Goal: Task Accomplishment & Management: Complete application form

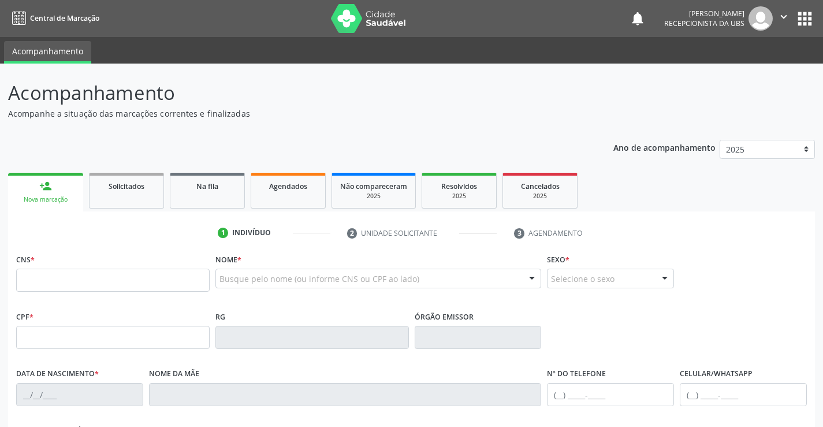
drag, startPoint x: 69, startPoint y: 185, endPoint x: 76, endPoint y: 182, distance: 8.3
click at [69, 185] on link "person_add Nova marcação" at bounding box center [45, 192] width 75 height 39
click at [45, 195] on link "person_add Nova marcação" at bounding box center [45, 192] width 75 height 39
drag, startPoint x: 57, startPoint y: 282, endPoint x: 63, endPoint y: 278, distance: 7.5
click at [59, 279] on input "text" at bounding box center [113, 280] width 194 height 23
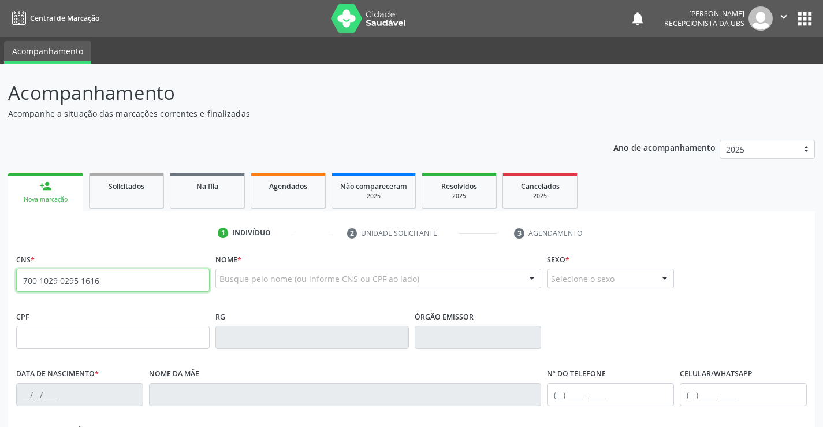
type input "700 1029 0295 1616"
type input "[DATE]"
type input "[PERSON_NAME] de Moura"
type input "[PHONE_NUMBER]"
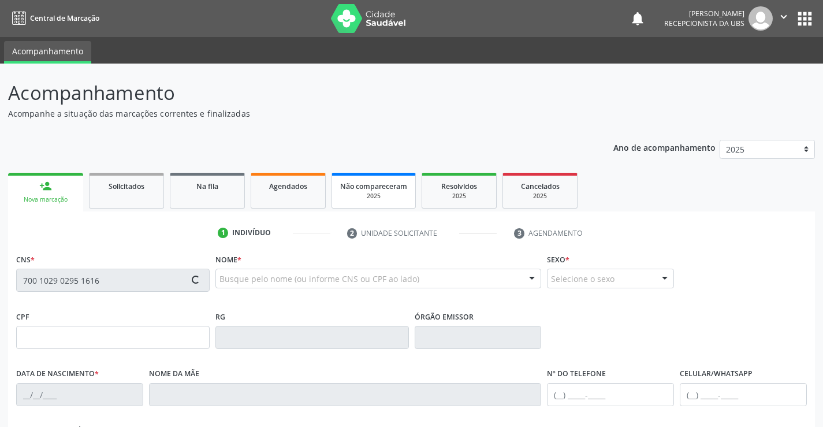
type input "211"
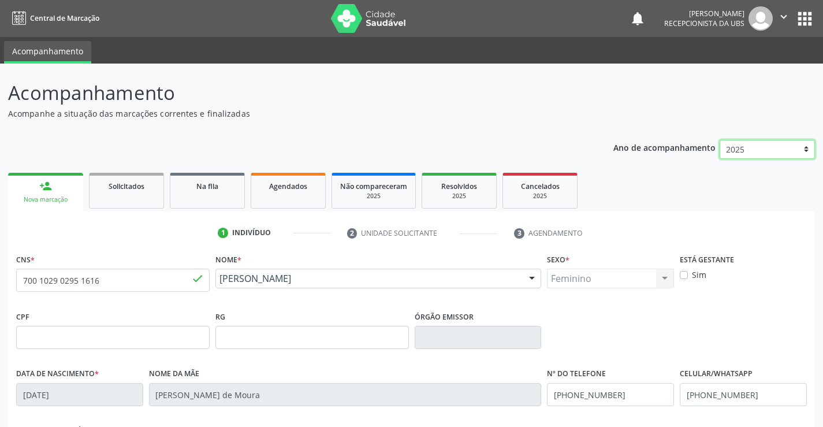
drag, startPoint x: 804, startPoint y: 152, endPoint x: 799, endPoint y: 140, distance: 13.0
click at [802, 146] on select "2025 2024" at bounding box center [767, 150] width 95 height 20
click at [720, 140] on select "2025 2024" at bounding box center [767, 150] width 95 height 20
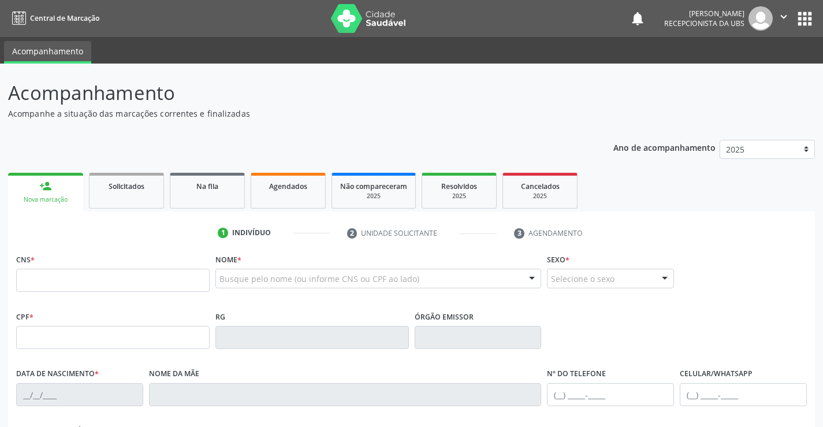
click at [47, 282] on input "text" at bounding box center [113, 280] width 194 height 23
click at [230, 271] on div at bounding box center [378, 279] width 326 height 20
click at [226, 280] on input "text" at bounding box center [369, 284] width 299 height 23
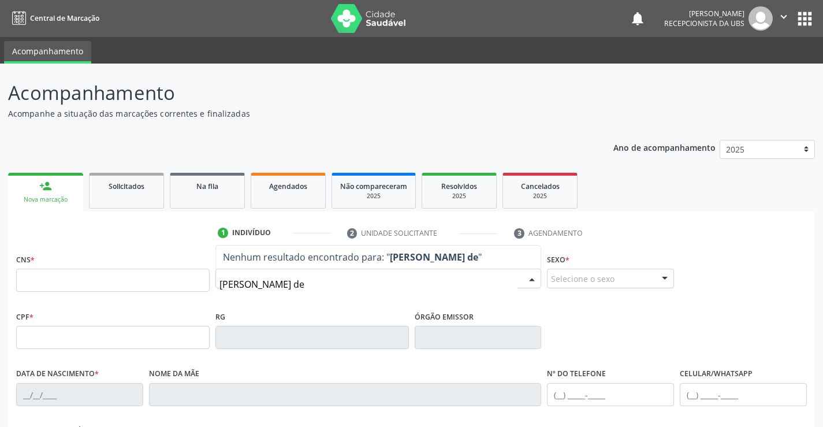
type input "[PERSON_NAME] de"
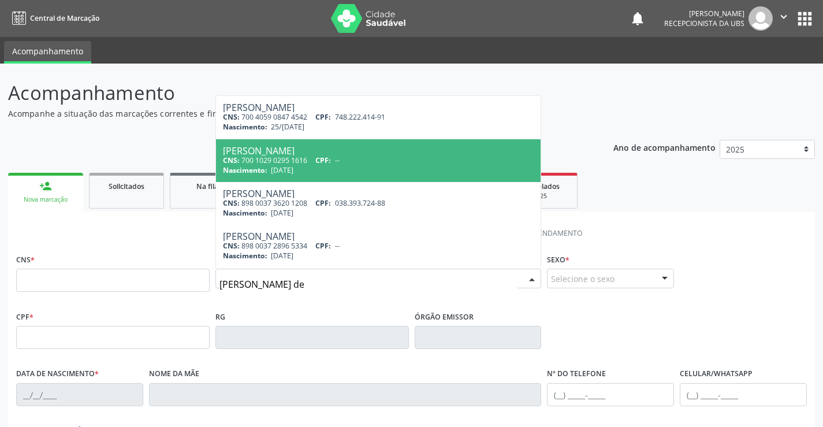
click at [317, 161] on div "CNS: 700 1029 0295 1616 CPF: --" at bounding box center [378, 160] width 311 height 10
type input "700 1029 0295 1616"
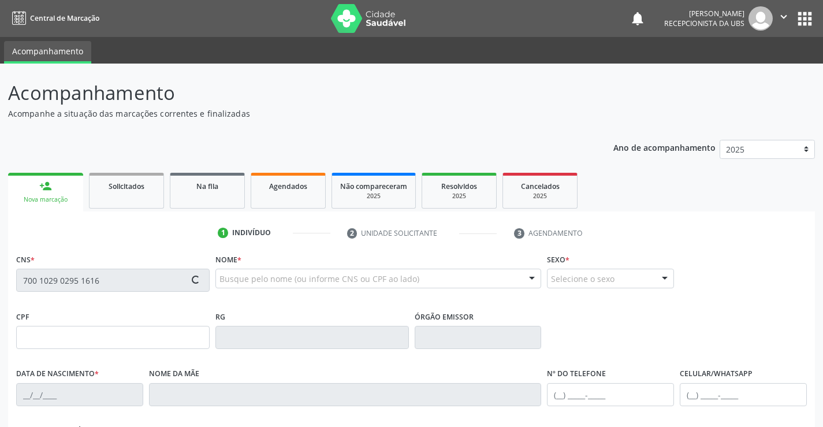
type input "[DATE]"
type input "[PERSON_NAME] de Moura"
type input "[PHONE_NUMBER]"
type input "211"
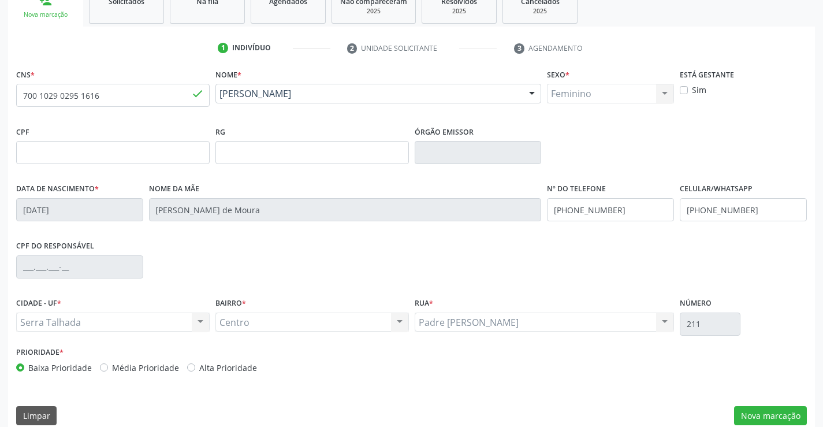
scroll to position [199, 0]
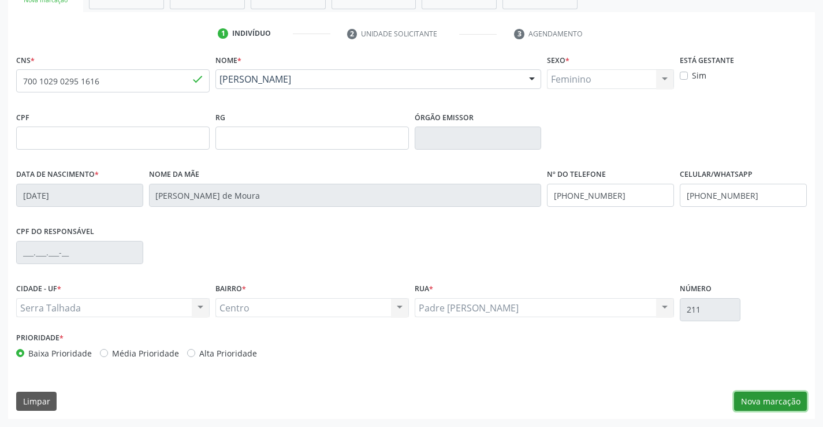
click at [787, 401] on button "Nova marcação" at bounding box center [770, 402] width 73 height 20
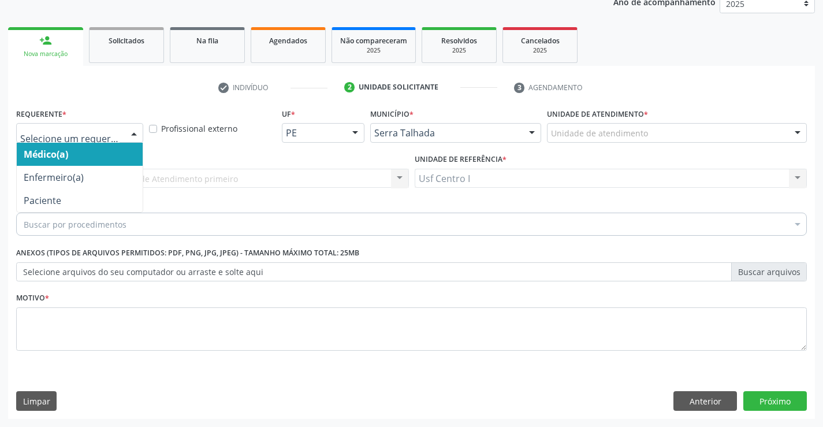
click at [129, 134] on div at bounding box center [133, 134] width 17 height 20
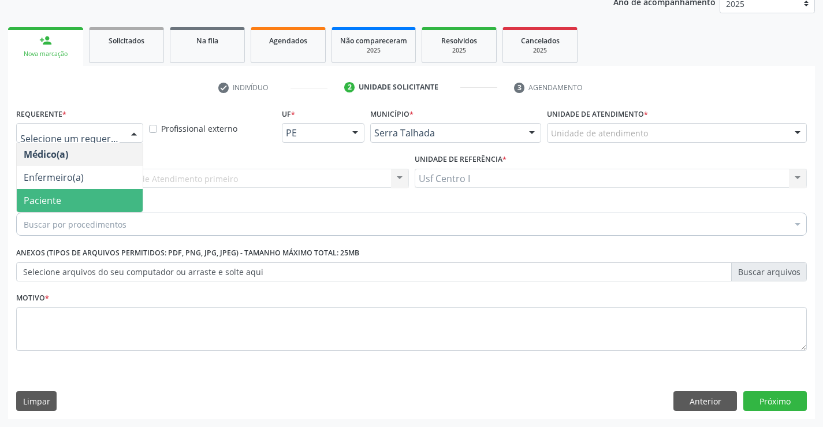
click at [69, 203] on span "Paciente" at bounding box center [80, 200] width 126 height 23
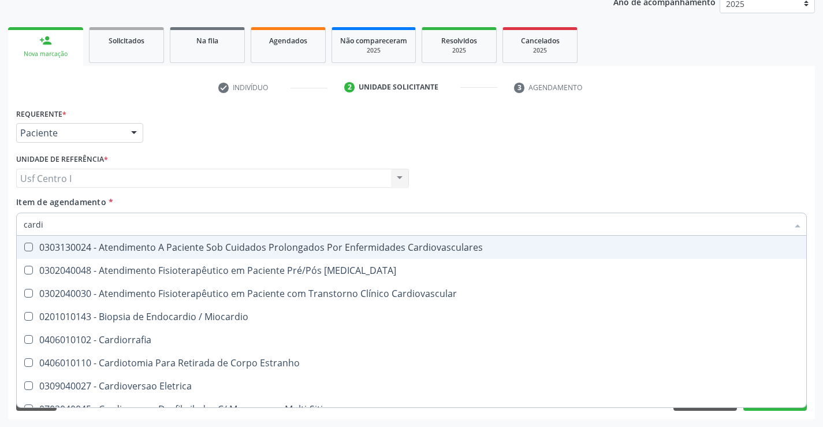
click at [62, 221] on input "cardi" at bounding box center [406, 224] width 764 height 23
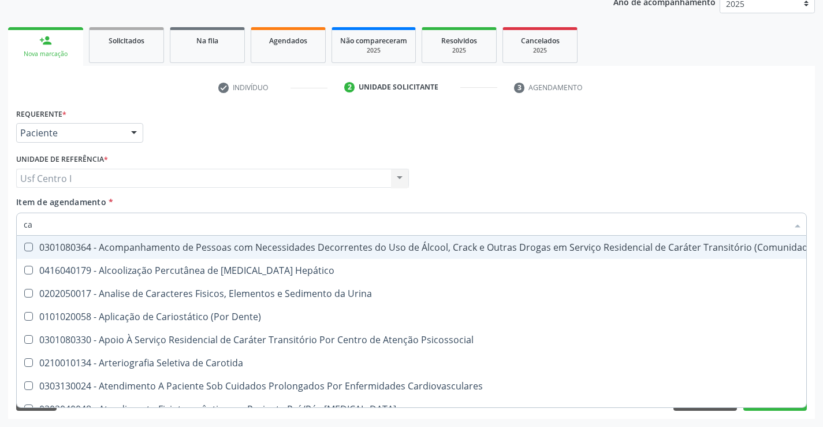
type input "c"
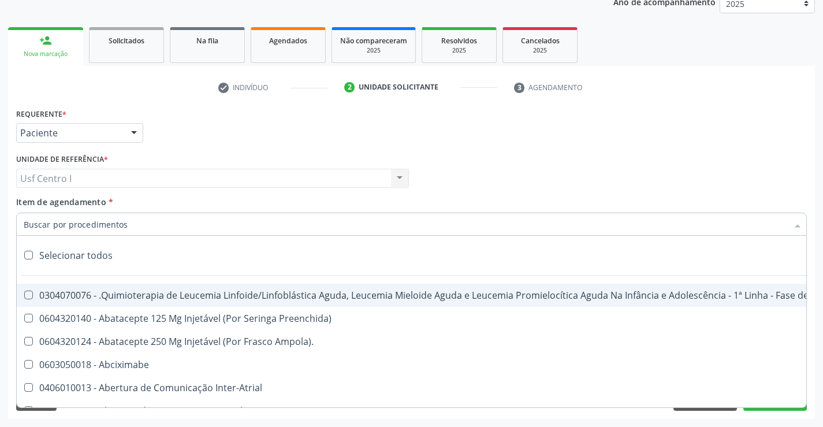
click at [65, 221] on input "Item de agendamento *" at bounding box center [406, 224] width 764 height 23
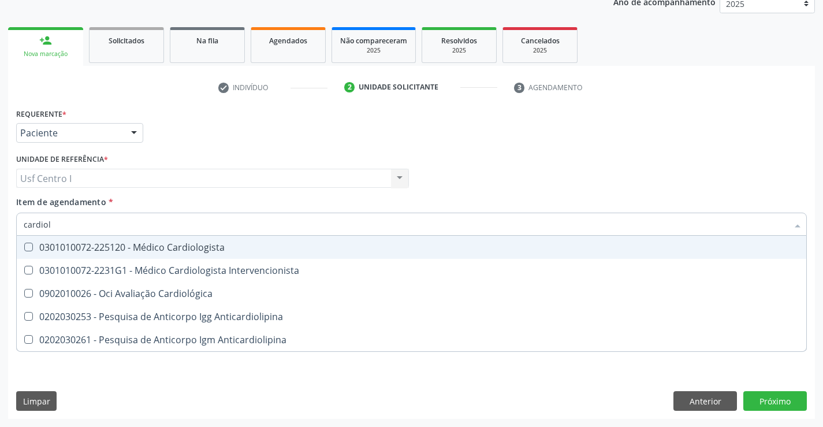
type input "cardiolo"
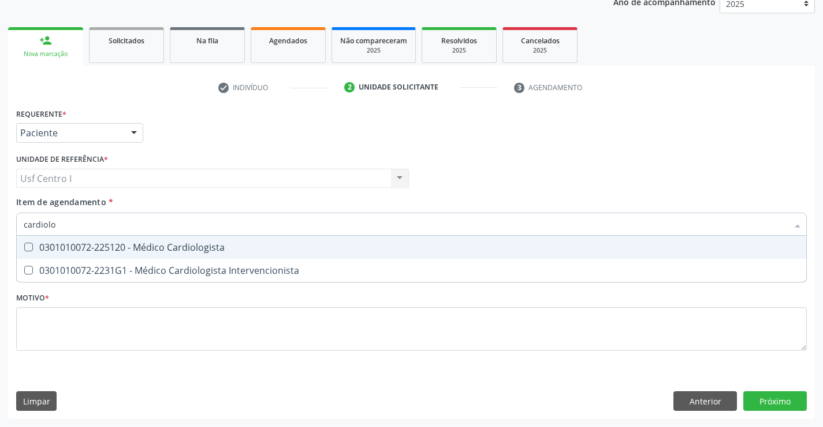
click at [31, 245] on Cardiologista at bounding box center [28, 247] width 9 height 9
click at [24, 245] on Cardiologista "checkbox" at bounding box center [21, 247] width 8 height 8
checkbox Cardiologista "true"
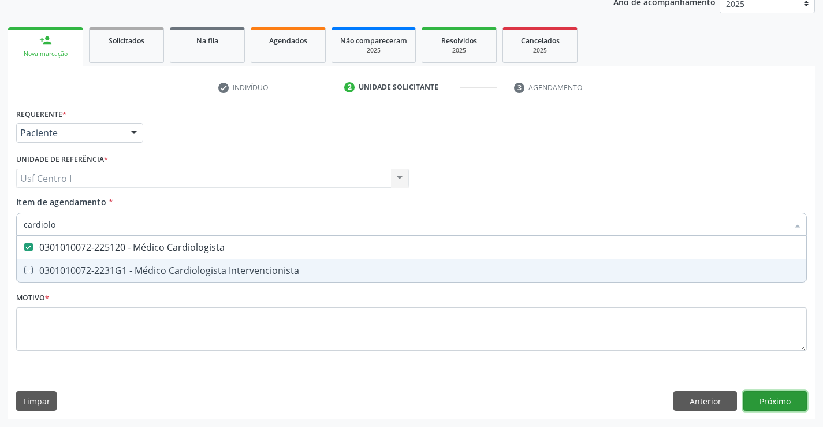
click at [783, 399] on div "Requerente * Paciente Médico(a) Enfermeiro(a) Paciente Nenhum resultado encontr…" at bounding box center [411, 262] width 807 height 314
checkbox Intervencionista "true"
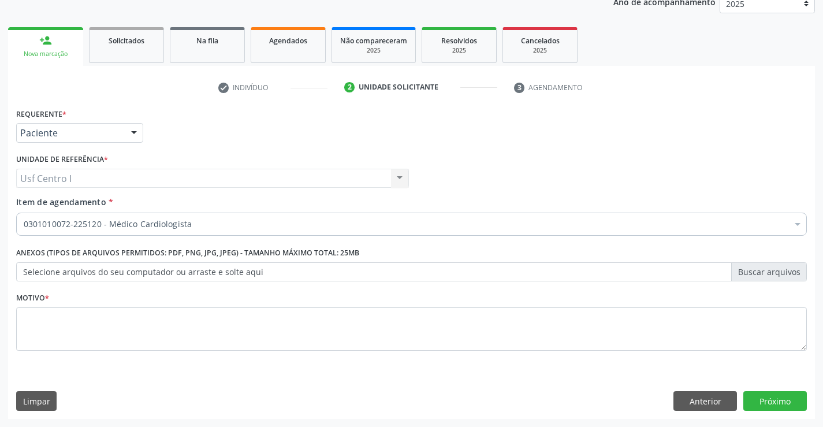
drag, startPoint x: 32, startPoint y: 299, endPoint x: 32, endPoint y: 308, distance: 9.8
click at [32, 308] on div "Motivo *" at bounding box center [411, 319] width 791 height 61
drag, startPoint x: 20, startPoint y: 323, endPoint x: 46, endPoint y: 299, distance: 36.0
click at [29, 318] on textarea at bounding box center [411, 329] width 791 height 44
type textarea "."
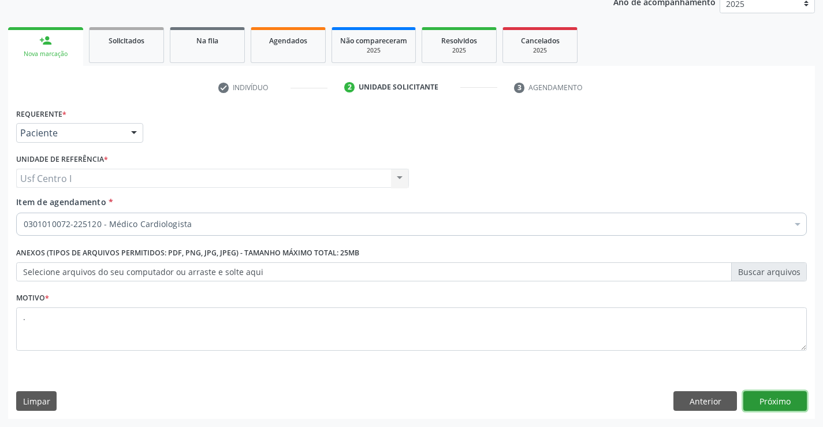
click at [764, 401] on button "Próximo" at bounding box center [775, 401] width 64 height 20
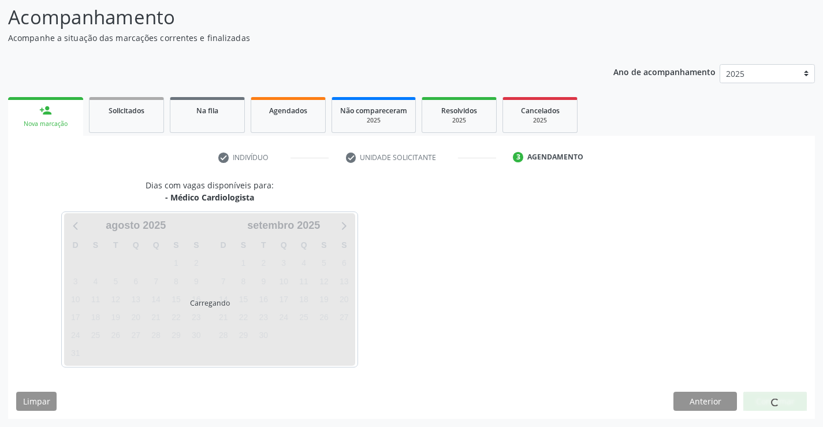
scroll to position [76, 0]
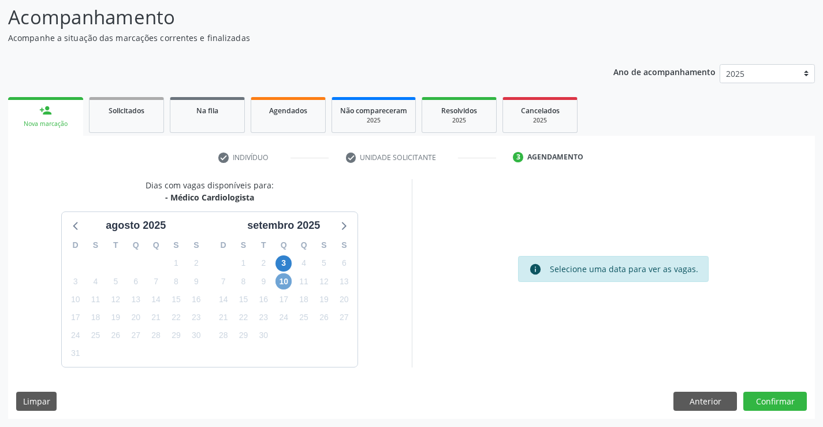
click at [284, 282] on span "10" at bounding box center [284, 281] width 16 height 16
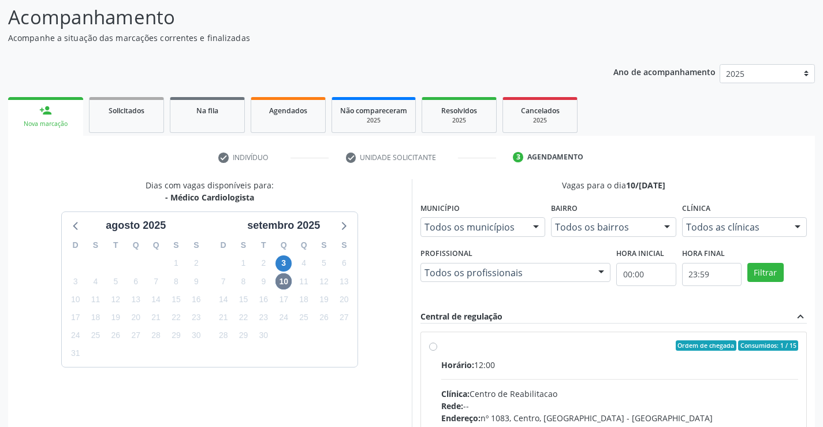
click at [441, 348] on label "Ordem de chegada Consumidos: 1 / 15 Horário: 12:00 Clínica: Centro de Reabilita…" at bounding box center [620, 428] width 358 height 177
click at [432, 348] on input "Ordem de chegada Consumidos: 1 / 15 Horário: 12:00 Clínica: Centro de Reabilita…" at bounding box center [433, 345] width 8 height 10
radio input "true"
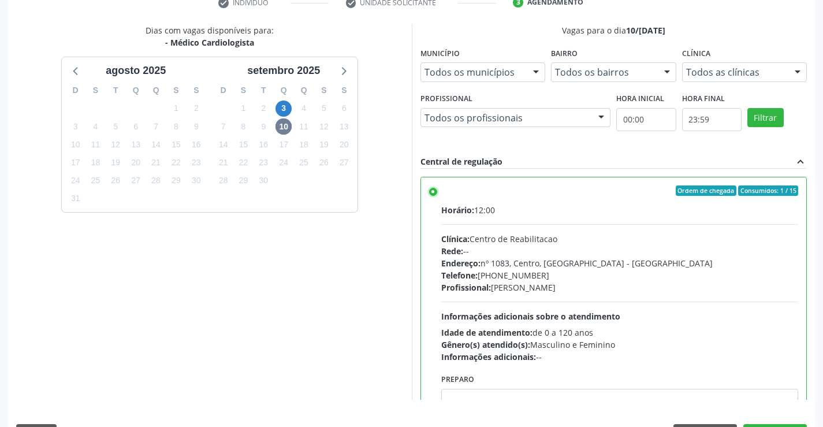
scroll to position [263, 0]
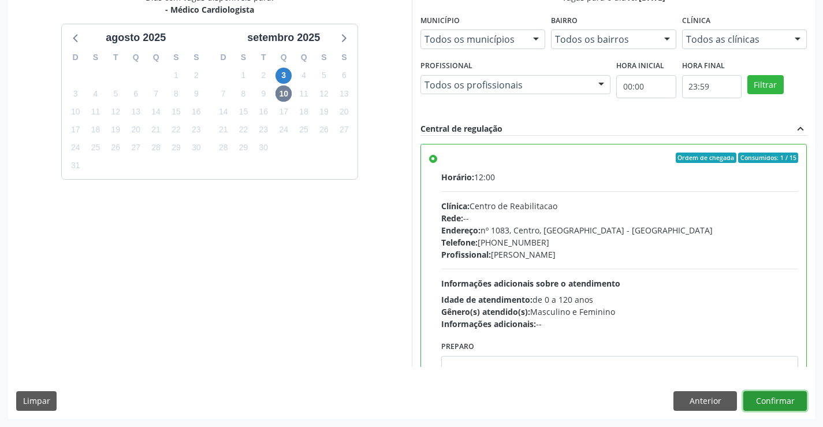
click at [776, 395] on button "Confirmar" at bounding box center [775, 401] width 64 height 20
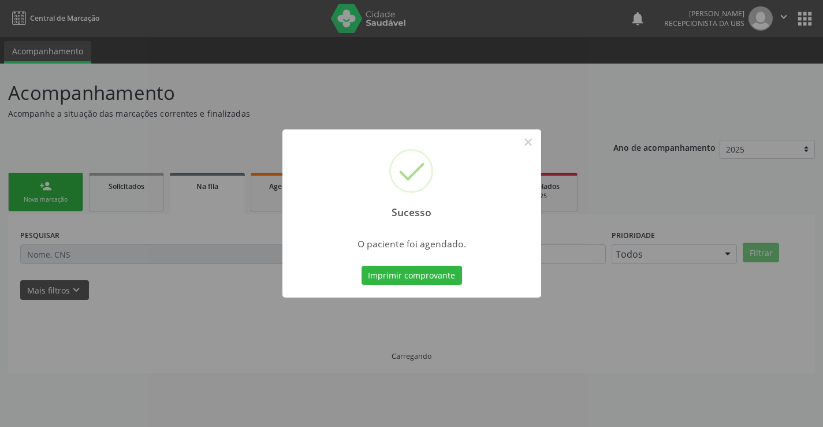
scroll to position [0, 0]
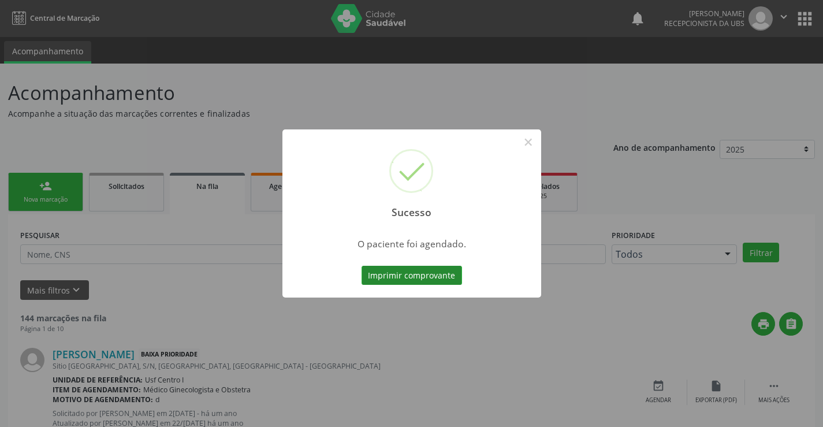
click at [442, 275] on button "Imprimir comprovante" at bounding box center [412, 276] width 101 height 20
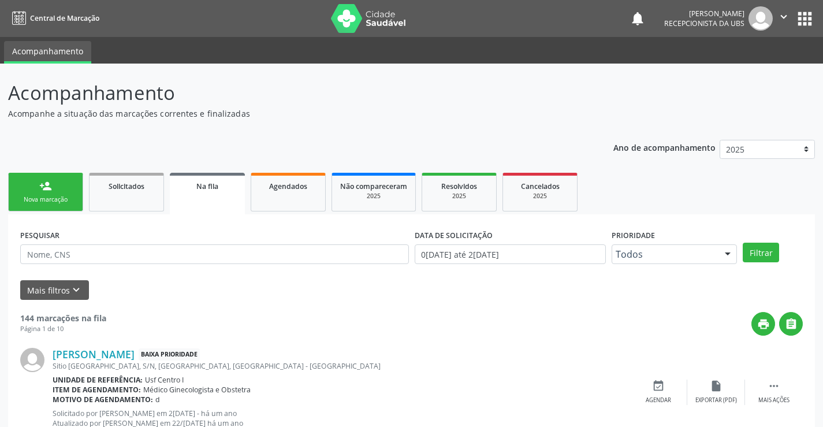
click at [46, 195] on link "person_add Nova marcação" at bounding box center [45, 192] width 75 height 39
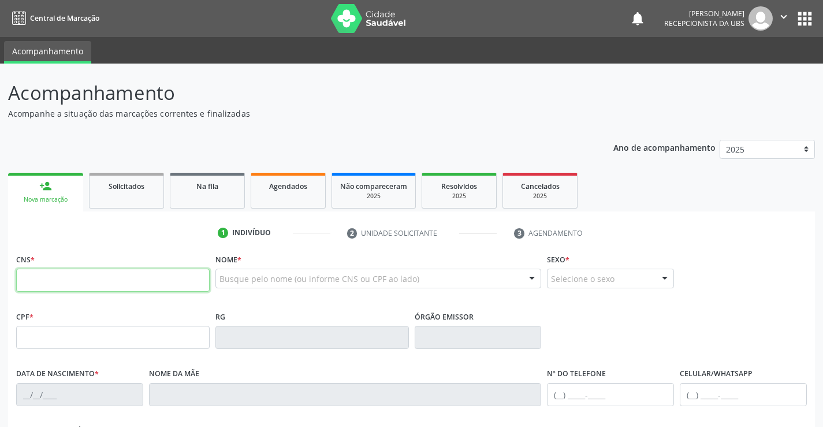
click at [69, 278] on input "text" at bounding box center [113, 280] width 194 height 23
click at [90, 284] on input "text" at bounding box center [113, 280] width 194 height 23
type input "704 2057 0531 6181"
type input "454.688.854-68"
type input "04/02/1969"
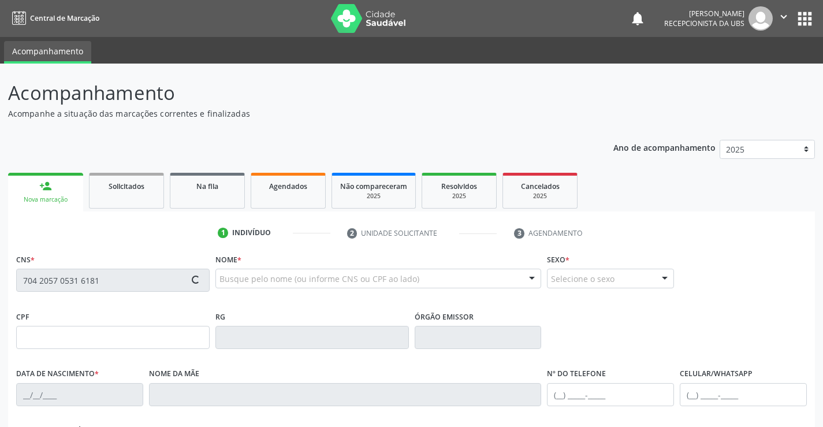
type input "Maria Ramalho Angelo"
type input "(87) 96623-9206"
type input "235"
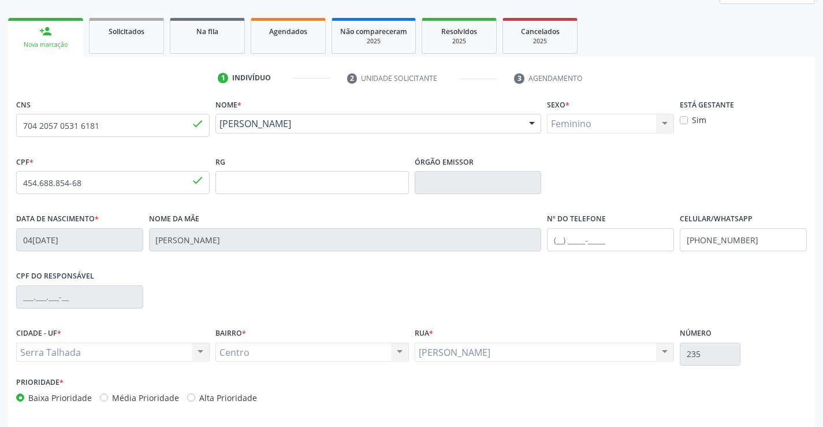
scroll to position [199, 0]
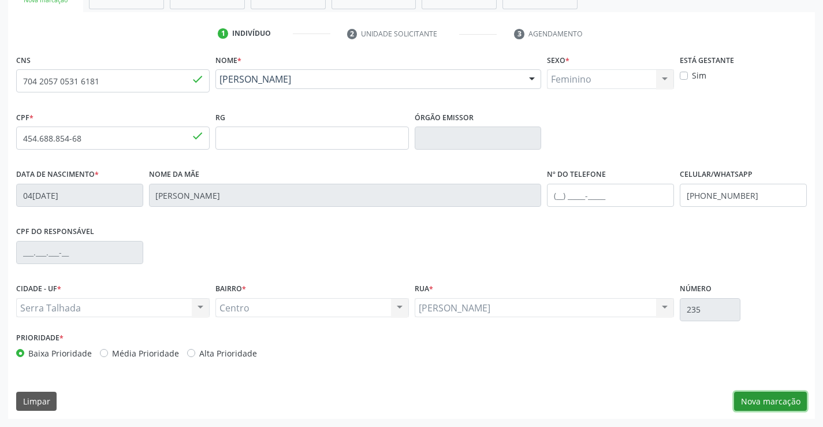
drag, startPoint x: 767, startPoint y: 399, endPoint x: 765, endPoint y: 387, distance: 12.3
click at [767, 399] on button "Nova marcação" at bounding box center [770, 402] width 73 height 20
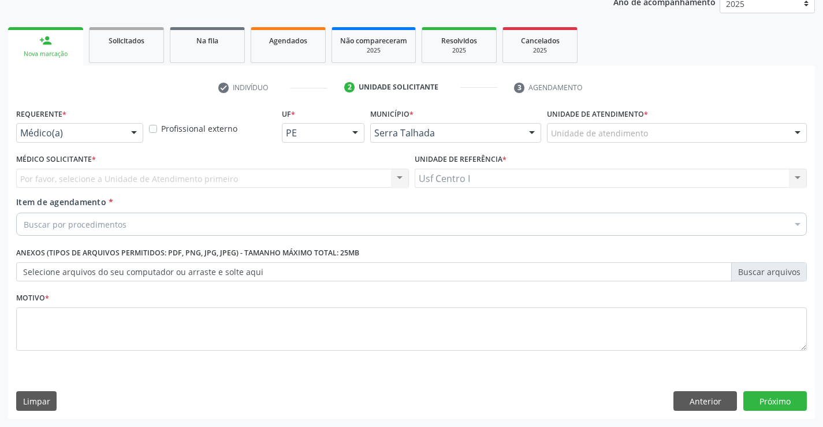
scroll to position [146, 0]
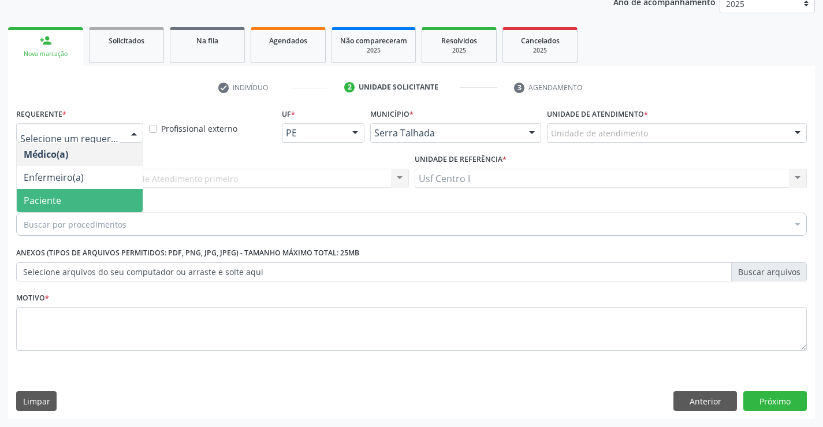
drag, startPoint x: 84, startPoint y: 200, endPoint x: 84, endPoint y: 189, distance: 11.0
click at [84, 199] on span "Paciente" at bounding box center [80, 200] width 126 height 23
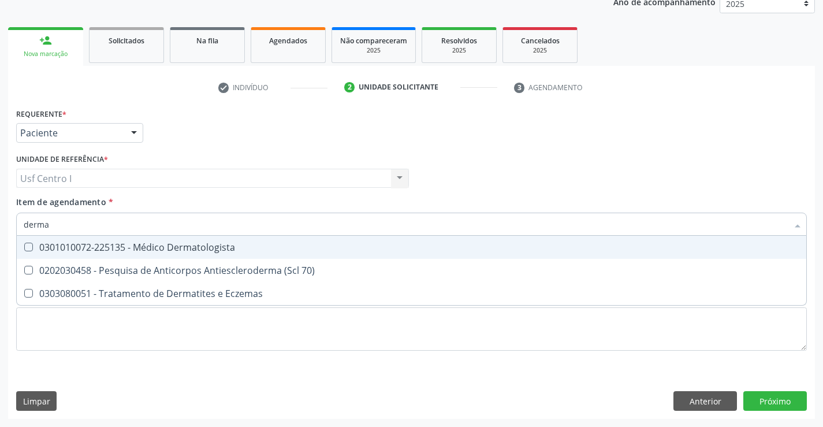
type input "dermat"
click at [27, 247] on Dermatologista at bounding box center [28, 247] width 9 height 9
click at [24, 247] on Dermatologista "checkbox" at bounding box center [21, 247] width 8 height 8
checkbox Dermatologista "true"
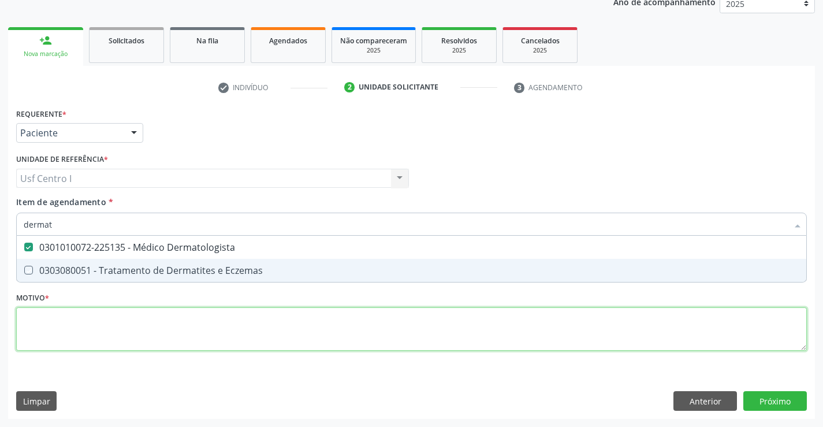
click at [37, 322] on div "Requerente * Paciente Médico(a) Enfermeiro(a) Paciente Nenhum resultado encontr…" at bounding box center [411, 236] width 791 height 262
checkbox Eczemas "true"
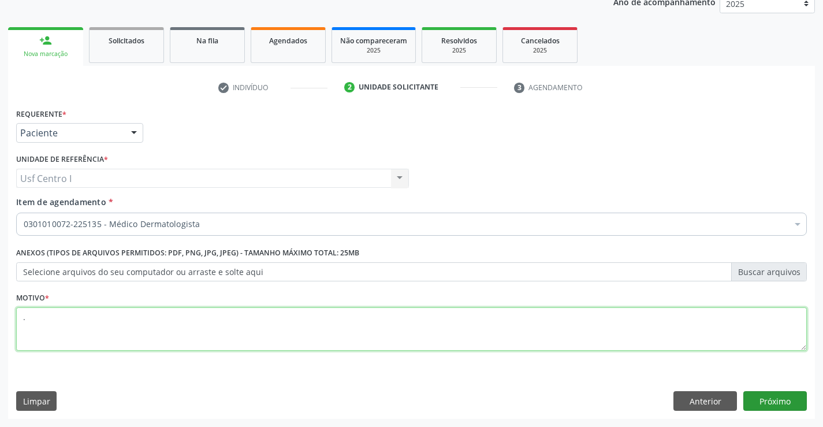
type textarea "."
drag, startPoint x: 770, startPoint y: 400, endPoint x: 771, endPoint y: 394, distance: 6.5
click at [771, 394] on button "Próximo" at bounding box center [775, 401] width 64 height 20
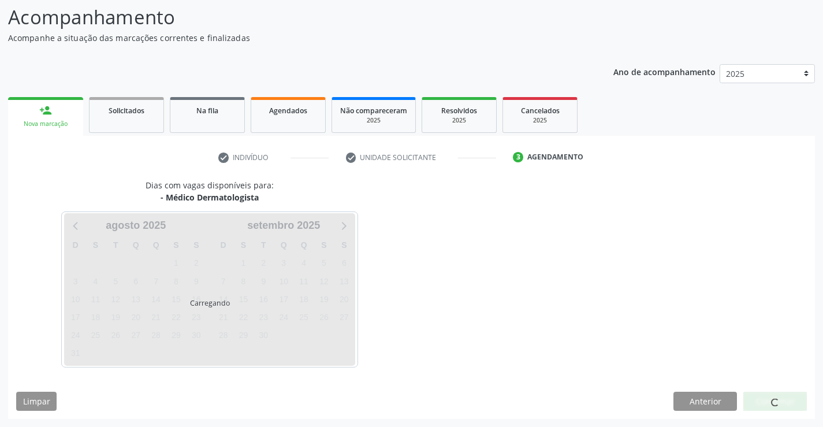
scroll to position [76, 0]
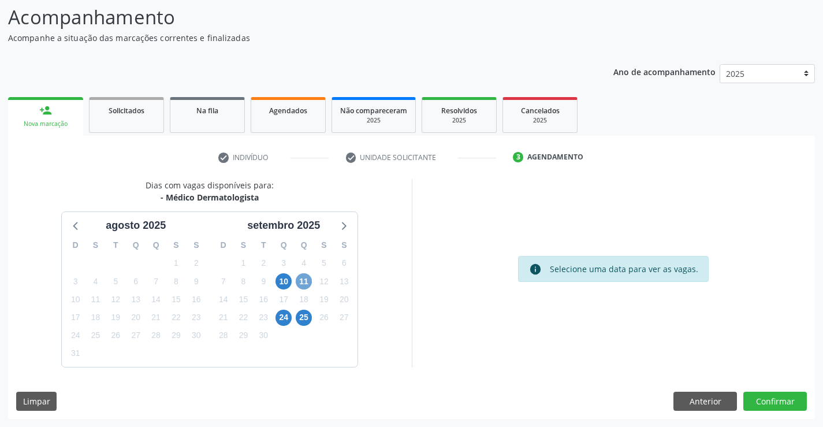
click at [302, 285] on span "11" at bounding box center [304, 281] width 16 height 16
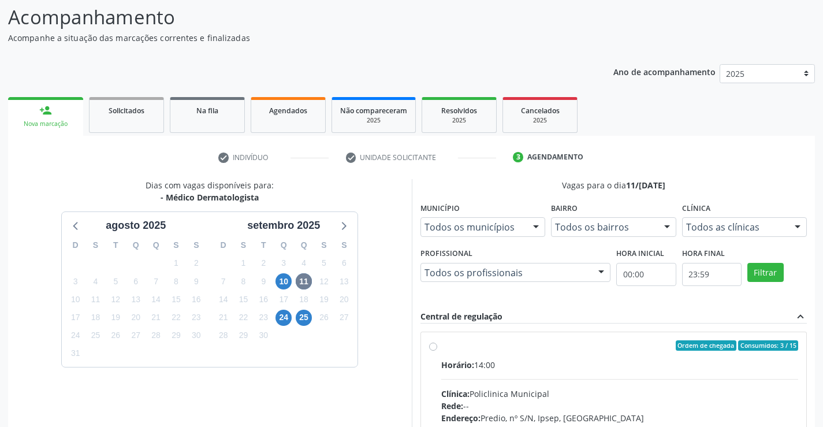
click at [441, 348] on label "Ordem de chegada Consumidos: 3 / 15 Horário: 14:00 Clínica: Policlinica Municip…" at bounding box center [620, 428] width 358 height 177
click at [433, 348] on input "Ordem de chegada Consumidos: 3 / 15 Horário: 14:00 Clínica: Policlinica Municip…" at bounding box center [433, 345] width 8 height 10
radio input "true"
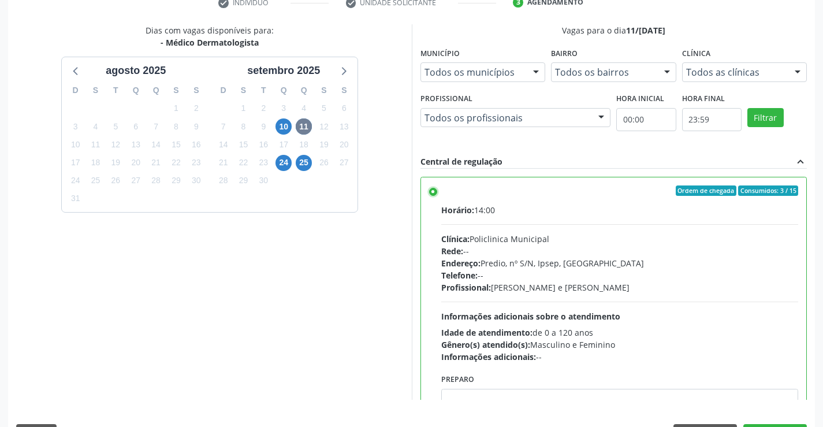
scroll to position [263, 0]
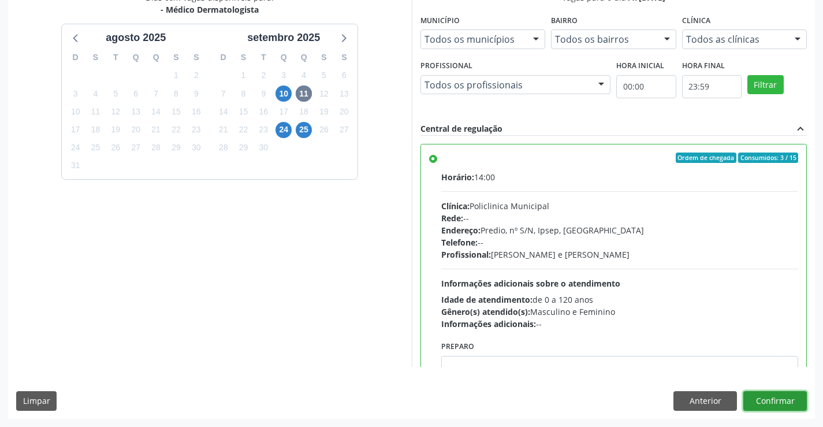
click at [786, 396] on button "Confirmar" at bounding box center [775, 401] width 64 height 20
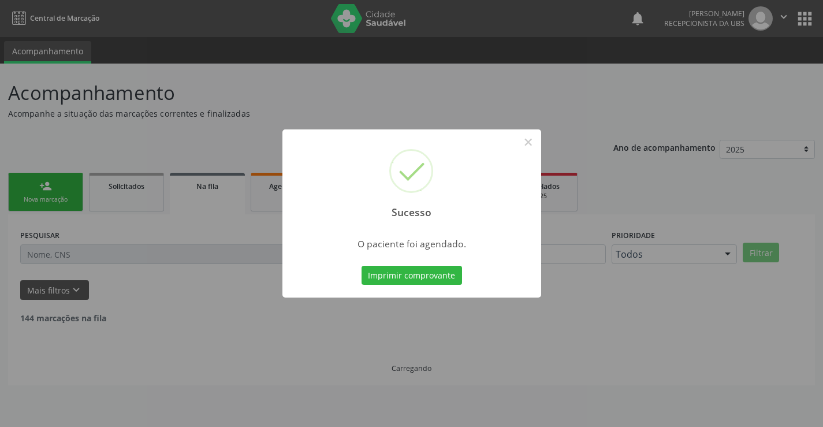
scroll to position [0, 0]
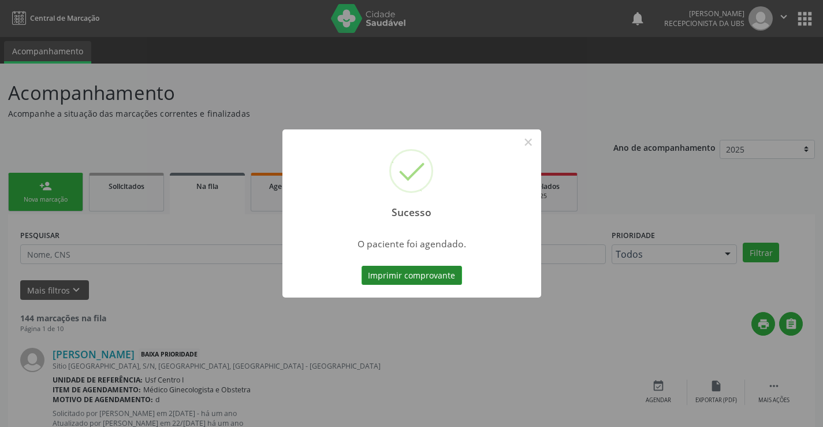
click at [434, 269] on button "Imprimir comprovante" at bounding box center [412, 276] width 101 height 20
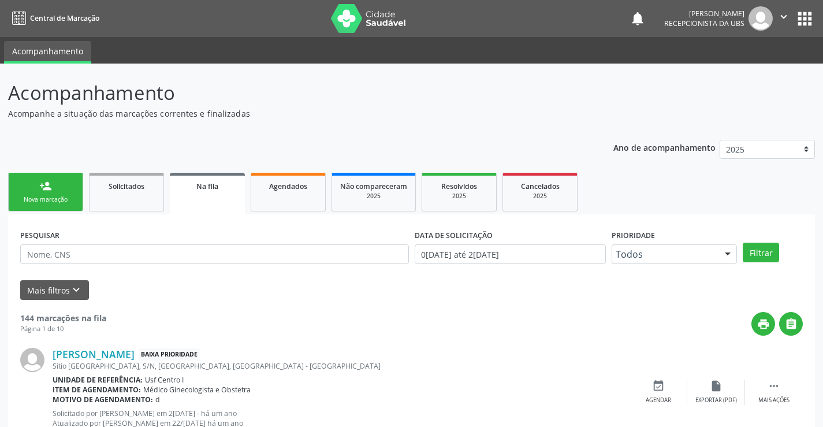
drag, startPoint x: 45, startPoint y: 190, endPoint x: 57, endPoint y: 188, distance: 12.3
click at [46, 188] on div "person_add" at bounding box center [45, 186] width 13 height 13
click at [57, 189] on link "person_add Nova marcação" at bounding box center [45, 192] width 75 height 39
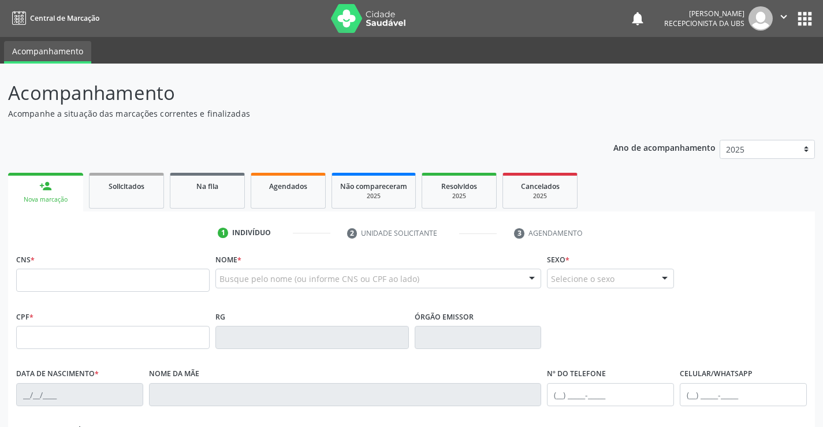
drag, startPoint x: 229, startPoint y: 282, endPoint x: 221, endPoint y: 274, distance: 11.4
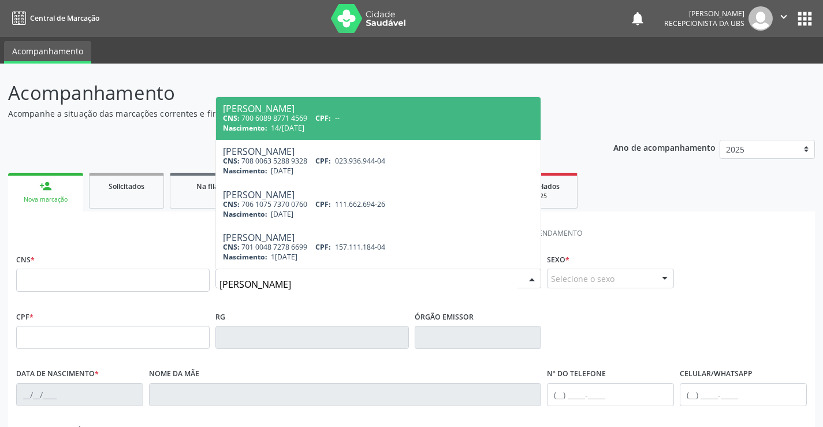
type input "angela maria gomes ferreira"
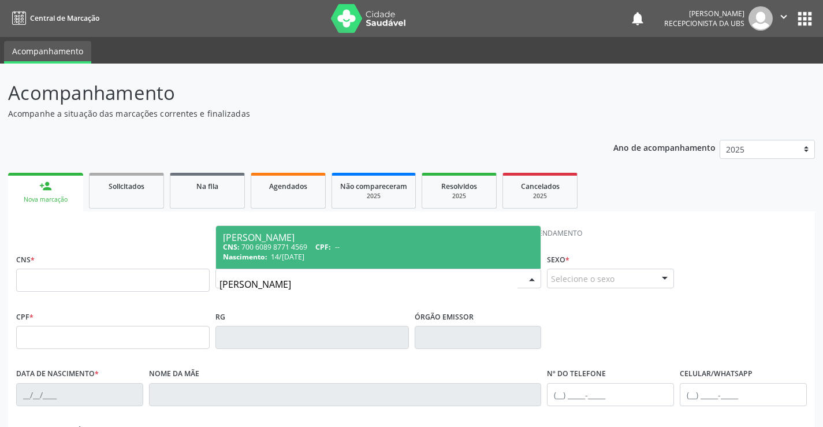
click at [310, 247] on div "CNS: 700 6089 8771 4569 CPF: --" at bounding box center [378, 247] width 311 height 10
type input "700 6089 8771 4569"
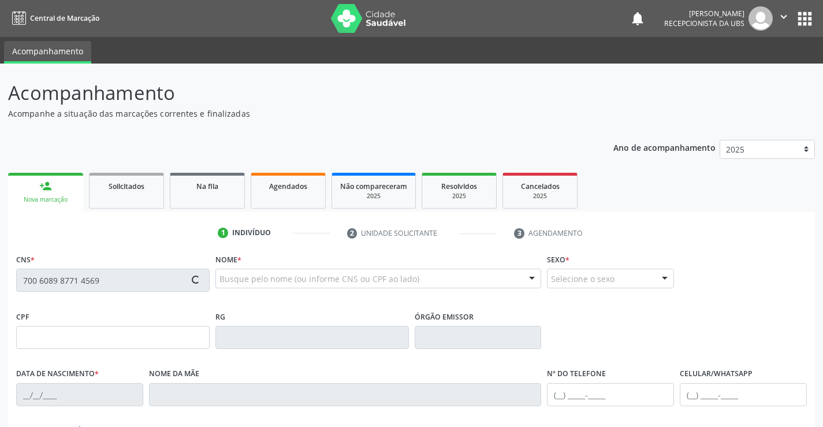
type input "14/06/1962"
type input "Altina Gomes Ferreira"
type input "(87) 99626-3875"
type input "453"
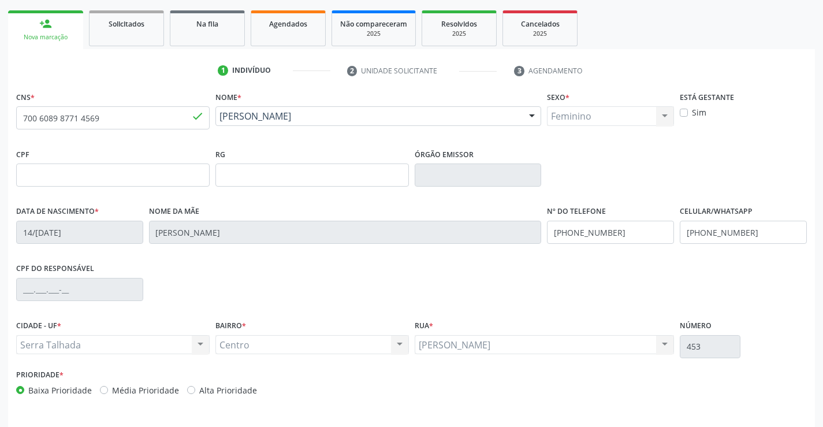
scroll to position [199, 0]
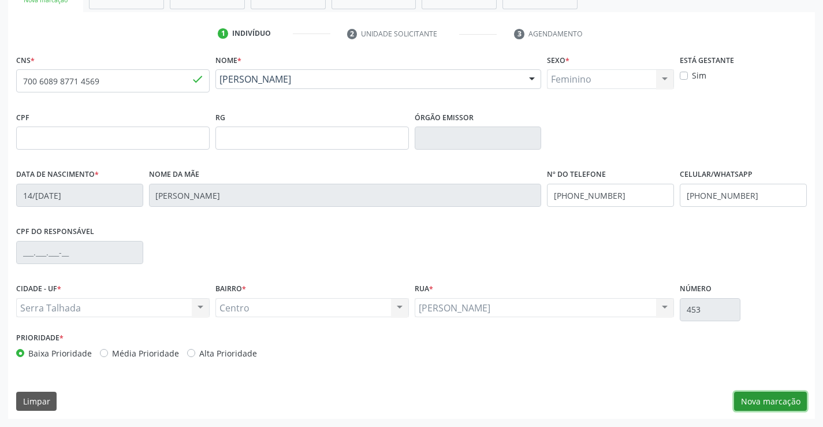
click at [772, 397] on button "Nova marcação" at bounding box center [770, 402] width 73 height 20
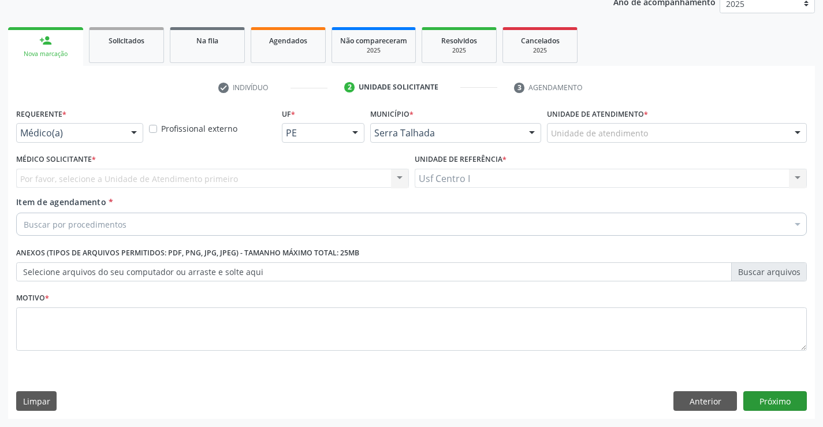
scroll to position [146, 0]
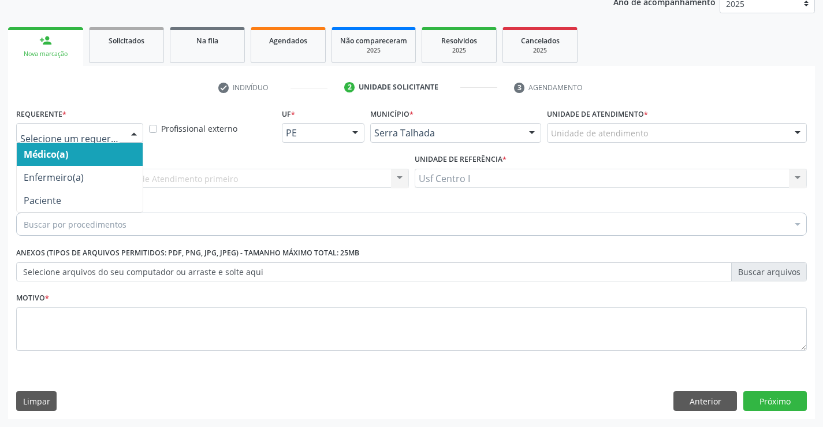
drag, startPoint x: 72, startPoint y: 134, endPoint x: 86, endPoint y: 128, distance: 15.3
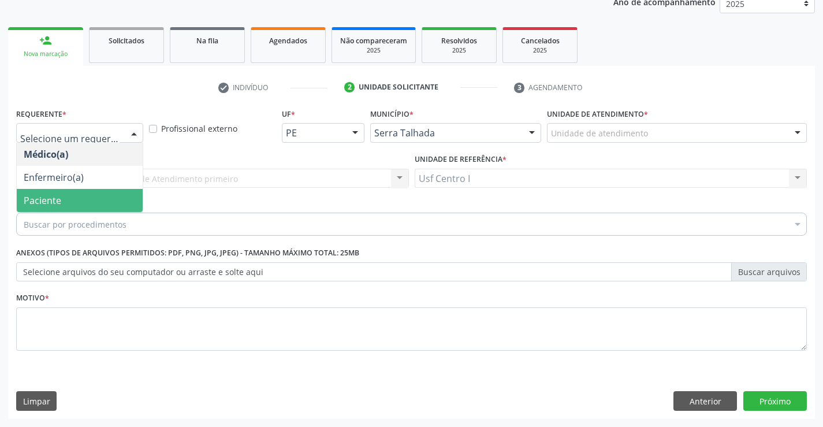
drag, startPoint x: 64, startPoint y: 198, endPoint x: 69, endPoint y: 196, distance: 6.0
click at [67, 197] on span "Paciente" at bounding box center [80, 200] width 126 height 23
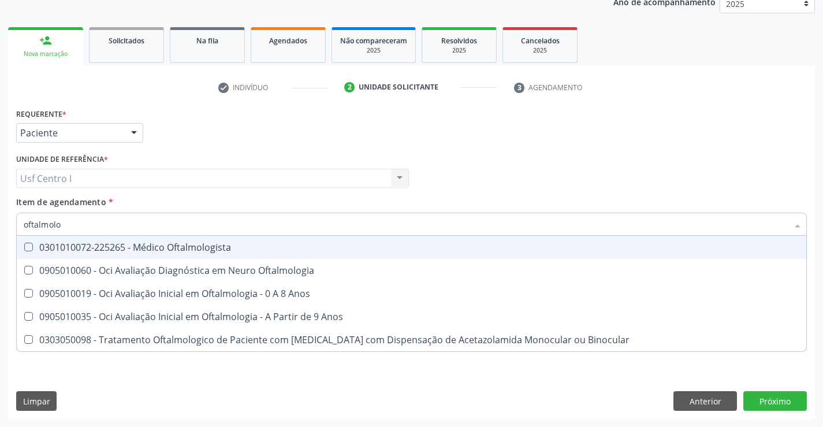
click at [65, 224] on input "oftalmolo" at bounding box center [406, 224] width 764 height 23
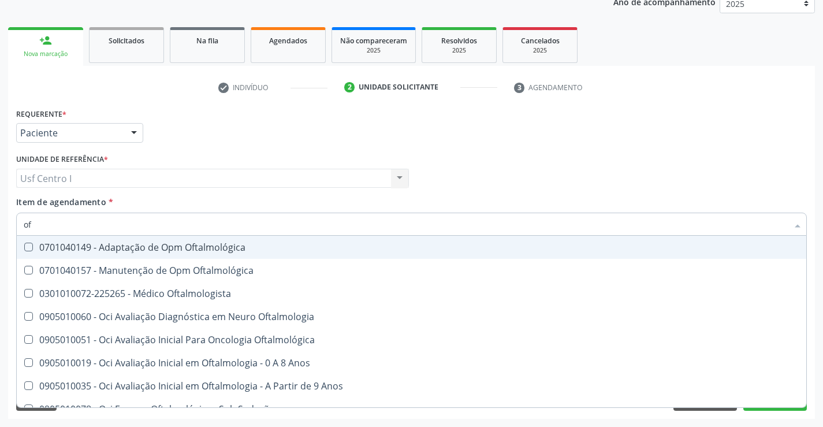
type input "o"
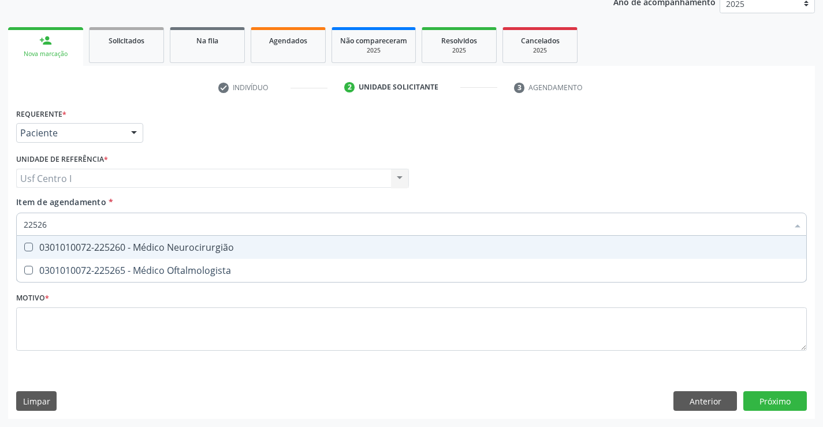
type input "225265"
click at [27, 243] on Oftalmologista at bounding box center [28, 247] width 9 height 9
click at [24, 243] on Oftalmologista "checkbox" at bounding box center [21, 247] width 8 height 8
checkbox Oftalmologista "true"
click at [42, 322] on div "Requerente * Paciente Médico(a) Enfermeiro(a) Paciente Nenhum resultado encontr…" at bounding box center [411, 236] width 791 height 262
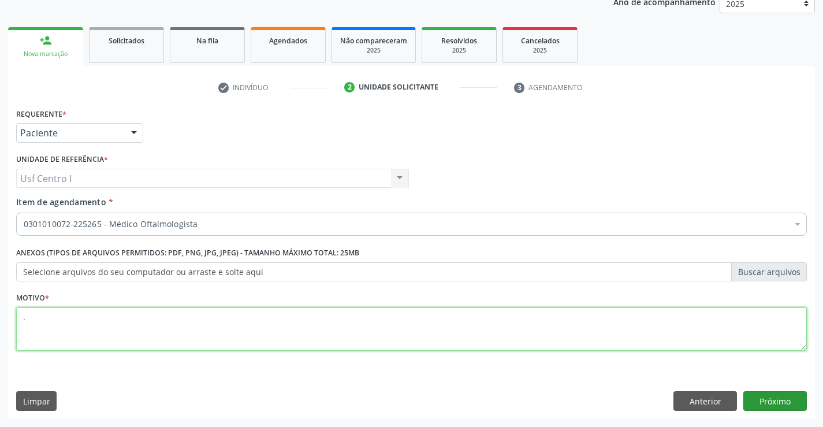
type textarea "."
click at [783, 404] on button "Próximo" at bounding box center [775, 401] width 64 height 20
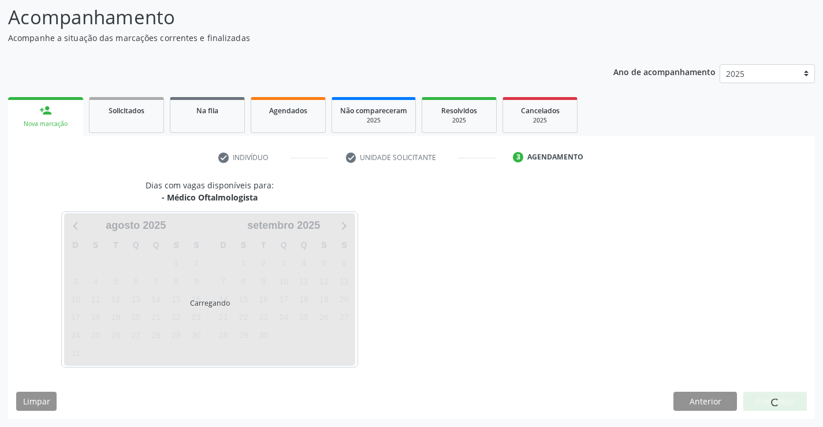
scroll to position [76, 0]
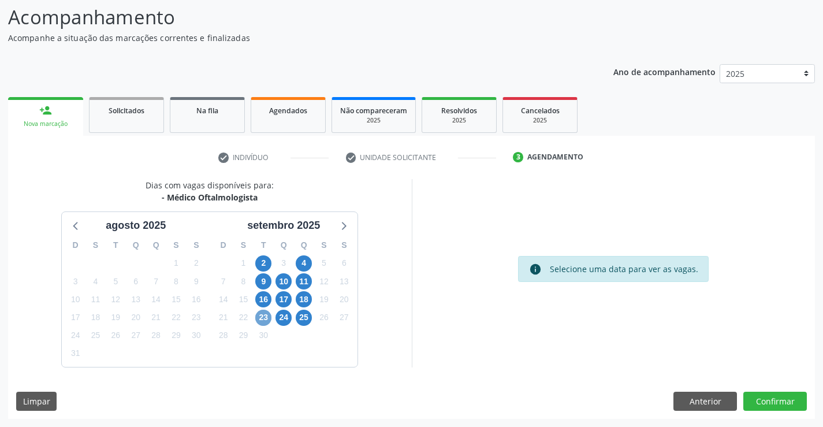
click at [260, 315] on span "23" at bounding box center [263, 318] width 16 height 16
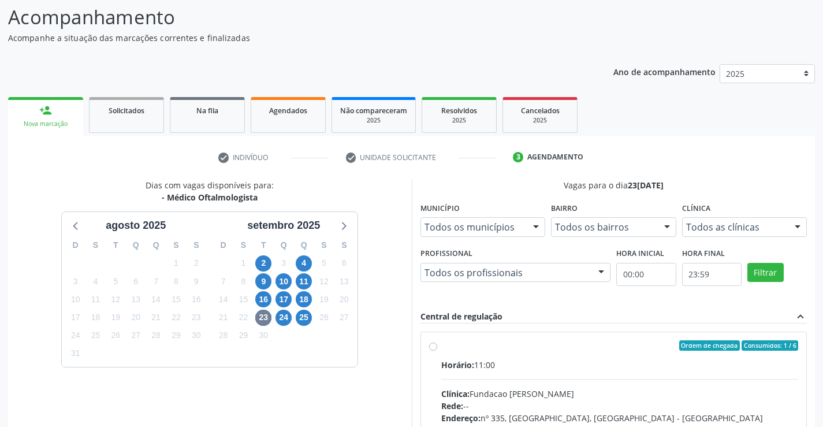
click at [441, 347] on label "Ordem de chegada Consumidos: 1 / 6 Horário: 11:00 Clínica: Fundacao Altino Vent…" at bounding box center [620, 428] width 358 height 177
click at [433, 347] on input "Ordem de chegada Consumidos: 1 / 6 Horário: 11:00 Clínica: Fundacao Altino Vent…" at bounding box center [433, 345] width 8 height 10
radio input "true"
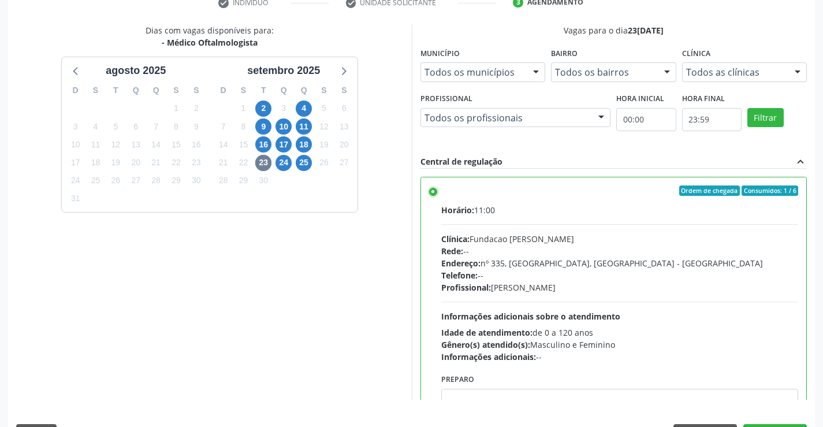
scroll to position [263, 0]
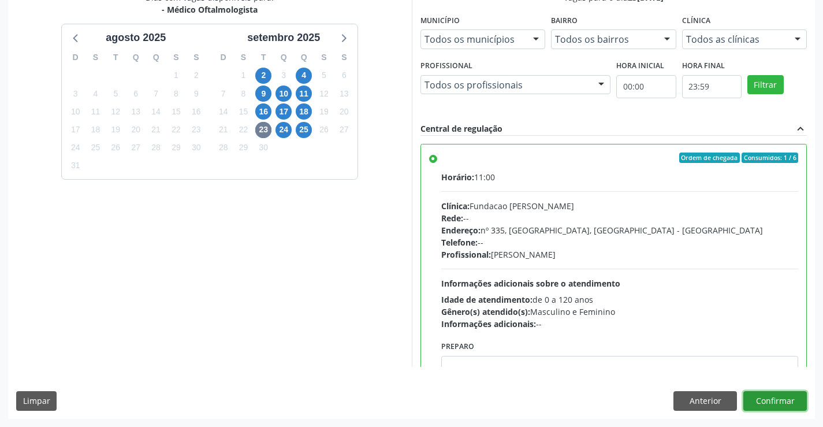
click at [783, 397] on button "Confirmar" at bounding box center [775, 401] width 64 height 20
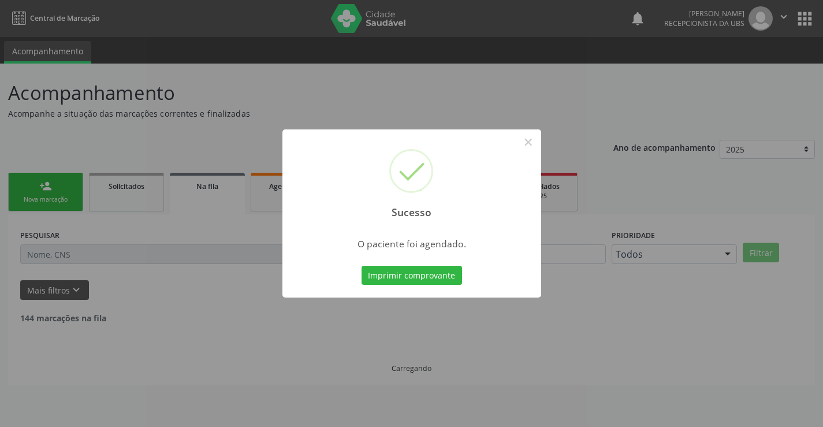
scroll to position [0, 0]
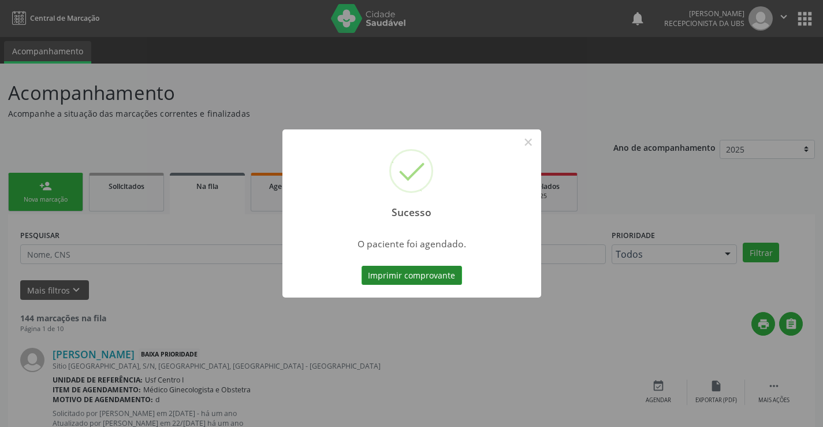
click at [425, 274] on button "Imprimir comprovante" at bounding box center [412, 276] width 101 height 20
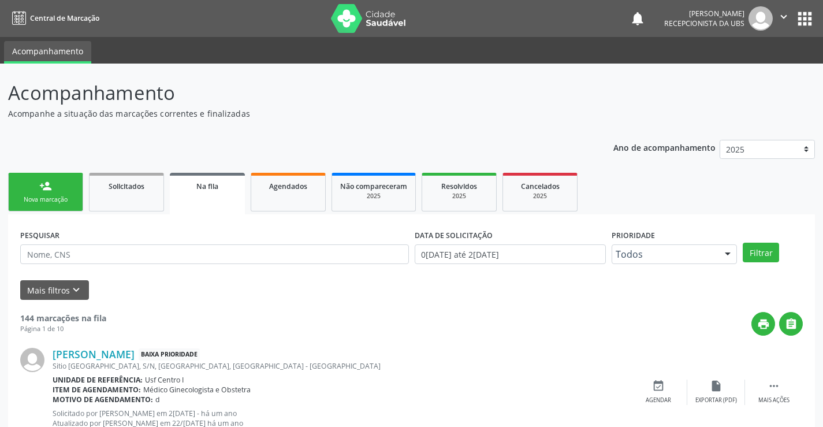
click at [52, 189] on link "person_add Nova marcação" at bounding box center [45, 192] width 75 height 39
click at [54, 187] on link "person_add Nova marcação" at bounding box center [45, 192] width 75 height 39
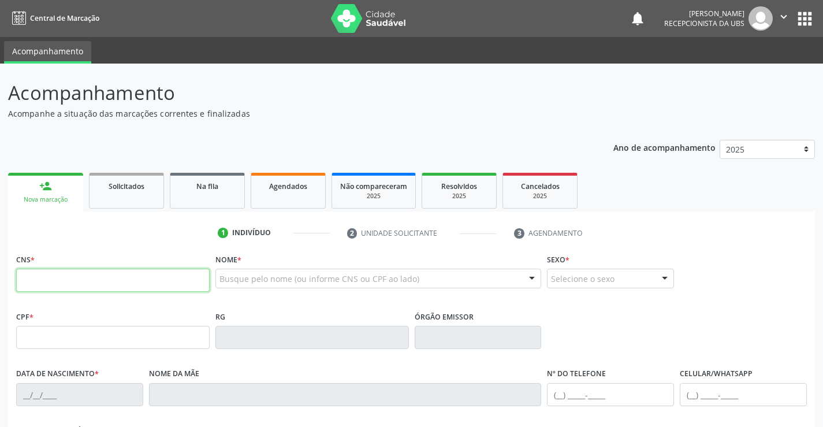
click at [53, 278] on input "text" at bounding box center [113, 280] width 194 height 23
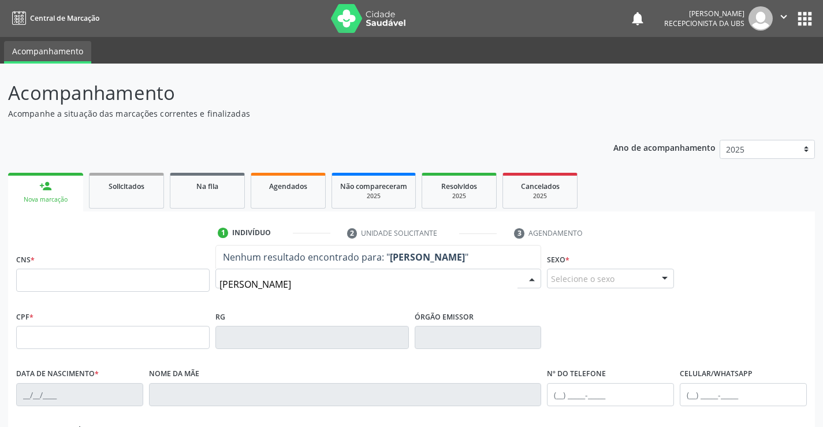
type input "jonas laerte"
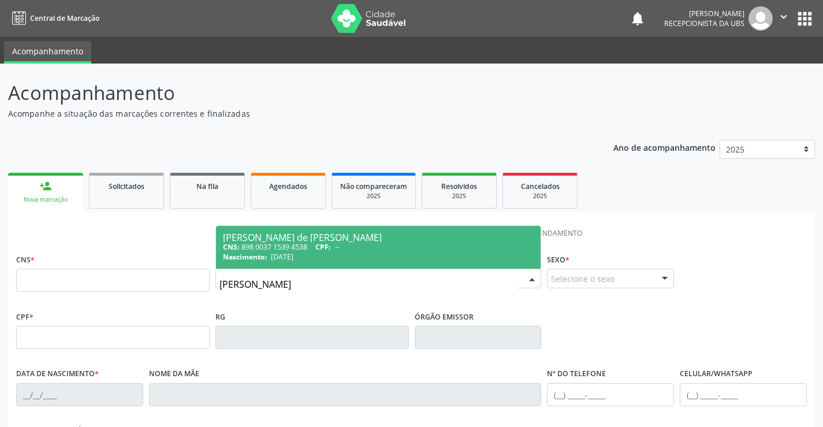
click at [274, 284] on input "jonas laerte" at bounding box center [369, 284] width 299 height 23
click at [313, 231] on span "Jonas Laerte de Lima Santos CNS: 898 0037 1539 4538 CPF: -- Nascimento: 15/01/2…" at bounding box center [378, 247] width 325 height 43
type input "898 0037 1539 4538"
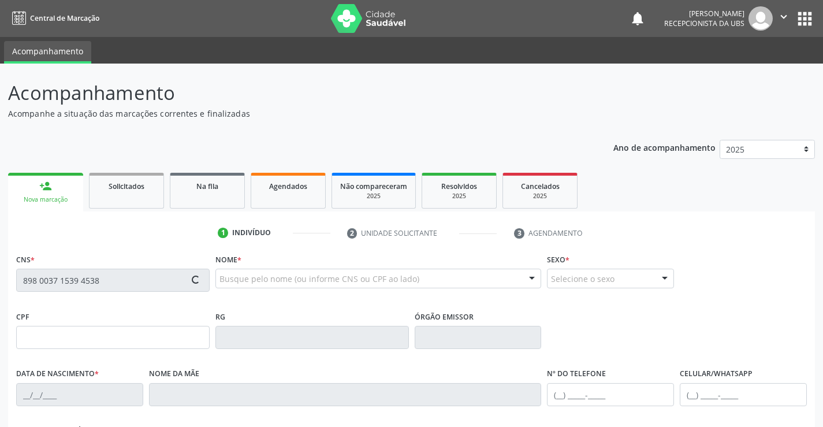
type input "[DATE]"
type input "[PERSON_NAME]"
type input "[PHONE_NUMBER]"
type input "106.001.464-56"
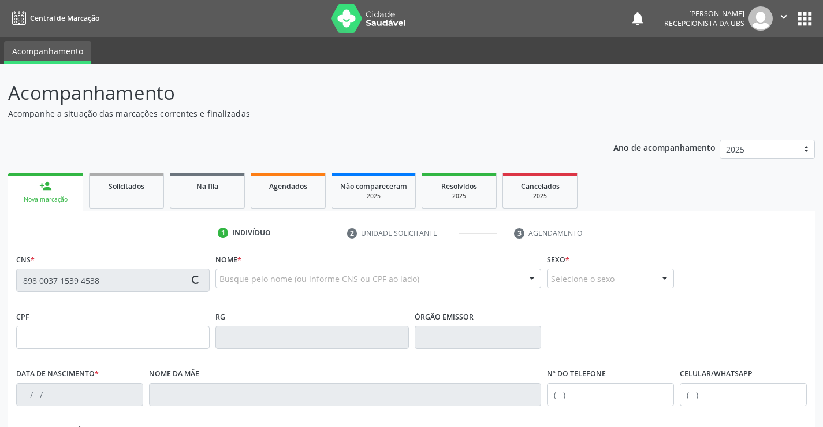
type input "160"
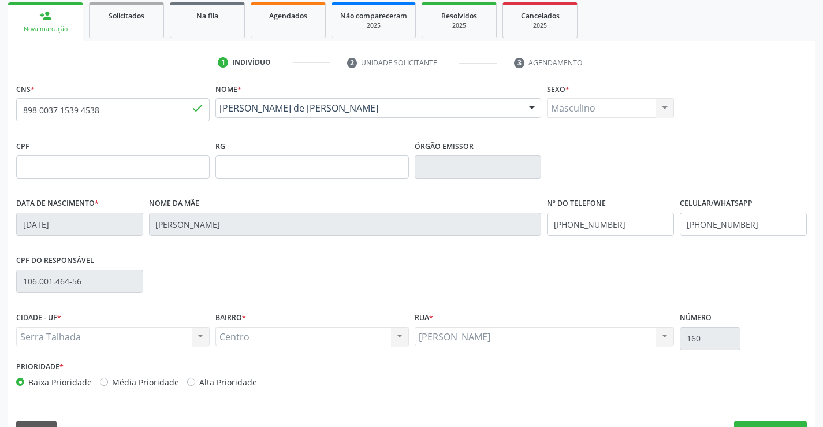
scroll to position [199, 0]
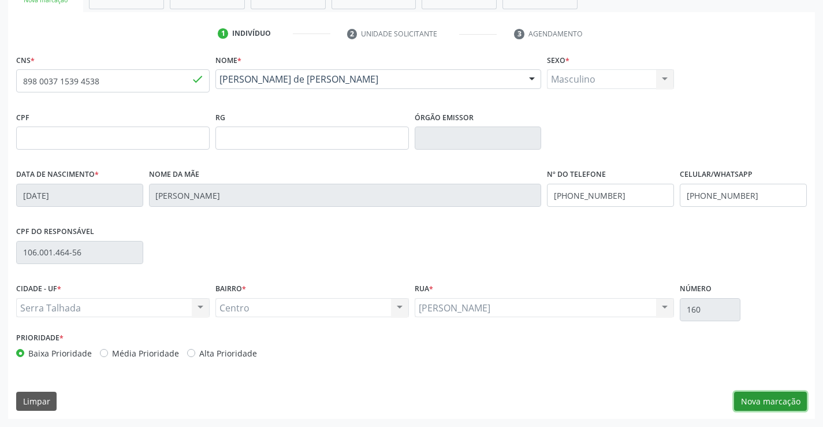
click at [764, 403] on button "Nova marcação" at bounding box center [770, 402] width 73 height 20
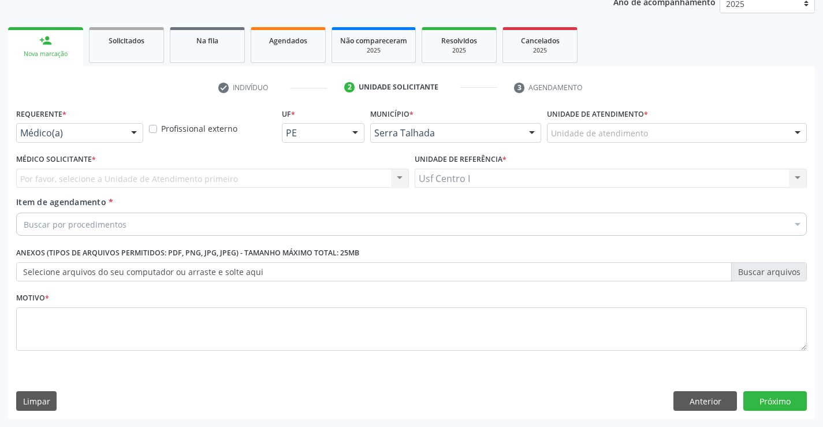
scroll to position [146, 0]
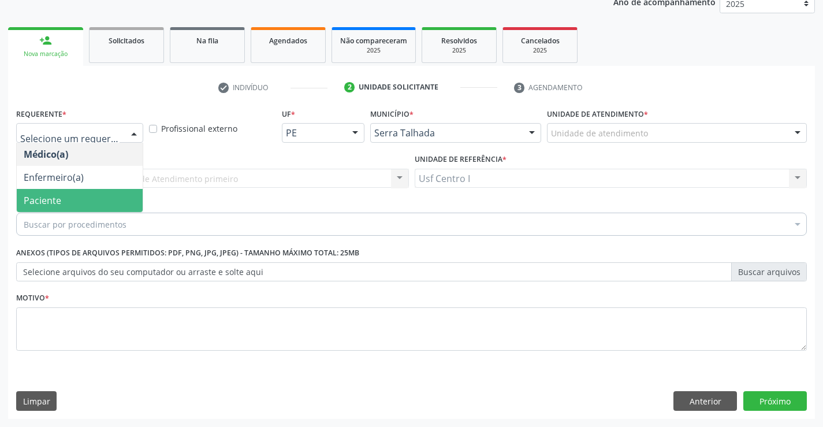
click at [79, 196] on span "Paciente" at bounding box center [80, 200] width 126 height 23
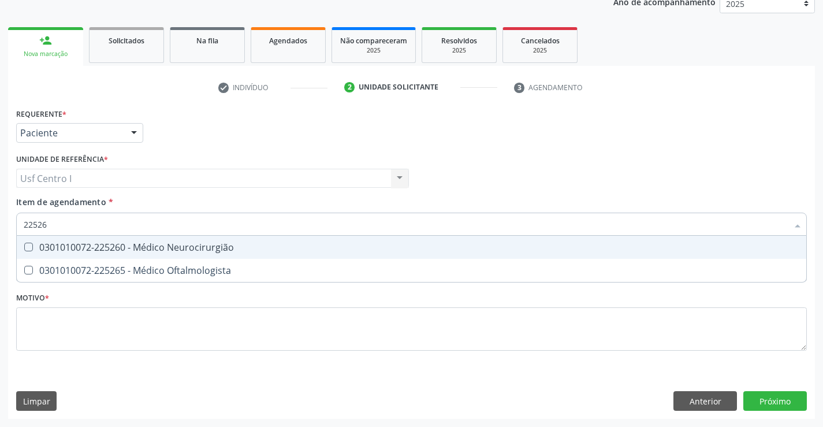
type input "225265"
click at [28, 247] on Oftalmologista at bounding box center [28, 247] width 9 height 9
click at [24, 247] on Oftalmologista "checkbox" at bounding box center [21, 247] width 8 height 8
checkbox Oftalmologista "true"
click at [40, 300] on div "Requerente * Paciente Médico(a) Enfermeiro(a) Paciente Nenhum resultado encontr…" at bounding box center [411, 236] width 791 height 262
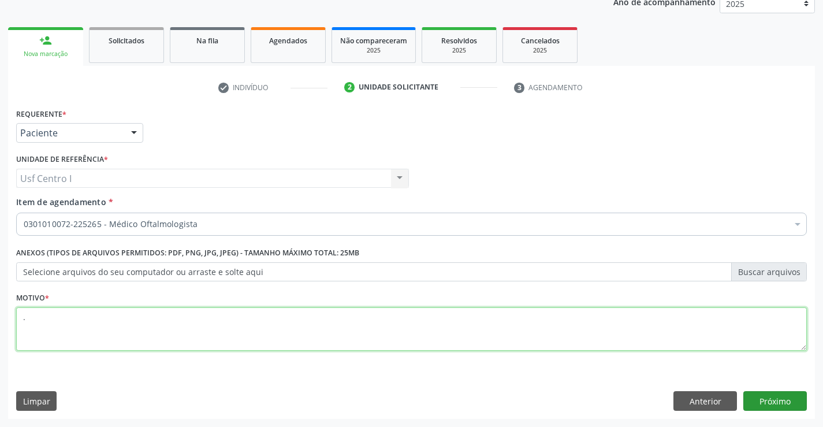
type textarea "."
click at [769, 406] on button "Próximo" at bounding box center [775, 401] width 64 height 20
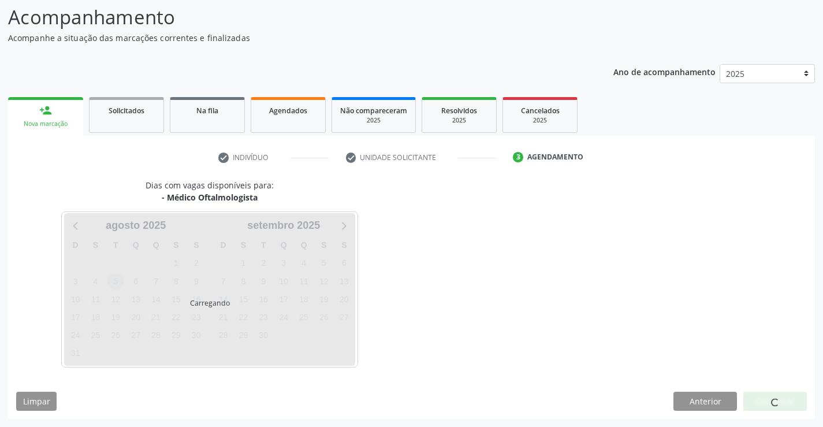
scroll to position [76, 0]
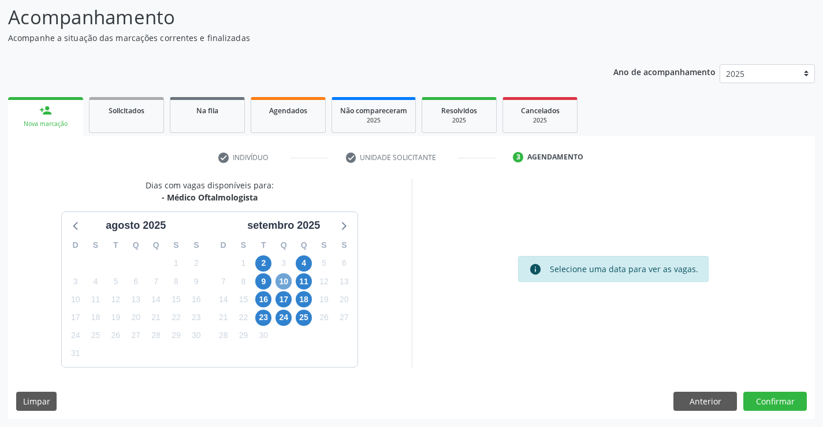
click at [283, 280] on span "10" at bounding box center [284, 281] width 16 height 16
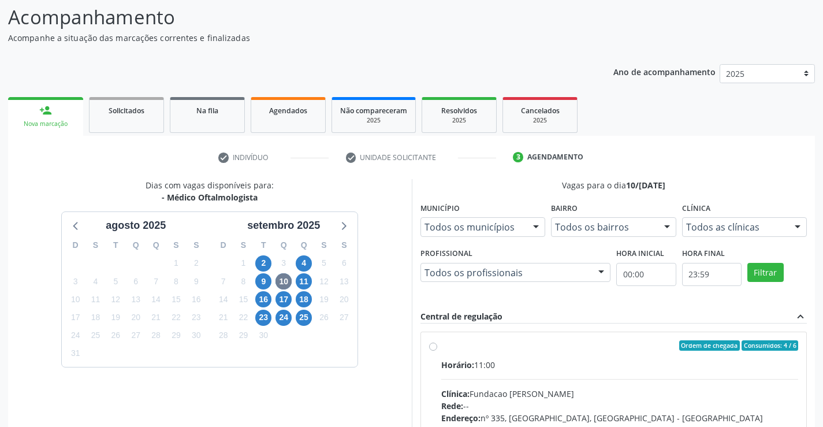
click at [441, 344] on label "Ordem de chegada Consumidos: 4 / 6 Horário: 11:00 Clínica: Fundacao Altino Vent…" at bounding box center [620, 428] width 358 height 177
click at [433, 344] on input "Ordem de chegada Consumidos: 4 / 6 Horário: 11:00 Clínica: Fundacao Altino Vent…" at bounding box center [433, 345] width 8 height 10
radio input "true"
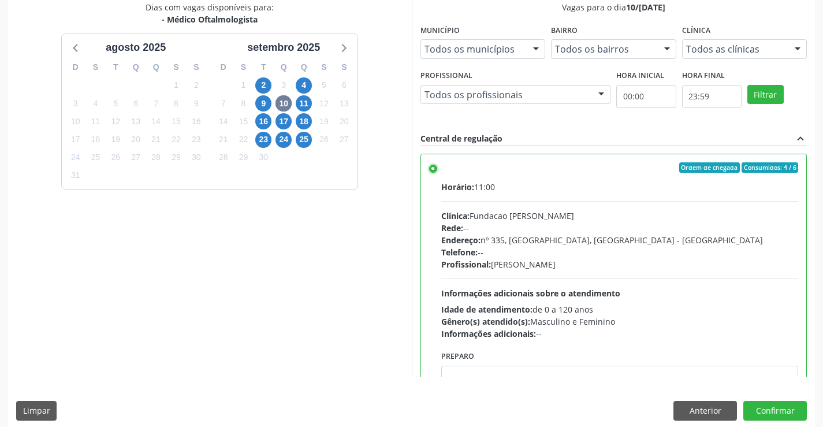
scroll to position [263, 0]
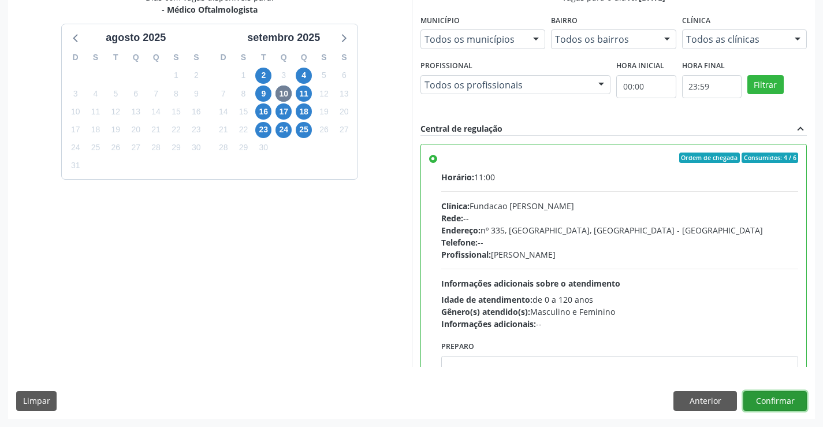
click at [786, 400] on button "Confirmar" at bounding box center [775, 401] width 64 height 20
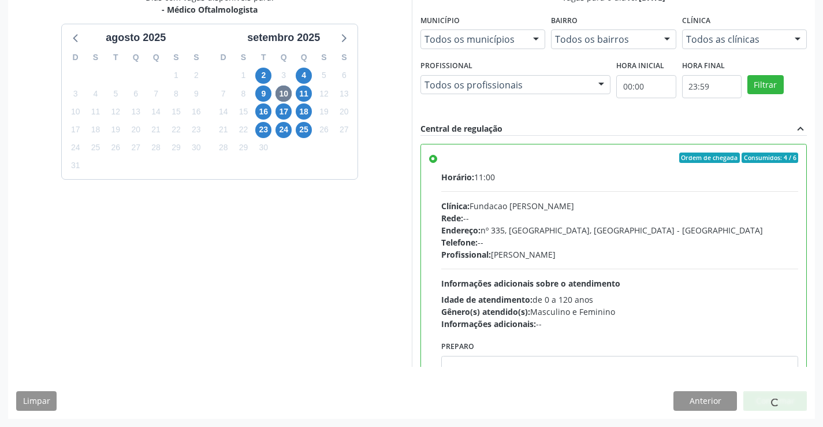
scroll to position [0, 0]
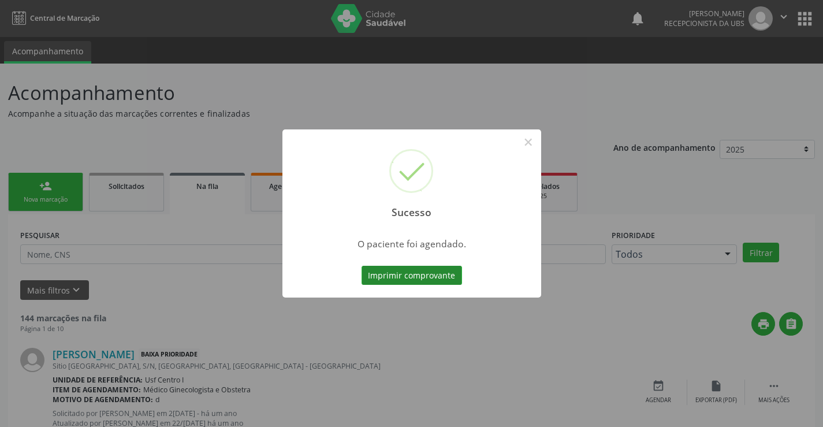
click at [430, 271] on button "Imprimir comprovante" at bounding box center [412, 276] width 101 height 20
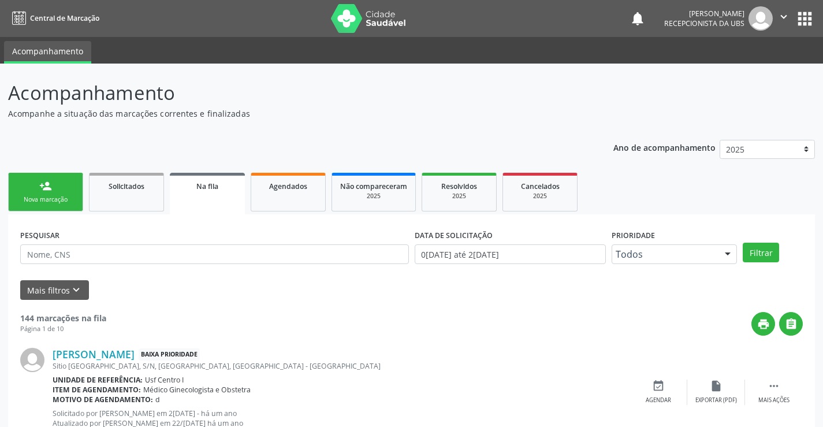
drag, startPoint x: 28, startPoint y: 203, endPoint x: 52, endPoint y: 184, distance: 30.4
click at [27, 203] on div "Nova marcação" at bounding box center [46, 199] width 58 height 9
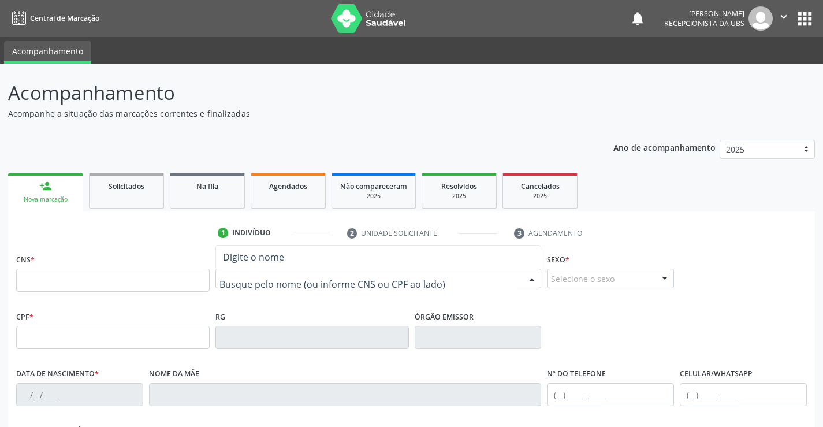
click at [242, 281] on input "text" at bounding box center [369, 284] width 299 height 23
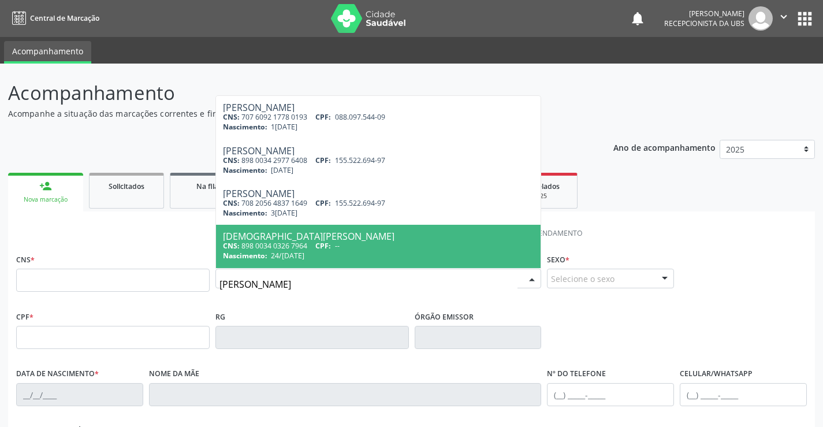
type input "maria da penha"
click at [170, 238] on ul "1 Indivíduo 2 Unidade solicitante 3 Agendamento" at bounding box center [411, 233] width 807 height 19
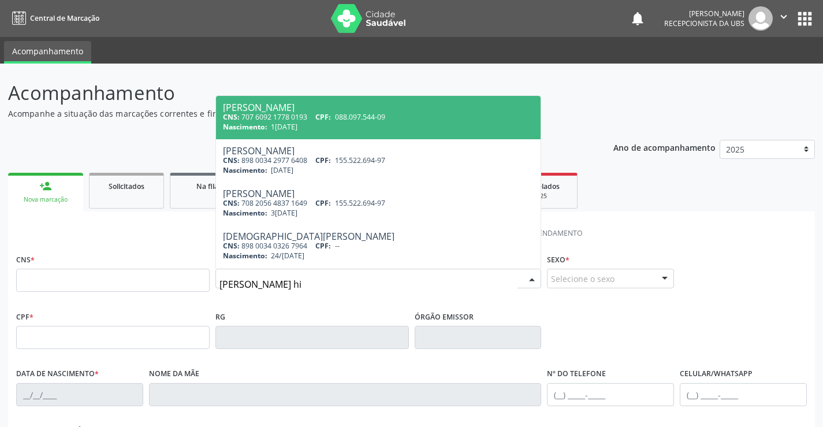
type input "maria da penha hig"
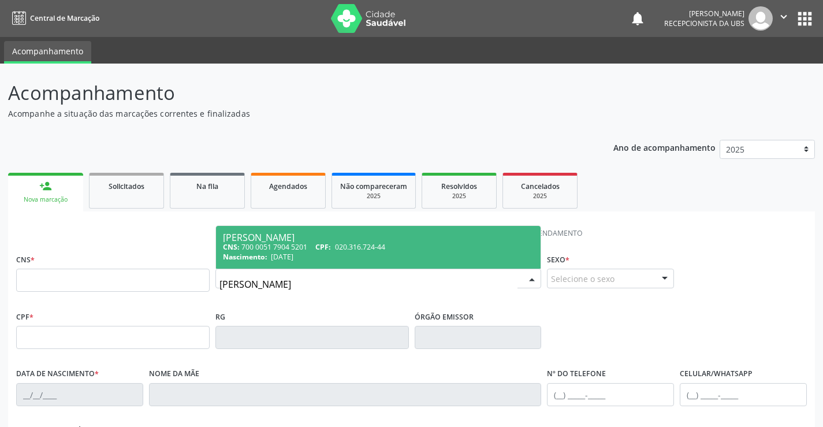
drag, startPoint x: 330, startPoint y: 249, endPoint x: 344, endPoint y: 235, distance: 20.0
click at [331, 245] on span "CPF:" at bounding box center [323, 247] width 16 height 10
type input "700 0051 7904 5201"
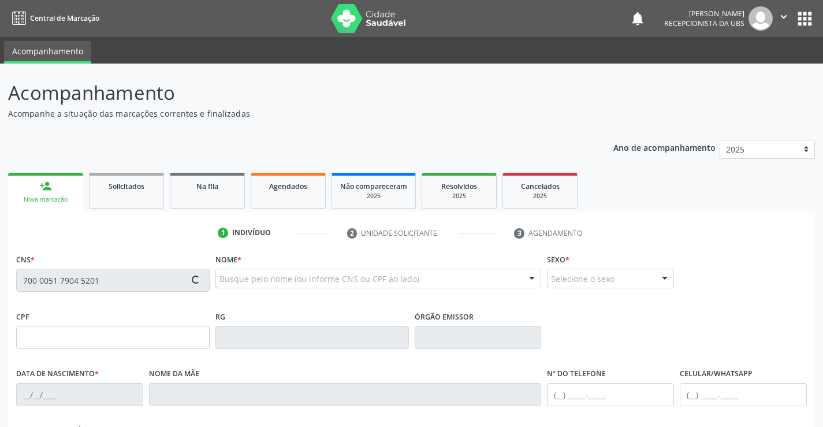
type input "020.316.724-44"
type input "16/10/1970"
type input "Cecilia Antonia Biró dos Santos"
type input "(87) 99608-5510"
type input "218"
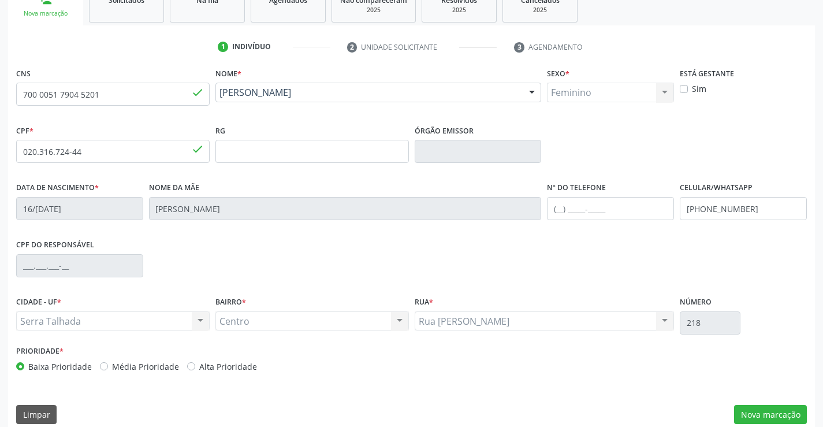
scroll to position [199, 0]
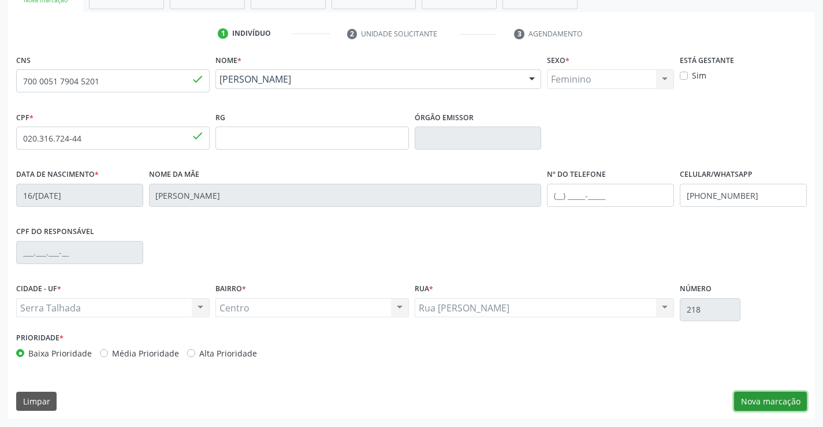
click at [760, 403] on button "Nova marcação" at bounding box center [770, 402] width 73 height 20
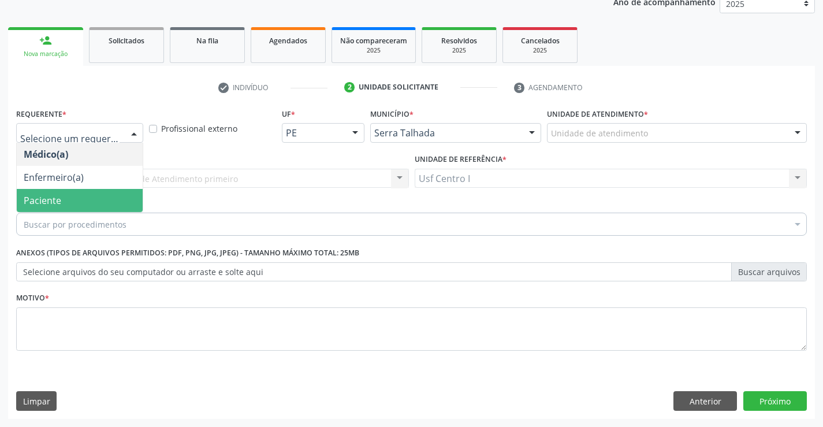
drag, startPoint x: 105, startPoint y: 210, endPoint x: 105, endPoint y: 200, distance: 9.8
click at [105, 209] on span "Paciente" at bounding box center [80, 200] width 126 height 23
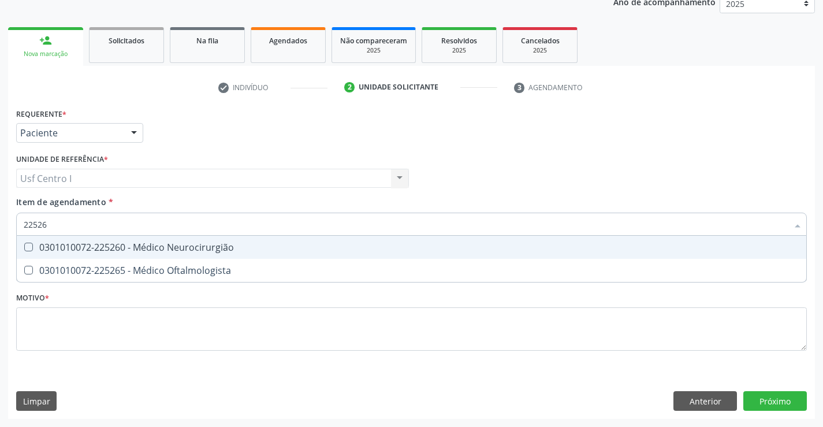
type input "225265"
click at [28, 247] on Oftalmologista at bounding box center [28, 247] width 9 height 9
click at [24, 247] on Oftalmologista "checkbox" at bounding box center [21, 247] width 8 height 8
checkbox Oftalmologista "true"
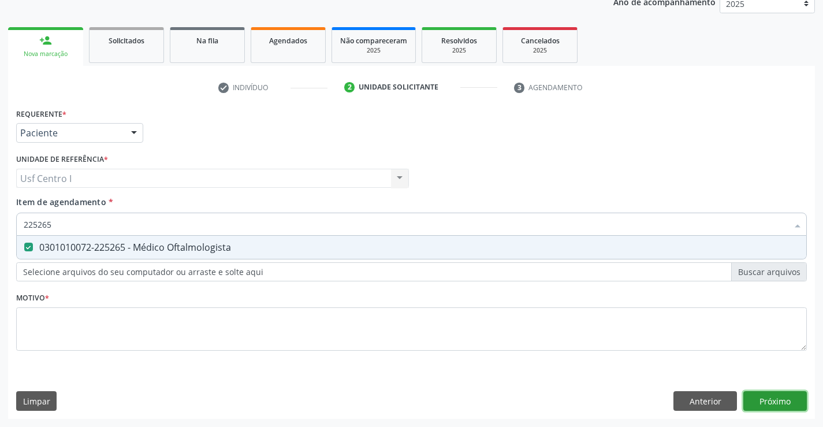
click at [784, 403] on div "Requerente * Paciente Médico(a) Enfermeiro(a) Paciente Nenhum resultado encontr…" at bounding box center [411, 262] width 807 height 314
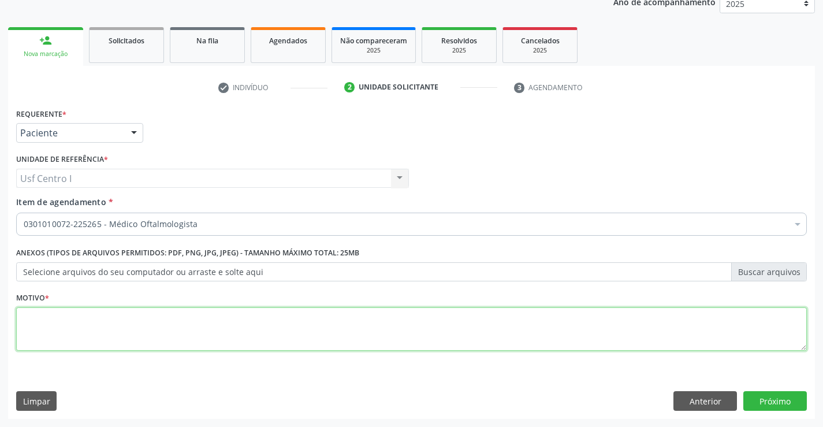
drag, startPoint x: 39, startPoint y: 322, endPoint x: 41, endPoint y: 337, distance: 15.7
click at [36, 333] on textarea at bounding box center [411, 329] width 791 height 44
type textarea "."
click at [780, 395] on button "Próximo" at bounding box center [775, 401] width 64 height 20
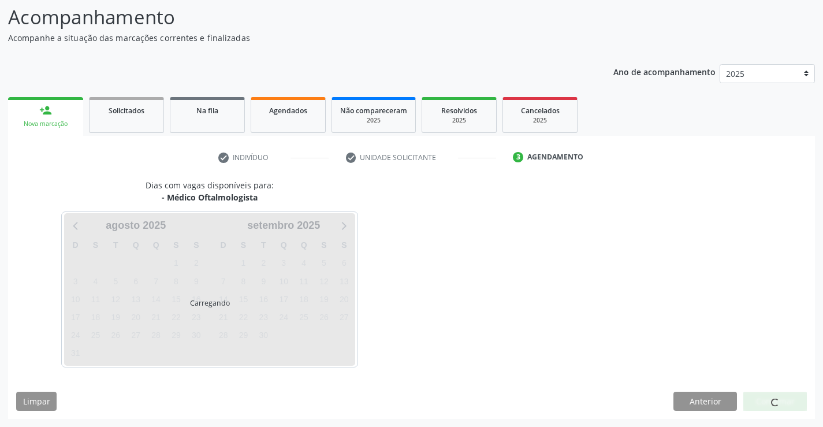
scroll to position [76, 0]
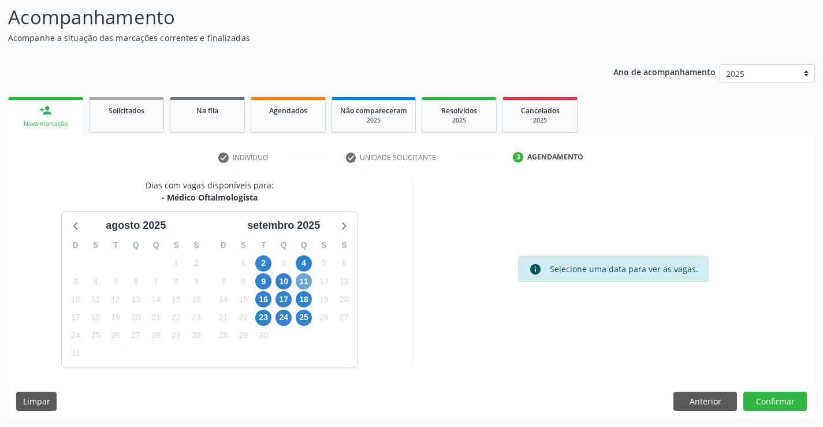
click at [303, 281] on span "11" at bounding box center [304, 281] width 16 height 16
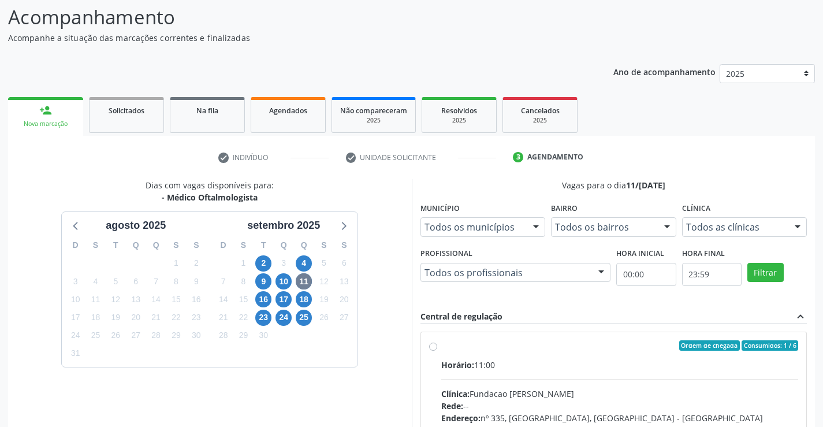
click at [441, 345] on label "Ordem de chegada Consumidos: 1 / 6 Horário: 11:00 Clínica: Fundacao Altino Vent…" at bounding box center [620, 428] width 358 height 177
click at [431, 345] on input "Ordem de chegada Consumidos: 1 / 6 Horário: 11:00 Clínica: Fundacao Altino Vent…" at bounding box center [433, 345] width 8 height 10
radio input "true"
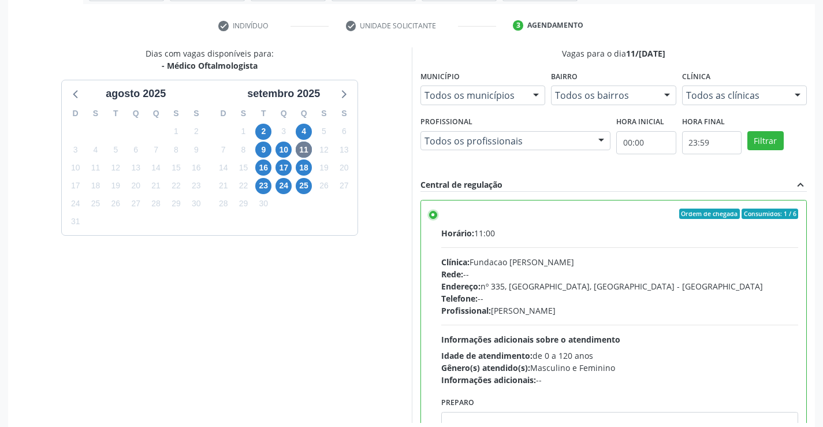
scroll to position [263, 0]
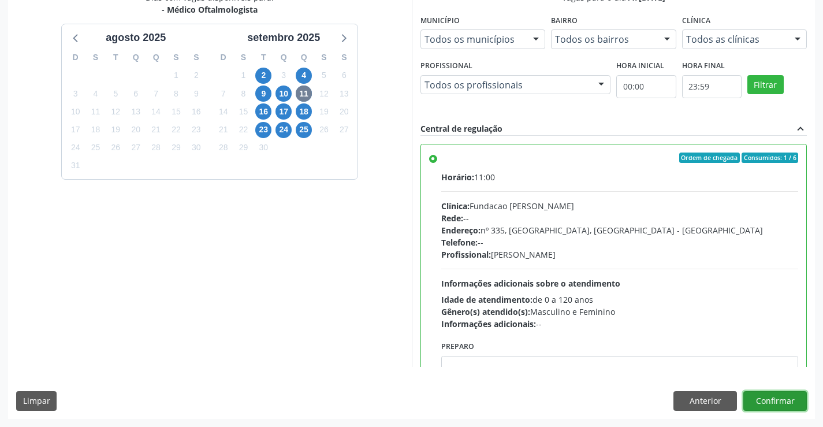
click at [771, 398] on button "Confirmar" at bounding box center [775, 401] width 64 height 20
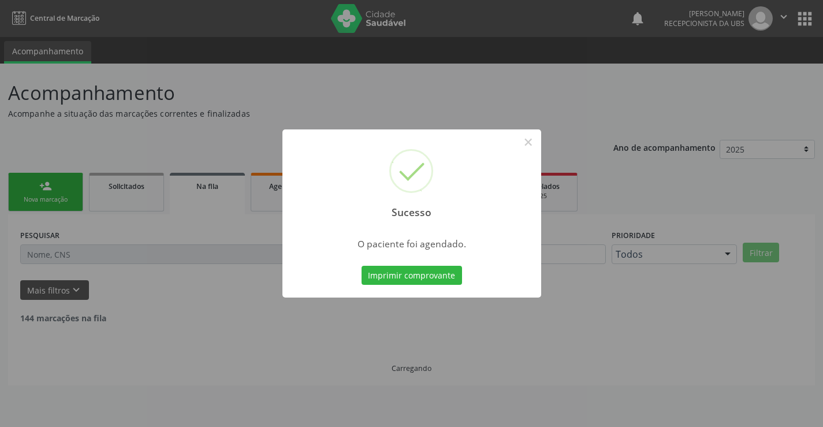
scroll to position [0, 0]
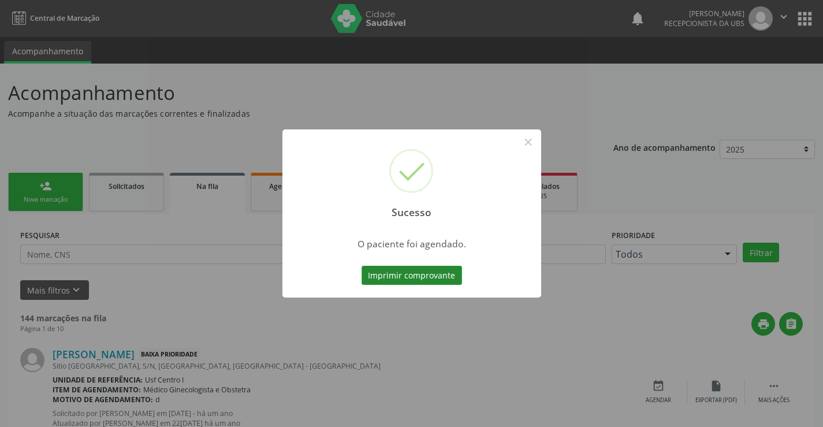
click at [427, 284] on button "Imprimir comprovante" at bounding box center [412, 276] width 101 height 20
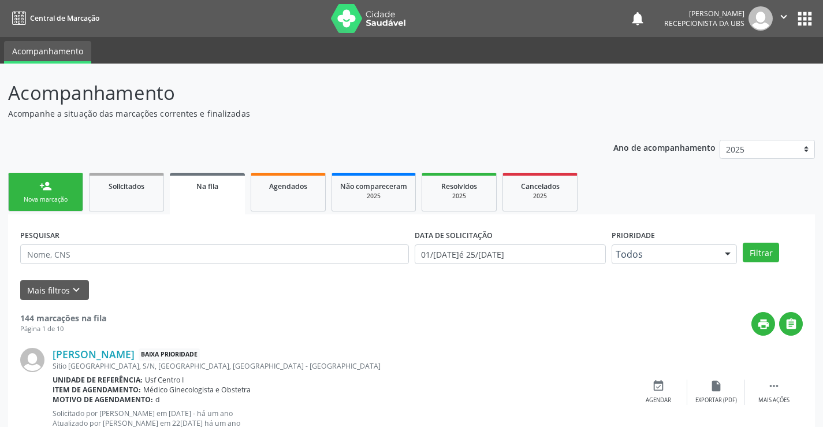
click at [31, 194] on link "person_add Nova marcação" at bounding box center [45, 192] width 75 height 39
click at [33, 196] on div "Nova marcação" at bounding box center [46, 199] width 58 height 9
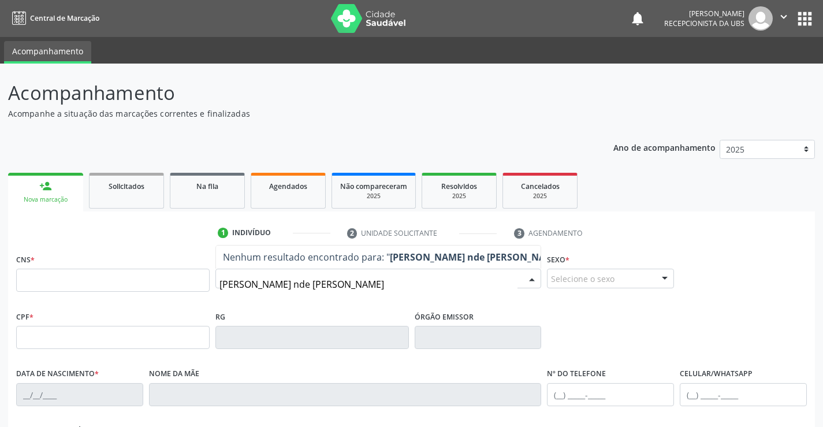
click at [351, 288] on input "maria goretti nde souza leal" at bounding box center [369, 284] width 299 height 23
type input "m"
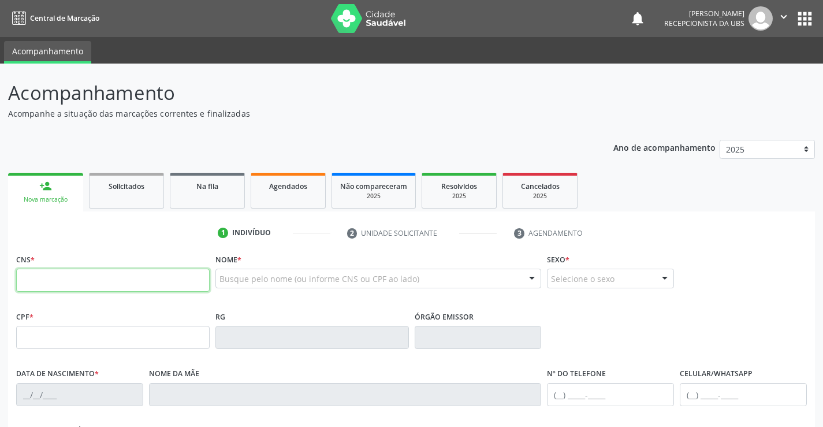
click at [29, 281] on input "text" at bounding box center [113, 280] width 194 height 23
paste input "702 0097 2298 0190"
type input "702 0097 2298 0190"
type input "04/03/1957"
type input "Espedita Maria Gomes"
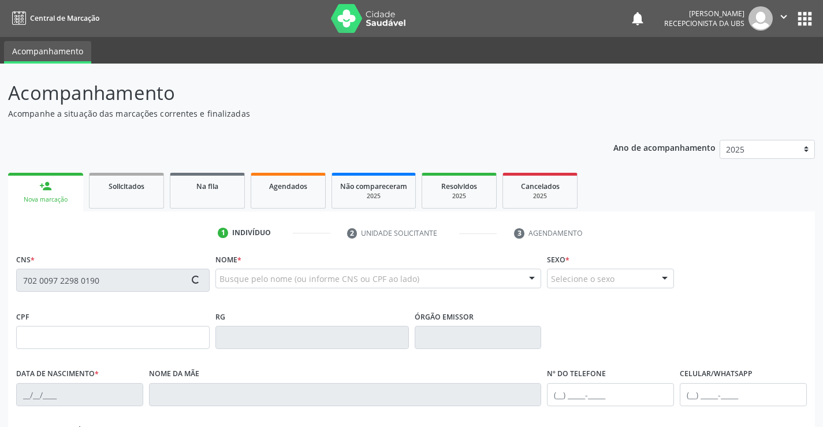
type input "(87) 99652-1678"
type input "517"
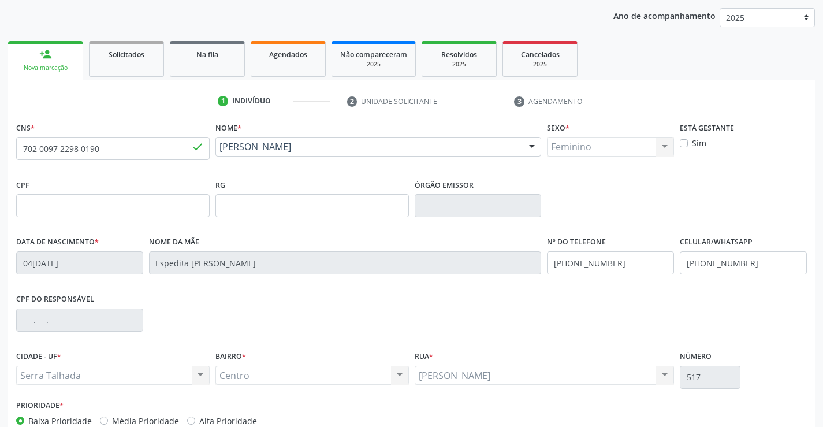
scroll to position [199, 0]
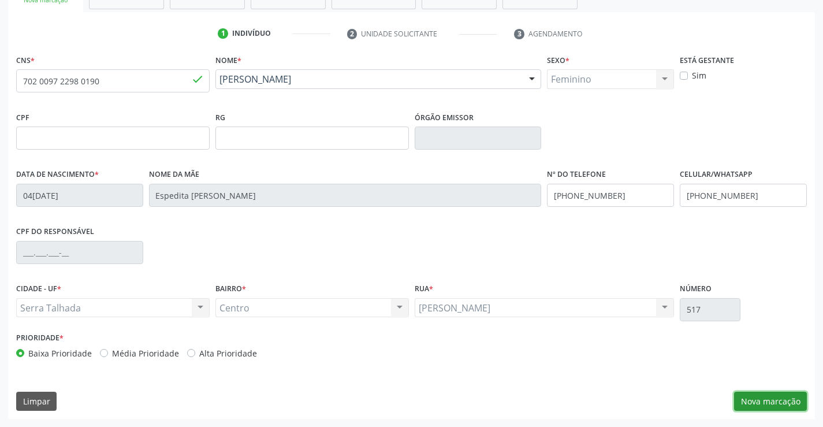
click at [776, 394] on button "Nova marcação" at bounding box center [770, 402] width 73 height 20
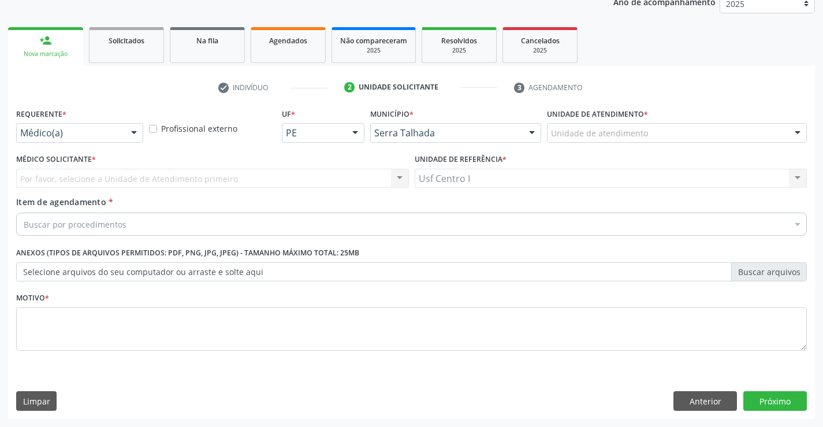
scroll to position [146, 0]
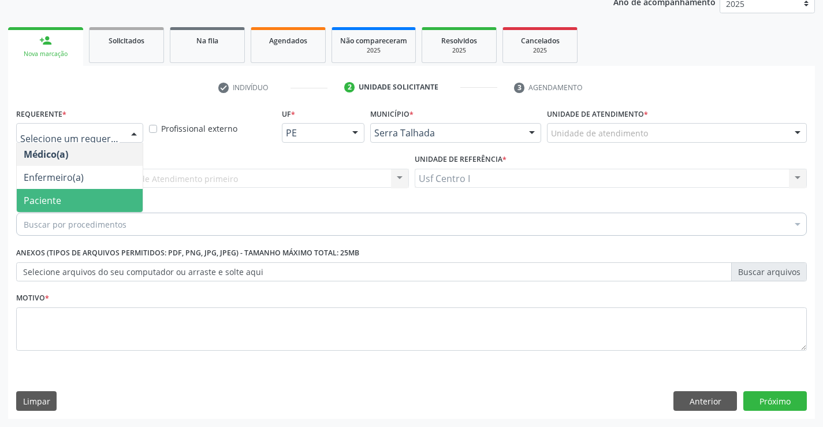
click at [76, 206] on span "Paciente" at bounding box center [80, 200] width 126 height 23
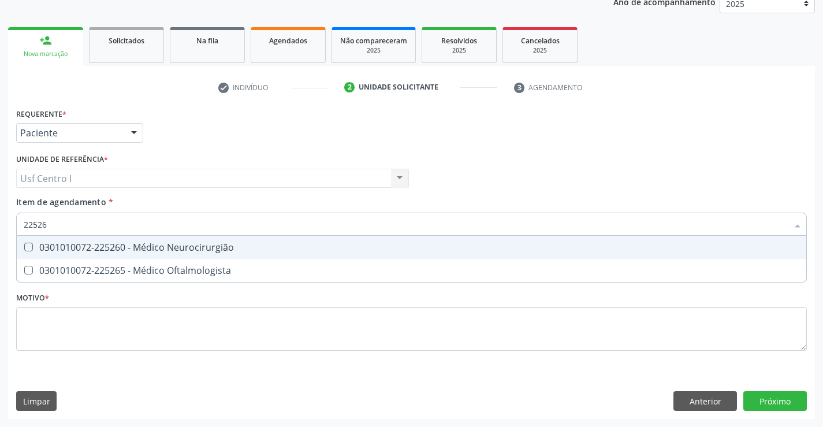
type input "225265"
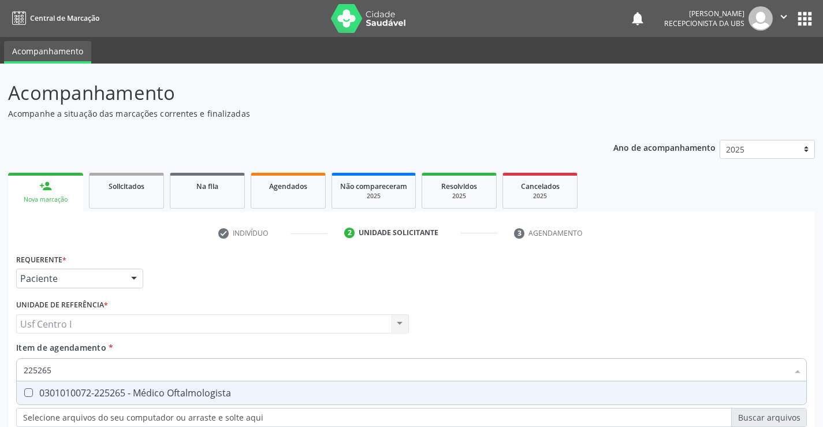
click at [29, 388] on Oftalmologista at bounding box center [28, 392] width 9 height 9
click at [24, 389] on Oftalmologista "checkbox" at bounding box center [21, 393] width 8 height 8
checkbox Oftalmologista "true"
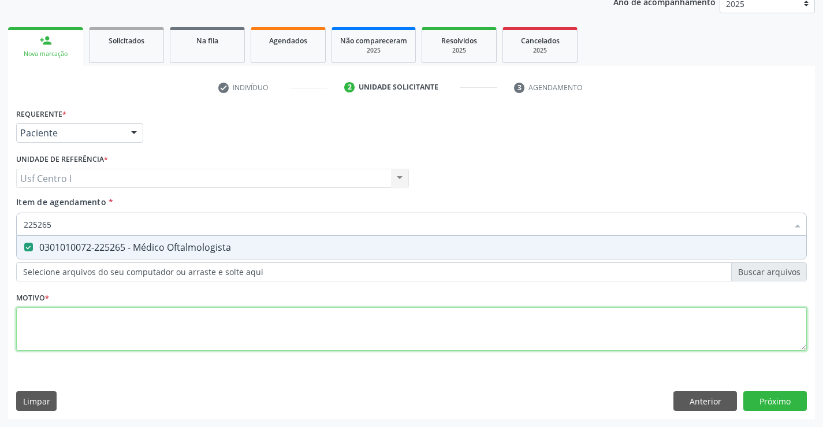
click at [48, 329] on div "Requerente * Paciente Médico(a) Enfermeiro(a) Paciente Nenhum resultado encontr…" at bounding box center [411, 236] width 791 height 262
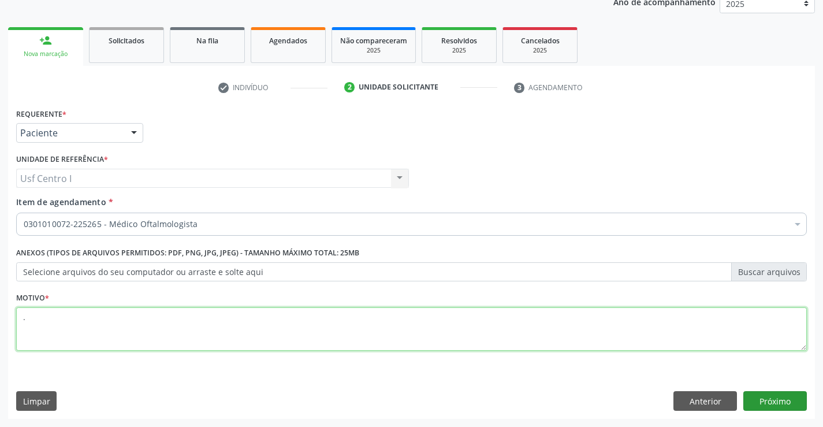
type textarea "."
click at [772, 400] on button "Próximo" at bounding box center [775, 401] width 64 height 20
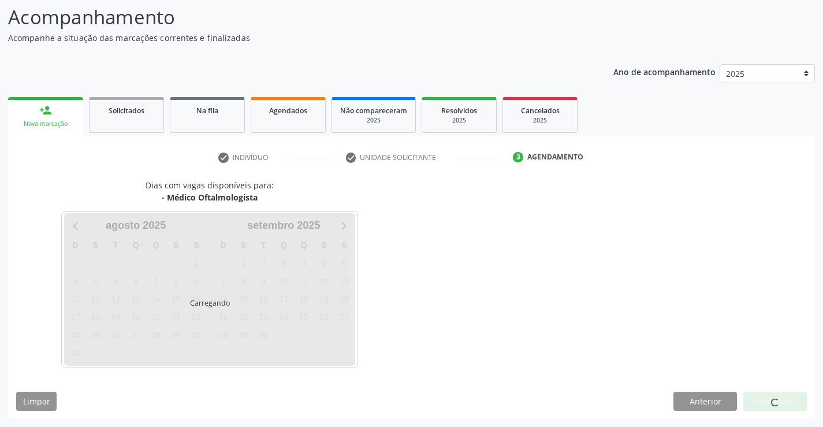
scroll to position [76, 0]
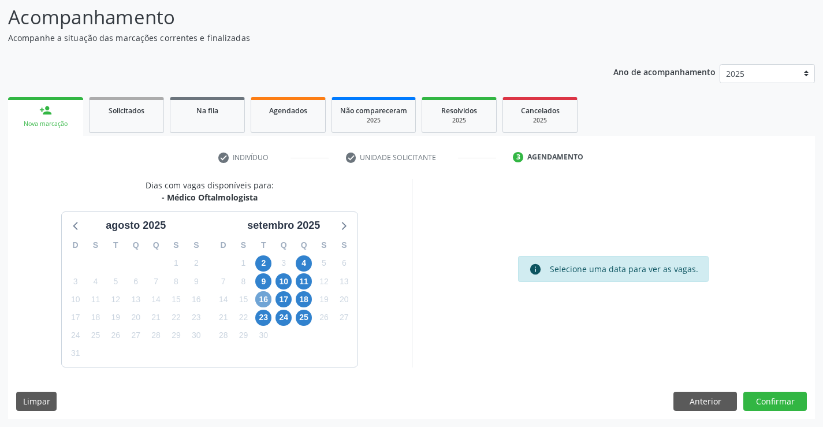
click at [265, 304] on span "16" at bounding box center [263, 299] width 16 height 16
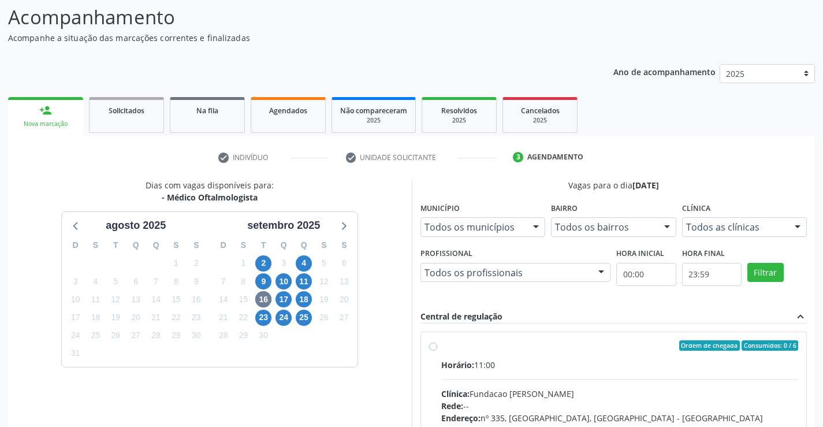
click at [441, 347] on label "Ordem de chegada Consumidos: 0 / 6 Horário: 11:00 Clínica: Fundacao Altino Vent…" at bounding box center [620, 428] width 358 height 177
click at [433, 347] on input "Ordem de chegada Consumidos: 0 / 6 Horário: 11:00 Clínica: Fundacao Altino Vent…" at bounding box center [433, 345] width 8 height 10
radio input "true"
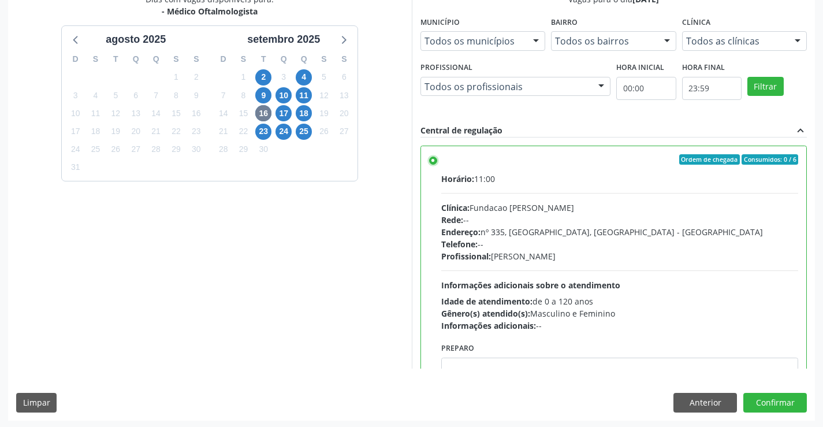
scroll to position [263, 0]
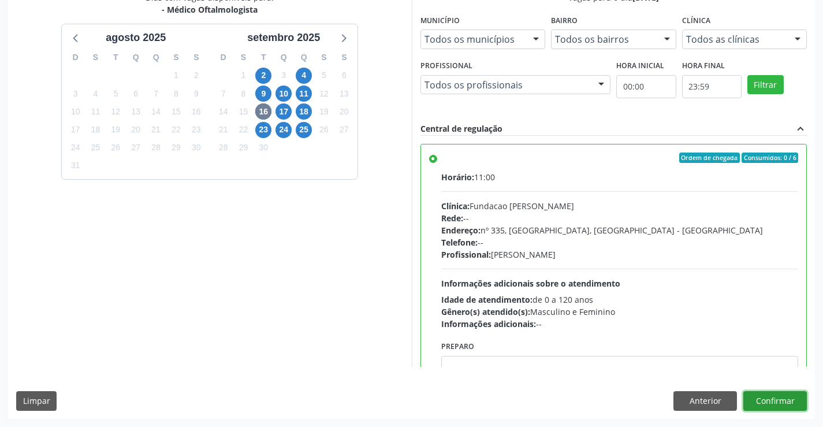
click at [788, 400] on button "Confirmar" at bounding box center [775, 401] width 64 height 20
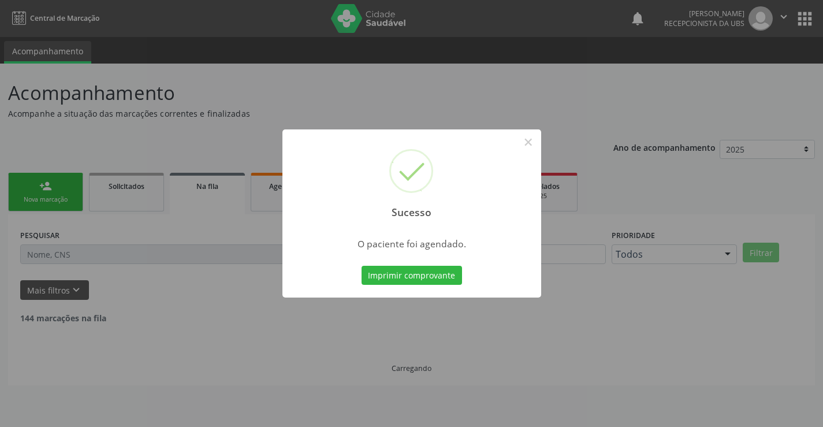
scroll to position [0, 0]
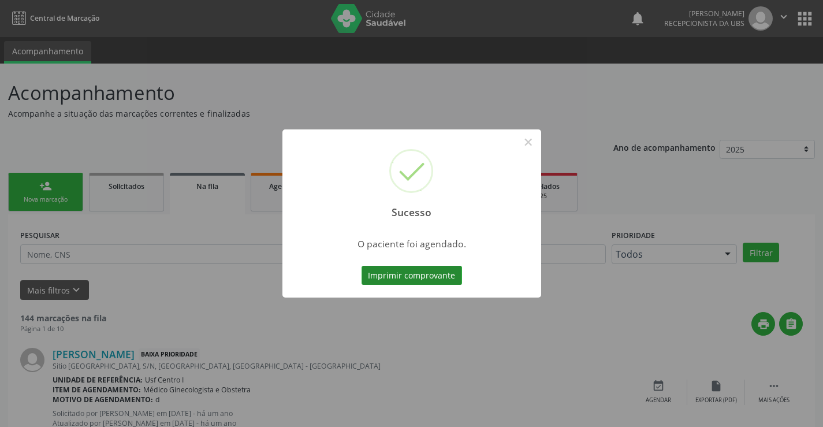
click at [437, 280] on button "Imprimir comprovante" at bounding box center [412, 276] width 101 height 20
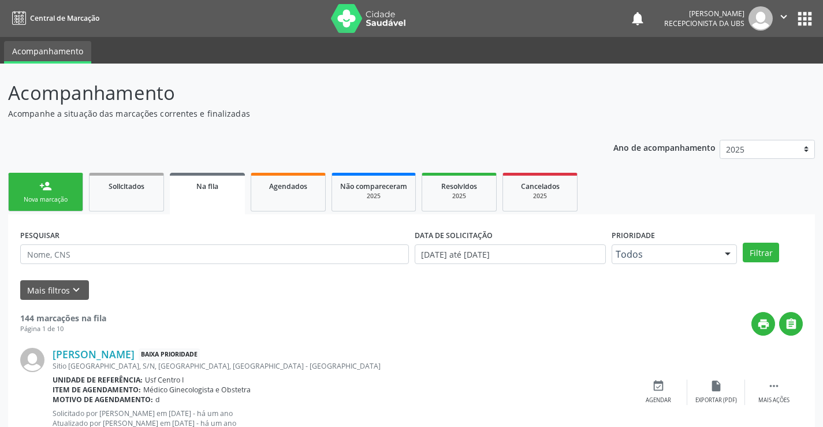
click at [38, 193] on link "person_add Nova marcação" at bounding box center [45, 192] width 75 height 39
click at [38, 192] on link "person_add Nova marcação" at bounding box center [45, 192] width 75 height 39
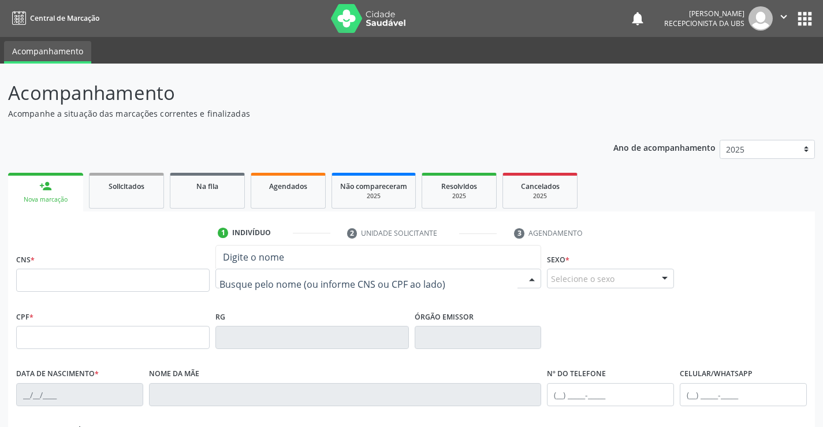
click at [222, 281] on input "text" at bounding box center [369, 284] width 299 height 23
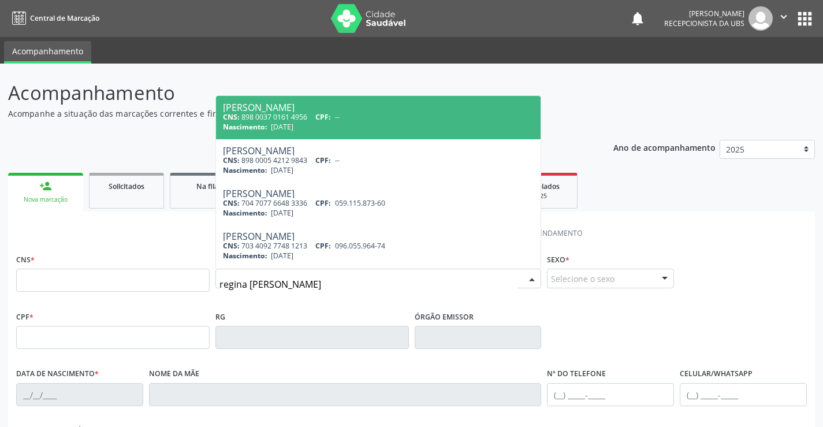
type input "regina maria de souza"
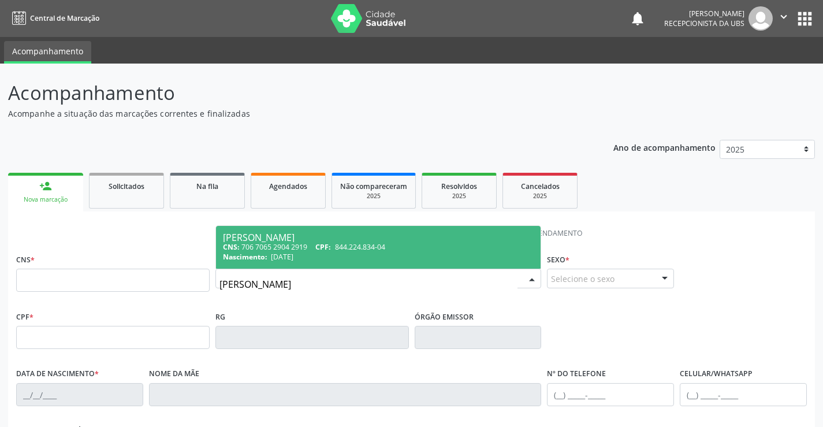
click at [285, 253] on span "11/05/1944" at bounding box center [282, 257] width 23 height 10
type input "706 7065 2904 2919"
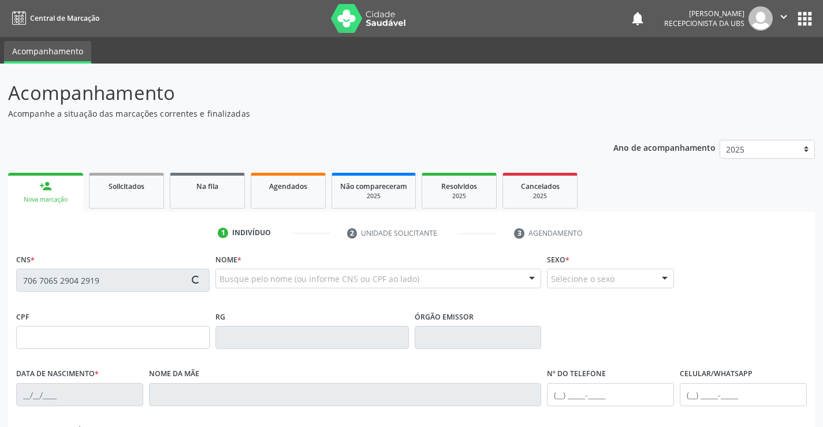
type input "844.224.834-04"
type input "11/05/1944"
type input "Maria Raimunda da Coneicao"
type input "(87) 98111-9801"
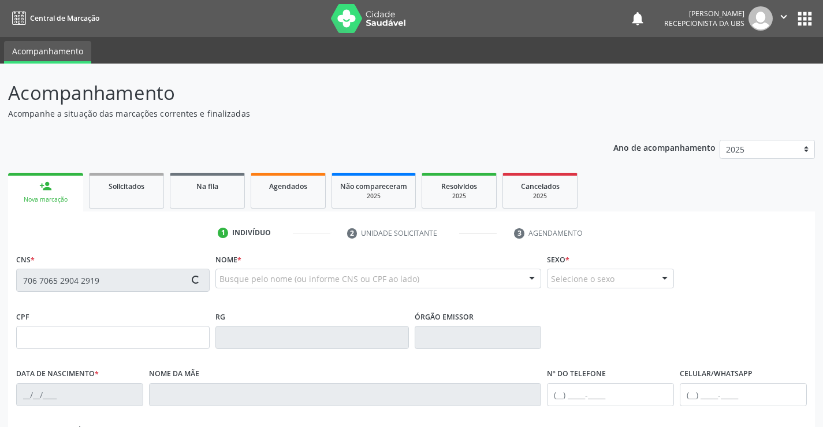
type input "S/N"
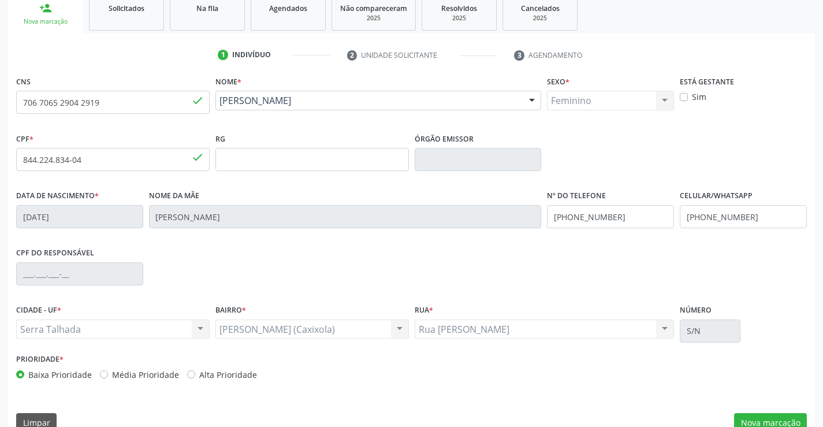
scroll to position [199, 0]
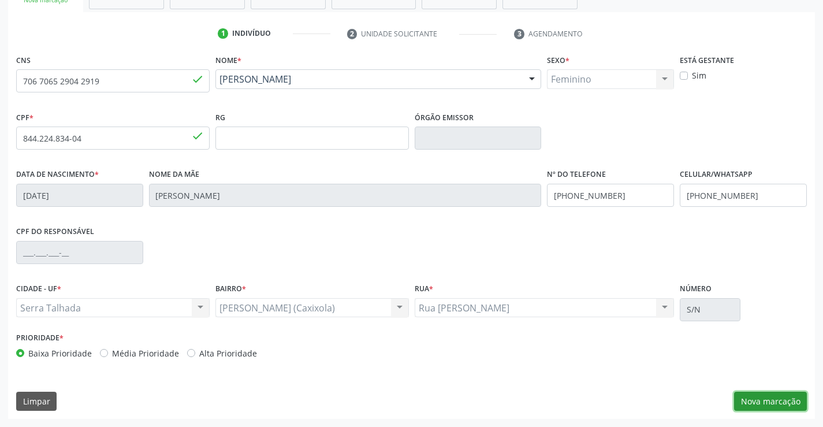
click at [768, 400] on button "Nova marcação" at bounding box center [770, 402] width 73 height 20
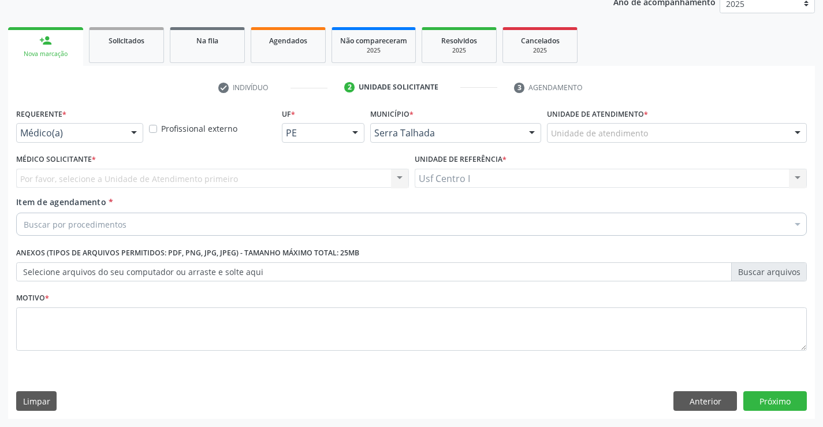
scroll to position [146, 0]
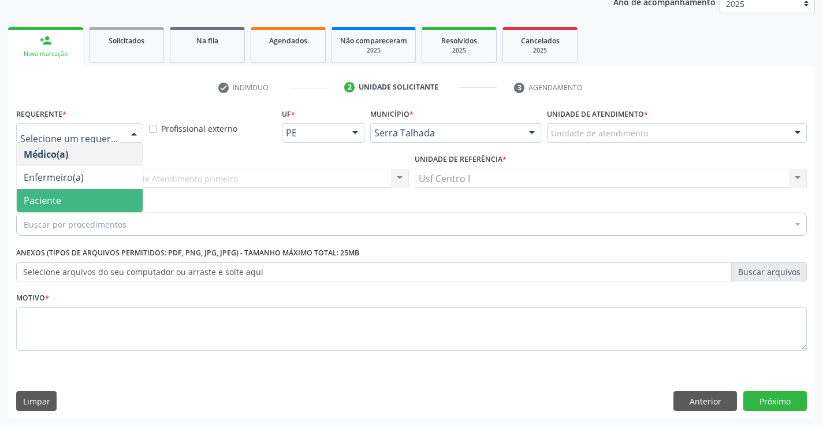
drag, startPoint x: 88, startPoint y: 199, endPoint x: 81, endPoint y: 201, distance: 7.3
click at [85, 200] on span "Paciente" at bounding box center [80, 200] width 126 height 23
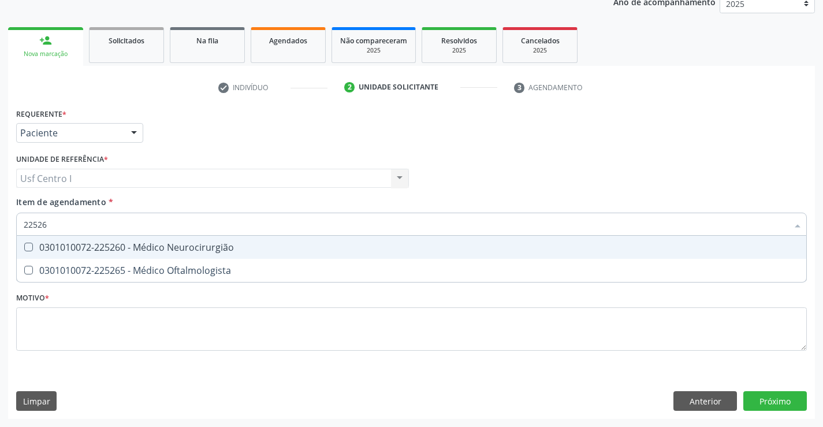
type input "225265"
click at [31, 245] on Oftalmologista at bounding box center [28, 247] width 9 height 9
click at [24, 245] on Oftalmologista "checkbox" at bounding box center [21, 247] width 8 height 8
checkbox Oftalmologista "true"
click at [27, 313] on div "Requerente * Paciente Médico(a) Enfermeiro(a) Paciente Nenhum resultado encontr…" at bounding box center [411, 236] width 791 height 262
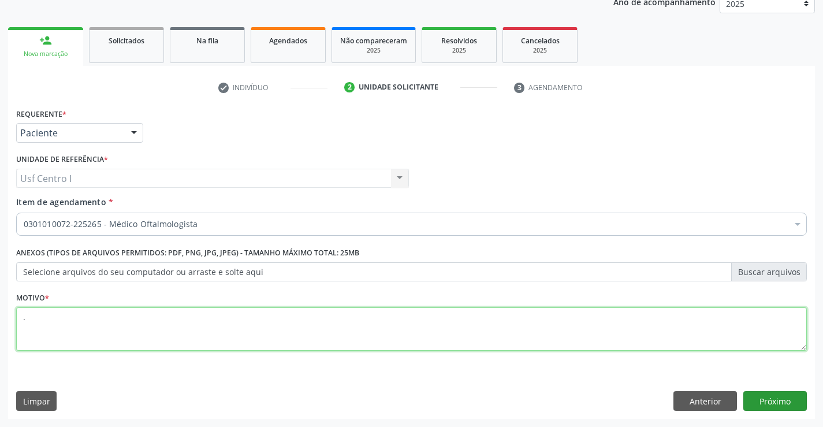
type textarea "."
click at [791, 405] on button "Próximo" at bounding box center [775, 401] width 64 height 20
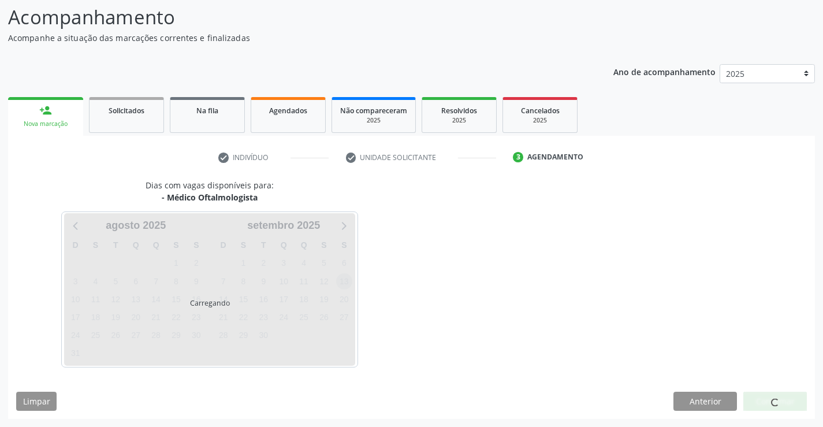
scroll to position [76, 0]
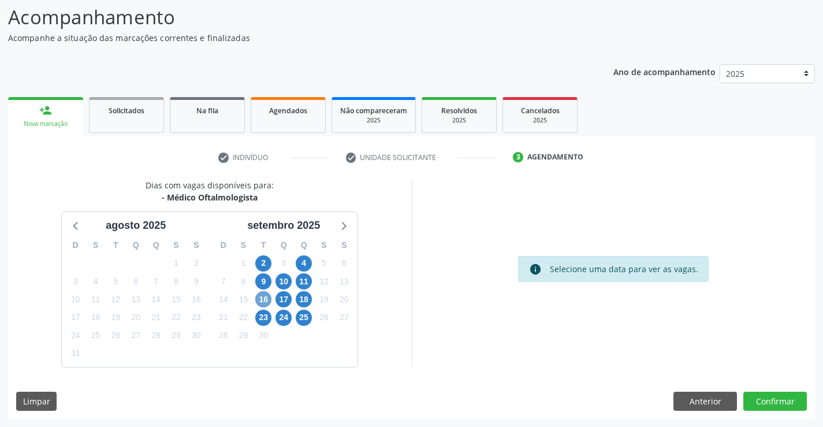
click at [264, 300] on span "16" at bounding box center [263, 299] width 16 height 16
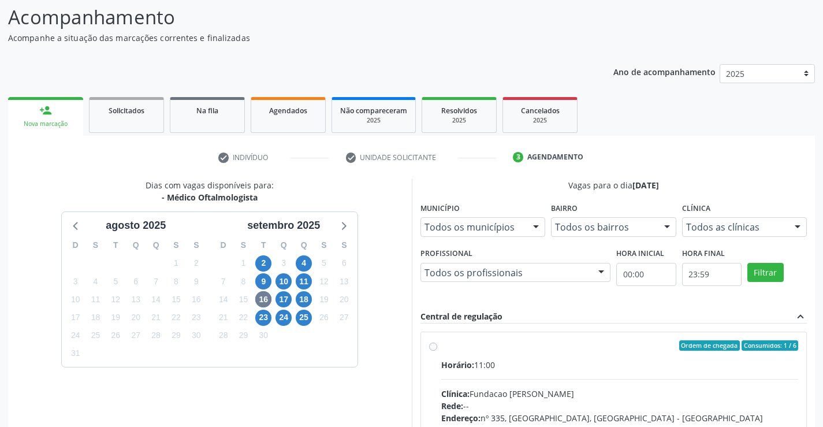
click at [441, 349] on label "Ordem de chegada Consumidos: 1 / 6 Horário: 11:00 Clínica: Fundacao Altino Vent…" at bounding box center [620, 428] width 358 height 177
click at [436, 349] on input "Ordem de chegada Consumidos: 1 / 6 Horário: 11:00 Clínica: Fundacao Altino Vent…" at bounding box center [433, 345] width 8 height 10
radio input "true"
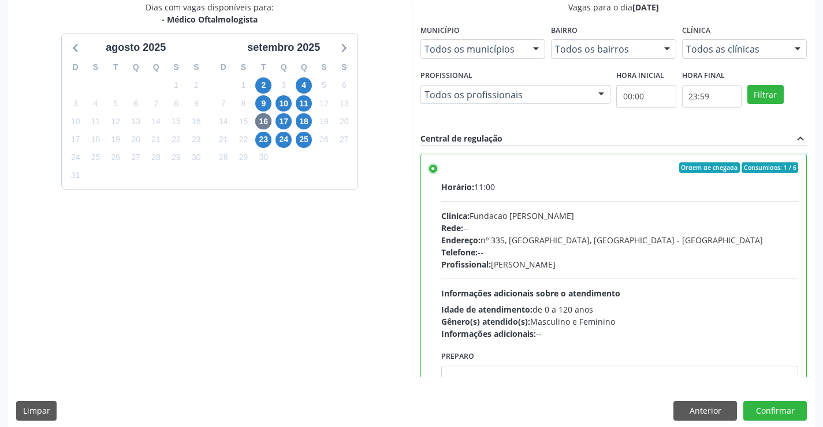
scroll to position [263, 0]
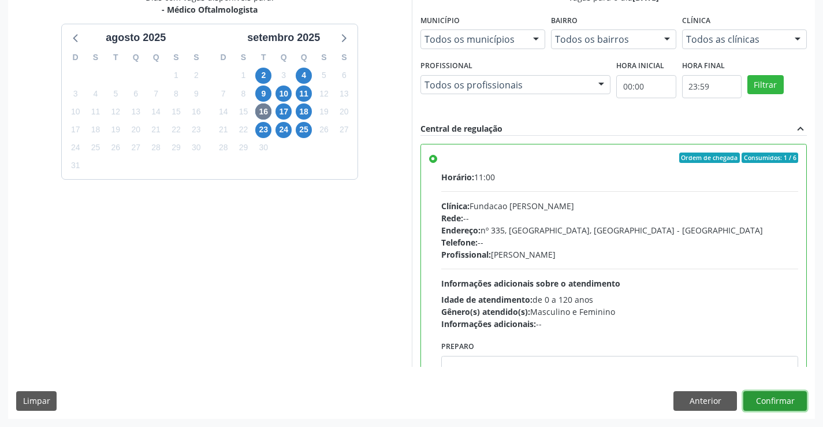
click at [770, 400] on button "Confirmar" at bounding box center [775, 401] width 64 height 20
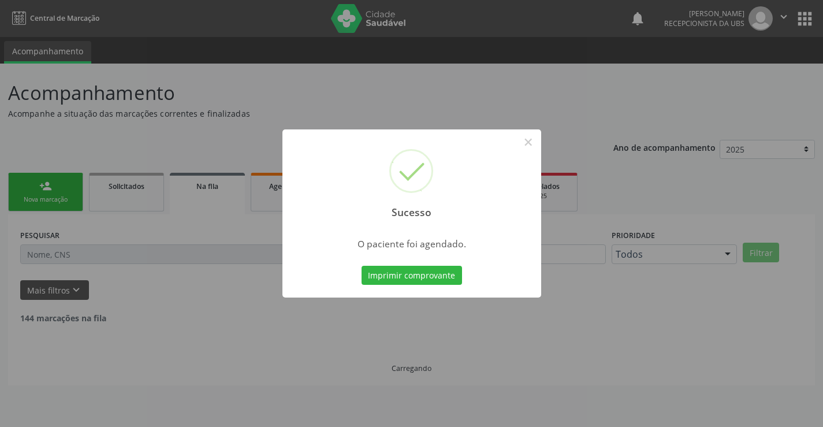
scroll to position [0, 0]
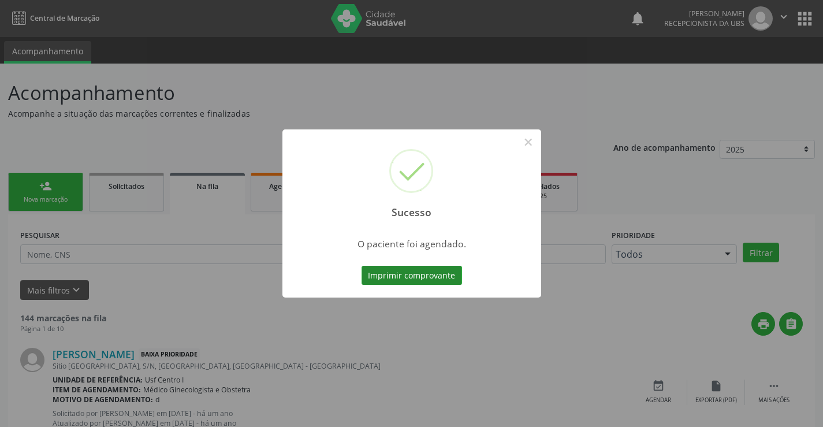
click at [423, 278] on button "Imprimir comprovante" at bounding box center [412, 276] width 101 height 20
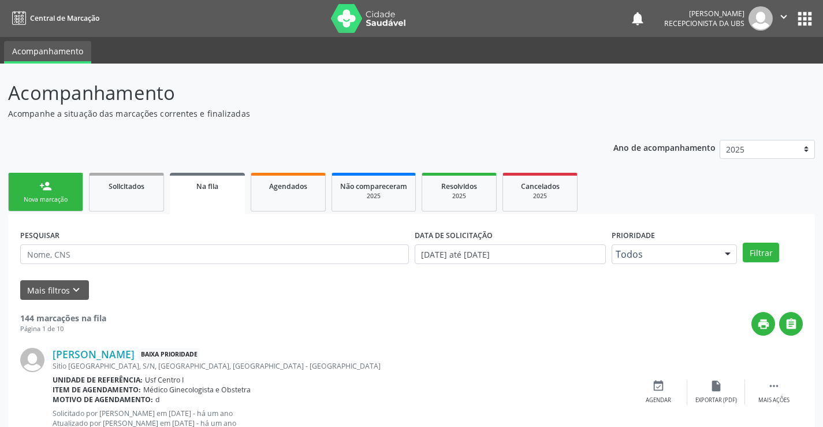
click at [66, 191] on link "person_add Nova marcação" at bounding box center [45, 192] width 75 height 39
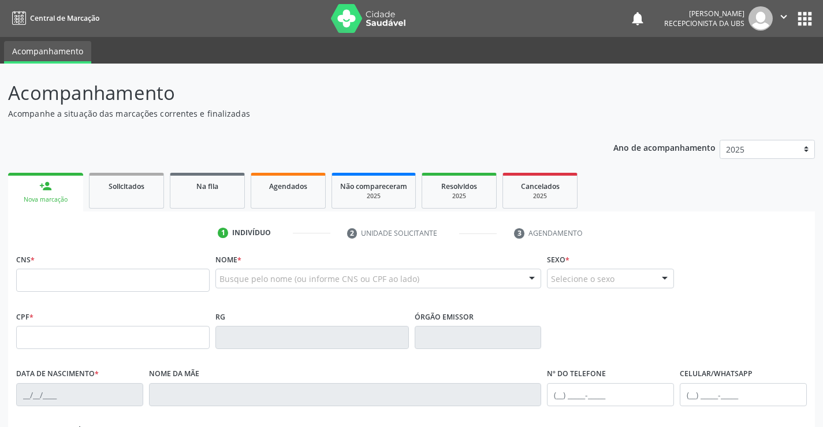
drag, startPoint x: 248, startPoint y: 281, endPoint x: 235, endPoint y: 271, distance: 16.9
click at [238, 280] on input "text" at bounding box center [369, 284] width 299 height 23
drag, startPoint x: 131, startPoint y: 240, endPoint x: 154, endPoint y: 230, distance: 24.6
click at [133, 238] on ul "1 Indivíduo 2 Unidade solicitante 3 Agendamento" at bounding box center [411, 233] width 807 height 19
paste input "708201631788440"
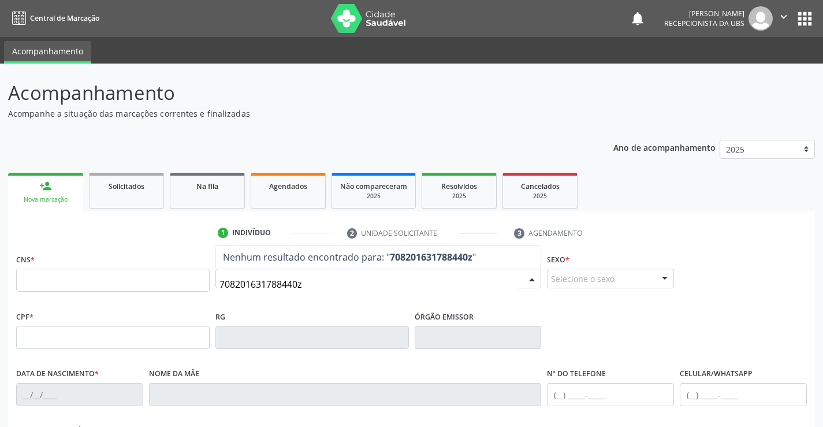
type input "708201631788440"
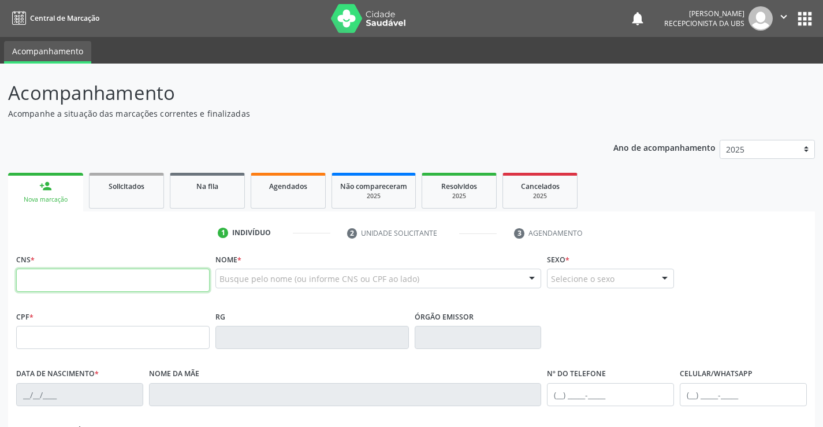
drag, startPoint x: 84, startPoint y: 285, endPoint x: 101, endPoint y: 275, distance: 19.9
click at [83, 285] on input "text" at bounding box center [113, 280] width 194 height 23
paste input "708 2016 3178 8440"
type input "708 2016 3178 8440"
type input "06/02/1941"
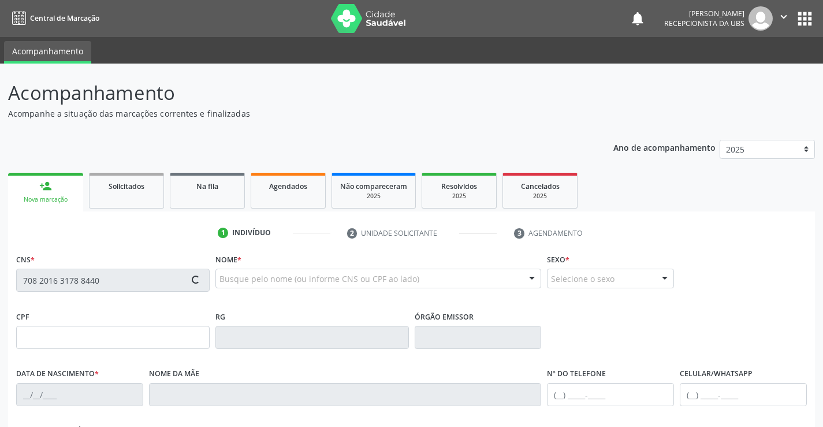
type input "Juvina Lopes dos Santos"
type input "(87) 99818-0414"
type input "430"
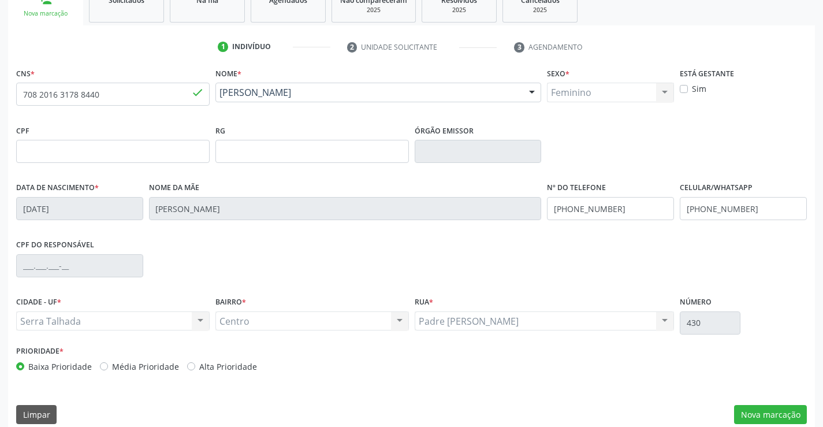
scroll to position [199, 0]
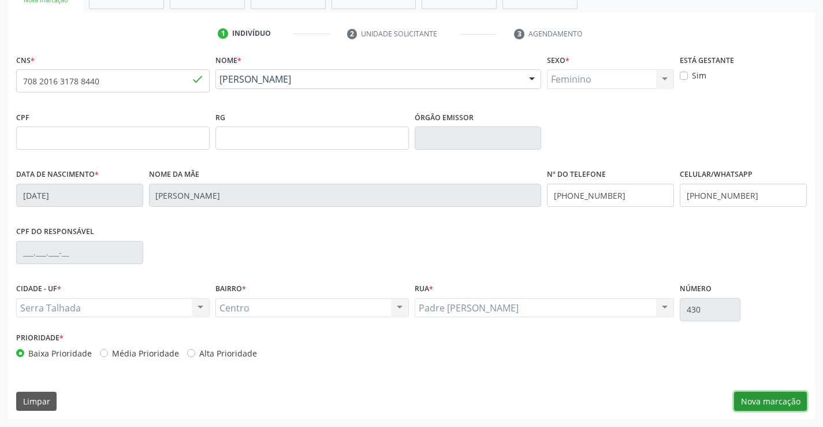
click at [777, 399] on button "Nova marcação" at bounding box center [770, 402] width 73 height 20
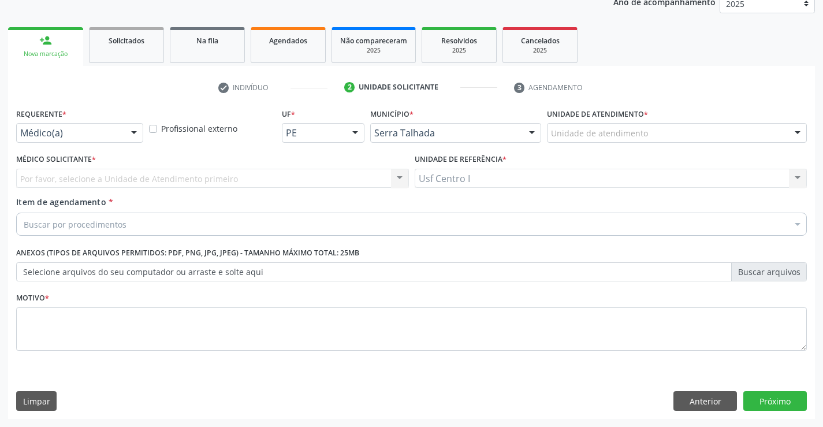
scroll to position [146, 0]
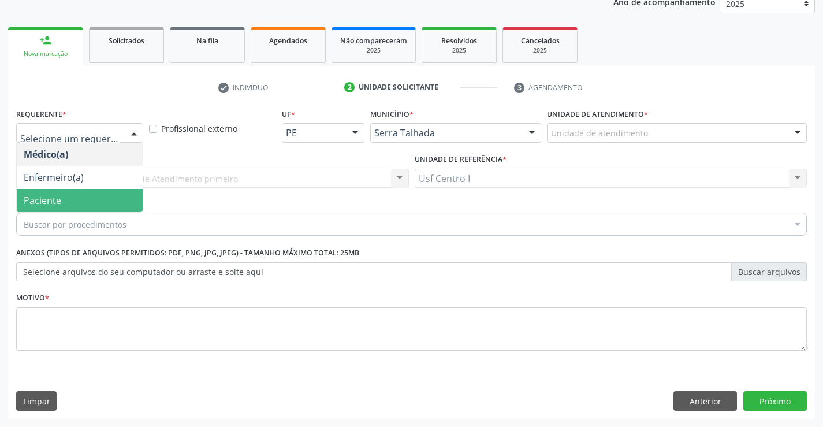
drag, startPoint x: 91, startPoint y: 198, endPoint x: 103, endPoint y: 186, distance: 16.8
click at [95, 192] on span "Paciente" at bounding box center [80, 200] width 126 height 23
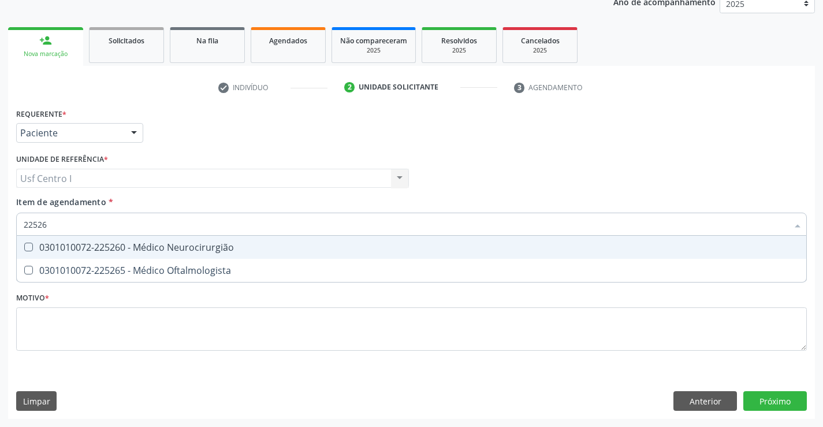
type input "225265"
click at [25, 244] on Oftalmologista at bounding box center [28, 247] width 9 height 9
click at [24, 244] on Oftalmologista "checkbox" at bounding box center [21, 247] width 8 height 8
checkbox Oftalmologista "true"
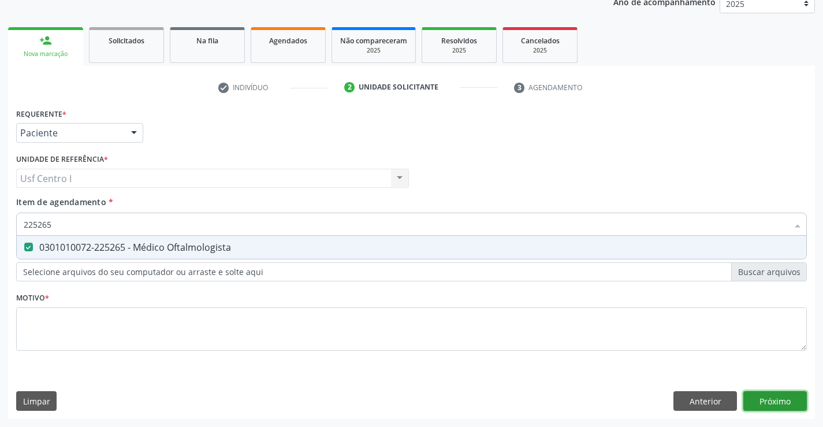
click at [785, 403] on div "Requerente * Paciente Médico(a) Enfermeiro(a) Paciente Nenhum resultado encontr…" at bounding box center [411, 262] width 807 height 314
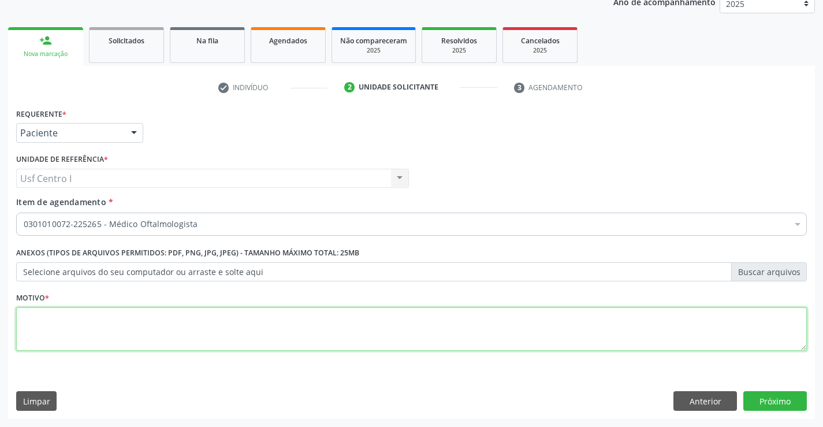
drag, startPoint x: 55, startPoint y: 332, endPoint x: 87, endPoint y: 307, distance: 40.4
click at [65, 319] on textarea at bounding box center [411, 329] width 791 height 44
type textarea ".;"
click at [787, 396] on button "Próximo" at bounding box center [775, 401] width 64 height 20
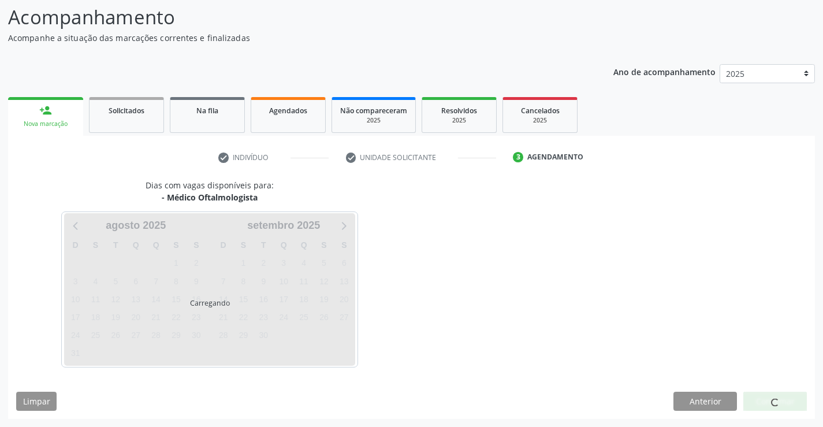
scroll to position [76, 0]
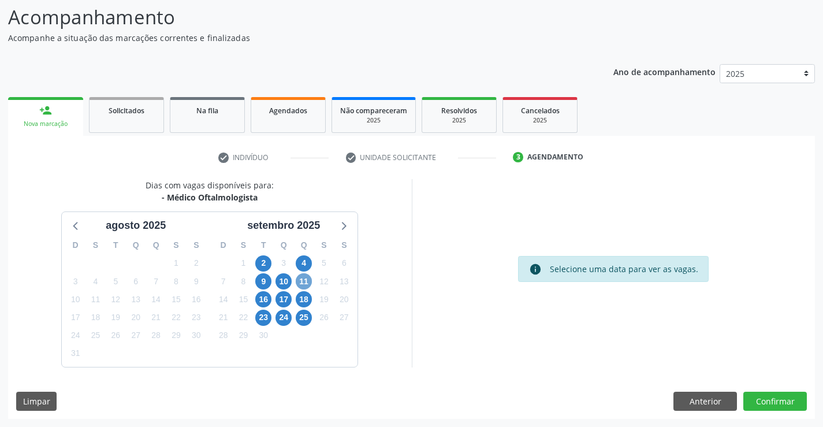
click at [303, 282] on span "11" at bounding box center [304, 281] width 16 height 16
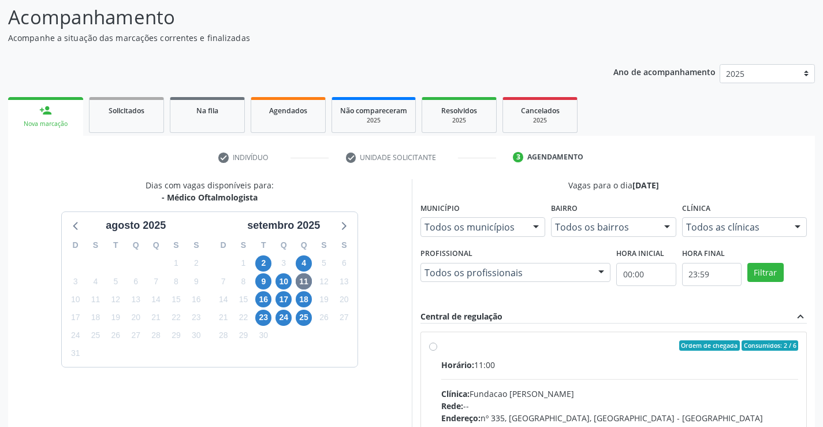
click at [441, 345] on label "Ordem de chegada Consumidos: 2 / 6 Horário: 11:00 Clínica: Fundacao Altino Vent…" at bounding box center [620, 428] width 358 height 177
click at [433, 345] on input "Ordem de chegada Consumidos: 2 / 6 Horário: 11:00 Clínica: Fundacao Altino Vent…" at bounding box center [433, 345] width 8 height 10
radio input "true"
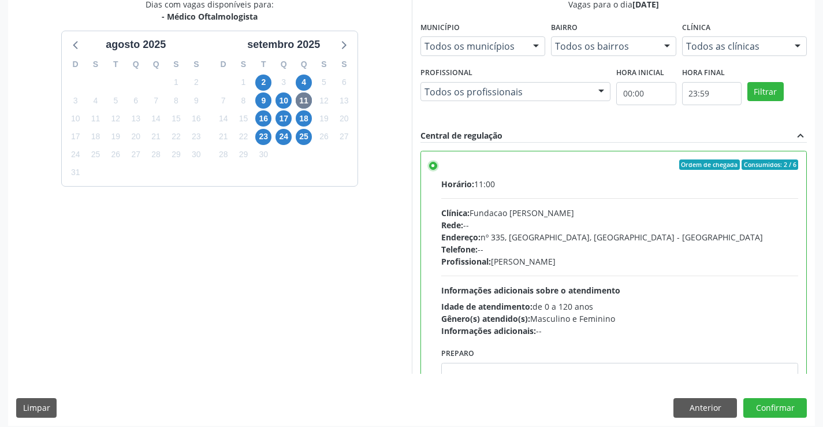
scroll to position [263, 0]
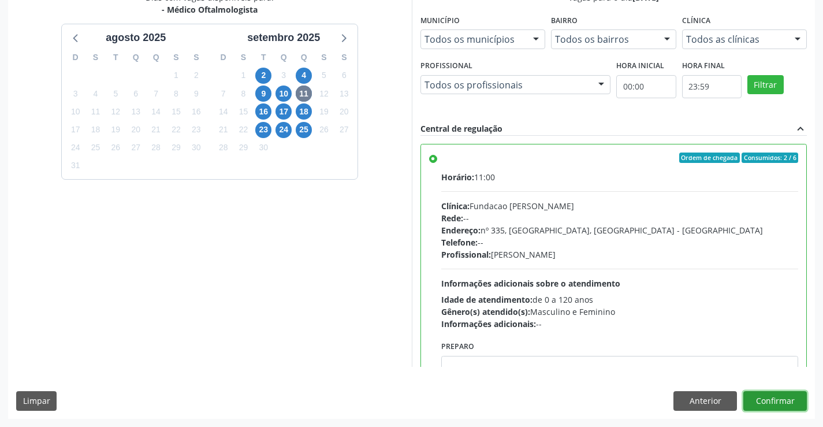
click at [764, 406] on button "Confirmar" at bounding box center [775, 401] width 64 height 20
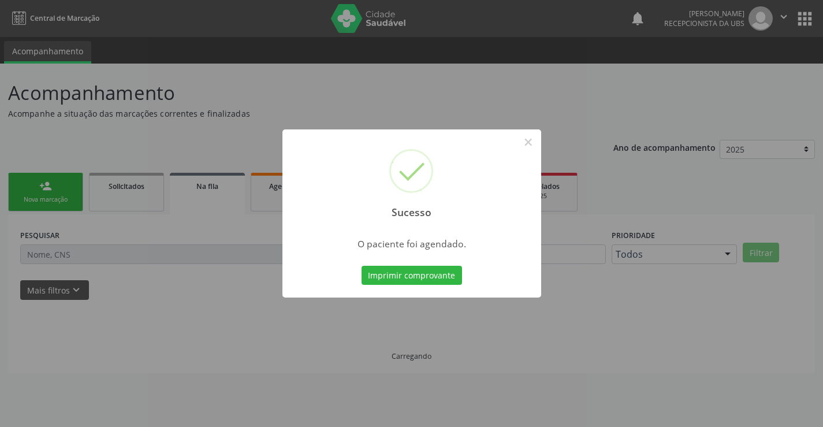
scroll to position [0, 0]
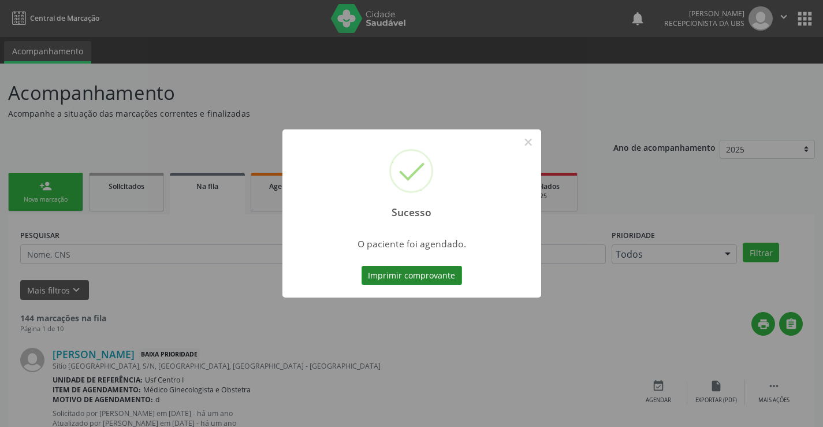
click at [447, 273] on button "Imprimir comprovante" at bounding box center [412, 276] width 101 height 20
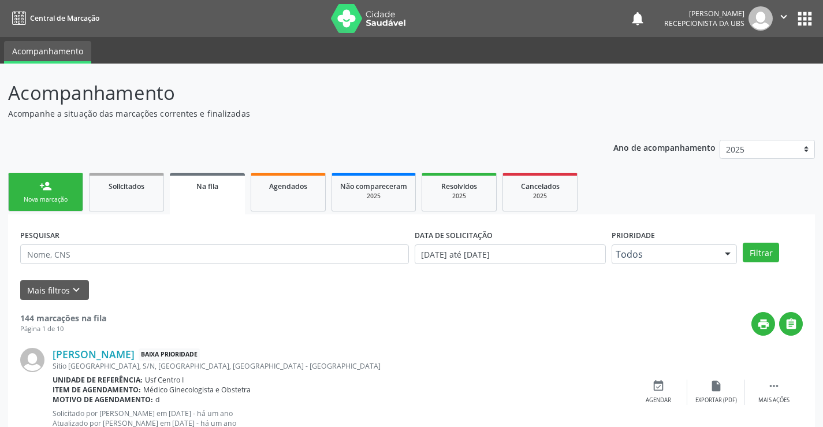
click at [48, 200] on div "Nova marcação" at bounding box center [46, 199] width 58 height 9
click at [65, 182] on link "person_add Nova marcação" at bounding box center [45, 192] width 75 height 39
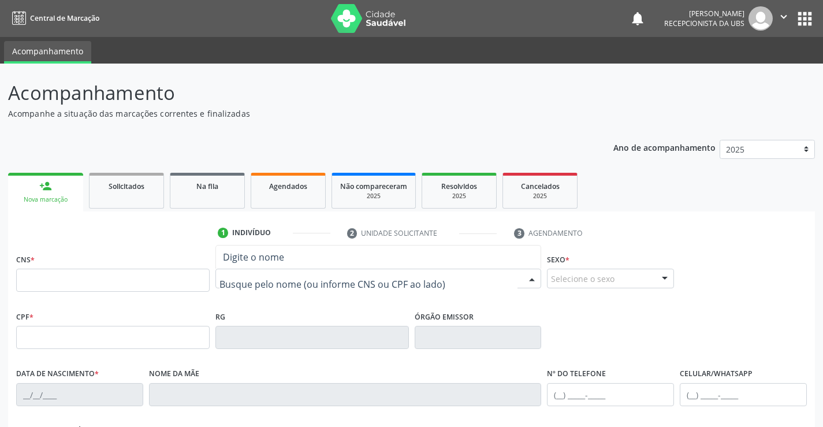
paste input "898050092255568"
type input "898050092255568"
drag, startPoint x: 57, startPoint y: 284, endPoint x: 69, endPoint y: 279, distance: 13.0
click at [56, 284] on input "text" at bounding box center [113, 280] width 194 height 23
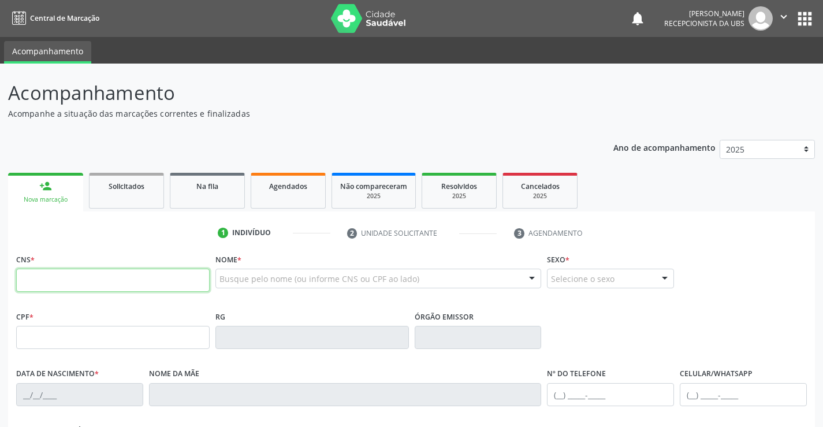
paste input "898 0500 9225 5568"
type input "898 0500 9225 5568"
type input "12/08/1964"
type input "Sufia dos Santos Silva"
type input "(87) 99992-0002"
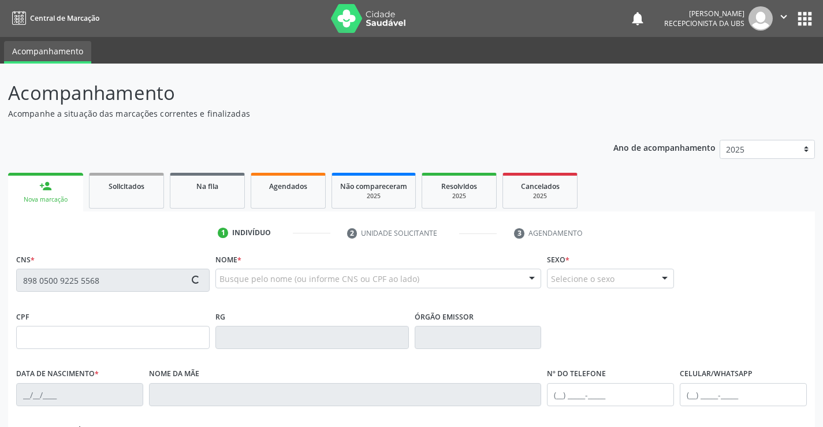
type input "484"
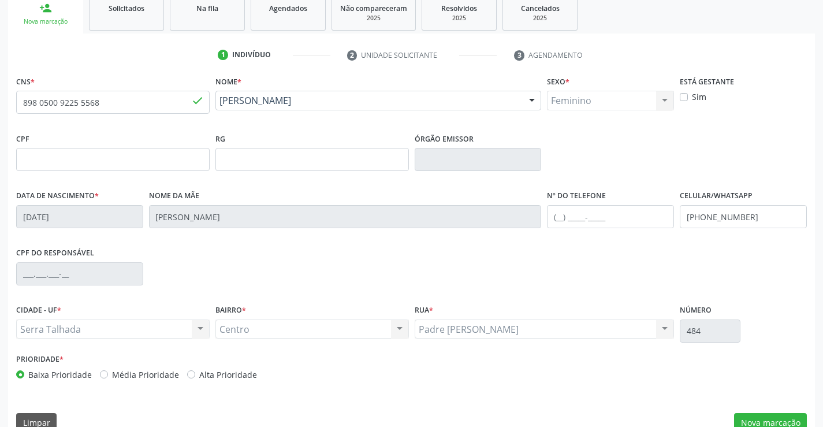
scroll to position [199, 0]
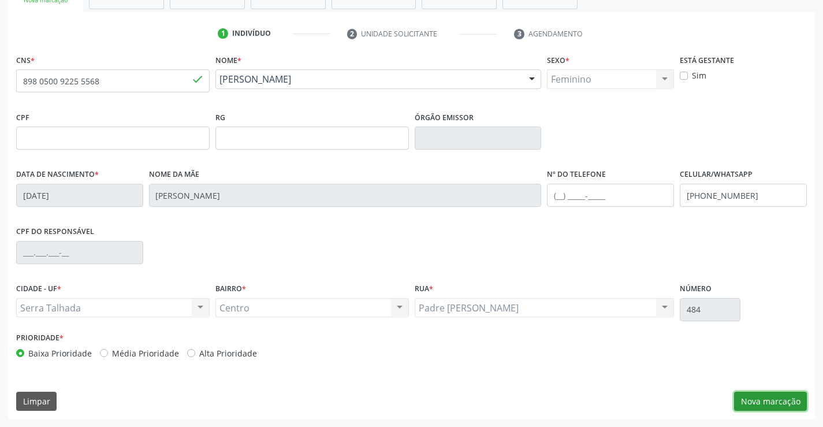
click at [763, 396] on button "Nova marcação" at bounding box center [770, 402] width 73 height 20
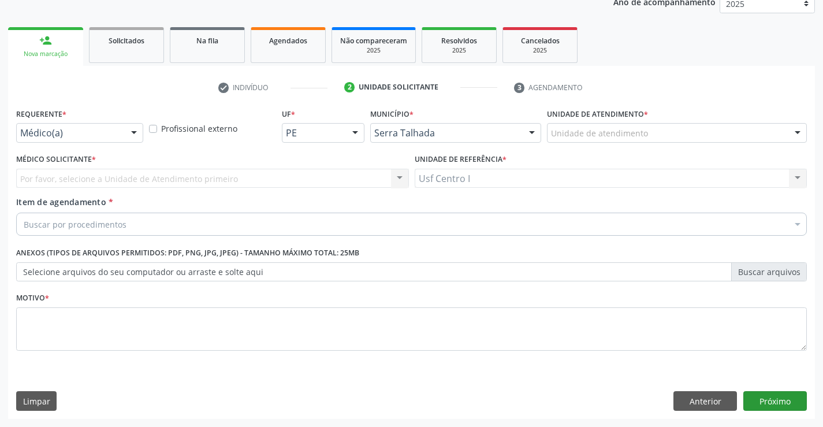
scroll to position [146, 0]
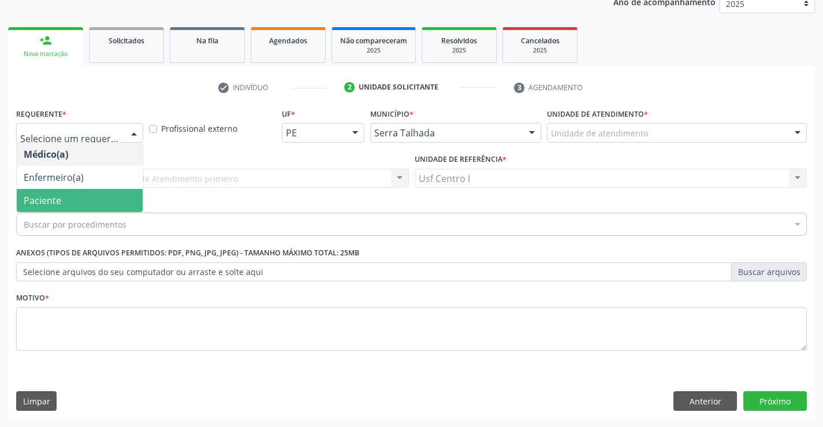
click at [103, 195] on span "Paciente" at bounding box center [80, 200] width 126 height 23
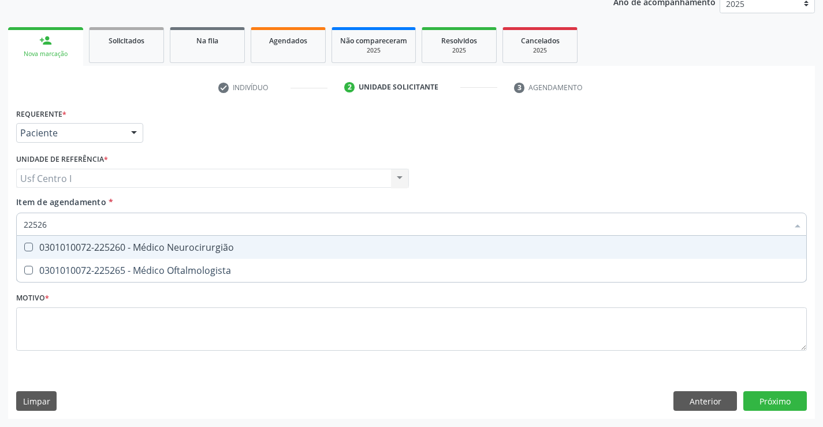
type input "225265"
click at [26, 246] on Oftalmologista at bounding box center [28, 247] width 9 height 9
click at [24, 246] on Oftalmologista "checkbox" at bounding box center [21, 247] width 8 height 8
checkbox Oftalmologista "true"
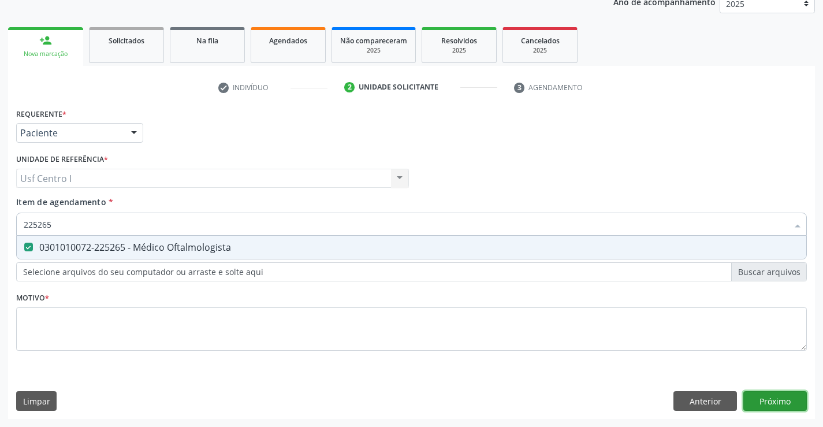
click at [782, 399] on div "Requerente * Paciente Médico(a) Enfermeiro(a) Paciente Nenhum resultado encontr…" at bounding box center [411, 262] width 807 height 314
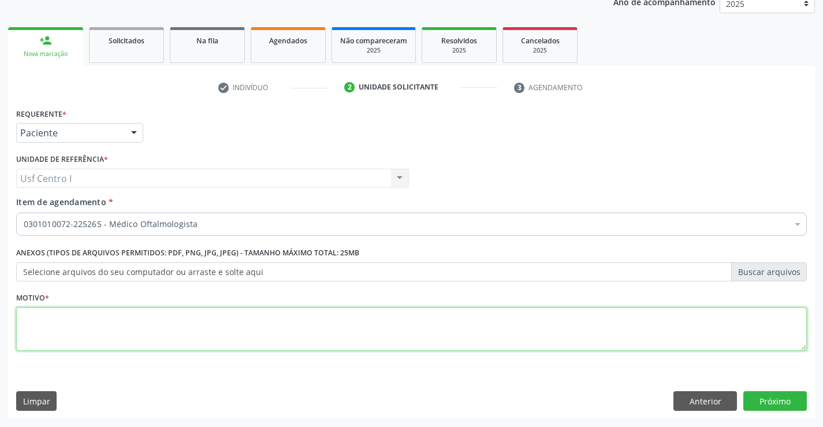
drag, startPoint x: 46, startPoint y: 333, endPoint x: 113, endPoint y: 340, distance: 66.7
click at [51, 338] on textarea at bounding box center [411, 329] width 791 height 44
type textarea ","
click at [788, 403] on button "Próximo" at bounding box center [775, 401] width 64 height 20
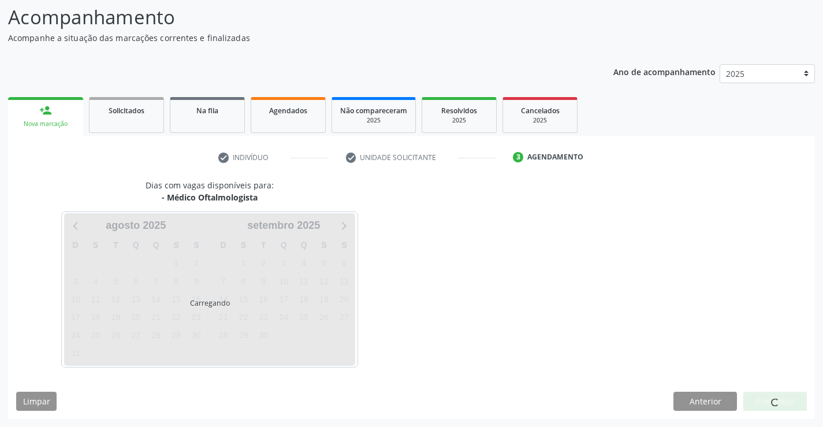
scroll to position [76, 0]
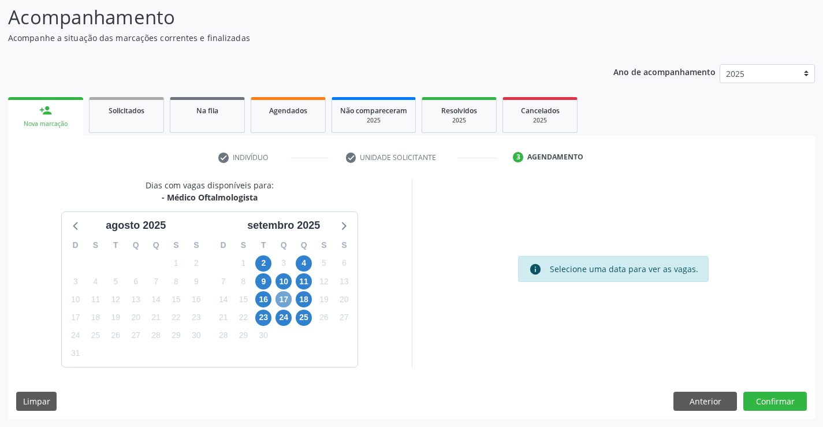
click at [284, 297] on span "17" at bounding box center [284, 299] width 16 height 16
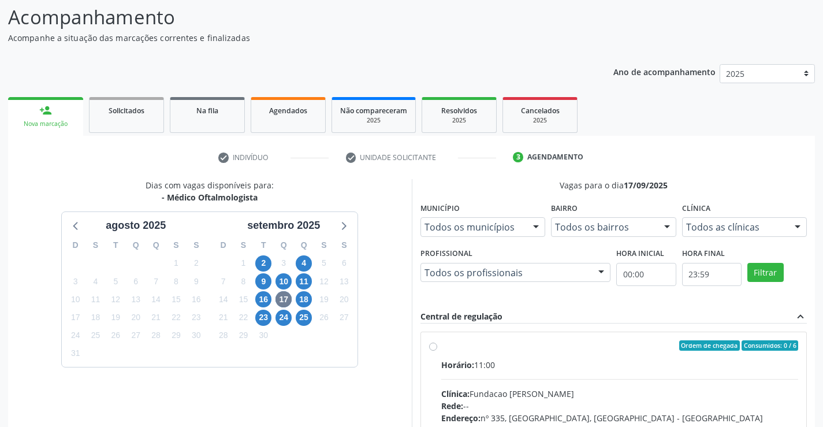
click at [441, 343] on label "Ordem de chegada Consumidos: 0 / 6 Horário: 11:00 Clínica: Fundacao Altino Vent…" at bounding box center [620, 428] width 358 height 177
click at [430, 343] on input "Ordem de chegada Consumidos: 0 / 6 Horário: 11:00 Clínica: Fundacao Altino Vent…" at bounding box center [433, 345] width 8 height 10
radio input "true"
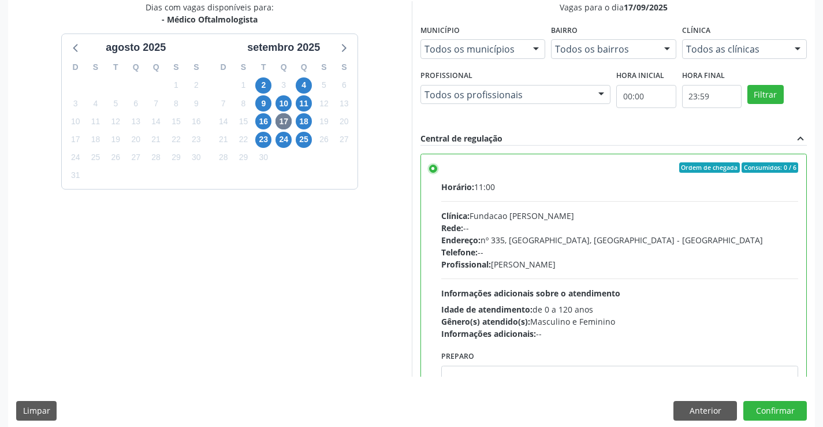
scroll to position [263, 0]
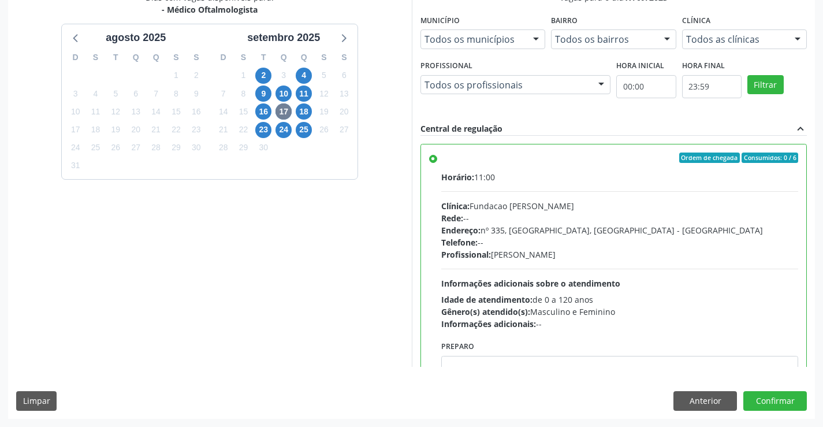
click at [777, 390] on div "Dias com vagas disponíveis para: - Médico Oftalmologista agosto 2025 D S T Q Q …" at bounding box center [411, 204] width 807 height 427
click at [777, 397] on button "Confirmar" at bounding box center [775, 401] width 64 height 20
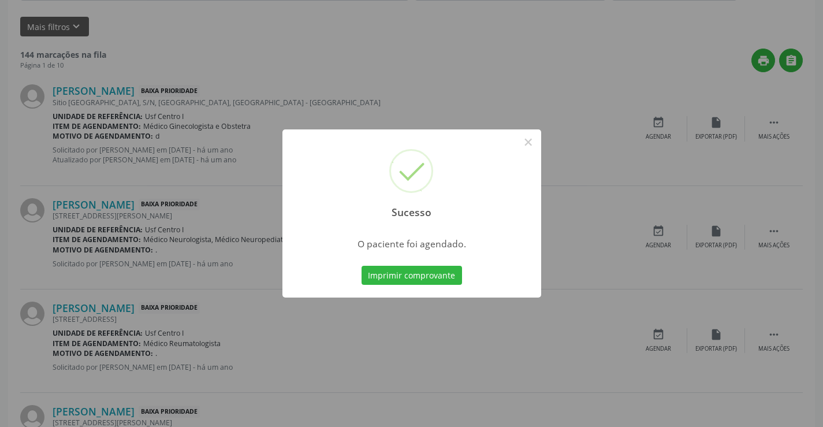
scroll to position [0, 0]
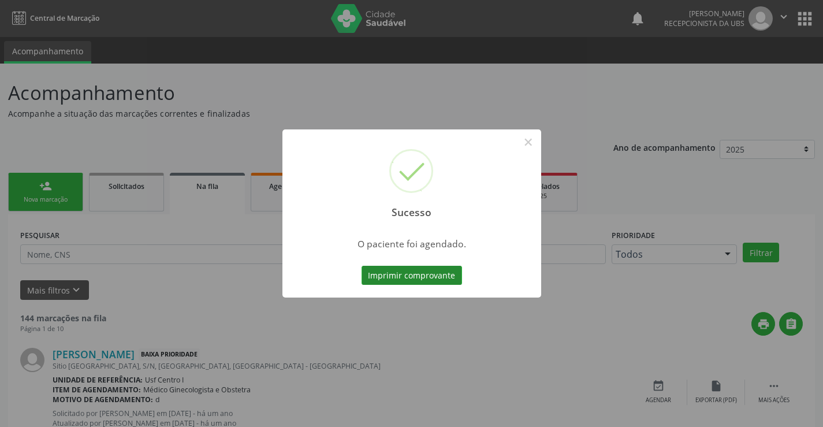
click at [414, 276] on button "Imprimir comprovante" at bounding box center [412, 276] width 101 height 20
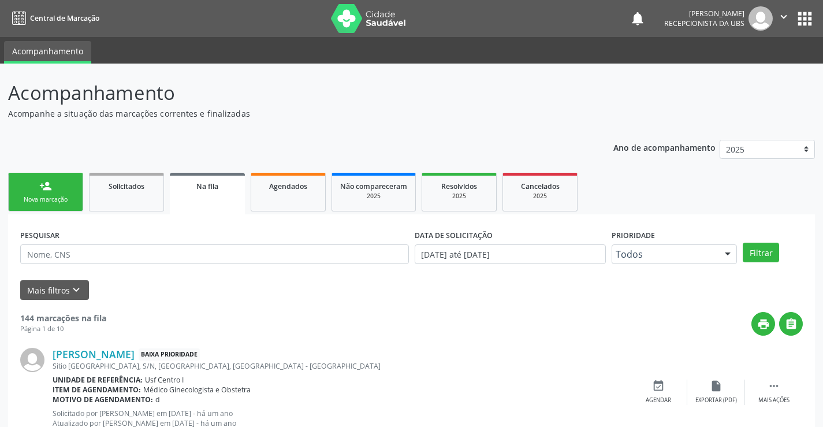
click at [47, 185] on div "person_add" at bounding box center [45, 186] width 13 height 13
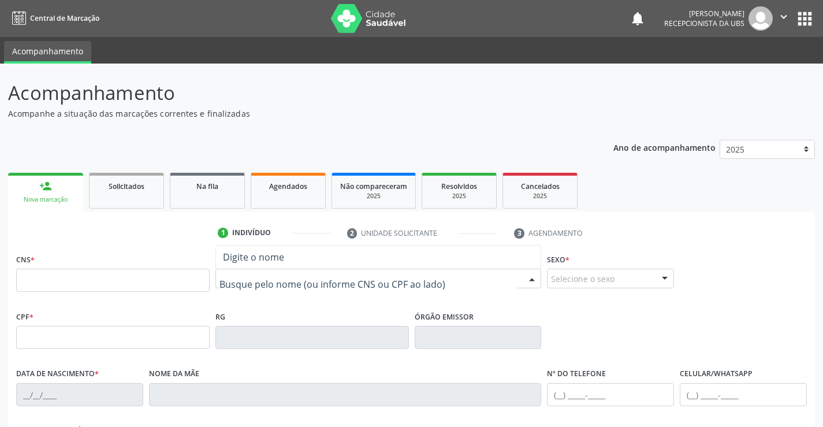
drag, startPoint x: 239, startPoint y: 280, endPoint x: 231, endPoint y: 271, distance: 11.9
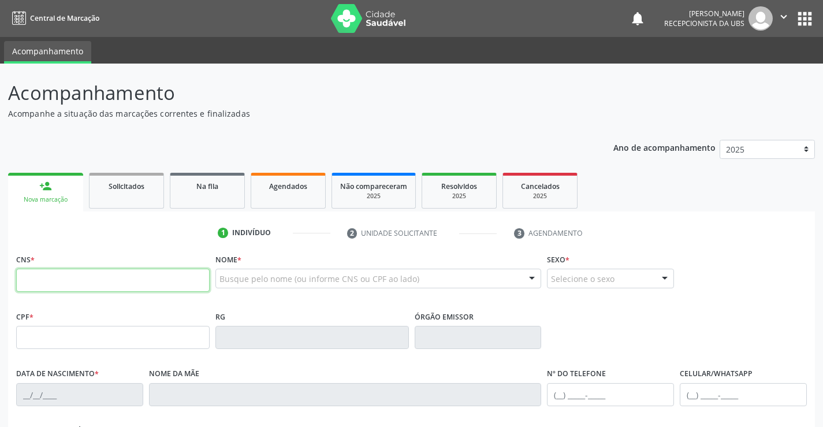
click at [65, 281] on input "text" at bounding box center [113, 280] width 194 height 23
paste input "206 8816 9176 0018"
type input "206 8816 9176 0018"
type input "352.727.404-91"
type input "27/09/1959"
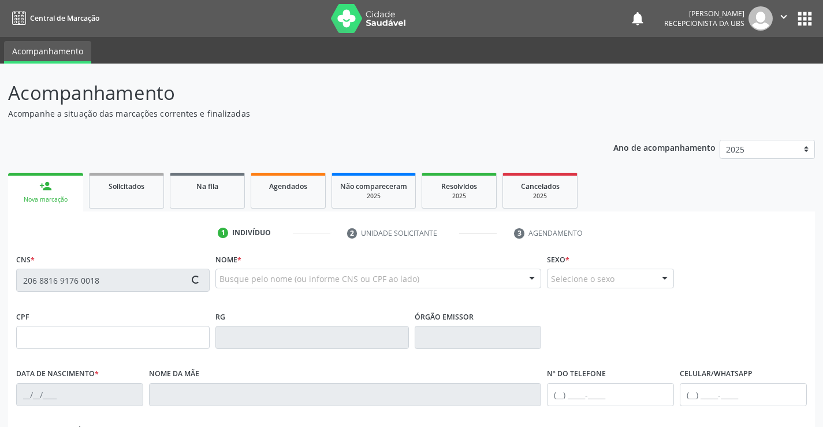
type input "Luzia Santana de Jesus"
type input "(87) 99910-1339"
type input "124"
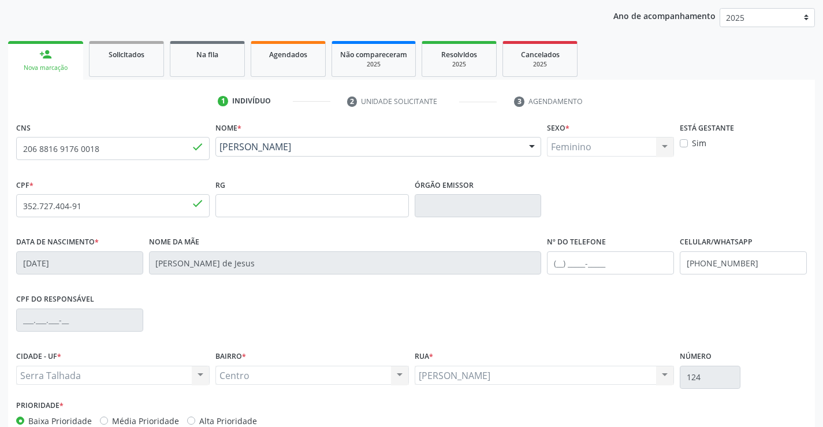
scroll to position [199, 0]
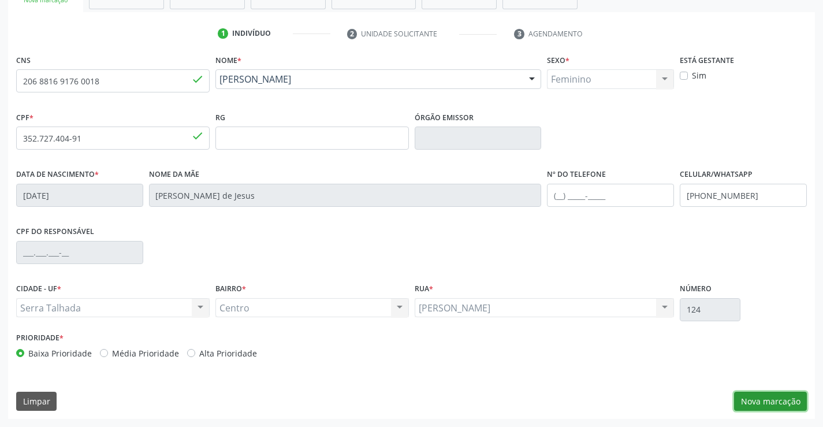
drag, startPoint x: 763, startPoint y: 401, endPoint x: 743, endPoint y: 389, distance: 22.8
click at [761, 400] on button "Nova marcação" at bounding box center [770, 402] width 73 height 20
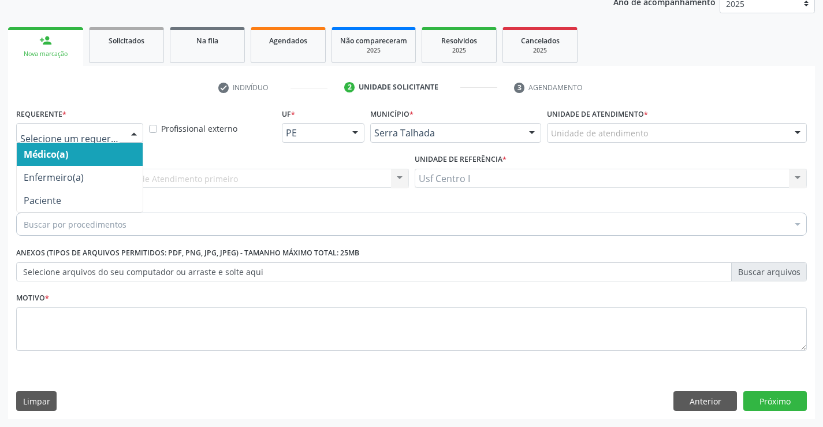
click at [94, 142] on div at bounding box center [79, 133] width 127 height 20
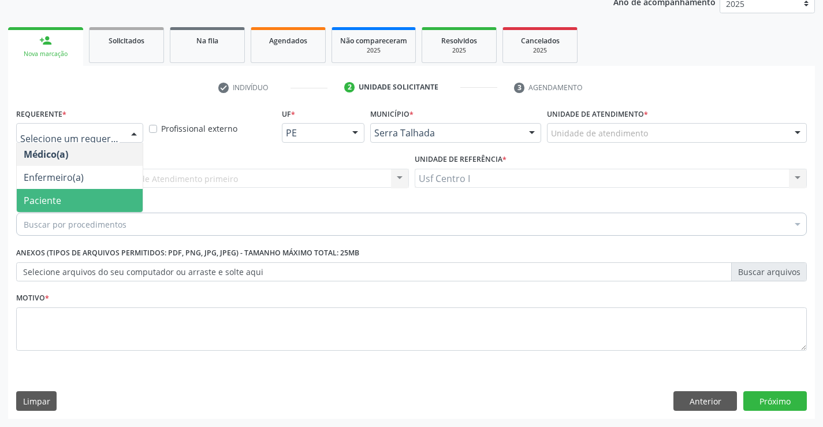
drag, startPoint x: 94, startPoint y: 199, endPoint x: 104, endPoint y: 197, distance: 10.1
click at [95, 200] on span "Paciente" at bounding box center [80, 200] width 126 height 23
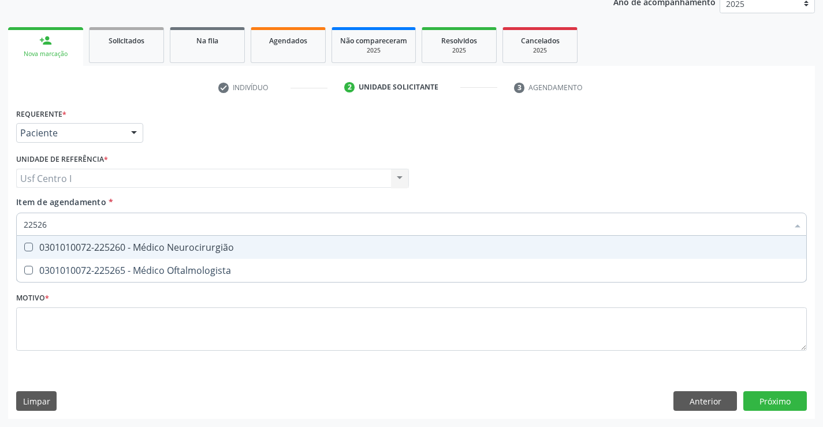
type input "225265"
click at [30, 250] on Oftalmologista at bounding box center [28, 247] width 9 height 9
click at [24, 250] on Oftalmologista "checkbox" at bounding box center [21, 247] width 8 height 8
checkbox Oftalmologista "true"
click at [33, 326] on div "Requerente * Paciente Médico(a) Enfermeiro(a) Paciente Nenhum resultado encontr…" at bounding box center [411, 236] width 791 height 262
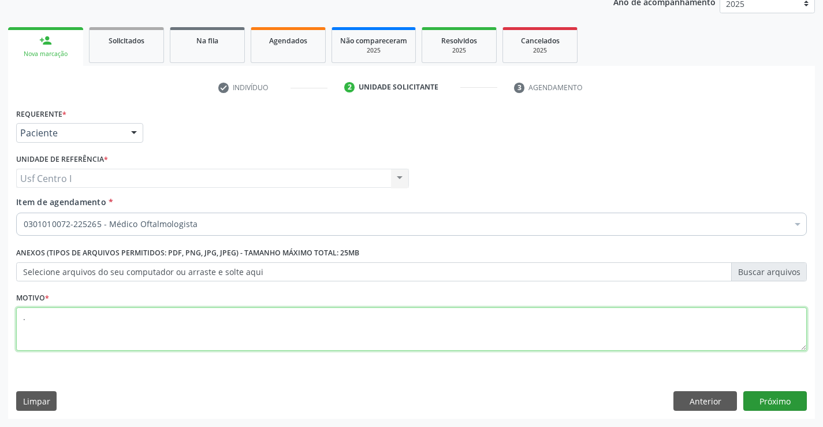
type textarea "."
click at [776, 403] on button "Próximo" at bounding box center [775, 401] width 64 height 20
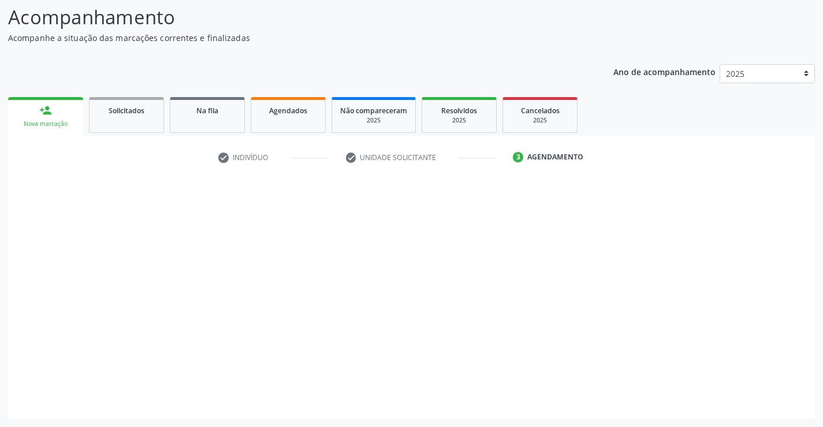
scroll to position [76, 0]
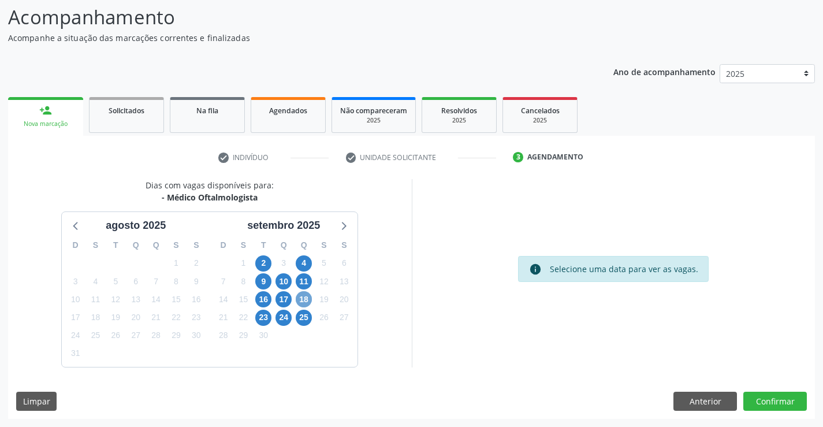
click at [303, 297] on span "18" at bounding box center [304, 299] width 16 height 16
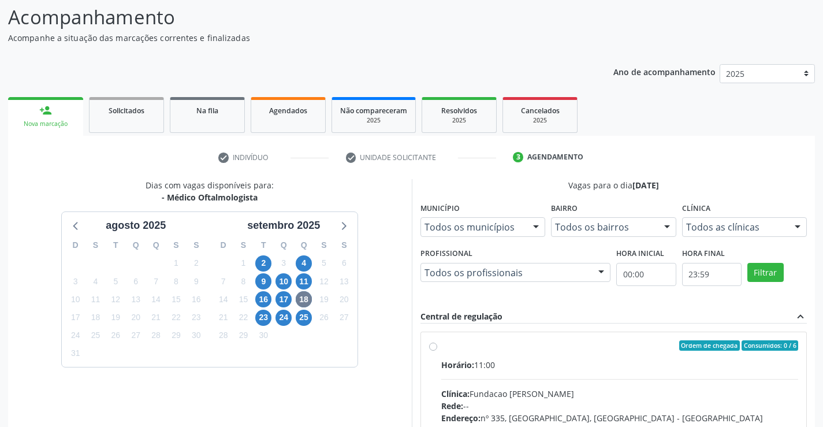
click at [441, 348] on label "Ordem de chegada Consumidos: 0 / 6 Horário: 11:00 Clínica: Fundacao Altino Vent…" at bounding box center [620, 428] width 358 height 177
click at [436, 348] on input "Ordem de chegada Consumidos: 0 / 6 Horário: 11:00 Clínica: Fundacao Altino Vent…" at bounding box center [433, 345] width 8 height 10
radio input "true"
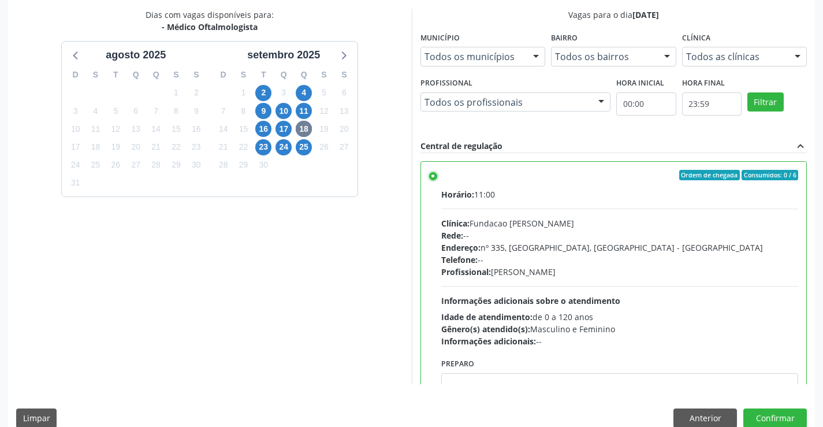
scroll to position [263, 0]
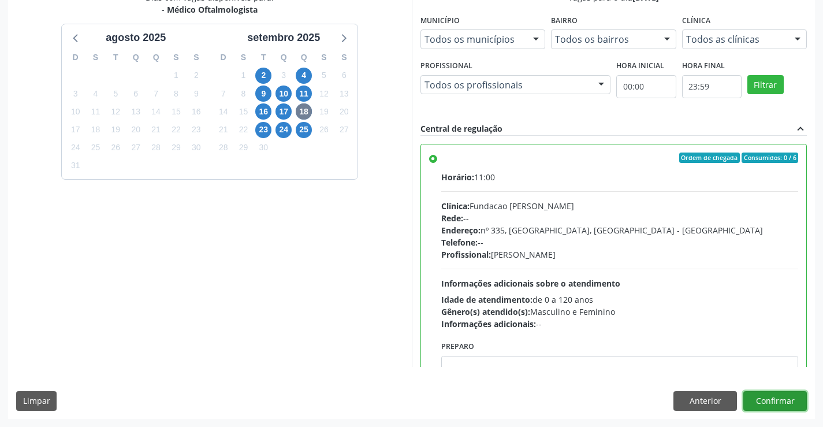
click at [779, 397] on button "Confirmar" at bounding box center [775, 401] width 64 height 20
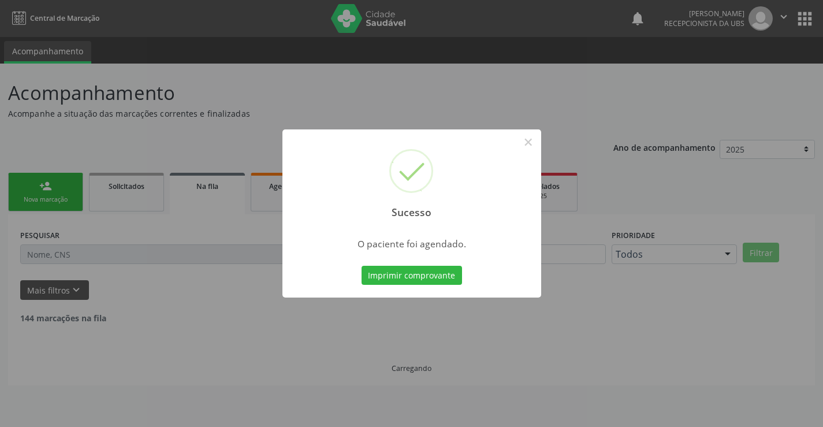
scroll to position [0, 0]
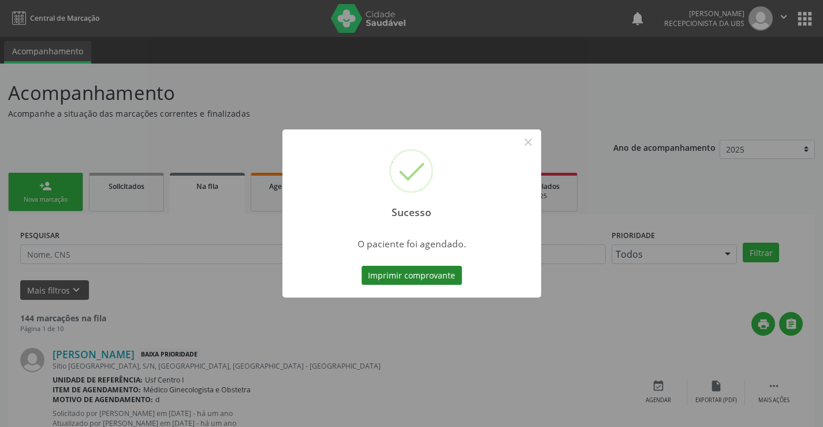
click at [411, 274] on button "Imprimir comprovante" at bounding box center [412, 276] width 101 height 20
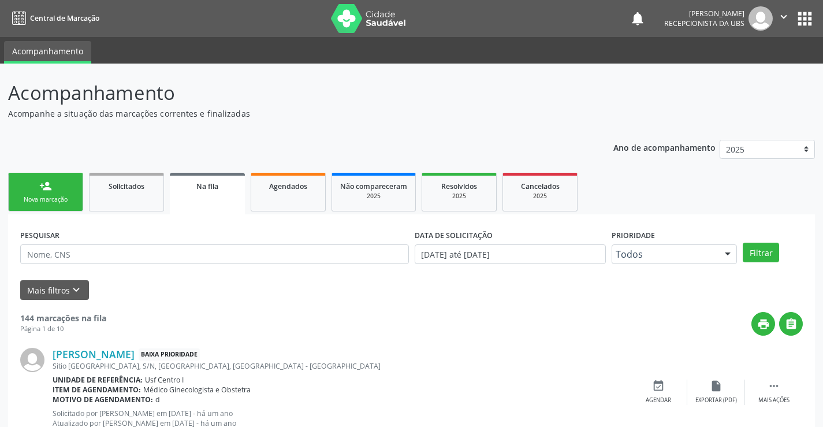
click at [50, 192] on link "person_add Nova marcação" at bounding box center [45, 192] width 75 height 39
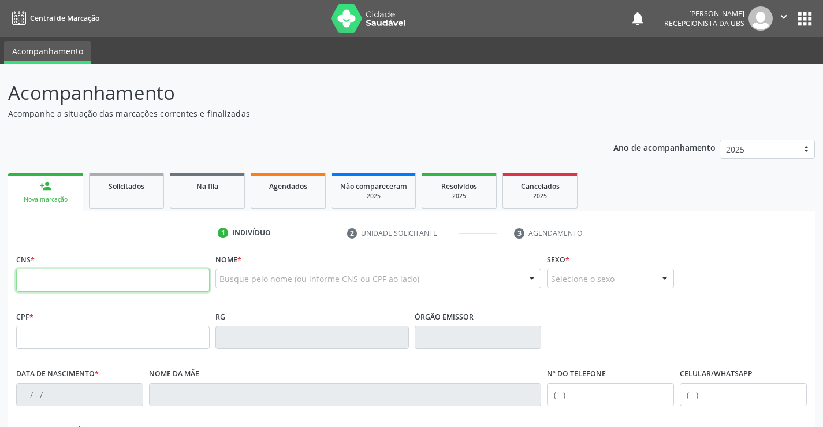
click at [49, 281] on input "text" at bounding box center [113, 280] width 194 height 23
type input "700 1079 5339 2015"
type input "349.452.294-49"
type input "07/02/1960"
type input "Luiza Maria da Silva"
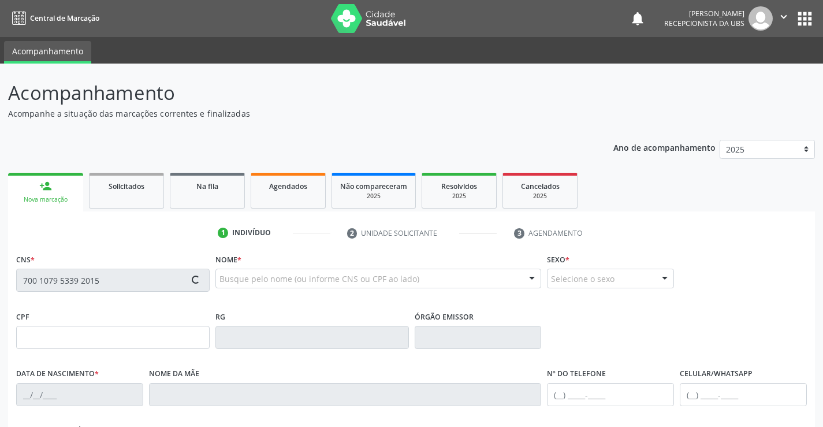
type input "(87) 99914-1056"
type input "408"
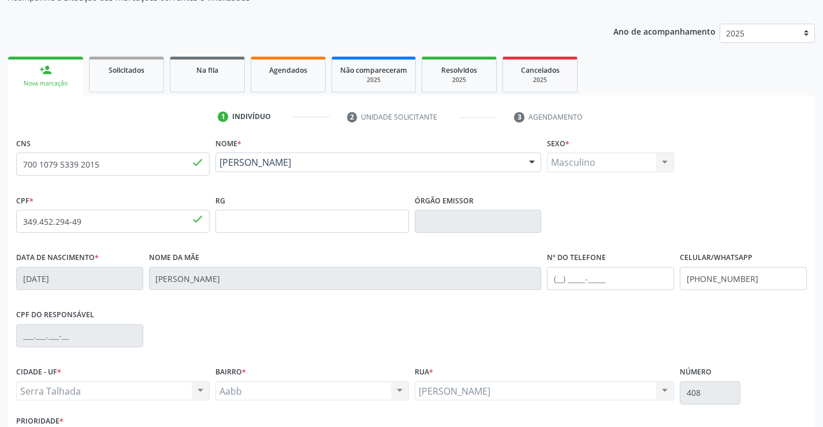
scroll to position [199, 0]
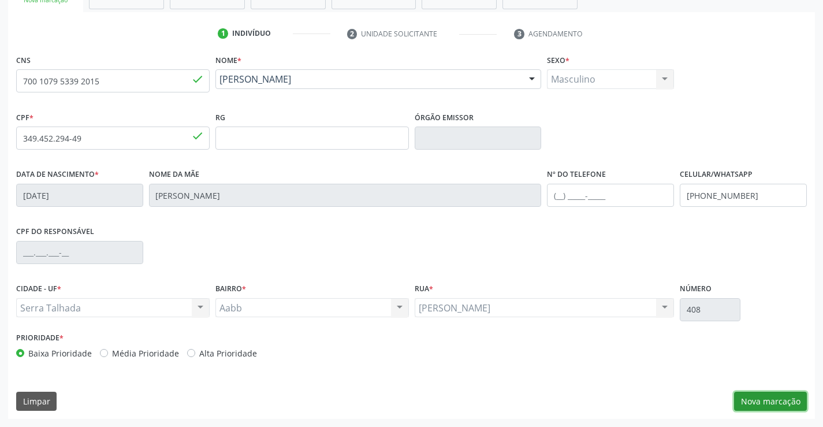
click at [789, 400] on button "Nova marcação" at bounding box center [770, 402] width 73 height 20
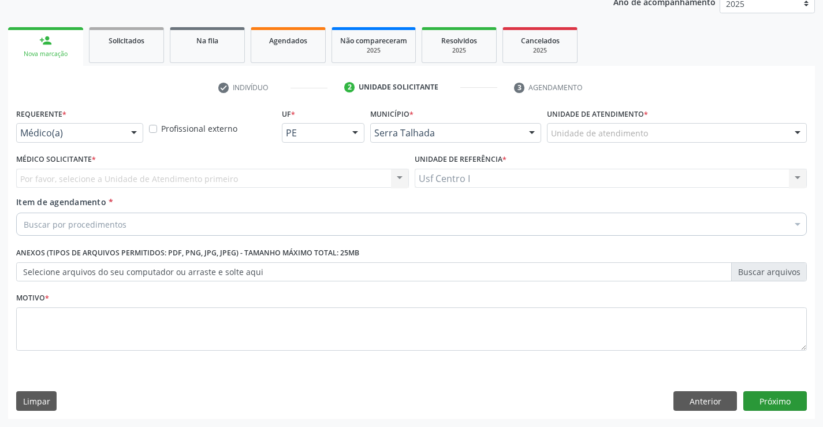
scroll to position [146, 0]
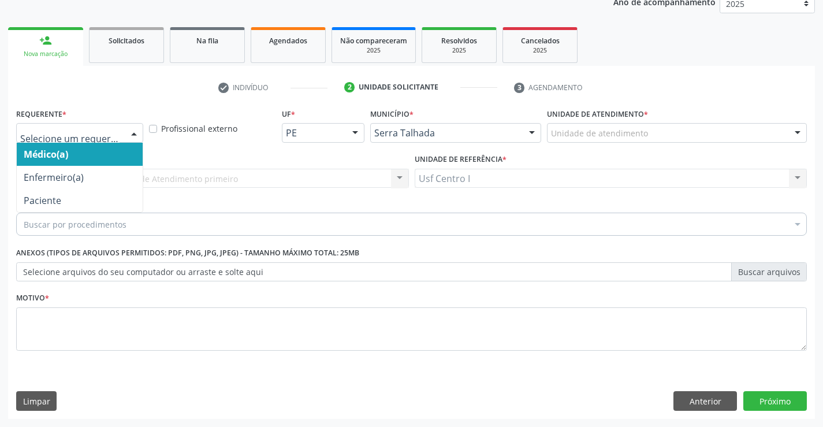
click at [128, 136] on div at bounding box center [133, 134] width 17 height 20
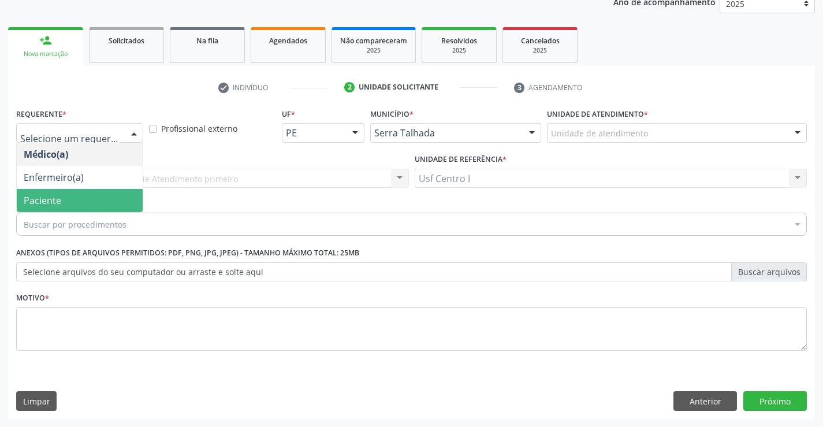
click at [98, 196] on span "Paciente" at bounding box center [80, 200] width 126 height 23
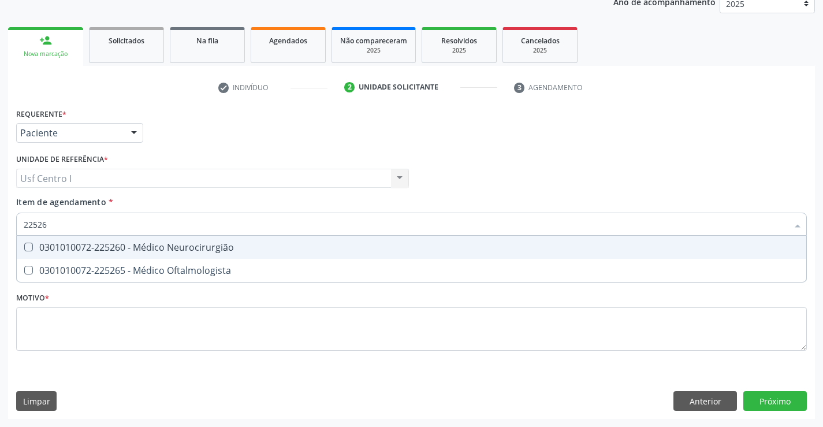
type input "225265"
click at [25, 245] on Oftalmologista at bounding box center [28, 247] width 9 height 9
click at [24, 245] on Oftalmologista "checkbox" at bounding box center [21, 247] width 8 height 8
checkbox Oftalmologista "true"
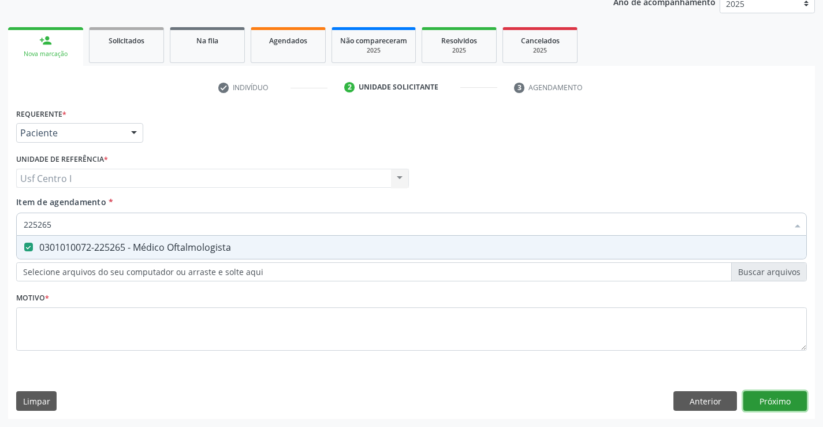
click at [769, 395] on div "Requerente * Paciente Médico(a) Enfermeiro(a) Paciente Nenhum resultado encontr…" at bounding box center [411, 262] width 807 height 314
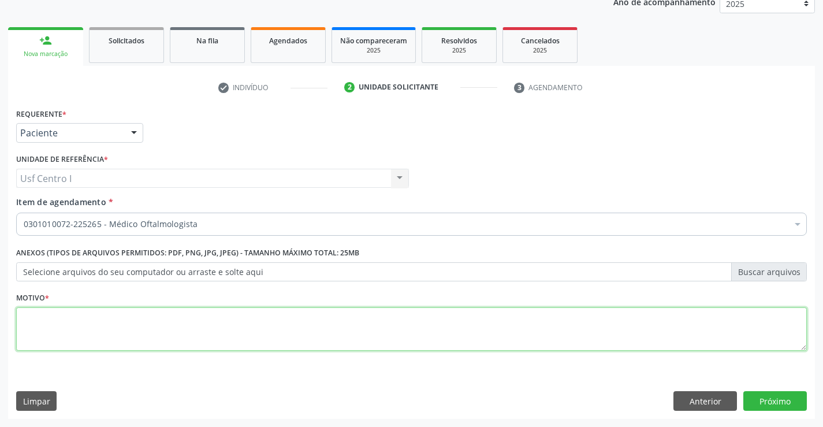
click at [36, 331] on textarea at bounding box center [411, 329] width 791 height 44
type textarea "."
click at [780, 393] on button "Próximo" at bounding box center [775, 401] width 64 height 20
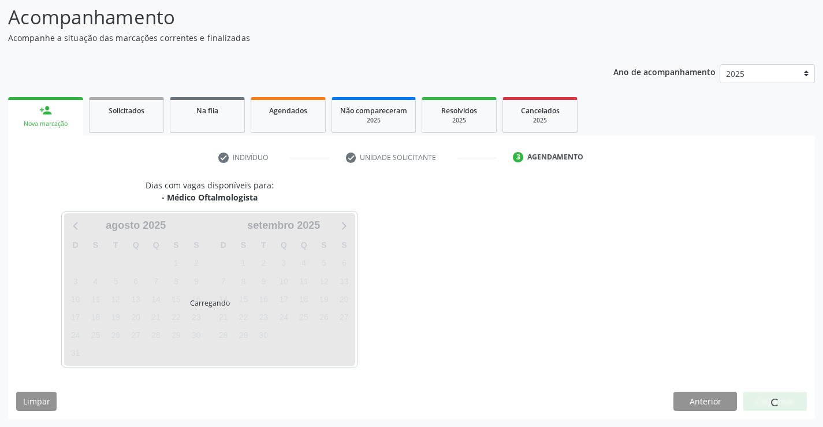
scroll to position [76, 0]
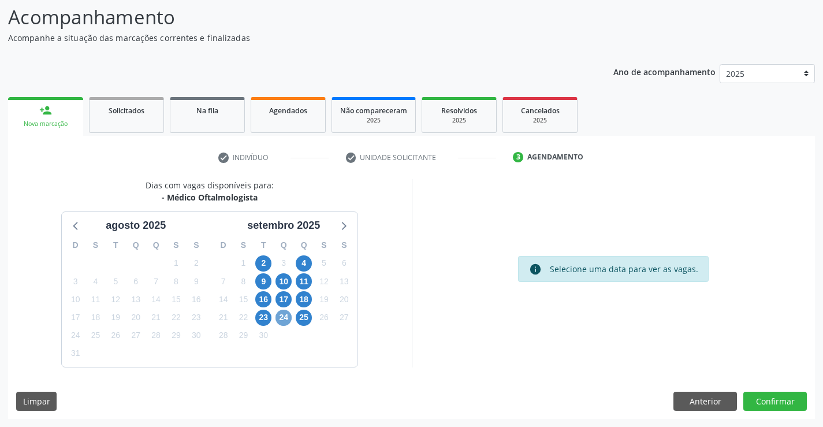
click at [285, 319] on span "24" at bounding box center [284, 318] width 16 height 16
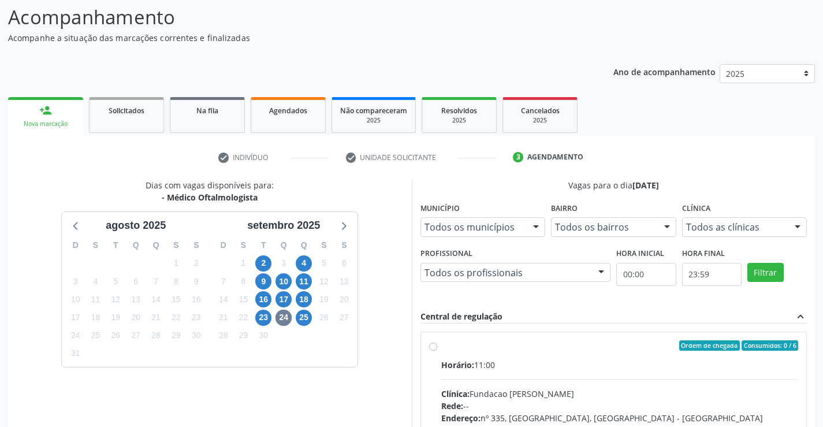
click at [441, 346] on label "Ordem de chegada Consumidos: 0 / 6 Horário: 11:00 Clínica: Fundacao Altino Vent…" at bounding box center [620, 428] width 358 height 177
click at [434, 346] on input "Ordem de chegada Consumidos: 0 / 6 Horário: 11:00 Clínica: Fundacao Altino Vent…" at bounding box center [433, 345] width 8 height 10
radio input "true"
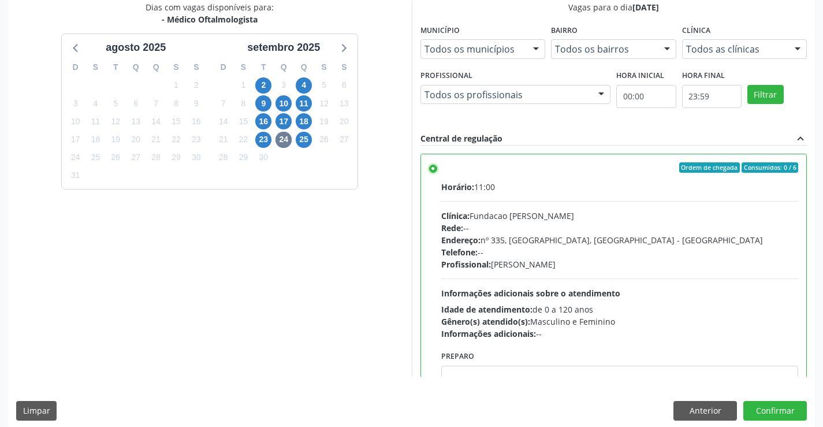
scroll to position [263, 0]
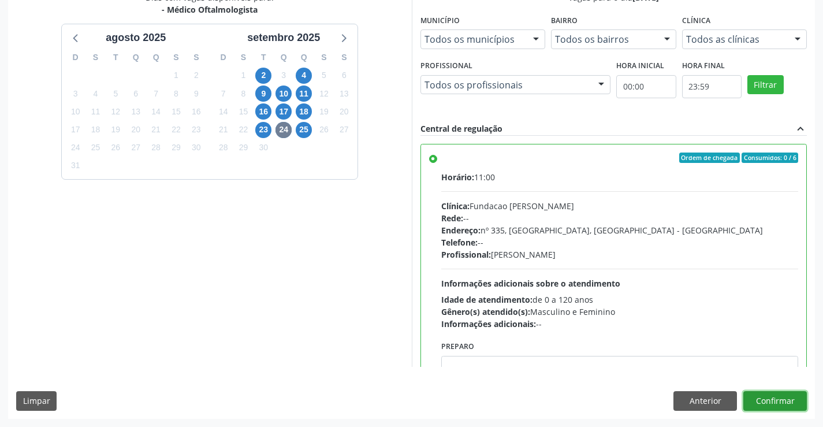
click at [791, 401] on button "Confirmar" at bounding box center [775, 401] width 64 height 20
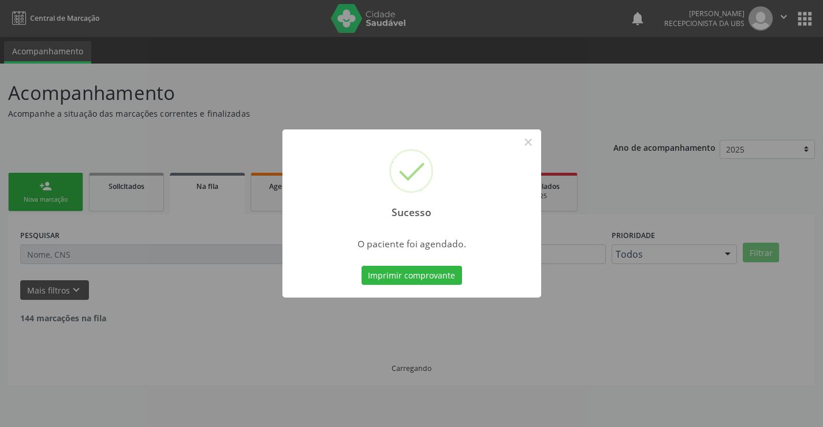
scroll to position [0, 0]
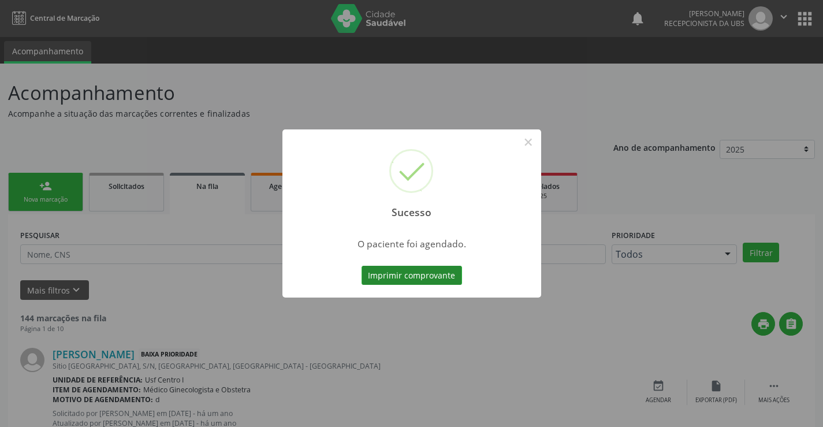
click at [440, 276] on button "Imprimir comprovante" at bounding box center [412, 276] width 101 height 20
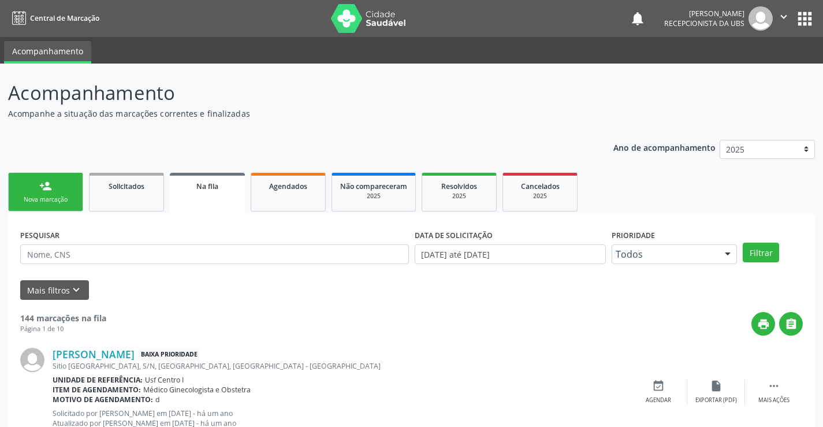
click at [59, 202] on div "Nova marcação" at bounding box center [46, 199] width 58 height 9
click at [56, 183] on link "person_add Nova marcação" at bounding box center [45, 192] width 75 height 39
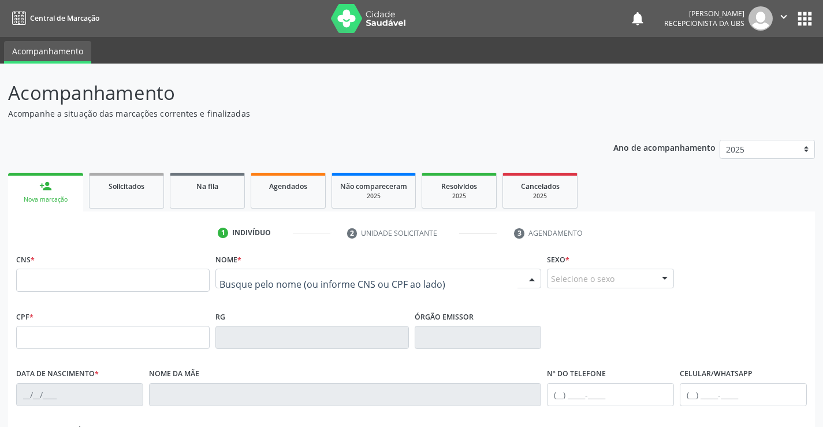
drag, startPoint x: 235, startPoint y: 276, endPoint x: 190, endPoint y: 275, distance: 45.1
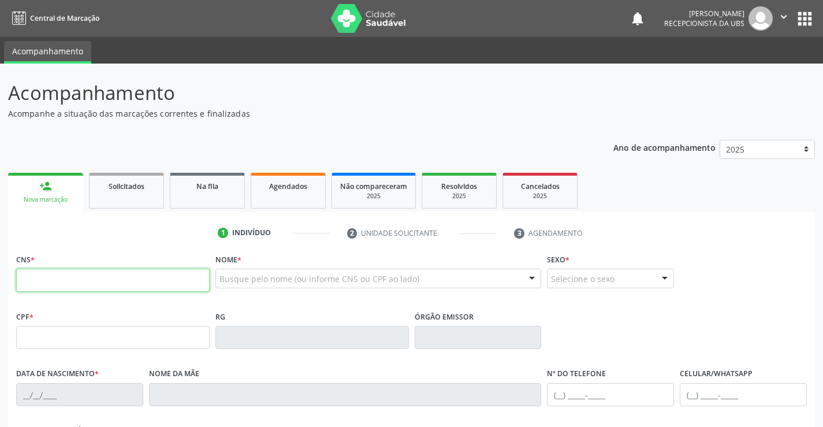
drag, startPoint x: 40, startPoint y: 281, endPoint x: 50, endPoint y: 266, distance: 17.9
click at [39, 276] on input "text" at bounding box center [113, 280] width 194 height 23
type input "700 0064 2189 2307"
type input "170.359.024-49"
type input "29/03/1959"
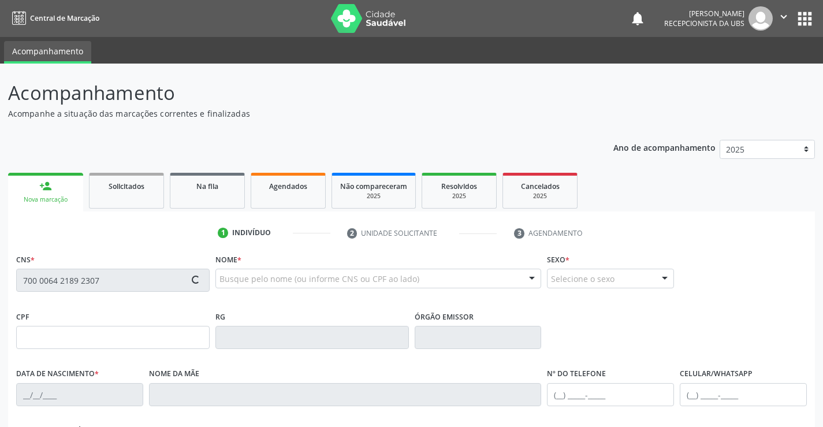
type input "Amara Alves da Silva"
type input "(87) 99914-1056"
type input "408"
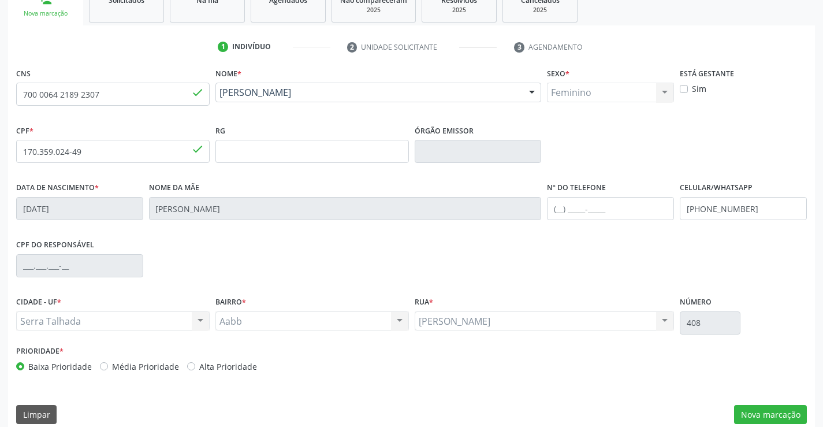
scroll to position [199, 0]
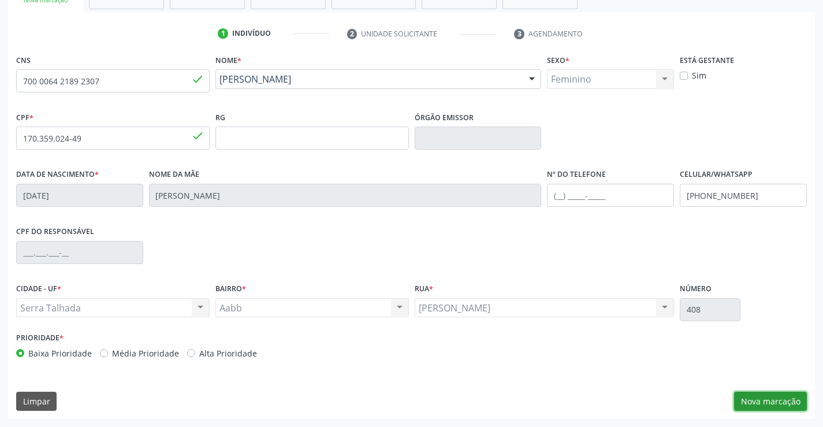
drag, startPoint x: 780, startPoint y: 399, endPoint x: 776, endPoint y: 392, distance: 7.2
click at [779, 397] on button "Nova marcação" at bounding box center [770, 402] width 73 height 20
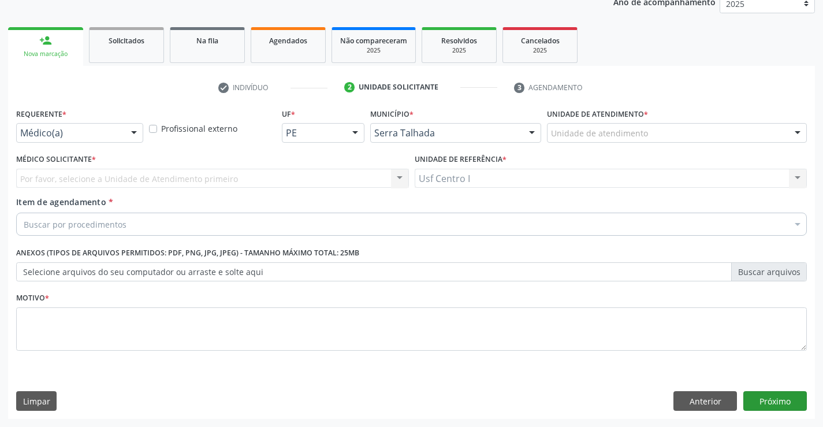
scroll to position [146, 0]
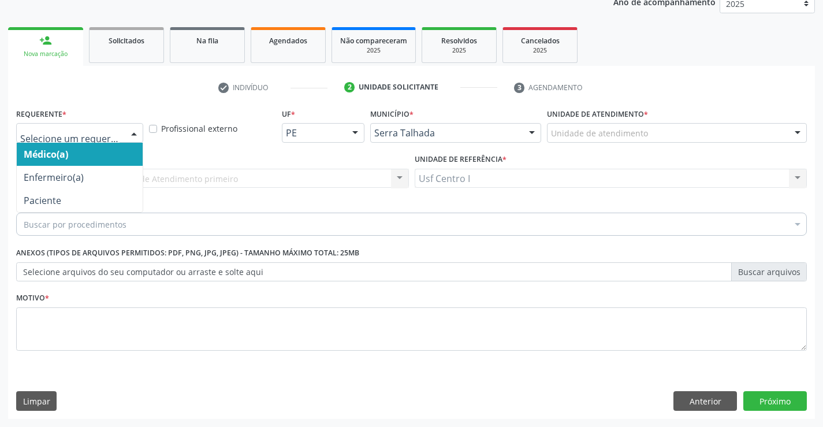
drag, startPoint x: 128, startPoint y: 135, endPoint x: 88, endPoint y: 163, distance: 48.6
click at [128, 138] on div at bounding box center [133, 134] width 17 height 20
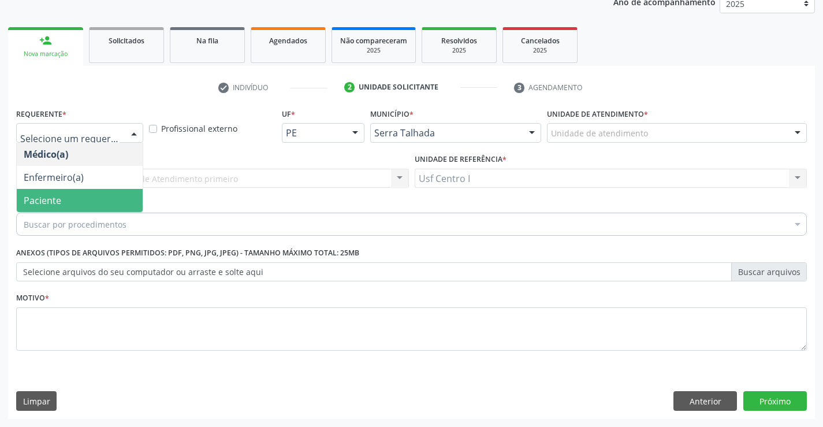
click at [70, 206] on span "Paciente" at bounding box center [80, 200] width 126 height 23
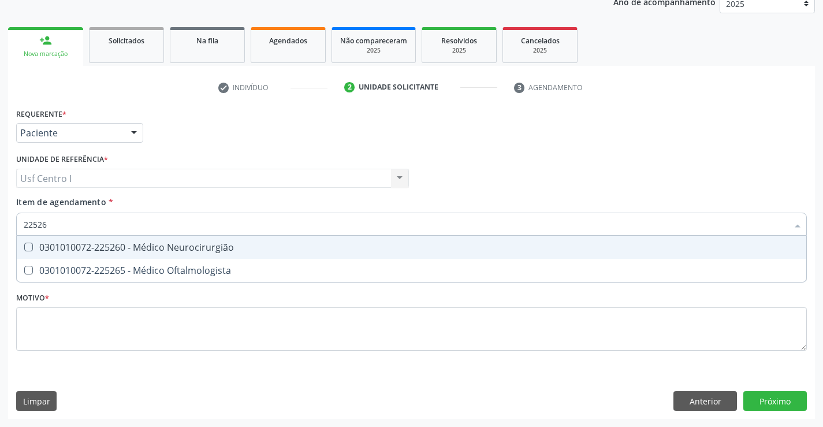
type input "225265"
click at [21, 250] on div at bounding box center [21, 247] width 9 height 9
checkbox Oftalmologista "true"
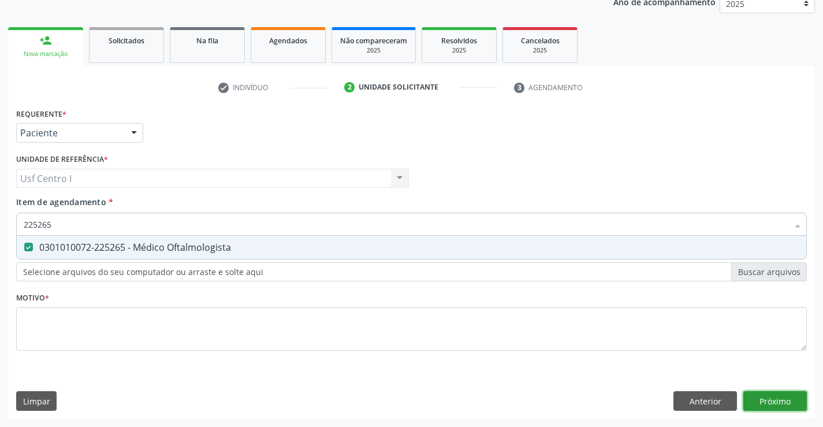
click at [771, 401] on div "Requerente * Paciente Médico(a) Enfermeiro(a) Paciente Nenhum resultado encontr…" at bounding box center [411, 262] width 807 height 314
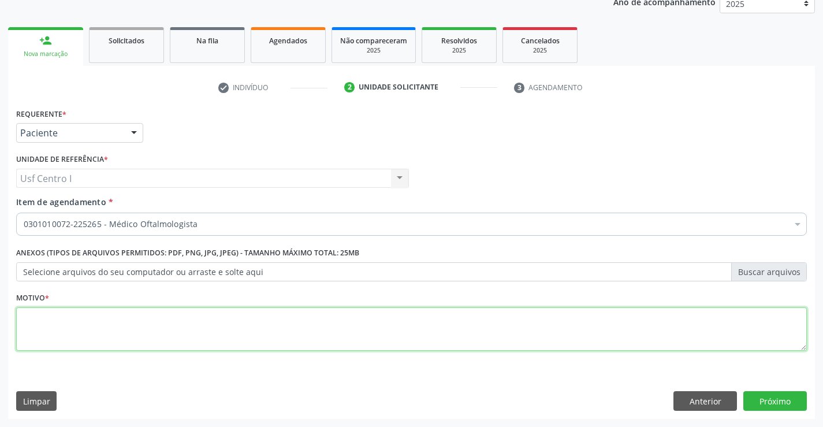
click at [43, 328] on textarea at bounding box center [411, 329] width 791 height 44
type textarea "."
click at [780, 394] on button "Próximo" at bounding box center [775, 401] width 64 height 20
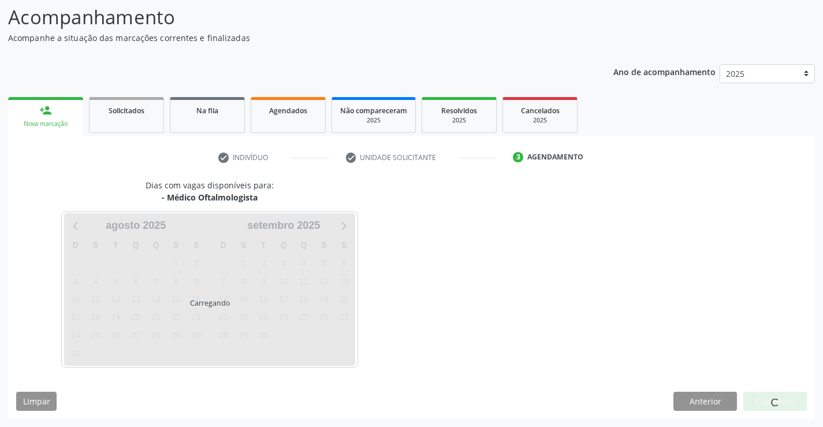
scroll to position [76, 0]
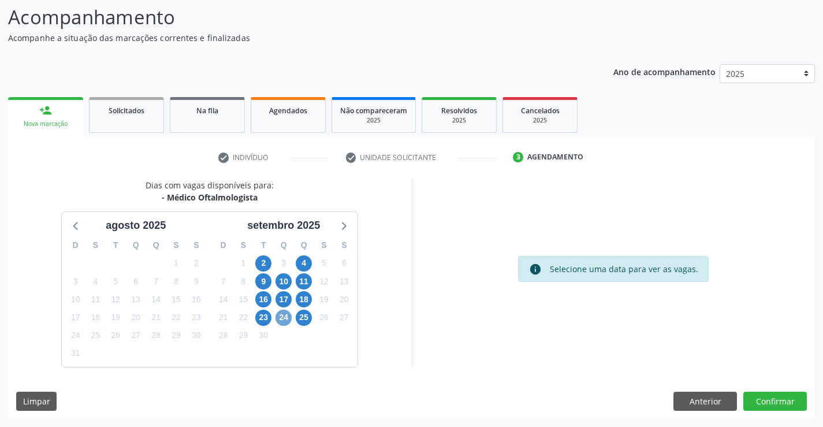
click at [287, 318] on span "24" at bounding box center [284, 318] width 16 height 16
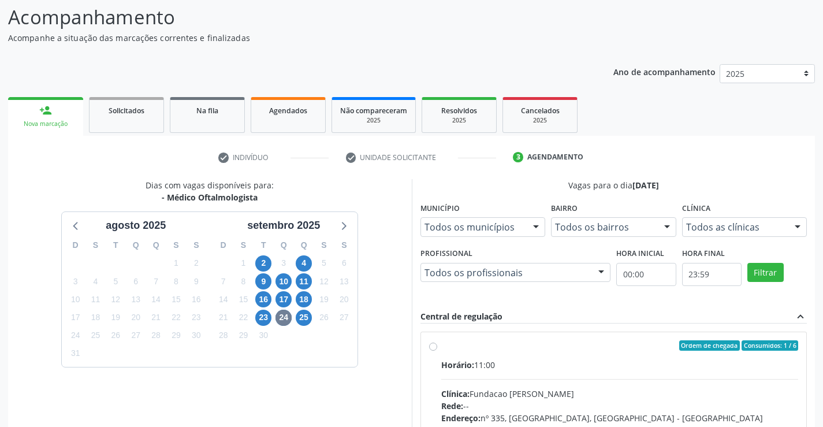
click at [441, 348] on label "Ordem de chegada Consumidos: 1 / 6 Horário: 11:00 Clínica: Fundacao Altino Vent…" at bounding box center [620, 428] width 358 height 177
click at [433, 348] on input "Ordem de chegada Consumidos: 1 / 6 Horário: 11:00 Clínica: Fundacao Altino Vent…" at bounding box center [433, 345] width 8 height 10
radio input "true"
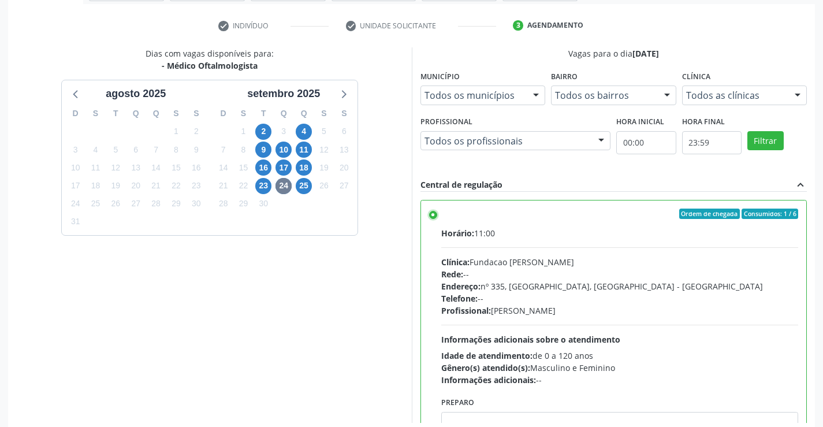
scroll to position [263, 0]
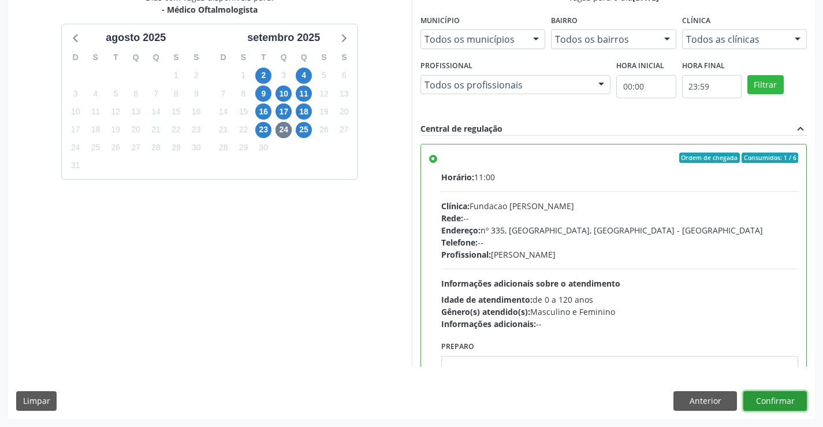
click at [772, 397] on button "Confirmar" at bounding box center [775, 401] width 64 height 20
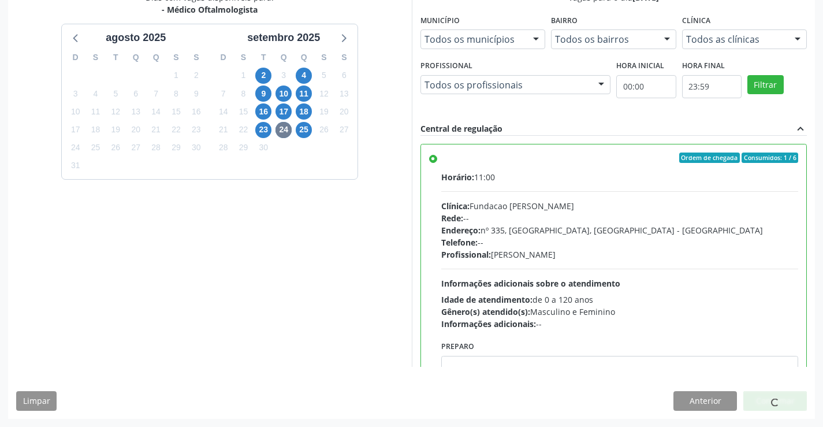
scroll to position [0, 0]
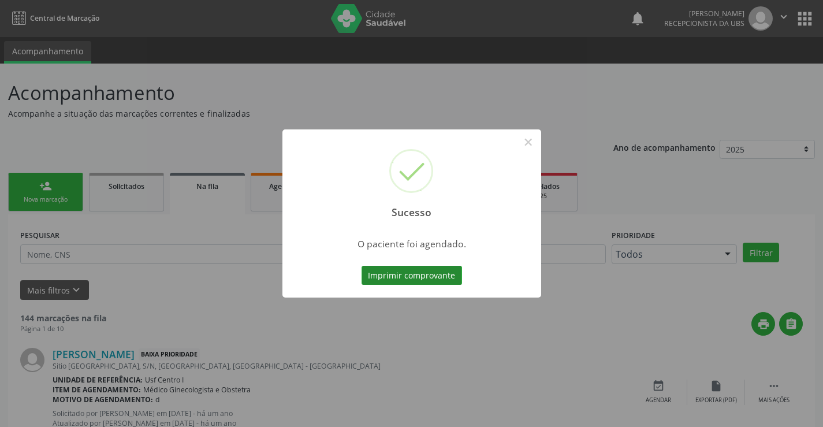
click at [436, 278] on button "Imprimir comprovante" at bounding box center [412, 276] width 101 height 20
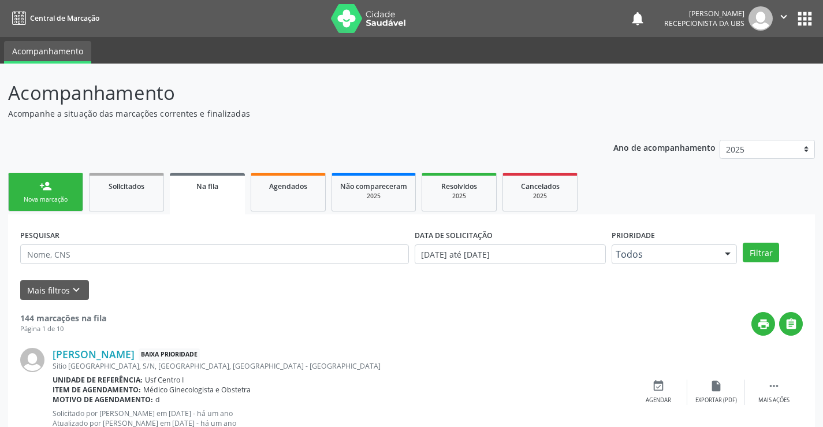
click at [54, 197] on div "Nova marcação" at bounding box center [46, 199] width 58 height 9
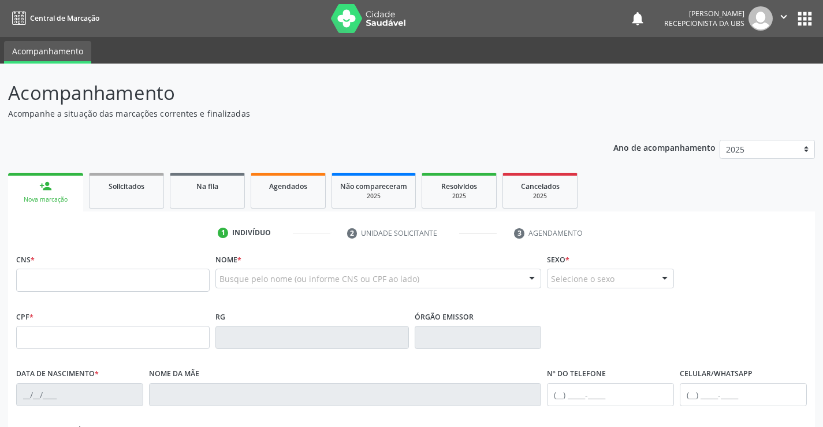
click at [59, 194] on link "person_add Nova marcação" at bounding box center [45, 192] width 75 height 39
drag, startPoint x: 73, startPoint y: 281, endPoint x: 88, endPoint y: 256, distance: 28.5
click at [85, 258] on div "CNS *" at bounding box center [113, 271] width 194 height 41
type input "898 0500 4620 8544"
type input "09/01/1970"
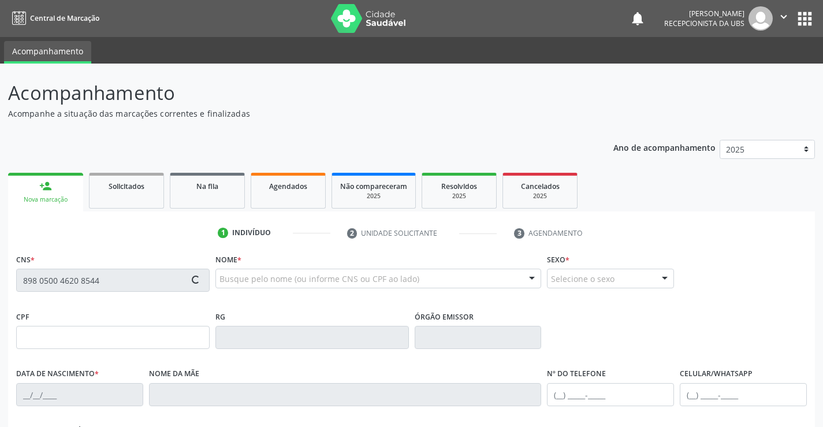
type input "Terezinha Nunes Pereira"
type input "(87) 99961-6133"
type input "619"
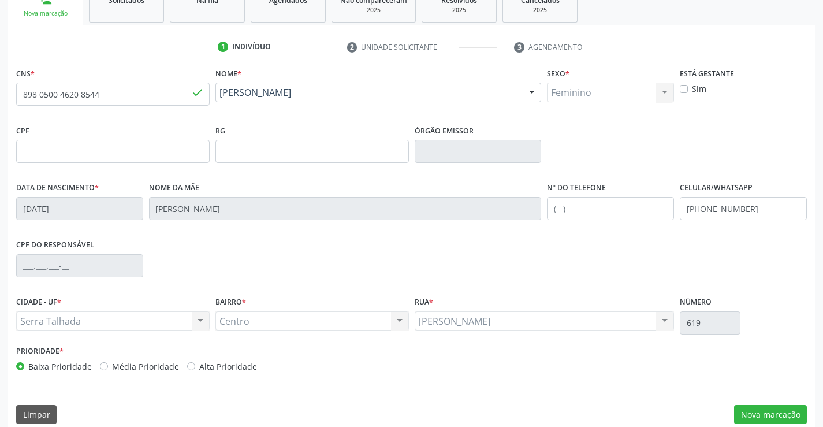
scroll to position [199, 0]
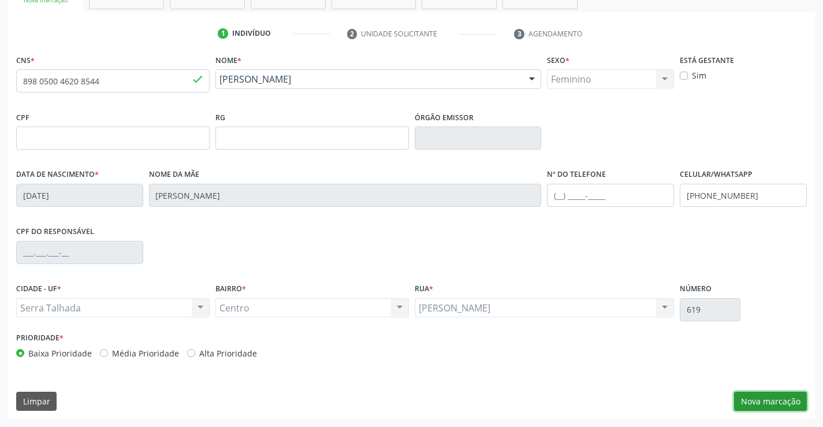
click at [782, 398] on button "Nova marcação" at bounding box center [770, 402] width 73 height 20
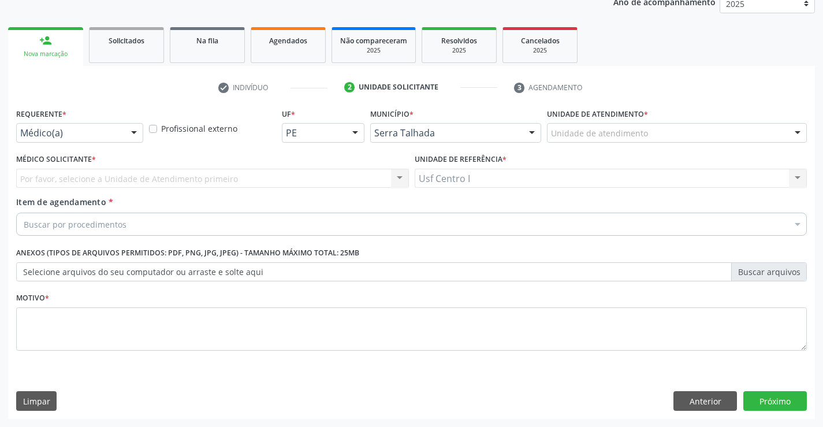
scroll to position [146, 0]
drag, startPoint x: 37, startPoint y: 221, endPoint x: 43, endPoint y: 225, distance: 7.1
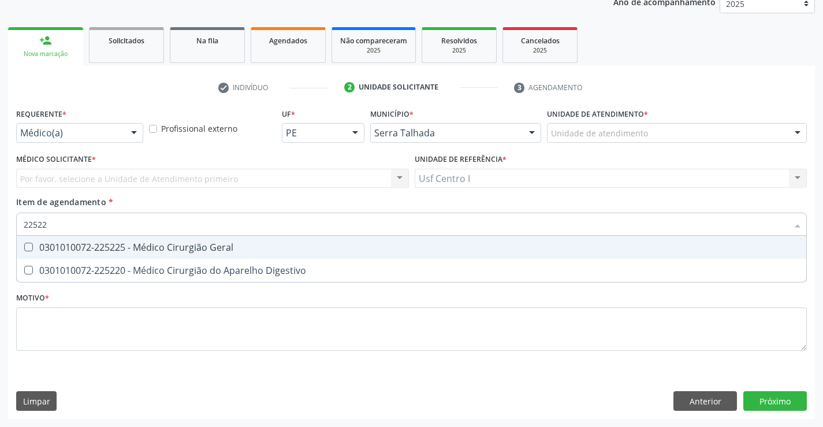
type input "225225"
click at [31, 245] on Geral at bounding box center [28, 247] width 9 height 9
click at [24, 245] on Geral "checkbox" at bounding box center [21, 247] width 8 height 8
checkbox Geral "true"
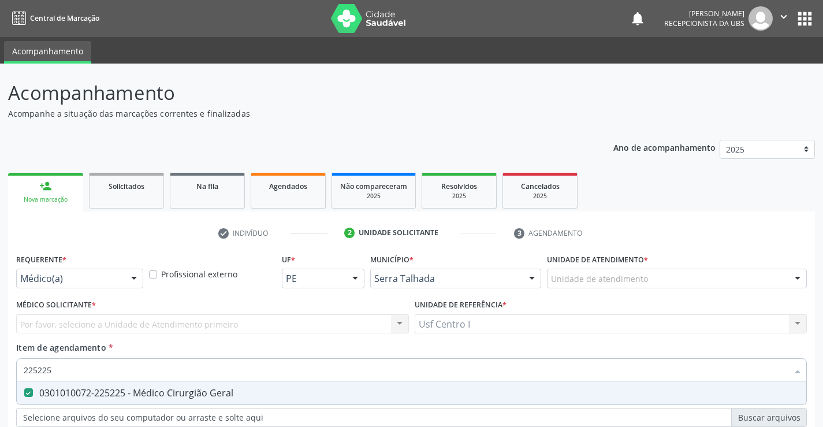
scroll to position [146, 0]
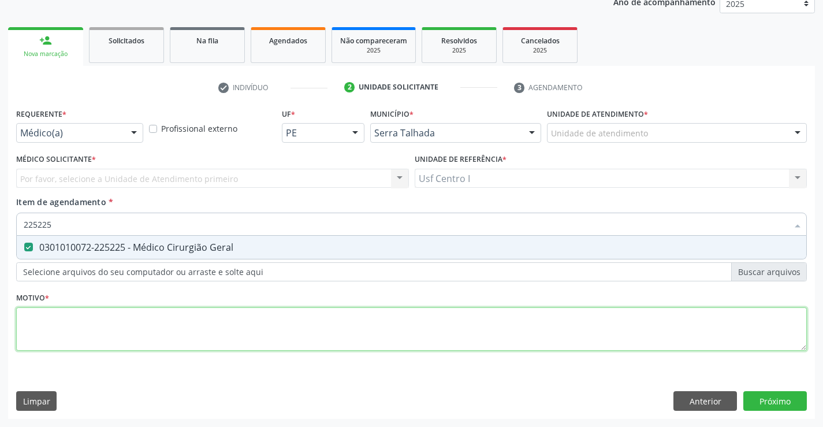
click at [39, 321] on div "Requerente * Médico(a) Médico(a) Enfermeiro(a) Paciente Nenhum resultado encont…" at bounding box center [411, 236] width 791 height 262
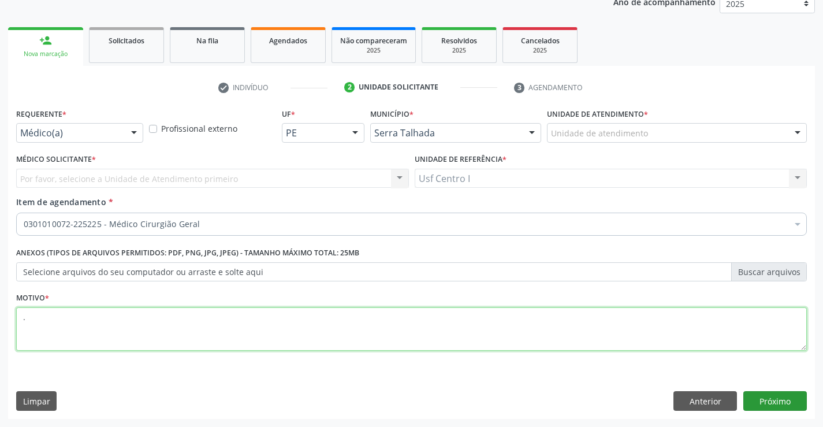
type textarea "."
click at [787, 400] on button "Próximo" at bounding box center [775, 401] width 64 height 20
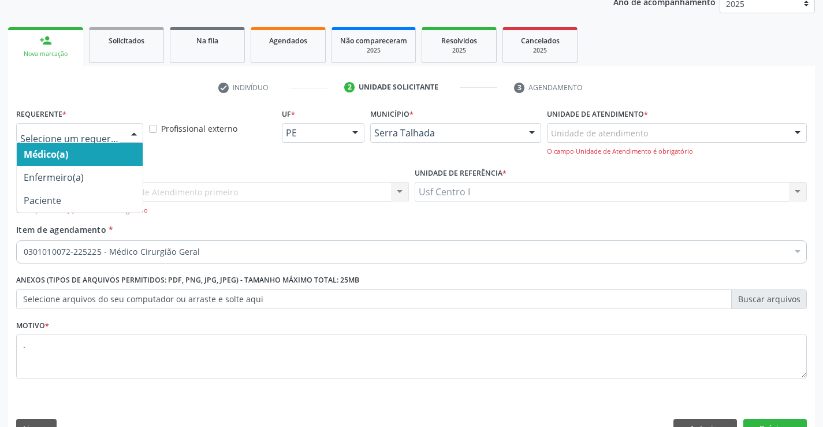
click at [135, 128] on div at bounding box center [133, 134] width 17 height 20
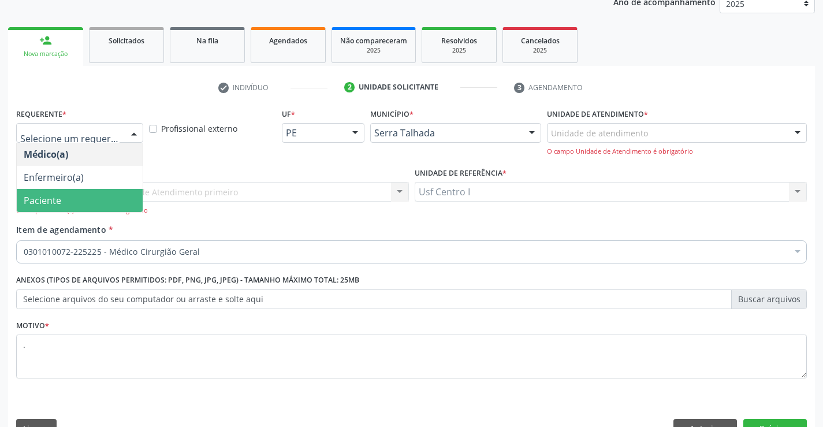
click at [92, 204] on span "Paciente" at bounding box center [80, 200] width 126 height 23
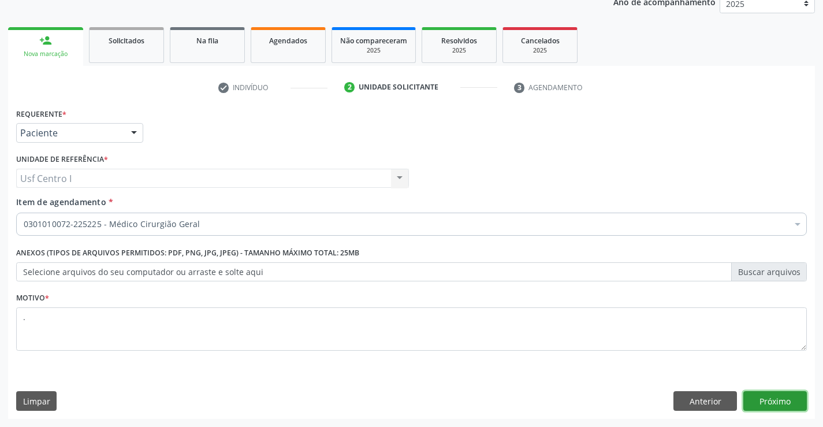
click at [773, 401] on button "Próximo" at bounding box center [775, 401] width 64 height 20
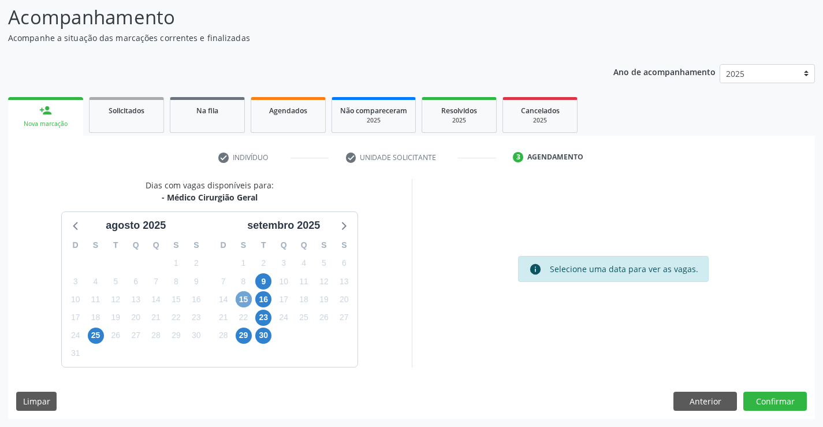
click at [247, 299] on span "15" at bounding box center [244, 299] width 16 height 16
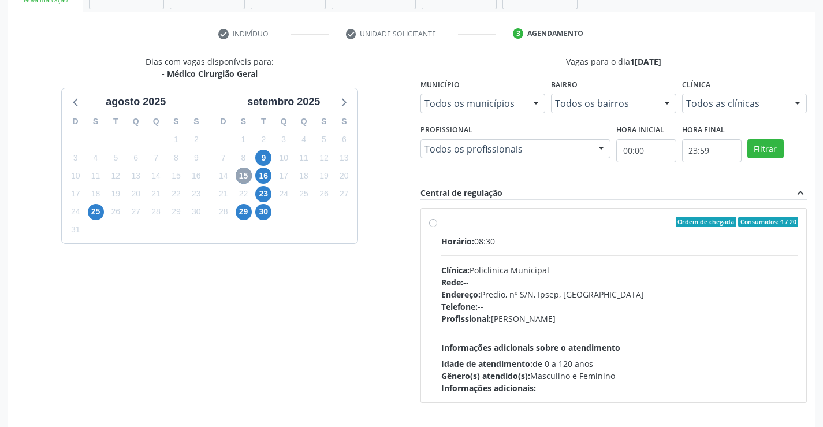
scroll to position [243, 0]
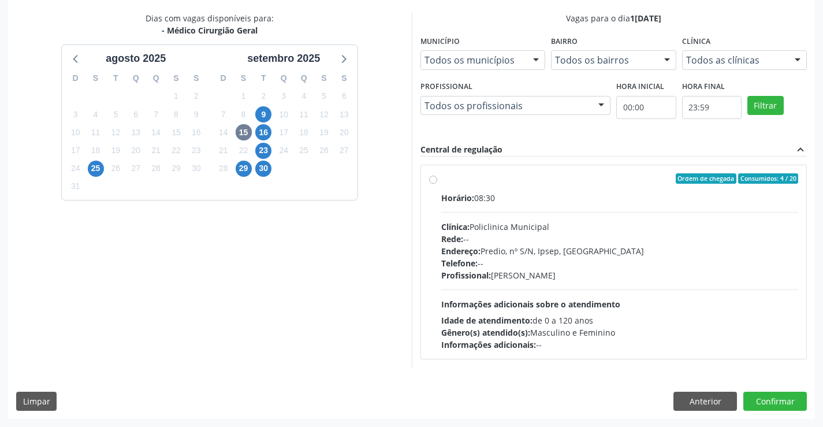
click at [441, 177] on label "Ordem de chegada Consumidos: 4 / 20 Horário: 08:30 Clínica: Policlinica Municip…" at bounding box center [620, 261] width 358 height 177
click at [431, 177] on input "Ordem de chegada Consumidos: 4 / 20 Horário: 08:30 Clínica: Policlinica Municip…" at bounding box center [433, 178] width 8 height 10
radio input "true"
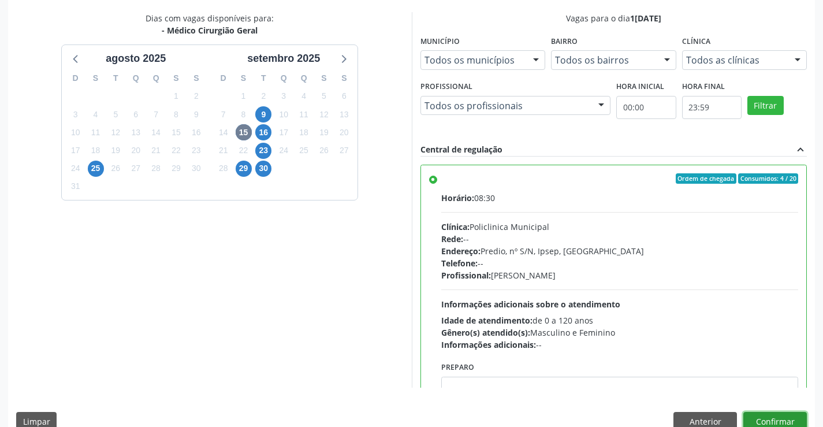
click at [772, 418] on button "Confirmar" at bounding box center [775, 422] width 64 height 20
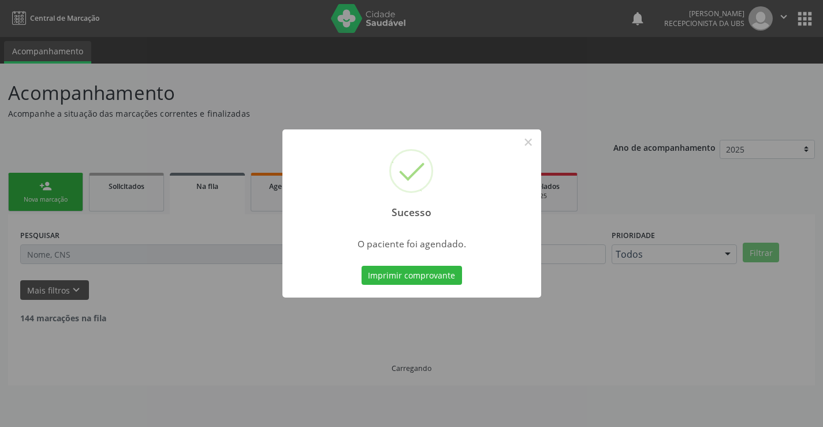
scroll to position [0, 0]
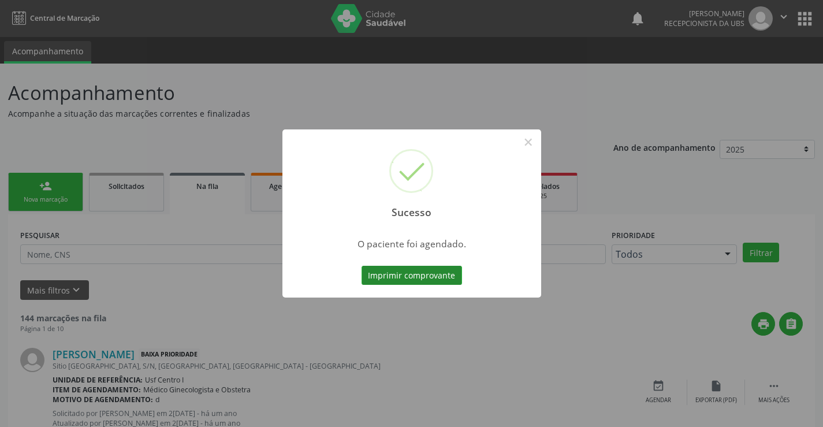
click at [421, 278] on button "Imprimir comprovante" at bounding box center [412, 276] width 101 height 20
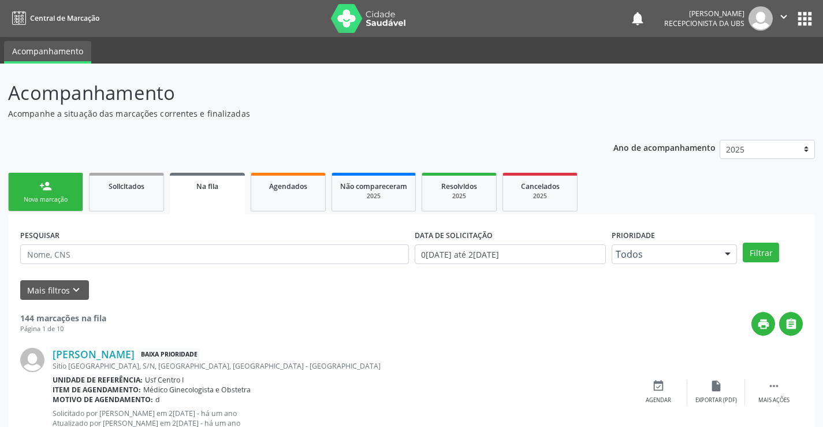
click at [39, 200] on div "Nova marcação" at bounding box center [46, 199] width 58 height 9
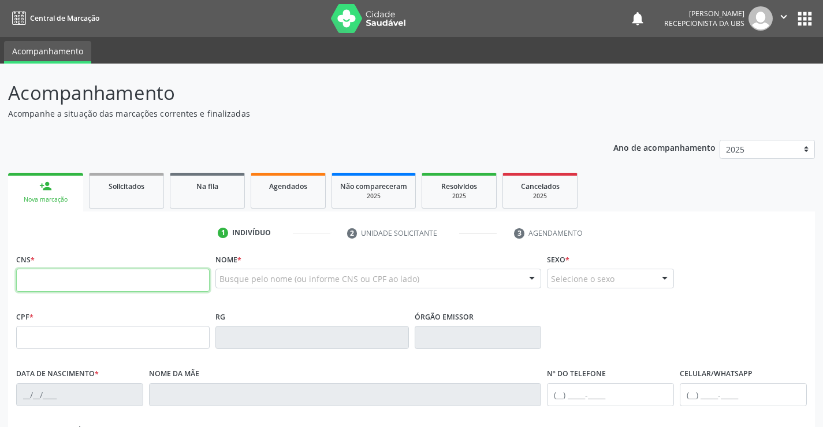
click at [39, 276] on input "text" at bounding box center [113, 280] width 194 height 23
type input "702 8015 6899 6970"
type input "21/02/1957"
type input "Maria Ferreira Rabelo"
type input "(87) 99988-0039"
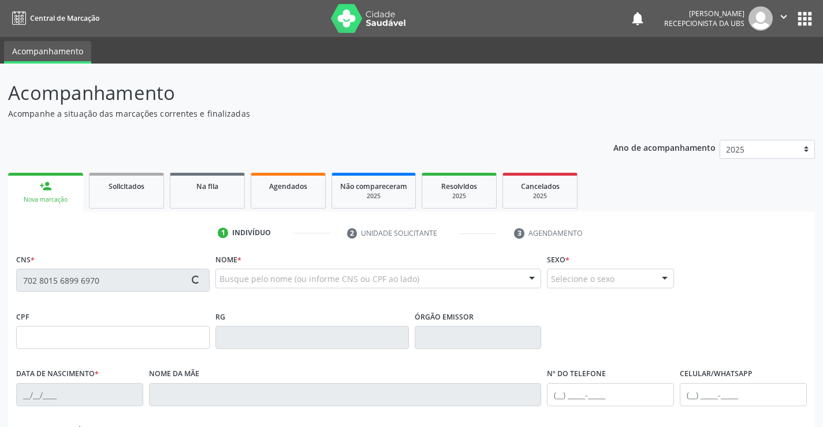
type input "42"
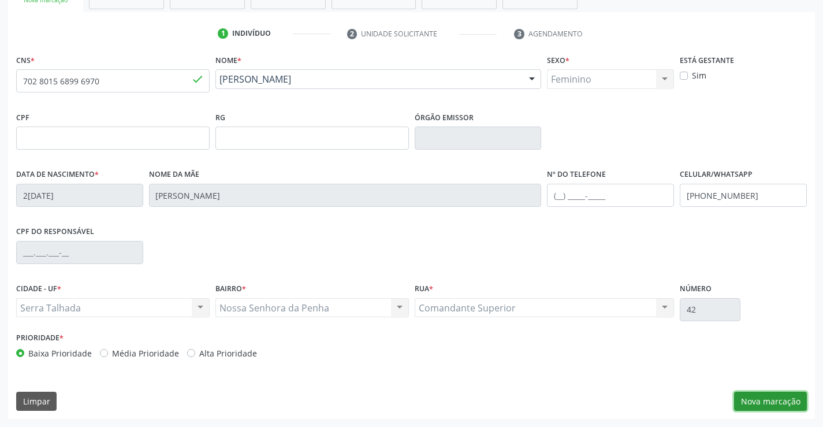
click at [769, 396] on button "Nova marcação" at bounding box center [770, 402] width 73 height 20
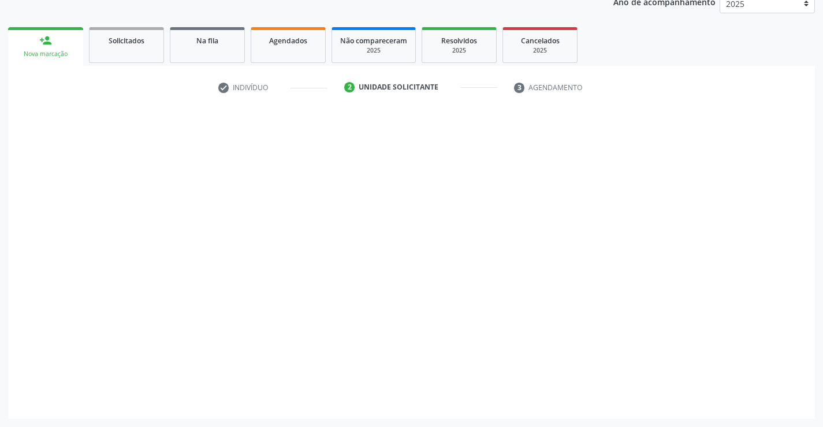
scroll to position [146, 0]
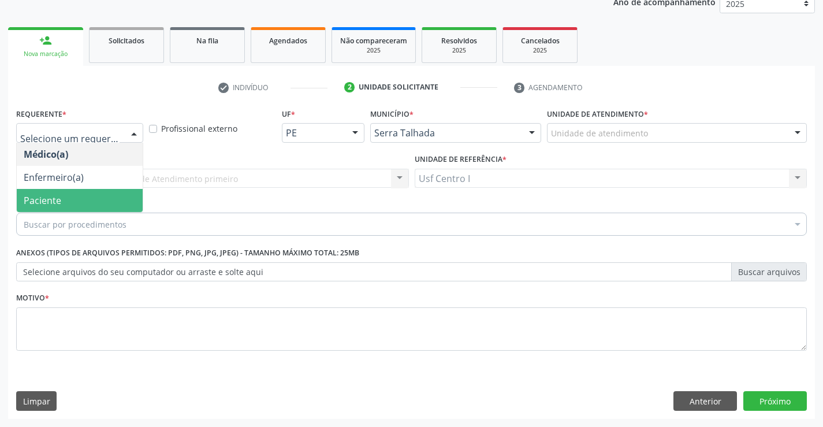
click at [89, 206] on span "Paciente" at bounding box center [80, 200] width 126 height 23
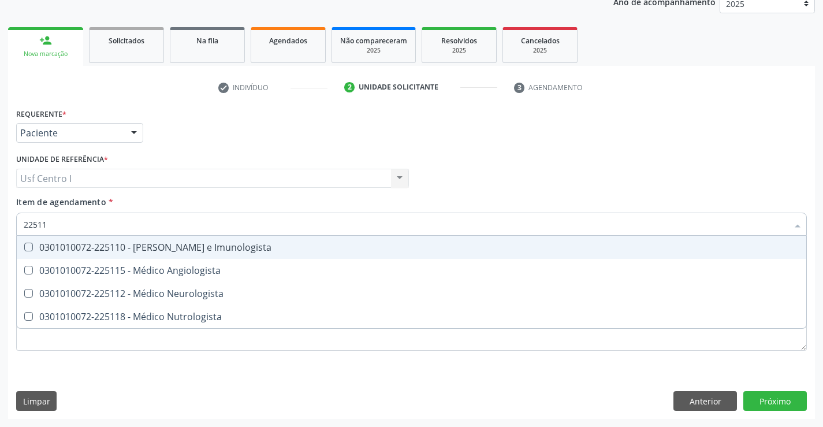
type input "225112"
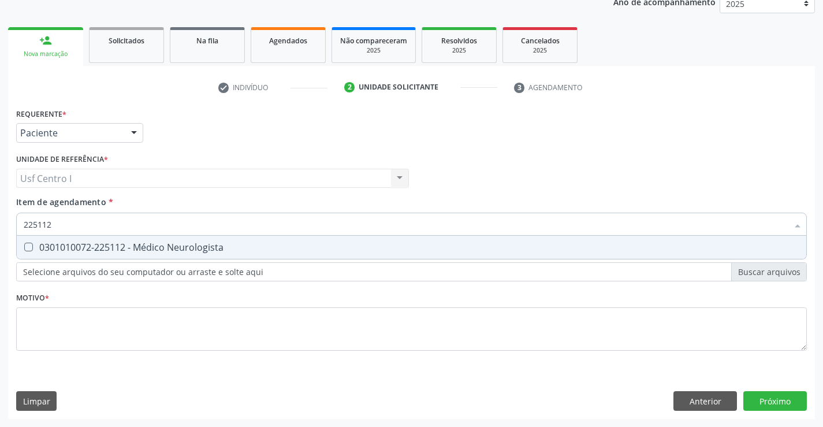
click at [27, 244] on Neurologista at bounding box center [28, 247] width 9 height 9
click at [24, 244] on Neurologista "checkbox" at bounding box center [21, 247] width 8 height 8
checkbox Neurologista "true"
click at [767, 394] on div "Requerente * Paciente Médico(a) Enfermeiro(a) Paciente Nenhum resultado encontr…" at bounding box center [411, 262] width 807 height 314
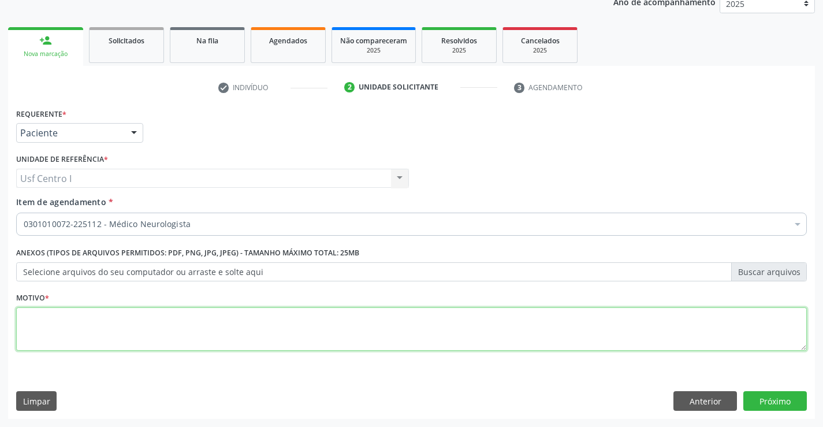
click at [43, 311] on textarea at bounding box center [411, 329] width 791 height 44
type textarea ","
click at [781, 402] on button "Próximo" at bounding box center [775, 401] width 64 height 20
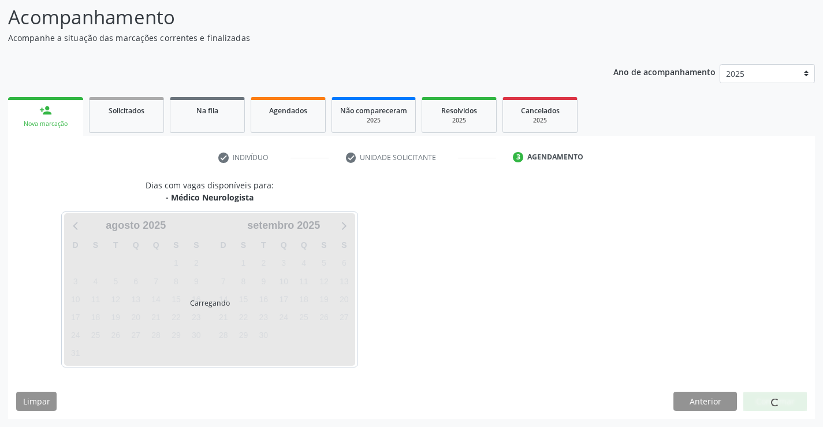
scroll to position [76, 0]
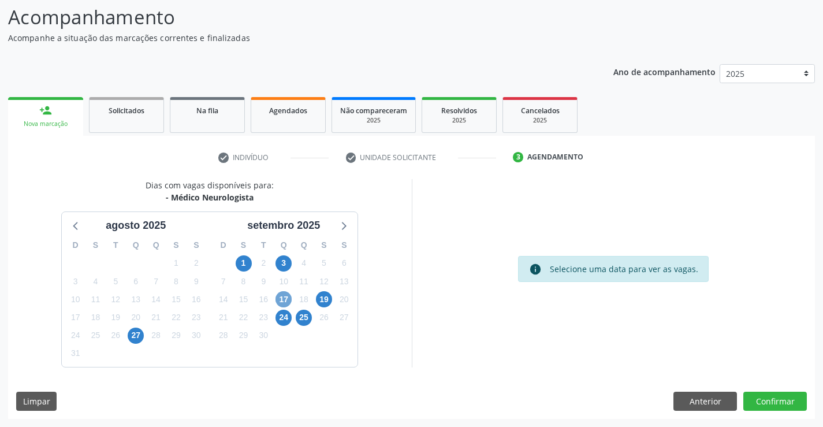
click at [286, 296] on span "17" at bounding box center [284, 299] width 16 height 16
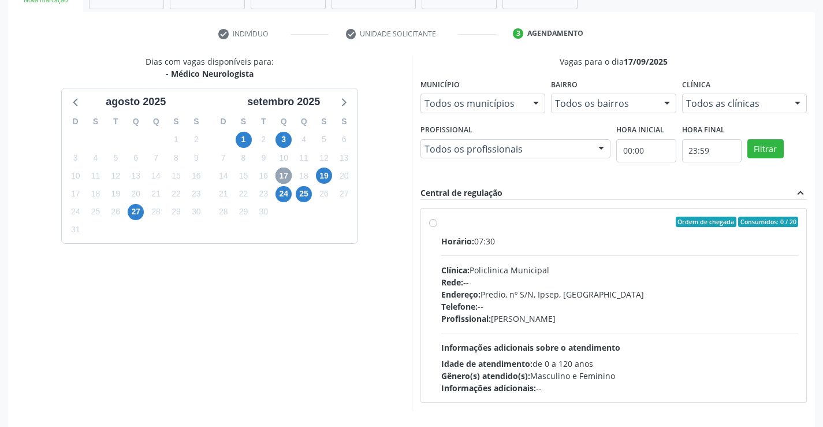
scroll to position [243, 0]
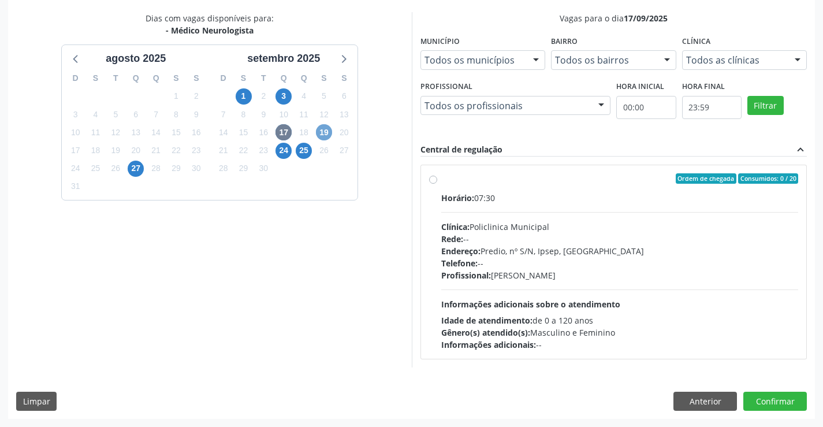
click at [322, 135] on span "19" at bounding box center [324, 132] width 16 height 16
click at [134, 167] on span "27" at bounding box center [136, 169] width 16 height 16
click at [298, 154] on span "25" at bounding box center [304, 151] width 16 height 16
click at [282, 96] on span "3" at bounding box center [284, 96] width 16 height 16
click at [284, 133] on span "17" at bounding box center [284, 132] width 16 height 16
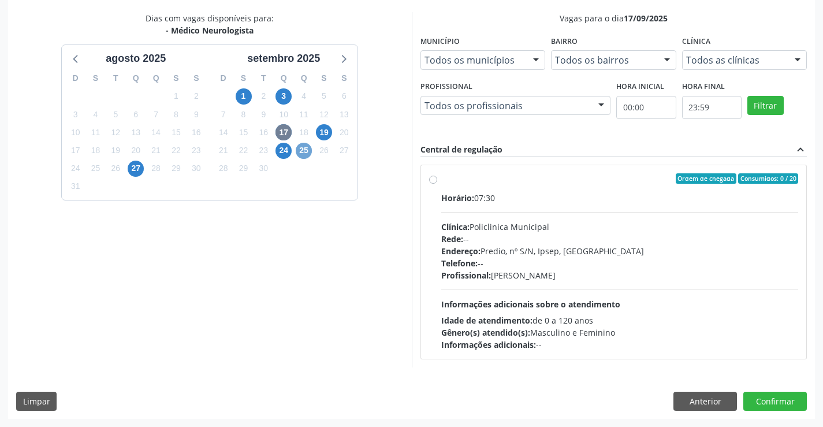
click at [304, 150] on span "25" at bounding box center [304, 151] width 16 height 16
click at [285, 134] on span "17" at bounding box center [284, 132] width 16 height 16
click at [441, 178] on label "Ordem de chegada Consumidos: 0 / 20 Horário: 07:30 Clínica: Policlinica Municip…" at bounding box center [620, 261] width 358 height 177
click at [433, 178] on input "Ordem de chegada Consumidos: 0 / 20 Horário: 07:30 Clínica: Policlinica Municip…" at bounding box center [433, 178] width 8 height 10
radio input "true"
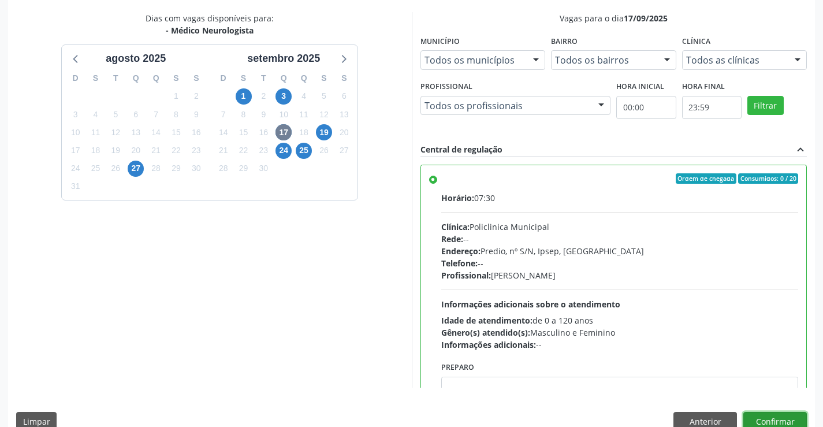
click at [784, 421] on button "Confirmar" at bounding box center [775, 422] width 64 height 20
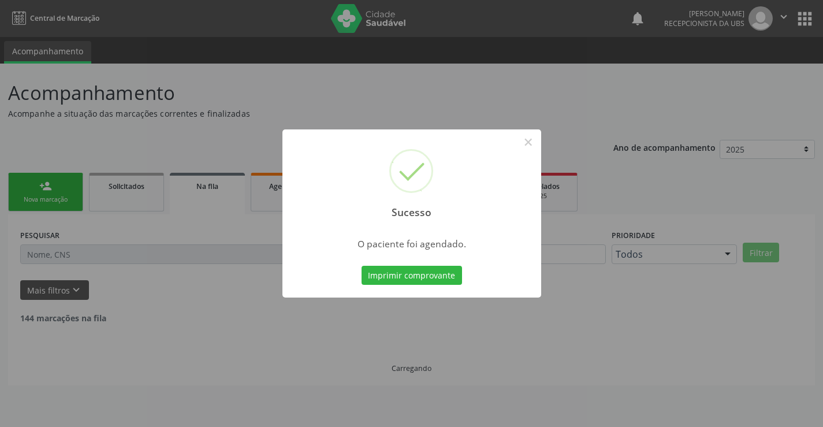
scroll to position [0, 0]
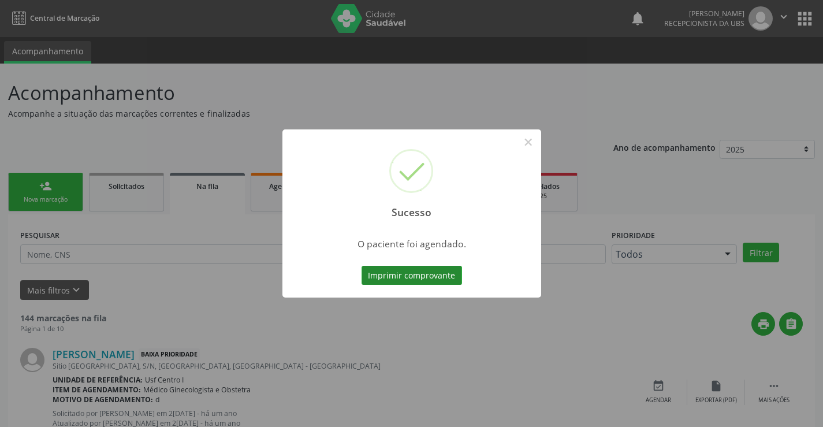
click at [416, 280] on button "Imprimir comprovante" at bounding box center [412, 276] width 101 height 20
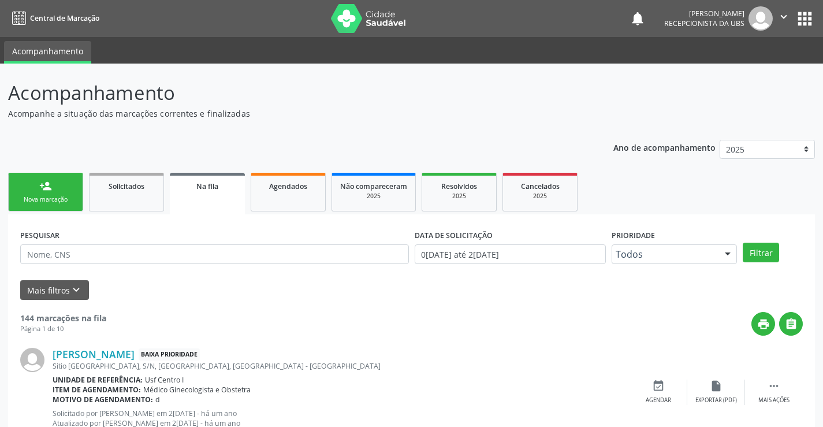
click at [46, 191] on div "person_add" at bounding box center [45, 186] width 13 height 13
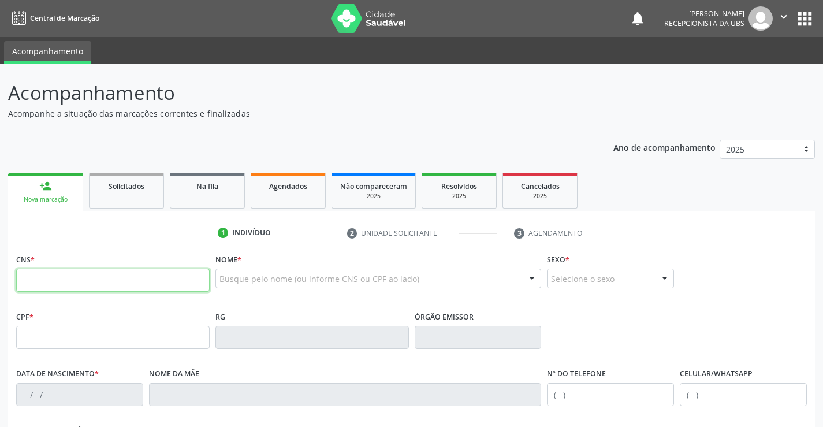
click at [24, 284] on input "text" at bounding box center [113, 280] width 194 height 23
type input "707 6052 8303 3798"
type input "12/02/1964"
type input "Maria Martins da Silva"
type input "(87) 99957-0630"
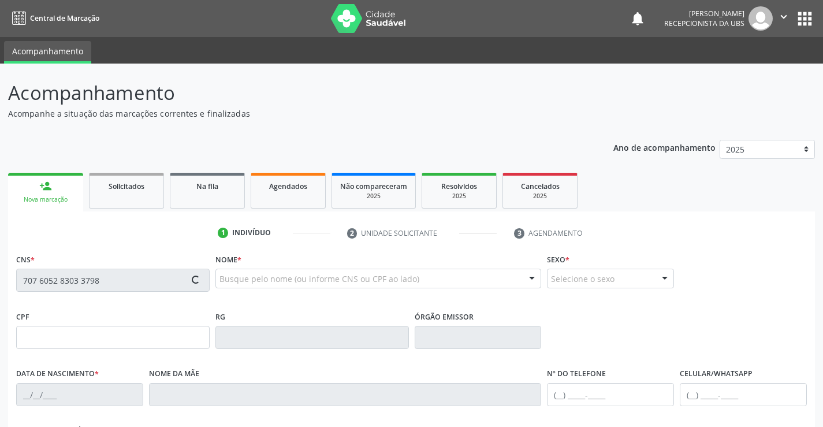
type input "(87) 99622-2678"
type input "140"
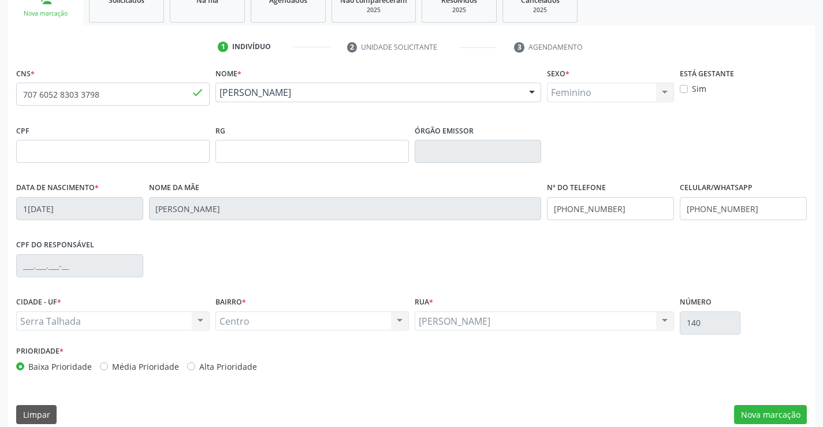
scroll to position [199, 0]
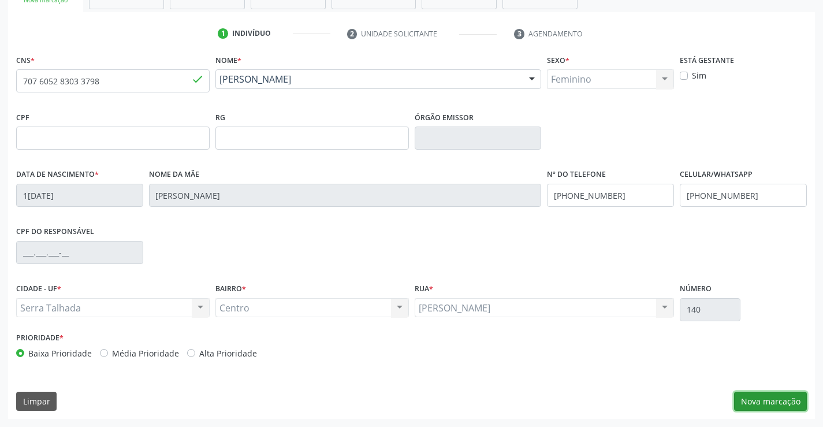
click at [773, 397] on button "Nova marcação" at bounding box center [770, 402] width 73 height 20
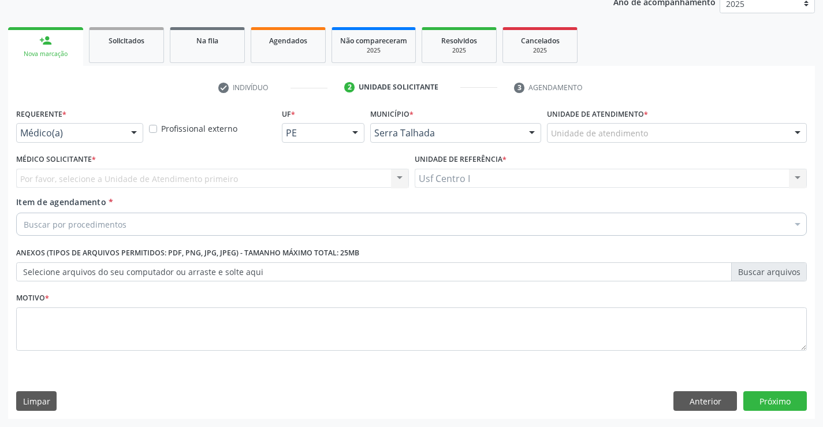
scroll to position [146, 0]
click at [782, 405] on button "Próximo" at bounding box center [775, 401] width 64 height 20
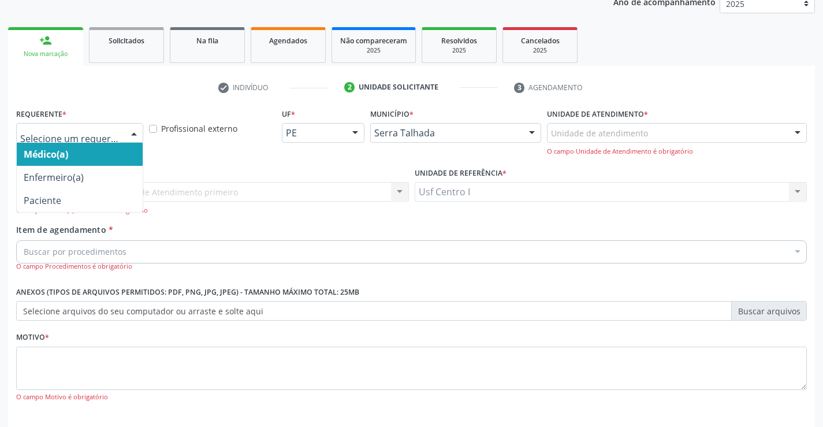
drag, startPoint x: 137, startPoint y: 132, endPoint x: 126, endPoint y: 128, distance: 12.1
click at [137, 132] on div at bounding box center [133, 134] width 17 height 20
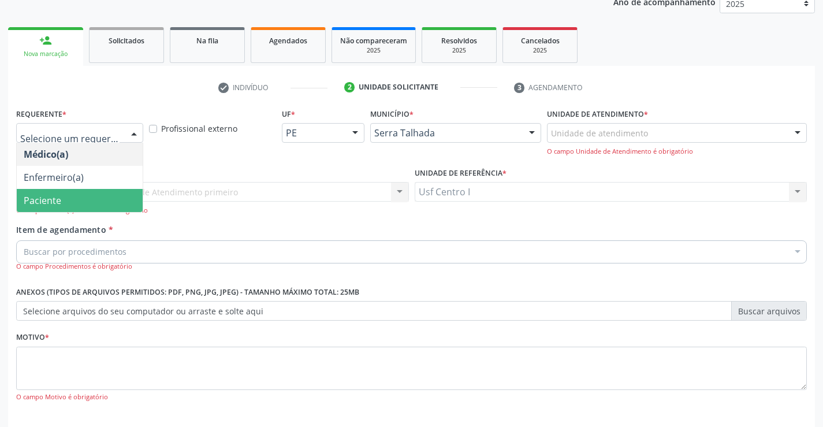
click at [83, 201] on span "Paciente" at bounding box center [80, 200] width 126 height 23
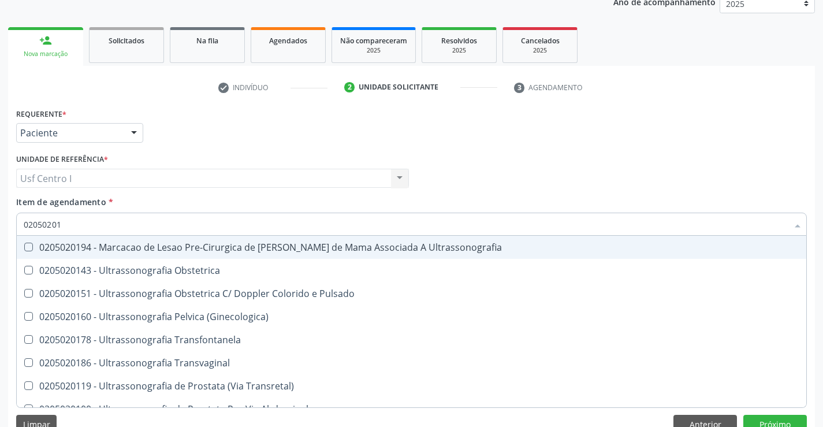
type input "020502012"
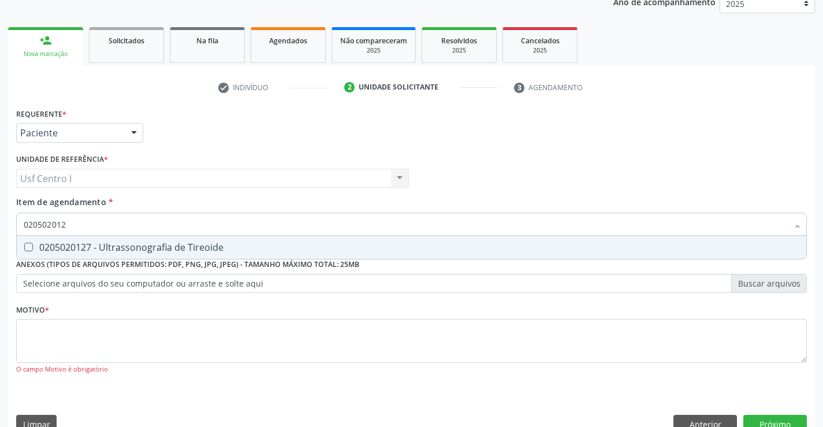
click at [33, 250] on div "0205020127 - Ultrassonografia de Tireoide" at bounding box center [412, 247] width 776 height 9
checkbox Tireoide "true"
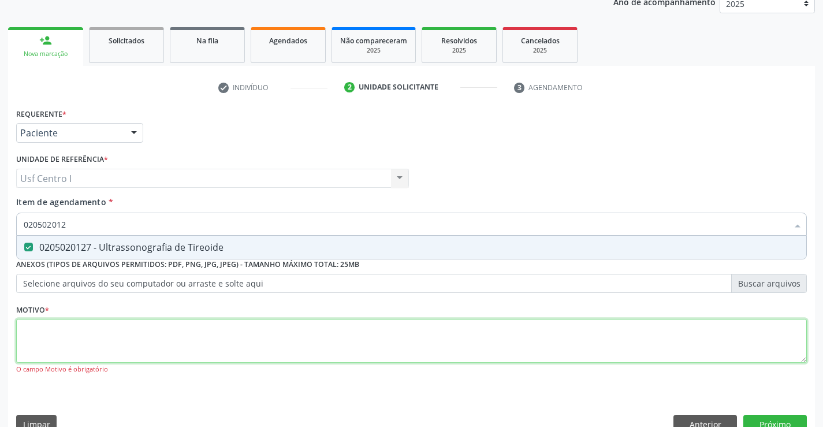
click at [38, 336] on div "Requerente * Paciente Médico(a) Enfermeiro(a) Paciente Nenhum resultado encontr…" at bounding box center [411, 247] width 791 height 285
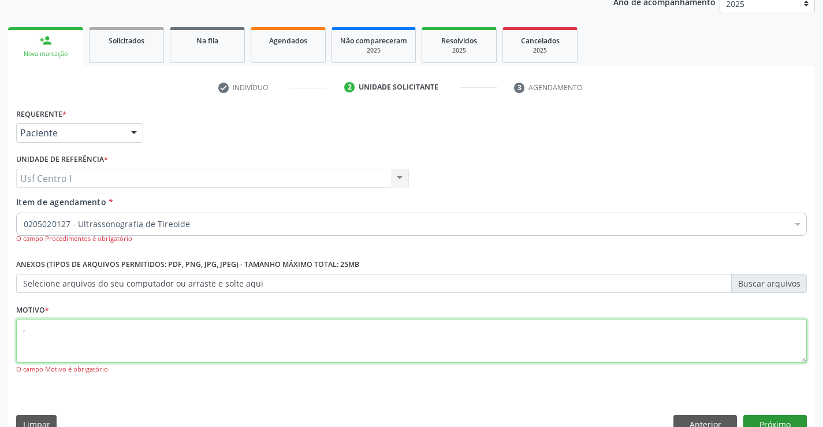
type textarea ","
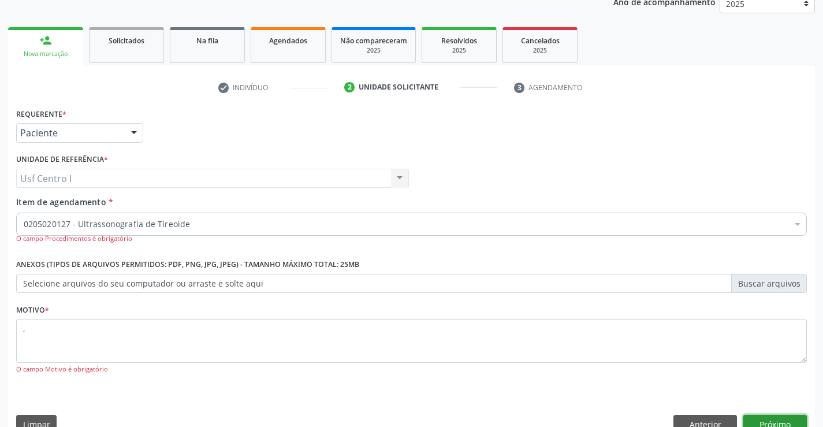
click at [787, 421] on button "Próximo" at bounding box center [775, 425] width 64 height 20
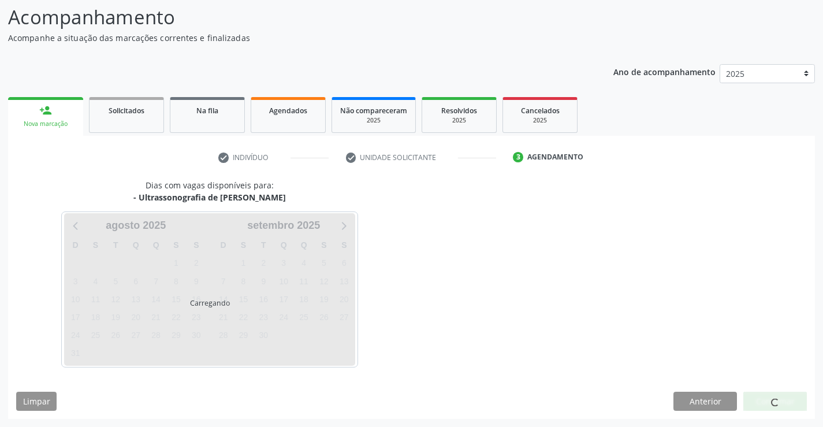
scroll to position [76, 0]
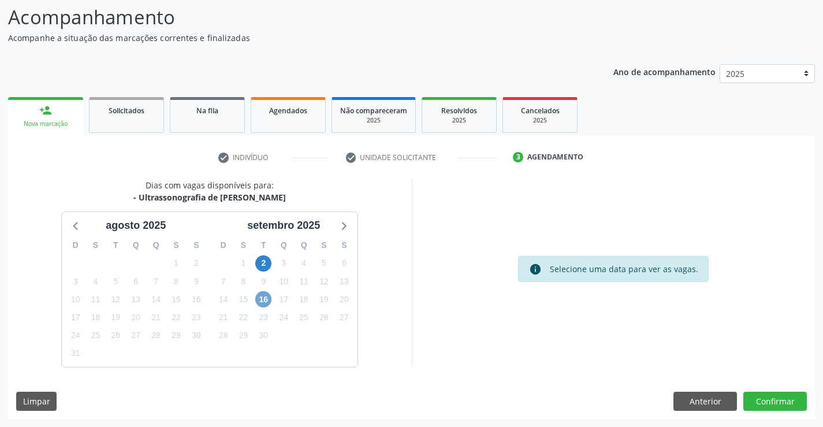
click at [266, 300] on span "16" at bounding box center [263, 299] width 16 height 16
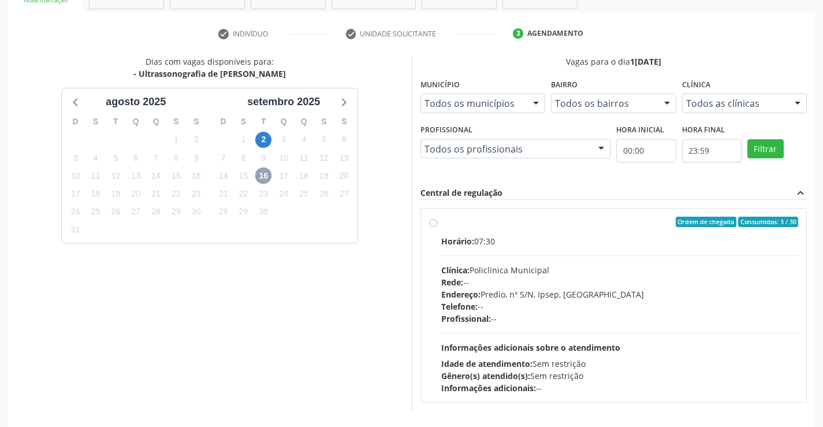
scroll to position [243, 0]
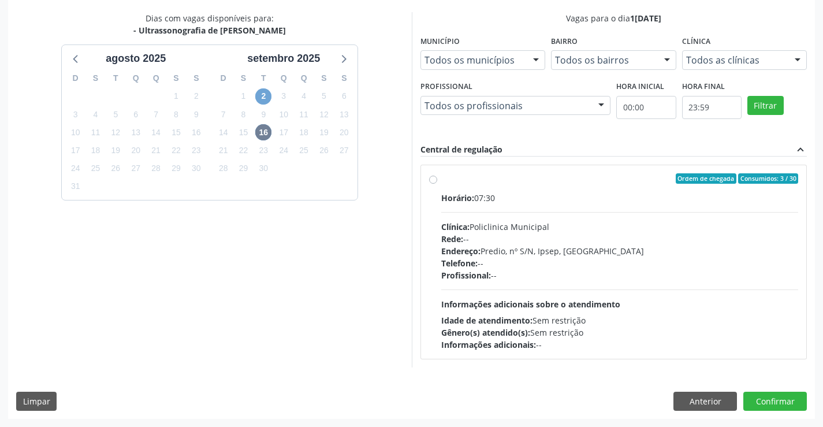
drag, startPoint x: 265, startPoint y: 95, endPoint x: 273, endPoint y: 91, distance: 8.8
click at [264, 94] on span "2" at bounding box center [263, 96] width 16 height 16
click at [265, 131] on span "16" at bounding box center [263, 132] width 16 height 16
click at [441, 183] on label "Ordem de chegada Consumidos: 3 / 30 Horário: 07:30 Clínica: Policlinica Municip…" at bounding box center [620, 261] width 358 height 177
click at [437, 183] on input "Ordem de chegada Consumidos: 3 / 30 Horário: 07:30 Clínica: Policlinica Municip…" at bounding box center [433, 178] width 8 height 10
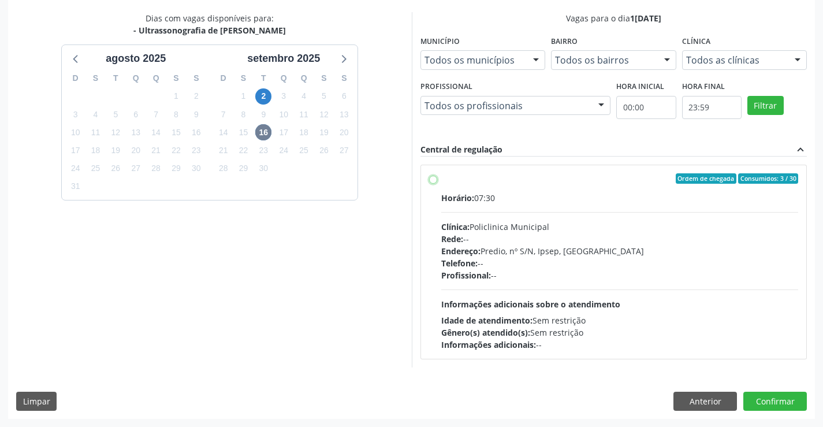
radio input "true"
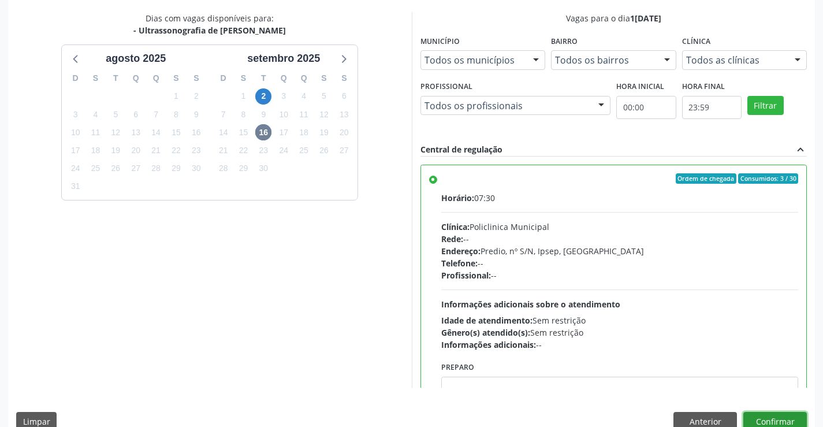
click at [774, 421] on button "Confirmar" at bounding box center [775, 422] width 64 height 20
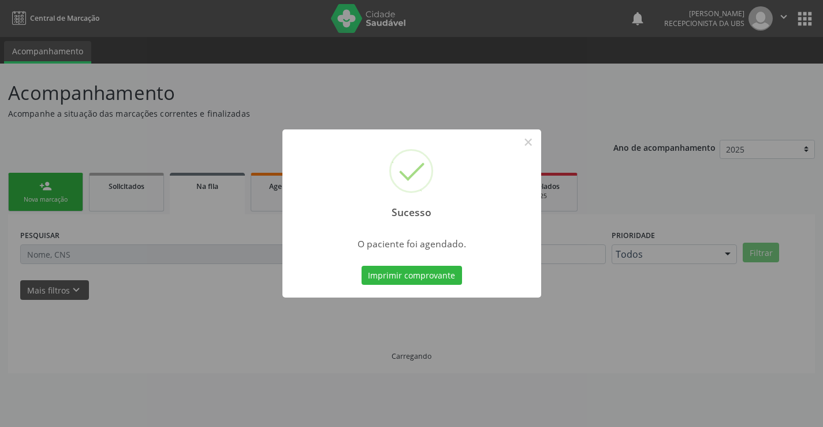
scroll to position [0, 0]
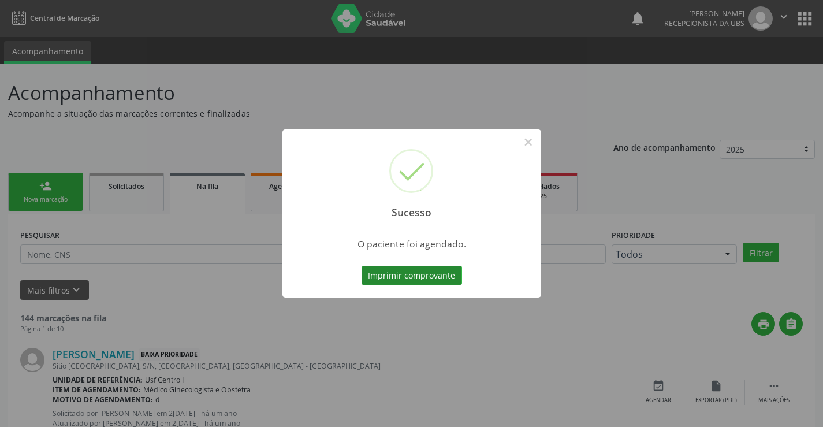
click at [421, 278] on button "Imprimir comprovante" at bounding box center [412, 276] width 101 height 20
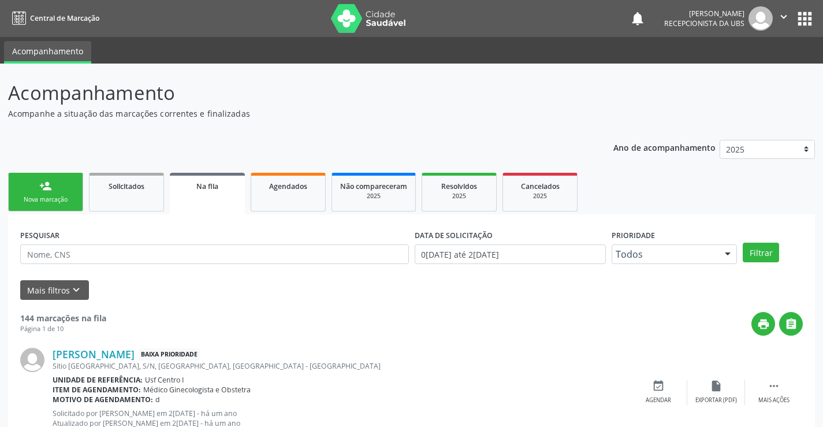
click at [38, 185] on link "person_add Nova marcação" at bounding box center [45, 192] width 75 height 39
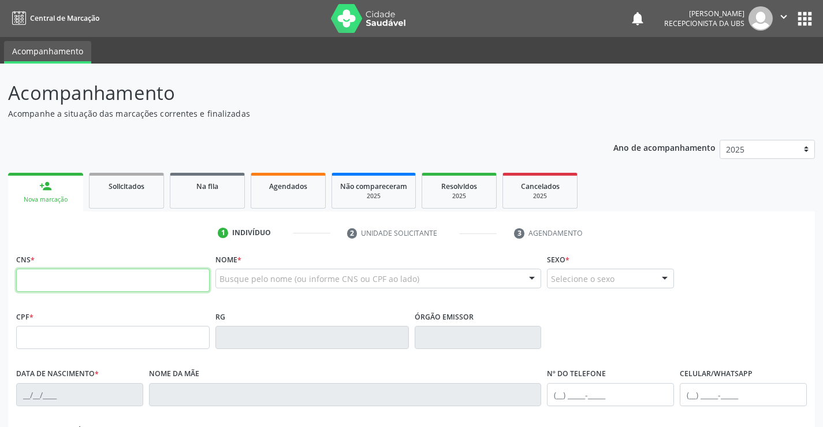
drag, startPoint x: 68, startPoint y: 277, endPoint x: 83, endPoint y: 243, distance: 37.8
click at [69, 270] on input "text" at bounding box center [113, 280] width 194 height 23
type input "703 0018 5984 2371"
type input "09/03/2014"
type input "Vana Monteiro da Siiva"
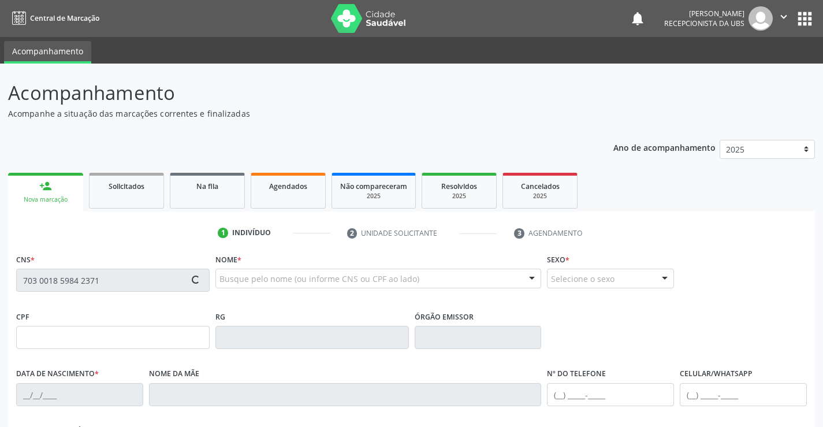
type input "[PHONE_NUMBER]"
type input "(81) 99939-5932"
type input "304.092.924-00"
type input "638"
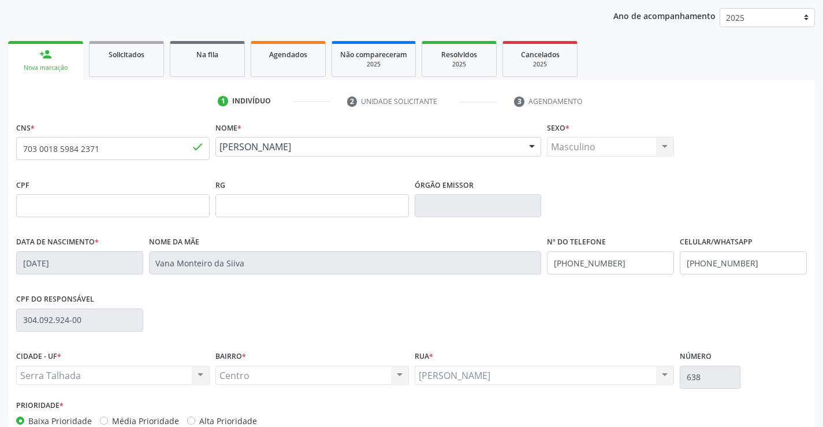
scroll to position [199, 0]
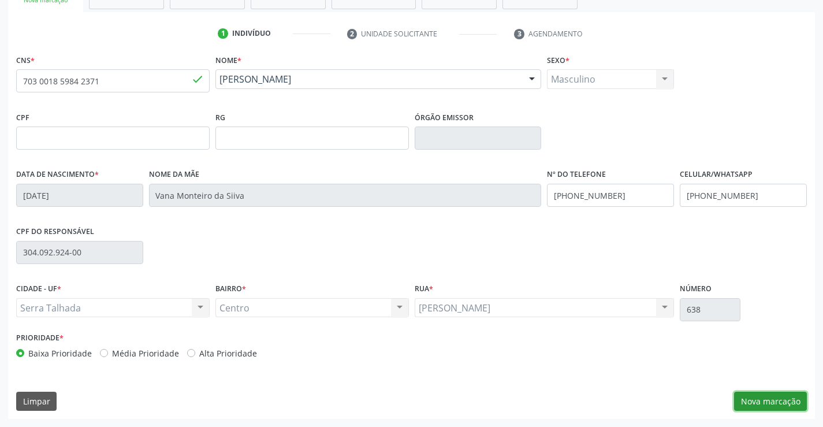
click at [754, 396] on button "Nova marcação" at bounding box center [770, 402] width 73 height 20
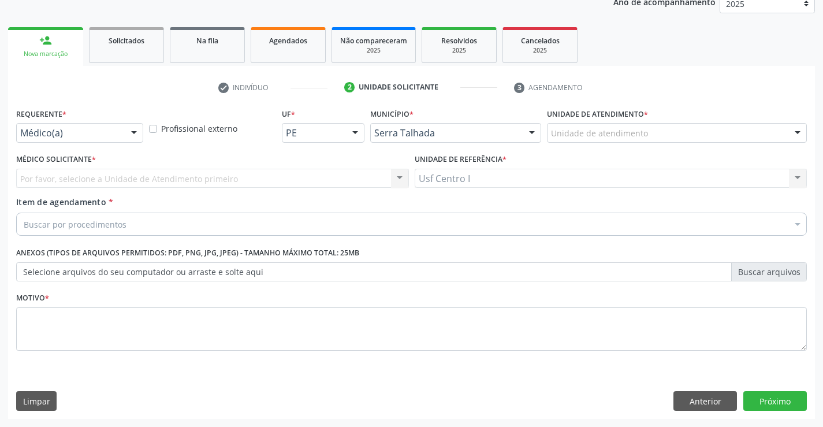
scroll to position [146, 0]
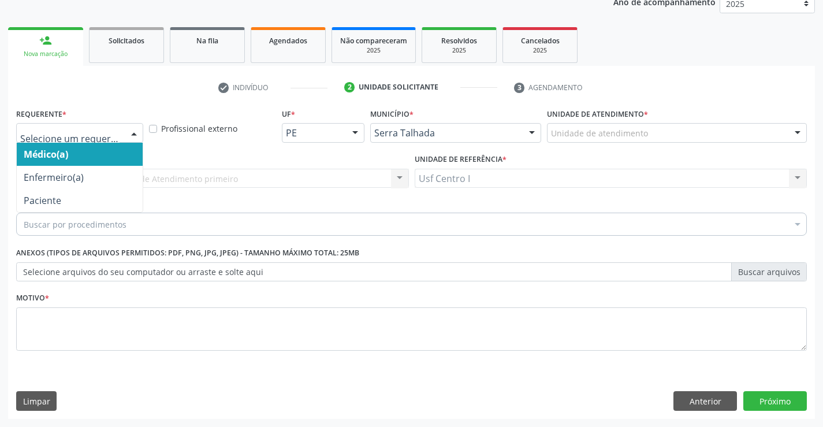
click at [133, 136] on div at bounding box center [133, 134] width 17 height 20
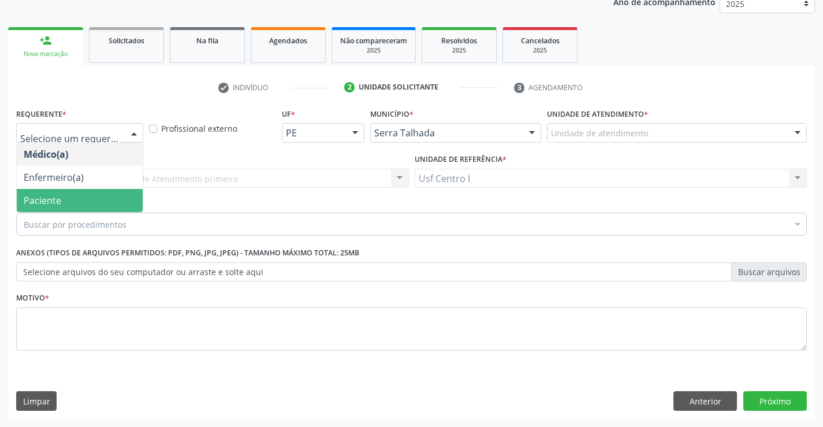
click at [90, 195] on span "Paciente" at bounding box center [80, 200] width 126 height 23
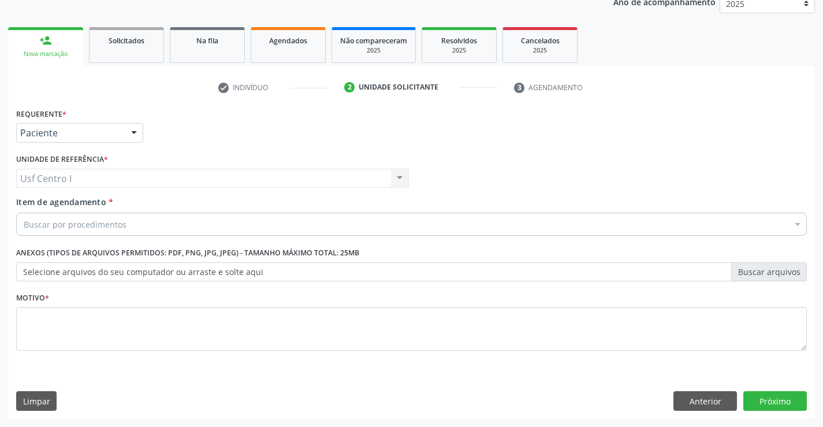
drag, startPoint x: 54, startPoint y: 224, endPoint x: 93, endPoint y: 217, distance: 39.3
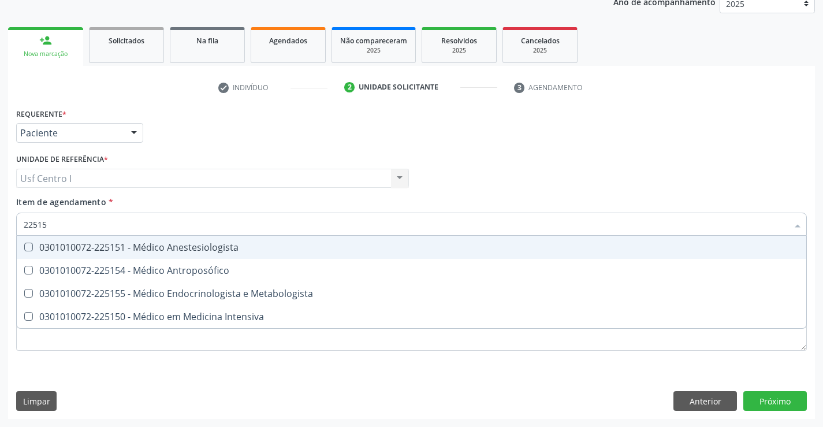
type input "225155"
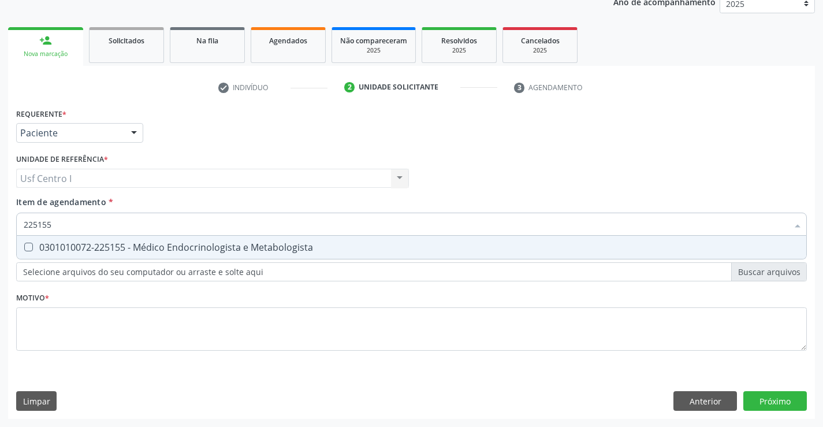
click at [25, 245] on Metabologista at bounding box center [28, 247] width 9 height 9
click at [24, 245] on Metabologista "checkbox" at bounding box center [21, 247] width 8 height 8
checkbox Metabologista "true"
click at [31, 325] on div "Requerente * Paciente Médico(a) Enfermeiro(a) Paciente Nenhum resultado encontr…" at bounding box center [411, 236] width 791 height 262
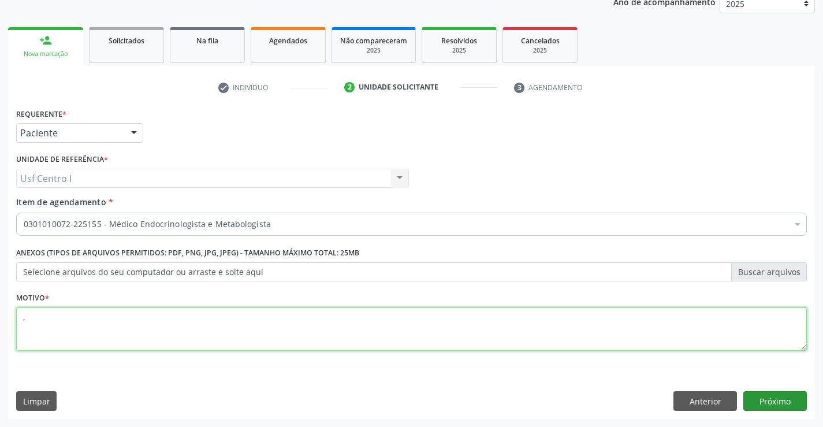
type textarea ","
click at [768, 397] on button "Próximo" at bounding box center [775, 401] width 64 height 20
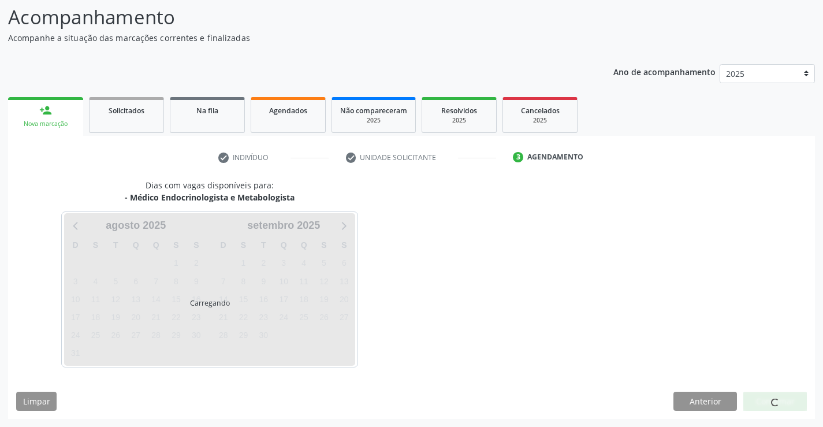
scroll to position [76, 0]
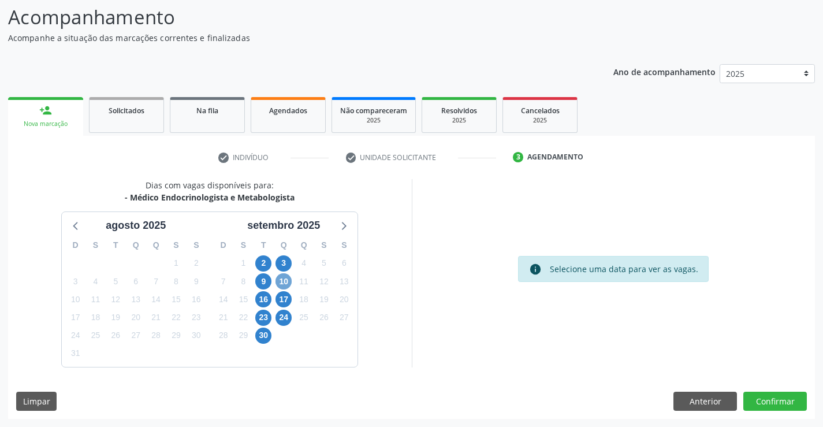
click at [282, 282] on span "10" at bounding box center [284, 281] width 16 height 16
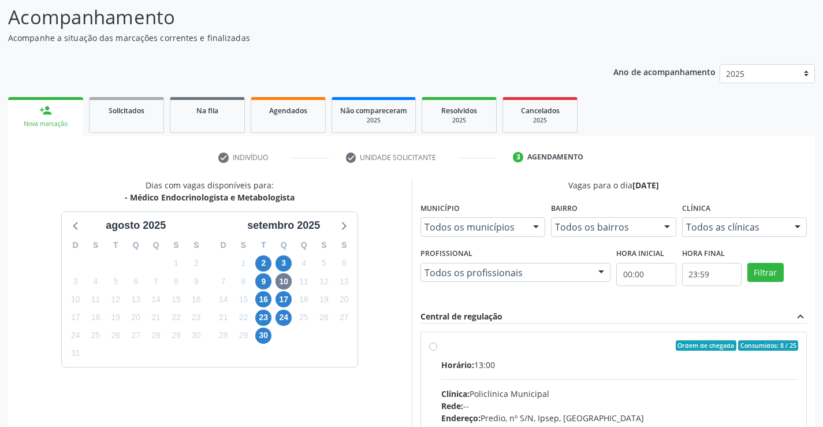
click at [441, 347] on label "Ordem de chegada Consumidos: 8 / 25 Horário: 13:00 Clínica: Policlinica Municip…" at bounding box center [620, 428] width 358 height 177
click at [431, 347] on input "Ordem de chegada Consumidos: 8 / 25 Horário: 13:00 Clínica: Policlinica Municip…" at bounding box center [433, 345] width 8 height 10
radio input "true"
click at [823, 351] on html "Central de Marcação notifications Maria Josenice de Lima Silva Recepcionista da…" at bounding box center [411, 137] width 823 height 427
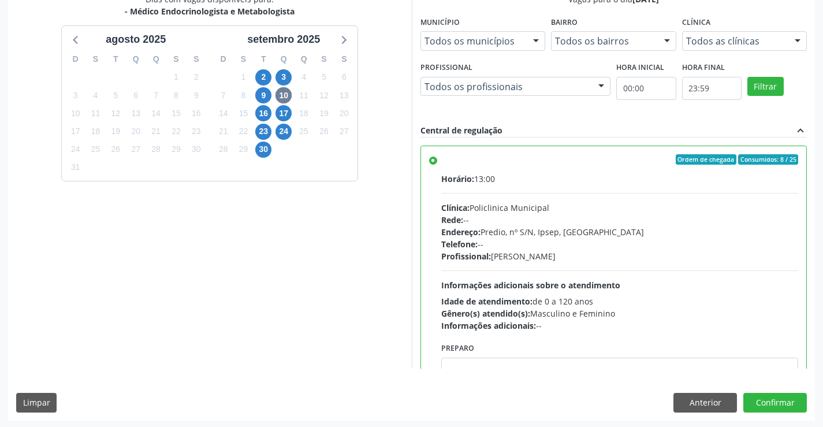
scroll to position [263, 0]
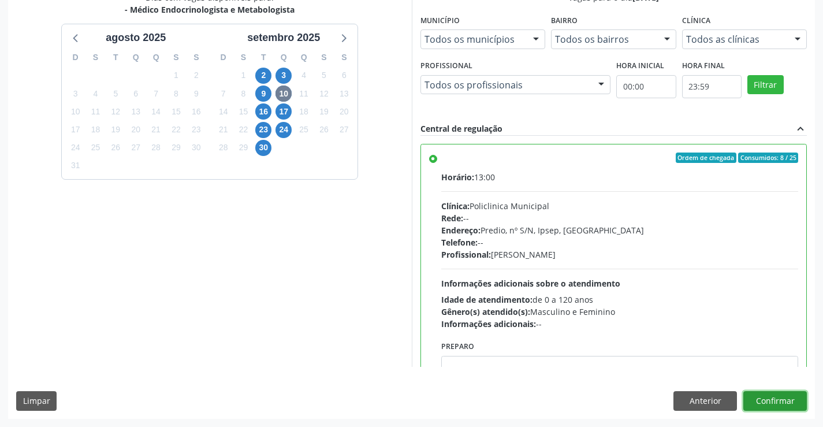
click at [777, 400] on button "Confirmar" at bounding box center [775, 401] width 64 height 20
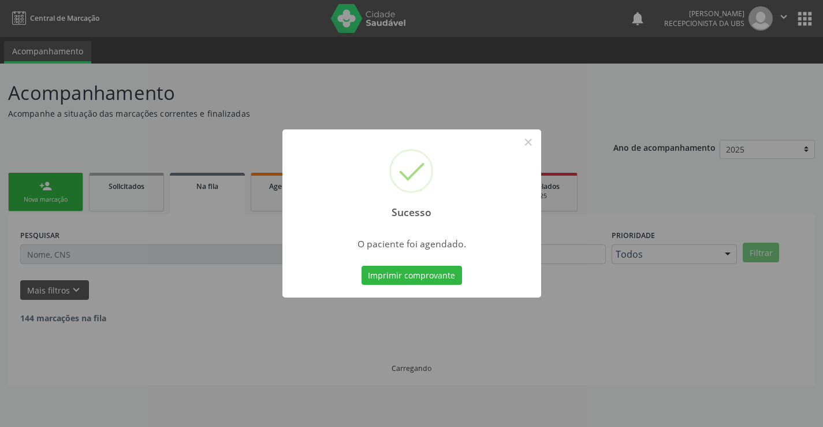
scroll to position [0, 0]
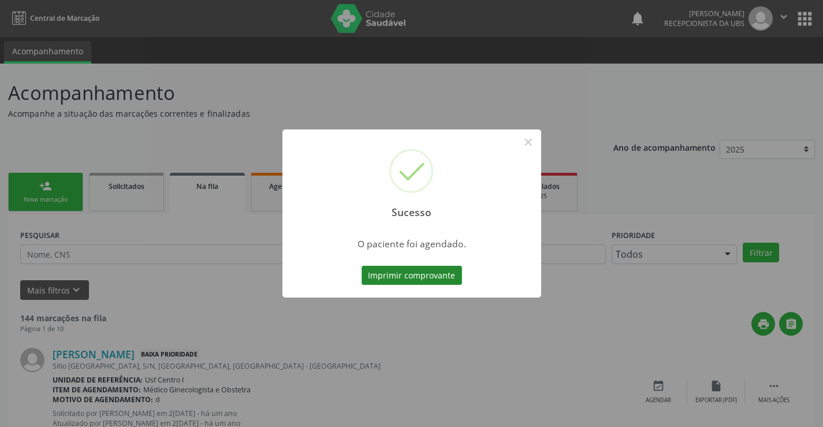
click at [416, 277] on button "Imprimir comprovante" at bounding box center [412, 276] width 101 height 20
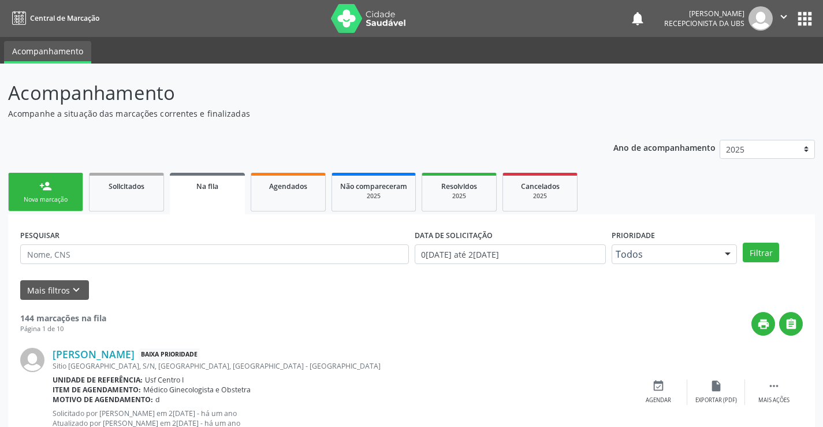
click at [51, 189] on div "person_add" at bounding box center [45, 186] width 13 height 13
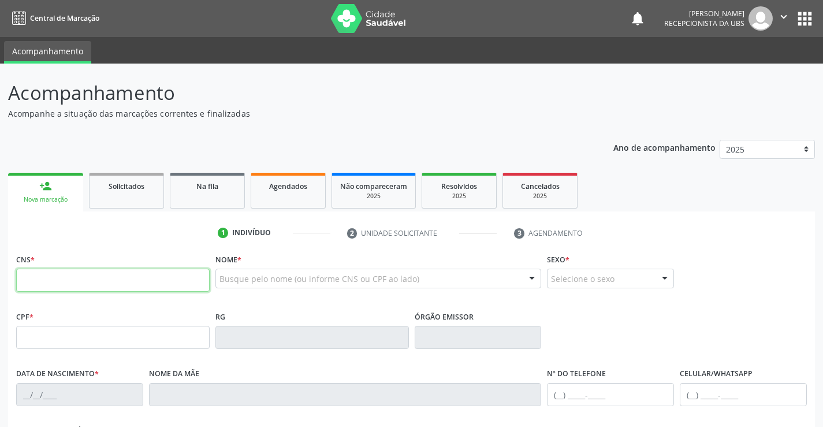
click at [64, 287] on input "text" at bounding box center [113, 280] width 194 height 23
type input "703 4090 3447 1700"
type input "337.139.364-04"
type input "03/01/1955"
type input "Antonia Bezerra de Souza"
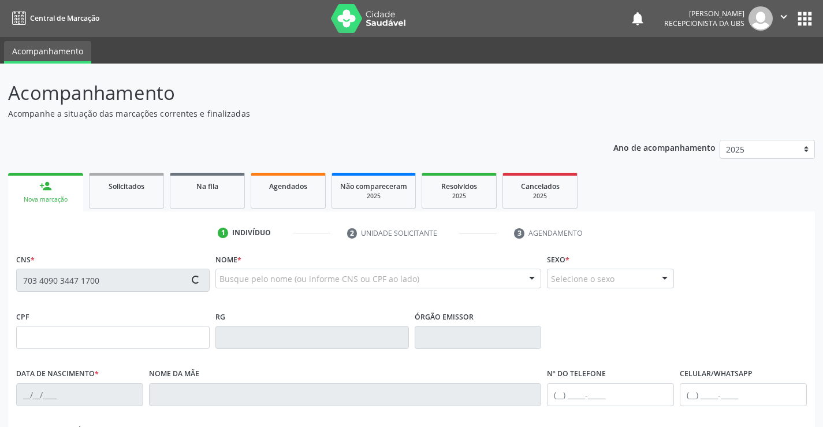
type input "(87) 99910-0508"
type input "007.958.468-35"
type input "47"
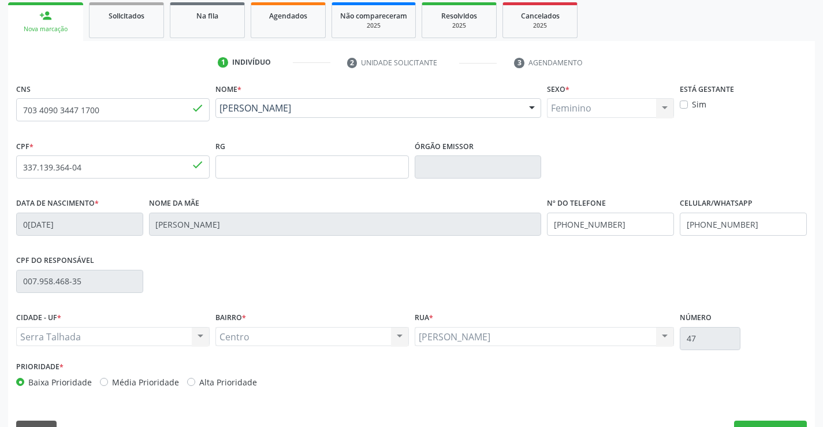
scroll to position [199, 0]
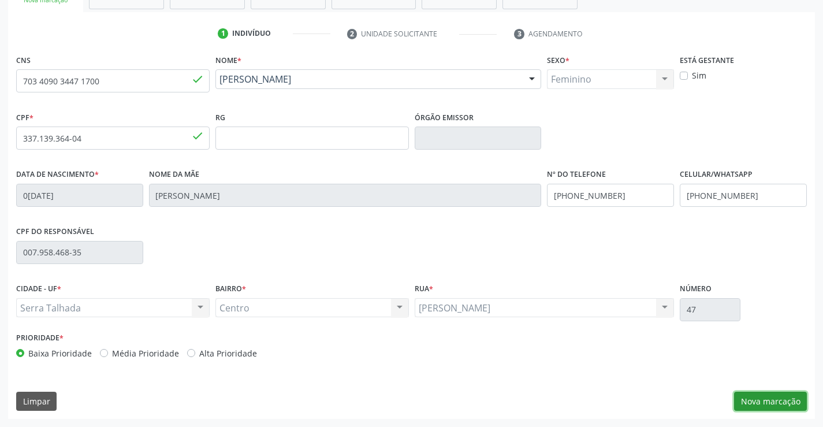
click at [785, 397] on button "Nova marcação" at bounding box center [770, 402] width 73 height 20
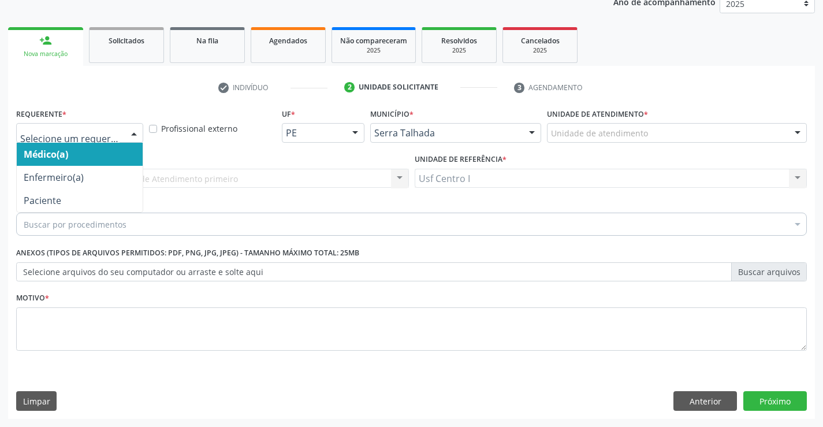
click at [137, 135] on div at bounding box center [133, 134] width 17 height 20
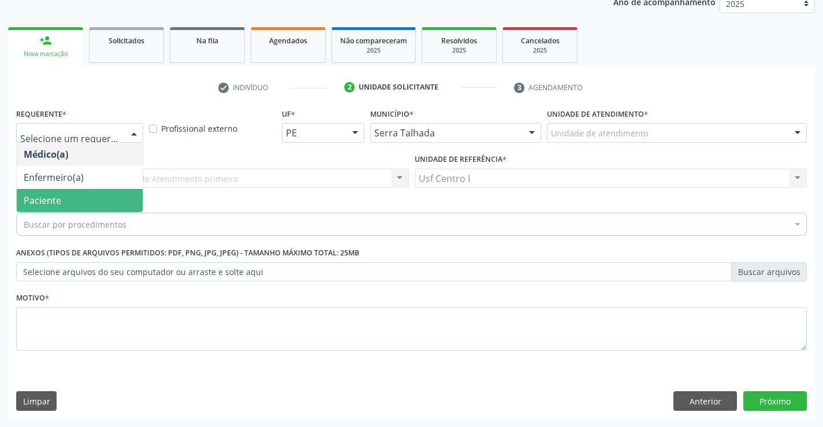
click at [95, 209] on span "Paciente" at bounding box center [80, 200] width 126 height 23
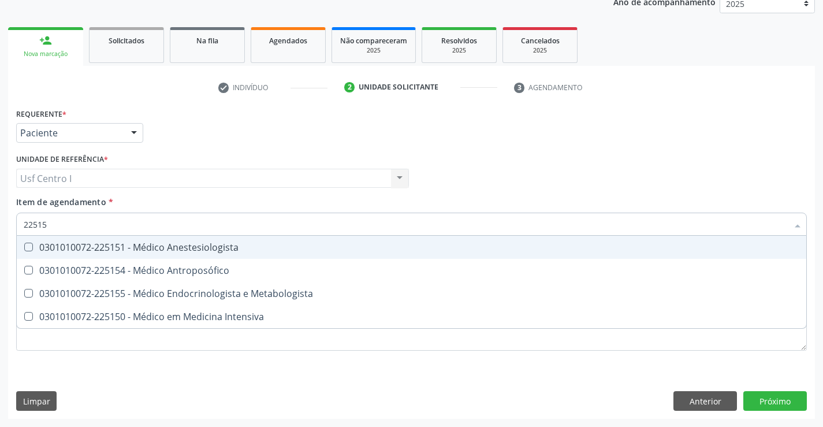
type input "225155"
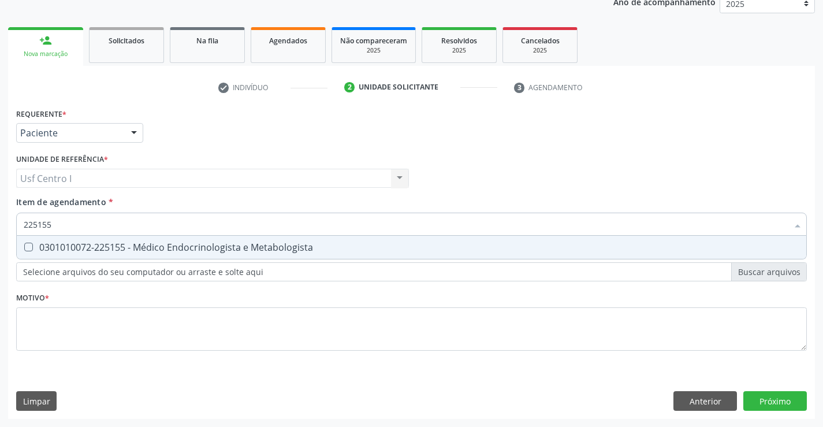
click at [30, 247] on Metabologista at bounding box center [28, 247] width 9 height 9
click at [24, 247] on Metabologista "checkbox" at bounding box center [21, 247] width 8 height 8
checkbox Metabologista "true"
click at [761, 394] on div "Requerente * Paciente Médico(a) Enfermeiro(a) Paciente Nenhum resultado encontr…" at bounding box center [411, 262] width 807 height 314
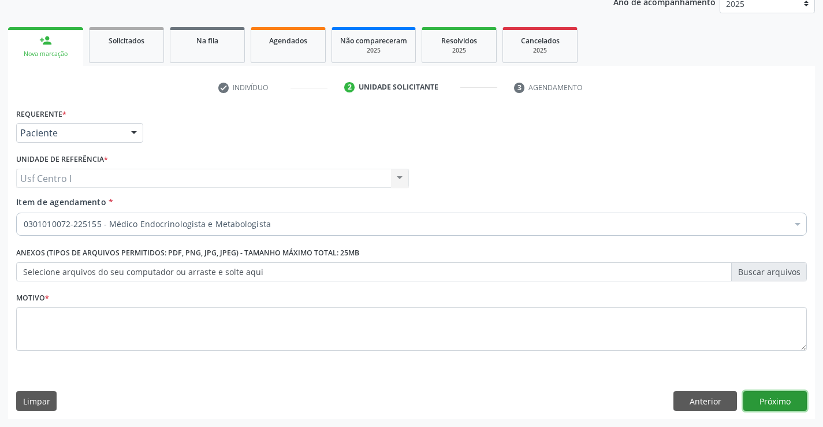
drag, startPoint x: 63, startPoint y: 424, endPoint x: 24, endPoint y: 325, distance: 106.1
click at [23, 325] on div "Requerente * Paciente Médico(a) Enfermeiro(a) Paciente Nenhum resultado encontr…" at bounding box center [411, 236] width 791 height 262
click at [36, 315] on textarea at bounding box center [411, 329] width 791 height 44
type textarea ","
click at [779, 407] on button "Próximo" at bounding box center [775, 401] width 64 height 20
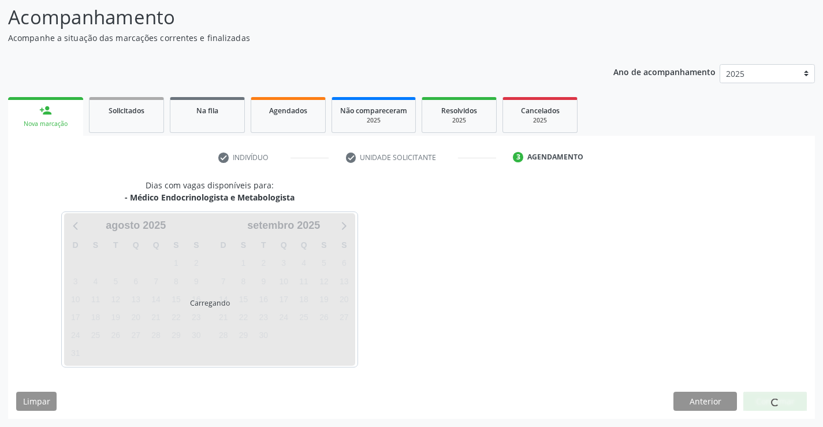
scroll to position [76, 0]
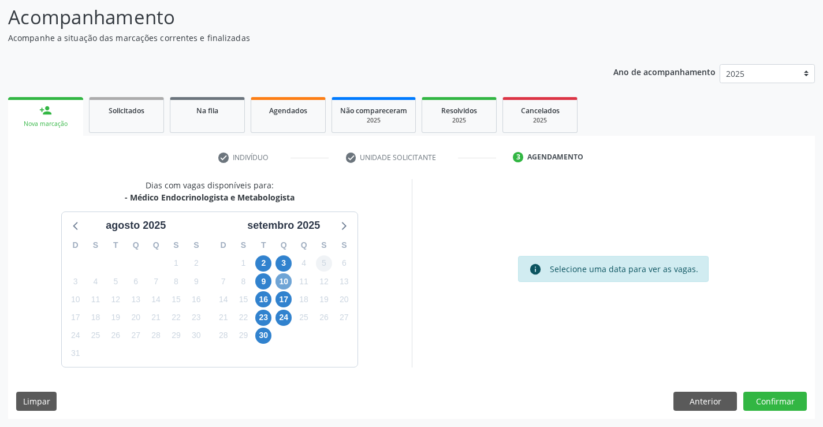
drag, startPoint x: 281, startPoint y: 280, endPoint x: 321, endPoint y: 265, distance: 42.1
click at [284, 280] on span "10" at bounding box center [284, 281] width 16 height 16
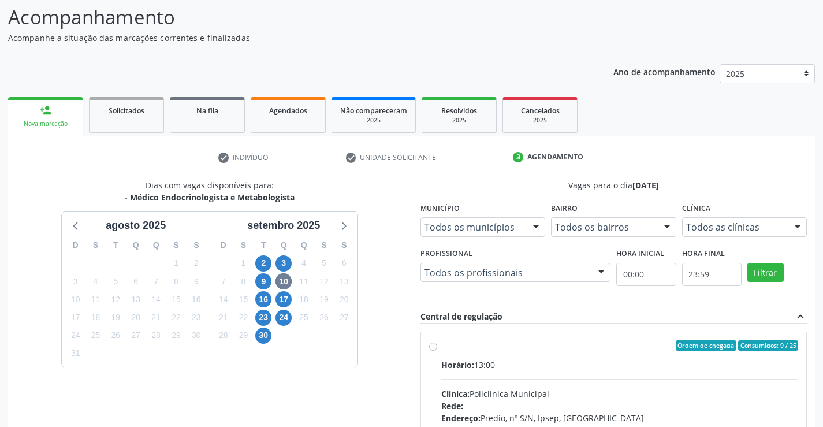
click at [441, 343] on label "Ordem de chegada Consumidos: 9 / 25 Horário: 13:00 Clínica: Policlinica Municip…" at bounding box center [620, 428] width 358 height 177
click at [432, 343] on input "Ordem de chegada Consumidos: 9 / 25 Horário: 13:00 Clínica: Policlinica Municip…" at bounding box center [433, 345] width 8 height 10
radio input "true"
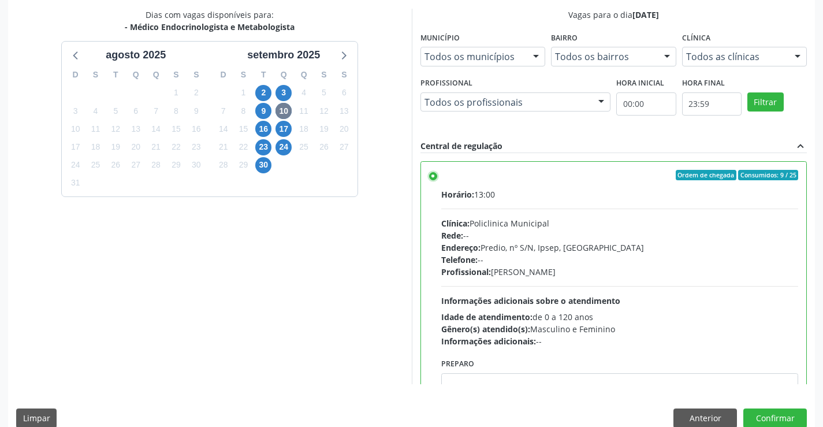
scroll to position [263, 0]
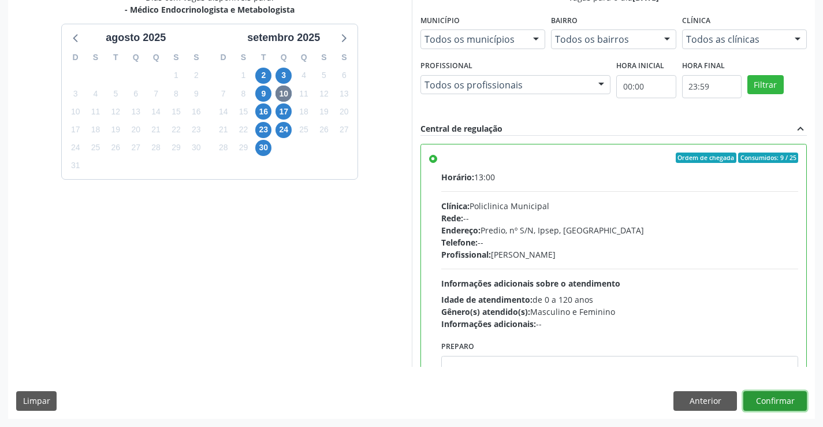
click at [777, 400] on button "Confirmar" at bounding box center [775, 401] width 64 height 20
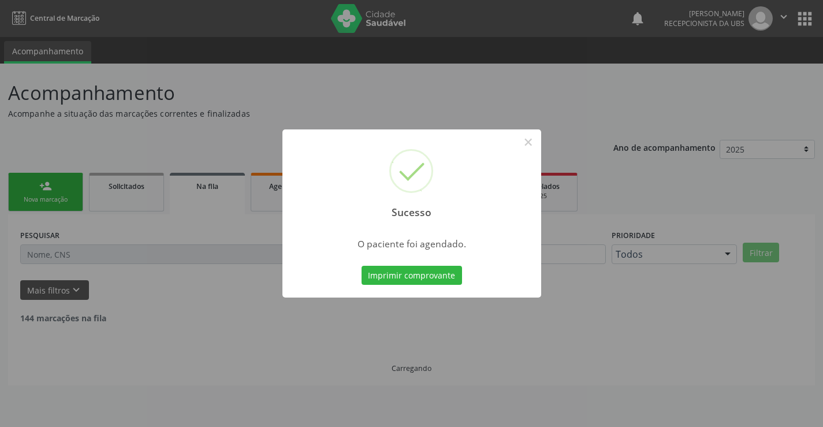
scroll to position [0, 0]
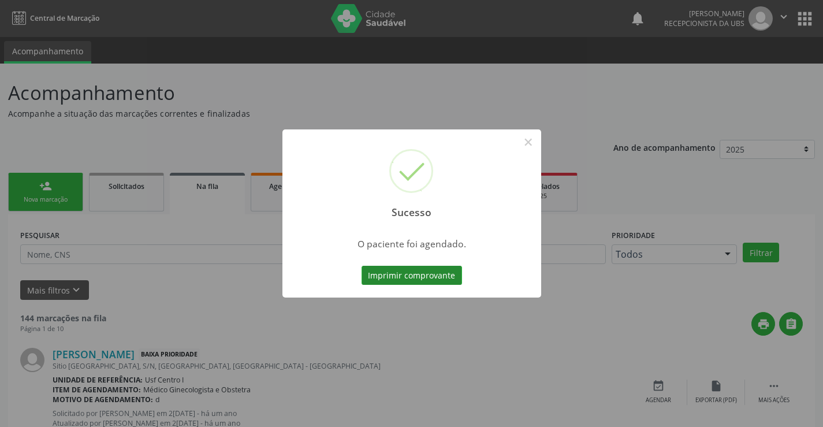
click at [399, 276] on button "Imprimir comprovante" at bounding box center [412, 276] width 101 height 20
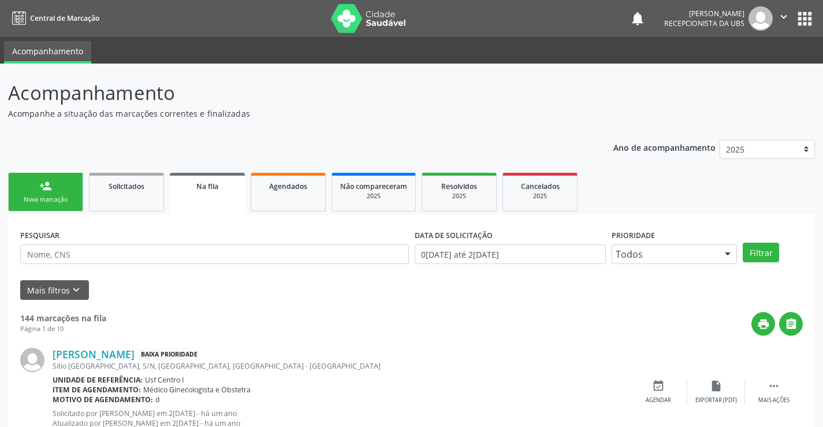
drag, startPoint x: 34, startPoint y: 201, endPoint x: 75, endPoint y: 183, distance: 44.2
click at [34, 200] on div "Nova marcação" at bounding box center [46, 199] width 58 height 9
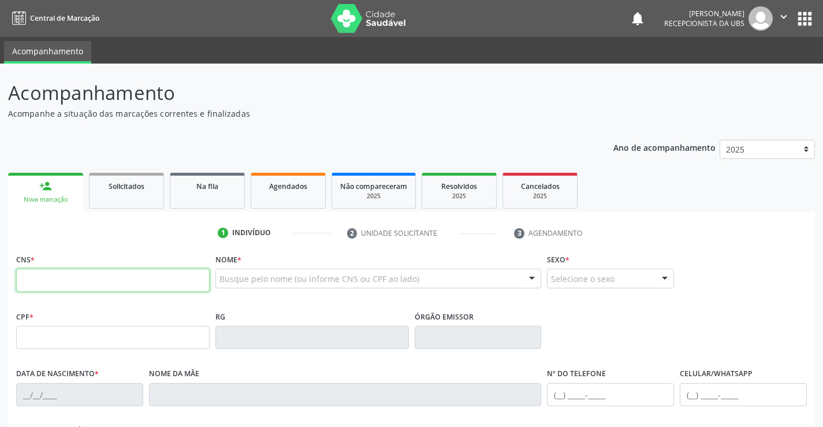
click at [75, 281] on input "text" at bounding box center [113, 280] width 194 height 23
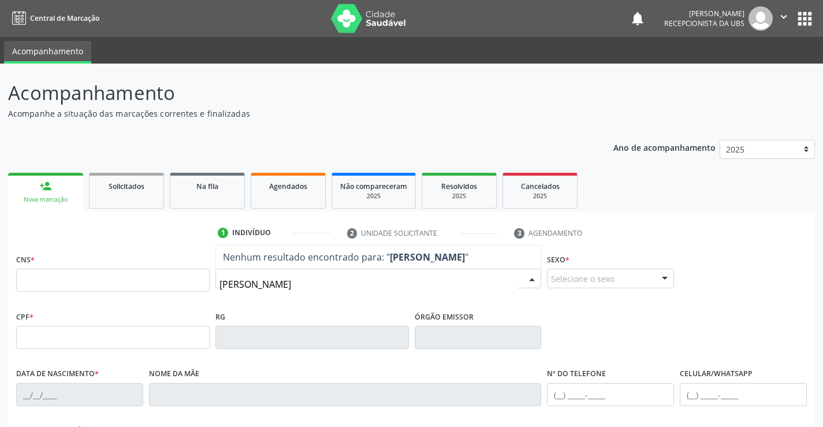
type input "jonas laerte"
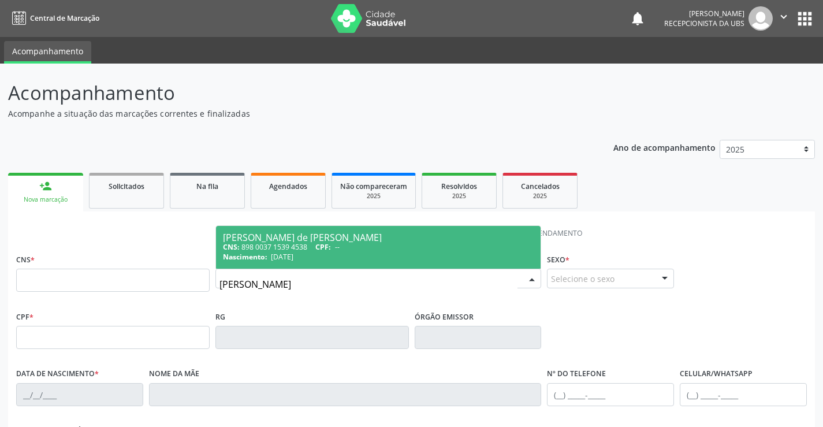
drag, startPoint x: 302, startPoint y: 240, endPoint x: 297, endPoint y: 250, distance: 10.6
click at [300, 245] on span "Jonas Laerte de Lima Santos CNS: 898 0037 1539 4538 CPF: -- Nascimento: 15/01/2…" at bounding box center [378, 247] width 325 height 43
type input "898 0037 1539 4538"
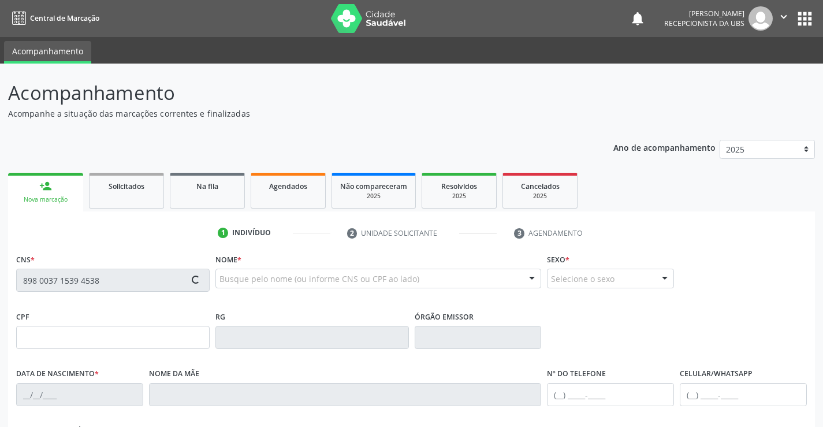
type input "[DATE]"
type input "[PERSON_NAME]"
type input "[PHONE_NUMBER]"
type input "106.001.464-56"
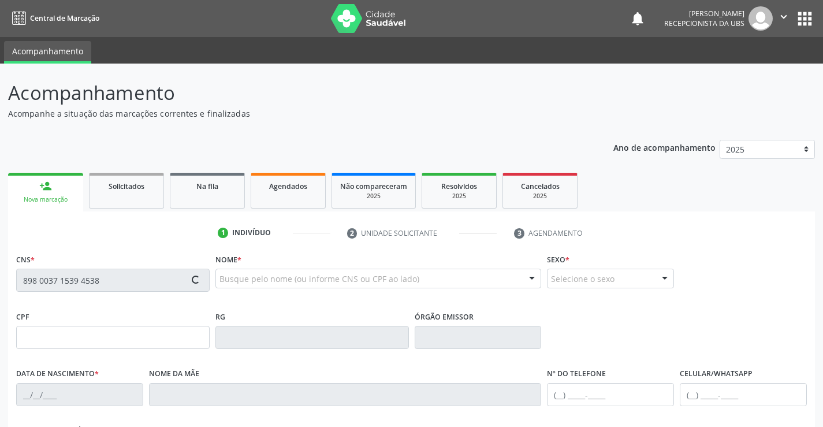
type input "160"
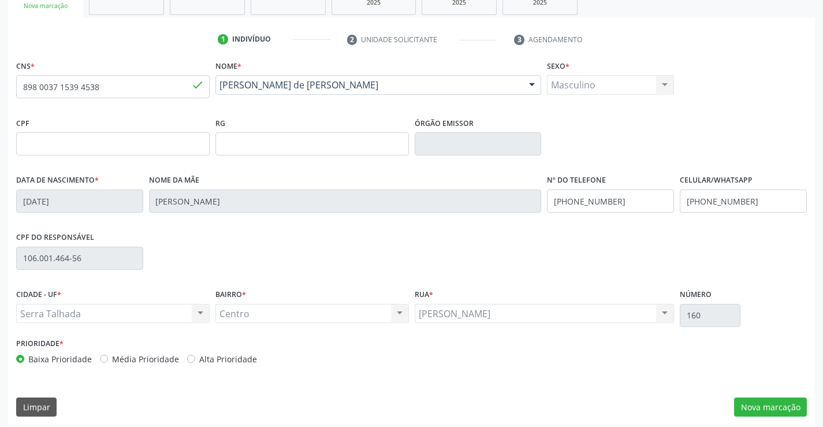
scroll to position [199, 0]
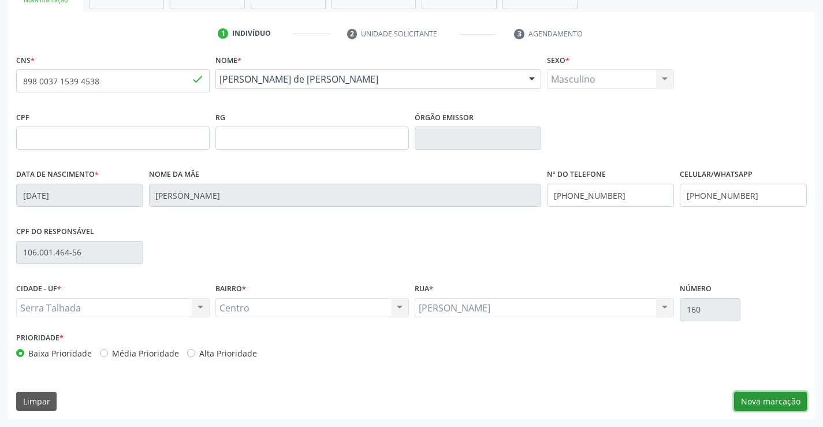
click at [781, 397] on button "Nova marcação" at bounding box center [770, 402] width 73 height 20
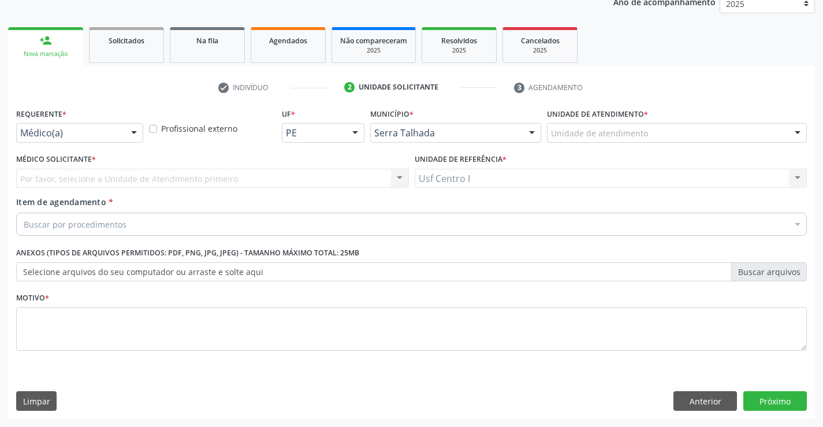
click at [129, 132] on div at bounding box center [133, 134] width 17 height 20
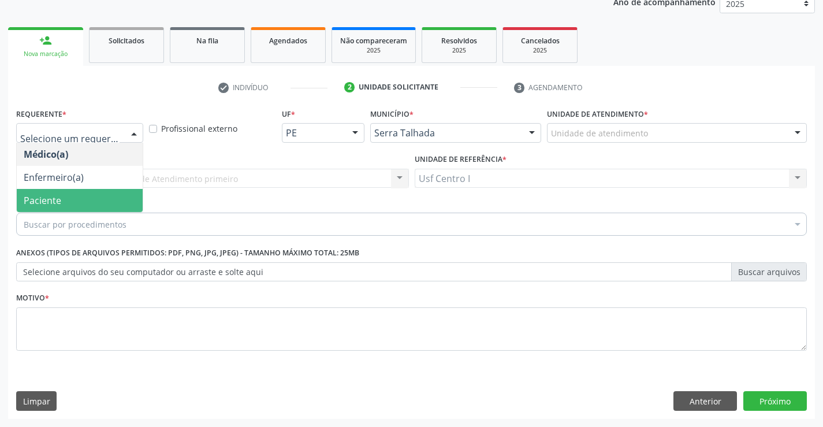
click at [108, 198] on span "Paciente" at bounding box center [80, 200] width 126 height 23
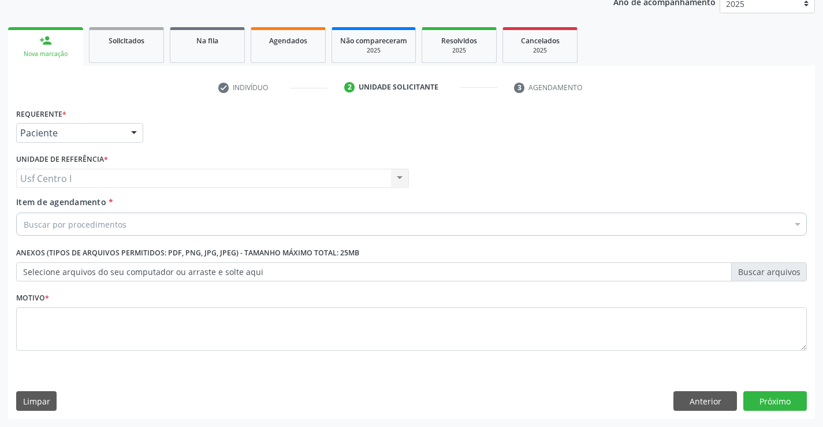
drag, startPoint x: 41, startPoint y: 228, endPoint x: 72, endPoint y: 216, distance: 32.7
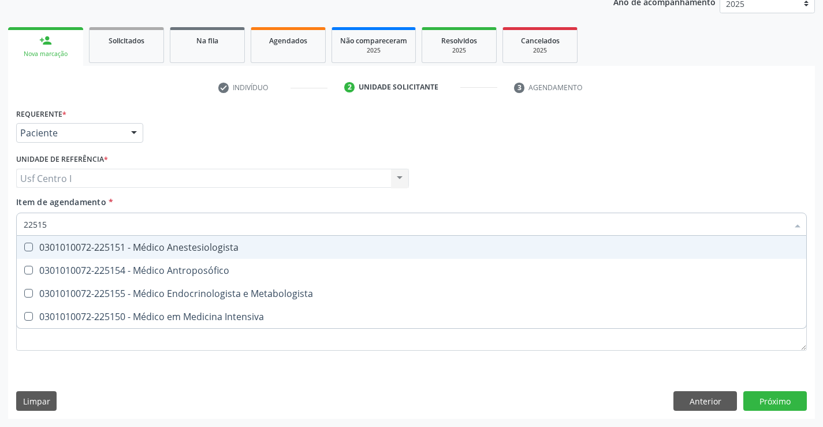
type input "225155"
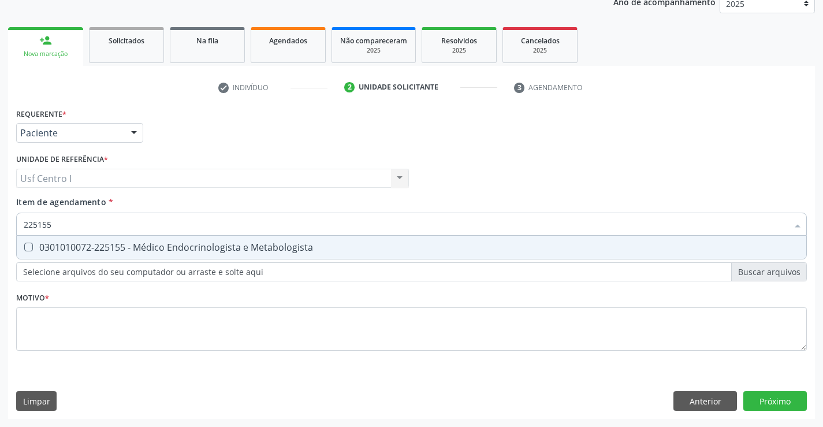
click at [27, 244] on Metabologista at bounding box center [28, 247] width 9 height 9
click at [24, 244] on Metabologista "checkbox" at bounding box center [21, 247] width 8 height 8
checkbox Metabologista "true"
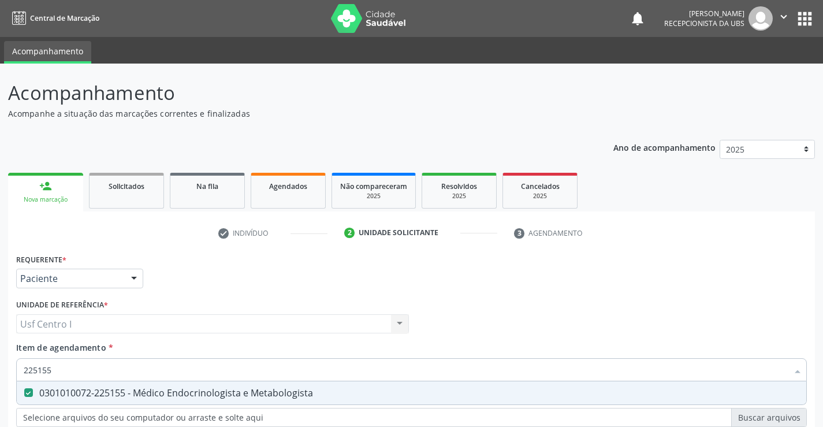
scroll to position [146, 0]
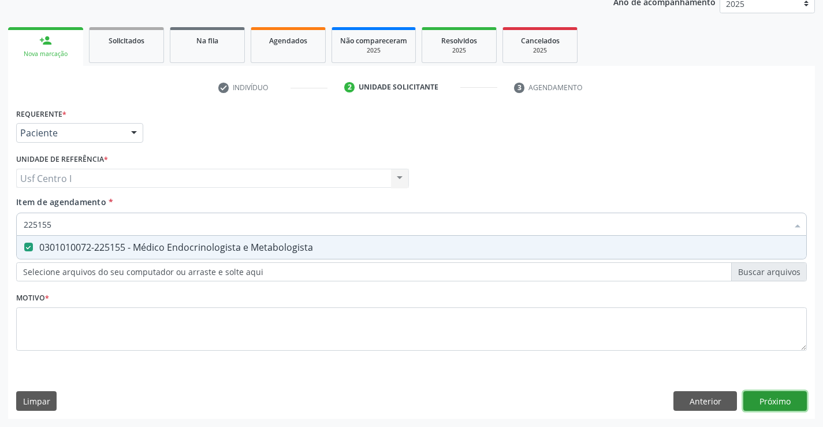
click at [782, 398] on div "Requerente * Paciente Médico(a) Enfermeiro(a) Paciente Nenhum resultado encontr…" at bounding box center [411, 262] width 807 height 314
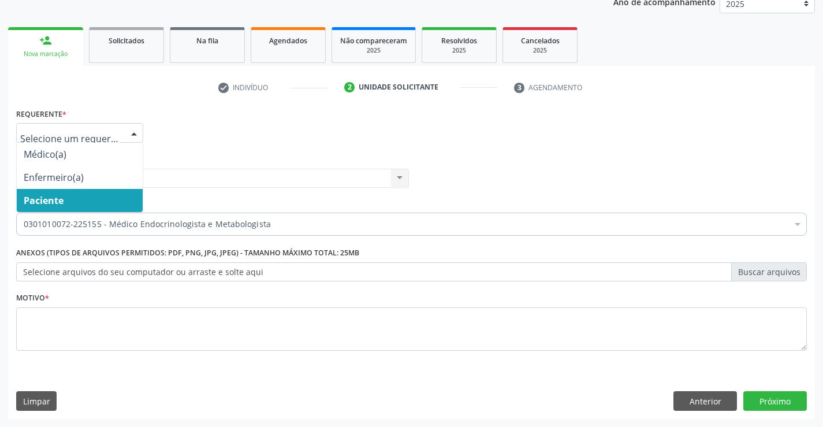
click at [98, 192] on span "Paciente" at bounding box center [80, 200] width 126 height 23
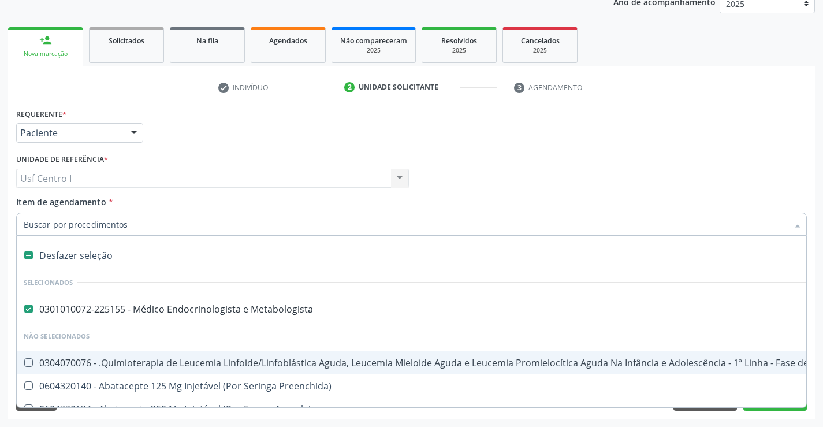
click at [724, 155] on div "Médico Solicitante Por favor, selecione a Unidade de Atendimento primeiro Nenhu…" at bounding box center [411, 173] width 797 height 45
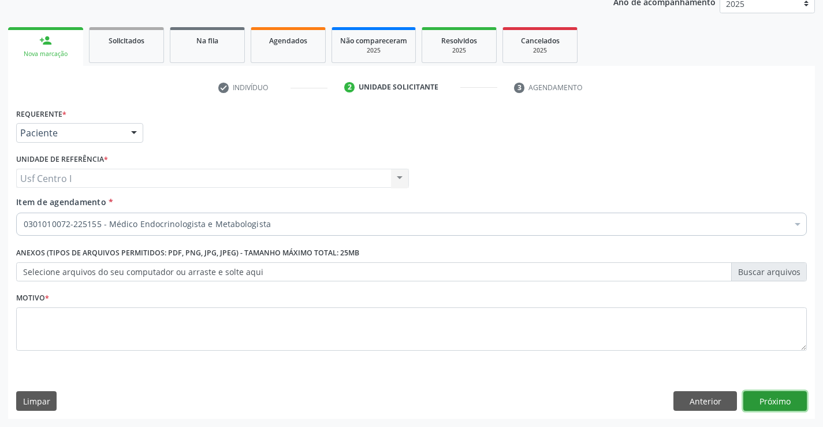
click at [792, 400] on button "Próximo" at bounding box center [775, 401] width 64 height 20
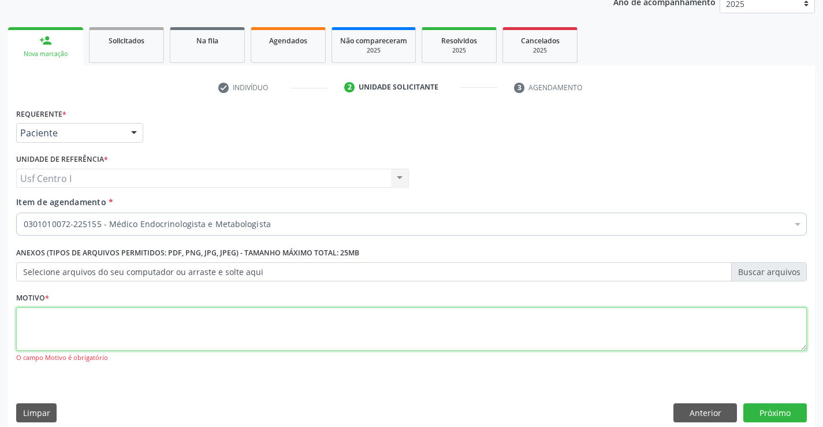
click at [42, 314] on textarea at bounding box center [411, 329] width 791 height 44
type textarea ","
click at [775, 414] on button "Próximo" at bounding box center [775, 413] width 64 height 20
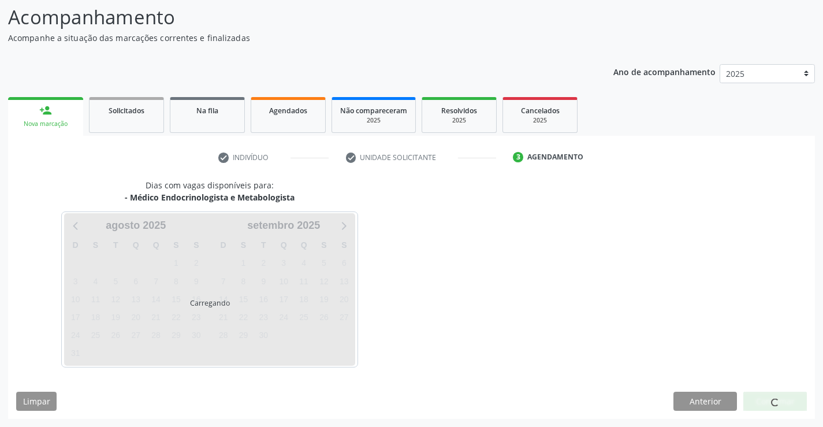
scroll to position [76, 0]
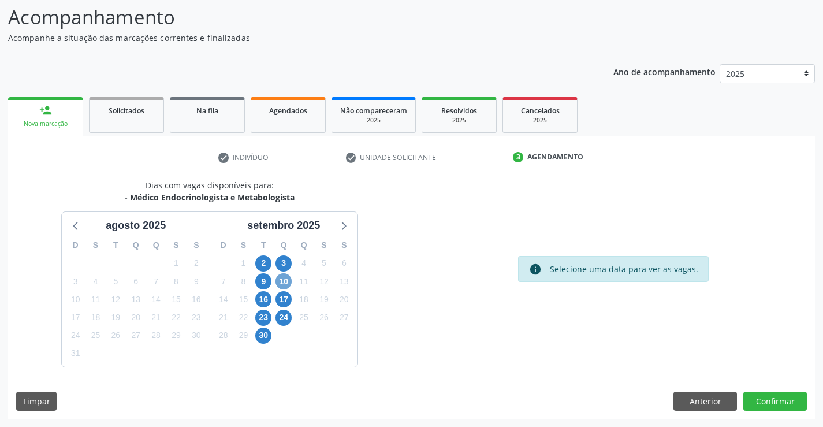
click at [288, 281] on span "10" at bounding box center [284, 281] width 16 height 16
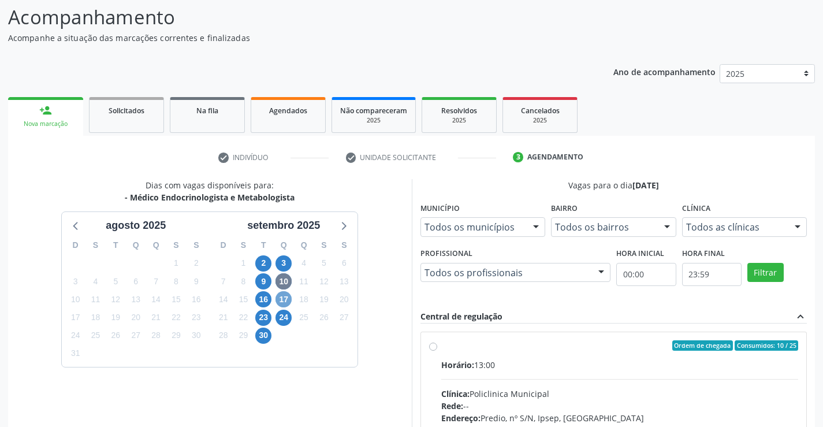
click at [284, 298] on span "17" at bounding box center [284, 299] width 16 height 16
click at [281, 321] on span "24" at bounding box center [284, 318] width 16 height 16
click at [441, 347] on label "Ordem de chegada Consumidos: 3 / 25 Horário: 13:00 Clínica: Policlinica Municip…" at bounding box center [620, 428] width 358 height 177
click at [433, 347] on input "Ordem de chegada Consumidos: 3 / 25 Horário: 13:00 Clínica: Policlinica Municip…" at bounding box center [433, 345] width 8 height 10
radio input "true"
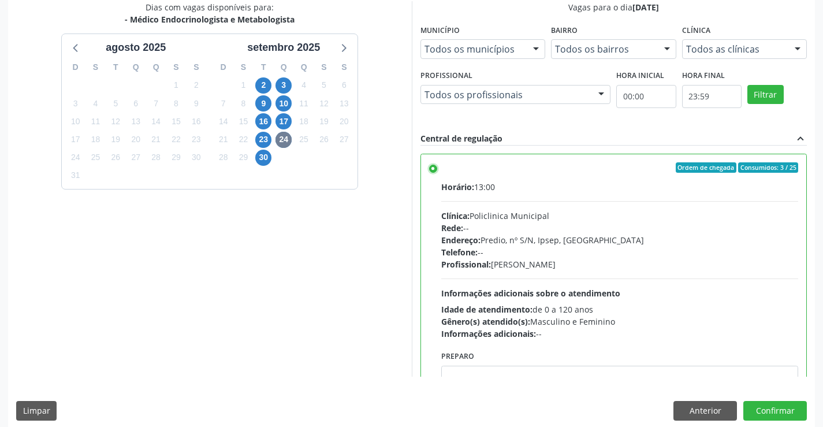
scroll to position [263, 0]
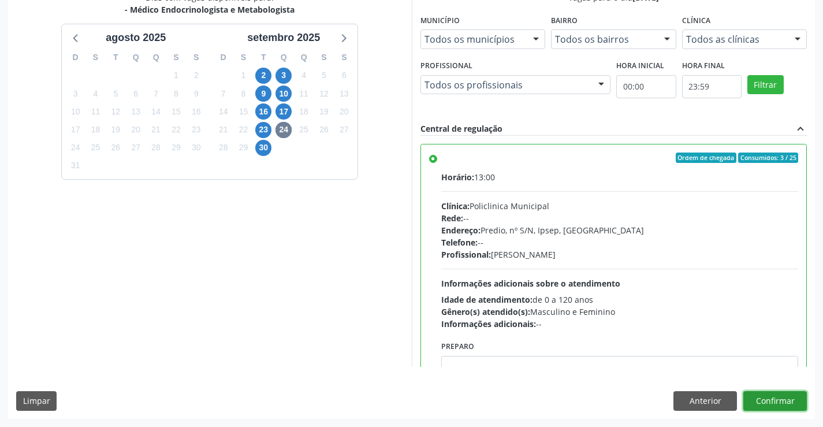
click at [795, 402] on button "Confirmar" at bounding box center [775, 401] width 64 height 20
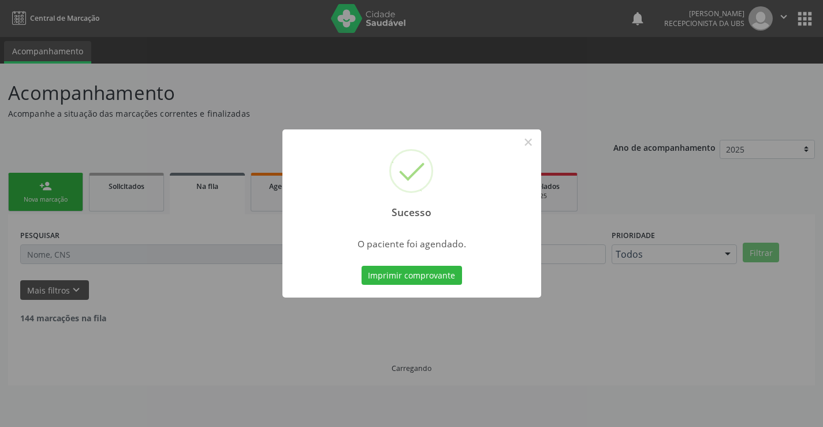
scroll to position [0, 0]
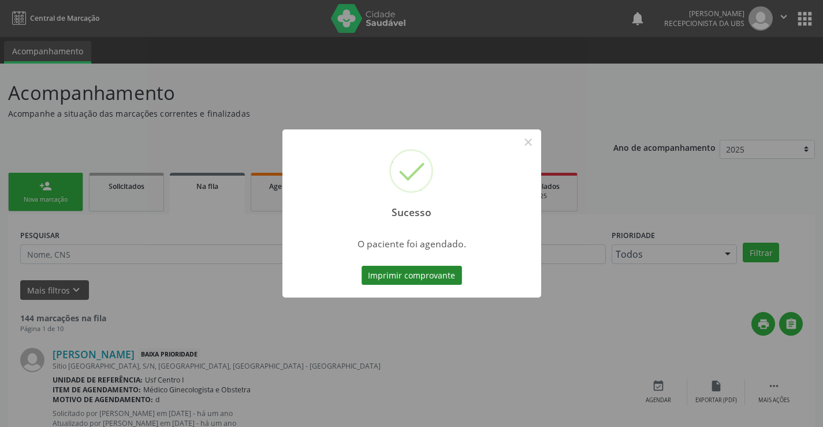
click at [423, 276] on button "Imprimir comprovante" at bounding box center [412, 276] width 101 height 20
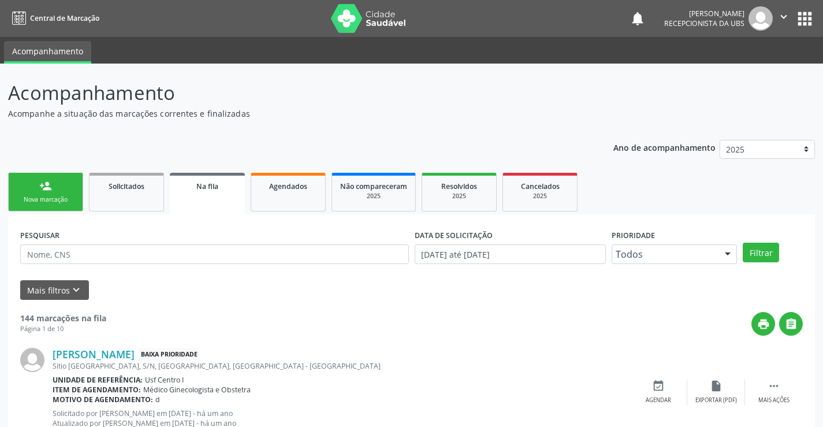
click at [59, 202] on div "Nova marcação" at bounding box center [46, 199] width 58 height 9
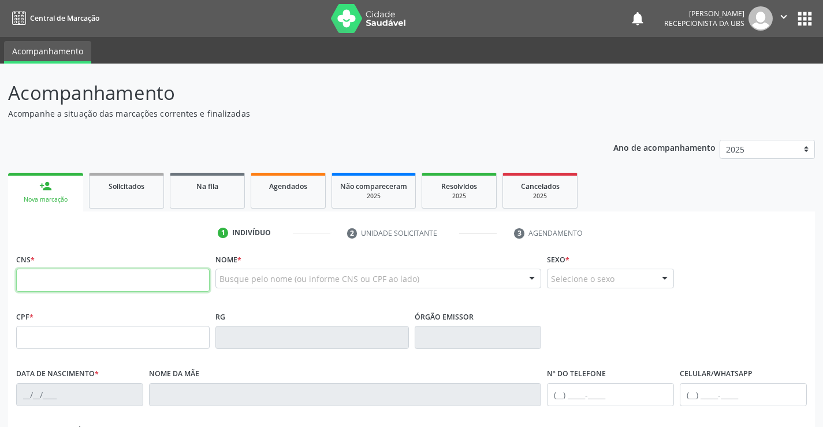
drag, startPoint x: 168, startPoint y: 281, endPoint x: 186, endPoint y: 305, distance: 29.7
click at [171, 282] on input "text" at bounding box center [113, 280] width 194 height 23
click at [28, 286] on input "text" at bounding box center [113, 280] width 194 height 23
click at [38, 278] on input "text" at bounding box center [113, 280] width 194 height 23
type input "702 4035 2394 8328"
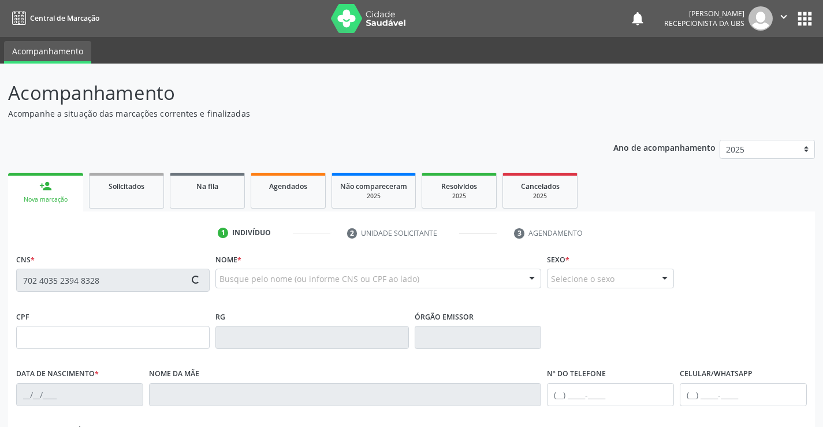
type input "013.715.714-22"
type input "[DATE]"
type input "[PERSON_NAME]"
type input "[PHONE_NUMBER]"
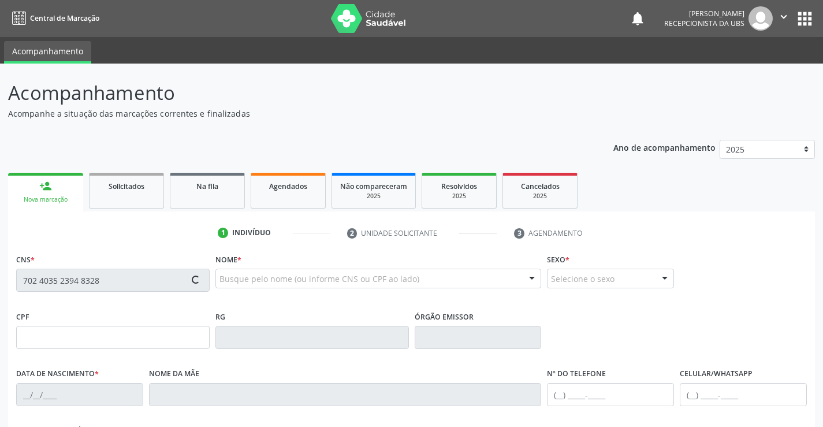
type input "710"
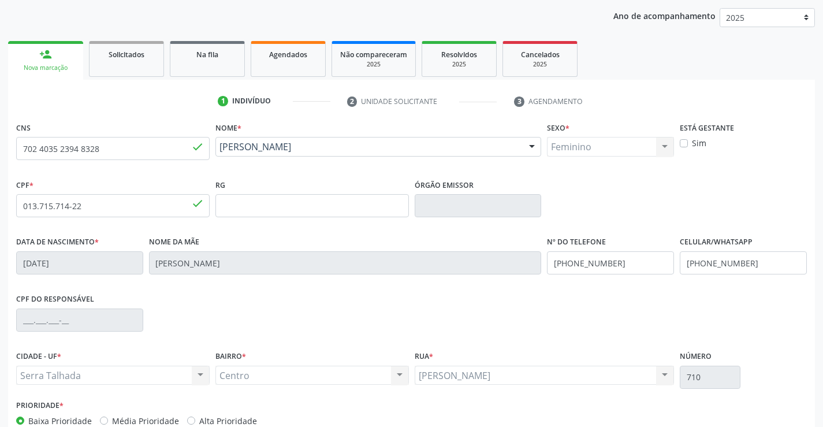
scroll to position [199, 0]
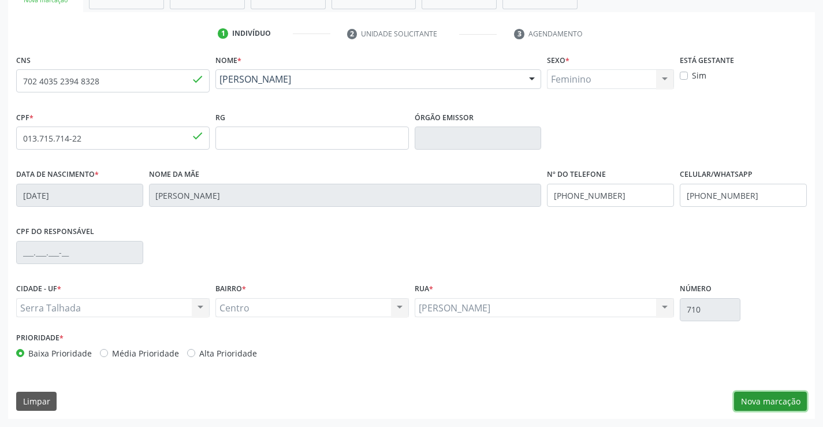
drag, startPoint x: 781, startPoint y: 400, endPoint x: 778, endPoint y: 394, distance: 6.5
click at [780, 400] on button "Nova marcação" at bounding box center [770, 402] width 73 height 20
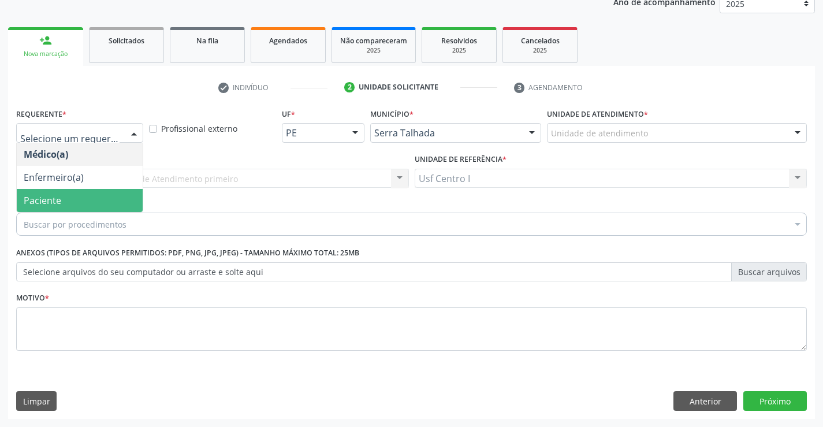
click at [83, 198] on span "Paciente" at bounding box center [80, 200] width 126 height 23
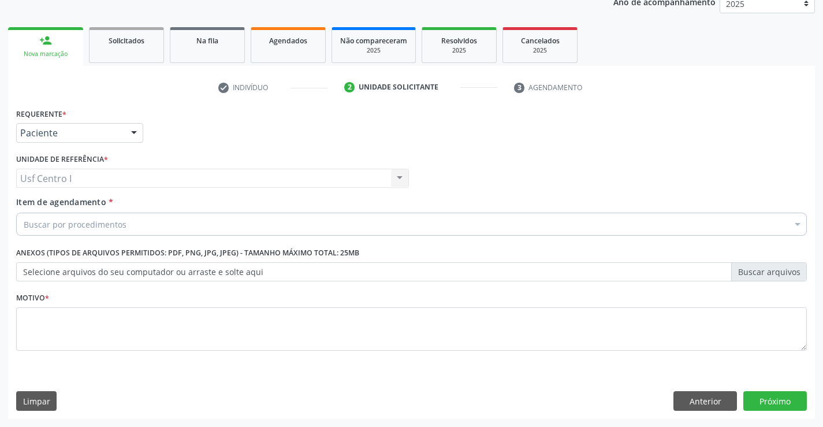
drag, startPoint x: 59, startPoint y: 229, endPoint x: 65, endPoint y: 215, distance: 14.8
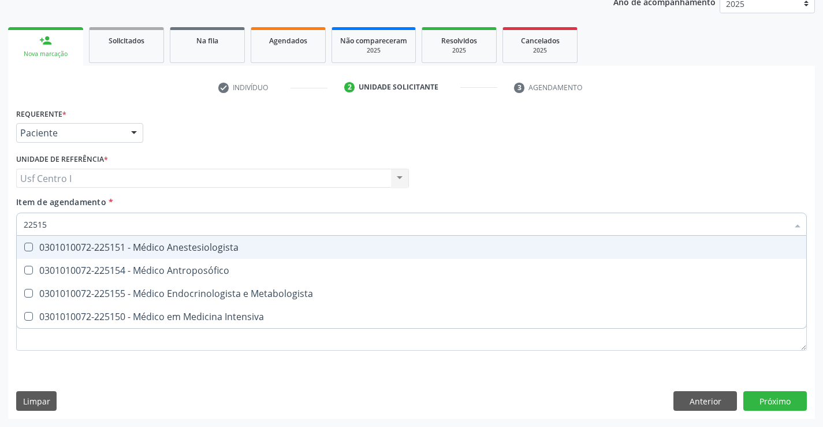
type input "225155"
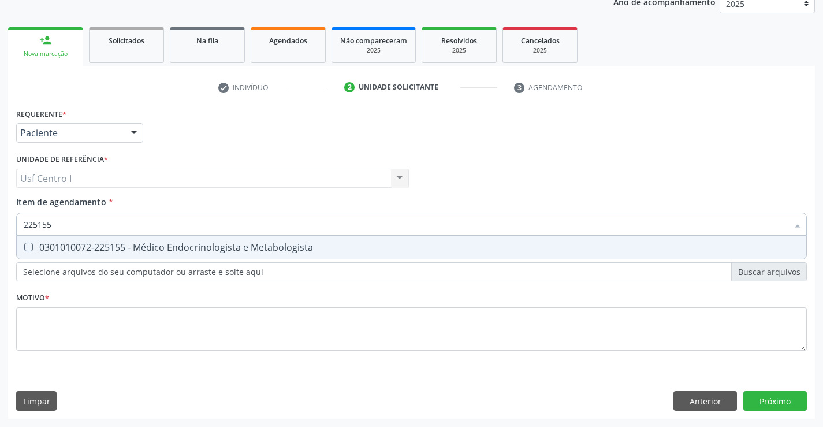
drag, startPoint x: 26, startPoint y: 245, endPoint x: 44, endPoint y: 258, distance: 22.4
click at [27, 246] on Metabologista at bounding box center [28, 247] width 9 height 9
click at [24, 246] on Metabologista "checkbox" at bounding box center [21, 247] width 8 height 8
checkbox Metabologista "true"
click at [782, 397] on div "Requerente * Paciente Médico(a) Enfermeiro(a) Paciente Nenhum resultado encontr…" at bounding box center [411, 262] width 807 height 314
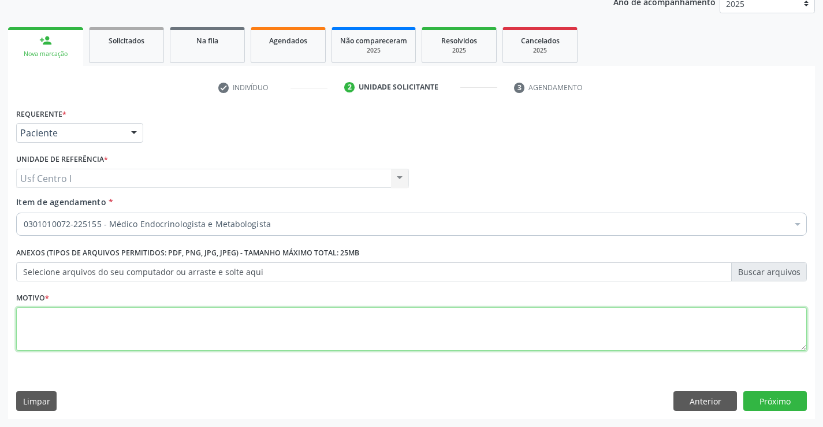
drag, startPoint x: 55, startPoint y: 314, endPoint x: 141, endPoint y: 281, distance: 92.2
click at [68, 309] on textarea at bounding box center [411, 329] width 791 height 44
type textarea ","
click at [774, 399] on button "Próximo" at bounding box center [775, 401] width 64 height 20
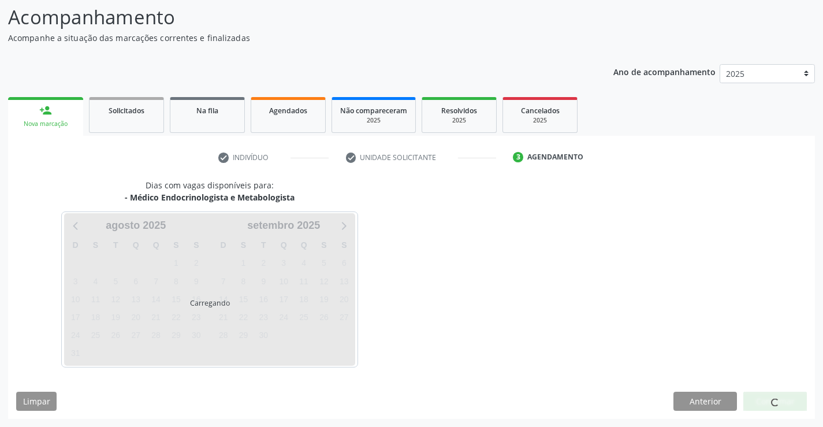
scroll to position [76, 0]
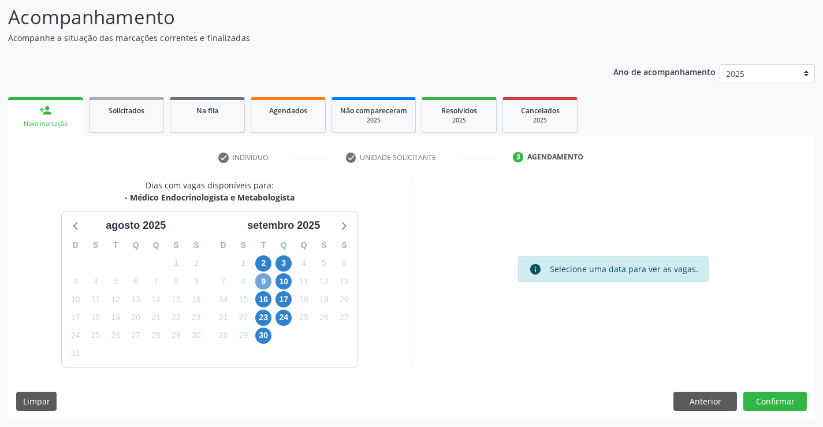
click at [261, 280] on span "9" at bounding box center [263, 281] width 16 height 16
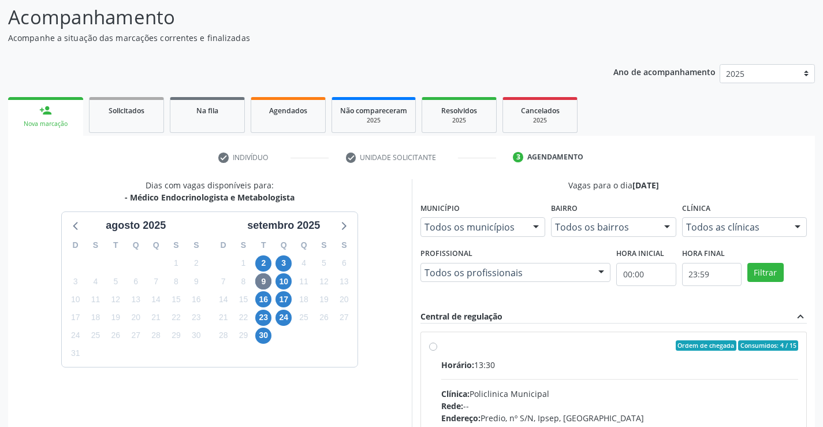
click at [441, 345] on label "Ordem de chegada Consumidos: 4 / 15 Horário: 13:30 Clínica: Policlinica Municip…" at bounding box center [620, 428] width 358 height 177
click at [432, 345] on input "Ordem de chegada Consumidos: 4 / 15 Horário: 13:30 Clínica: Policlinica Municip…" at bounding box center [433, 345] width 8 height 10
radio input "true"
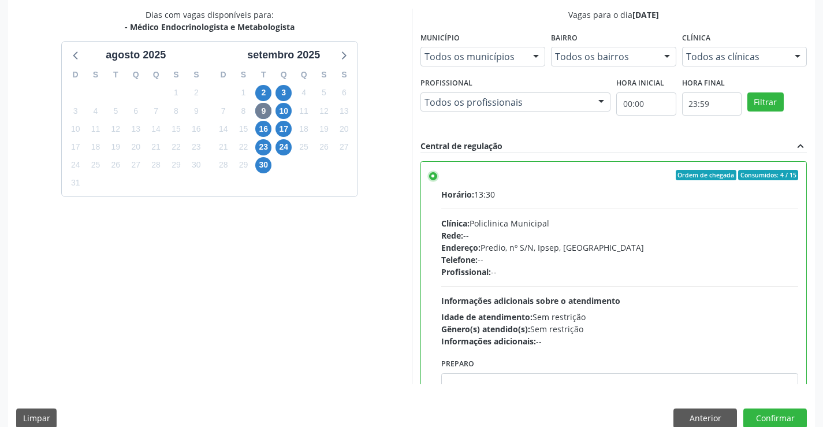
scroll to position [263, 0]
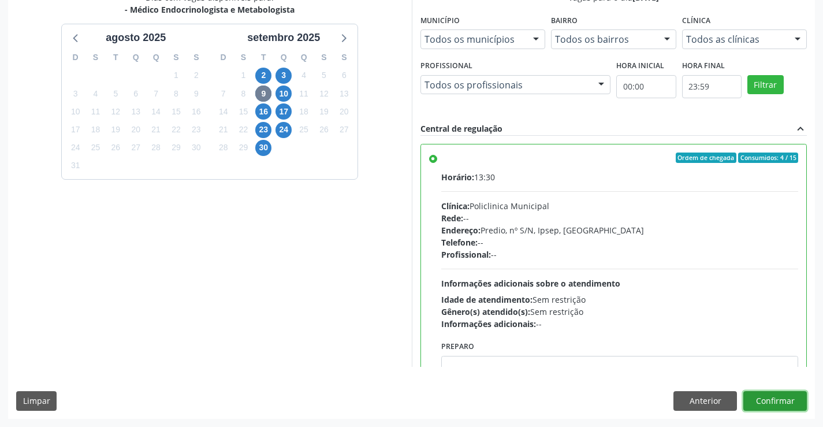
click at [775, 398] on button "Confirmar" at bounding box center [775, 401] width 64 height 20
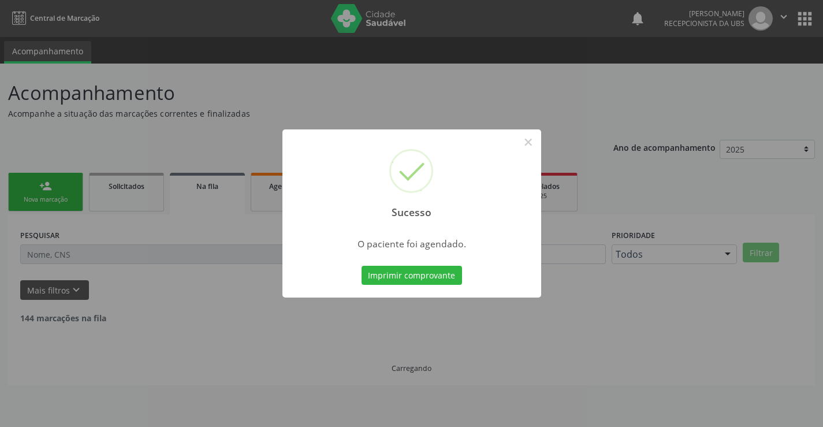
scroll to position [0, 0]
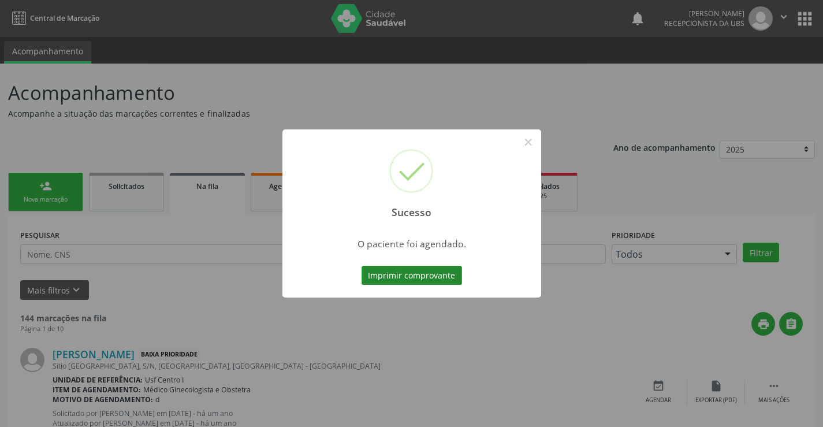
click at [431, 274] on button "Imprimir comprovante" at bounding box center [412, 276] width 101 height 20
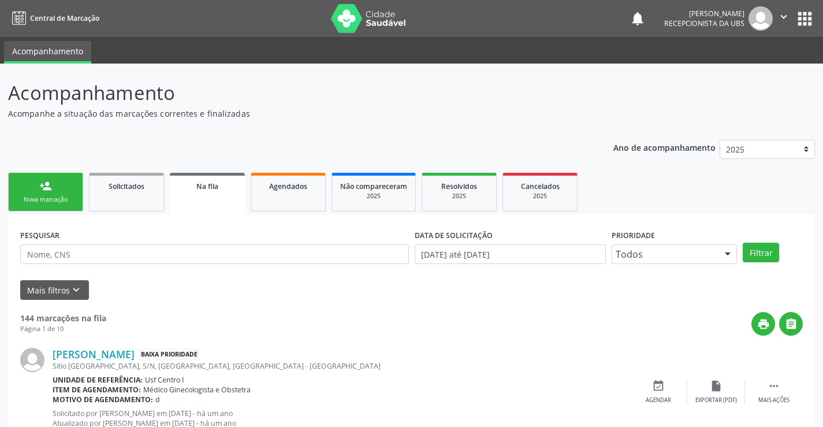
click at [55, 195] on link "person_add Nova marcação" at bounding box center [45, 192] width 75 height 39
click at [55, 181] on link "person_add Nova marcação" at bounding box center [45, 192] width 75 height 39
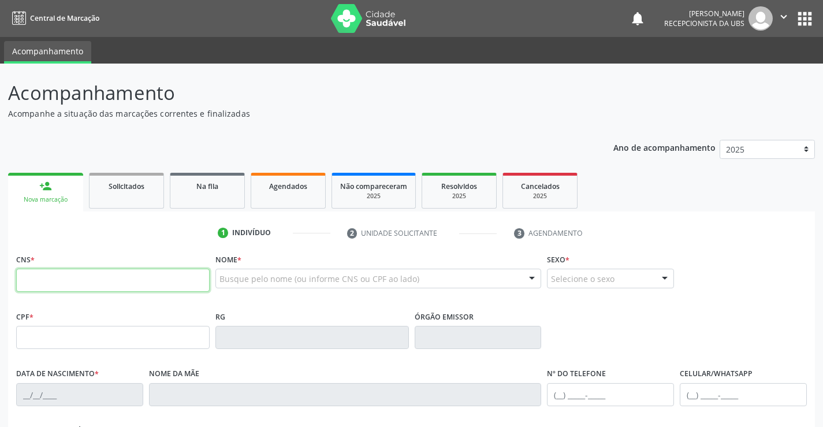
click at [30, 278] on input "text" at bounding box center [113, 280] width 194 height 23
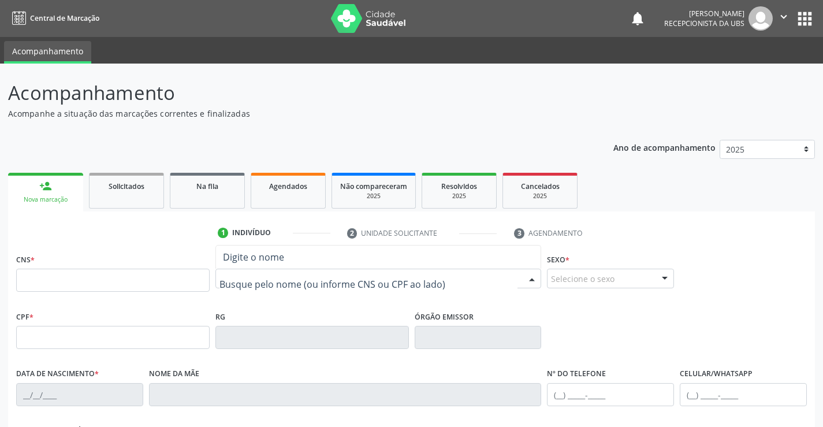
drag, startPoint x: 247, startPoint y: 276, endPoint x: 245, endPoint y: 270, distance: 6.0
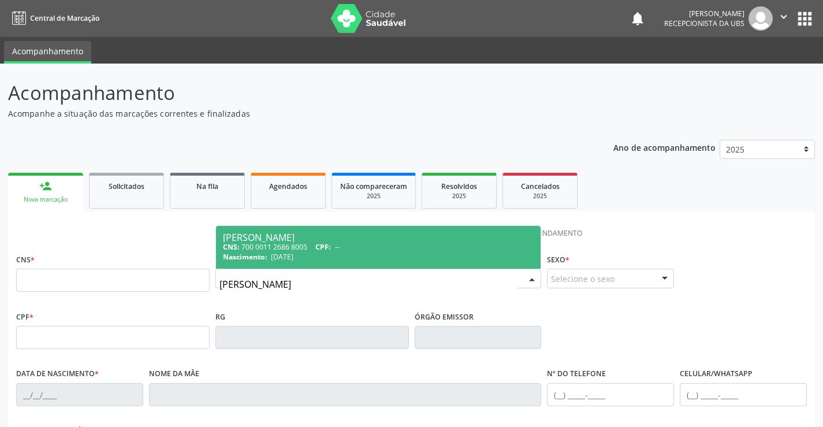
type input "[PERSON_NAME]"
drag, startPoint x: 358, startPoint y: 243, endPoint x: 358, endPoint y: 235, distance: 8.1
click at [357, 237] on span "[PERSON_NAME] CNS: 700 0011 2686 8005 CPF: -- Nascimento: [DATE]" at bounding box center [378, 247] width 325 height 43
type input "700 0011 2686 8005"
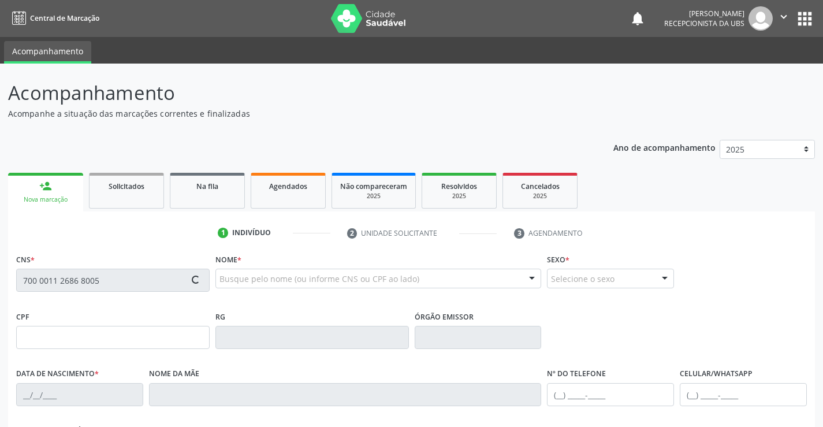
type input "[DATE]"
type input "[PERSON_NAME]"
type input "[PHONE_NUMBER]"
type input "609"
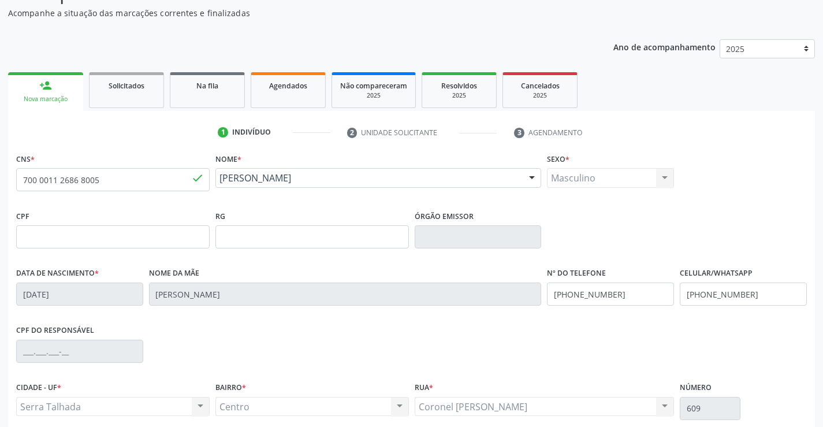
scroll to position [199, 0]
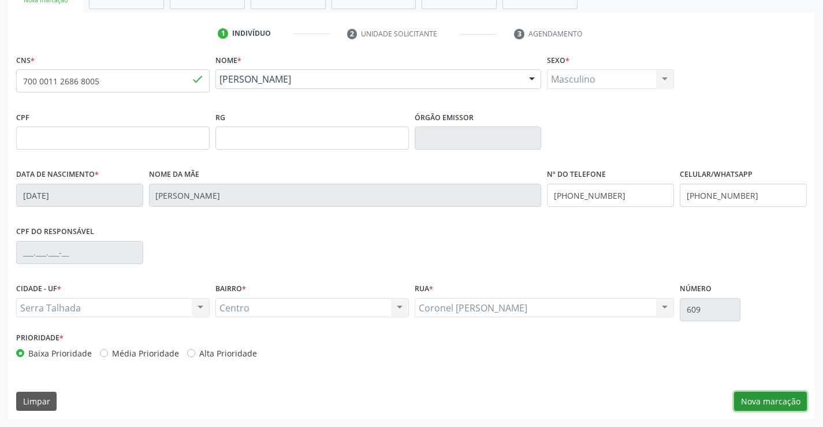
click at [776, 395] on button "Nova marcação" at bounding box center [770, 402] width 73 height 20
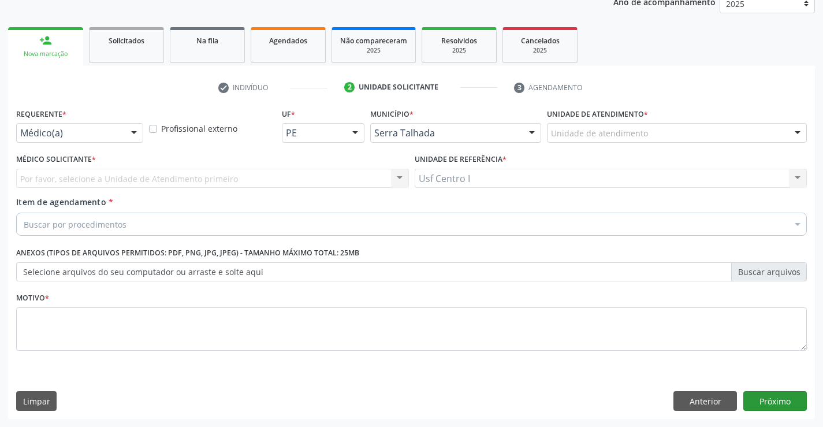
scroll to position [146, 0]
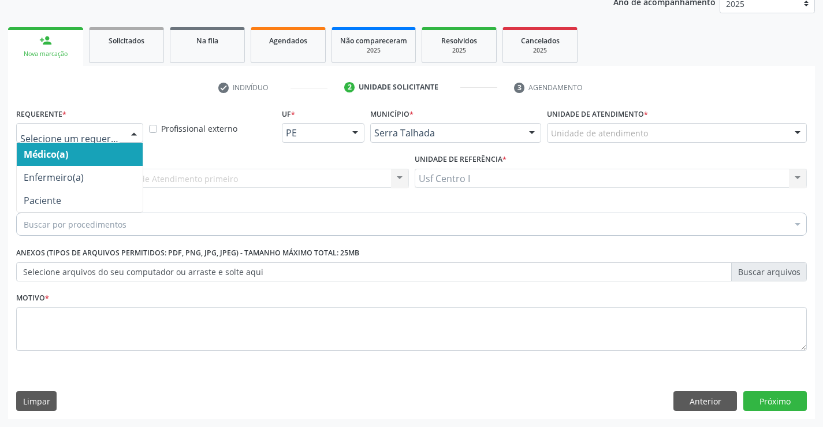
click at [133, 135] on div at bounding box center [133, 134] width 17 height 20
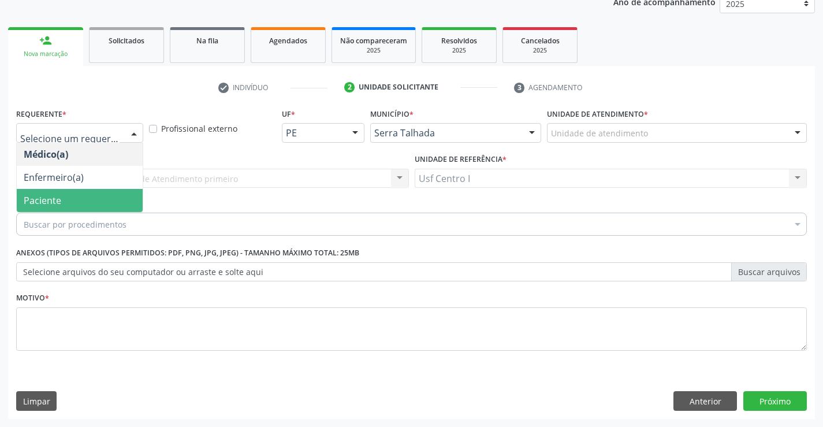
click at [106, 199] on span "Paciente" at bounding box center [80, 200] width 126 height 23
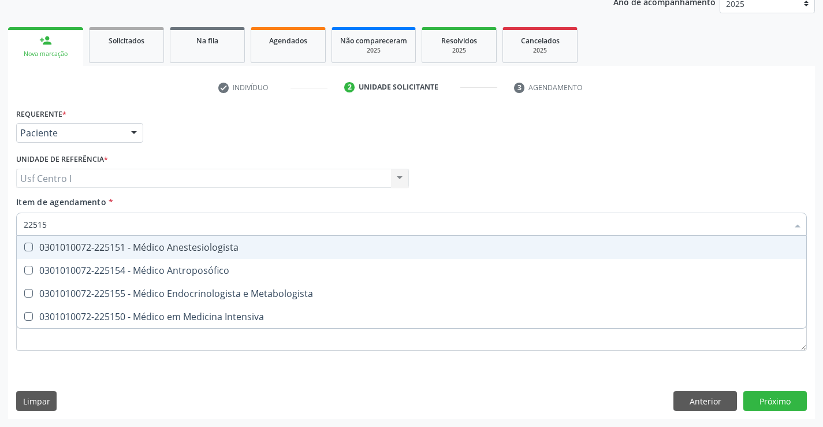
type input "225155"
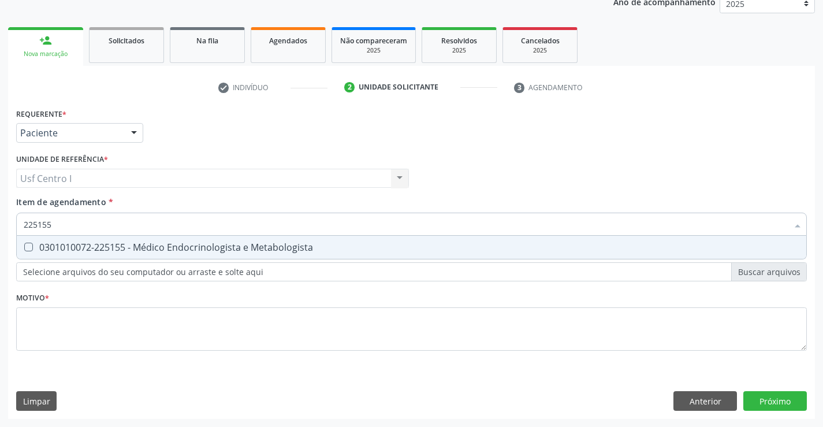
click at [27, 244] on Metabologista at bounding box center [28, 247] width 9 height 9
click at [24, 244] on Metabologista "checkbox" at bounding box center [21, 247] width 8 height 8
checkbox Metabologista "true"
click at [38, 324] on div "Requerente * Paciente Médico(a) Enfermeiro(a) Paciente Nenhum resultado encontr…" at bounding box center [411, 236] width 791 height 262
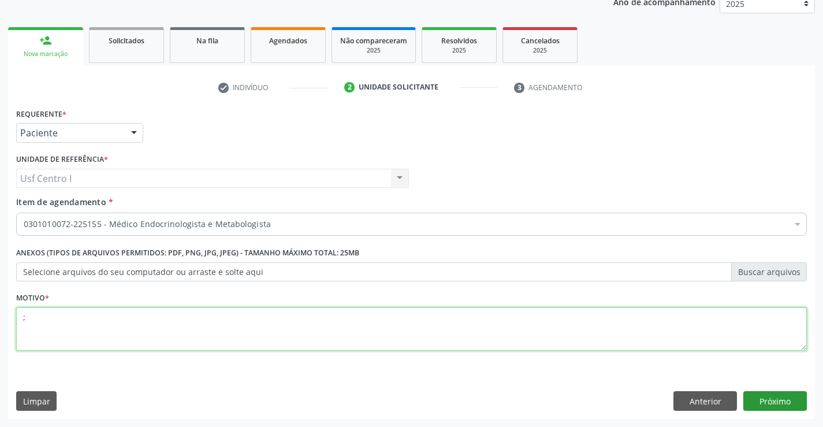
type textarea ";"
click at [778, 399] on button "Próximo" at bounding box center [775, 401] width 64 height 20
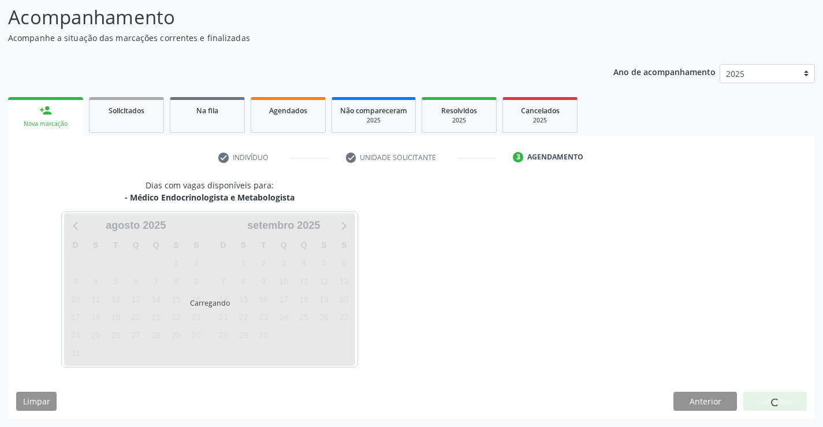
scroll to position [76, 0]
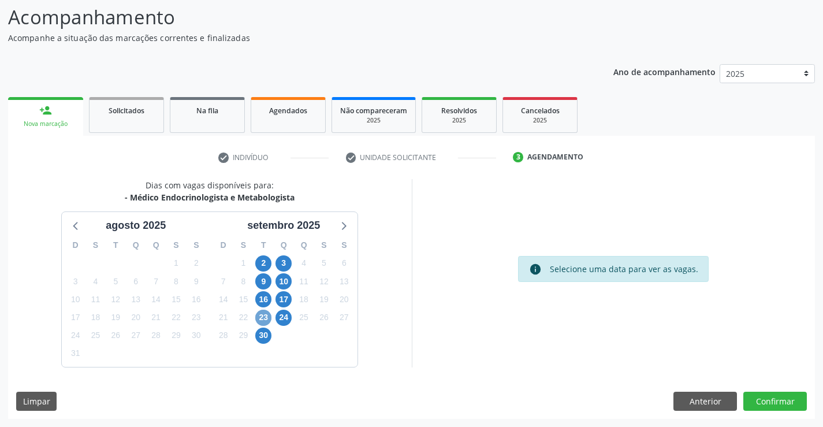
click at [265, 320] on span "23" at bounding box center [263, 318] width 16 height 16
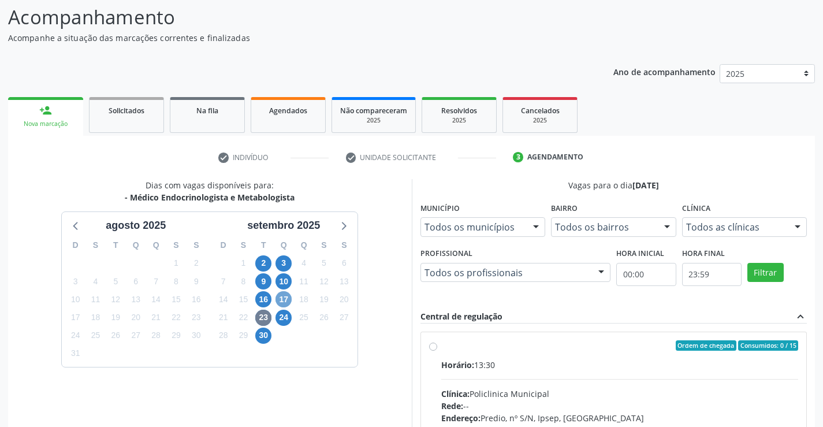
click at [282, 302] on span "17" at bounding box center [284, 299] width 16 height 16
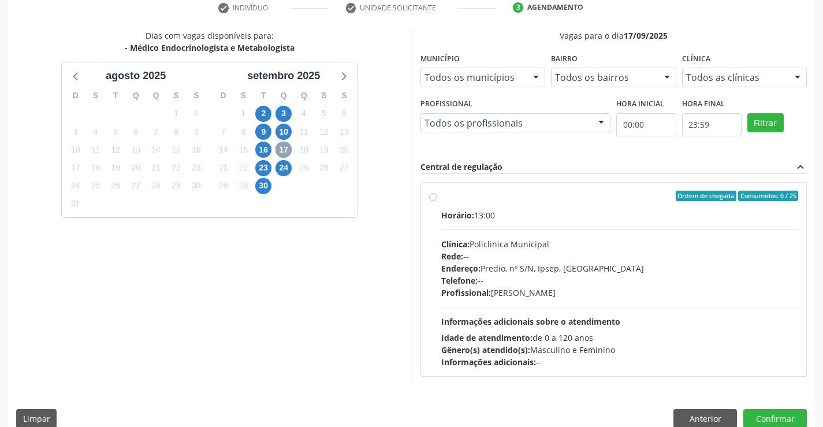
scroll to position [243, 0]
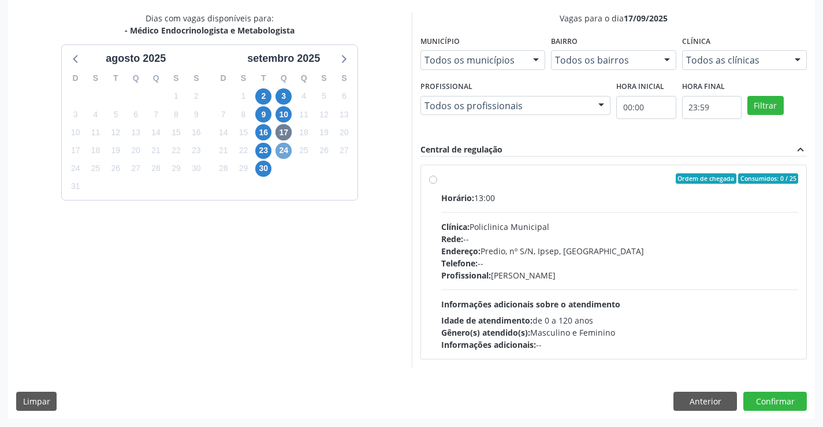
click at [285, 152] on span "24" at bounding box center [284, 151] width 16 height 16
click at [264, 131] on span "16" at bounding box center [263, 132] width 16 height 16
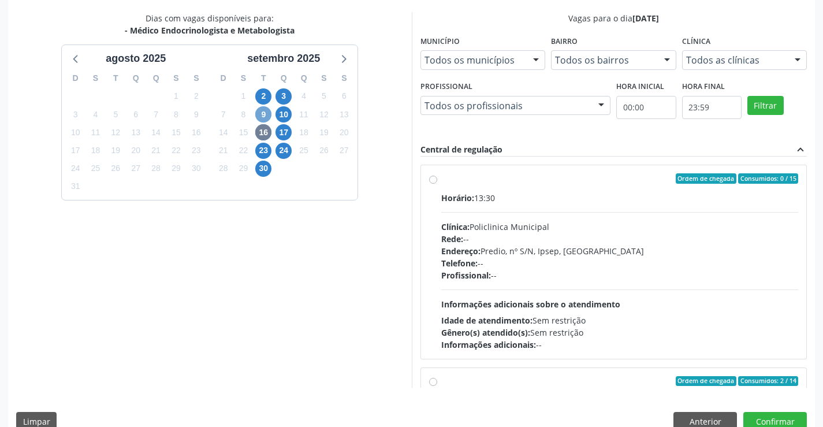
click at [266, 114] on span "9" at bounding box center [263, 114] width 16 height 16
click at [280, 91] on span "3" at bounding box center [284, 96] width 16 height 16
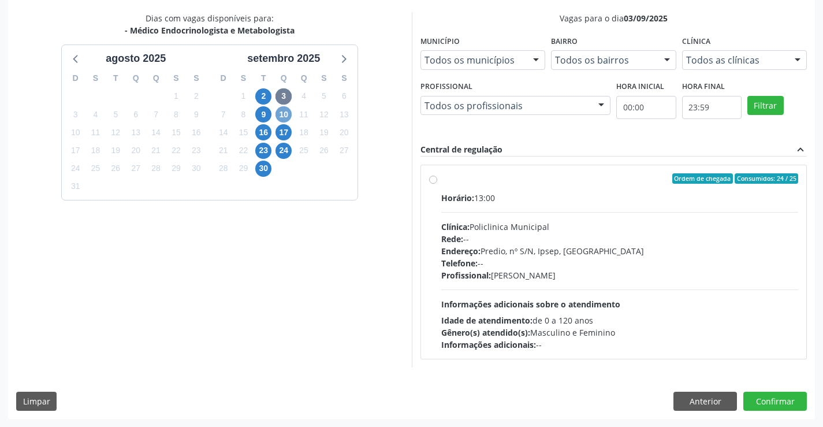
click at [286, 110] on span "10" at bounding box center [284, 114] width 16 height 16
click at [280, 131] on span "17" at bounding box center [284, 132] width 16 height 16
click at [280, 152] on span "24" at bounding box center [284, 151] width 16 height 16
click at [225, 234] on div "Dias com vagas disponíveis para: - Médico Endocrinologista e Metabologista [DAT…" at bounding box center [210, 189] width 404 height 355
click at [262, 97] on span "2" at bounding box center [263, 96] width 16 height 16
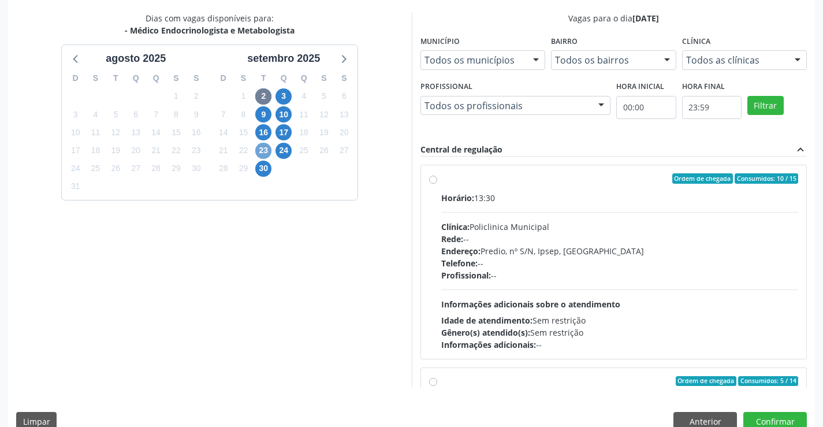
click at [261, 150] on span "23" at bounding box center [263, 151] width 16 height 16
click at [265, 169] on span "30" at bounding box center [263, 169] width 16 height 16
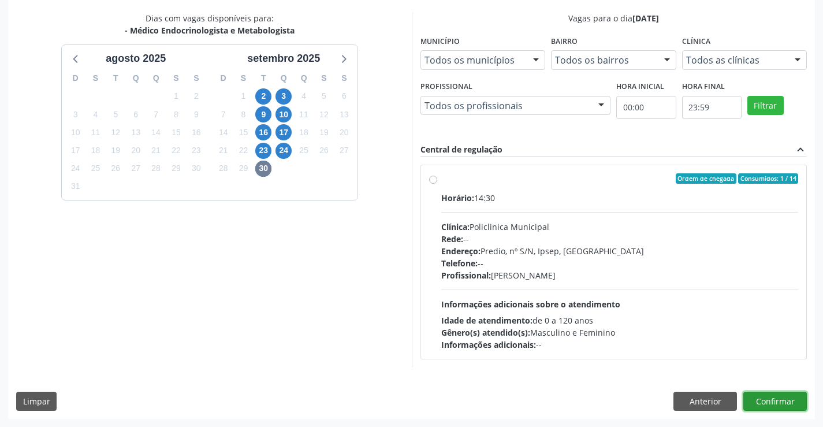
click at [770, 397] on button "Confirmar" at bounding box center [775, 402] width 64 height 20
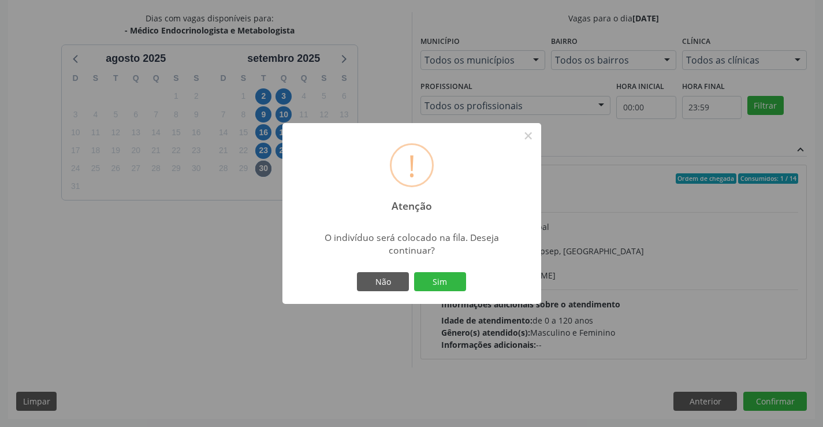
click at [345, 342] on div "! Atenção × O indivíduo será colocado na fila. Deseja continuar? Não Sim" at bounding box center [411, 213] width 823 height 427
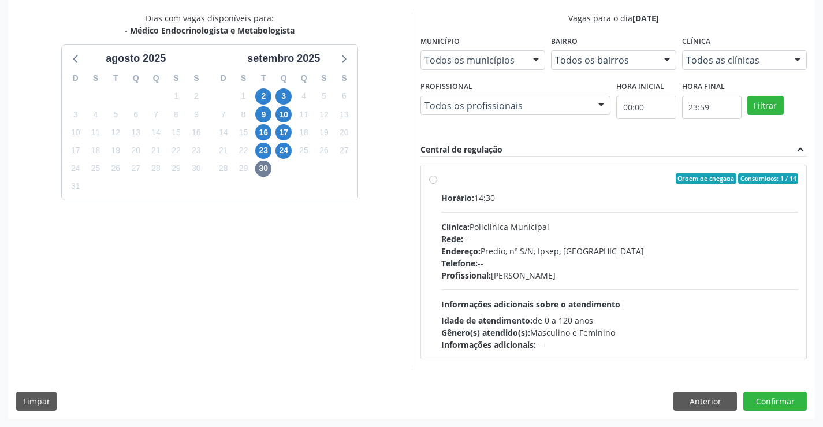
click at [244, 217] on div "Dias com vagas disponíveis para: - Médico Endocrinologista e Metabologista [DAT…" at bounding box center [210, 189] width 404 height 355
click at [266, 168] on span "30" at bounding box center [263, 169] width 16 height 16
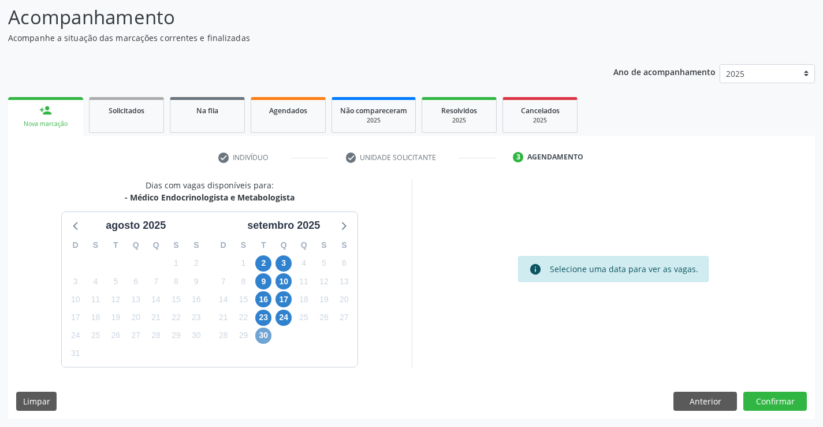
scroll to position [76, 0]
click at [267, 314] on span "23" at bounding box center [263, 318] width 16 height 16
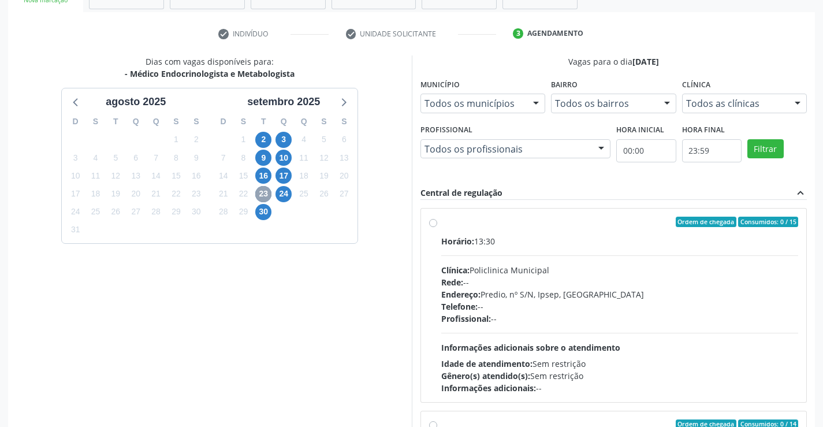
scroll to position [263, 0]
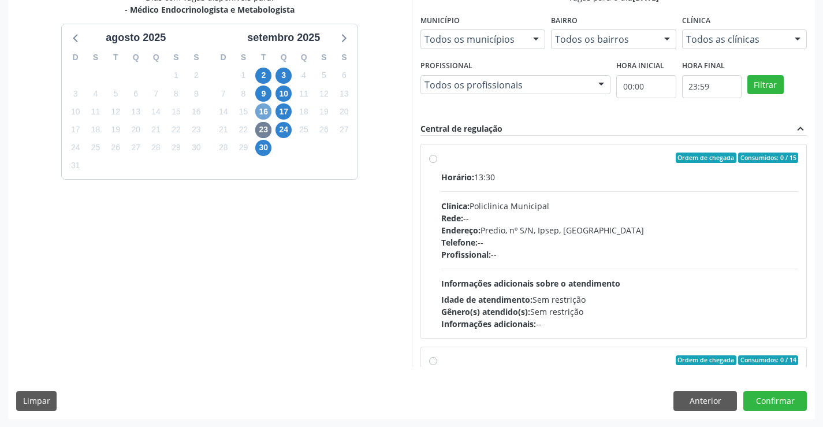
click at [267, 112] on span "16" at bounding box center [263, 111] width 16 height 16
click at [282, 132] on span "24" at bounding box center [284, 130] width 16 height 16
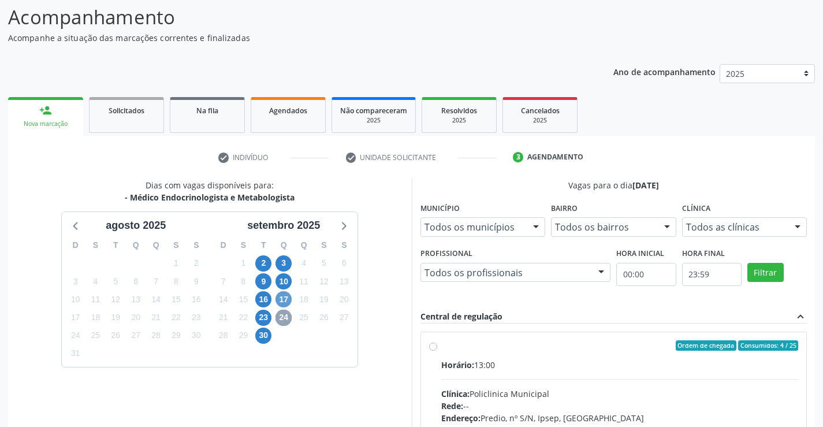
scroll to position [243, 0]
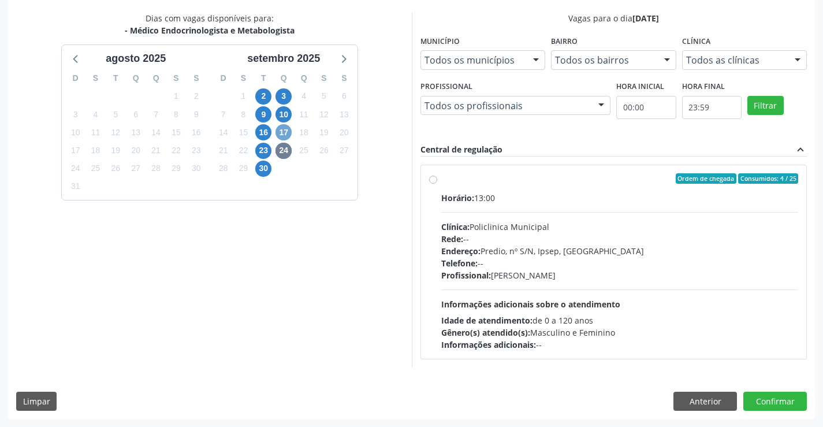
click at [282, 130] on span "17" at bounding box center [284, 132] width 16 height 16
click at [284, 110] on span "10" at bounding box center [284, 114] width 16 height 16
click at [289, 96] on span "3" at bounding box center [284, 96] width 16 height 16
click at [262, 162] on span "30" at bounding box center [263, 169] width 16 height 16
click at [441, 181] on label "Ordem de chegada Consumidos: 1 / 14 Horário: 14:30 Clínica: Policlinica Municip…" at bounding box center [620, 261] width 358 height 177
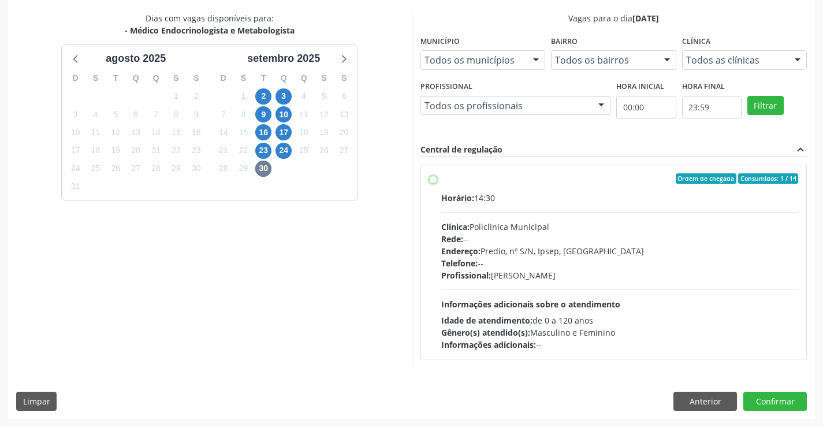
click at [432, 181] on input "Ordem de chegada Consumidos: 1 / 14 Horário: 14:30 Clínica: Policlinica Municip…" at bounding box center [433, 178] width 8 height 10
radio input "true"
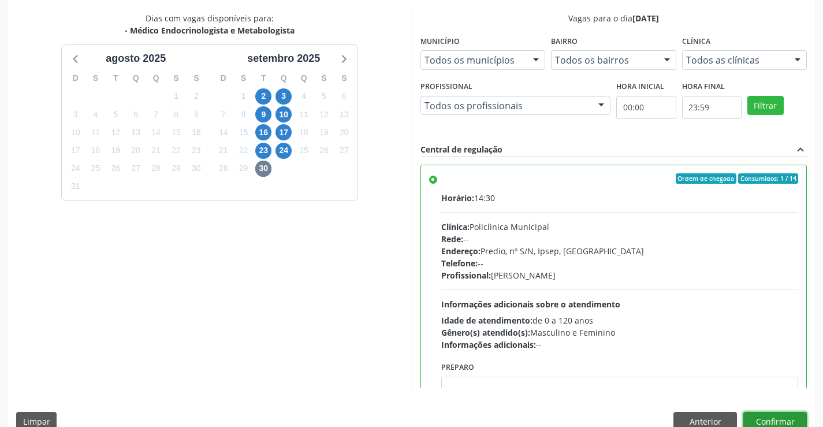
click at [766, 416] on button "Confirmar" at bounding box center [775, 422] width 64 height 20
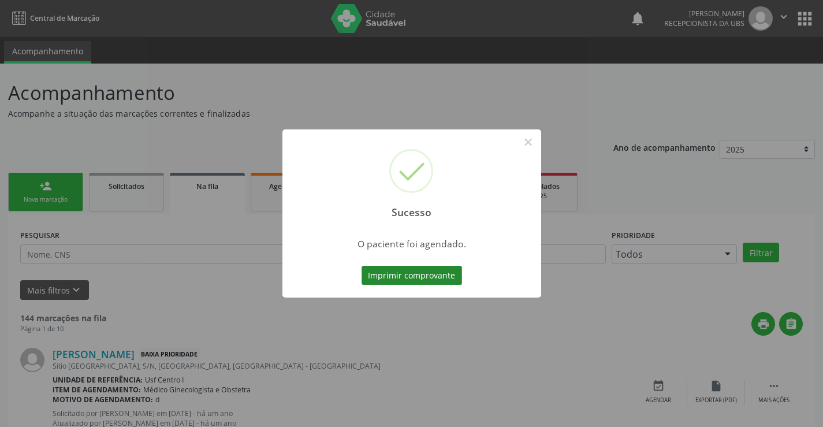
click at [395, 277] on button "Imprimir comprovante" at bounding box center [412, 276] width 101 height 20
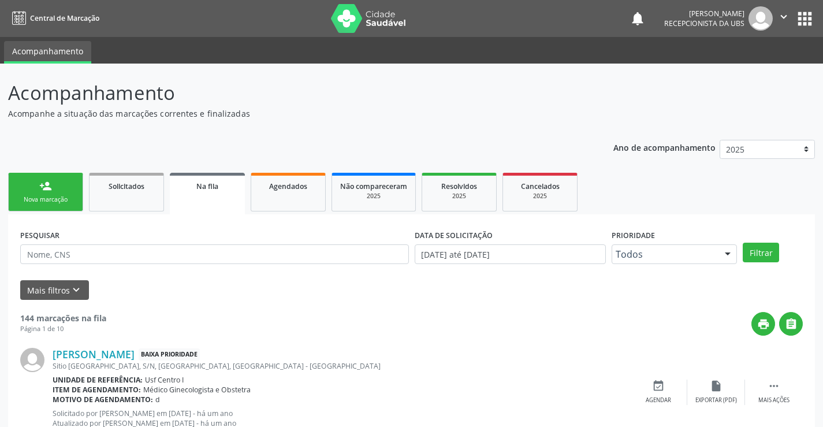
click at [55, 181] on link "person_add Nova marcação" at bounding box center [45, 192] width 75 height 39
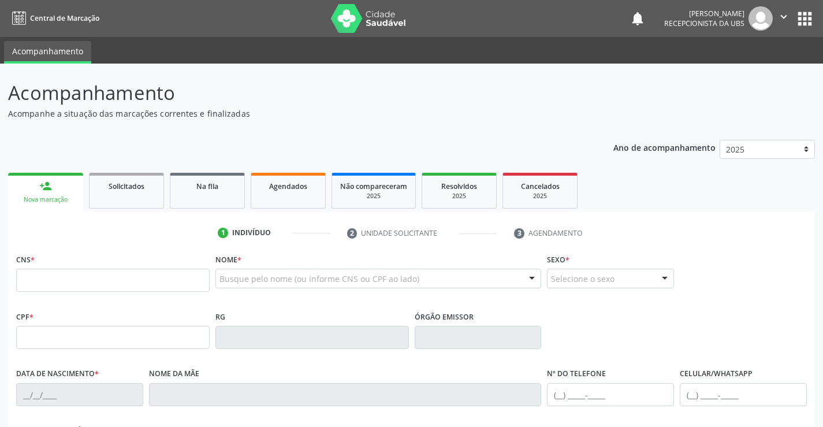
click at [52, 185] on link "person_add Nova marcação" at bounding box center [45, 192] width 75 height 39
click at [42, 277] on input "text" at bounding box center [113, 280] width 194 height 23
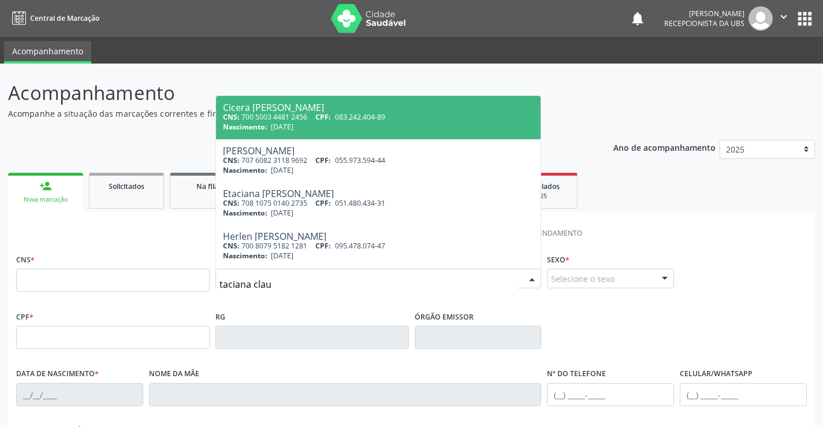
type input "taciana claud"
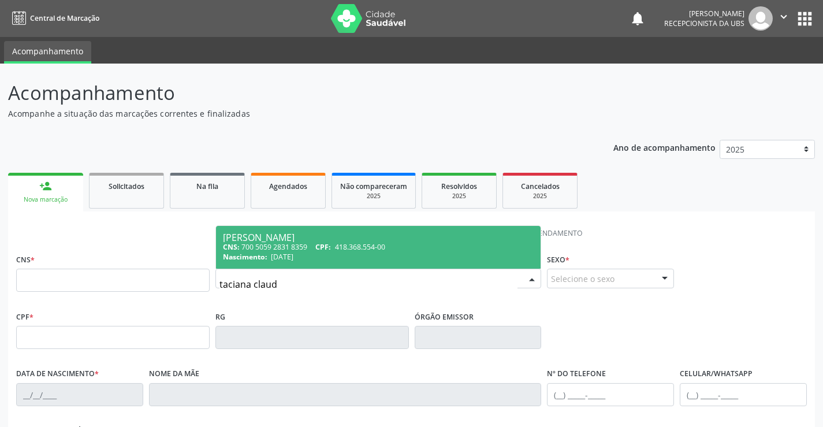
drag, startPoint x: 326, startPoint y: 239, endPoint x: 332, endPoint y: 236, distance: 6.5
click at [327, 238] on div "[PERSON_NAME]" at bounding box center [378, 237] width 311 height 9
type input "700 5059 2831 8359"
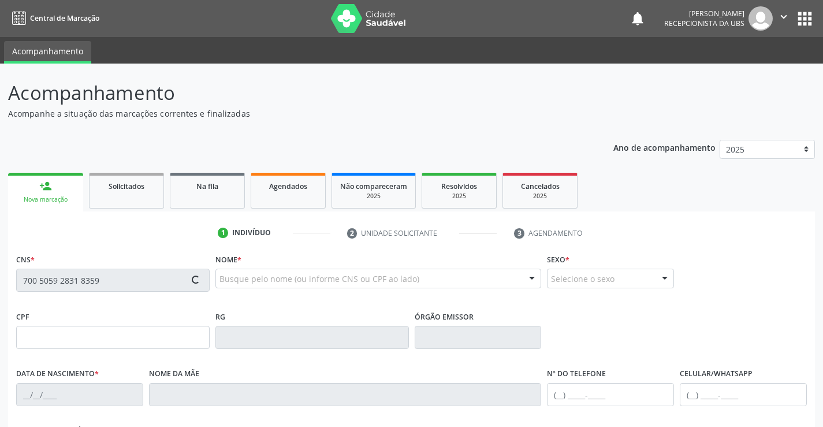
type input "418.368.554-00"
type input "[DATE]"
type input "[PERSON_NAME]"
type input "[PHONE_NUMBER]"
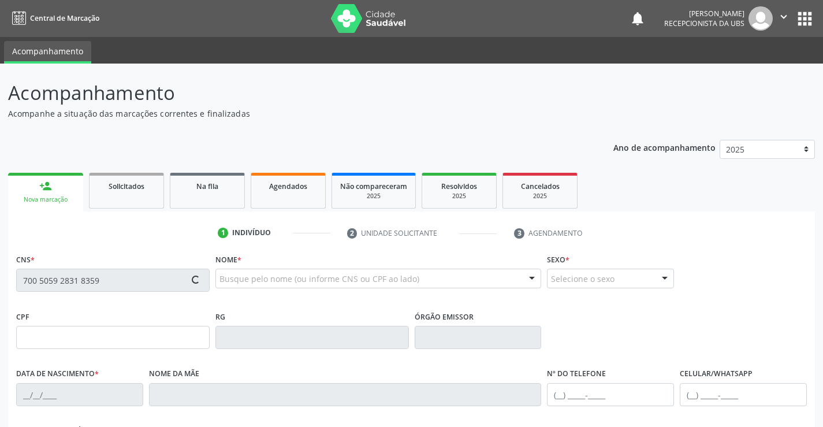
type input "271"
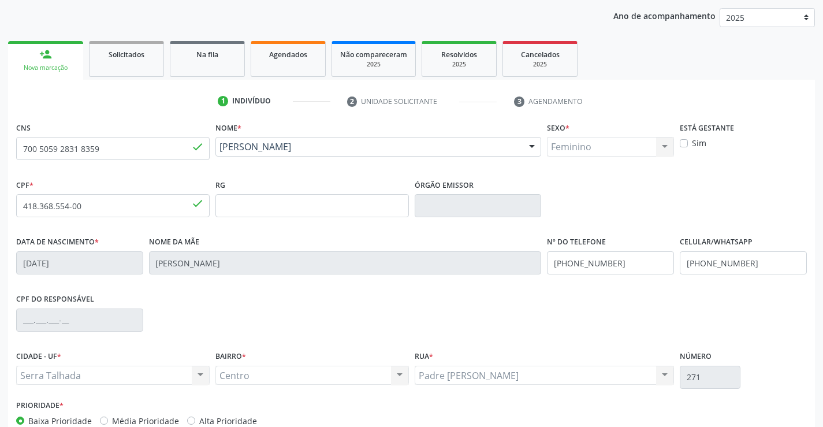
scroll to position [199, 0]
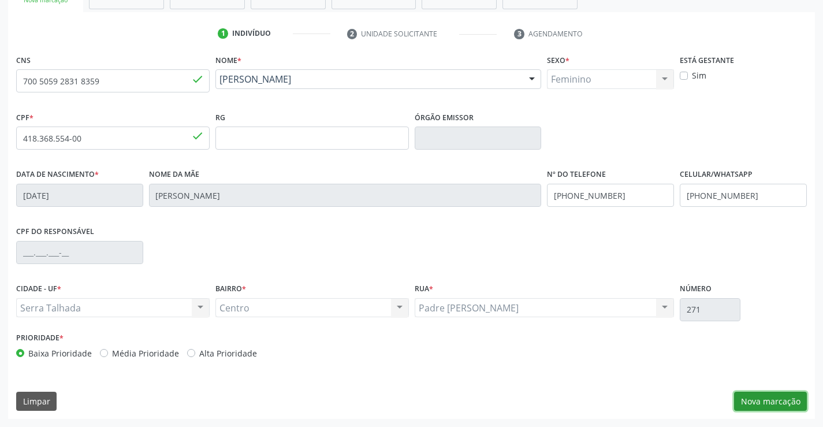
click at [786, 396] on button "Nova marcação" at bounding box center [770, 402] width 73 height 20
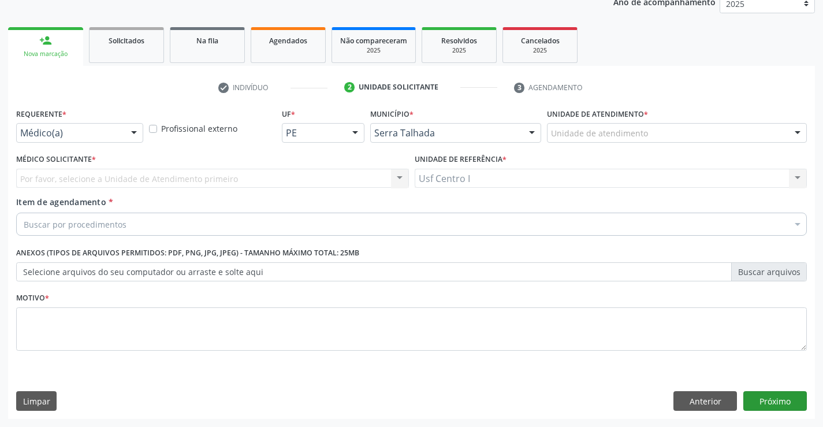
scroll to position [146, 0]
click at [134, 136] on div at bounding box center [133, 134] width 17 height 20
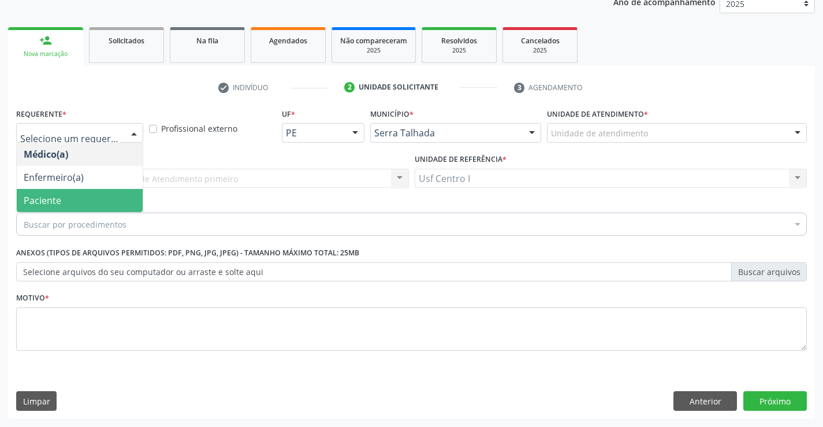
click at [68, 202] on span "Paciente" at bounding box center [80, 200] width 126 height 23
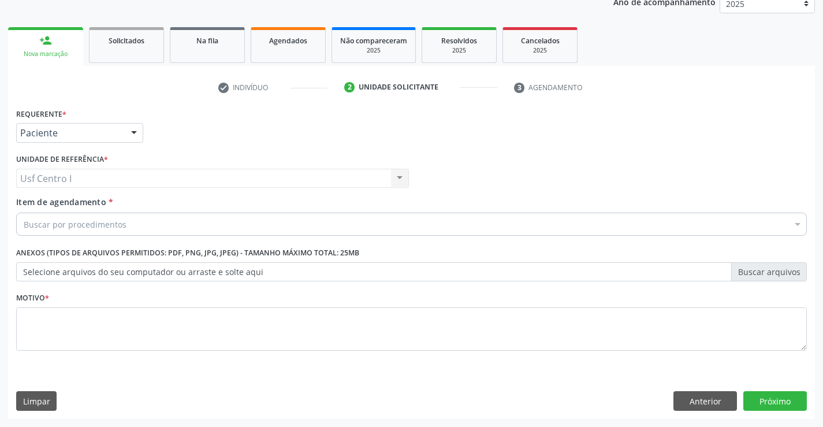
drag, startPoint x: 34, startPoint y: 225, endPoint x: 31, endPoint y: 217, distance: 9.1
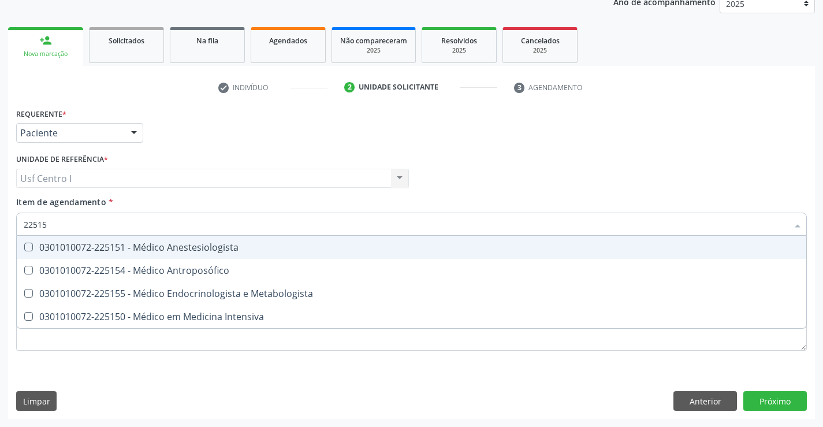
type input "225155"
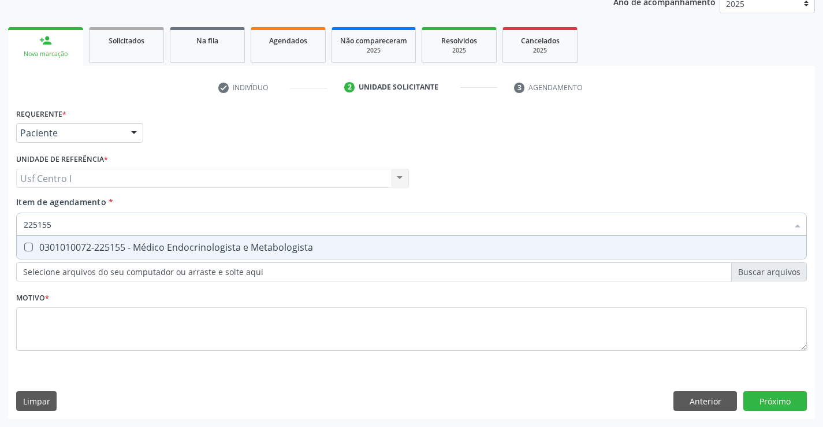
click at [28, 248] on Metabologista at bounding box center [28, 247] width 9 height 9
click at [24, 248] on Metabologista "checkbox" at bounding box center [21, 247] width 8 height 8
checkbox Metabologista "true"
click at [37, 326] on div "Requerente * Paciente Médico(a) Enfermeiro(a) Paciente Nenhum resultado encontr…" at bounding box center [411, 236] width 791 height 262
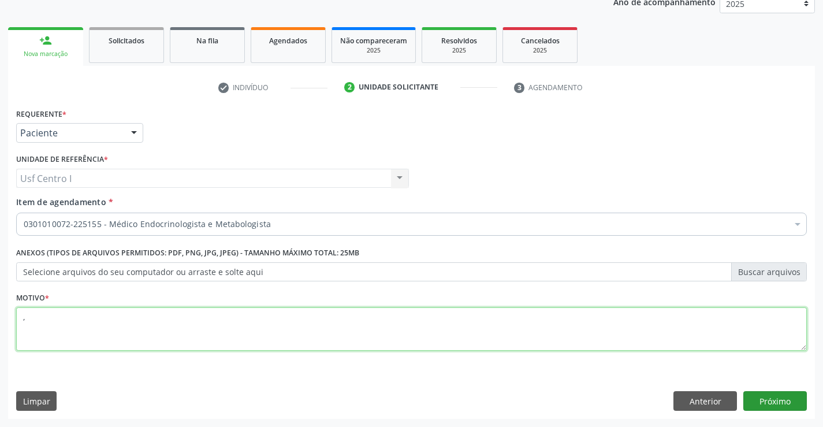
type textarea ","
click at [775, 400] on button "Próximo" at bounding box center [775, 401] width 64 height 20
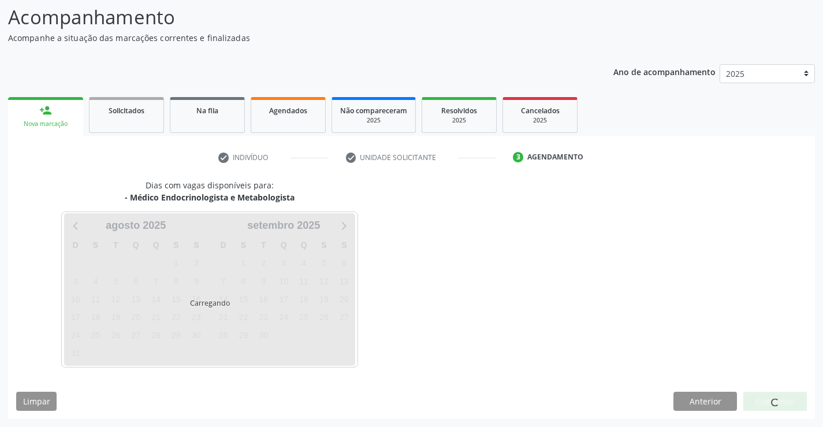
scroll to position [76, 0]
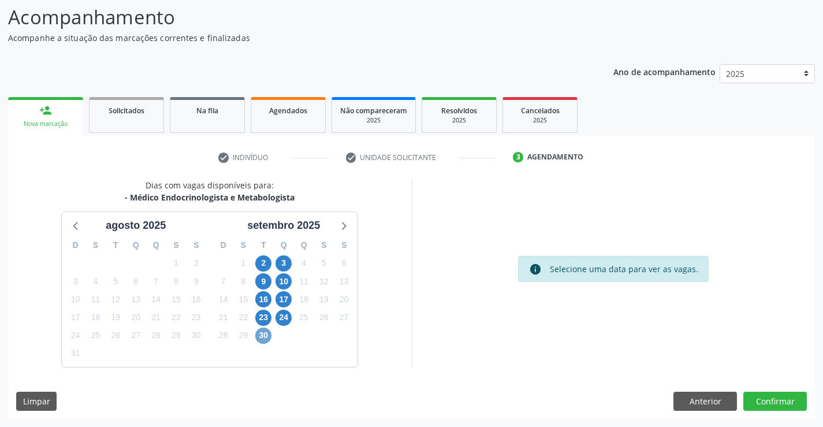
click at [262, 334] on span "30" at bounding box center [263, 336] width 16 height 16
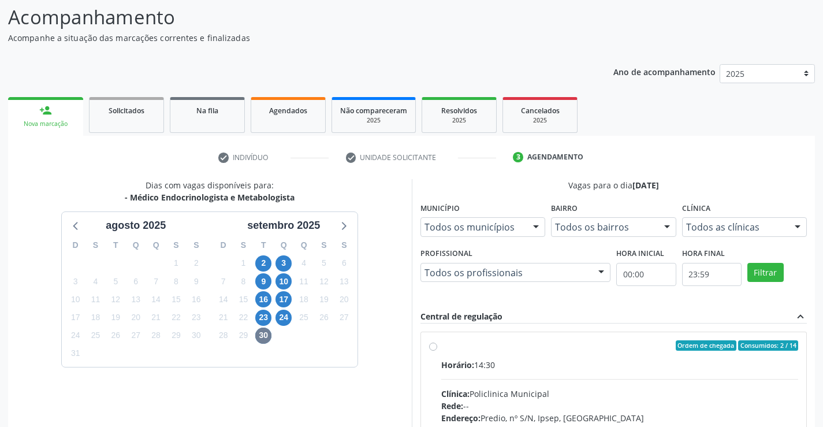
click at [441, 344] on label "Ordem de chegada Consumidos: 2 / 14 Horário: 14:30 Clínica: Policlinica Municip…" at bounding box center [620, 428] width 358 height 177
click at [430, 344] on input "Ordem de chegada Consumidos: 2 / 14 Horário: 14:30 Clínica: Policlinica Municip…" at bounding box center [433, 345] width 8 height 10
radio input "true"
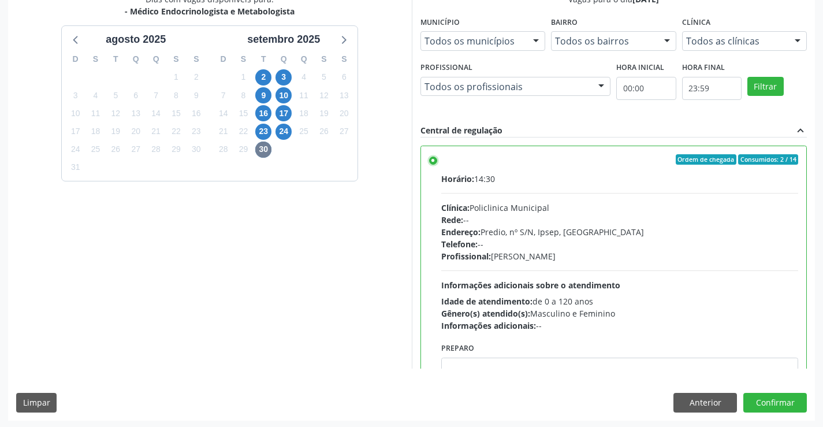
scroll to position [263, 0]
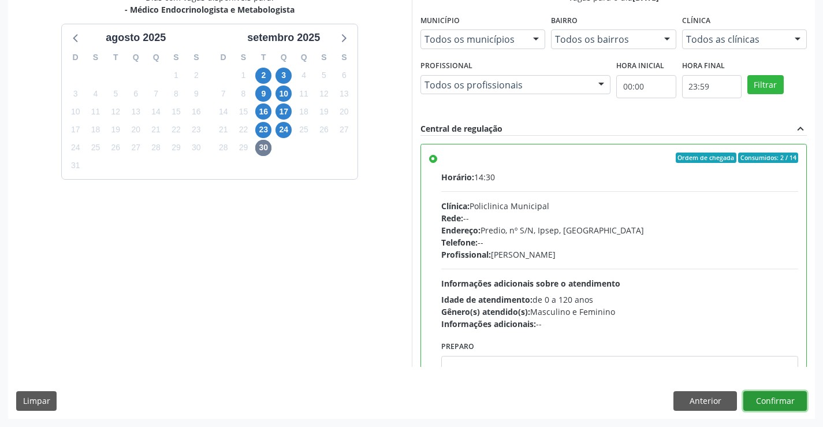
click at [784, 399] on button "Confirmar" at bounding box center [775, 401] width 64 height 20
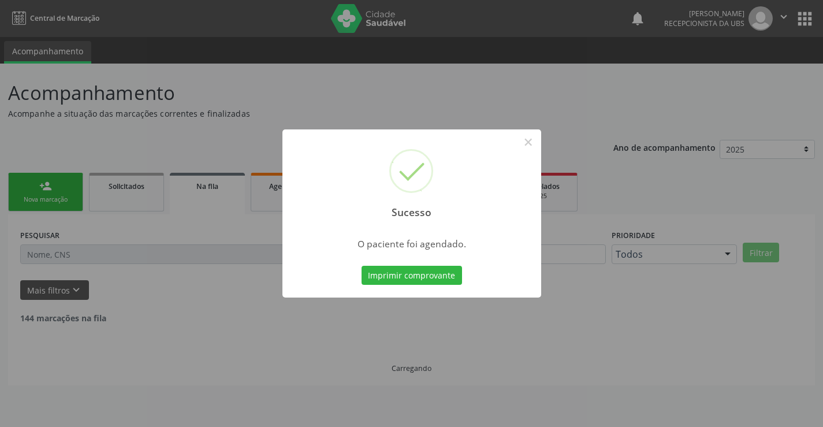
scroll to position [0, 0]
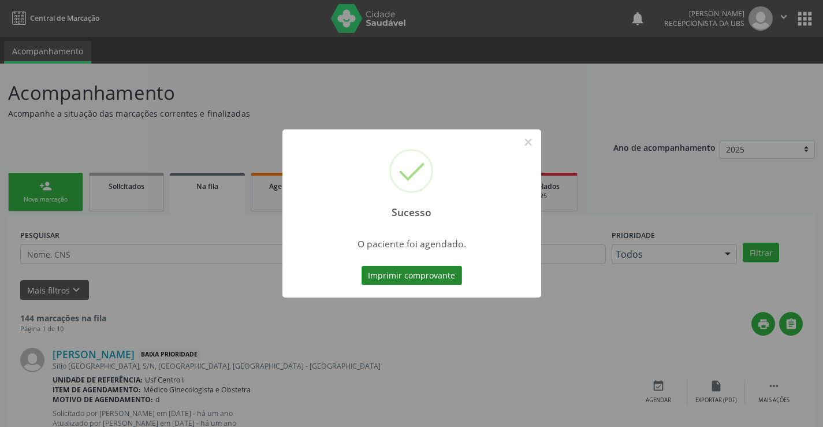
click at [427, 278] on button "Imprimir comprovante" at bounding box center [412, 276] width 101 height 20
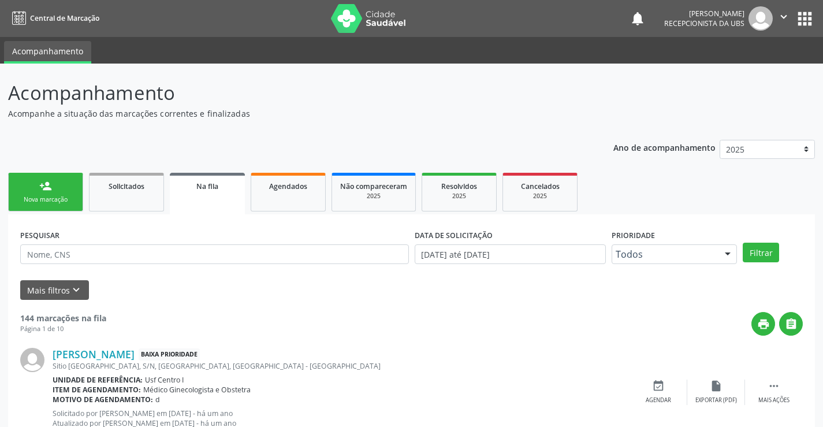
click at [59, 189] on div "Sucesso × O paciente foi agendado. Imprimir comprovante Cancel" at bounding box center [411, 213] width 823 height 427
click at [67, 193] on link "person_add Nova marcação" at bounding box center [45, 192] width 75 height 39
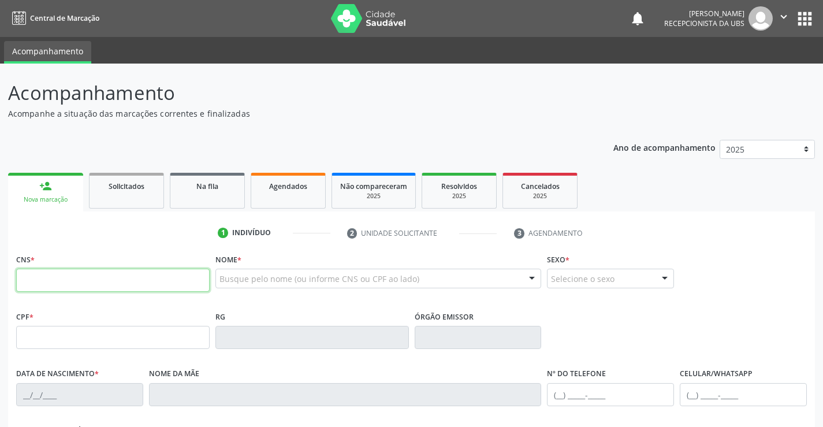
click at [73, 285] on input "text" at bounding box center [113, 280] width 194 height 23
type input "898 0023 3592 4852"
type input "10/01/1954"
type input "Maria Josina dos Santos"
type input "[PHONE_NUMBER]"
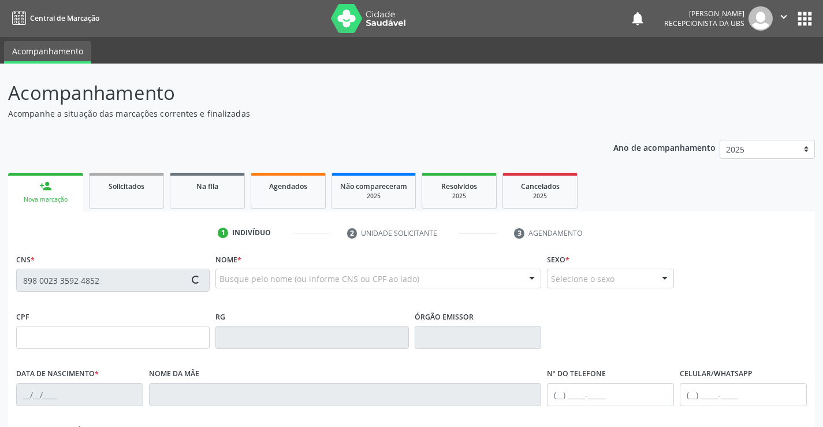
type input "122.583.694-87"
type input "336"
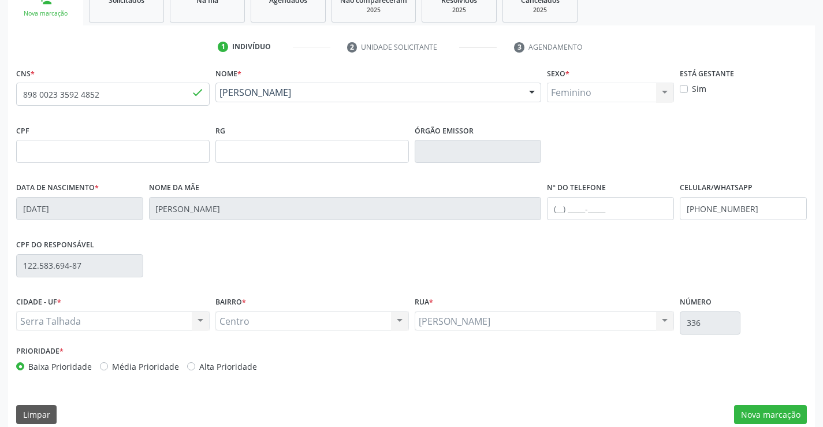
scroll to position [199, 0]
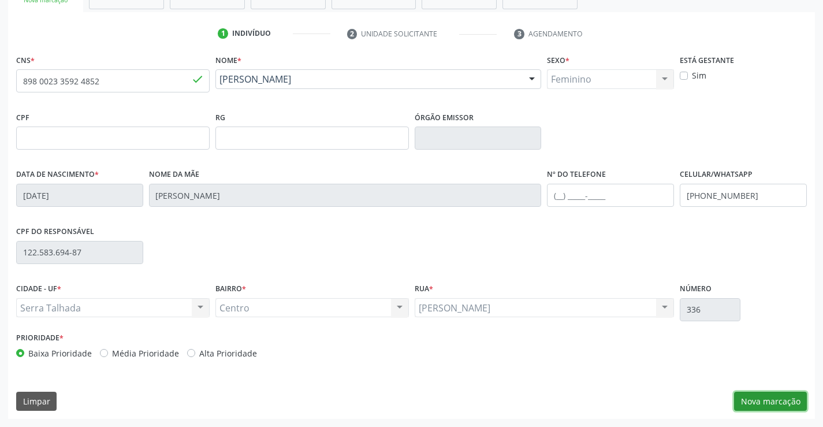
click at [790, 401] on button "Nova marcação" at bounding box center [770, 402] width 73 height 20
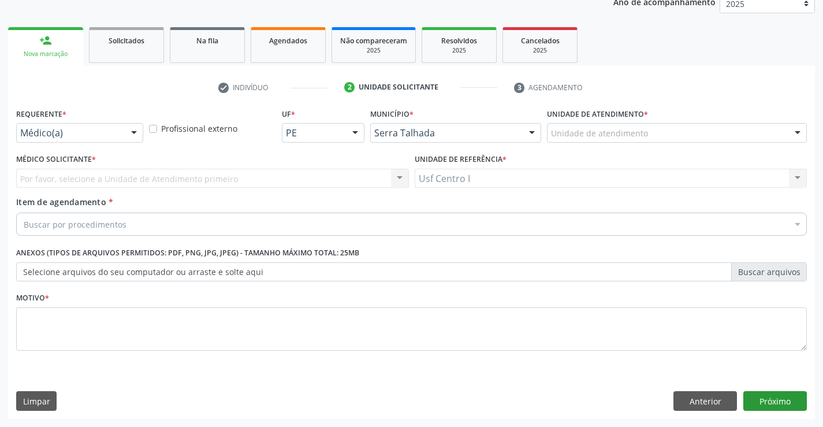
scroll to position [146, 0]
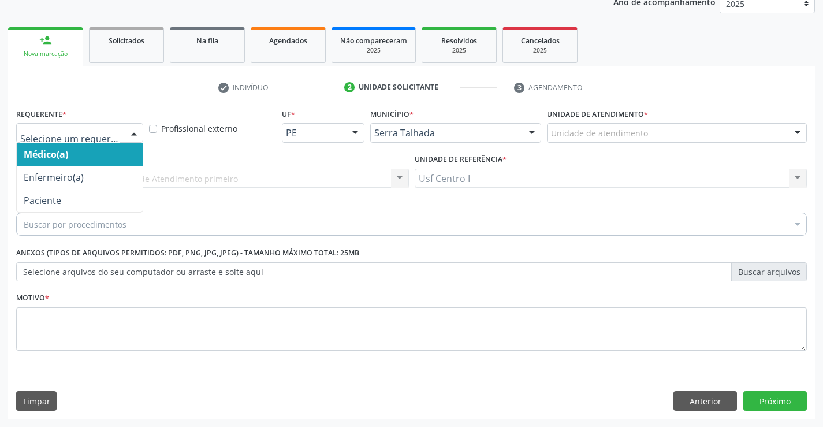
click at [129, 133] on div at bounding box center [133, 134] width 17 height 20
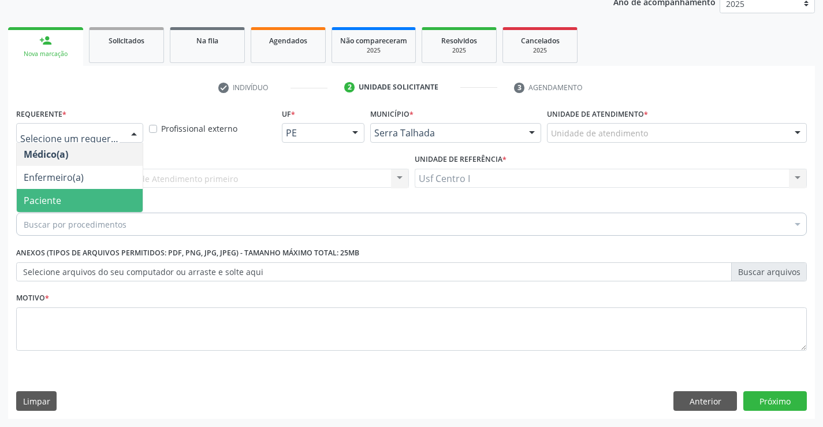
click at [120, 199] on span "Paciente" at bounding box center [80, 200] width 126 height 23
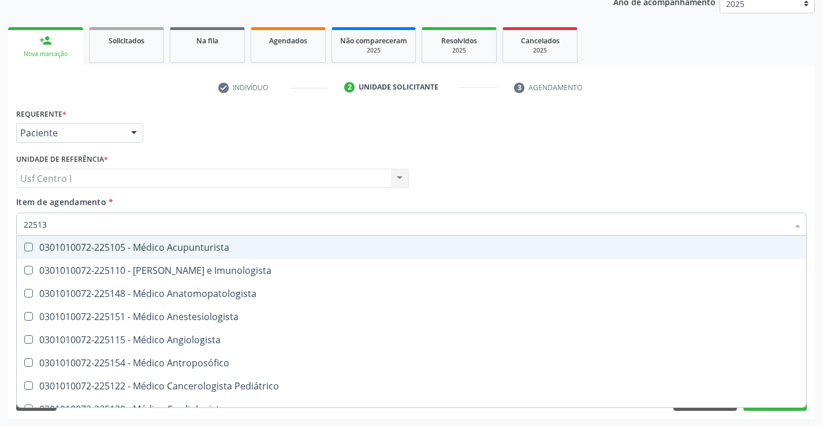
type input "225136"
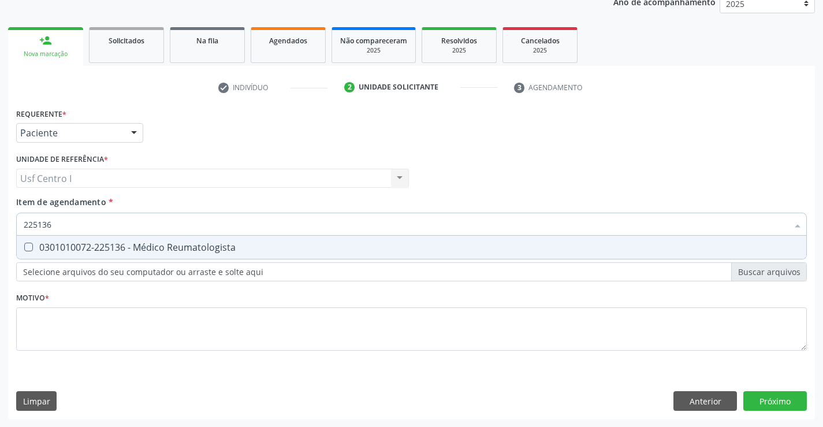
click at [32, 244] on Reumatologista at bounding box center [28, 247] width 9 height 9
click at [24, 244] on Reumatologista "checkbox" at bounding box center [21, 247] width 8 height 8
checkbox Reumatologista "true"
click at [46, 320] on div "Requerente * Paciente Médico(a) Enfermeiro(a) Paciente Nenhum resultado encontr…" at bounding box center [411, 236] width 791 height 262
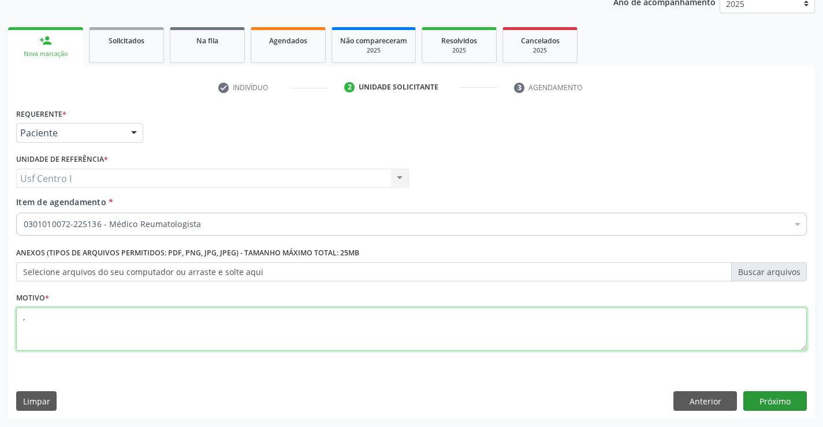
type textarea ","
click at [784, 401] on button "Próximo" at bounding box center [775, 401] width 64 height 20
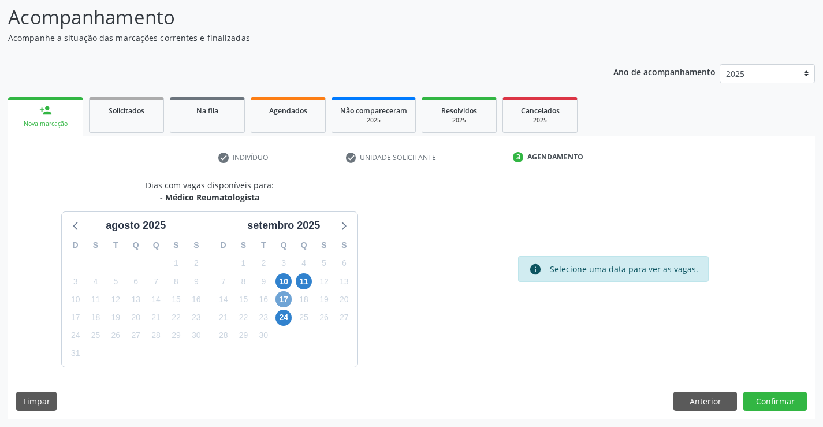
click at [285, 296] on span "17" at bounding box center [284, 299] width 16 height 16
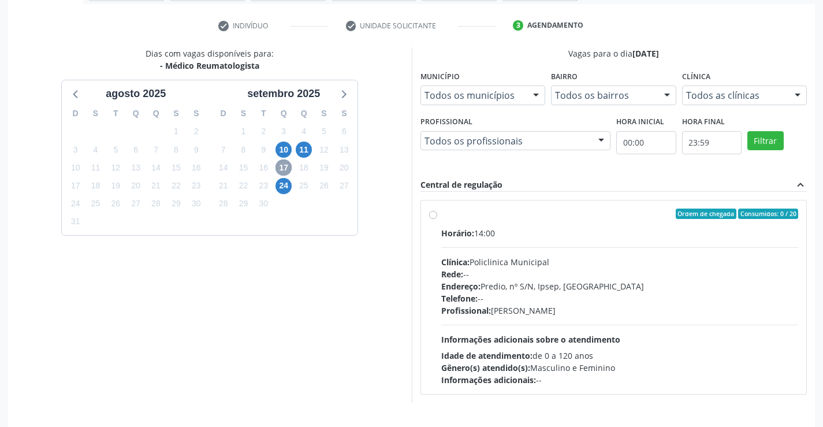
scroll to position [243, 0]
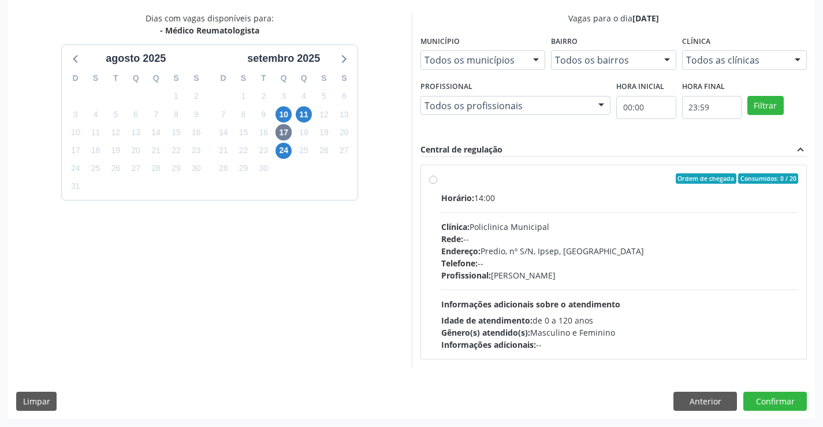
drag, startPoint x: 430, startPoint y: 178, endPoint x: 423, endPoint y: 173, distance: 8.6
click at [441, 178] on label "Ordem de chegada Consumidos: 0 / 20 Horário: 14:00 Clínica: Policlinica Municip…" at bounding box center [620, 261] width 358 height 177
click at [429, 178] on input "Ordem de chegada Consumidos: 0 / 20 Horário: 14:00 Clínica: Policlinica Municip…" at bounding box center [433, 178] width 8 height 10
radio input "true"
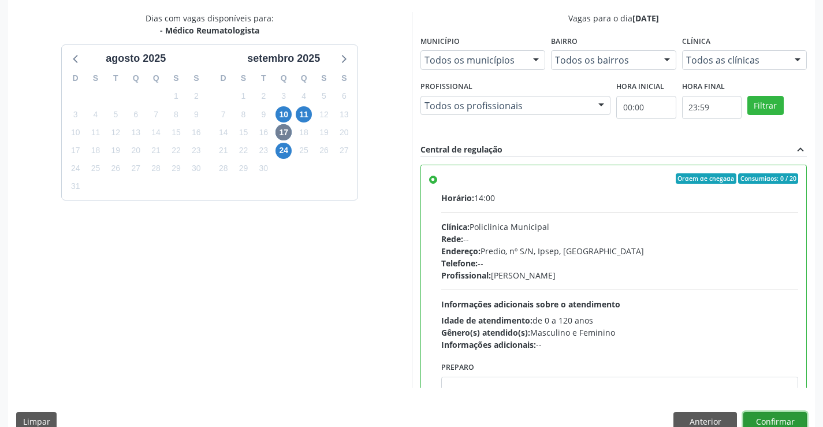
click at [784, 416] on button "Confirmar" at bounding box center [775, 422] width 64 height 20
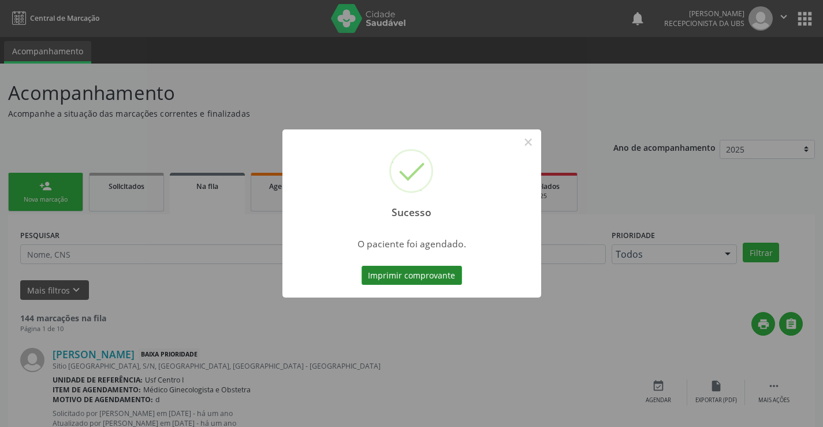
click at [431, 276] on button "Imprimir comprovante" at bounding box center [412, 276] width 101 height 20
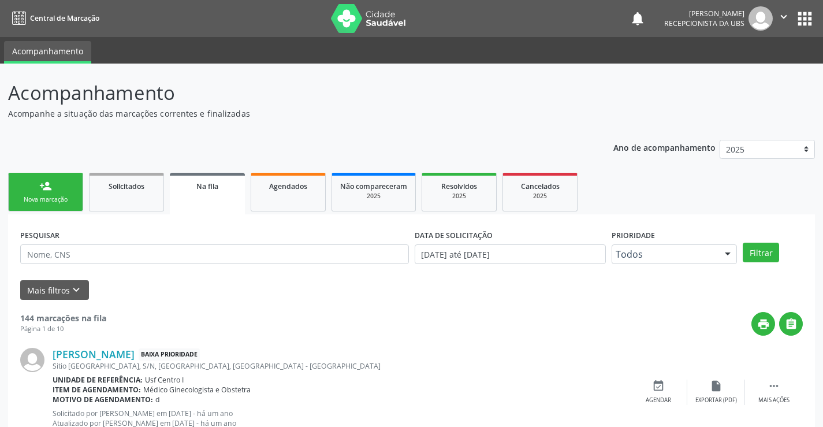
click at [43, 182] on div "Sucesso × O paciente foi agendado. Imprimir comprovante Cancel" at bounding box center [411, 213] width 823 height 427
click at [58, 196] on div "Nova marcação" at bounding box center [46, 199] width 58 height 9
click at [57, 195] on div "Nova marcação" at bounding box center [46, 199] width 58 height 9
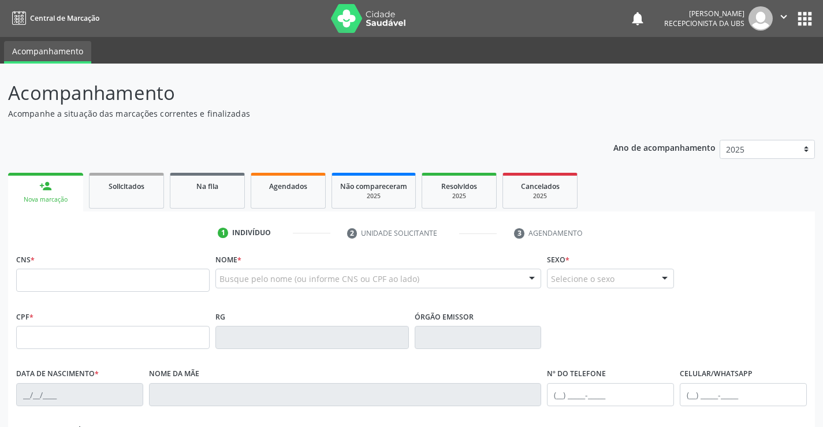
click at [261, 269] on div "Busque pelo nome (ou informe CNS ou CPF ao lado)" at bounding box center [378, 279] width 326 height 20
type input "7"
click at [31, 280] on input "text" at bounding box center [113, 280] width 194 height 23
type input "705 0082 7972 8959"
type input "07/05/1971"
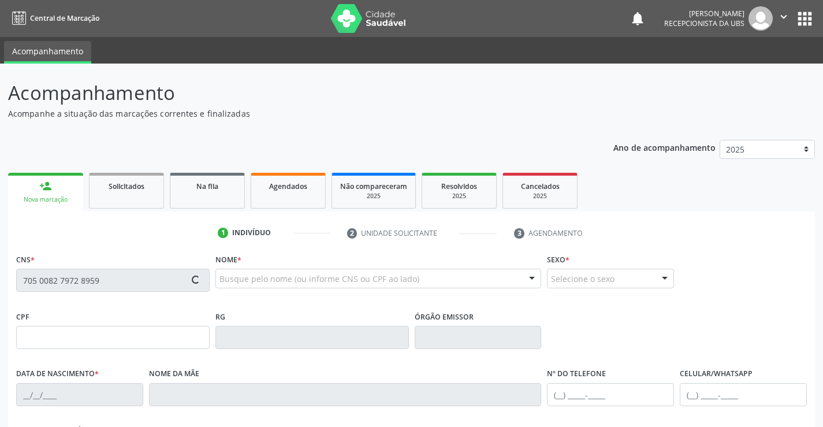
type input "Pia Novaes da Silva"
type input "(87) 99959-2613"
type input "(87) 99991-3044"
type input "1375"
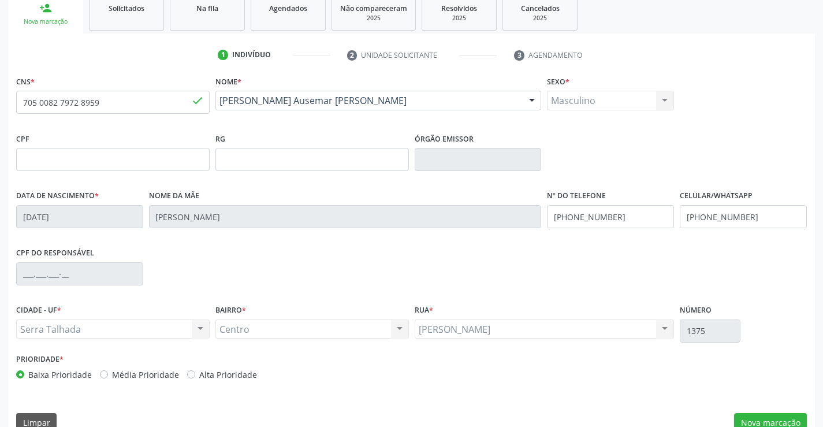
scroll to position [199, 0]
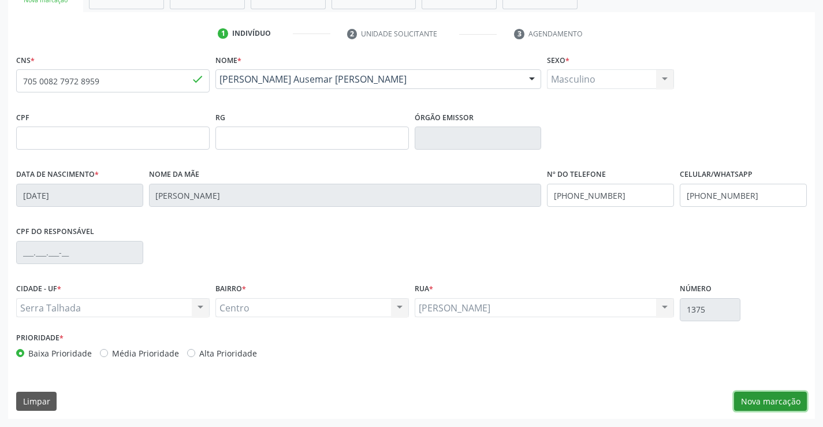
click at [773, 397] on button "Nova marcação" at bounding box center [770, 402] width 73 height 20
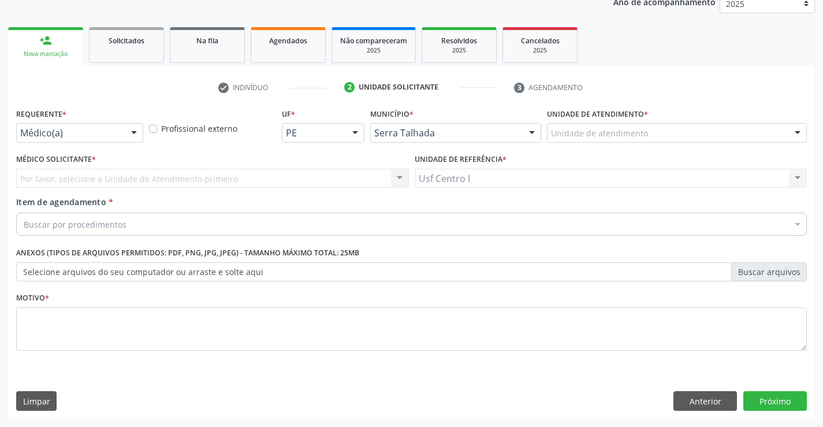
scroll to position [146, 0]
click at [132, 134] on div at bounding box center [133, 134] width 17 height 20
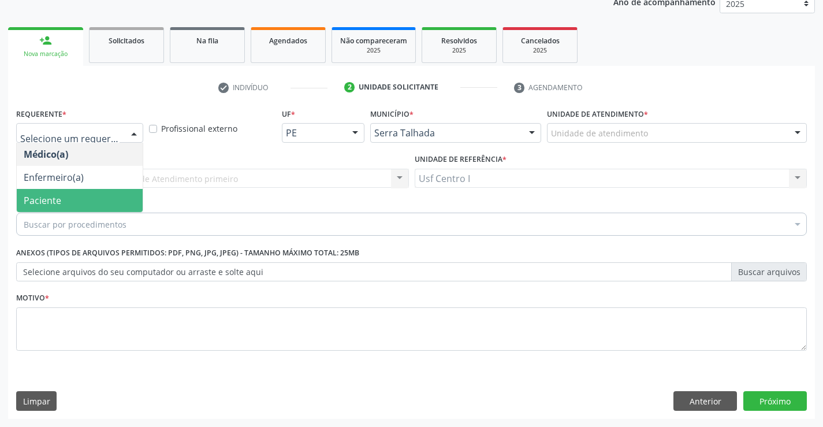
click at [88, 200] on span "Paciente" at bounding box center [80, 200] width 126 height 23
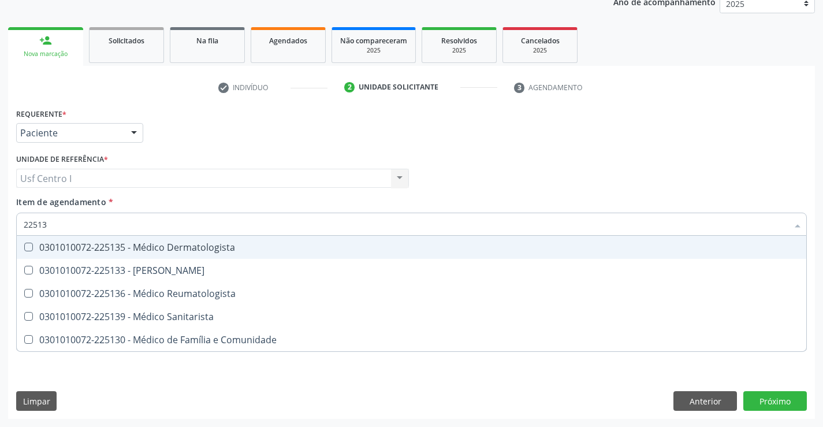
type input "225136"
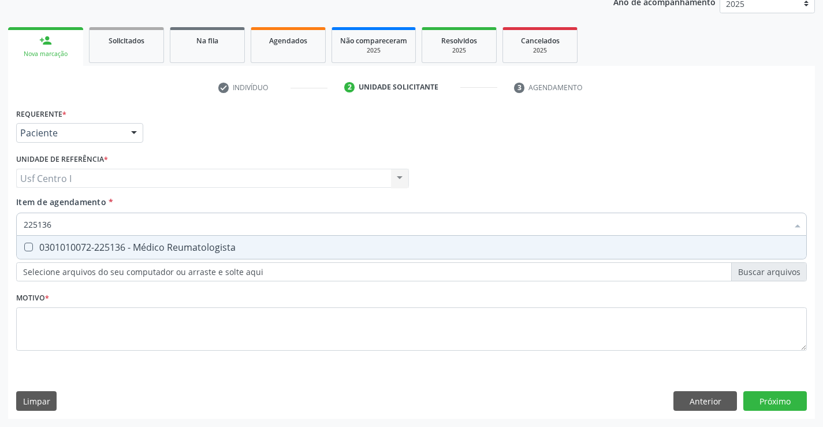
click at [25, 245] on Reumatologista at bounding box center [28, 247] width 9 height 9
click at [24, 245] on Reumatologista "checkbox" at bounding box center [21, 247] width 8 height 8
checkbox Reumatologista "true"
click at [64, 332] on div "Requerente * Paciente Médico(a) Enfermeiro(a) Paciente Nenhum resultado encontr…" at bounding box center [411, 236] width 791 height 262
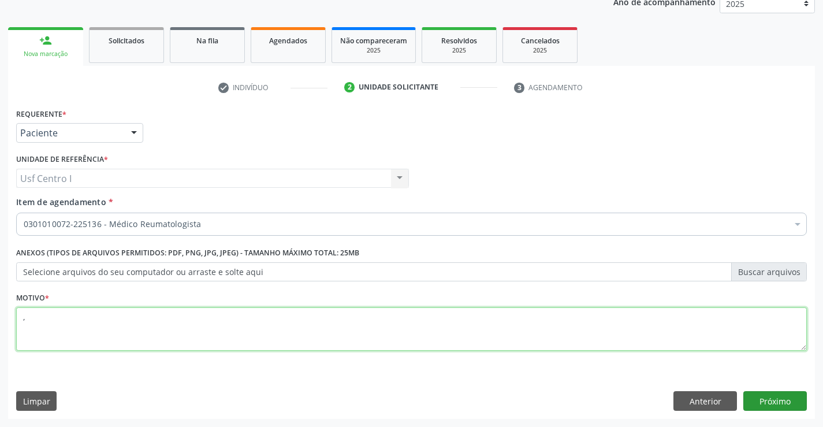
type textarea ","
click at [775, 400] on button "Próximo" at bounding box center [775, 401] width 64 height 20
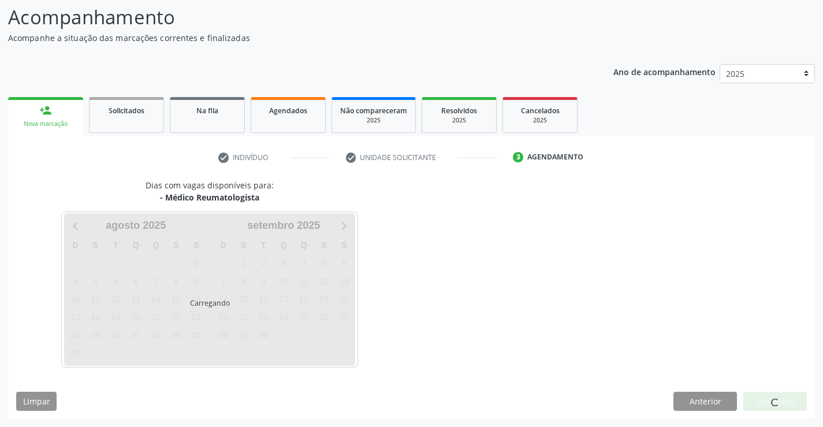
scroll to position [76, 0]
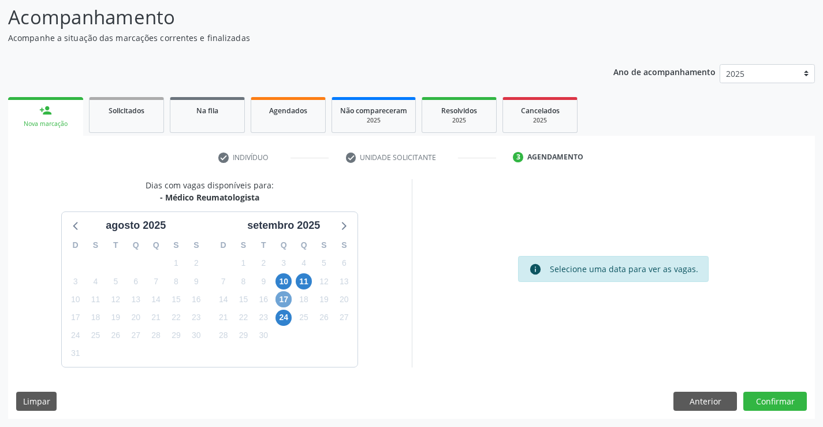
click at [284, 296] on span "17" at bounding box center [284, 299] width 16 height 16
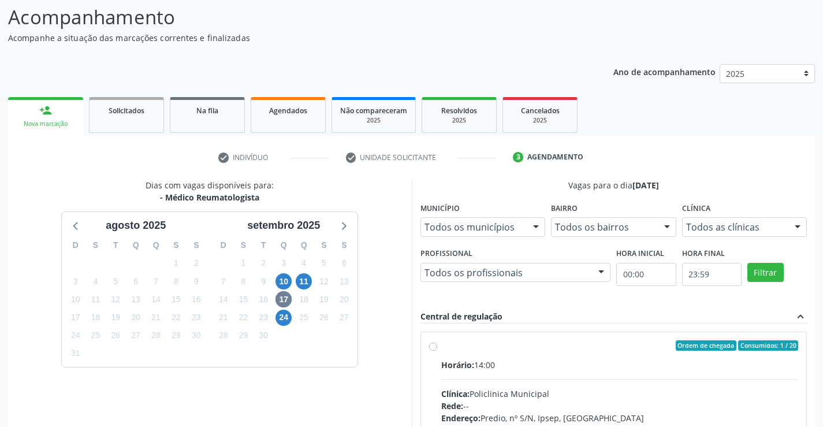
click at [441, 345] on label "Ordem de chegada Consumidos: 1 / 20 Horário: 14:00 Clínica: Policlinica Municip…" at bounding box center [620, 428] width 358 height 177
click at [433, 345] on input "Ordem de chegada Consumidos: 1 / 20 Horário: 14:00 Clínica: Policlinica Municip…" at bounding box center [433, 345] width 8 height 10
radio input "true"
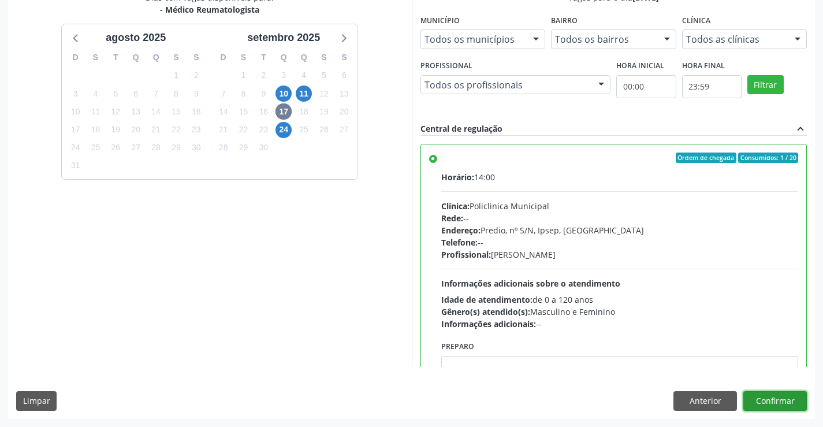
click at [784, 395] on button "Confirmar" at bounding box center [775, 401] width 64 height 20
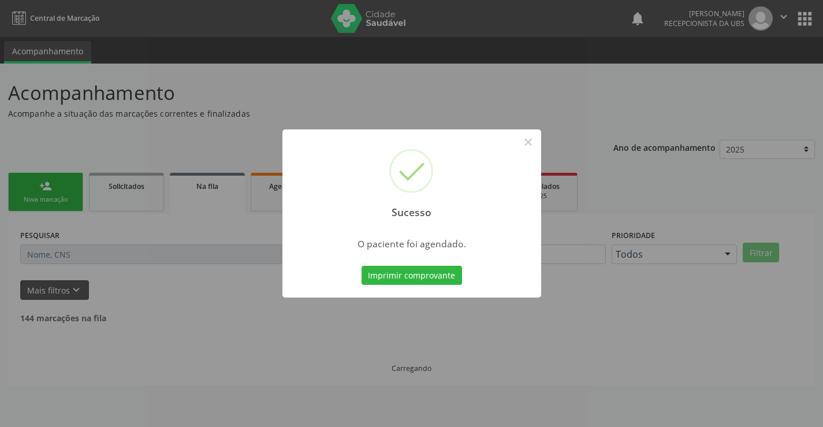
scroll to position [0, 0]
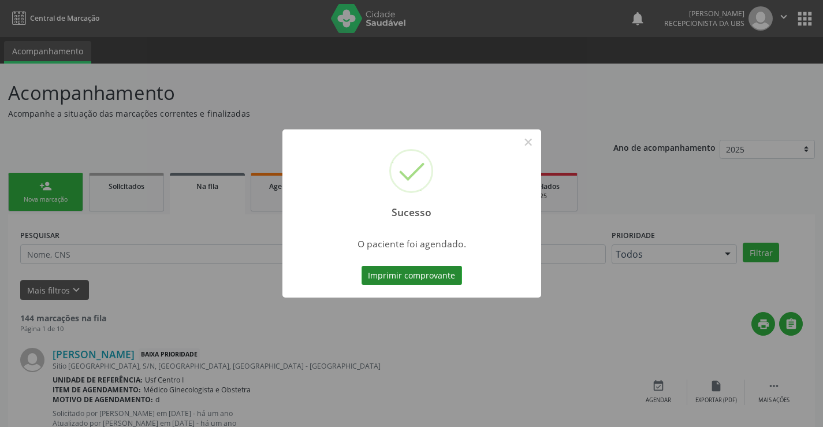
click at [436, 281] on button "Imprimir comprovante" at bounding box center [412, 276] width 101 height 20
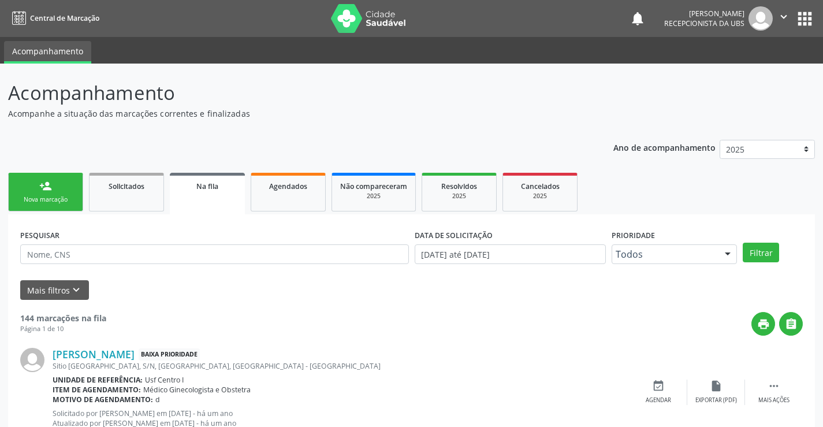
click at [48, 196] on div "Nova marcação" at bounding box center [46, 199] width 58 height 9
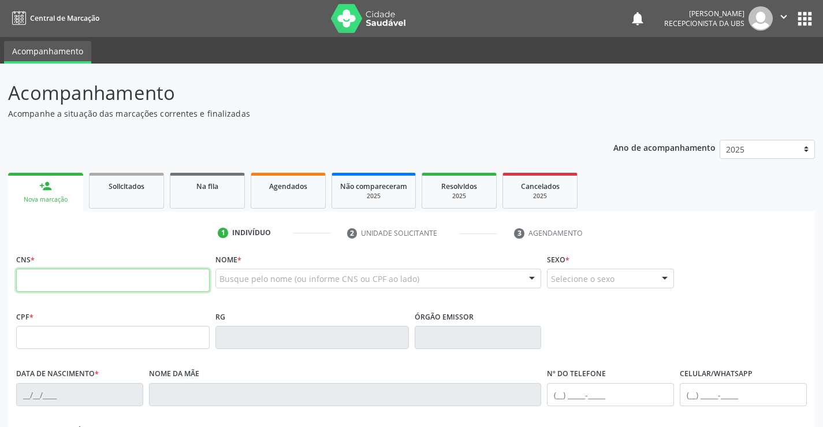
click at [52, 278] on input "text" at bounding box center [113, 280] width 194 height 23
click at [75, 283] on input "text" at bounding box center [113, 280] width 194 height 23
paste input "129 9296 1452 0007"
type input "129 9296 1452 0007"
type input "013.184.454-77"
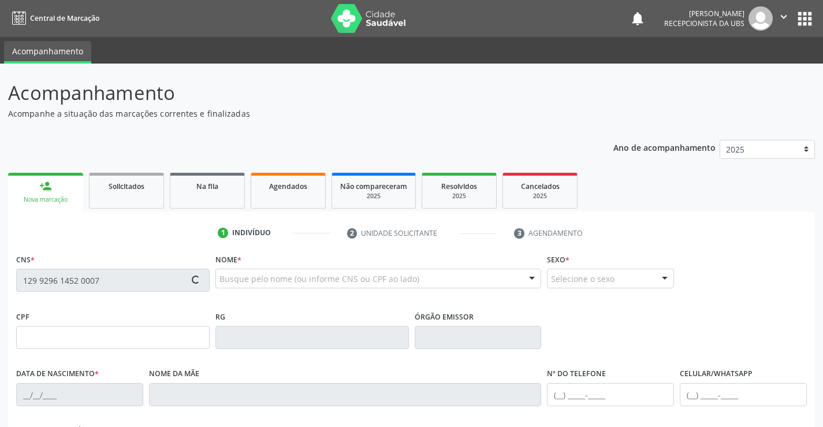
type input "15/01/1973"
type input "Maria de Fatima Romao de Holanda"
type input "(87) 99988-6260"
type input "599.195.234-53"
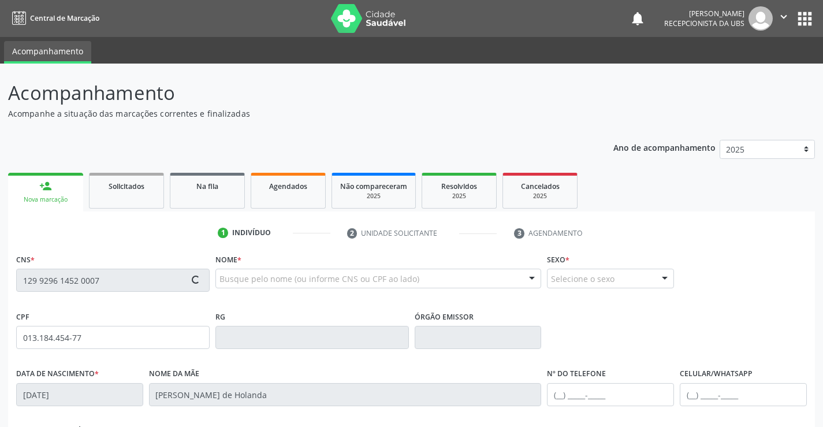
type input "257"
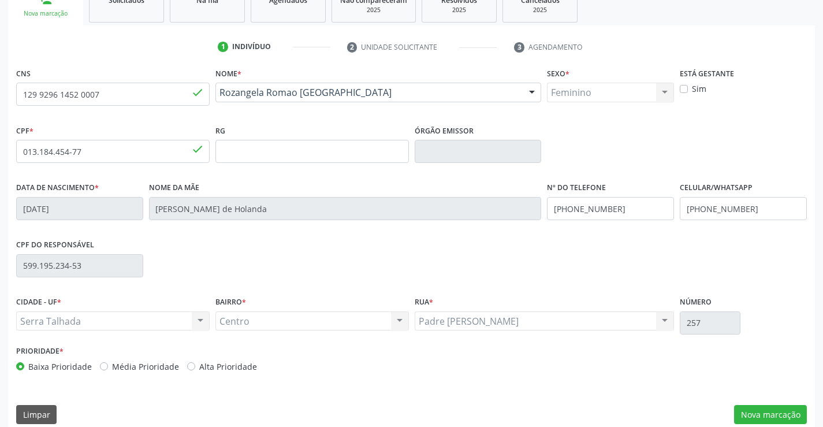
scroll to position [199, 0]
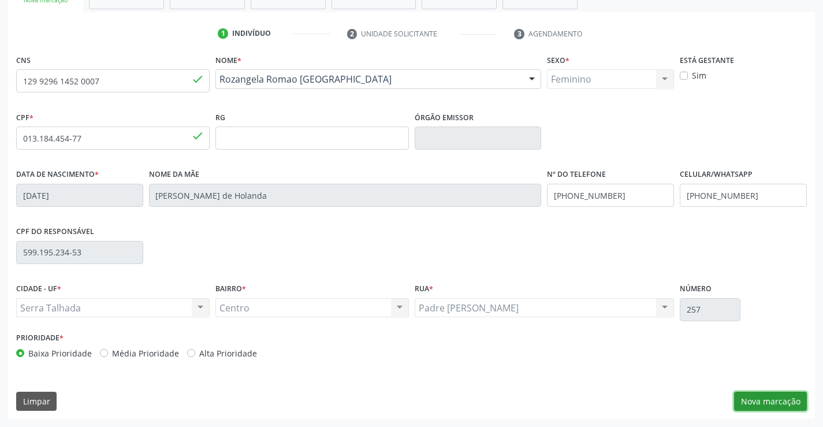
click at [783, 400] on button "Nova marcação" at bounding box center [770, 402] width 73 height 20
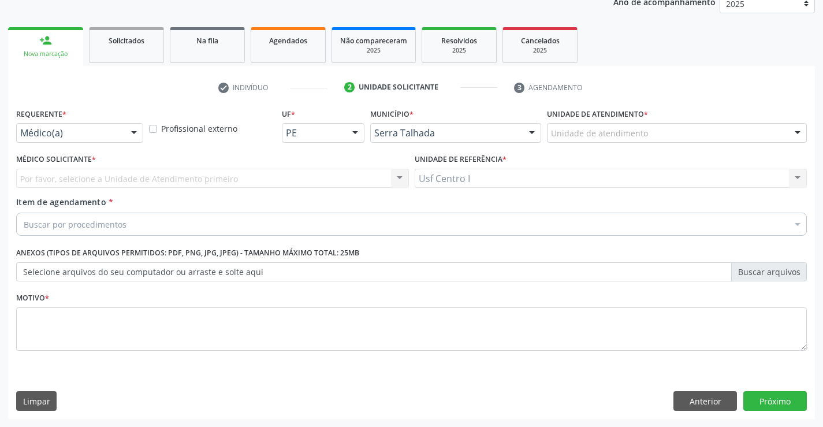
click at [131, 131] on div at bounding box center [133, 134] width 17 height 20
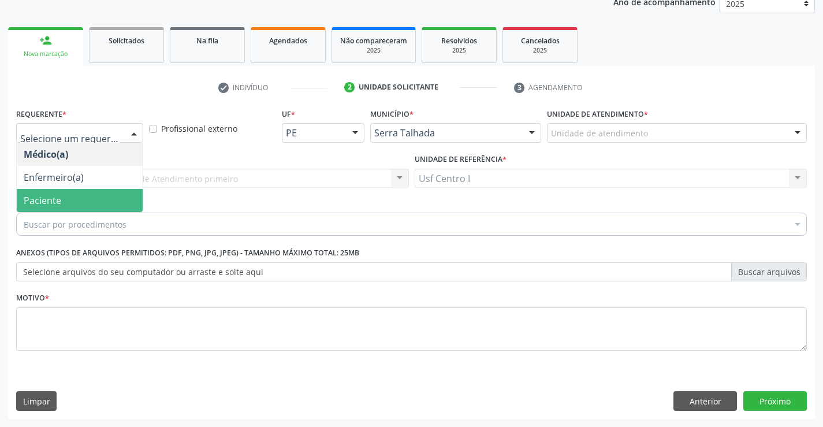
click at [105, 199] on span "Paciente" at bounding box center [80, 200] width 126 height 23
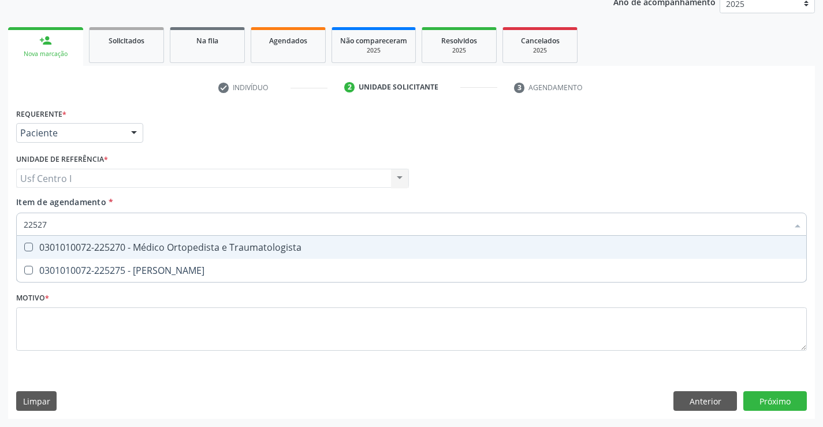
type input "225270"
click at [31, 247] on Traumatologista at bounding box center [28, 247] width 9 height 9
click at [24, 247] on Traumatologista "checkbox" at bounding box center [21, 247] width 8 height 8
checkbox Traumatologista "true"
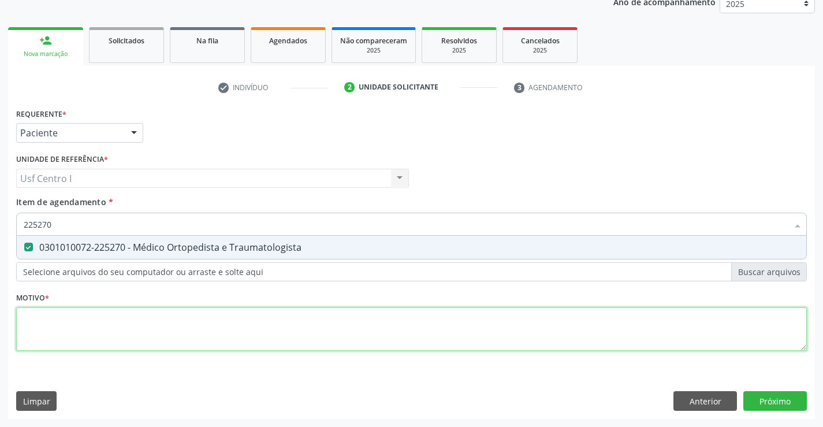
click at [39, 311] on div "Requerente * Paciente Médico(a) Enfermeiro(a) Paciente Nenhum resultado encontr…" at bounding box center [411, 236] width 791 height 262
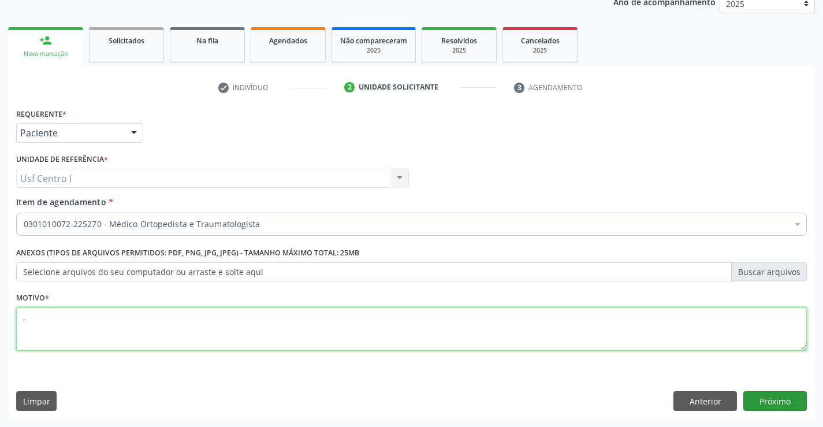
type textarea ","
click at [782, 398] on button "Próximo" at bounding box center [775, 401] width 64 height 20
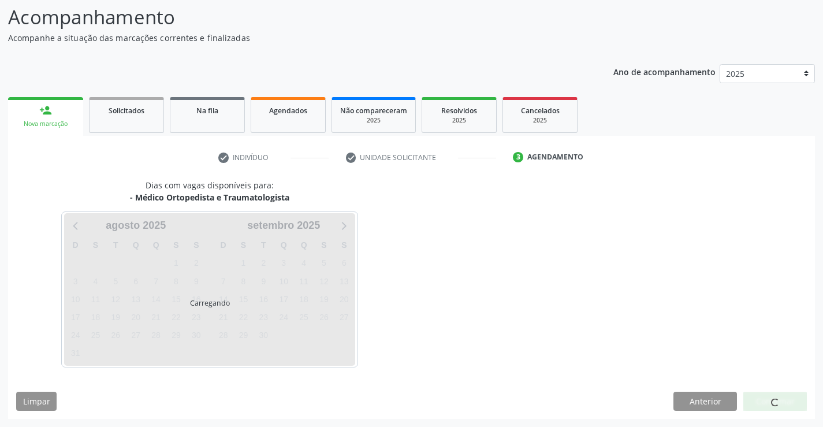
scroll to position [76, 0]
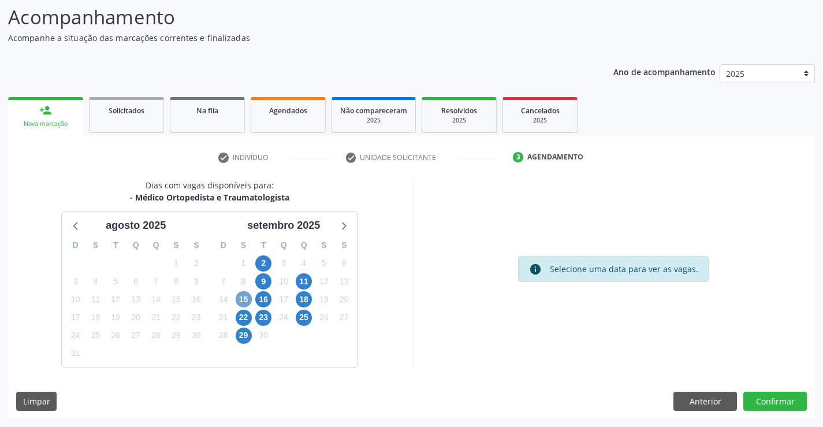
click at [241, 300] on span "15" at bounding box center [244, 299] width 16 height 16
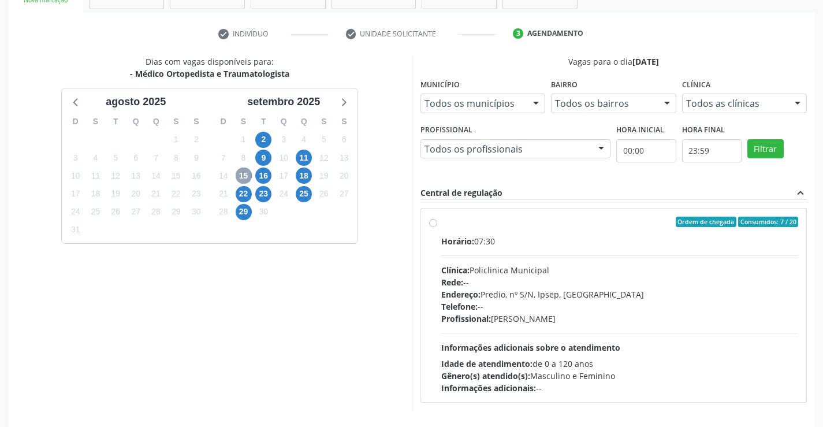
scroll to position [243, 0]
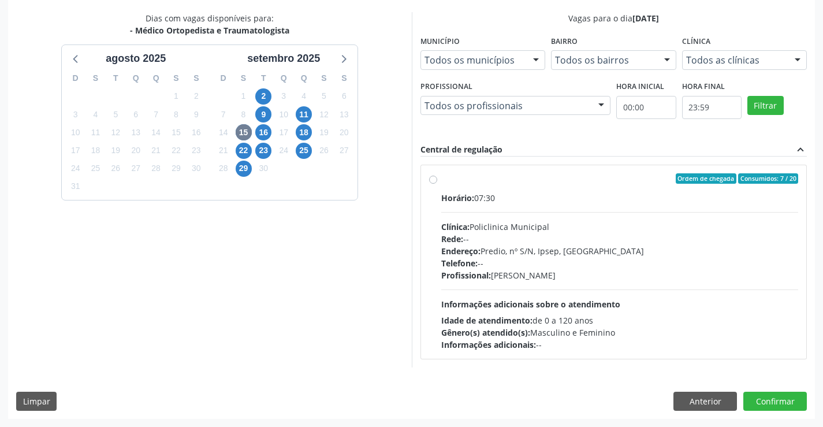
click at [441, 177] on label "Ordem de chegada Consumidos: 7 / 20 Horário: 07:30 Clínica: Policlinica Municip…" at bounding box center [620, 261] width 358 height 177
click at [433, 177] on input "Ordem de chegada Consumidos: 7 / 20 Horário: 07:30 Clínica: Policlinica Municip…" at bounding box center [433, 178] width 8 height 10
radio input "true"
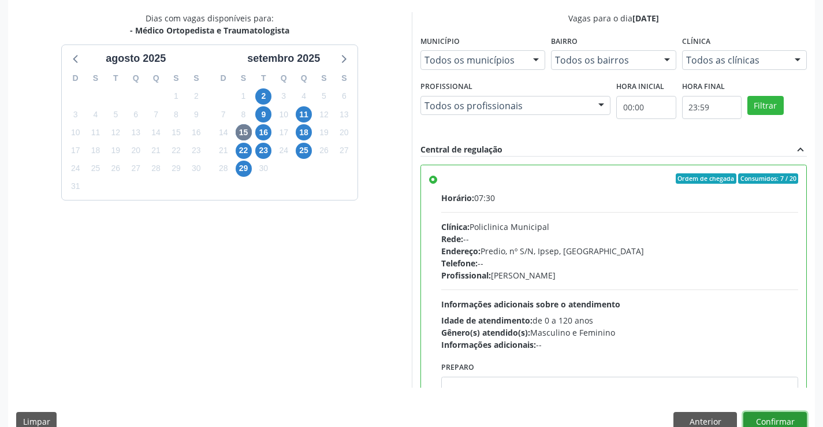
click at [785, 416] on button "Confirmar" at bounding box center [775, 422] width 64 height 20
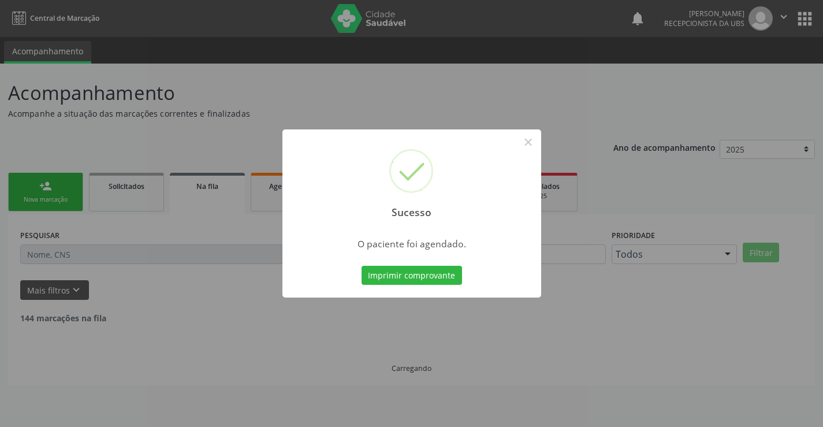
scroll to position [0, 0]
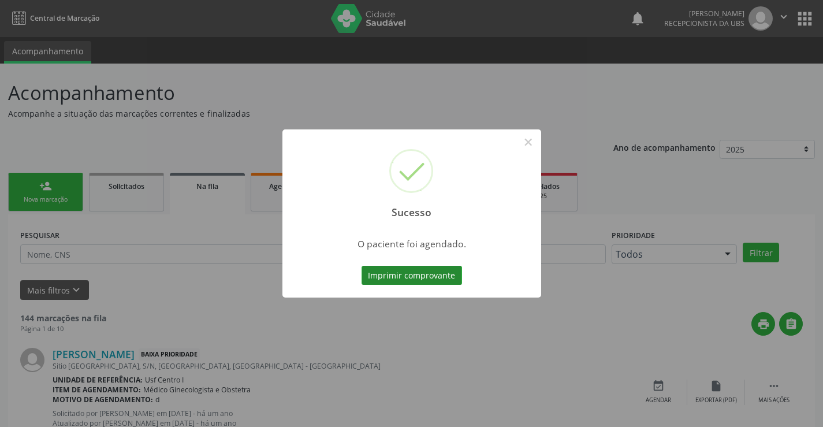
click at [410, 276] on button "Imprimir comprovante" at bounding box center [412, 276] width 101 height 20
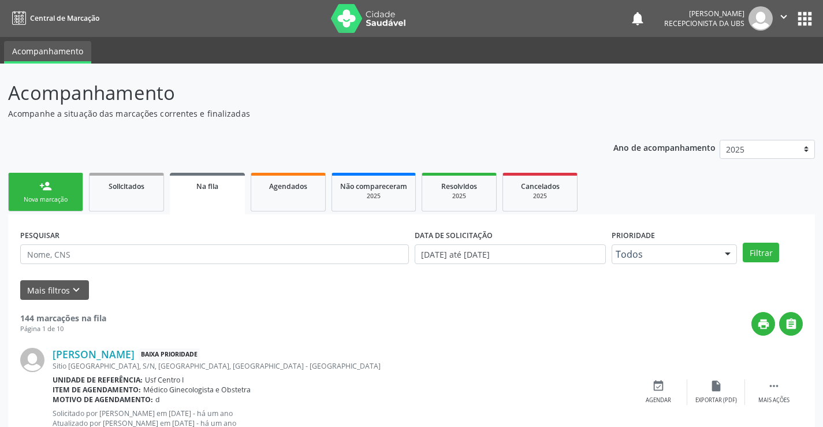
click at [39, 184] on link "person_add Nova marcação" at bounding box center [45, 192] width 75 height 39
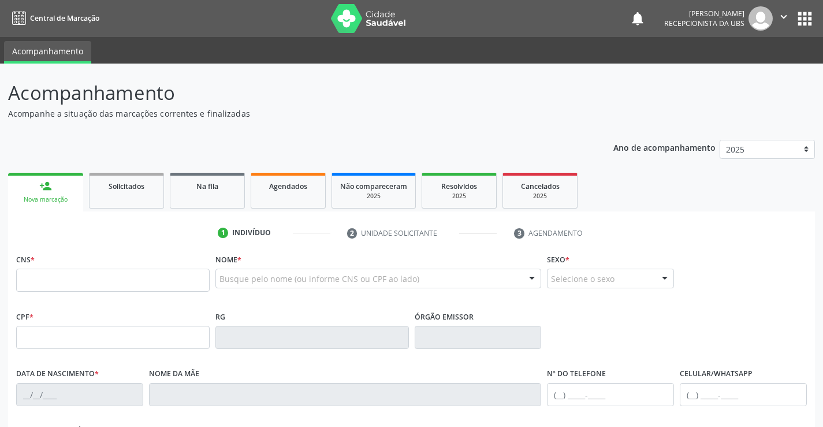
click at [41, 188] on div "person_add" at bounding box center [45, 186] width 13 height 13
click at [41, 187] on div "person_add" at bounding box center [45, 186] width 13 height 13
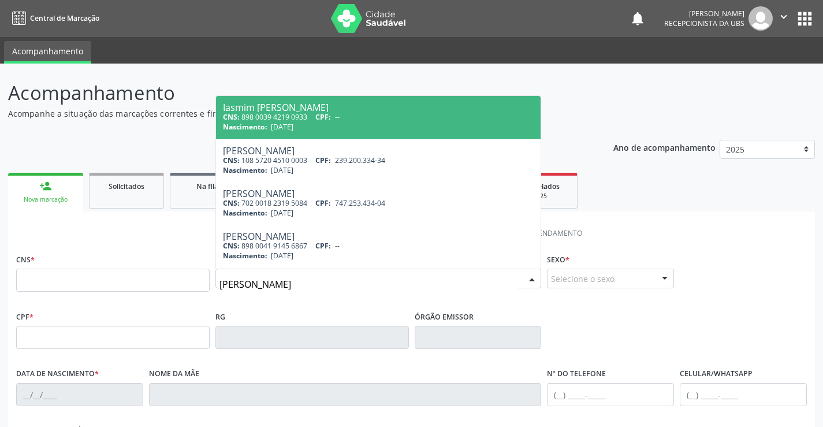
type input "maria de fatima roma"
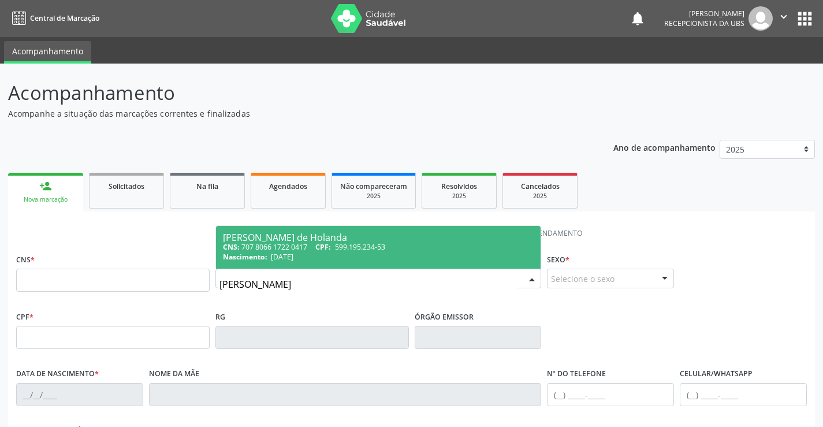
click at [359, 236] on div "Maria de Fatima Romao de Holanda" at bounding box center [378, 237] width 311 height 9
type input "707 8066 1722 0417"
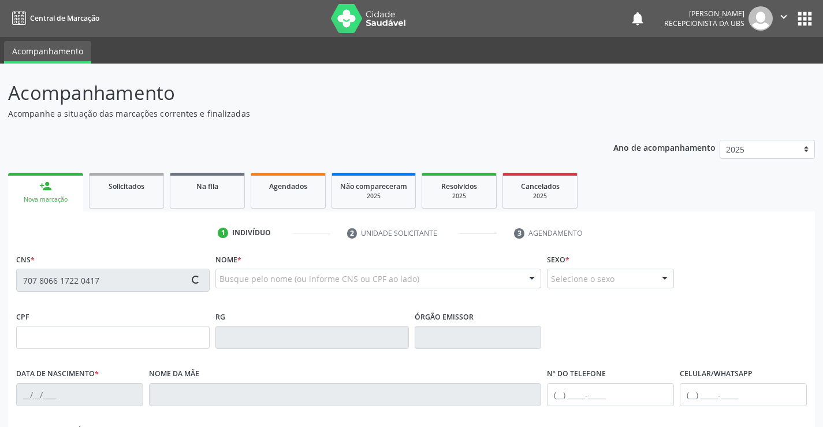
type input "599.195.234-53"
type input "24/10/1955"
type input "Margarida Romao dos Santos"
type input "(87) 99628-1617"
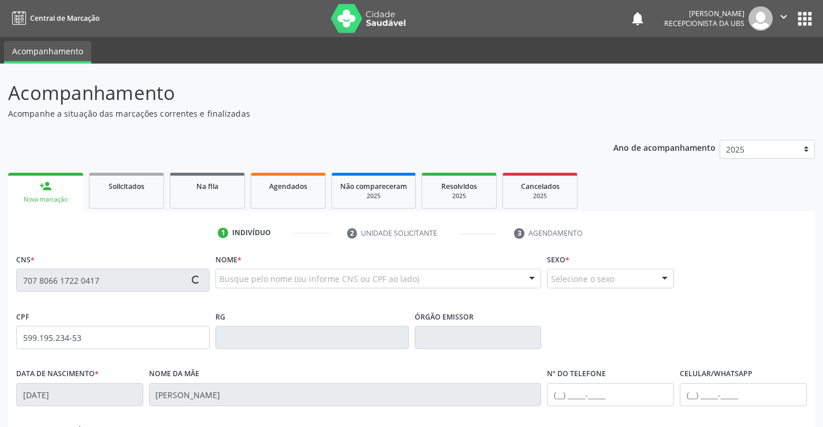
type input "257"
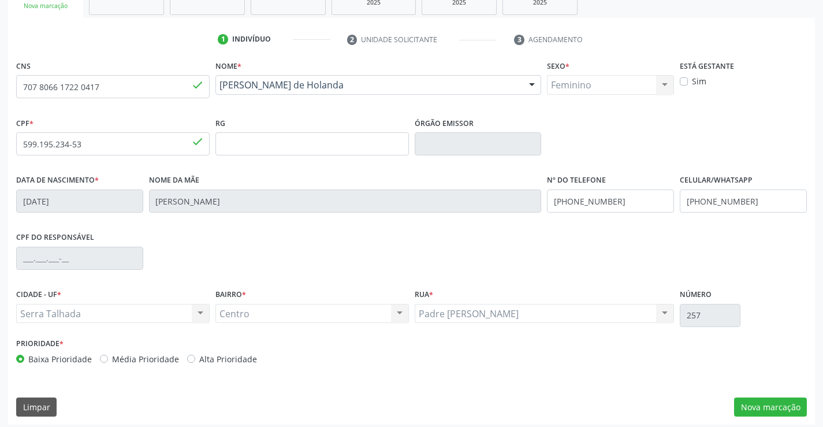
scroll to position [199, 0]
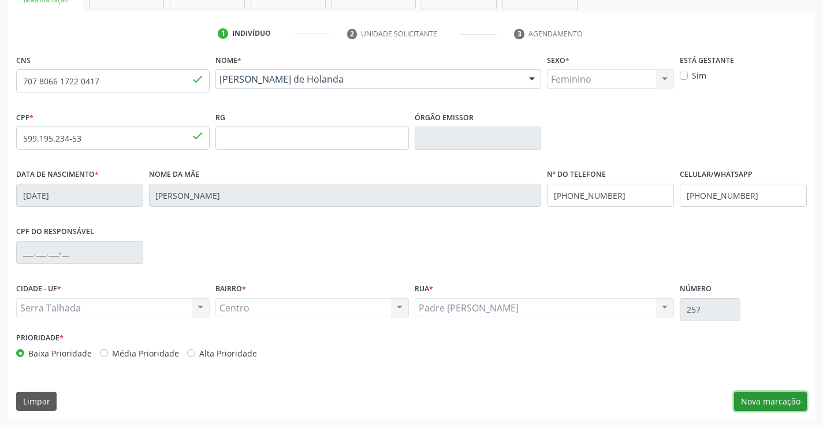
drag, startPoint x: 774, startPoint y: 400, endPoint x: 771, endPoint y: 392, distance: 8.6
click at [774, 399] on button "Nova marcação" at bounding box center [770, 402] width 73 height 20
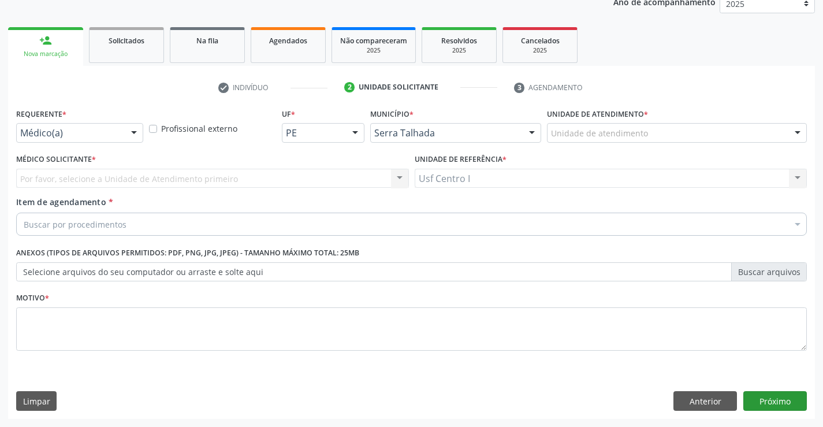
scroll to position [146, 0]
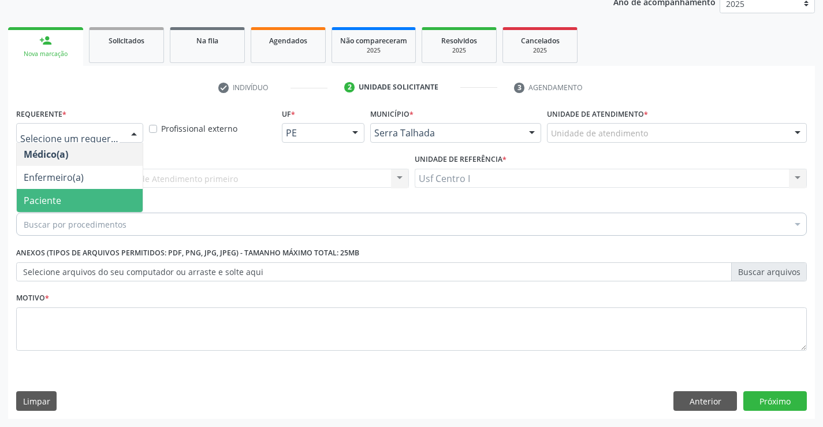
click at [102, 203] on span "Paciente" at bounding box center [80, 200] width 126 height 23
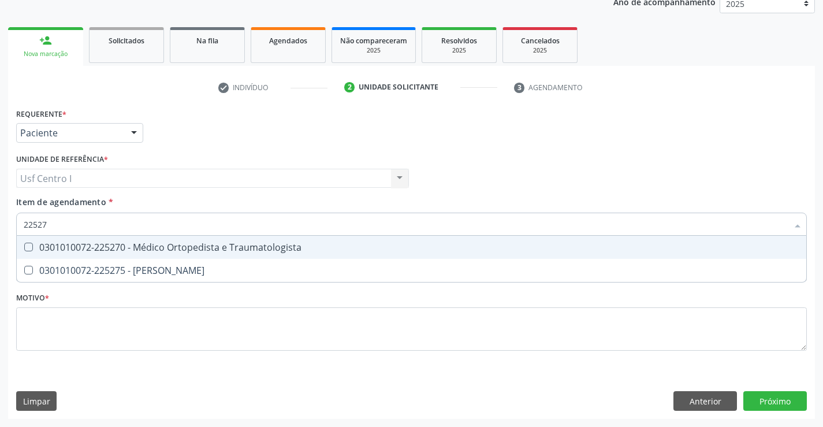
type input "225270"
click at [28, 244] on Traumatologista at bounding box center [28, 247] width 9 height 9
click at [24, 244] on Traumatologista "checkbox" at bounding box center [21, 247] width 8 height 8
checkbox Traumatologista "true"
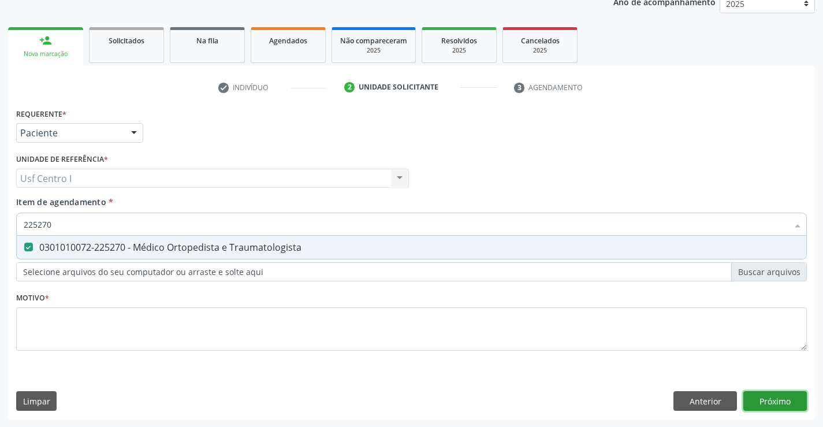
click at [768, 401] on div "Requerente * Paciente Médico(a) Enfermeiro(a) Paciente Nenhum resultado encontr…" at bounding box center [411, 262] width 807 height 314
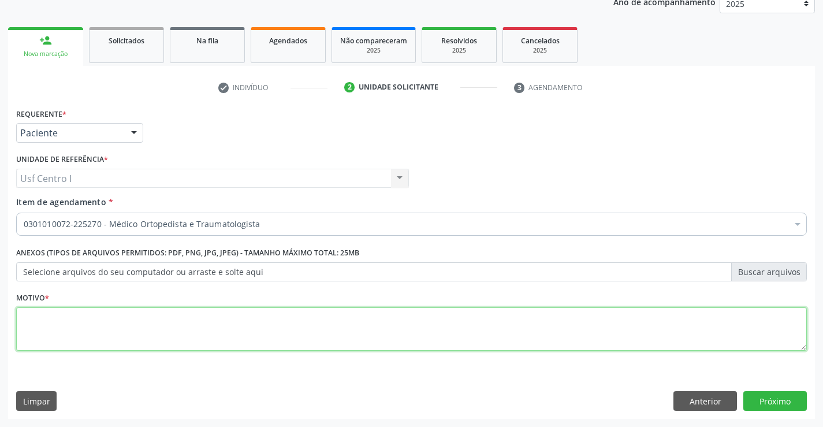
drag, startPoint x: 44, startPoint y: 333, endPoint x: 70, endPoint y: 322, distance: 28.5
click at [46, 331] on textarea at bounding box center [411, 329] width 791 height 44
type textarea ","
click at [777, 400] on button "Próximo" at bounding box center [775, 401] width 64 height 20
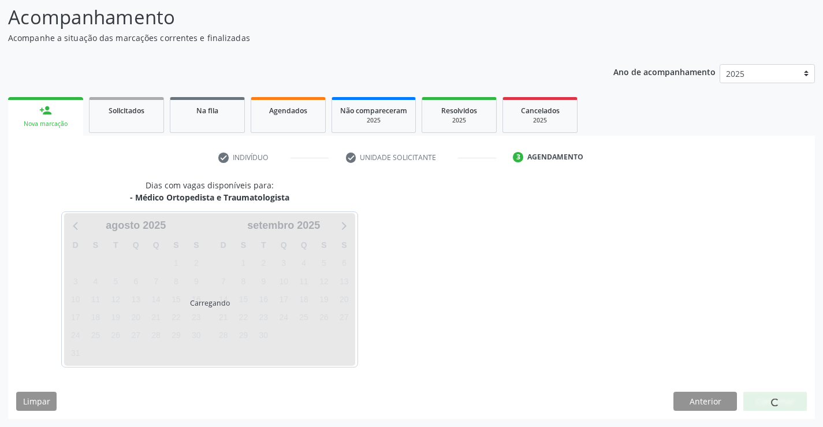
scroll to position [76, 0]
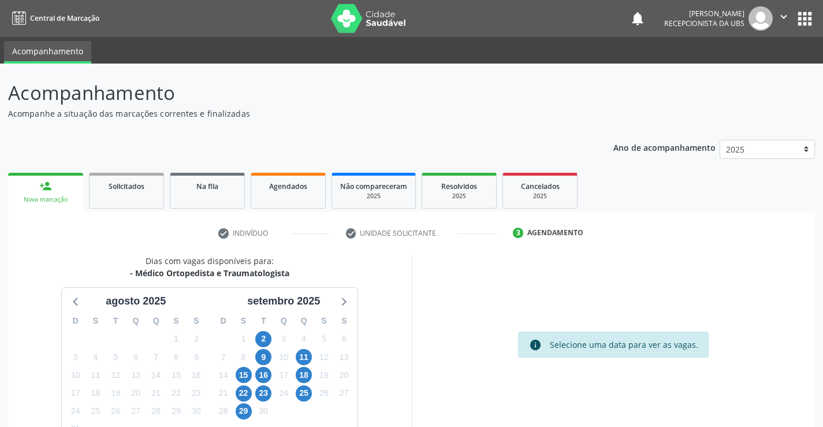
scroll to position [76, 0]
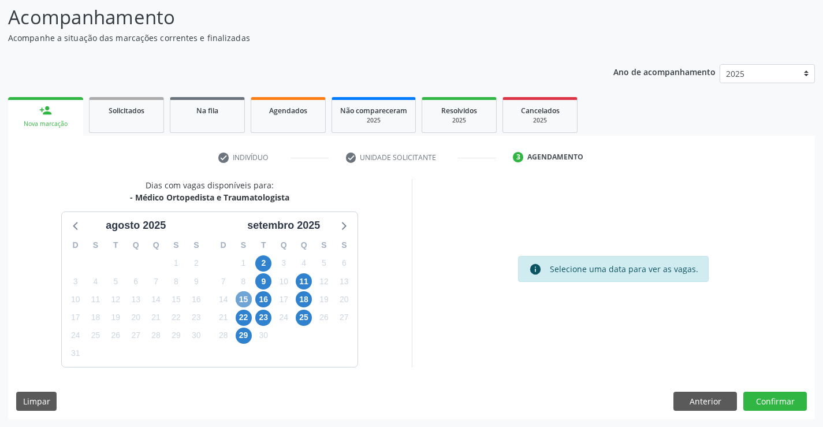
drag, startPoint x: 246, startPoint y: 297, endPoint x: 262, endPoint y: 289, distance: 17.8
click at [247, 295] on span "15" at bounding box center [244, 299] width 16 height 16
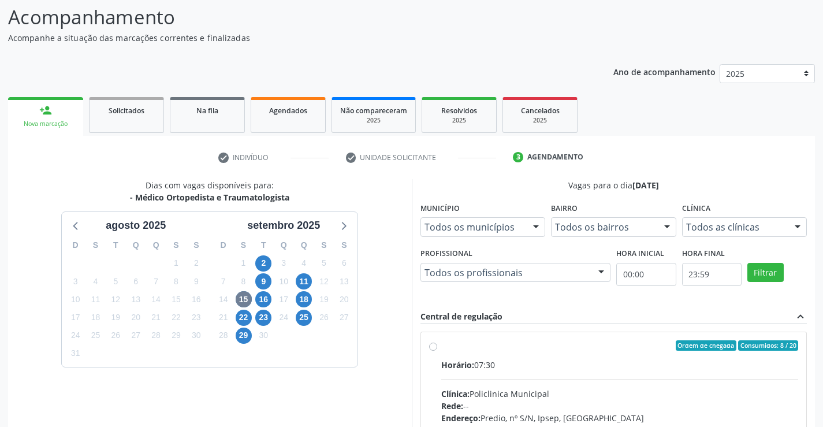
drag, startPoint x: 433, startPoint y: 345, endPoint x: 440, endPoint y: 343, distance: 7.5
click at [441, 344] on label "Ordem de chegada Consumidos: 8 / 20 Horário: 07:30 Clínica: Policlinica Municip…" at bounding box center [620, 428] width 358 height 177
click at [434, 344] on input "Ordem de chegada Consumidos: 8 / 20 Horário: 07:30 Clínica: Policlinica Municip…" at bounding box center [433, 345] width 8 height 10
radio input "true"
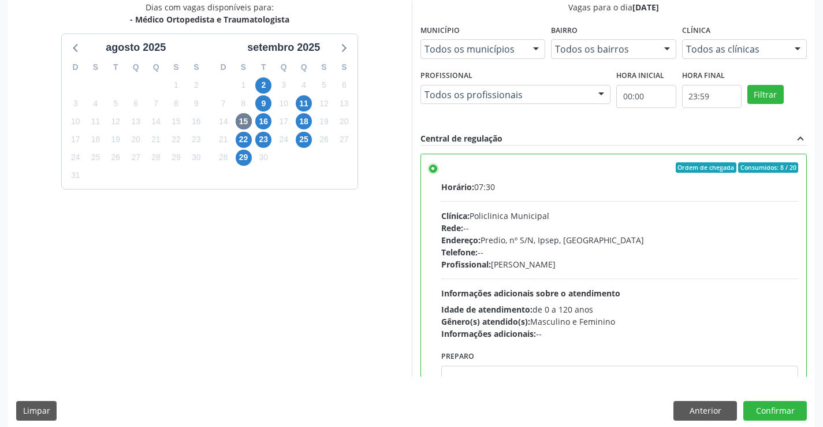
scroll to position [263, 0]
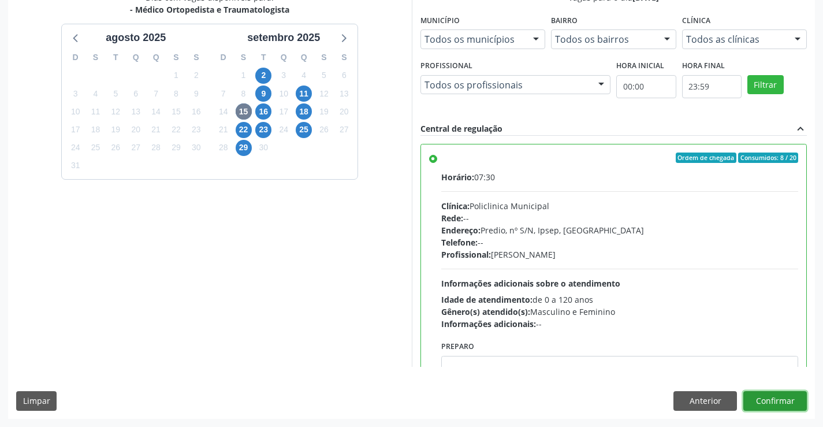
click at [777, 406] on button "Confirmar" at bounding box center [775, 401] width 64 height 20
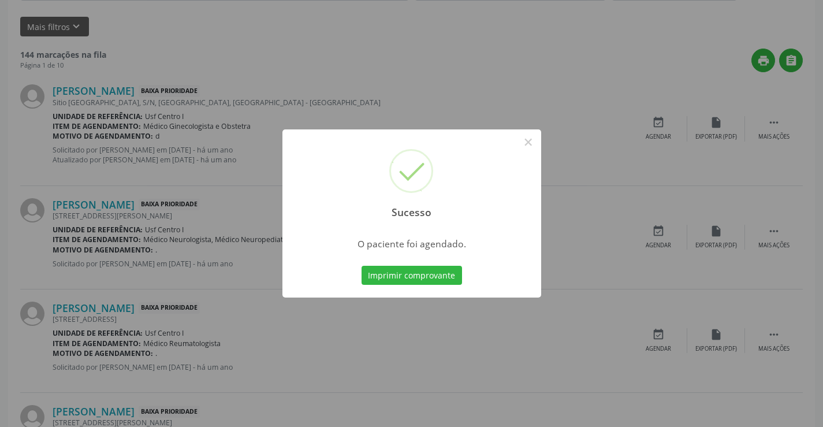
scroll to position [0, 0]
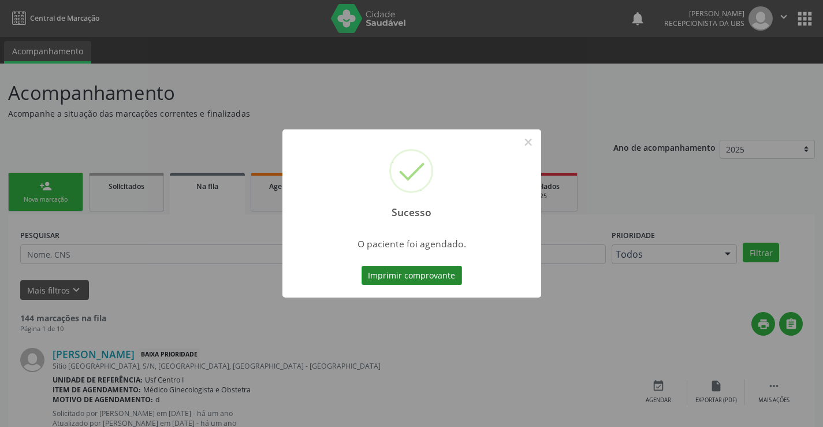
click at [429, 276] on button "Imprimir comprovante" at bounding box center [412, 276] width 101 height 20
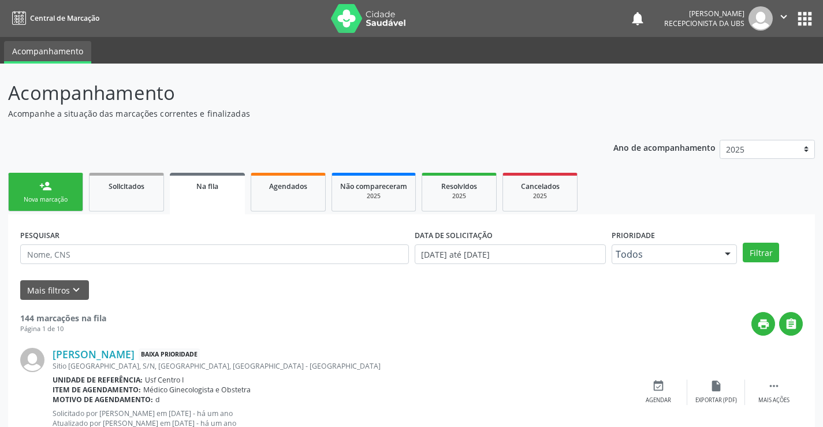
click at [64, 189] on div "Sucesso × O paciente foi agendado. Imprimir comprovante Cancel" at bounding box center [411, 213] width 823 height 427
drag, startPoint x: 24, startPoint y: 195, endPoint x: 40, endPoint y: 189, distance: 17.4
click at [24, 195] on link "person_add Nova marcação" at bounding box center [45, 192] width 75 height 39
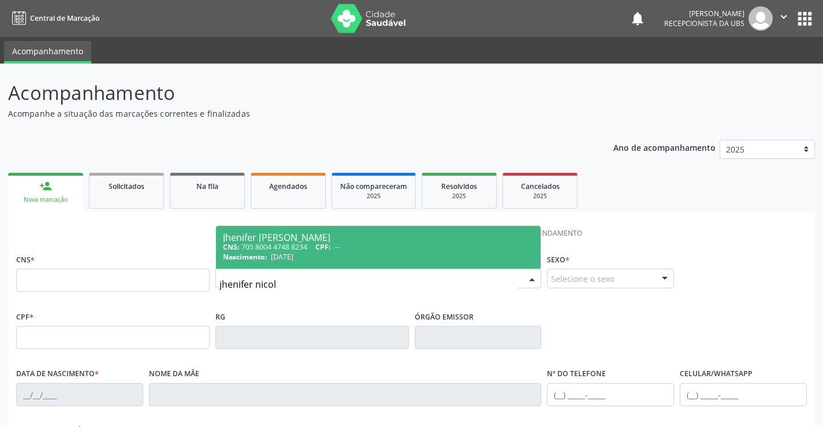
type input "[PERSON_NAME]"
click at [318, 247] on div "CNS: 705 8004 4748 8234 CPF: --" at bounding box center [378, 247] width 311 height 10
type input "705 8004 4748 8234"
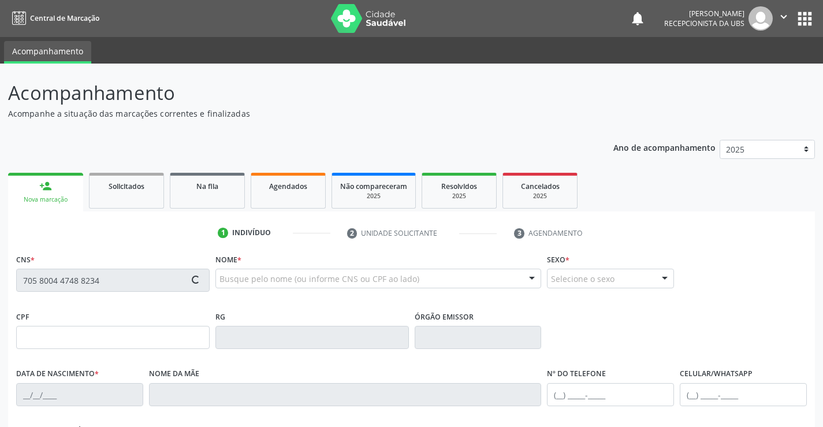
type input "[DATE]"
type input "Risoleide [PERSON_NAME]"
type input "[PHONE_NUMBER]"
type input "715.898.054-53"
type input "2199"
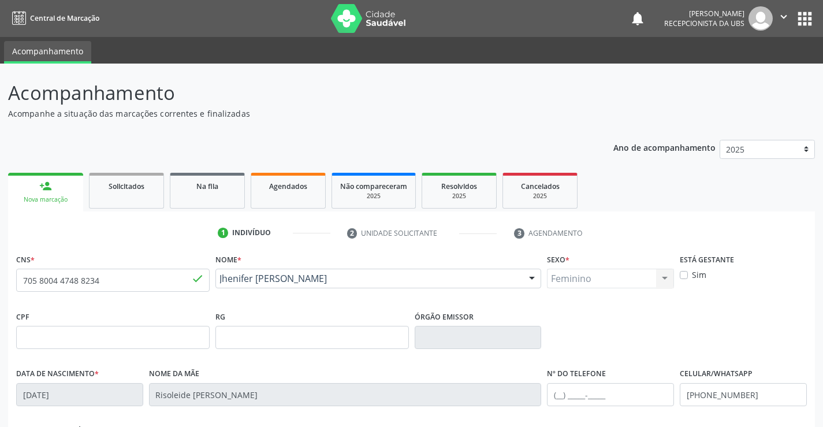
click at [821, 419] on div "Acompanhamento Acompanhe a situação das marcações correntes e finalizadas Relat…" at bounding box center [411, 345] width 823 height 563
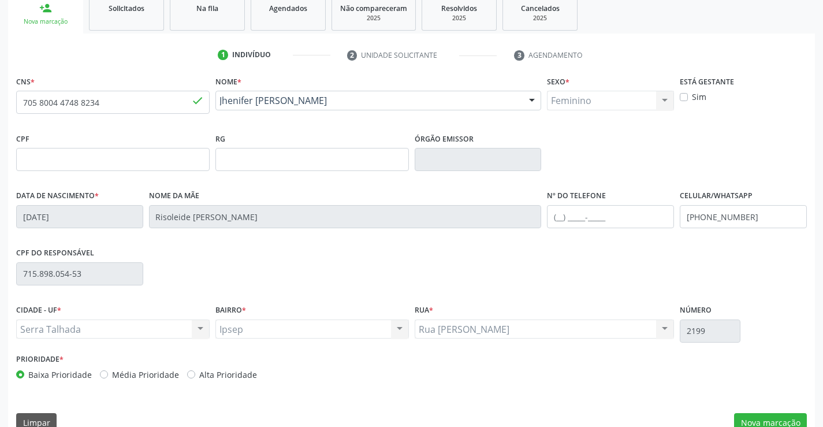
scroll to position [199, 0]
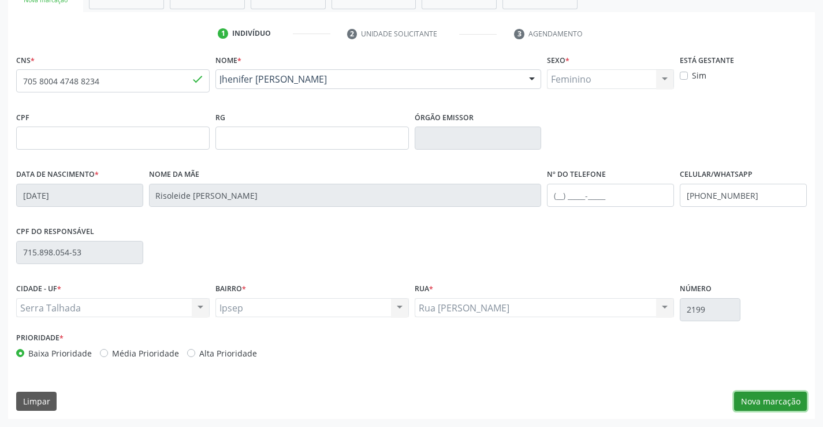
click at [781, 399] on button "Nova marcação" at bounding box center [770, 402] width 73 height 20
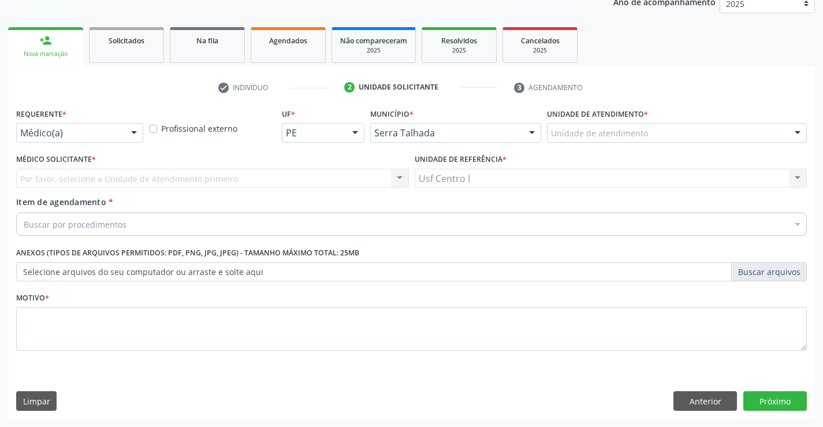
scroll to position [146, 0]
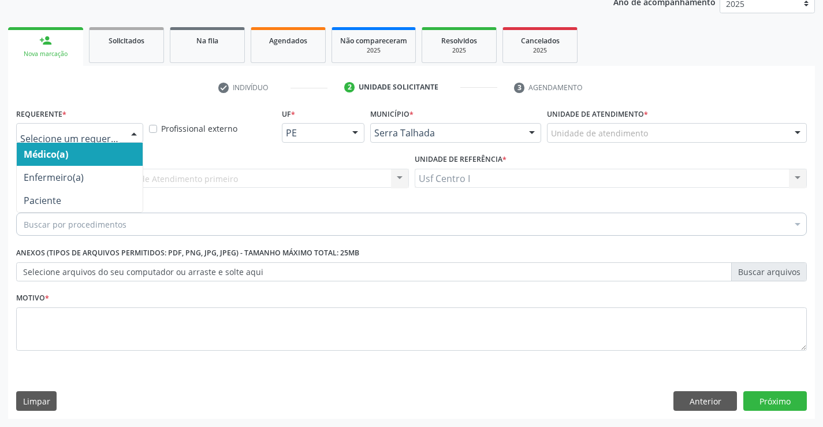
click at [137, 135] on div at bounding box center [133, 134] width 17 height 20
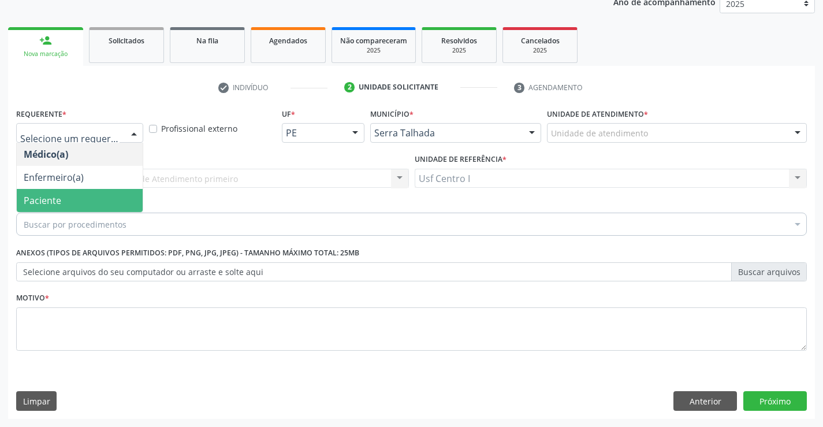
click at [116, 203] on span "Paciente" at bounding box center [80, 200] width 126 height 23
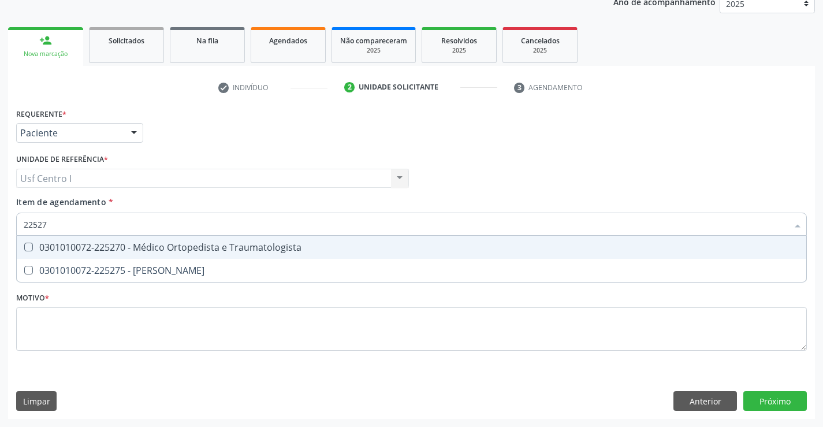
type input "225270"
click at [32, 244] on Traumatologista at bounding box center [28, 247] width 9 height 9
click at [24, 244] on Traumatologista "checkbox" at bounding box center [21, 247] width 8 height 8
checkbox Traumatologista "true"
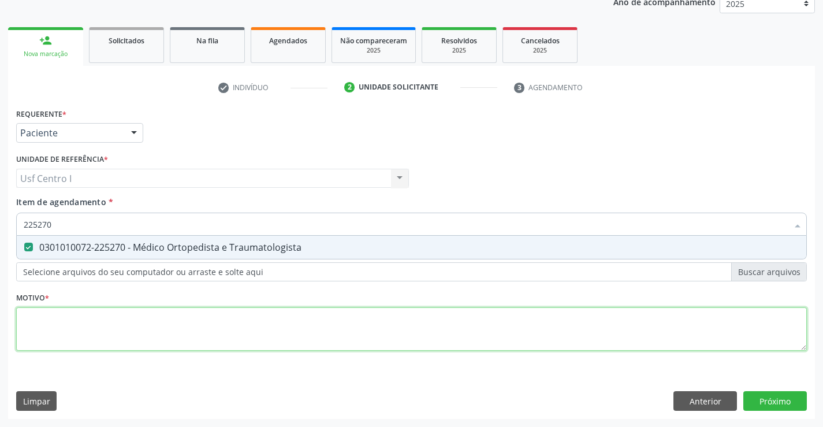
click at [31, 319] on div "Requerente * Paciente Médico(a) Enfermeiro(a) Paciente Nenhum resultado encontr…" at bounding box center [411, 236] width 791 height 262
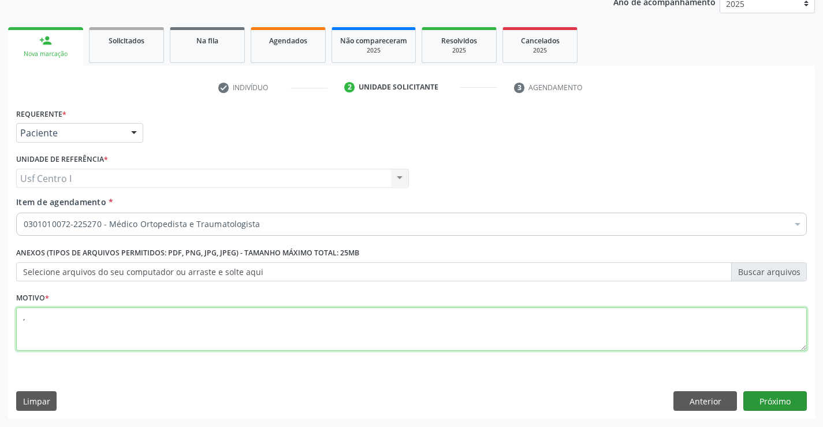
type textarea ","
click at [772, 404] on button "Próximo" at bounding box center [775, 401] width 64 height 20
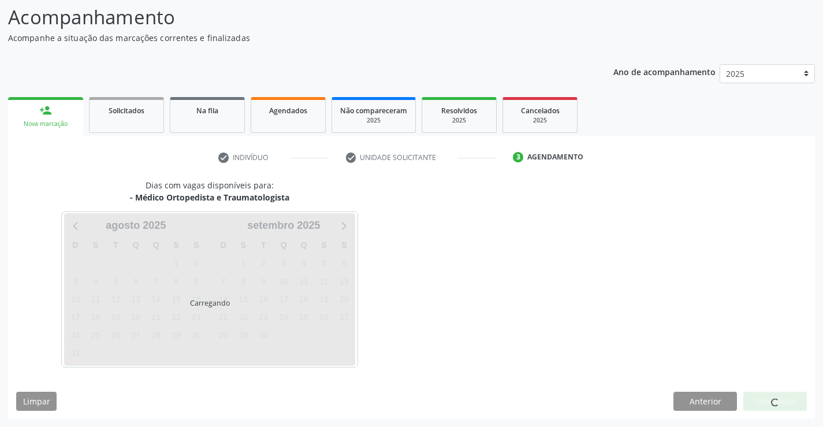
scroll to position [76, 0]
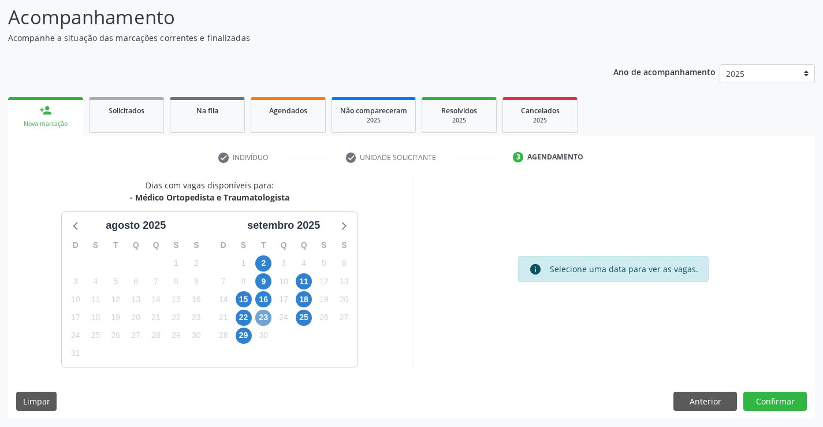
click at [265, 318] on span "23" at bounding box center [263, 318] width 16 height 16
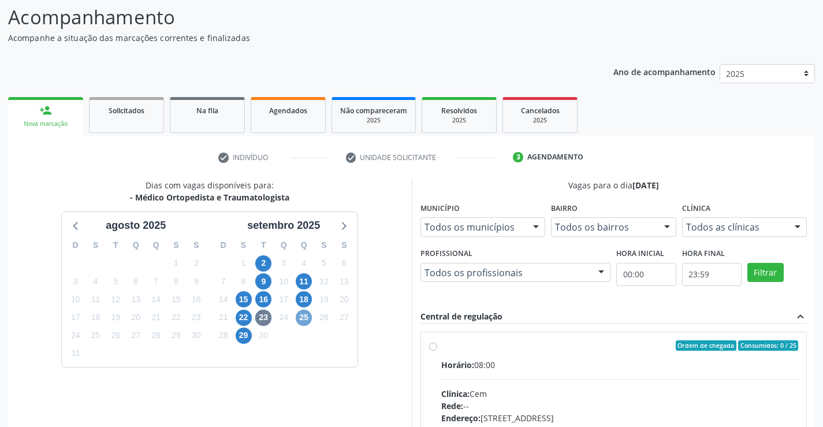
click at [302, 319] on span "25" at bounding box center [304, 318] width 16 height 16
click at [304, 299] on span "18" at bounding box center [304, 299] width 16 height 16
click at [428, 346] on div "Ordem de chegada Consumidos: 1 / 20 Horário: 07:30 Clínica: Policlinica Municip…" at bounding box center [614, 429] width 386 height 194
radio input "true"
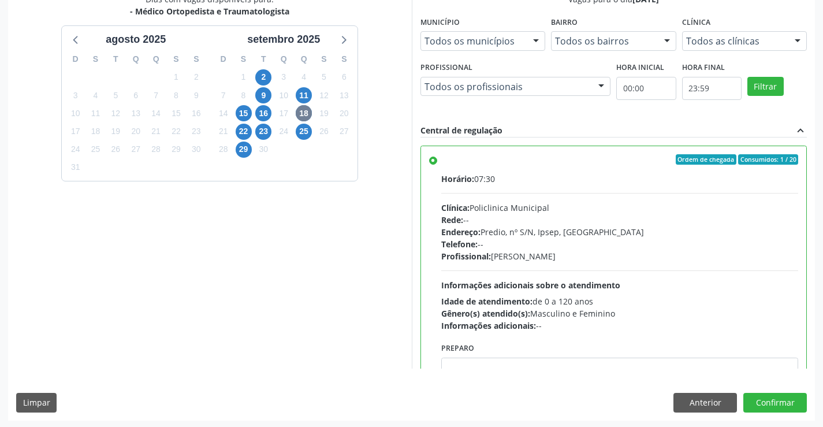
scroll to position [263, 0]
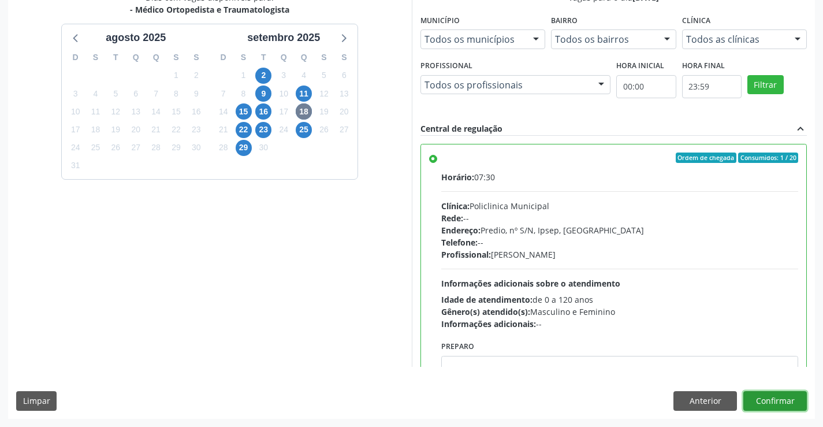
click at [765, 398] on button "Confirmar" at bounding box center [775, 401] width 64 height 20
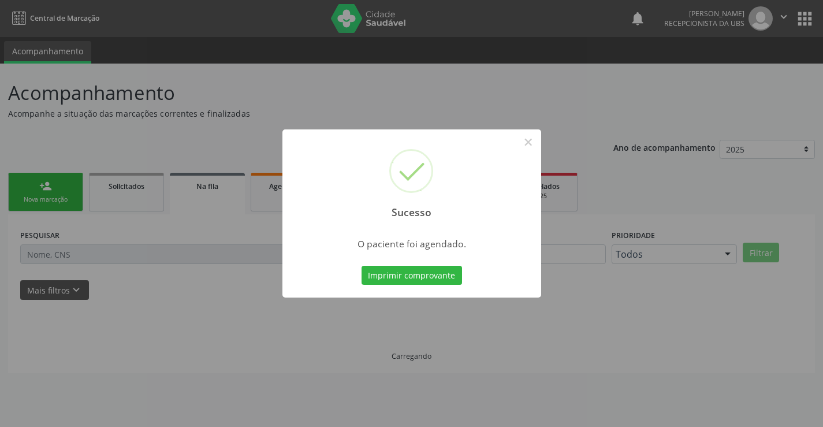
scroll to position [0, 0]
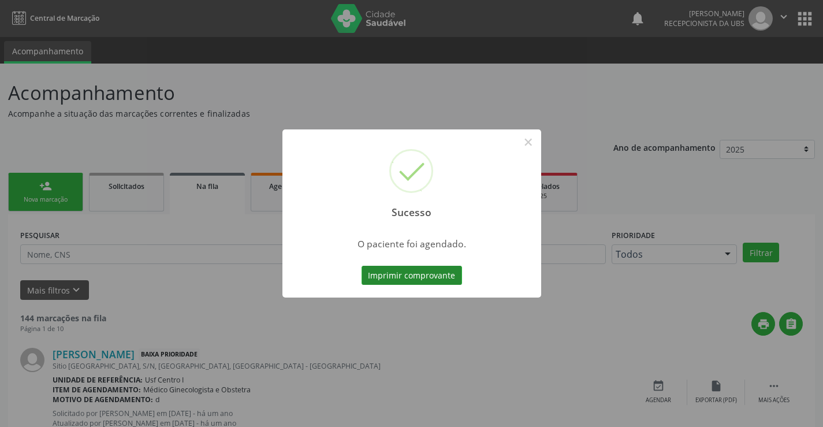
click at [419, 278] on button "Imprimir comprovante" at bounding box center [412, 276] width 101 height 20
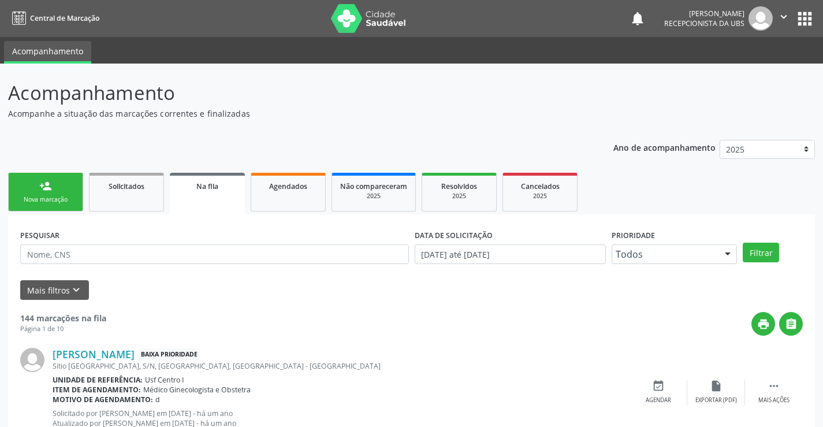
click at [72, 194] on link "person_add Nova marcação" at bounding box center [45, 192] width 75 height 39
click at [72, 193] on link "person_add Nova marcação" at bounding box center [45, 192] width 75 height 39
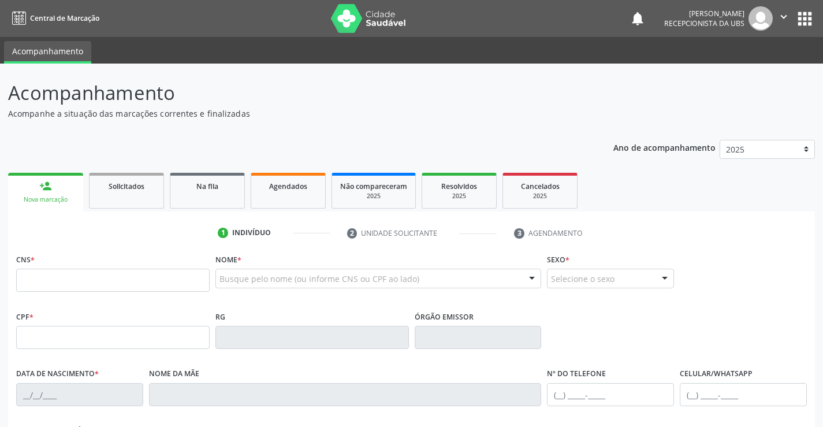
click at [72, 193] on link "person_add Nova marcação" at bounding box center [45, 192] width 75 height 39
click at [121, 269] on input "text" at bounding box center [113, 280] width 194 height 23
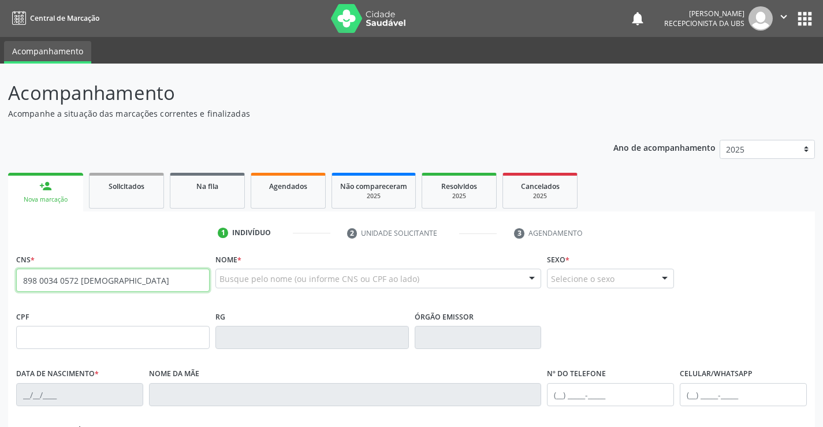
type input "898 0034 0572 1255"
type input "02/10/1964"
type input "Antonia Mourato Diniz"
type input "(99) 99999-9999"
type input "(87) 99113-2214"
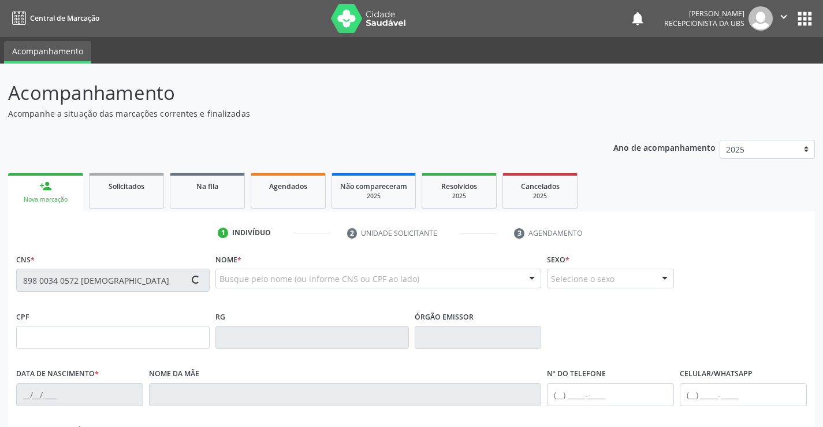
type input "1299"
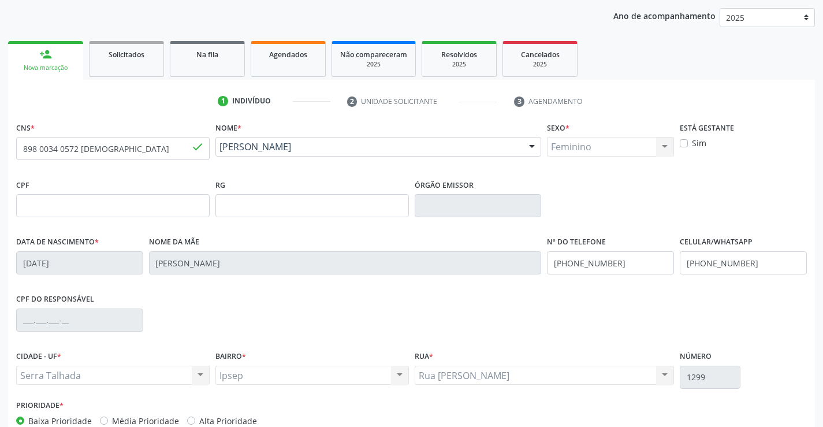
scroll to position [199, 0]
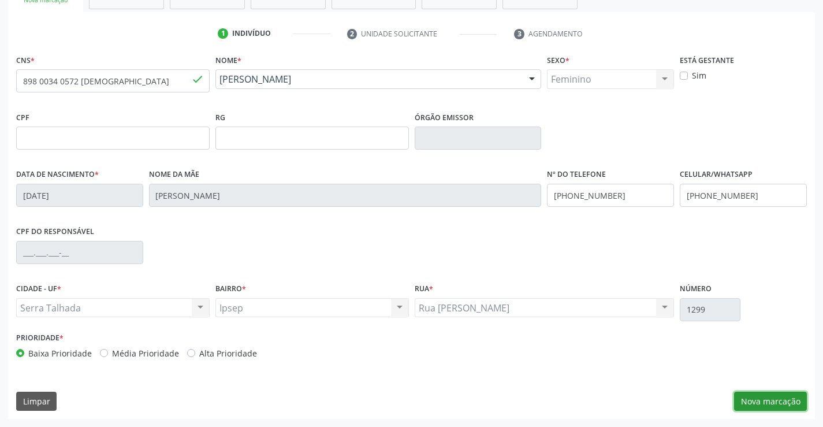
click at [755, 396] on button "Nova marcação" at bounding box center [770, 402] width 73 height 20
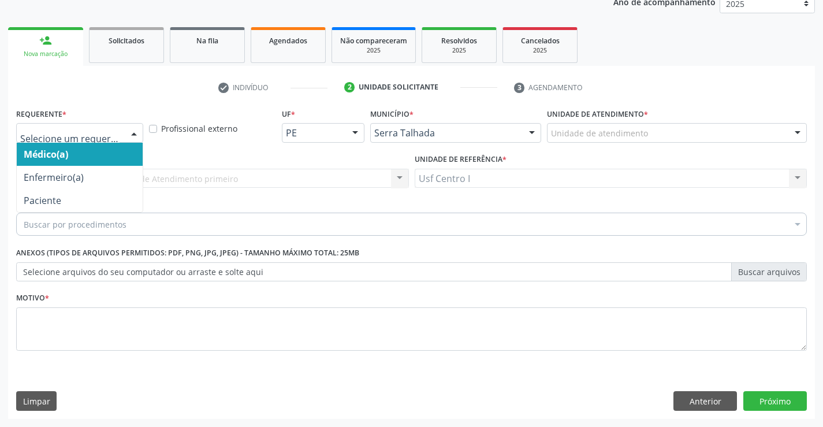
click at [137, 134] on div at bounding box center [133, 134] width 17 height 20
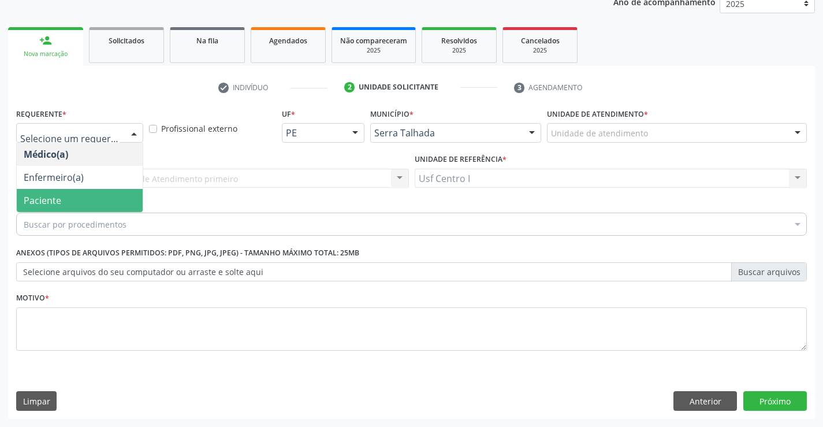
drag, startPoint x: 103, startPoint y: 197, endPoint x: 103, endPoint y: 190, distance: 6.9
click at [103, 195] on span "Paciente" at bounding box center [80, 200] width 126 height 23
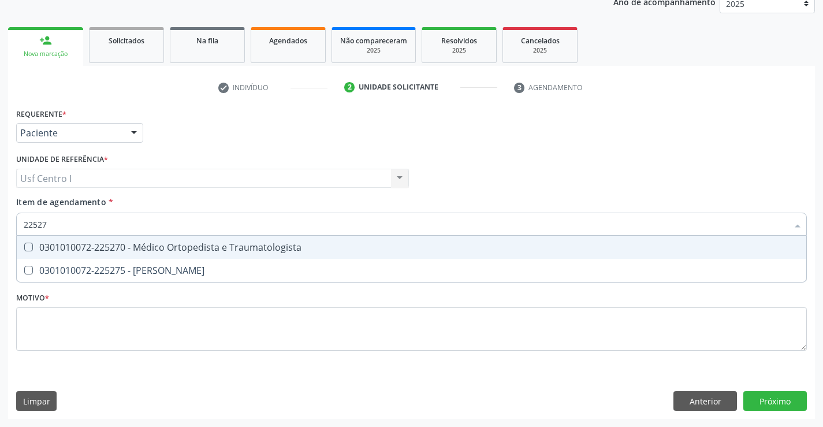
type input "225270"
click at [30, 241] on span "0301010072-225270 - Médico Ortopedista e Traumatologista" at bounding box center [412, 247] width 790 height 23
checkbox Traumatologista "true"
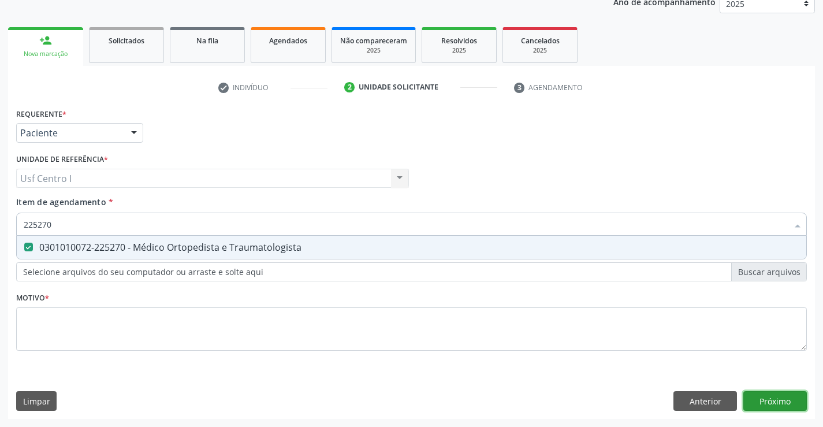
click at [769, 403] on div "Requerente * Paciente Médico(a) Enfermeiro(a) Paciente Nenhum resultado encontr…" at bounding box center [411, 262] width 807 height 314
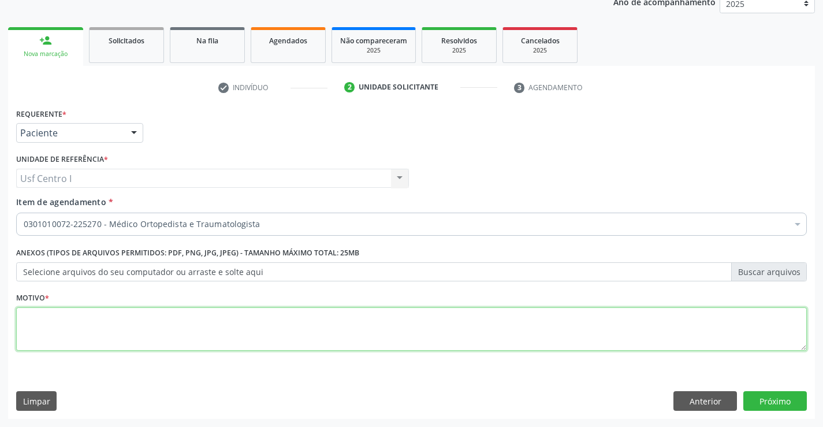
click at [75, 331] on textarea at bounding box center [411, 329] width 791 height 44
type textarea ","
click at [782, 401] on button "Próximo" at bounding box center [775, 401] width 64 height 20
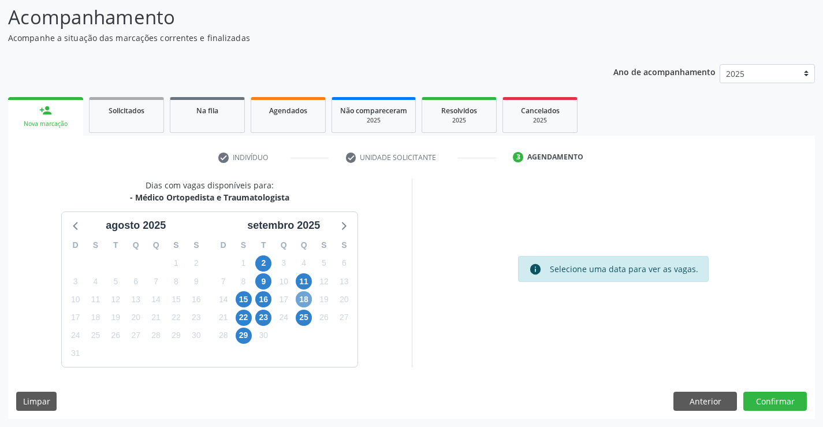
click at [306, 302] on span "18" at bounding box center [304, 299] width 16 height 16
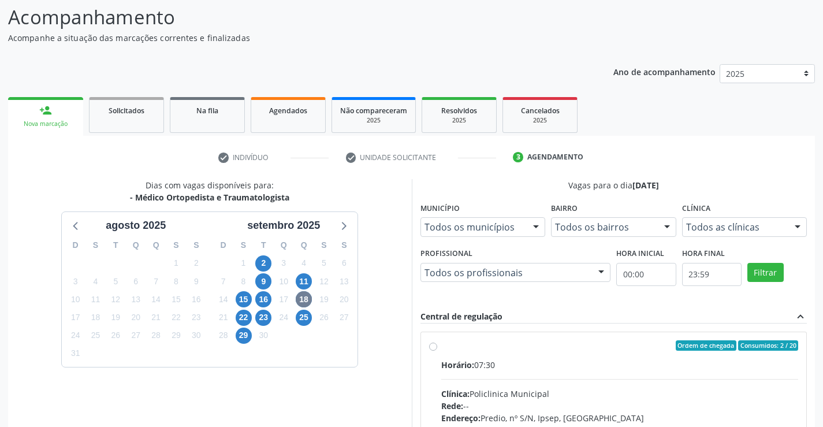
click at [438, 345] on div "Ordem de chegada Consumidos: 2 / 20 Horário: 07:30 Clínica: Policlinica Municip…" at bounding box center [614, 428] width 370 height 177
radio input "true"
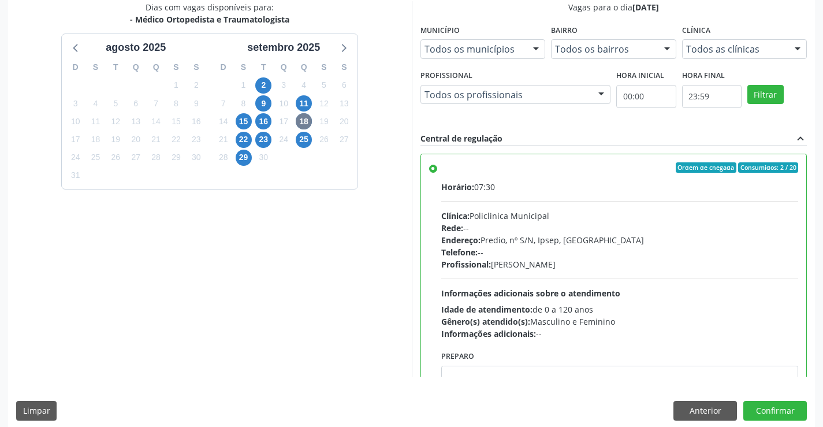
scroll to position [263, 0]
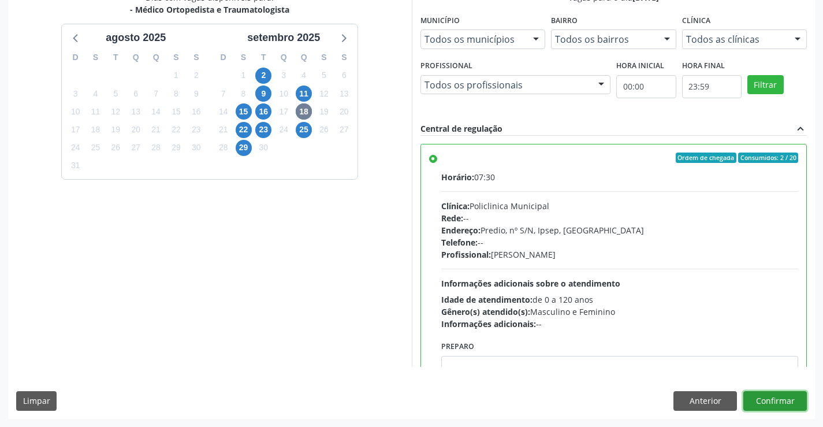
click at [768, 403] on button "Confirmar" at bounding box center [775, 401] width 64 height 20
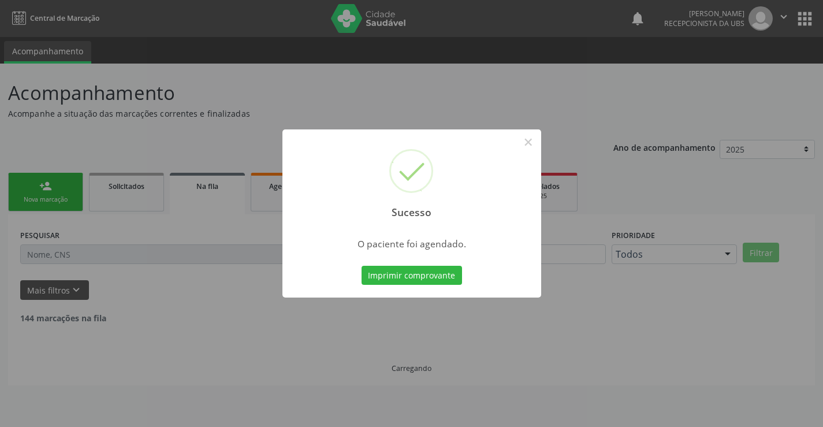
scroll to position [0, 0]
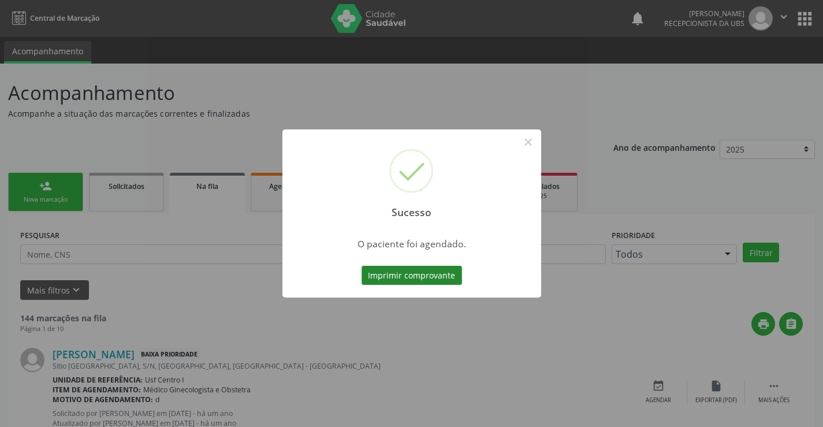
click at [411, 278] on button "Imprimir comprovante" at bounding box center [412, 276] width 101 height 20
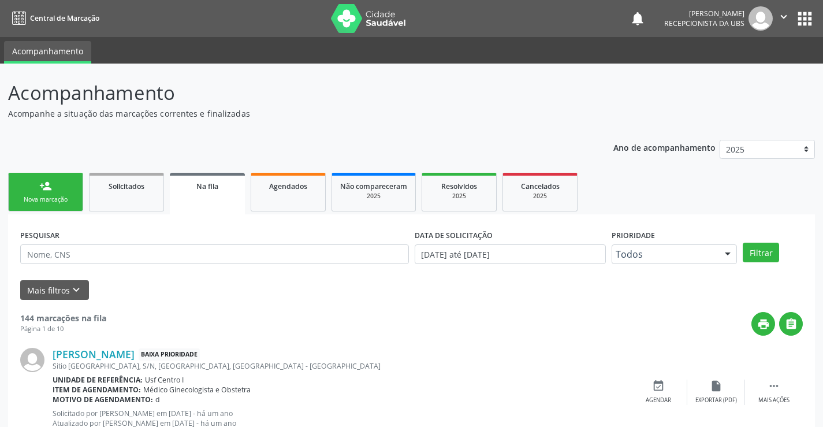
click at [35, 201] on div "Nova marcação" at bounding box center [46, 199] width 58 height 9
click at [44, 195] on div "Nova marcação" at bounding box center [46, 199] width 58 height 9
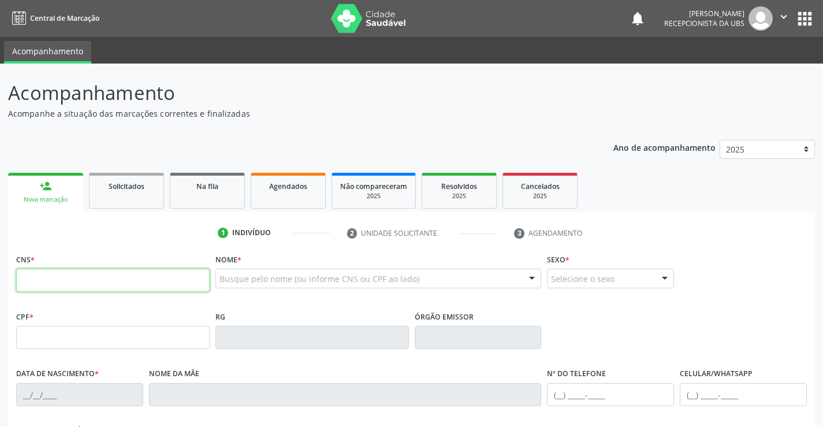
click at [51, 276] on input "text" at bounding box center [113, 280] width 194 height 23
paste input "708 7091 3483 0697"
type input "708 7091 3483 0697"
type input "042.114.334-74"
type input "27/11/1982"
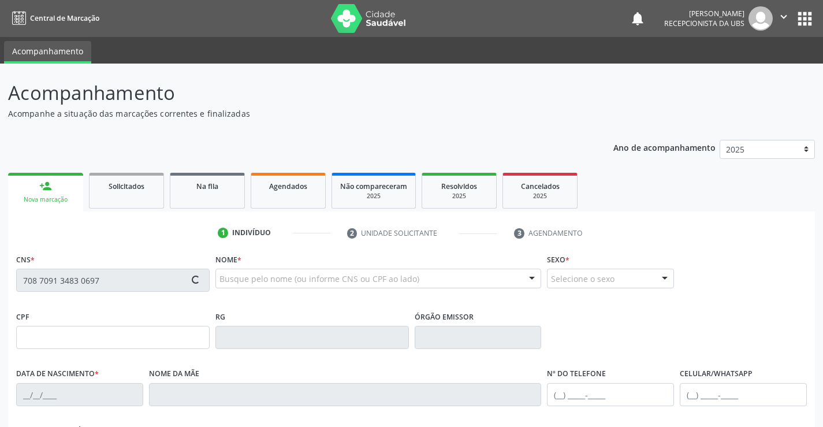
type input "Francisca Maria Faustino"
type input "(87) 99999-9999"
type input "(87) 99937-0334"
type input "054.887.644-45"
type input "180"
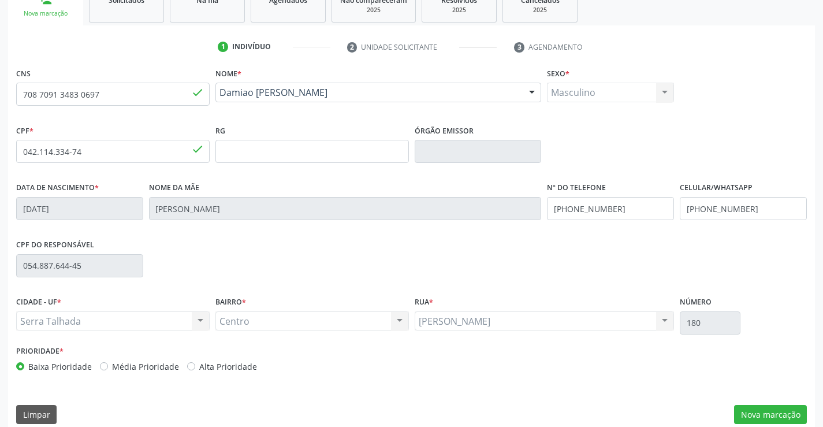
scroll to position [199, 0]
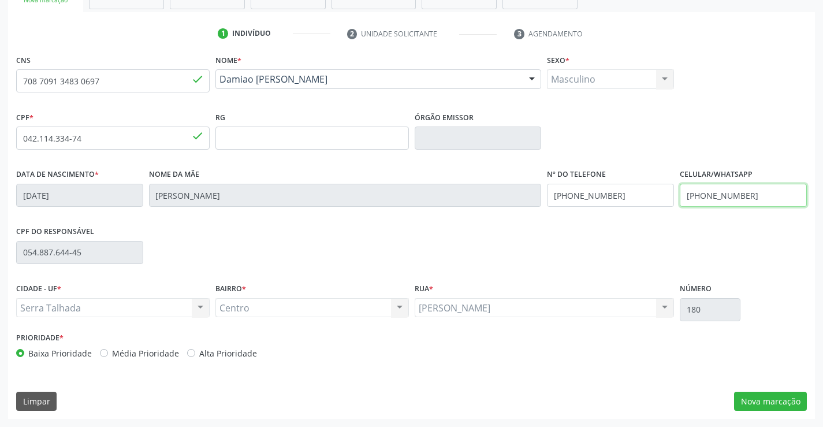
click at [764, 199] on input "(87) 99937-0334" at bounding box center [743, 195] width 127 height 23
type input "("
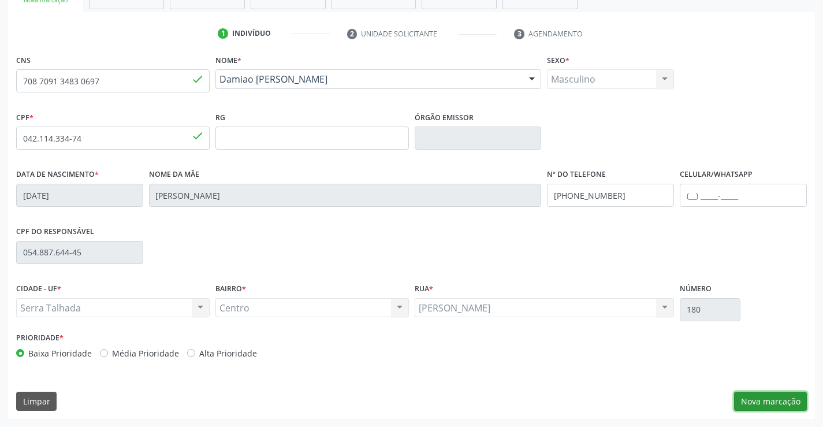
click at [793, 401] on button "Nova marcação" at bounding box center [770, 402] width 73 height 20
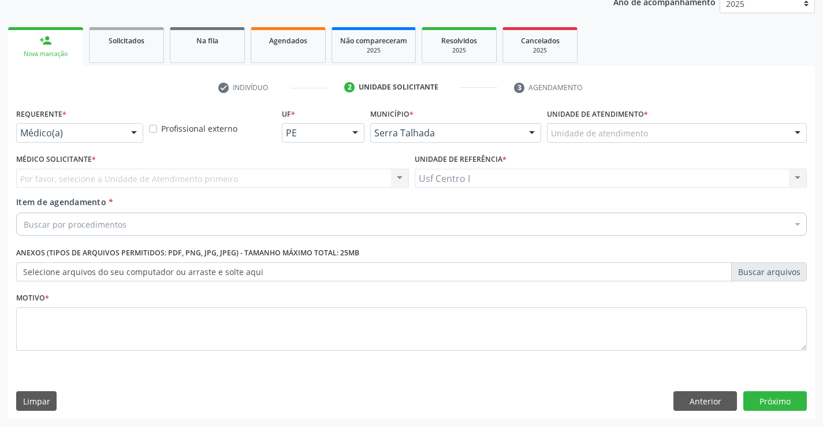
scroll to position [146, 0]
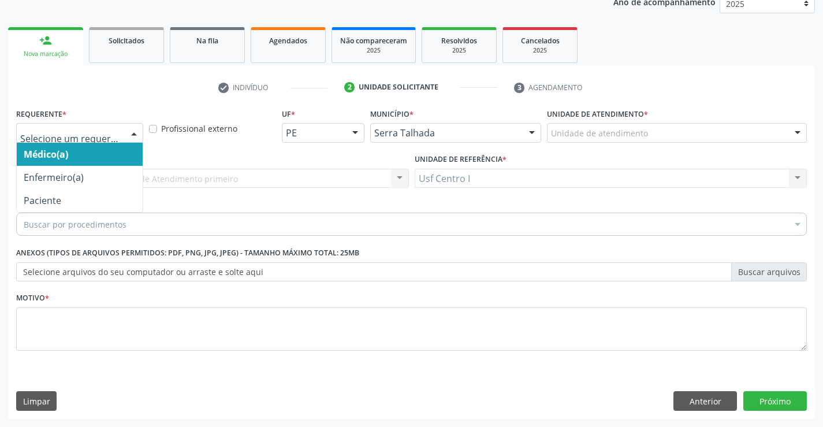
click at [128, 134] on div at bounding box center [133, 134] width 17 height 20
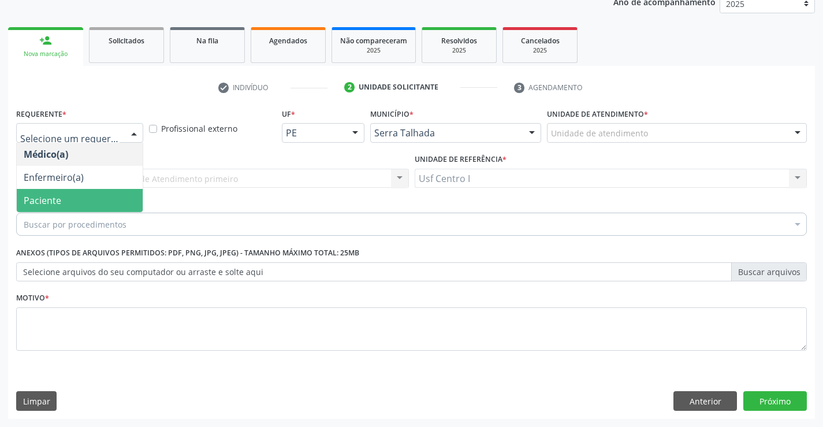
drag, startPoint x: 101, startPoint y: 196, endPoint x: 87, endPoint y: 193, distance: 13.7
click at [99, 196] on span "Paciente" at bounding box center [80, 200] width 126 height 23
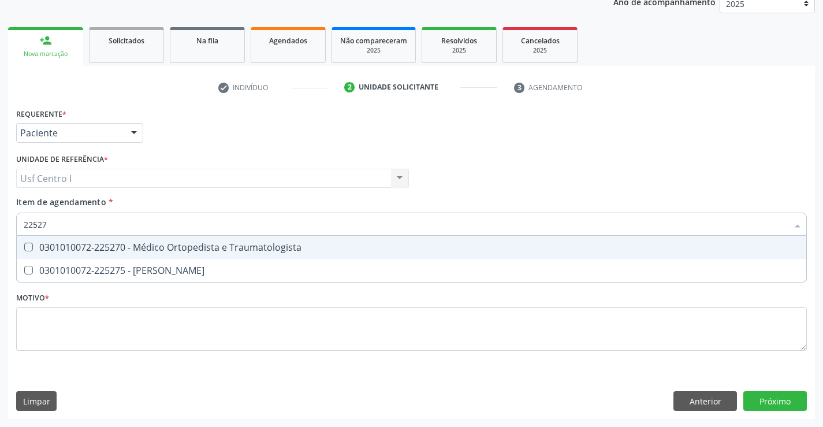
type input "225270"
drag, startPoint x: 32, startPoint y: 245, endPoint x: 24, endPoint y: 237, distance: 11.5
click at [29, 241] on span "0301010072-225270 - Médico Ortopedista e Traumatologista" at bounding box center [412, 247] width 790 height 23
checkbox Traumatologista "true"
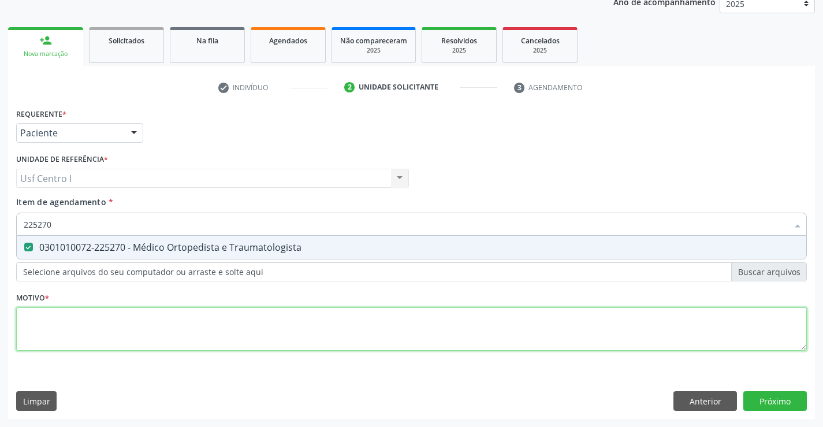
click at [30, 322] on div "Requerente * Paciente Médico(a) Enfermeiro(a) Paciente Nenhum resultado encontr…" at bounding box center [411, 236] width 791 height 262
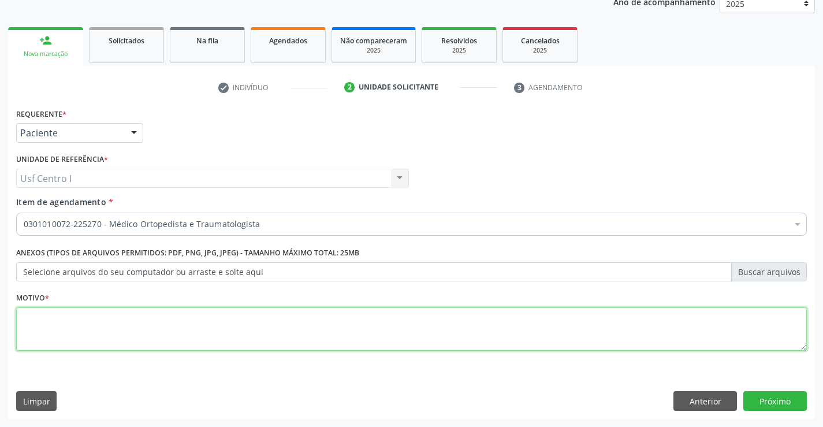
type textarea ","
click at [777, 400] on button "Próximo" at bounding box center [775, 401] width 64 height 20
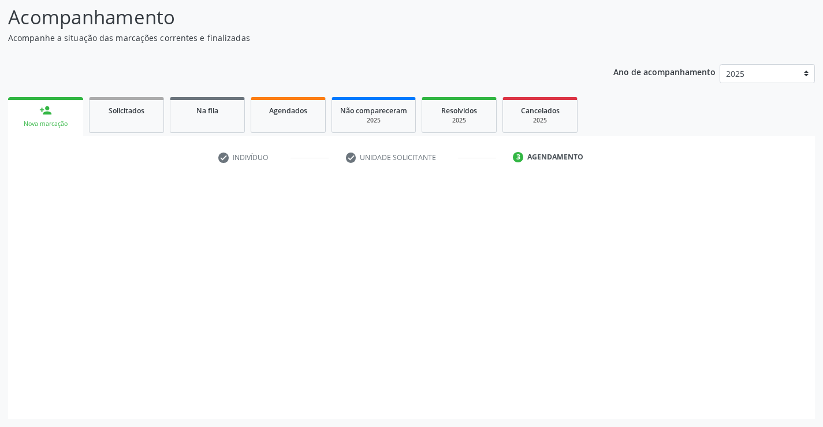
scroll to position [76, 0]
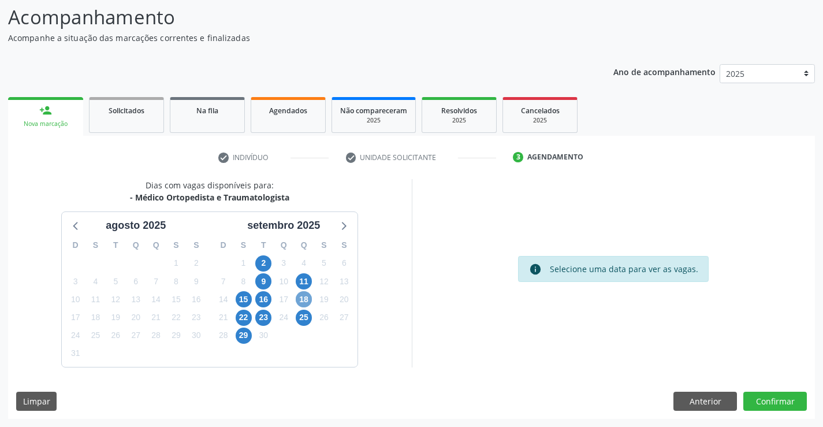
click at [306, 296] on span "18" at bounding box center [304, 299] width 16 height 16
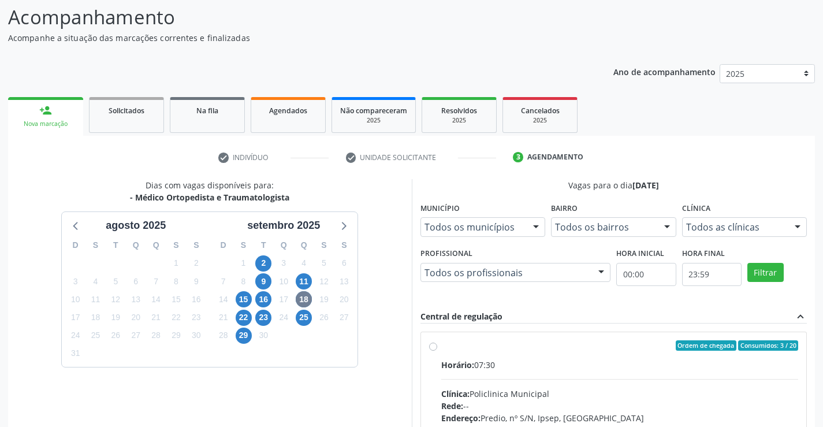
click at [441, 344] on label "Ordem de chegada Consumidos: 3 / 20 Horário: 07:30 Clínica: Policlinica Municip…" at bounding box center [620, 428] width 358 height 177
click at [433, 344] on input "Ordem de chegada Consumidos: 3 / 20 Horário: 07:30 Clínica: Policlinica Municip…" at bounding box center [433, 345] width 8 height 10
radio input "true"
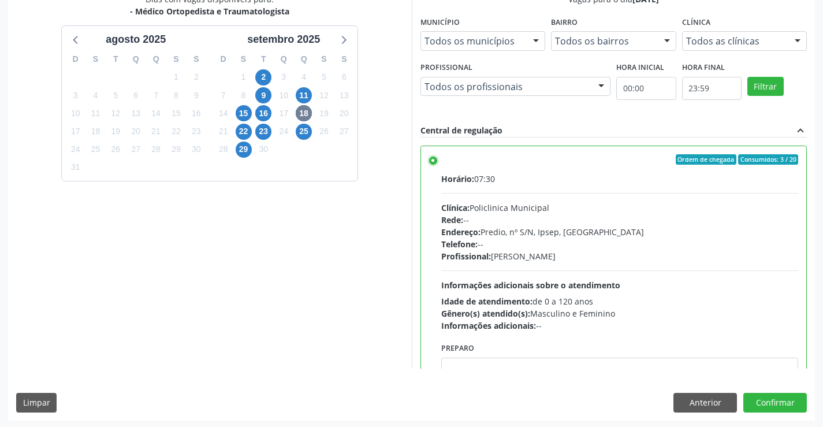
scroll to position [263, 0]
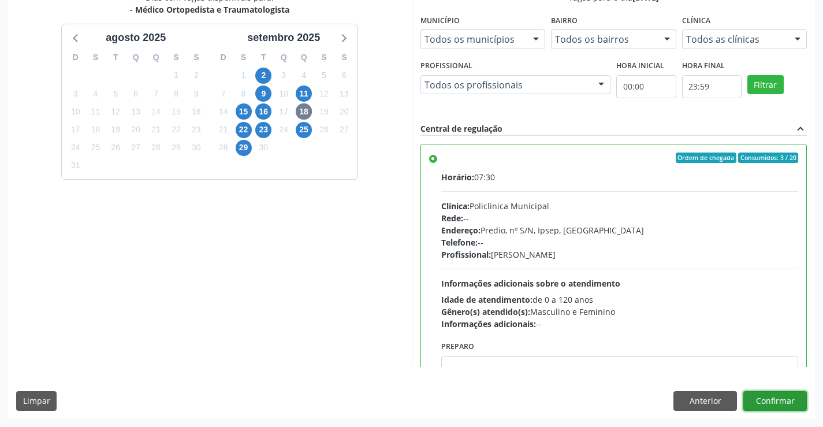
click at [772, 403] on button "Confirmar" at bounding box center [775, 401] width 64 height 20
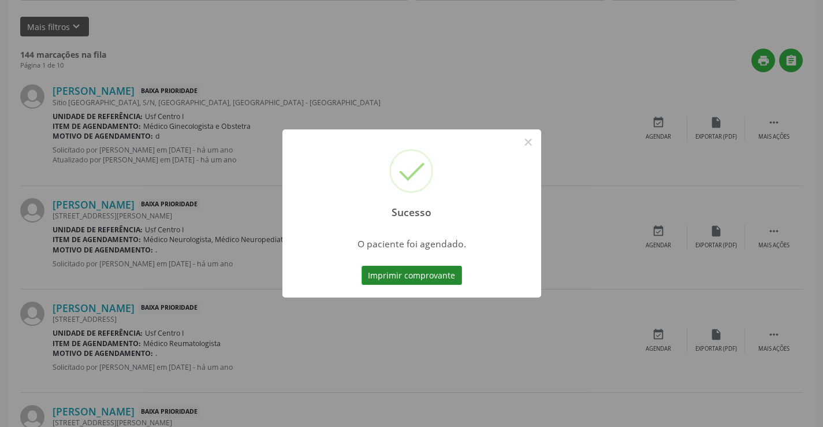
click at [443, 281] on button "Imprimir comprovante" at bounding box center [412, 276] width 101 height 20
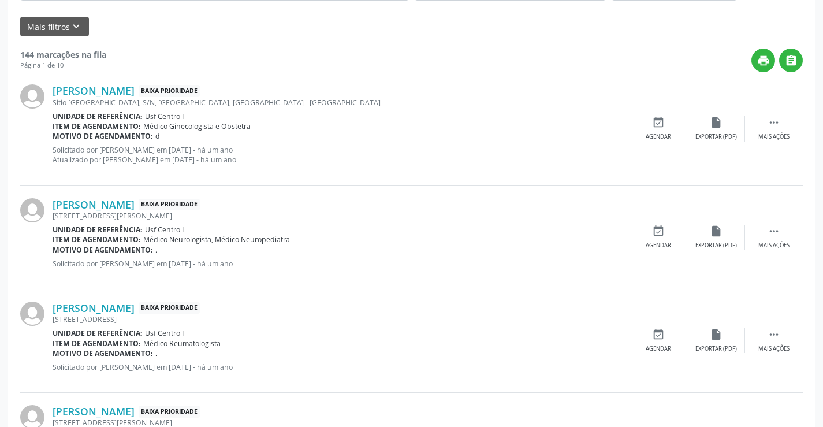
scroll to position [0, 0]
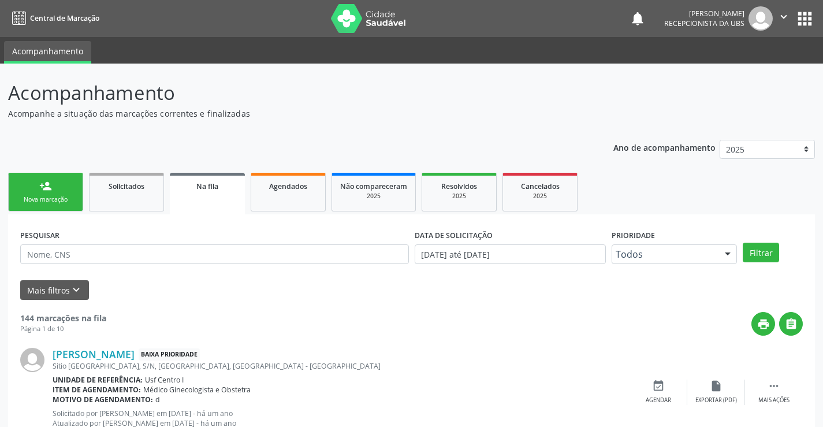
click at [32, 192] on link "person_add Nova marcação" at bounding box center [45, 192] width 75 height 39
click at [60, 194] on link "person_add Nova marcação" at bounding box center [45, 192] width 75 height 39
click at [57, 195] on div "Nova marcação" at bounding box center [46, 199] width 58 height 9
click at [61, 192] on link "person_add Nova marcação" at bounding box center [45, 192] width 75 height 39
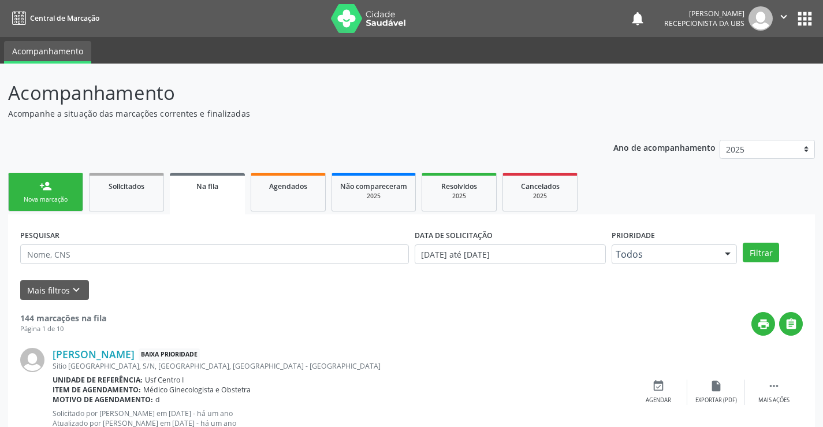
click at [61, 192] on link "person_add Nova marcação" at bounding box center [45, 192] width 75 height 39
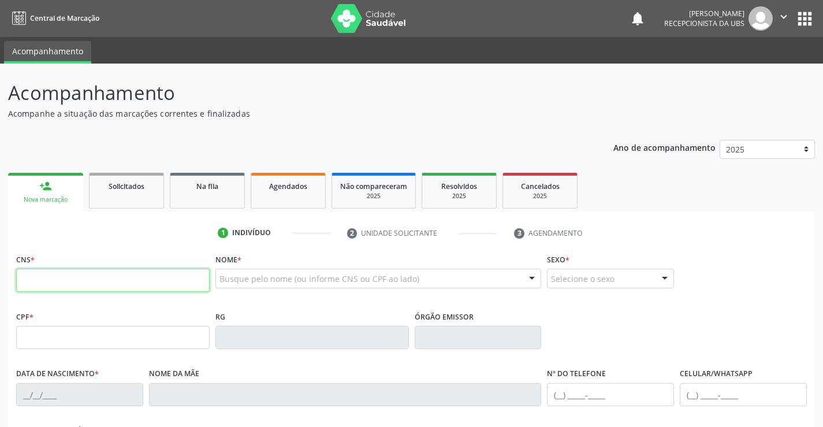
drag, startPoint x: 42, startPoint y: 275, endPoint x: 35, endPoint y: 282, distance: 10.2
click at [40, 277] on input "text" at bounding box center [113, 280] width 194 height 23
paste input "709 0018 1894 5817"
type input "709 0018 1894 5817"
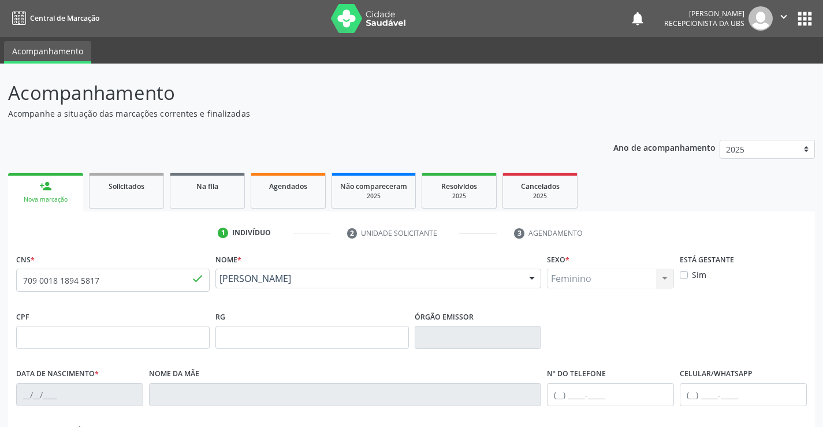
type input "16/06/1959"
type input "Maria Joaquina Leal"
type input "(87) 99999-9476"
type input "300"
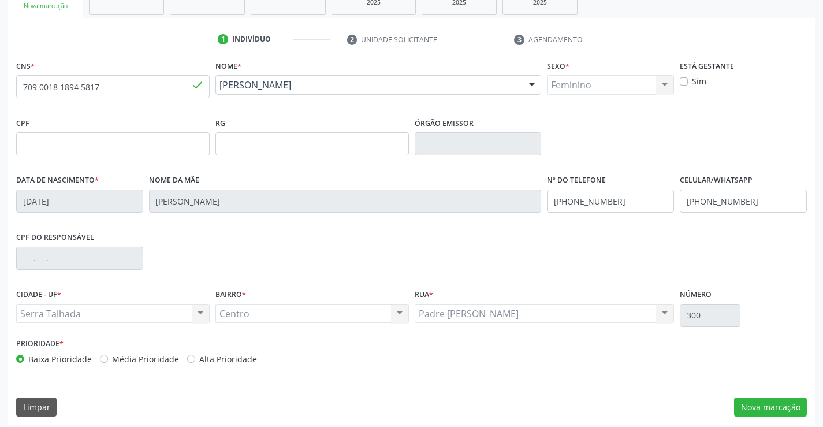
scroll to position [199, 0]
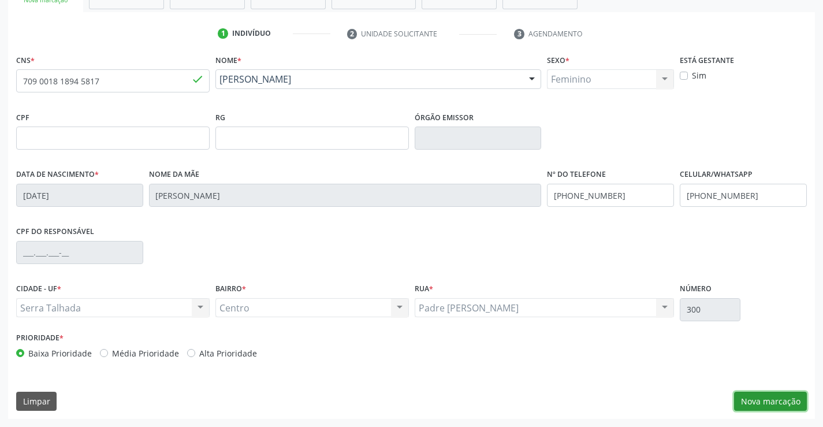
click at [778, 397] on button "Nova marcação" at bounding box center [770, 402] width 73 height 20
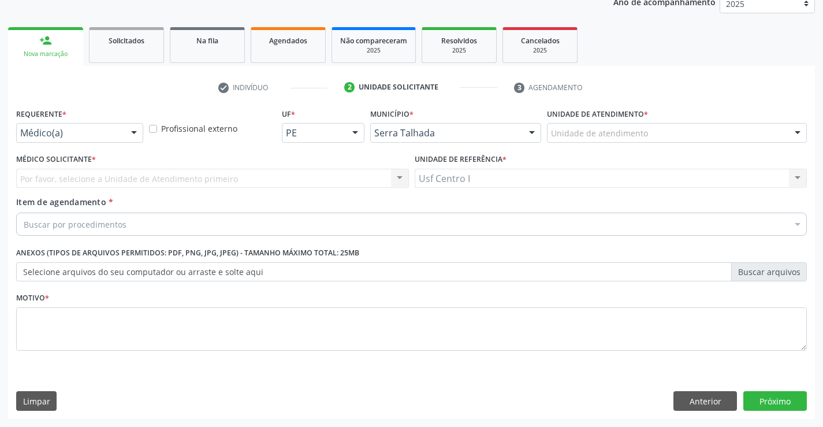
scroll to position [146, 0]
click at [135, 133] on div at bounding box center [133, 134] width 17 height 20
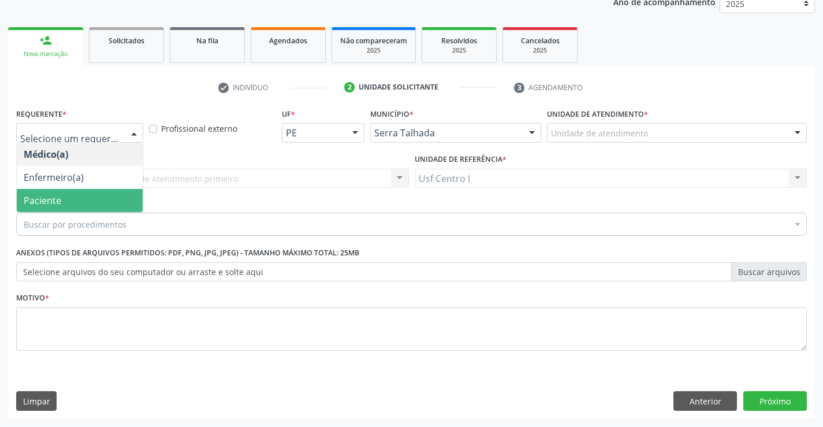
click at [91, 196] on span "Paciente" at bounding box center [80, 200] width 126 height 23
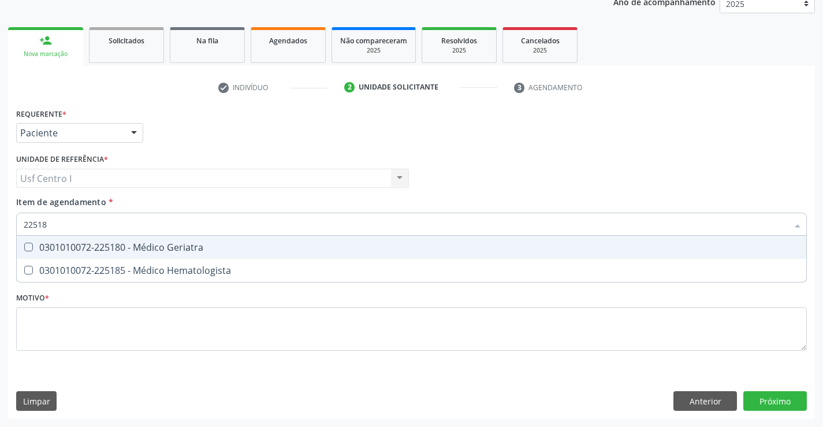
type input "225180"
click at [29, 244] on Geriatra at bounding box center [28, 247] width 9 height 9
click at [24, 244] on Geriatra "checkbox" at bounding box center [21, 247] width 8 height 8
checkbox Geriatra "true"
click at [32, 315] on div "Requerente * Paciente Médico(a) Enfermeiro(a) Paciente Nenhum resultado encontr…" at bounding box center [411, 236] width 791 height 262
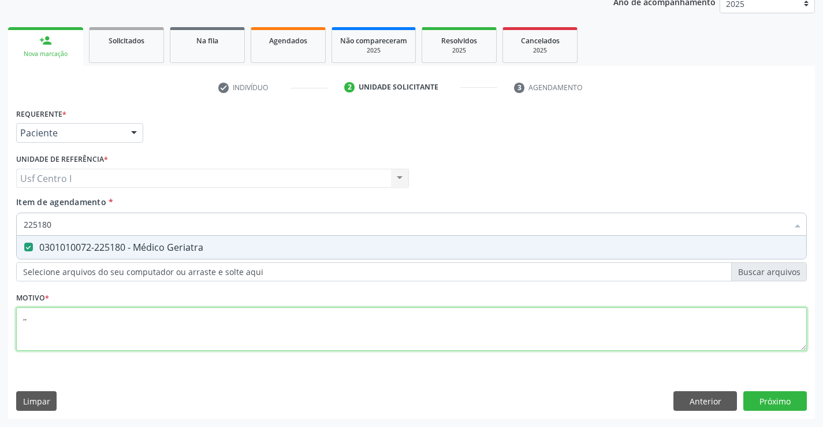
type textarea ",,,"
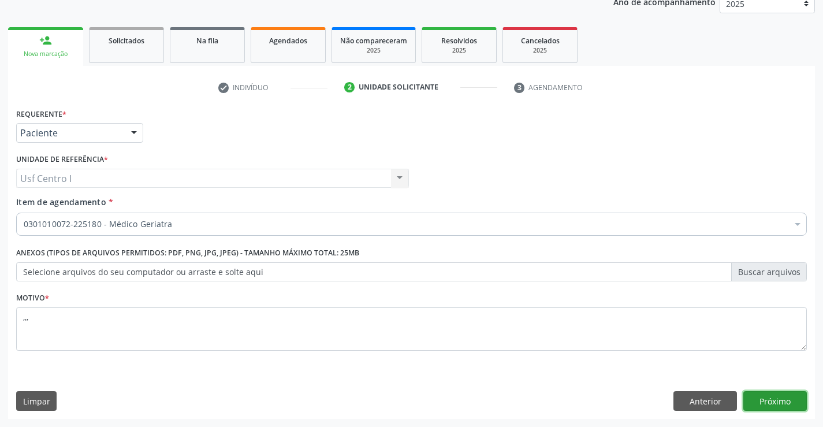
click at [769, 404] on button "Próximo" at bounding box center [775, 401] width 64 height 20
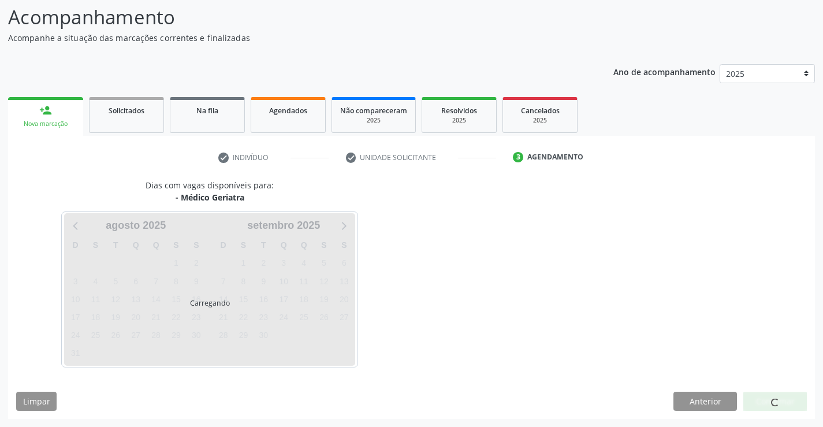
scroll to position [76, 0]
click at [793, 402] on div at bounding box center [775, 402] width 64 height 20
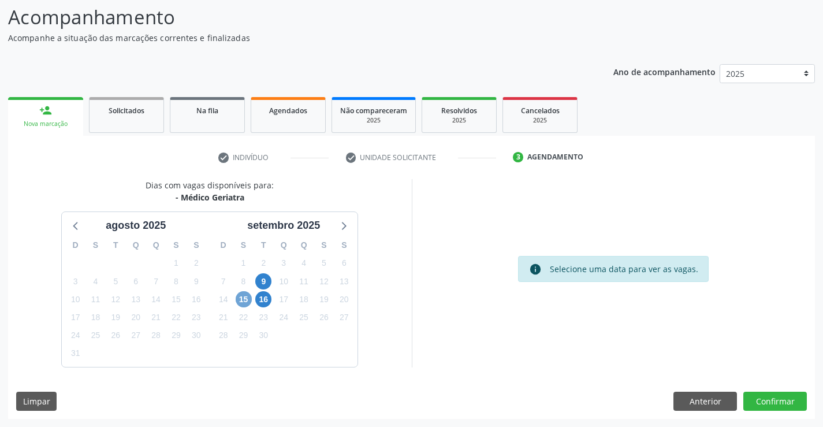
click at [244, 297] on span "15" at bounding box center [244, 299] width 16 height 16
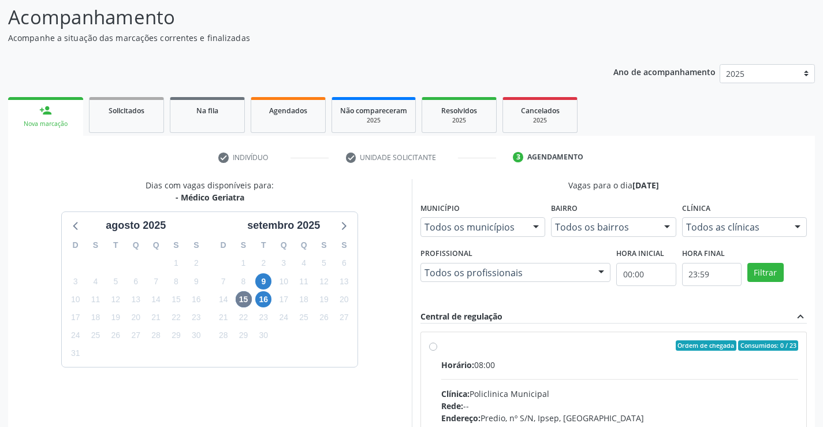
click at [441, 347] on label "Ordem de chegada Consumidos: 0 / 23 Horário: 08:00 Clínica: Policlinica Municip…" at bounding box center [620, 428] width 358 height 177
click at [431, 347] on input "Ordem de chegada Consumidos: 0 / 23 Horário: 08:00 Clínica: Policlinica Municip…" at bounding box center [433, 345] width 8 height 10
radio input "true"
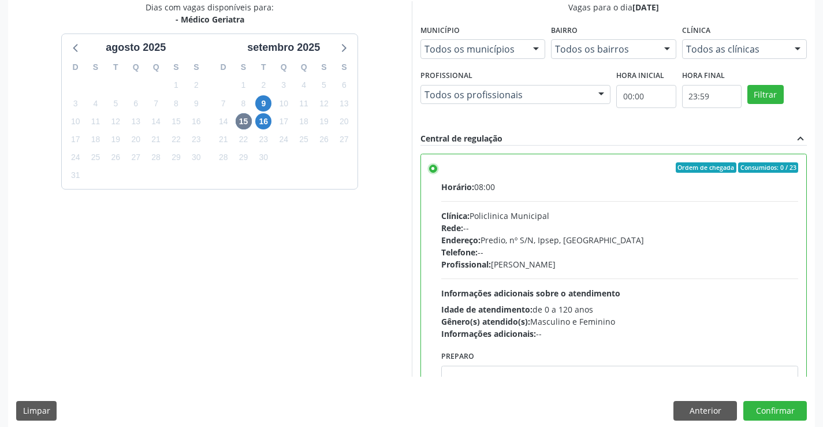
scroll to position [263, 0]
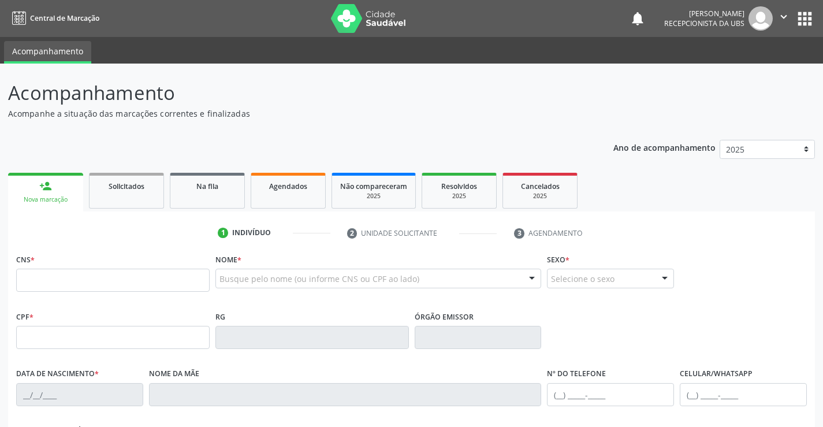
click at [308, 270] on div "Busque pelo nome (ou informe CNS ou CPF ao lado)" at bounding box center [378, 279] width 326 height 20
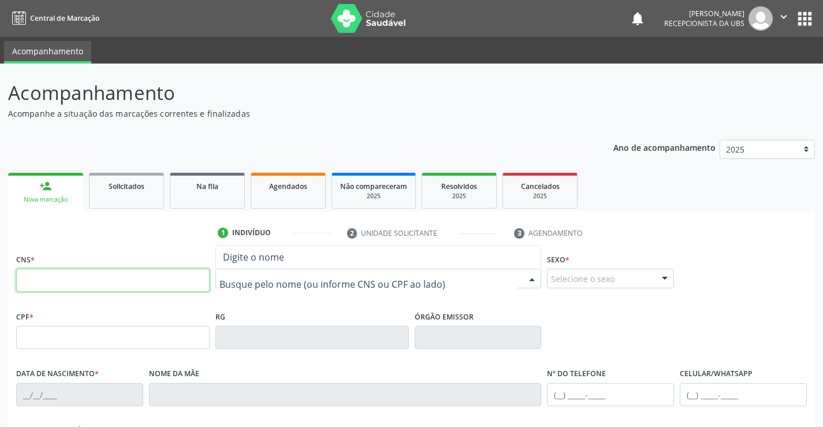
click at [44, 280] on input "text" at bounding box center [113, 280] width 194 height 23
paste input "709 0018 1894 5817"
type input "709 0018 1894 5817"
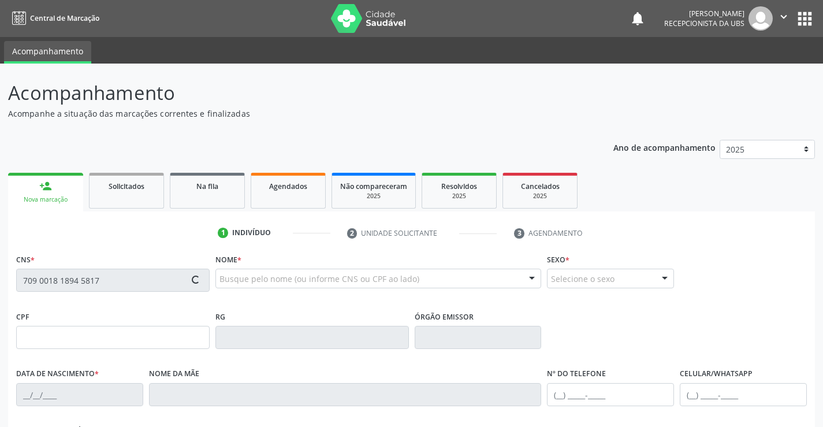
type input "[DATE]"
type input "[PERSON_NAME]"
type input "[PHONE_NUMBER]"
type input "300"
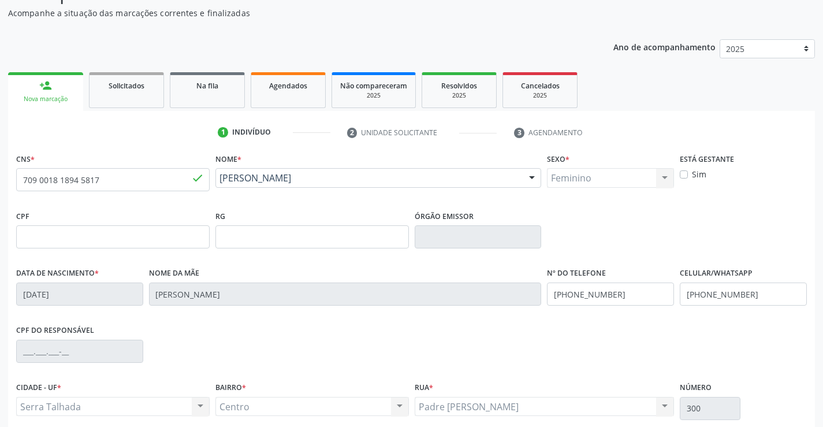
scroll to position [199, 0]
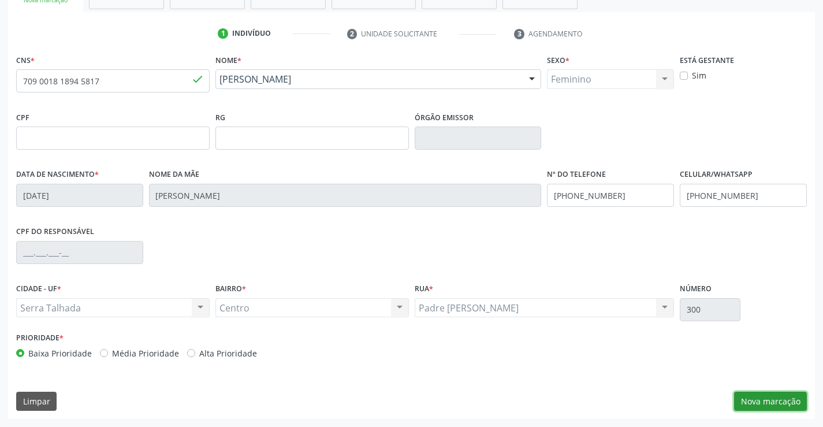
click at [775, 403] on button "Nova marcação" at bounding box center [770, 402] width 73 height 20
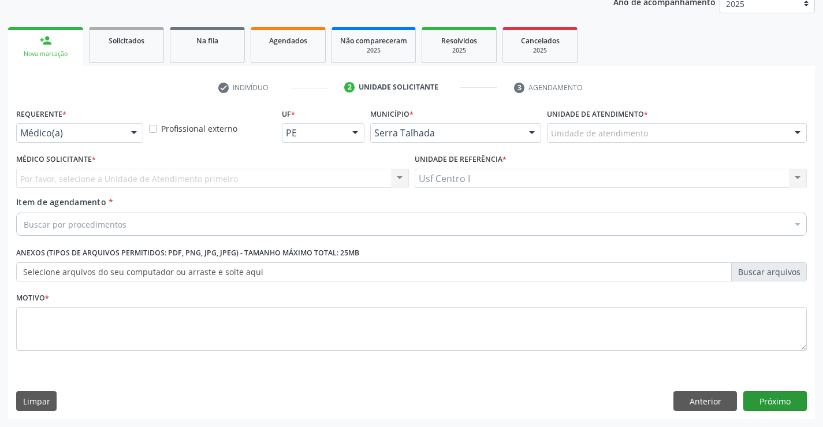
scroll to position [146, 0]
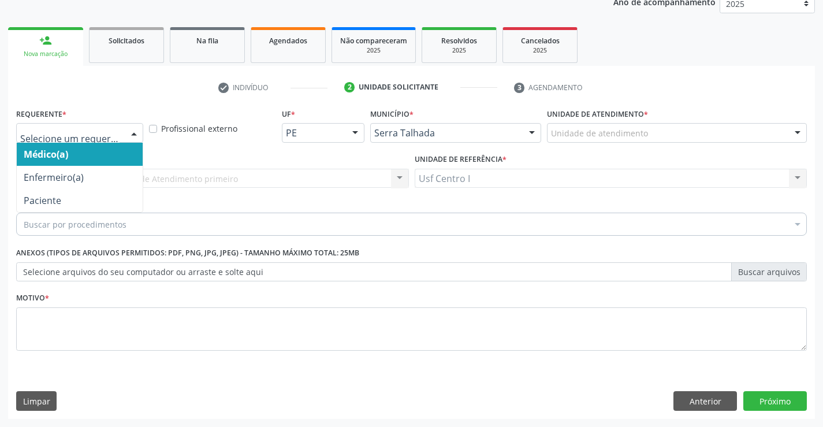
click at [138, 134] on div at bounding box center [133, 134] width 17 height 20
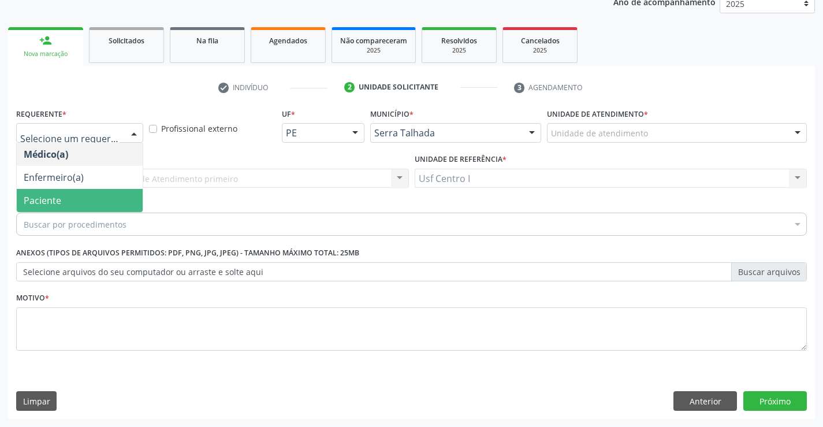
click at [87, 207] on span "Paciente" at bounding box center [80, 200] width 126 height 23
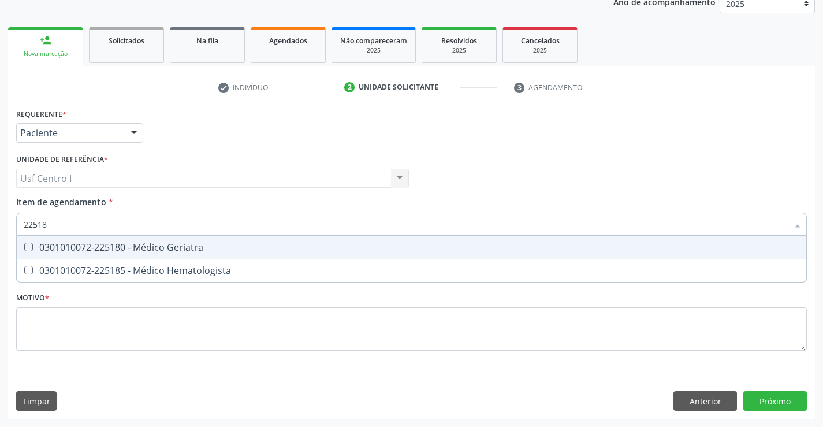
type input "225180"
click at [29, 245] on Geriatra at bounding box center [28, 247] width 9 height 9
click at [24, 245] on Geriatra "checkbox" at bounding box center [21, 247] width 8 height 8
checkbox Geriatra "true"
click at [33, 328] on div "Requerente * Paciente Médico(a) Enfermeiro(a) Paciente Nenhum resultado encontr…" at bounding box center [411, 236] width 791 height 262
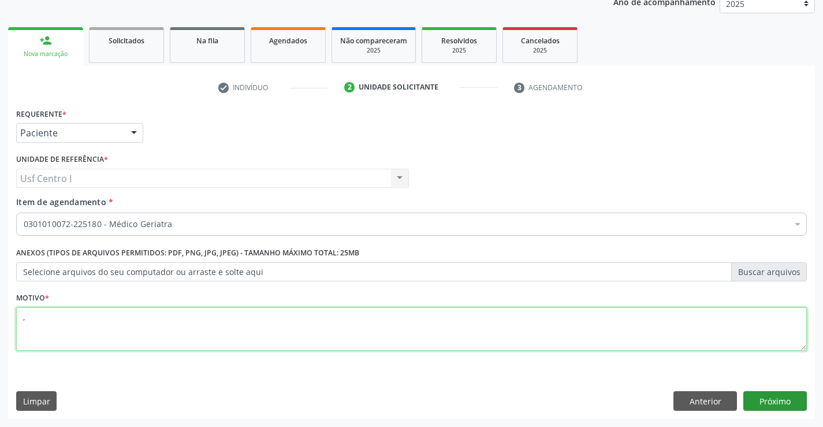
type textarea ","
click at [779, 403] on button "Próximo" at bounding box center [775, 401] width 64 height 20
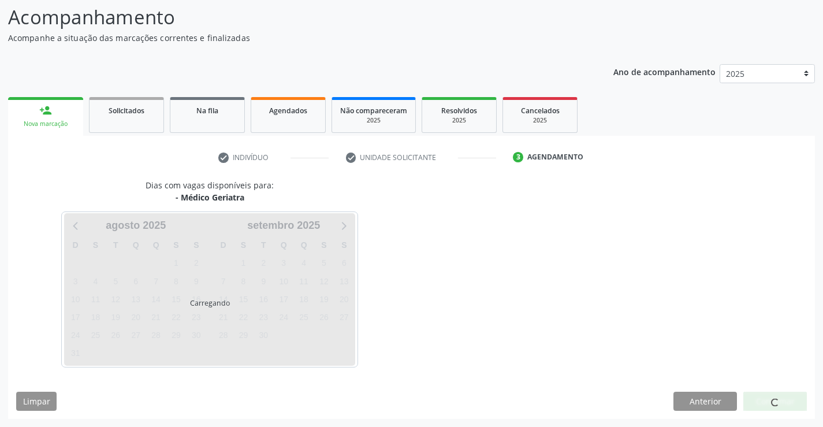
scroll to position [76, 0]
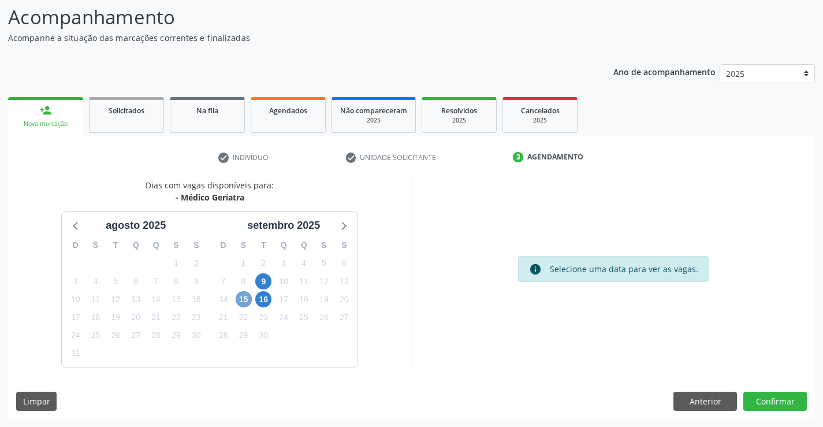
click at [242, 296] on span "15" at bounding box center [244, 299] width 16 height 16
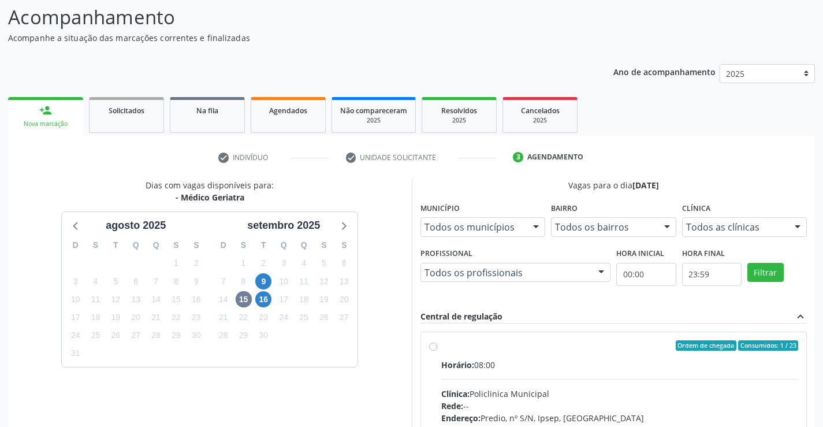
click at [441, 347] on label "Ordem de chegada Consumidos: 1 / 23 Horário: 08:00 Clínica: Policlinica Municip…" at bounding box center [620, 428] width 358 height 177
click at [431, 347] on input "Ordem de chegada Consumidos: 1 / 23 Horário: 08:00 Clínica: Policlinica Municip…" at bounding box center [433, 345] width 8 height 10
radio input "true"
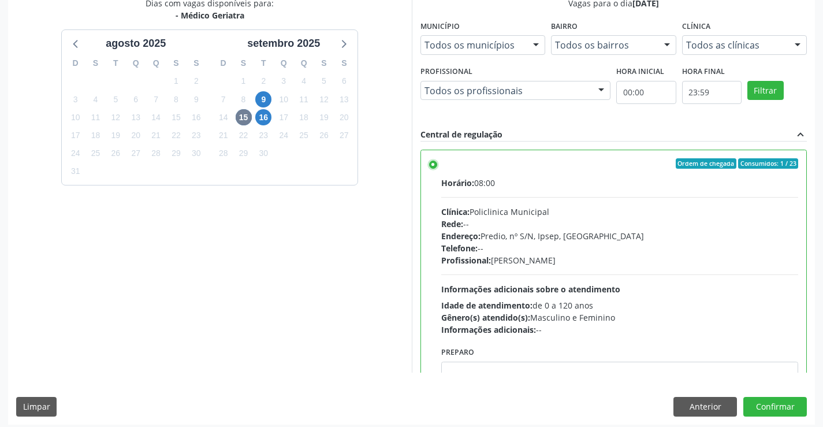
scroll to position [263, 0]
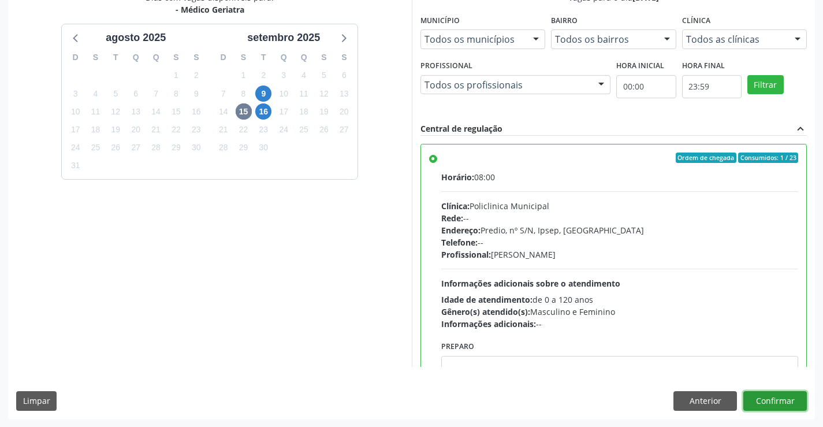
click at [784, 399] on button "Confirmar" at bounding box center [775, 401] width 64 height 20
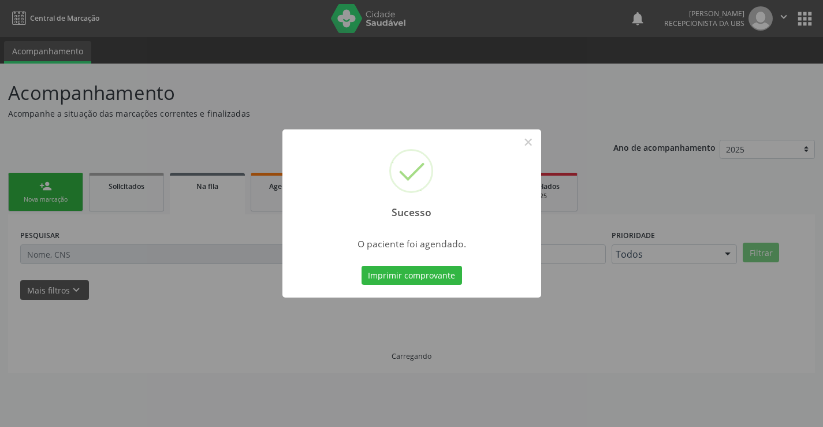
scroll to position [0, 0]
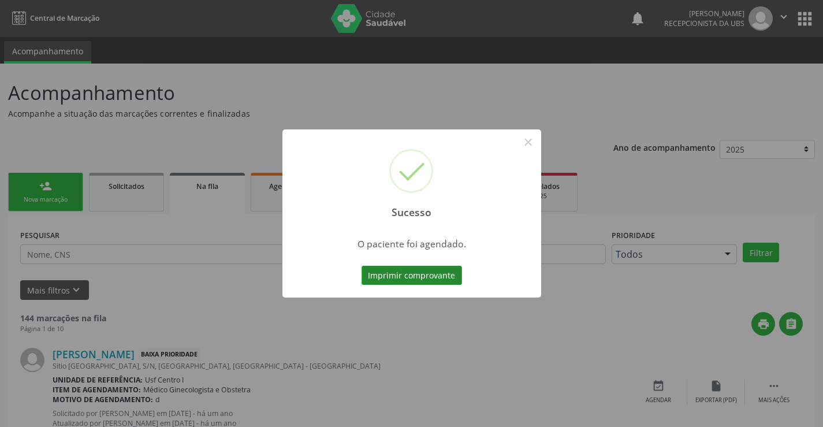
click at [410, 271] on button "Imprimir comprovante" at bounding box center [412, 276] width 101 height 20
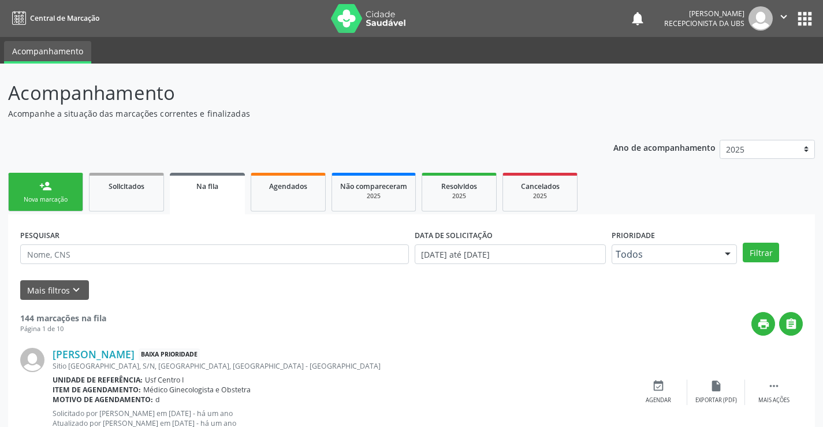
click at [47, 189] on div "person_add" at bounding box center [45, 186] width 13 height 13
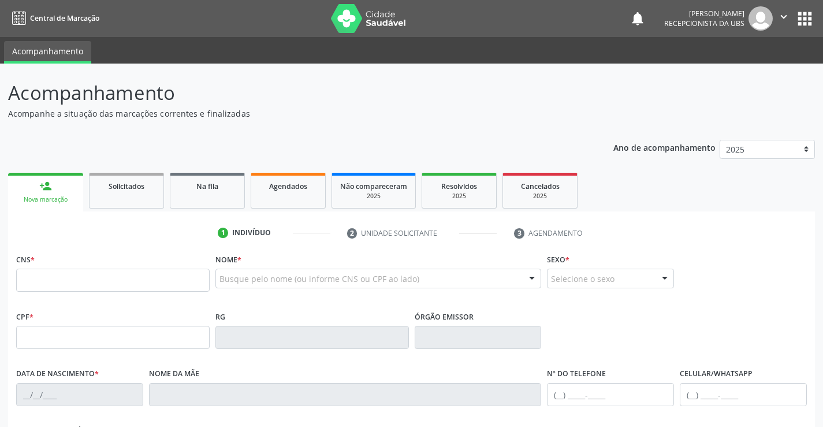
click at [49, 189] on div "person_add" at bounding box center [45, 186] width 13 height 13
click at [51, 192] on link "person_add Nova marcação" at bounding box center [45, 192] width 75 height 39
click at [90, 284] on input "text" at bounding box center [113, 280] width 194 height 23
click at [239, 285] on input "text" at bounding box center [369, 284] width 299 height 23
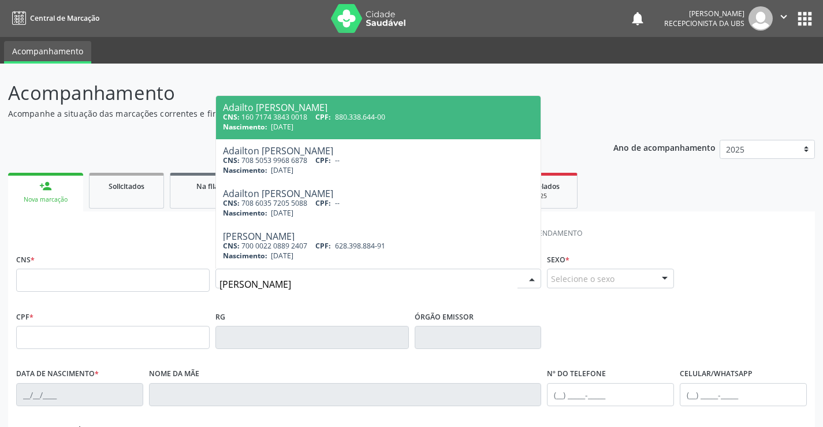
type input "jose nascimento lira"
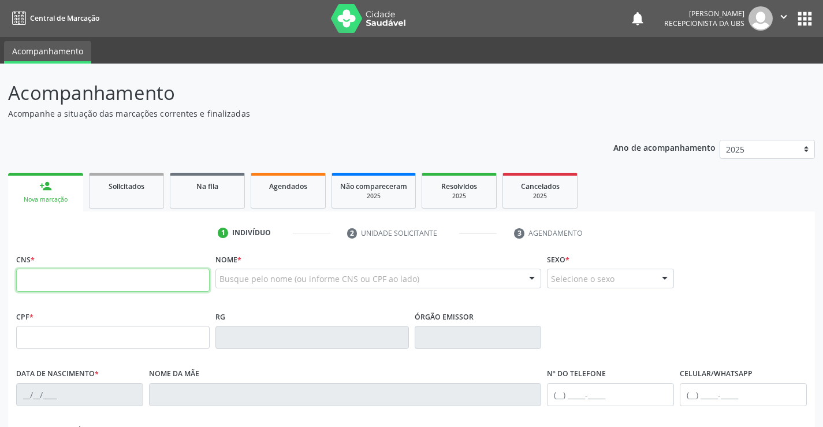
click at [34, 281] on input "text" at bounding box center [113, 280] width 194 height 23
paste input "708 6025 3723 6089"
type input "708 6025 3723 6089"
type input "27/03/1959"
type input "Izabel Barbosa do Nascimento"
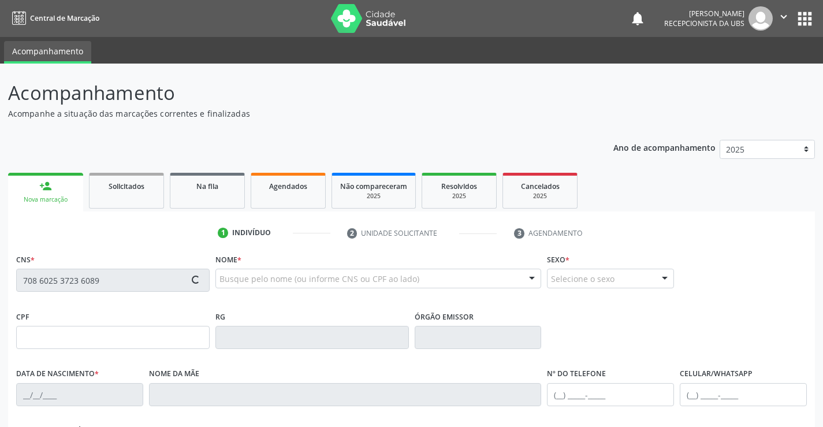
type input "(87) 99179-8124"
type input "233.501.804-34"
type input "518"
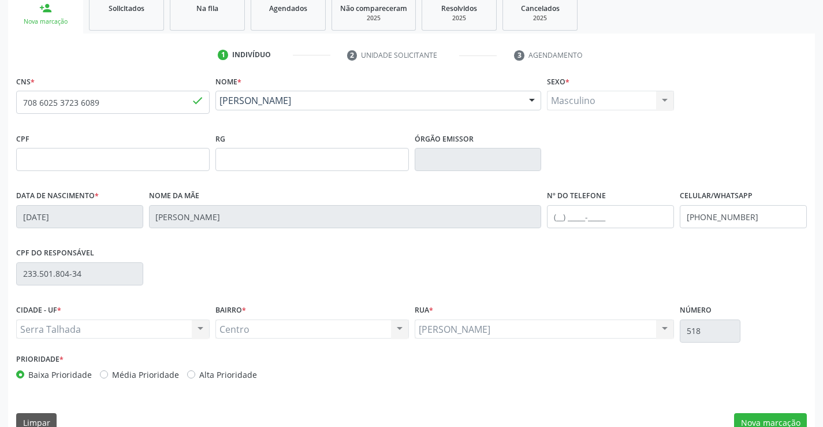
scroll to position [199, 0]
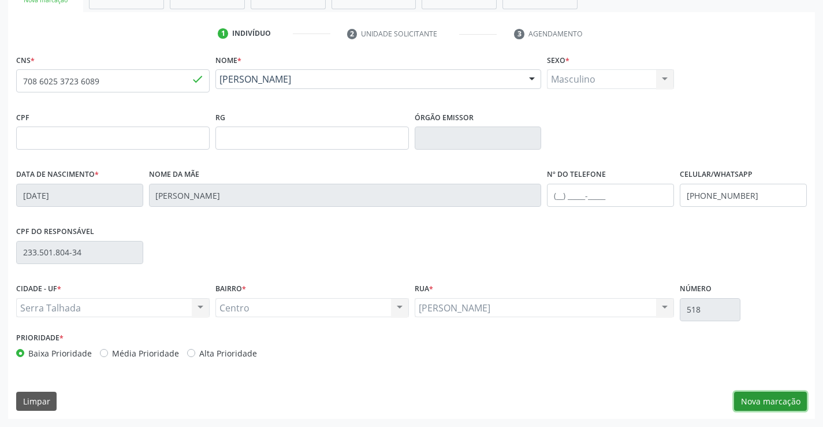
click at [775, 397] on button "Nova marcação" at bounding box center [770, 402] width 73 height 20
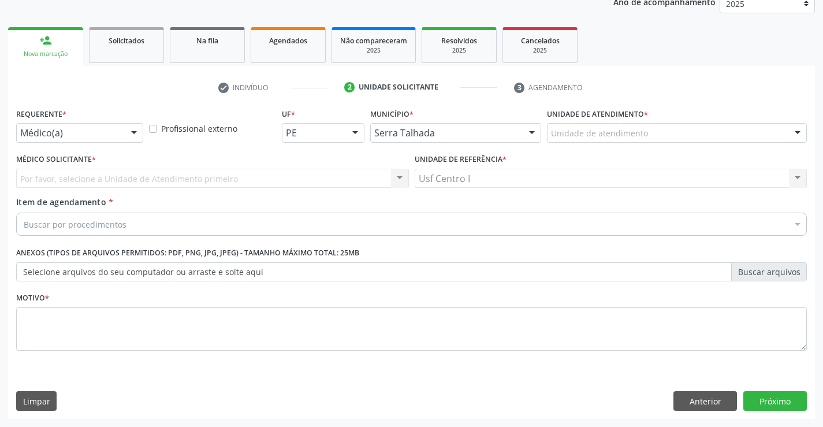
scroll to position [146, 0]
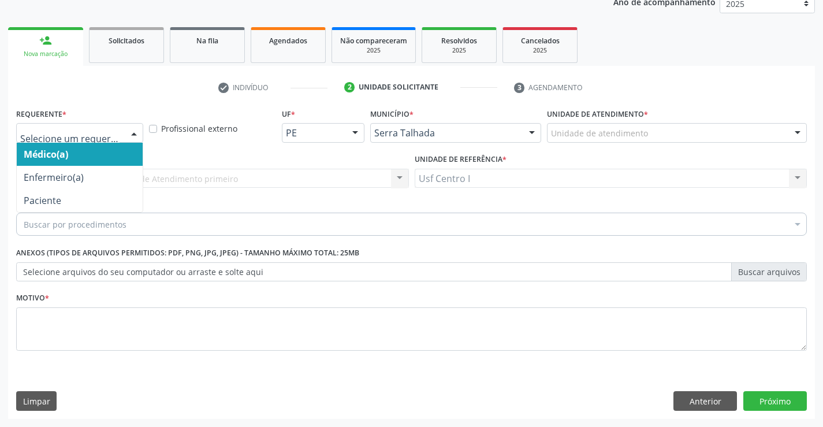
click at [124, 140] on div at bounding box center [79, 133] width 127 height 20
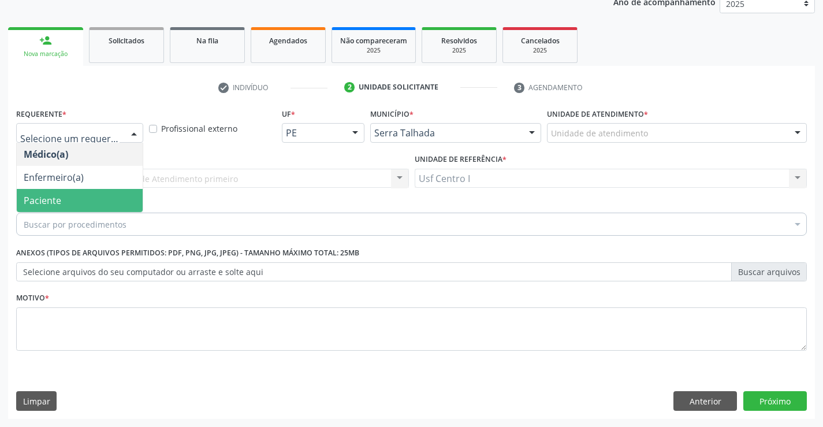
click at [70, 198] on span "Paciente" at bounding box center [80, 200] width 126 height 23
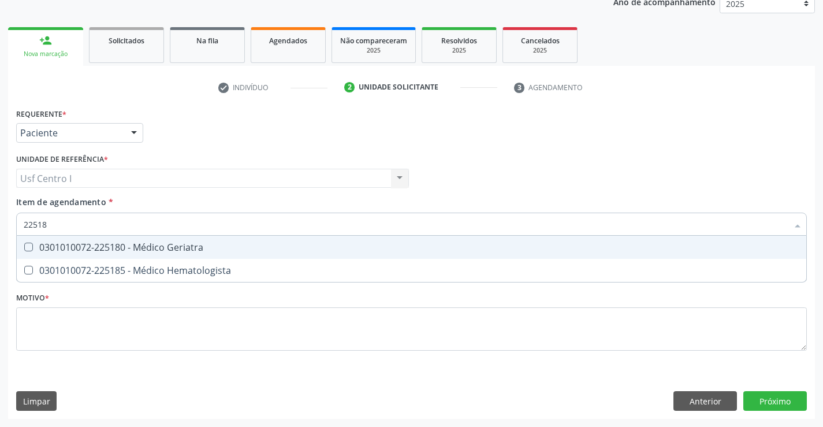
type input "225180"
drag, startPoint x: 26, startPoint y: 245, endPoint x: 25, endPoint y: 257, distance: 12.1
click at [26, 246] on Geriatra at bounding box center [28, 247] width 9 height 9
click at [24, 246] on Geriatra "checkbox" at bounding box center [21, 247] width 8 height 8
checkbox Geriatra "true"
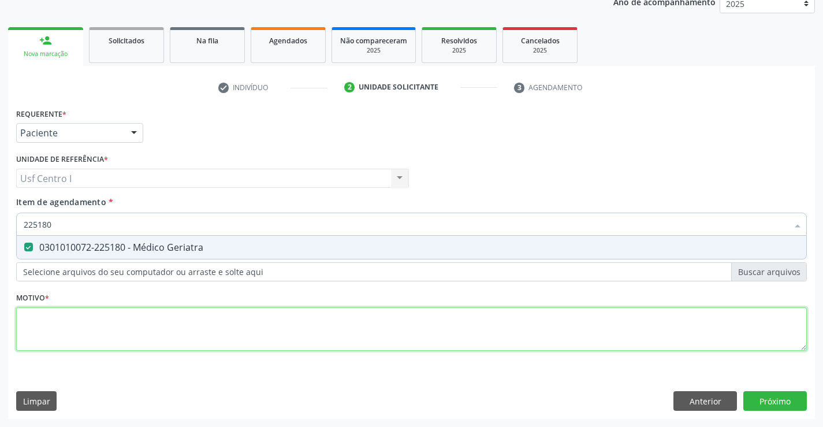
click at [26, 315] on div "Requerente * Paciente Médico(a) Enfermeiro(a) Paciente Nenhum resultado encontr…" at bounding box center [411, 236] width 791 height 262
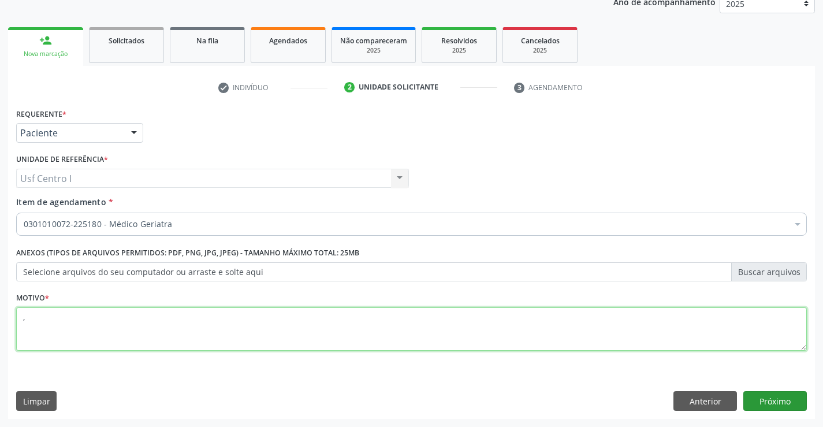
type textarea ","
click at [787, 397] on button "Próximo" at bounding box center [775, 401] width 64 height 20
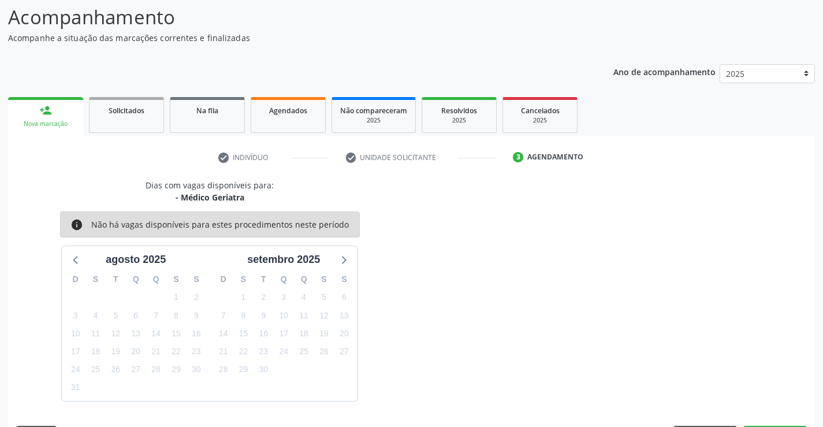
scroll to position [110, 0]
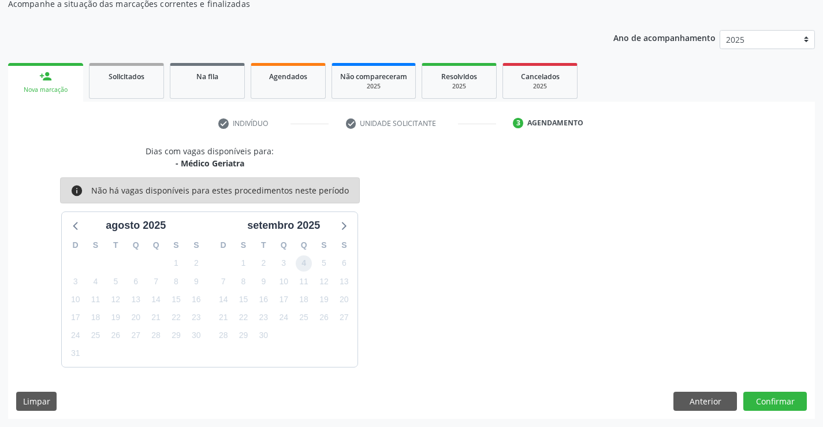
click at [305, 262] on span "4" at bounding box center [304, 263] width 16 height 16
click at [347, 226] on icon at bounding box center [343, 225] width 15 height 15
drag, startPoint x: 79, startPoint y: 225, endPoint x: 70, endPoint y: 226, distance: 8.1
click at [77, 225] on icon at bounding box center [76, 225] width 15 height 15
click at [300, 81] on div "Agendados" at bounding box center [288, 76] width 58 height 12
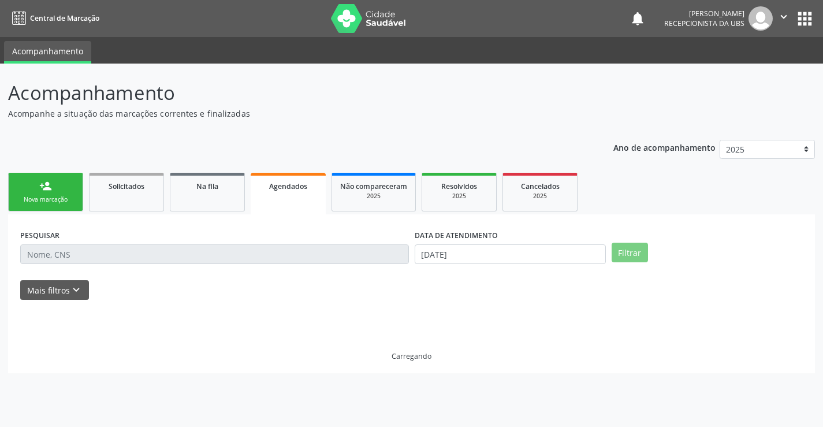
scroll to position [0, 0]
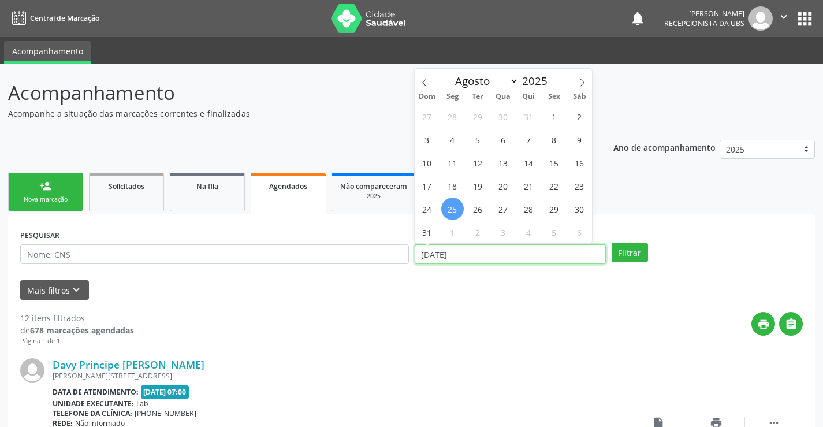
click at [570, 255] on input "[DATE]" at bounding box center [510, 254] width 191 height 20
click at [582, 84] on icon at bounding box center [582, 83] width 8 height 8
select select "8"
click at [459, 166] on span "15" at bounding box center [452, 162] width 23 height 23
type input "15/09/2025"
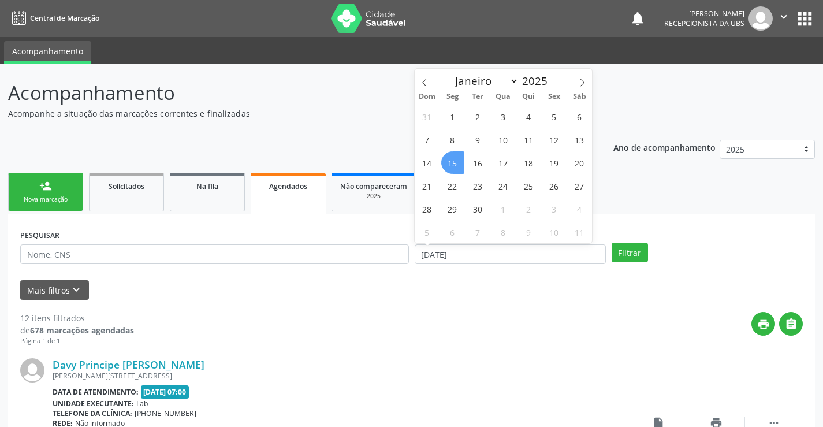
click at [459, 166] on span "15" at bounding box center [452, 162] width 23 height 23
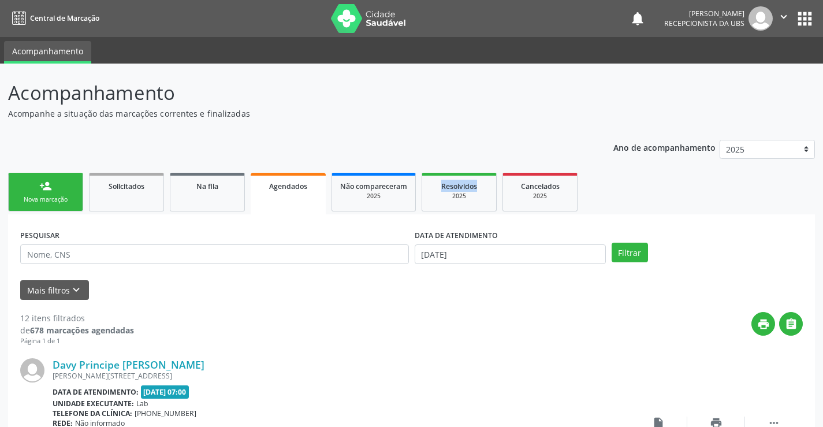
click at [627, 253] on button "Filtrar" at bounding box center [630, 253] width 36 height 20
click at [76, 289] on icon "keyboard_arrow_down" at bounding box center [76, 290] width 13 height 13
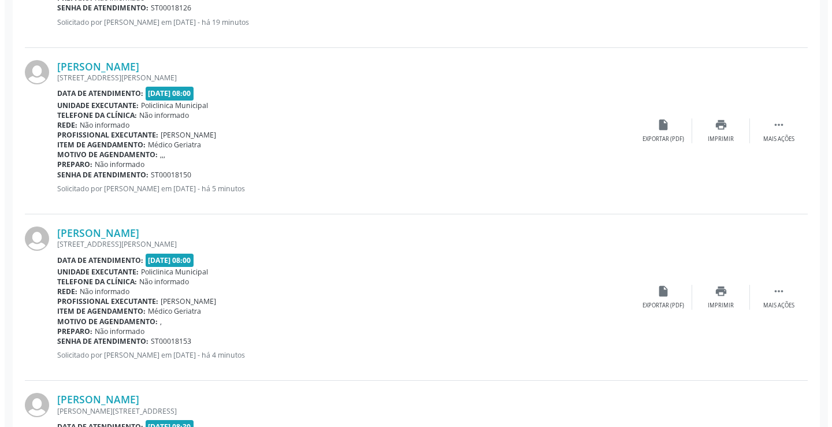
scroll to position [814, 0]
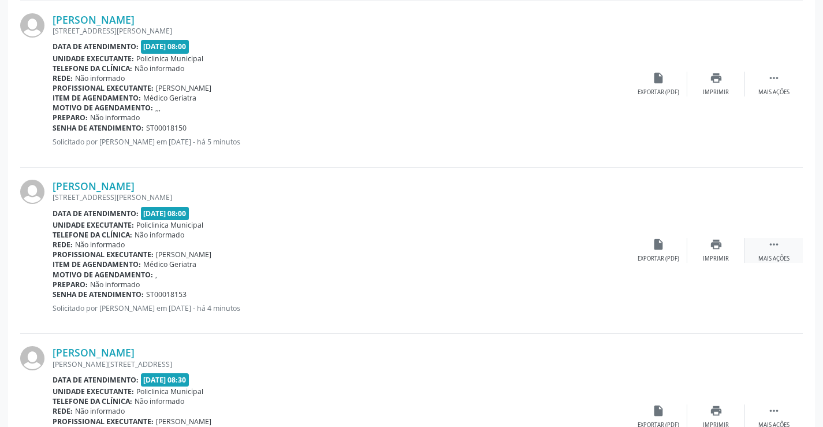
click at [778, 247] on icon "" at bounding box center [774, 244] width 13 height 13
click at [660, 246] on icon "cancel" at bounding box center [658, 244] width 13 height 13
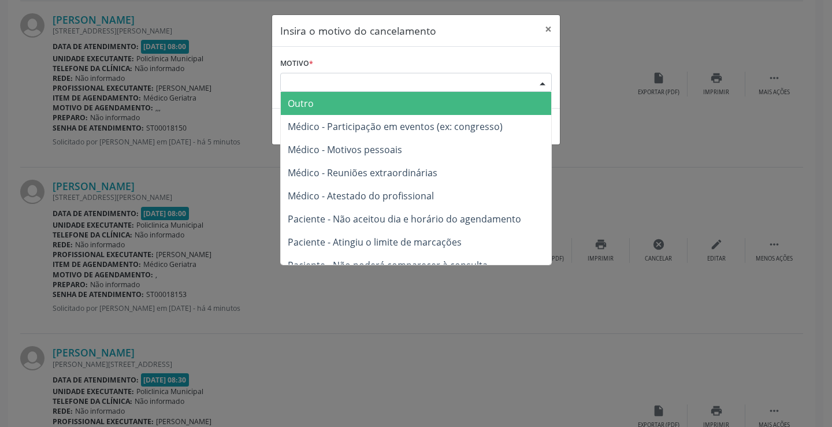
click at [369, 84] on div "Escolha o motivo" at bounding box center [415, 83] width 271 height 20
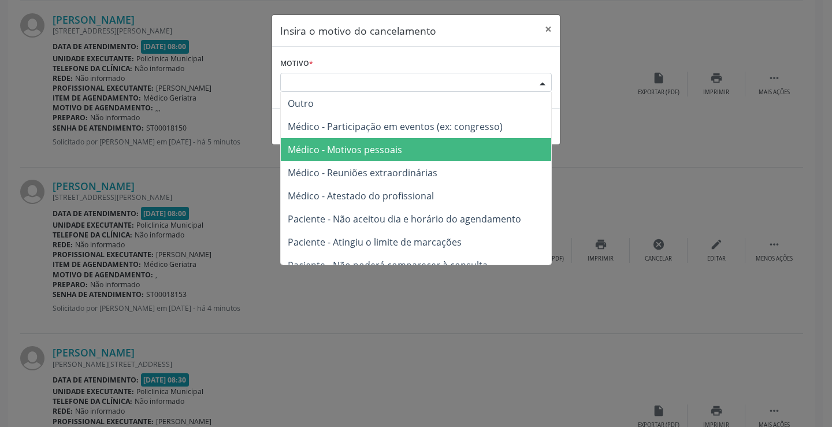
click at [359, 151] on span "Médico - Motivos pessoais" at bounding box center [345, 149] width 114 height 13
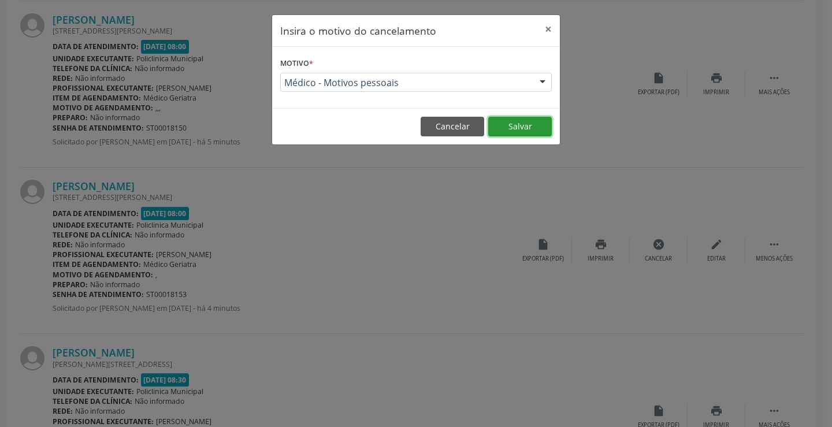
click at [524, 122] on button "Salvar" at bounding box center [520, 127] width 64 height 20
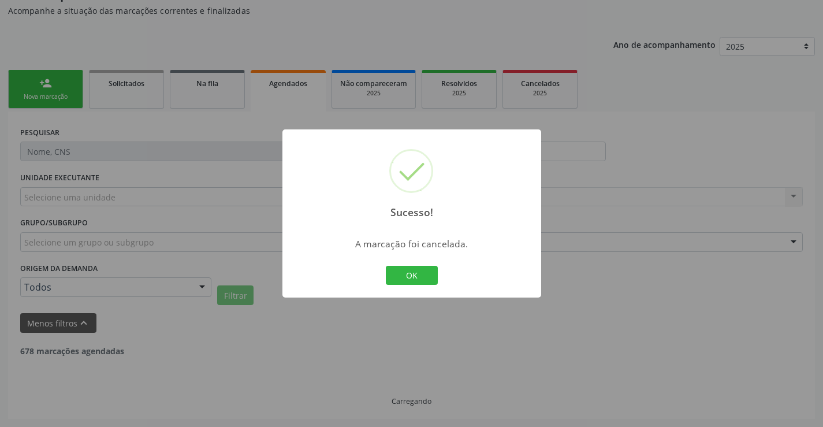
scroll to position [741, 0]
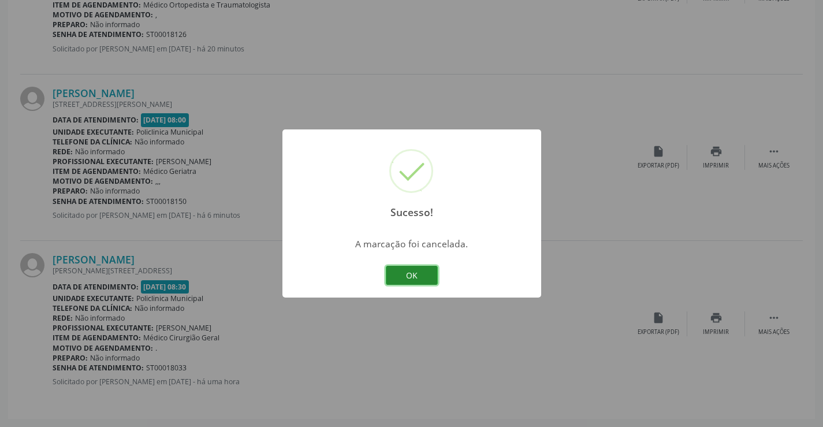
click at [411, 277] on button "OK" at bounding box center [412, 276] width 52 height 20
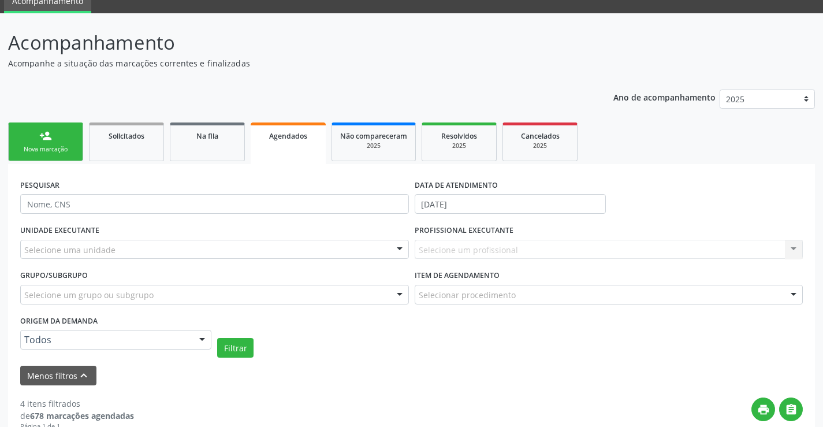
scroll to position [0, 0]
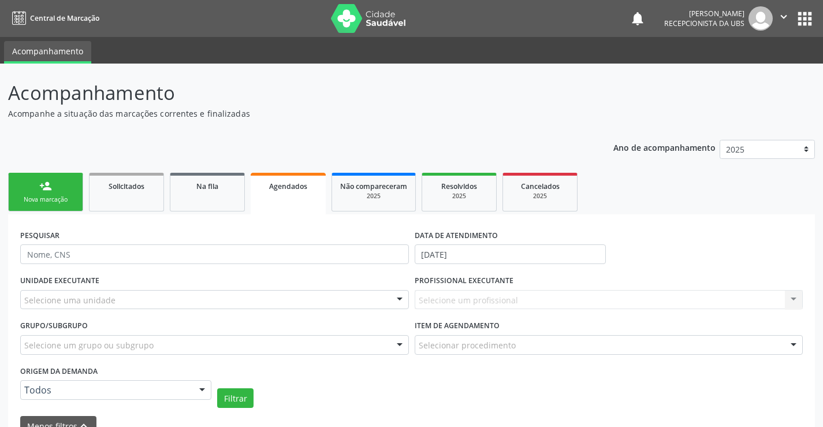
click at [50, 188] on div "person_add" at bounding box center [45, 186] width 13 height 13
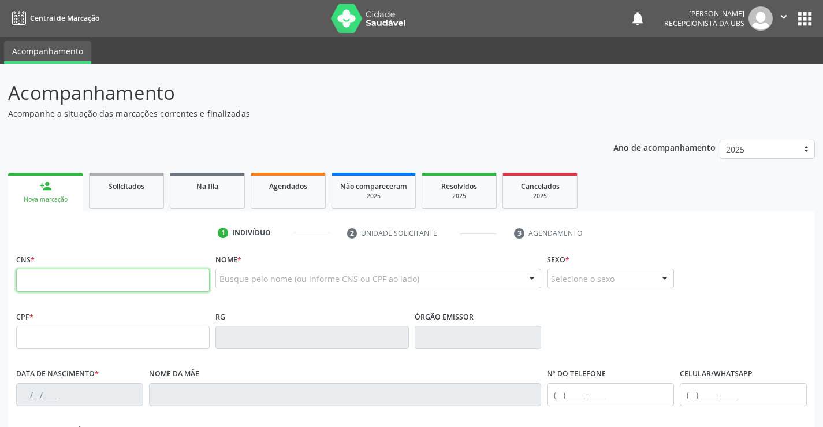
click at [85, 285] on input "text" at bounding box center [113, 280] width 194 height 23
paste input "708 6025 3723 6089"
type input "708 6025 3723 6089"
type input "27/03/1959"
type input "Izabel Barbosa do Nascimento"
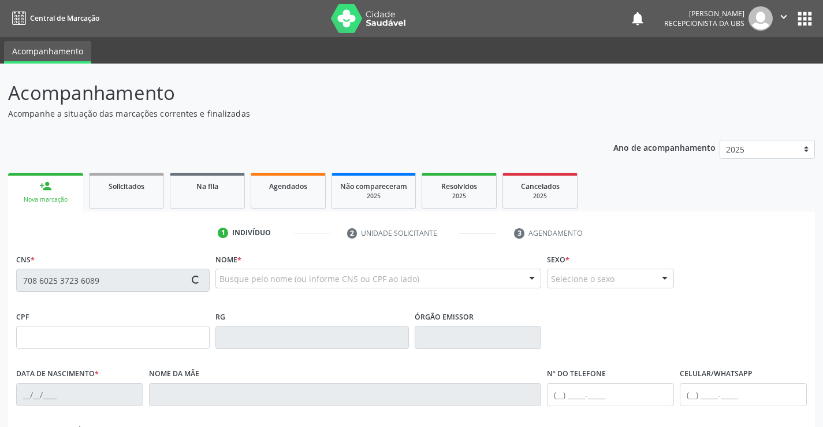
type input "(87) 99179-8124"
type input "233.501.804-34"
type input "518"
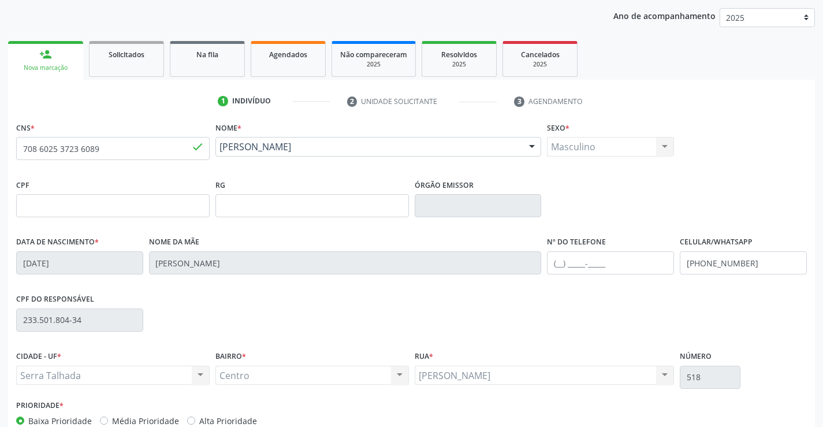
scroll to position [199, 0]
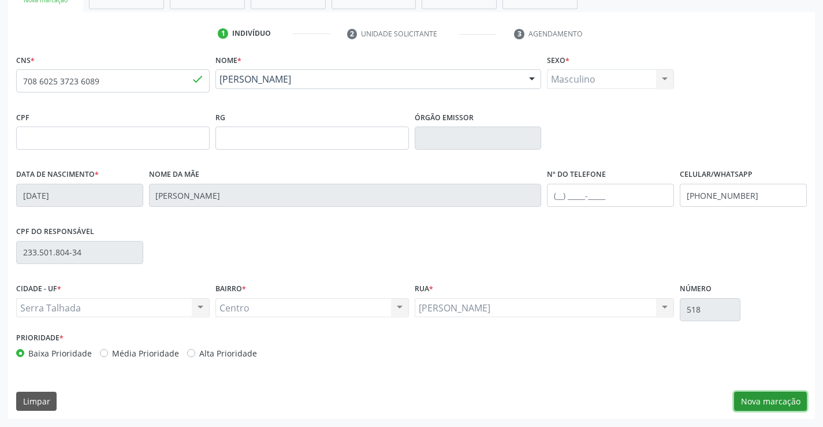
click at [784, 400] on button "Nova marcação" at bounding box center [770, 402] width 73 height 20
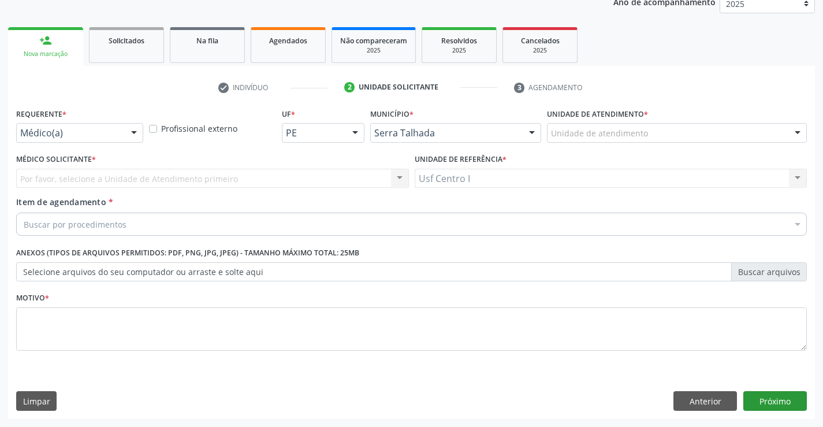
scroll to position [146, 0]
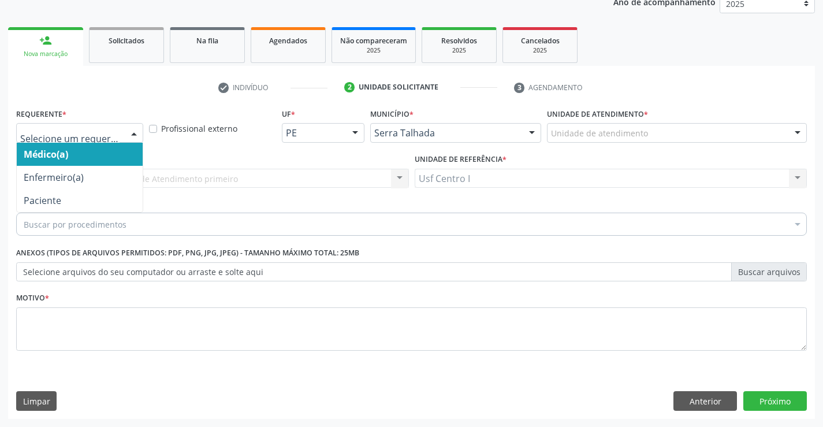
click at [133, 135] on div at bounding box center [133, 134] width 17 height 20
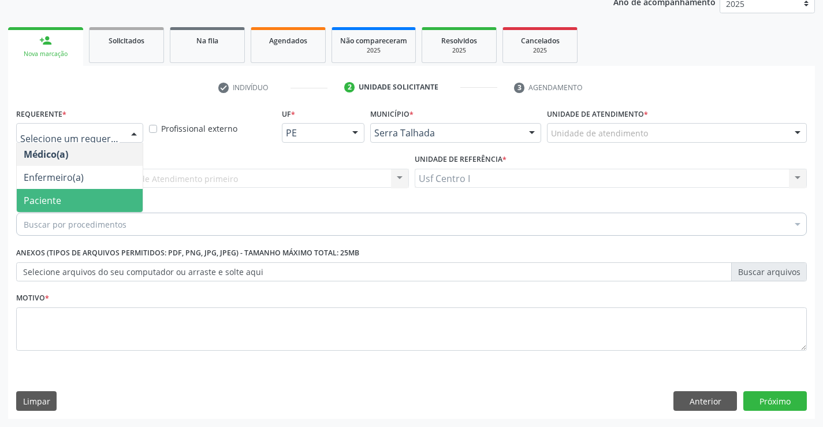
drag, startPoint x: 105, startPoint y: 202, endPoint x: 95, endPoint y: 213, distance: 15.2
click at [103, 202] on span "Paciente" at bounding box center [80, 200] width 126 height 23
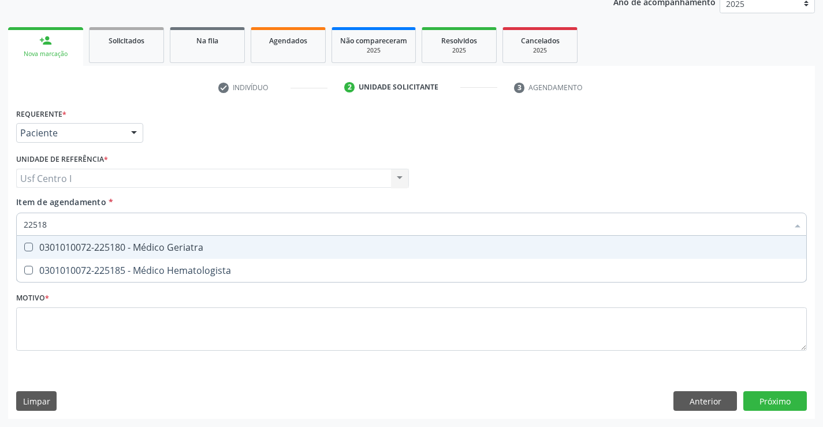
type input "225180"
drag, startPoint x: 27, startPoint y: 243, endPoint x: 28, endPoint y: 259, distance: 16.2
click at [27, 252] on span "0301010072-225180 - Médico Geriatra" at bounding box center [412, 247] width 790 height 23
checkbox Geriatra "true"
click at [20, 320] on div "Requerente * Paciente Médico(a) Enfermeiro(a) Paciente Nenhum resultado encontr…" at bounding box center [411, 236] width 791 height 262
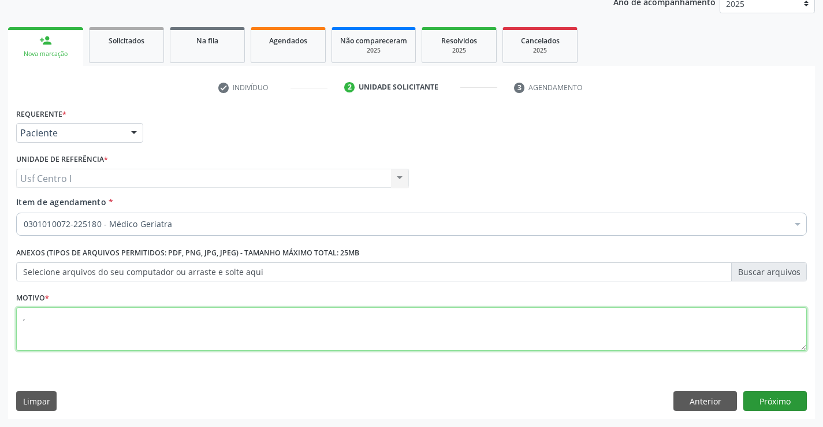
type textarea ","
click at [777, 401] on button "Próximo" at bounding box center [775, 401] width 64 height 20
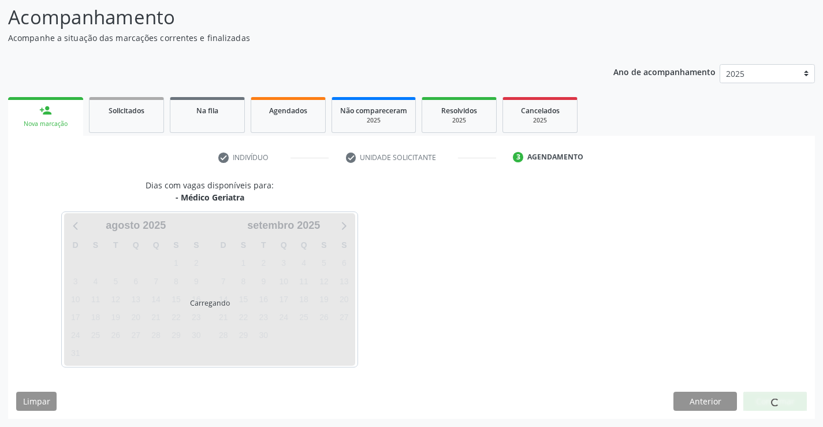
scroll to position [76, 0]
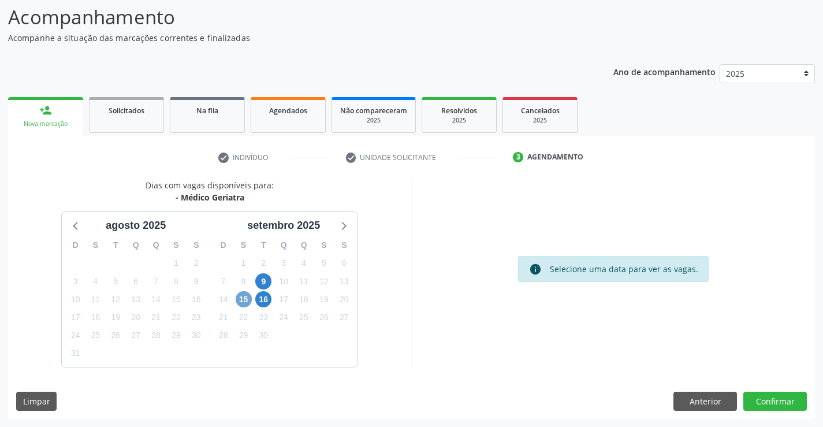
click at [240, 303] on span "15" at bounding box center [244, 299] width 16 height 16
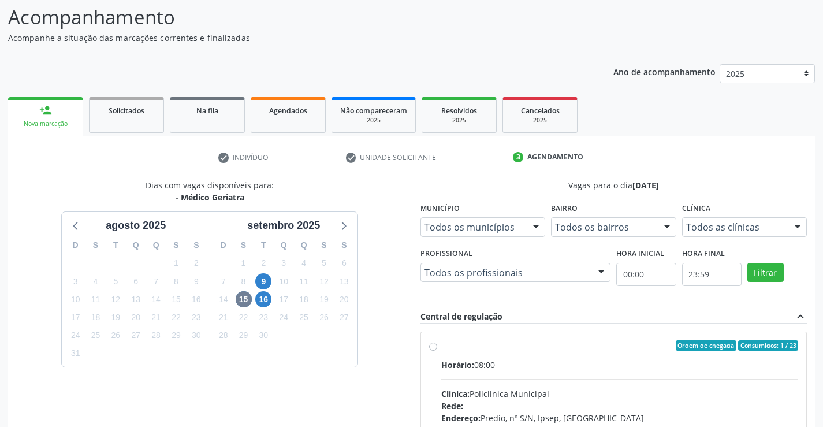
click at [441, 343] on label "Ordem de chegada Consumidos: 1 / 23 Horário: 08:00 Clínica: Policlinica Municip…" at bounding box center [620, 428] width 358 height 177
click at [432, 343] on input "Ordem de chegada Consumidos: 1 / 23 Horário: 08:00 Clínica: Policlinica Municip…" at bounding box center [433, 345] width 8 height 10
radio input "true"
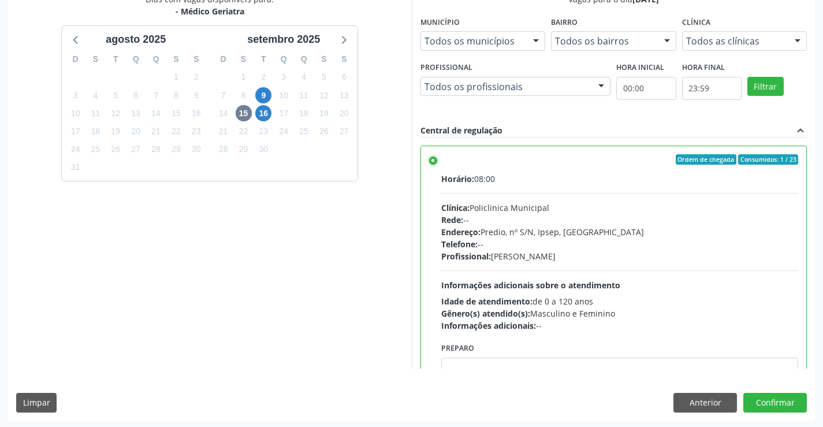
scroll to position [263, 0]
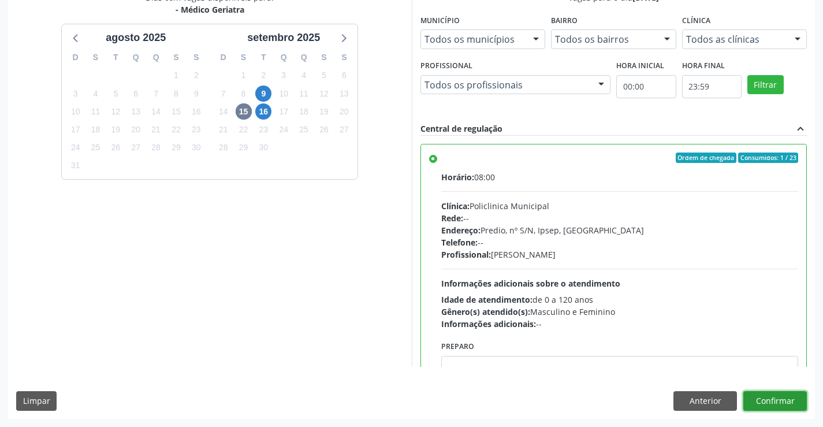
click at [771, 401] on button "Confirmar" at bounding box center [775, 401] width 64 height 20
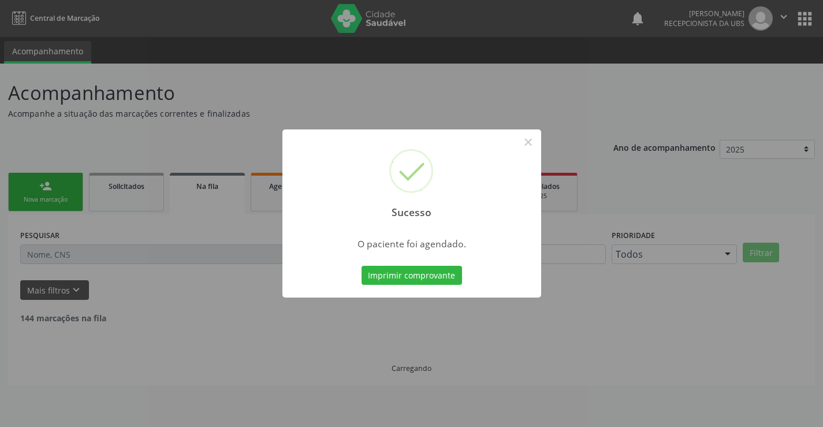
scroll to position [0, 0]
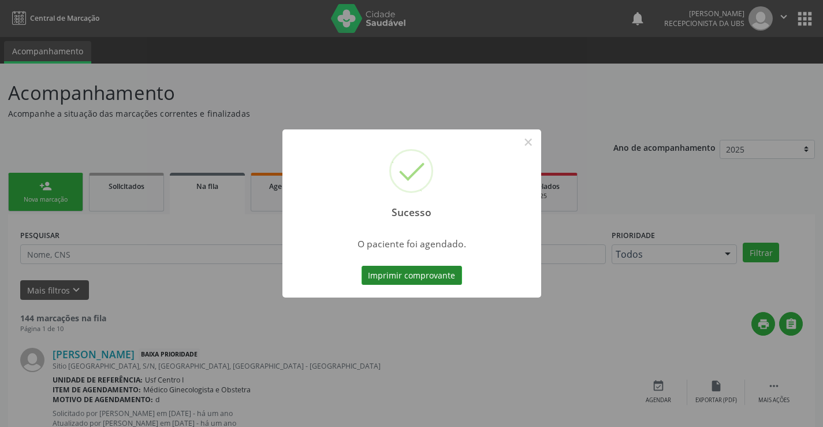
click at [430, 278] on button "Imprimir comprovante" at bounding box center [412, 276] width 101 height 20
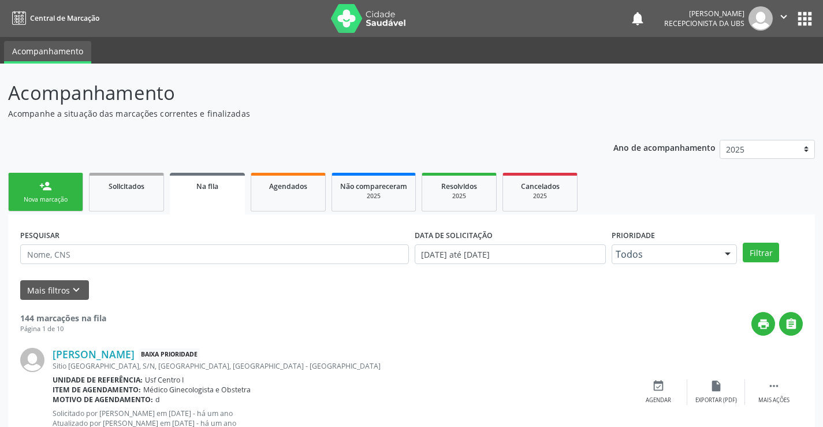
click at [49, 183] on div "person_add" at bounding box center [45, 186] width 13 height 13
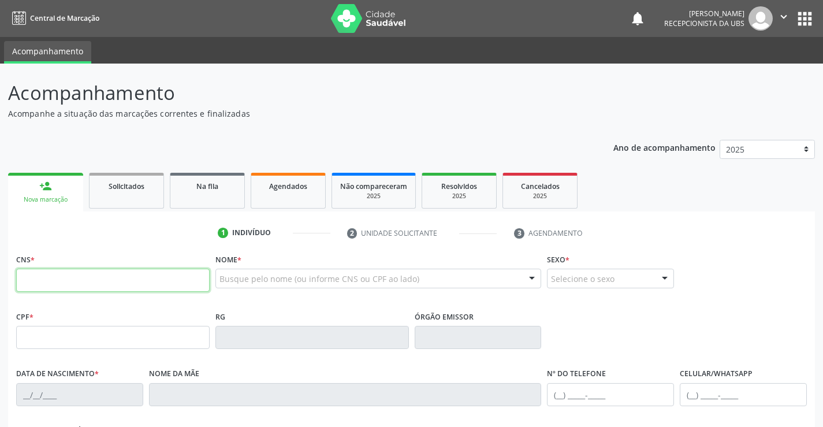
click at [63, 276] on input "text" at bounding box center [113, 280] width 194 height 23
paste input "704 0063 3931 4764"
type input "704 0063 3931 4764"
type input "183.043.374-10"
type input "23/09/2022"
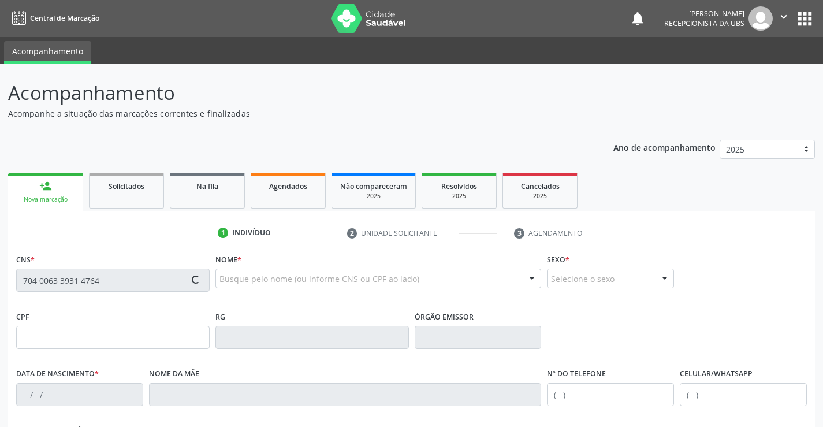
type input "Natalia Conceicao Inacio da Silva"
type input "(87) 99809-6774"
type input "236"
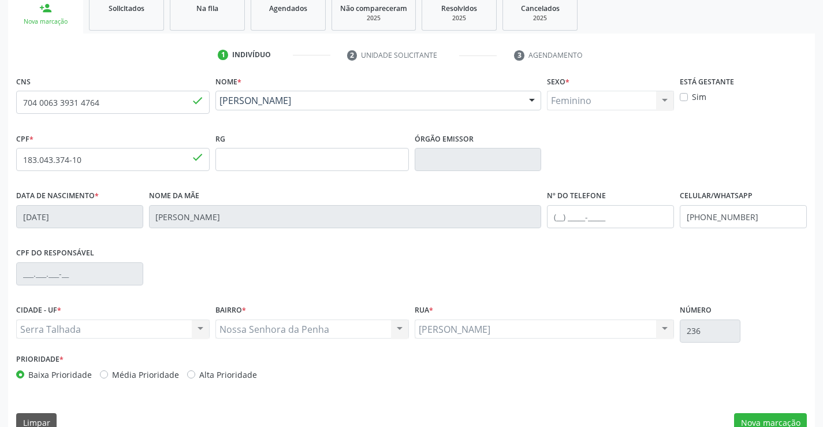
scroll to position [199, 0]
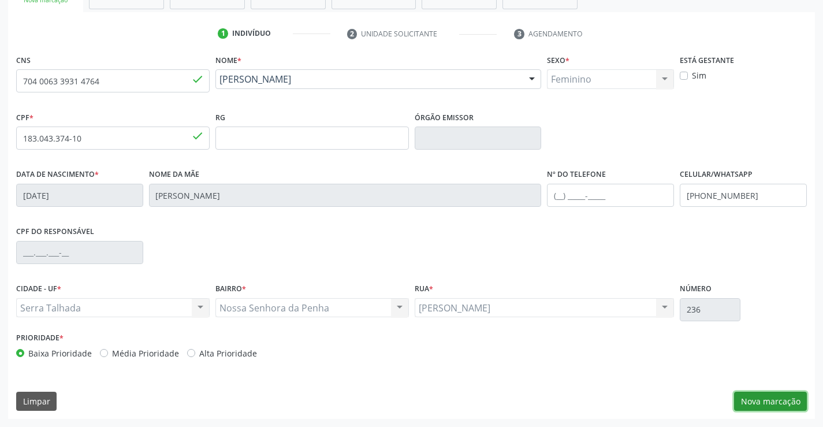
click at [755, 397] on button "Nova marcação" at bounding box center [770, 402] width 73 height 20
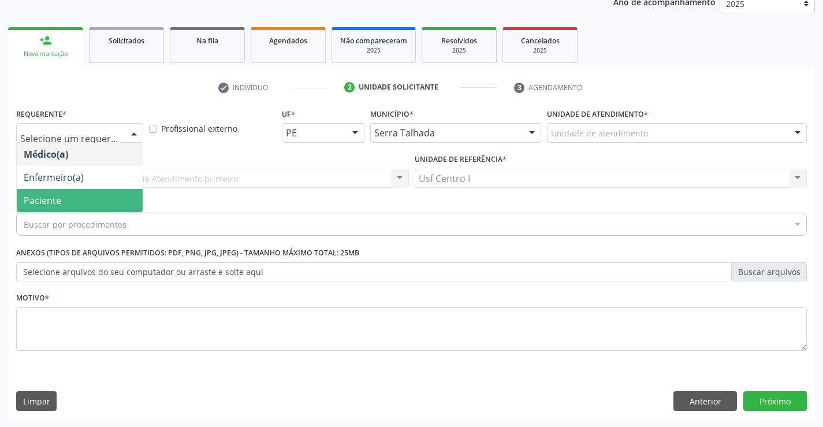
click at [98, 196] on span "Paciente" at bounding box center [80, 200] width 126 height 23
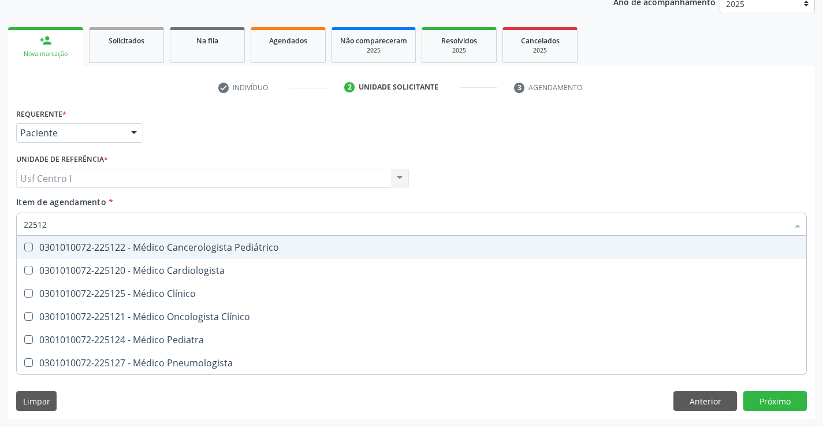
type input "225124"
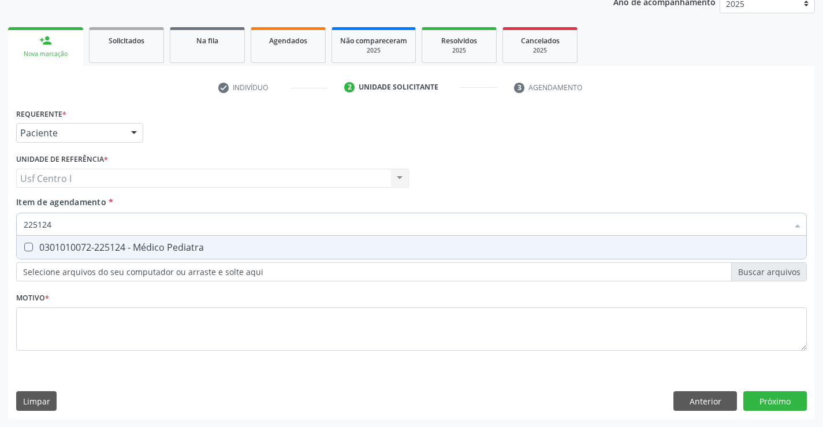
drag, startPoint x: 26, startPoint y: 245, endPoint x: 28, endPoint y: 257, distance: 12.3
click at [28, 245] on Pediatra at bounding box center [28, 247] width 9 height 9
click at [24, 245] on Pediatra "checkbox" at bounding box center [21, 247] width 8 height 8
checkbox Pediatra "true"
click at [27, 322] on div "Requerente * Paciente Médico(a) Enfermeiro(a) Paciente Nenhum resultado encontr…" at bounding box center [411, 236] width 791 height 262
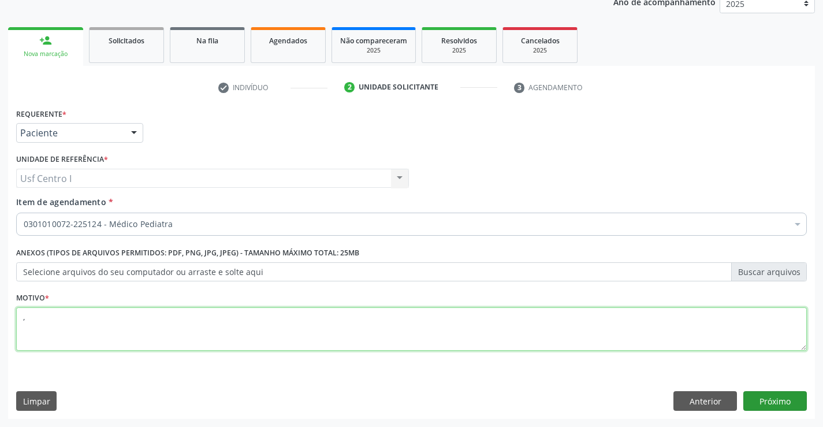
type textarea ","
click at [786, 400] on button "Próximo" at bounding box center [775, 401] width 64 height 20
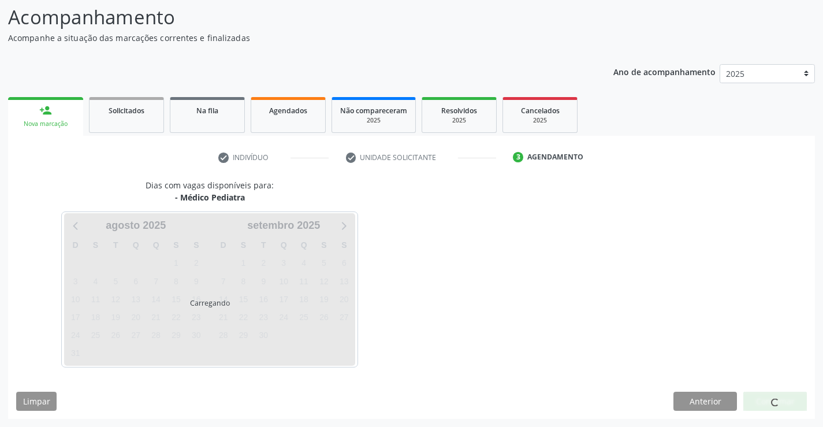
scroll to position [76, 0]
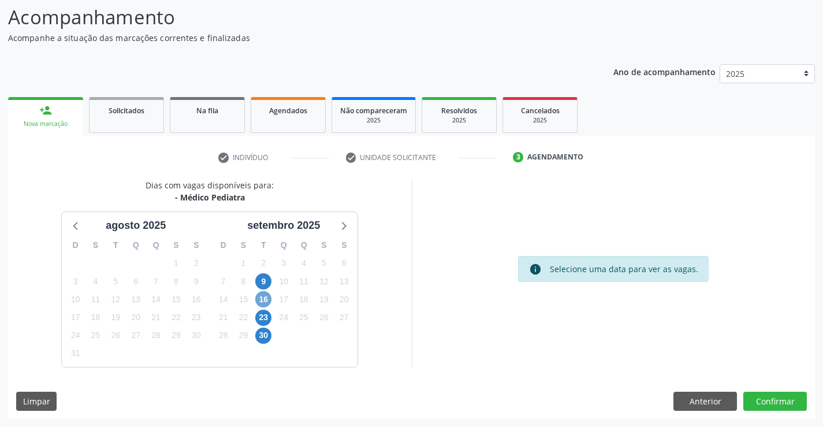
click at [267, 302] on span "16" at bounding box center [263, 299] width 16 height 16
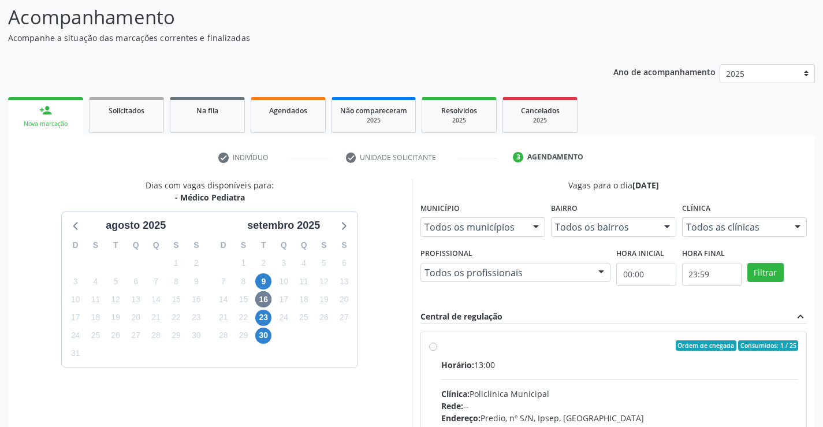
click at [441, 345] on label "Ordem de chegada Consumidos: 1 / 25 Horário: 13:00 Clínica: Policlinica Municip…" at bounding box center [620, 428] width 358 height 177
click at [431, 345] on input "Ordem de chegada Consumidos: 1 / 25 Horário: 13:00 Clínica: Policlinica Municip…" at bounding box center [433, 345] width 8 height 10
radio input "true"
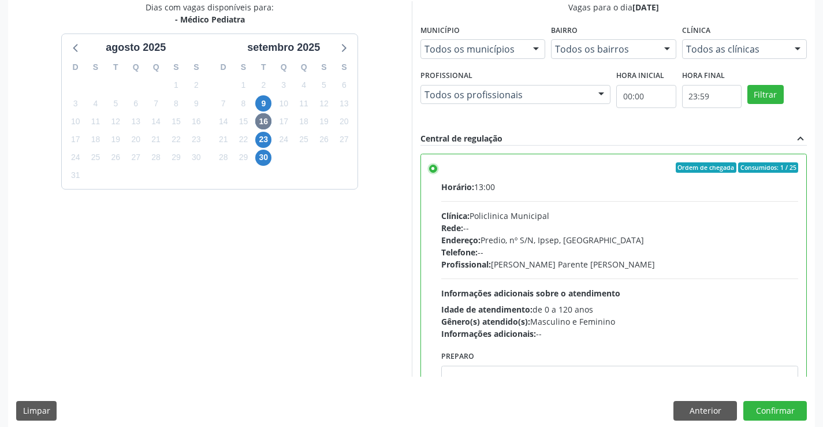
scroll to position [263, 0]
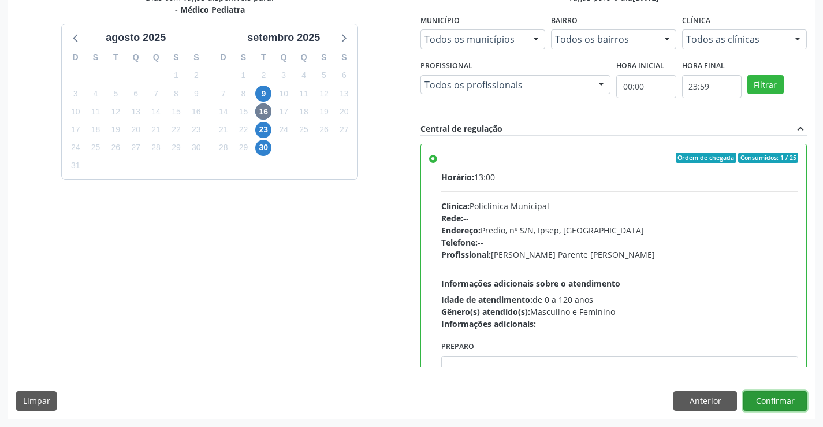
click at [784, 399] on button "Confirmar" at bounding box center [775, 401] width 64 height 20
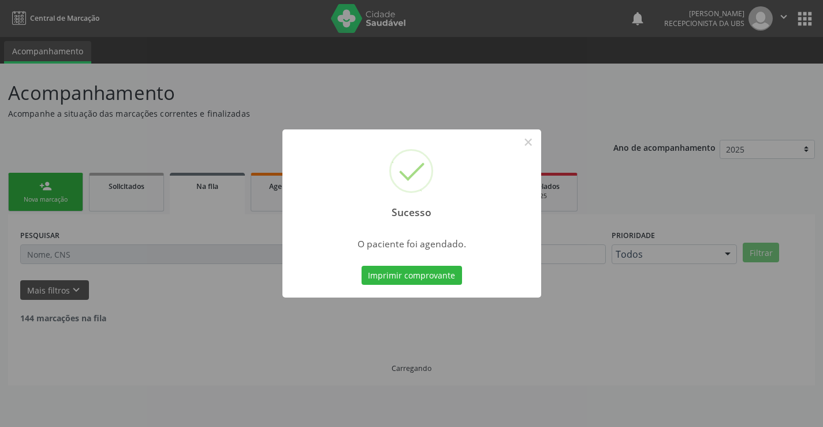
scroll to position [0, 0]
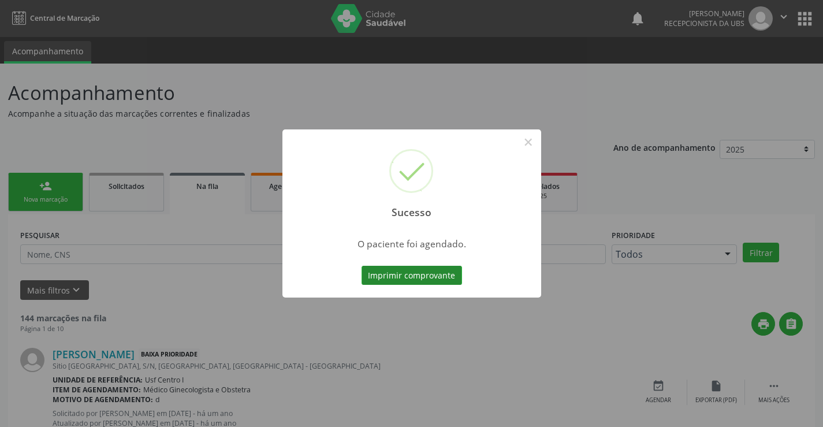
click at [409, 269] on button "Imprimir comprovante" at bounding box center [412, 276] width 101 height 20
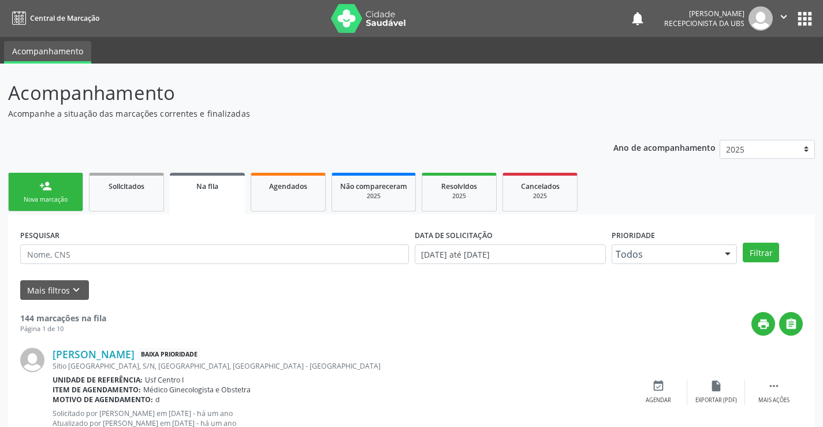
click at [47, 176] on link "person_add Nova marcação" at bounding box center [45, 192] width 75 height 39
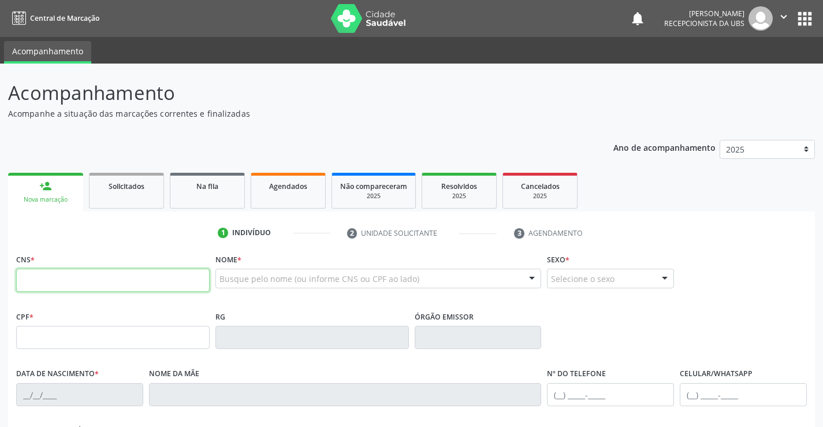
click at [46, 283] on input "text" at bounding box center [113, 280] width 194 height 23
type input "706 3067 1591 4479"
type input "18/04/2018"
type input "Karla Milene dos Santos Souza"
type input "(87) 99957-1142"
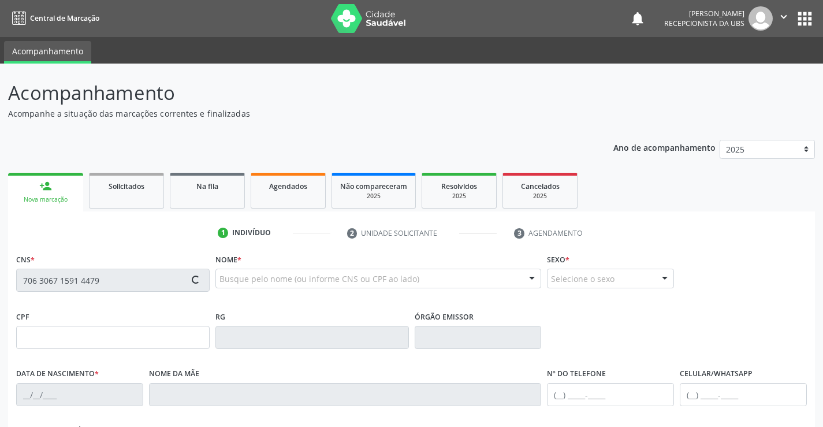
type input "729"
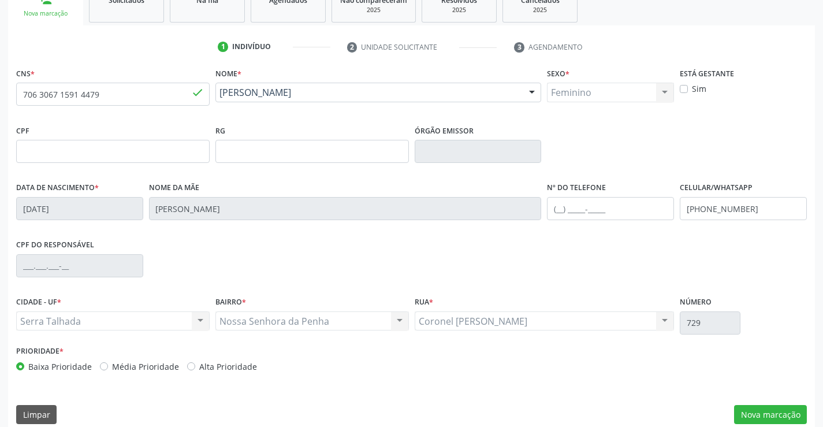
scroll to position [199, 0]
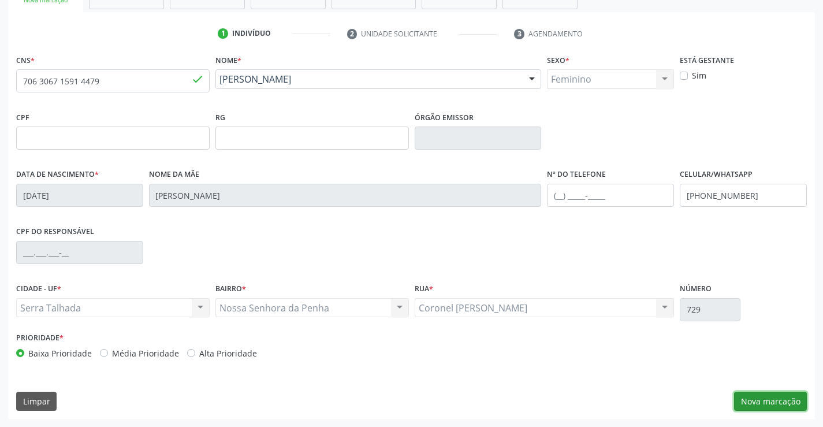
click at [786, 396] on button "Nova marcação" at bounding box center [770, 402] width 73 height 20
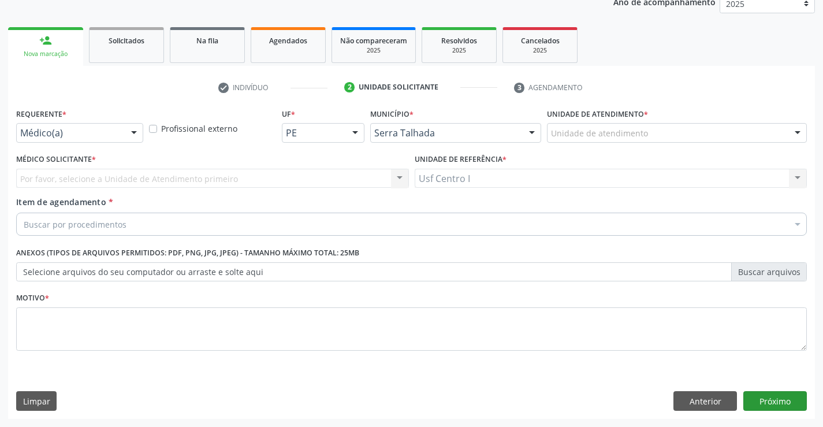
scroll to position [146, 0]
click at [120, 133] on div "Médico(a)" at bounding box center [79, 133] width 127 height 20
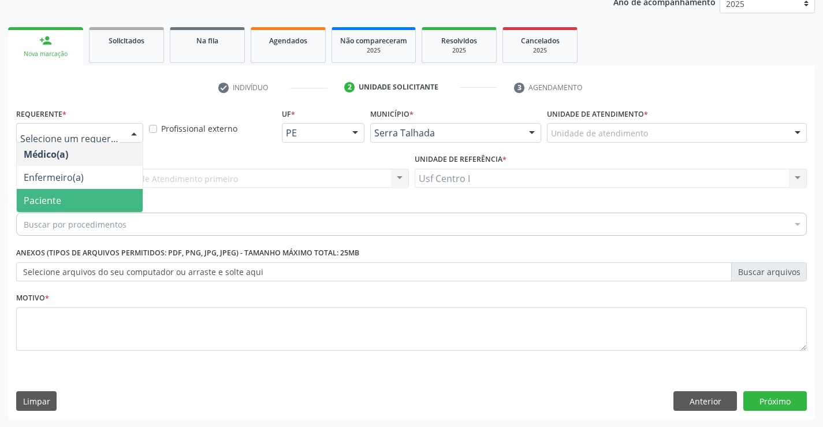
click at [106, 192] on span "Paciente" at bounding box center [80, 200] width 126 height 23
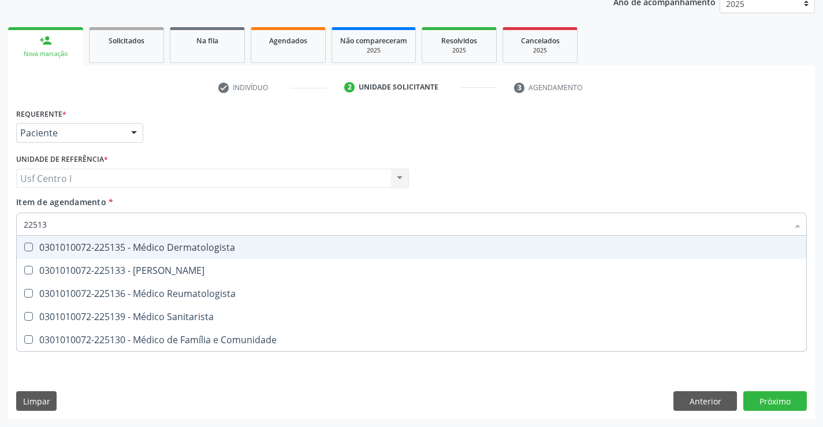
type input "225133"
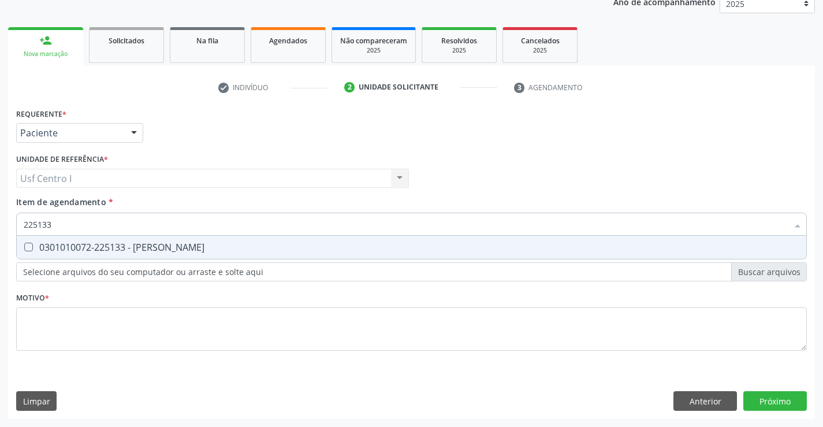
drag, startPoint x: 27, startPoint y: 246, endPoint x: 31, endPoint y: 267, distance: 21.2
click at [27, 250] on Psiquiatra at bounding box center [28, 247] width 9 height 9
click at [24, 250] on Psiquiatra "checkbox" at bounding box center [21, 247] width 8 height 8
checkbox Psiquiatra "true"
click at [28, 324] on div "Requerente * Paciente Médico(a) Enfermeiro(a) Paciente Nenhum resultado encontr…" at bounding box center [411, 236] width 791 height 262
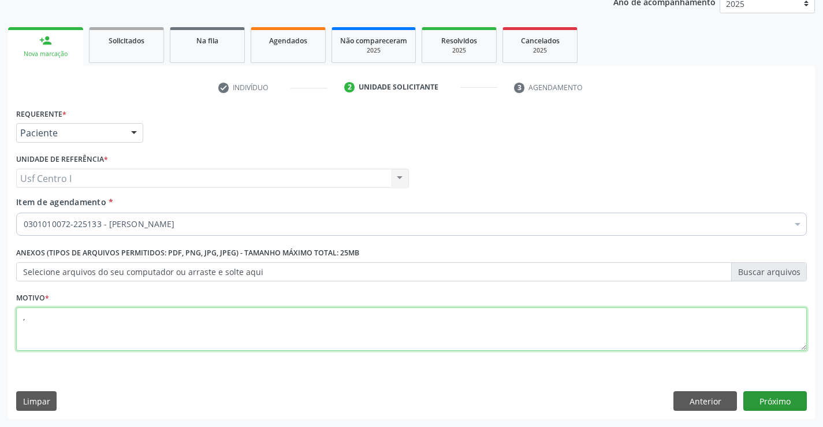
type textarea ","
click at [791, 397] on button "Próximo" at bounding box center [775, 401] width 64 height 20
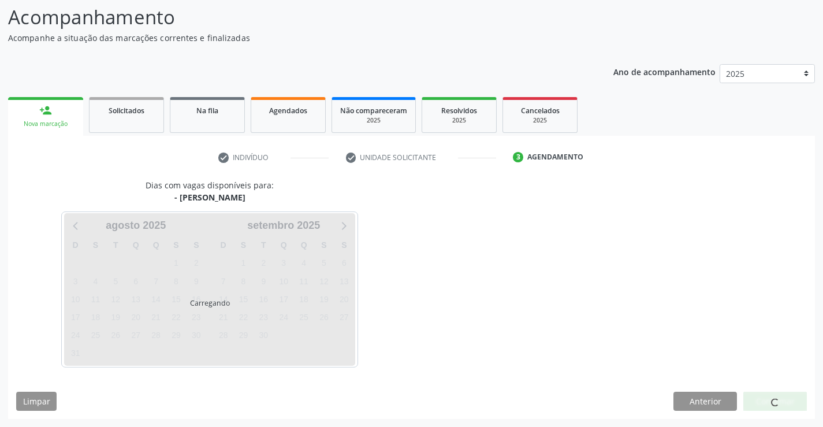
scroll to position [76, 0]
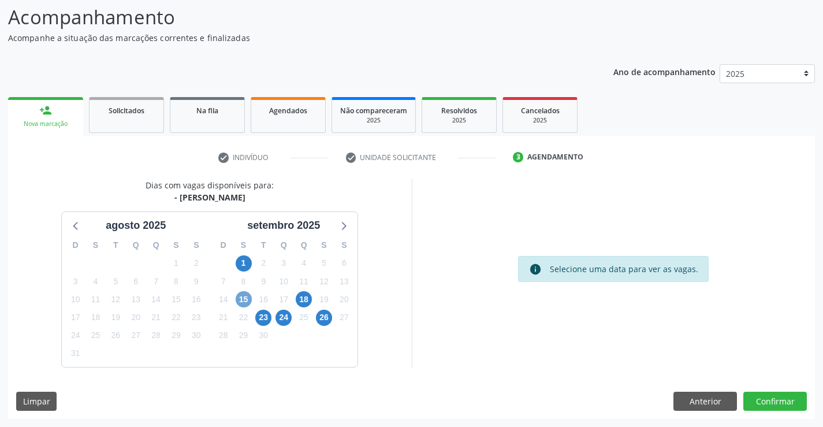
click at [240, 300] on span "15" at bounding box center [244, 299] width 16 height 16
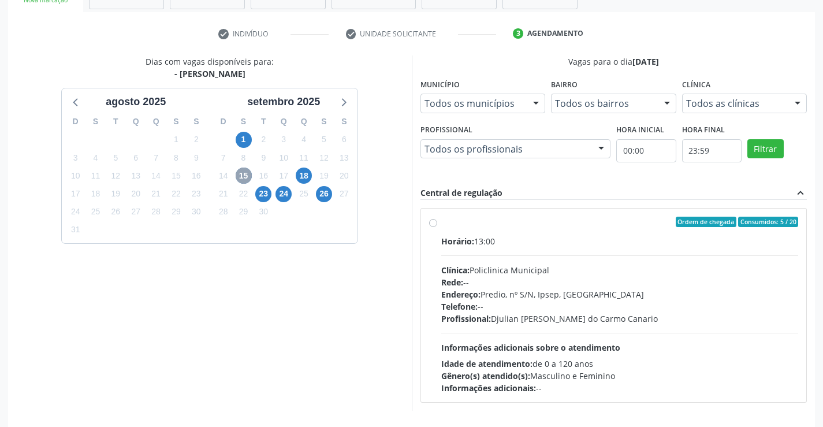
scroll to position [243, 0]
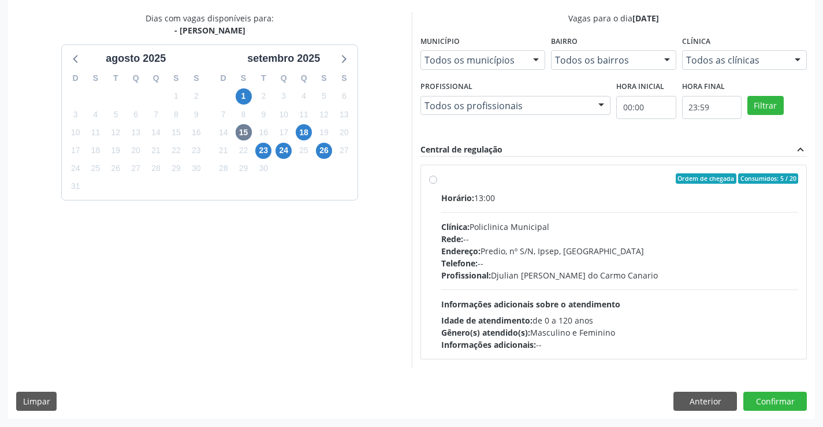
click at [441, 181] on label "Ordem de chegada Consumidos: 5 / 20 Horário: 13:00 Clínica: Policlinica Municip…" at bounding box center [620, 261] width 358 height 177
click at [431, 181] on input "Ordem de chegada Consumidos: 5 / 20 Horário: 13:00 Clínica: Policlinica Municip…" at bounding box center [433, 178] width 8 height 10
radio input "true"
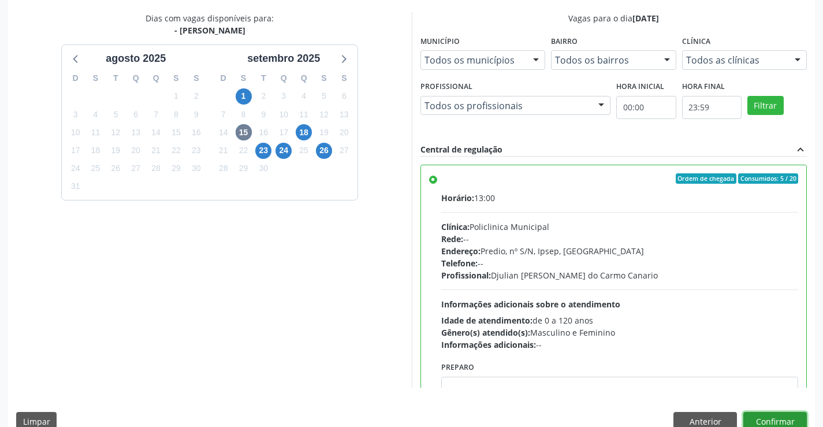
click at [790, 422] on button "Confirmar" at bounding box center [775, 422] width 64 height 20
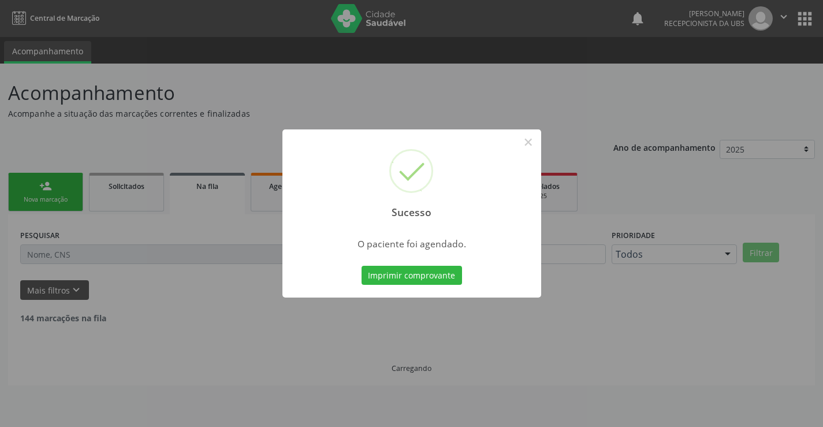
scroll to position [0, 0]
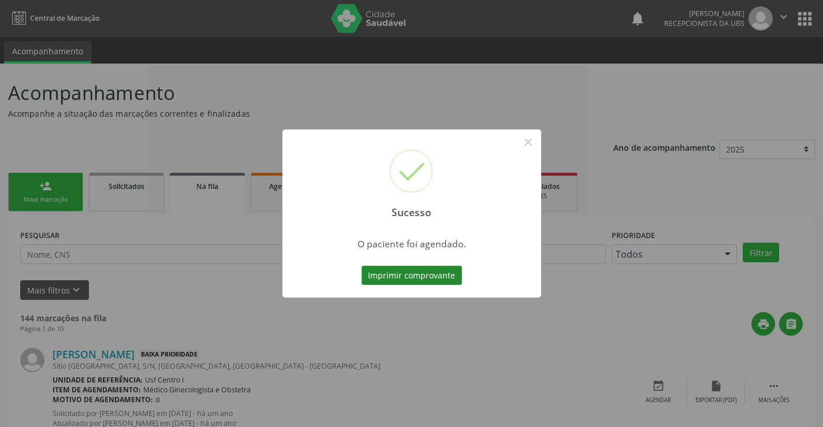
click at [408, 275] on button "Imprimir comprovante" at bounding box center [412, 276] width 101 height 20
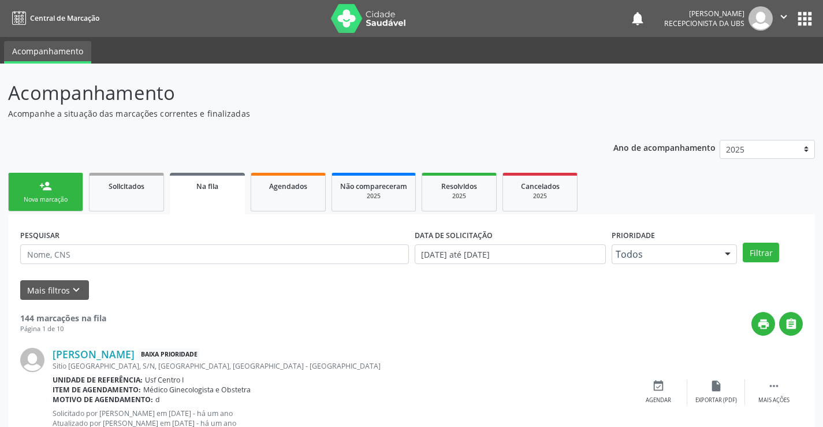
click at [40, 176] on link "person_add Nova marcação" at bounding box center [45, 192] width 75 height 39
click at [41, 183] on div "person_add" at bounding box center [45, 186] width 13 height 13
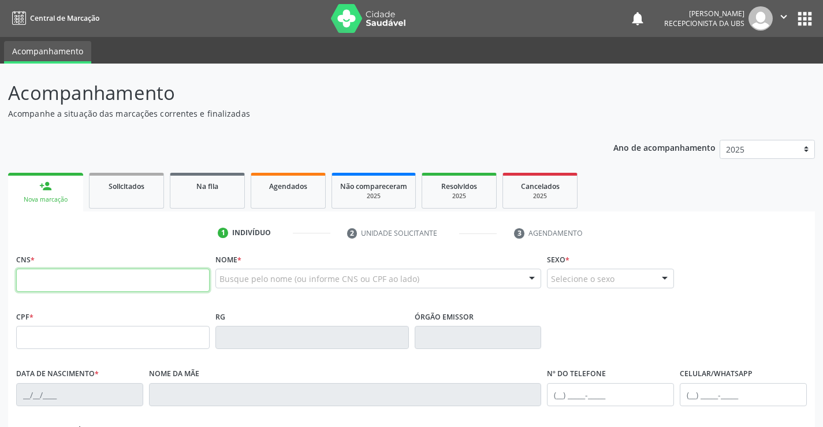
drag, startPoint x: 54, startPoint y: 271, endPoint x: 53, endPoint y: 278, distance: 6.4
click at [54, 277] on input "text" at bounding box center [113, 280] width 194 height 23
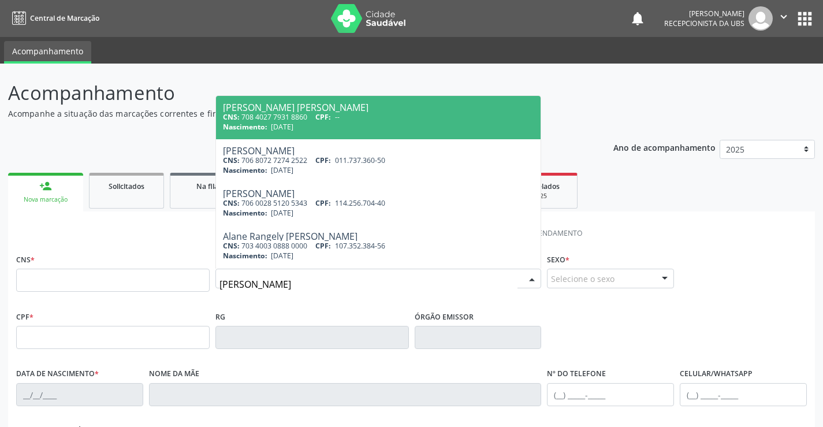
type input "angela maria gomes"
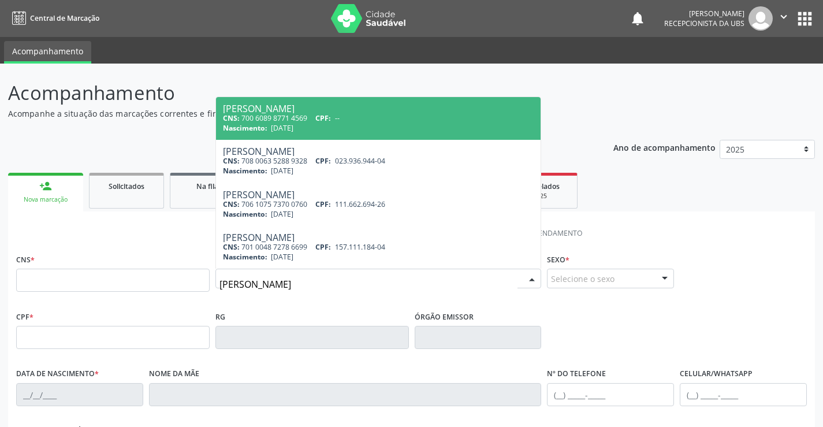
click at [302, 120] on div "CNS: 700 6089 8771 4569 CPF: --" at bounding box center [378, 118] width 311 height 10
type input "700 6089 8771 4569"
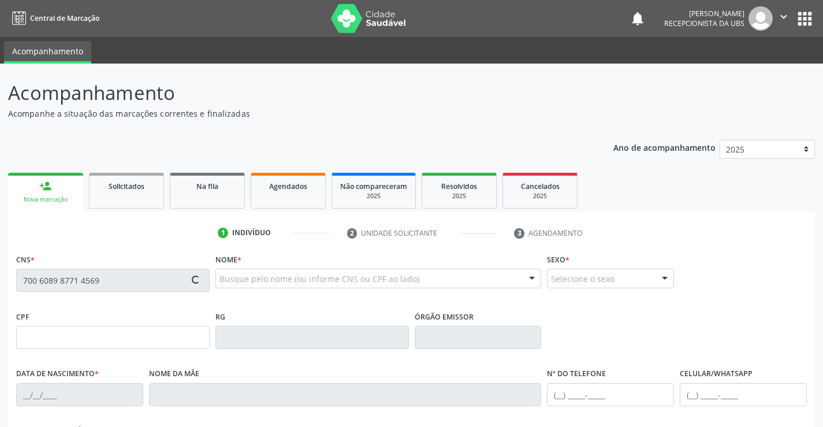
type input "14/06/1962"
type input "Altina Gomes Ferreira"
type input "(87) 99626-3875"
type input "453"
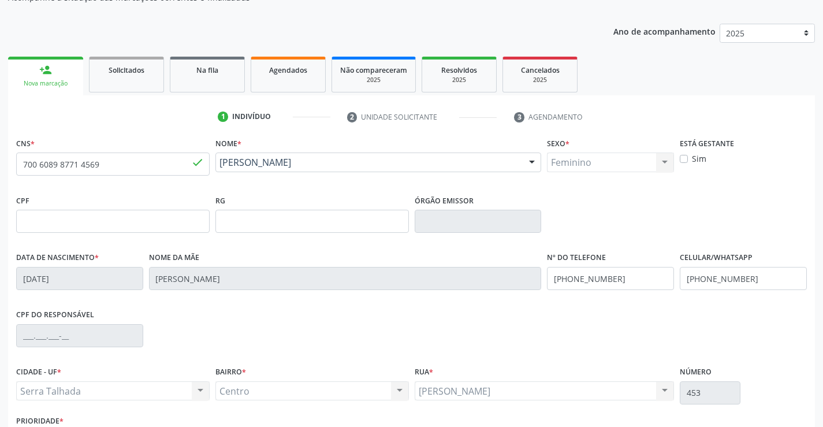
scroll to position [199, 0]
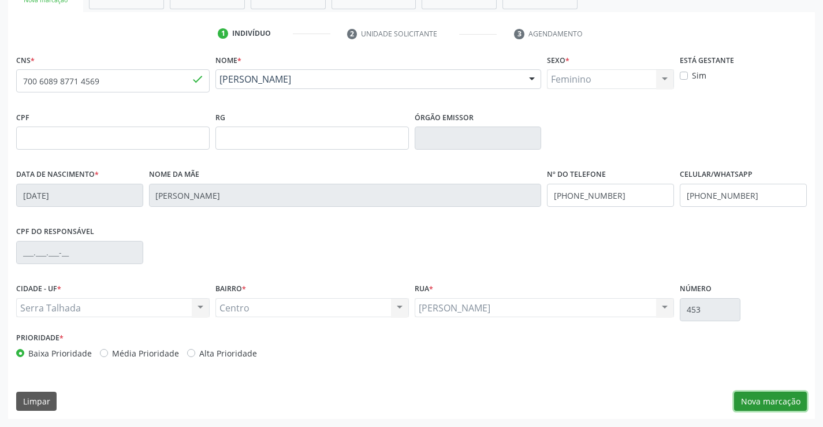
drag, startPoint x: 787, startPoint y: 403, endPoint x: 780, endPoint y: 389, distance: 15.5
click at [787, 403] on button "Nova marcação" at bounding box center [770, 402] width 73 height 20
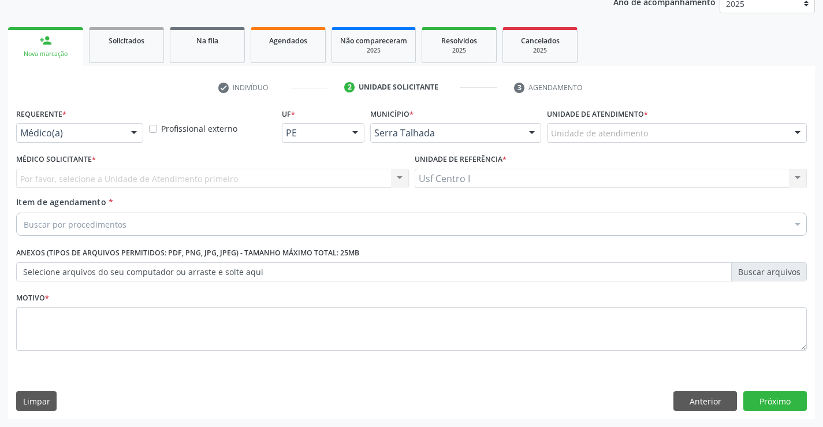
click at [136, 131] on div at bounding box center [133, 134] width 17 height 20
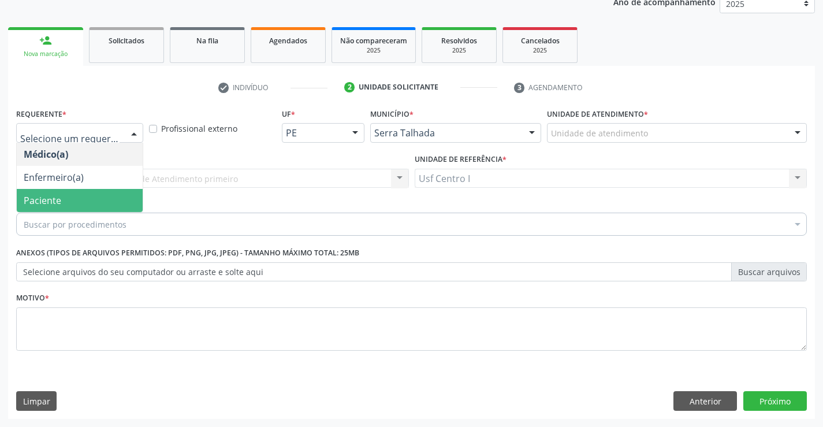
click at [104, 215] on div "Buscar por procedimentos" at bounding box center [411, 224] width 791 height 23
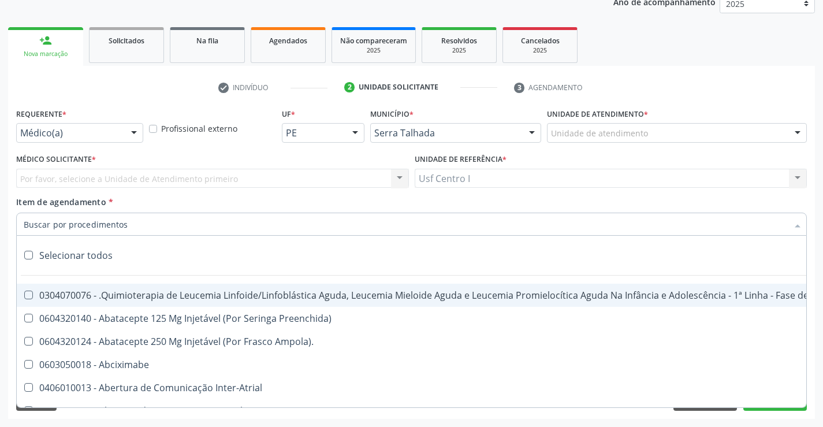
click at [71, 221] on input "Item de agendamento *" at bounding box center [406, 224] width 764 height 23
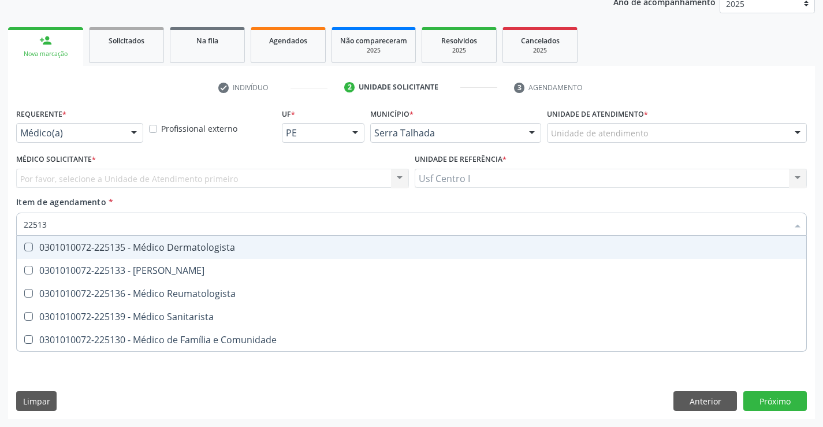
type input "225133"
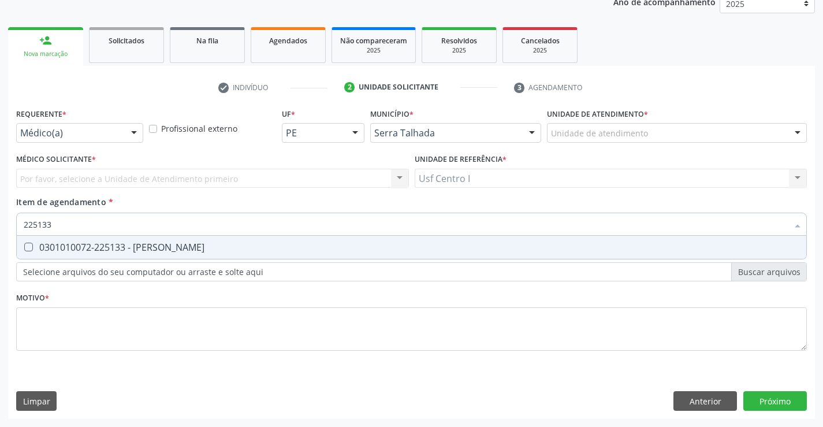
click at [31, 247] on Psiquiatra at bounding box center [28, 247] width 9 height 9
click at [24, 247] on Psiquiatra "checkbox" at bounding box center [21, 247] width 8 height 8
checkbox Psiquiatra "true"
click at [27, 319] on div "Requerente * Médico(a) Médico(a) Enfermeiro(a) Paciente Nenhum resultado encont…" at bounding box center [411, 236] width 791 height 262
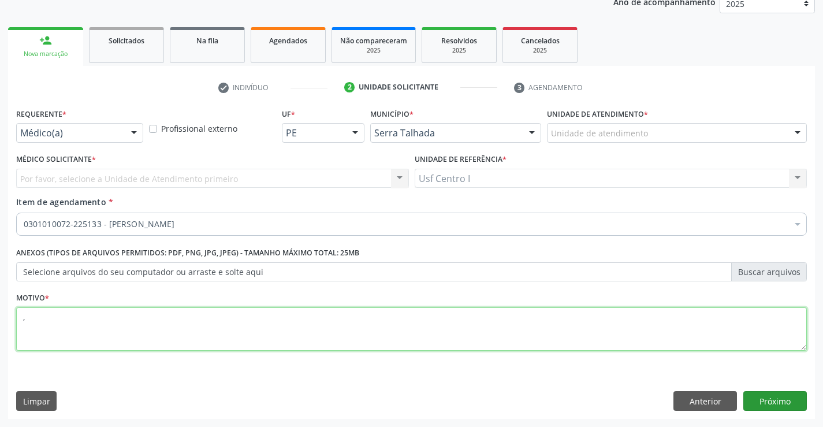
type textarea ","
click at [780, 399] on button "Próximo" at bounding box center [775, 401] width 64 height 20
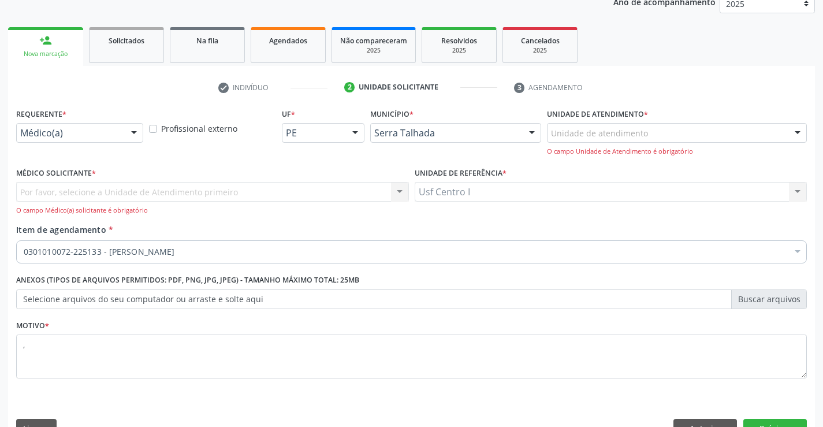
click at [93, 174] on span "*" at bounding box center [94, 173] width 4 height 10
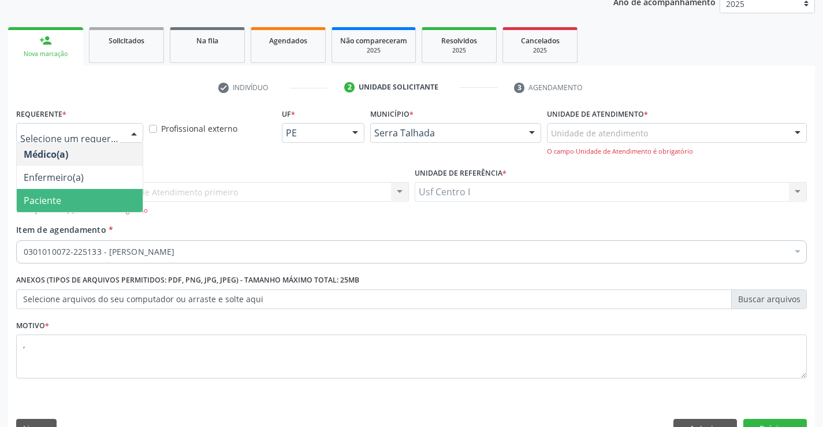
drag, startPoint x: 129, startPoint y: 131, endPoint x: 108, endPoint y: 170, distance: 44.2
click at [125, 143] on div "Médico(a) Enfermeiro(a) Paciente Nenhum resultado encontrado para: " " Não há n…" at bounding box center [79, 133] width 127 height 20
click at [84, 193] on span "Paciente" at bounding box center [80, 200] width 126 height 23
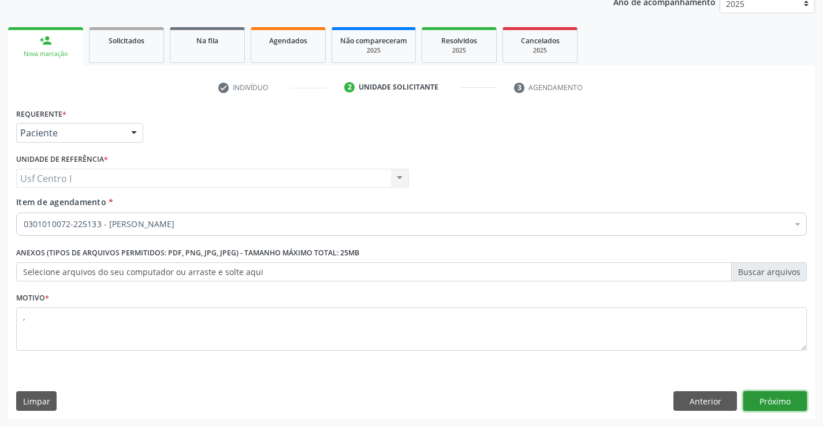
click at [790, 399] on button "Próximo" at bounding box center [775, 401] width 64 height 20
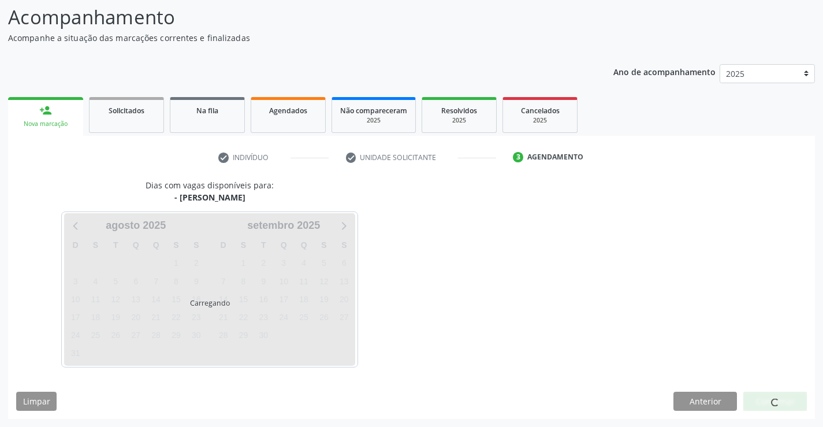
scroll to position [76, 0]
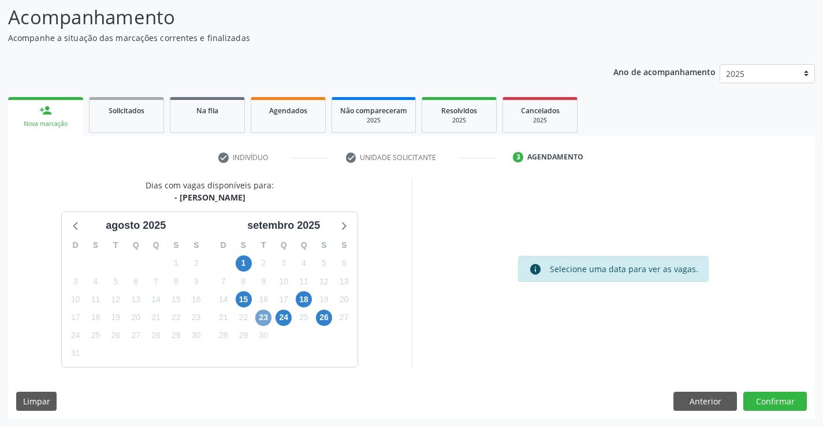
click at [259, 319] on span "23" at bounding box center [263, 318] width 16 height 16
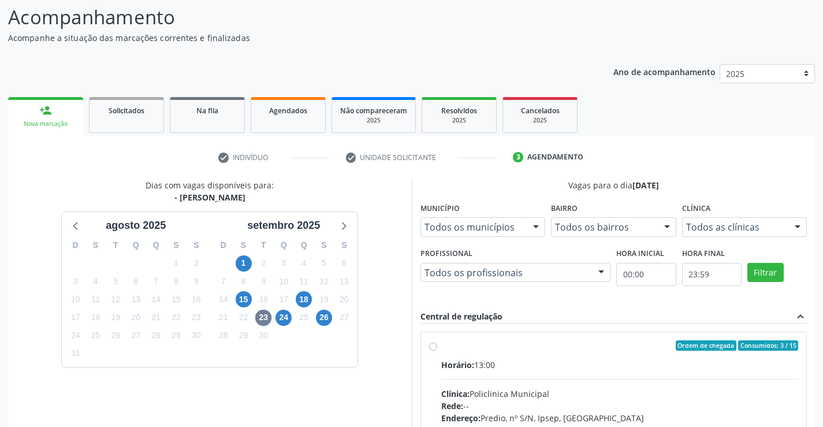
click at [441, 345] on label "Ordem de chegada Consumidos: 3 / 15 Horário: 13:00 Clínica: Policlinica Municip…" at bounding box center [620, 428] width 358 height 177
click at [436, 345] on input "Ordem de chegada Consumidos: 3 / 15 Horário: 13:00 Clínica: Policlinica Municip…" at bounding box center [433, 345] width 8 height 10
radio input "true"
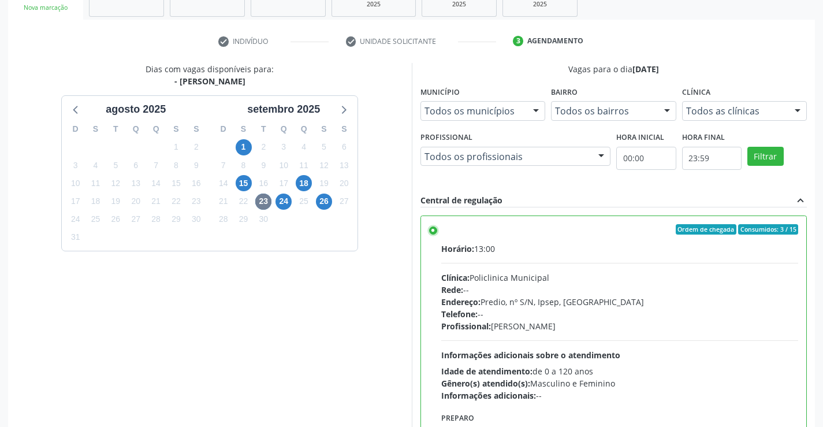
scroll to position [246, 0]
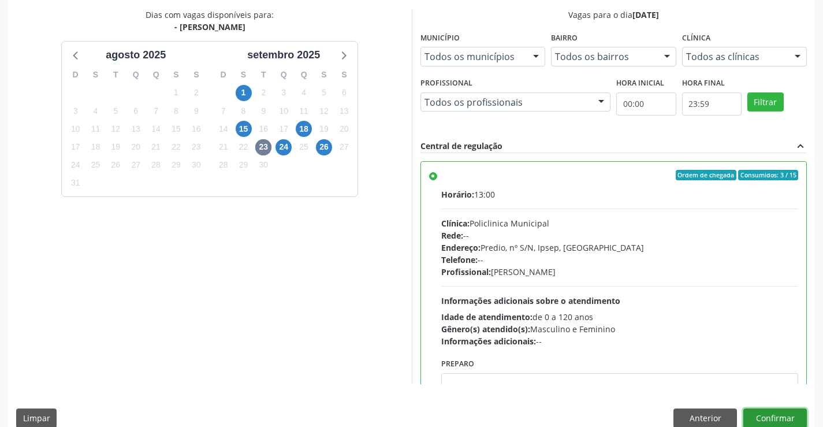
click at [768, 416] on button "Confirmar" at bounding box center [775, 418] width 64 height 20
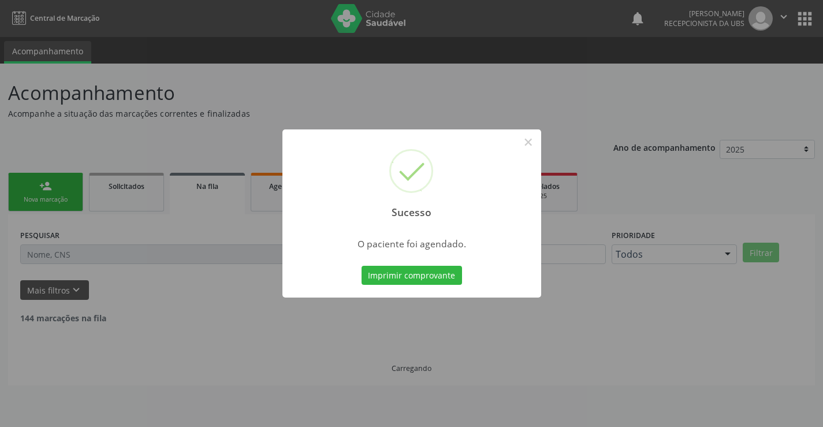
scroll to position [0, 0]
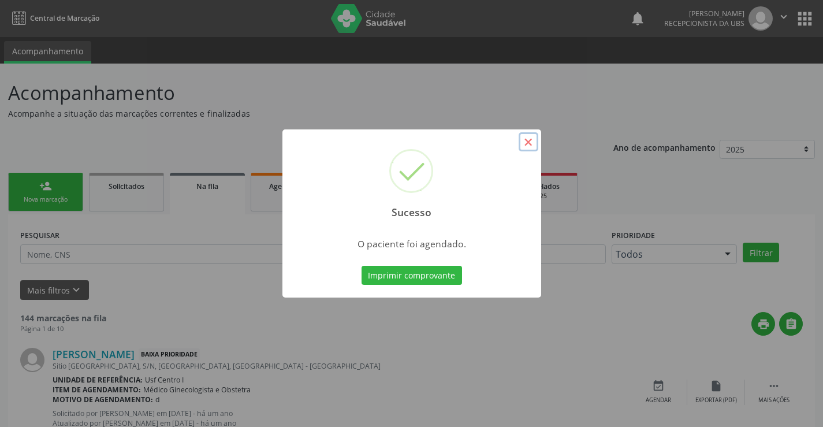
click at [526, 143] on button "×" at bounding box center [529, 142] width 20 height 20
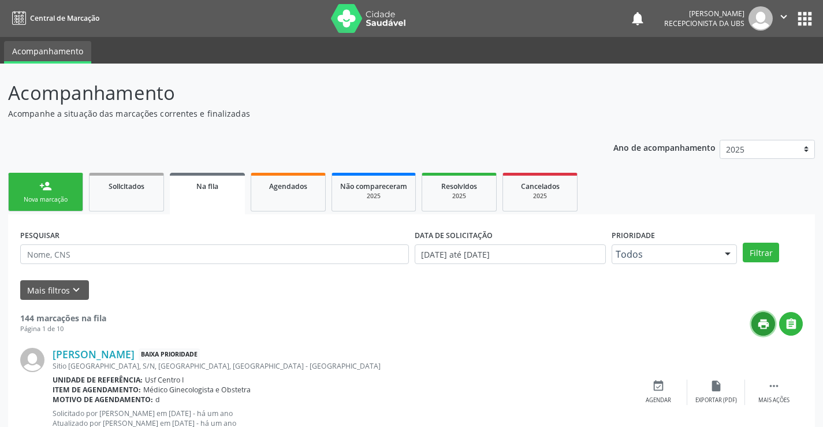
click at [757, 318] on icon "print" at bounding box center [763, 324] width 13 height 13
drag, startPoint x: 46, startPoint y: 188, endPoint x: 59, endPoint y: 202, distance: 19.6
click at [47, 187] on div "person_add" at bounding box center [45, 186] width 13 height 13
click at [61, 210] on link "person_add Nova marcação" at bounding box center [45, 192] width 75 height 39
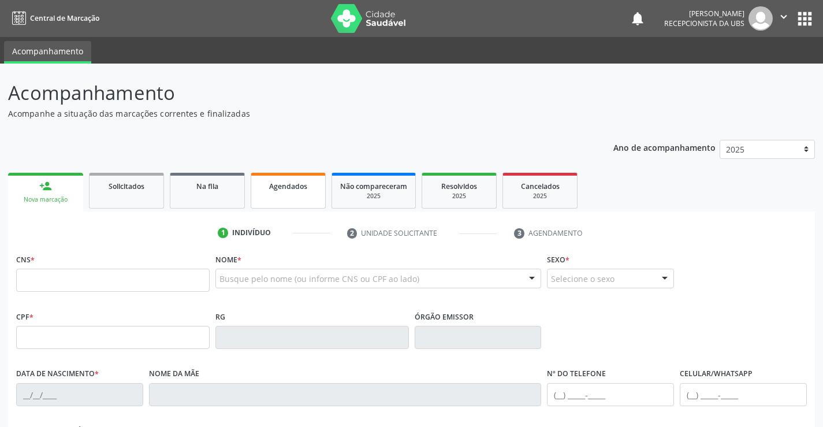
click at [296, 185] on span "Agendados" at bounding box center [288, 186] width 38 height 10
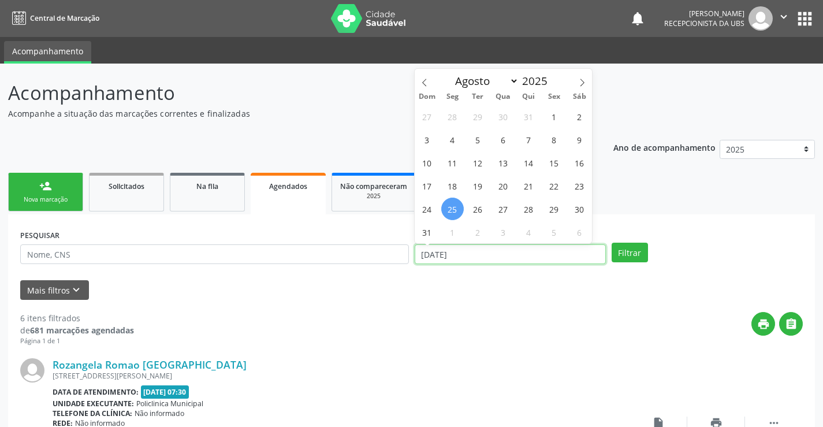
click at [488, 248] on input "25/08/2025" at bounding box center [510, 254] width 191 height 20
click at [582, 83] on icon at bounding box center [582, 83] width 8 height 8
select select "8"
click at [478, 187] on span "23" at bounding box center [478, 185] width 23 height 23
type input "23/09/2025"
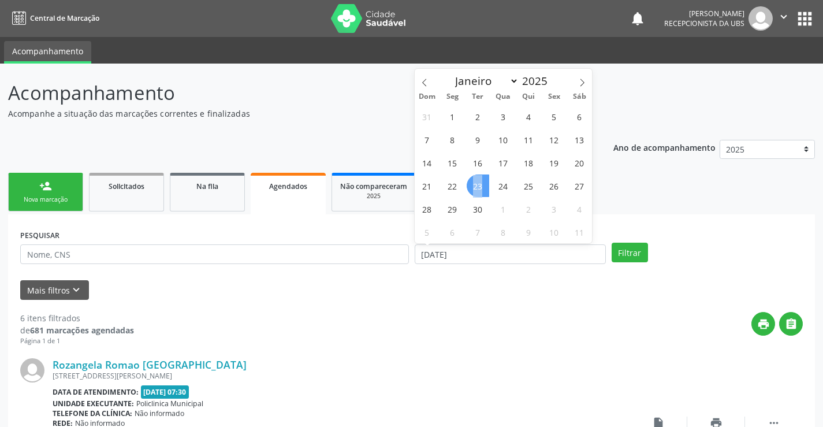
click at [478, 187] on span "23" at bounding box center [478, 185] width 23 height 23
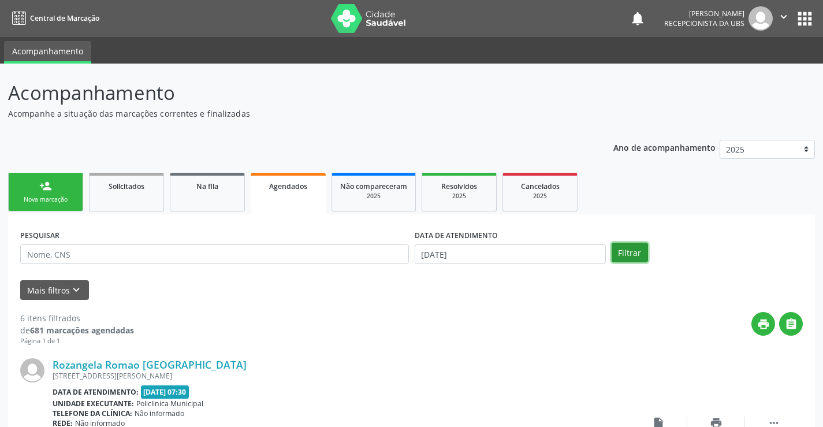
click at [632, 250] on button "Filtrar" at bounding box center [630, 253] width 36 height 20
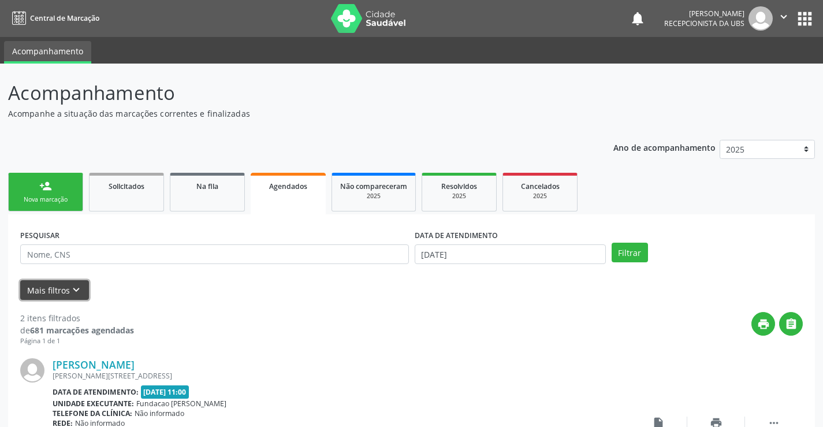
click at [66, 284] on button "Mais filtros keyboard_arrow_down" at bounding box center [54, 290] width 69 height 20
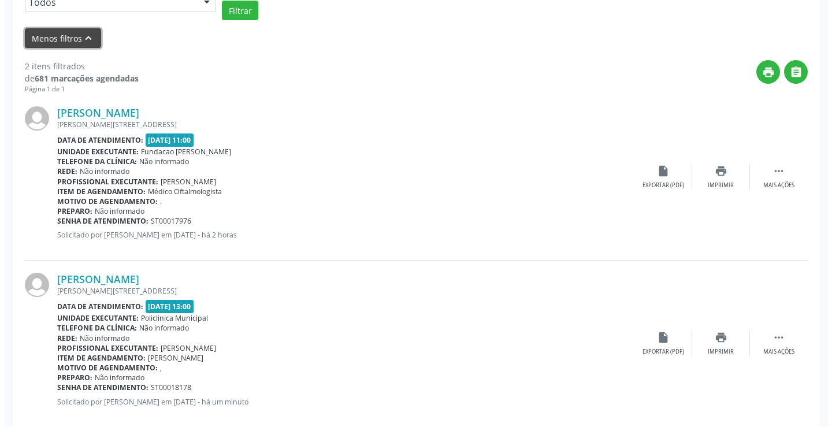
scroll to position [408, 0]
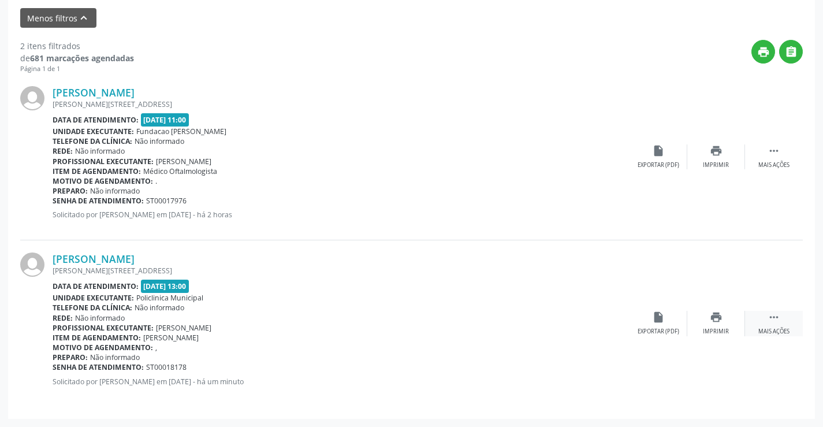
click at [777, 317] on icon "" at bounding box center [774, 317] width 13 height 13
click at [659, 313] on icon "cancel" at bounding box center [658, 317] width 13 height 13
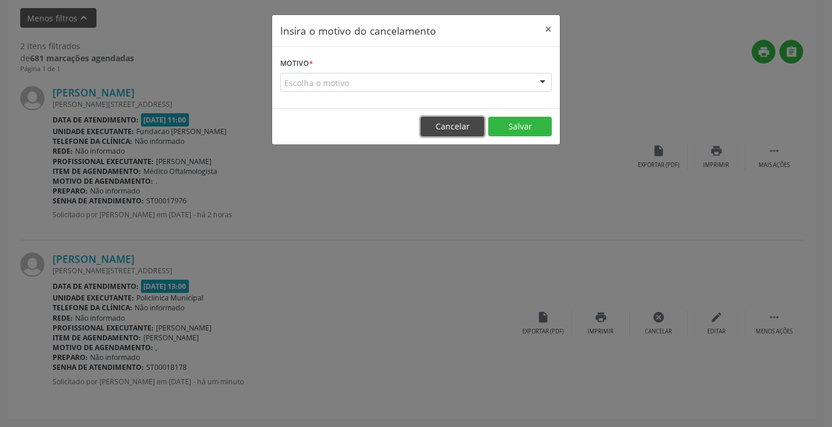
click at [460, 127] on button "Cancelar" at bounding box center [453, 127] width 64 height 20
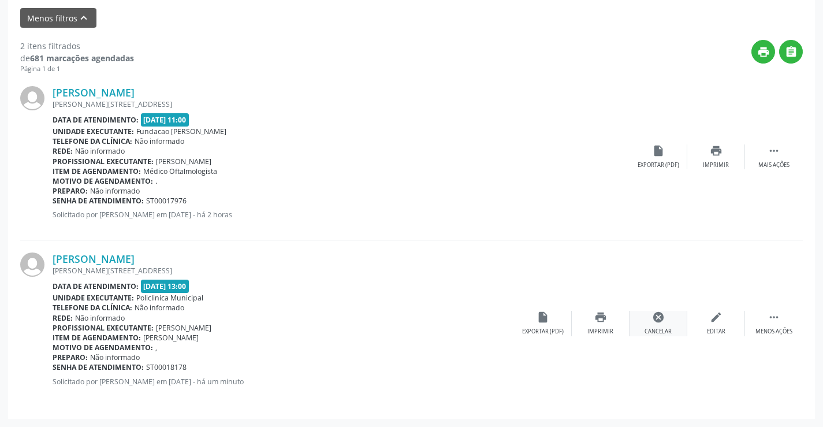
click at [657, 319] on icon "cancel" at bounding box center [658, 317] width 13 height 13
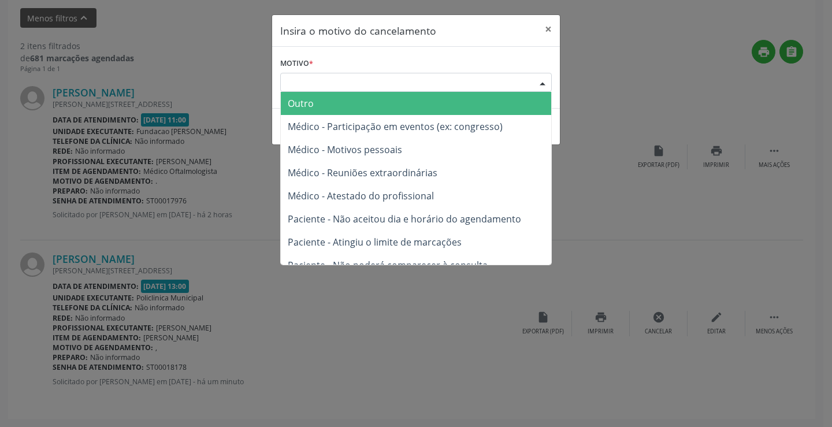
click at [359, 84] on div "Escolha o motivo" at bounding box center [415, 83] width 271 height 20
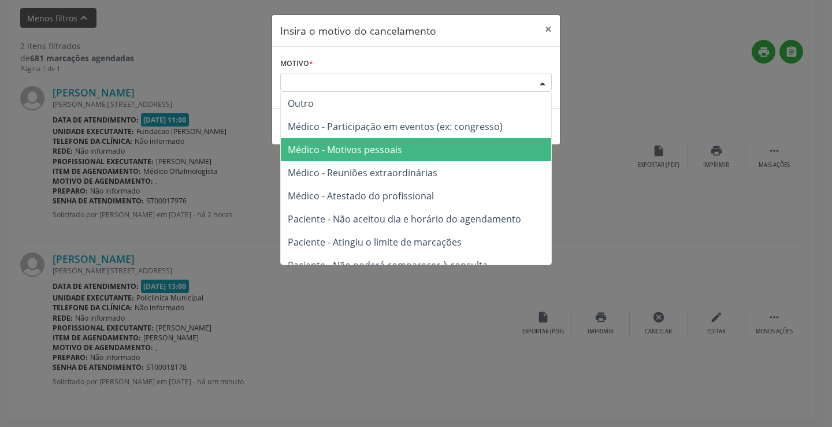
click at [364, 150] on span "Médico - Motivos pessoais" at bounding box center [345, 149] width 114 height 13
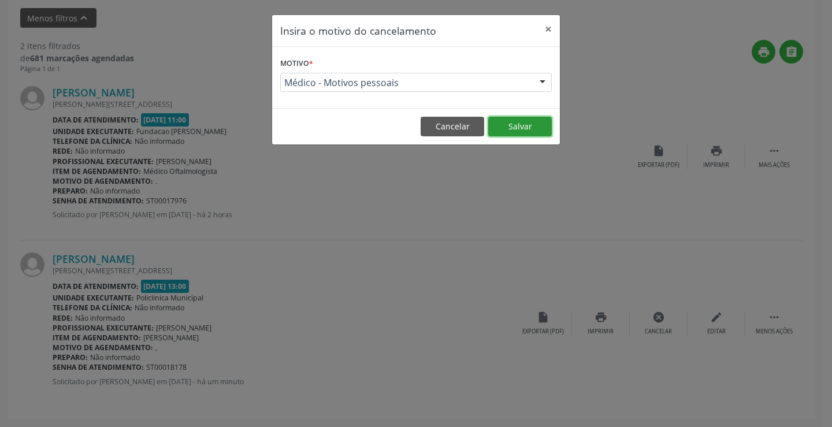
click at [530, 122] on button "Salvar" at bounding box center [520, 127] width 64 height 20
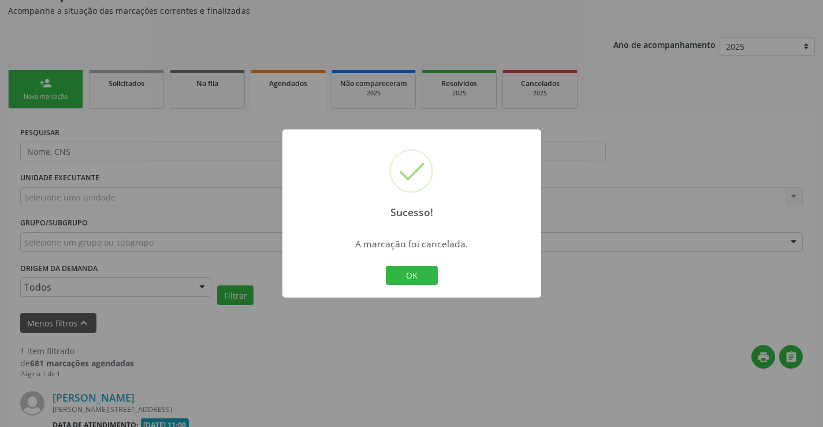
scroll to position [241, 0]
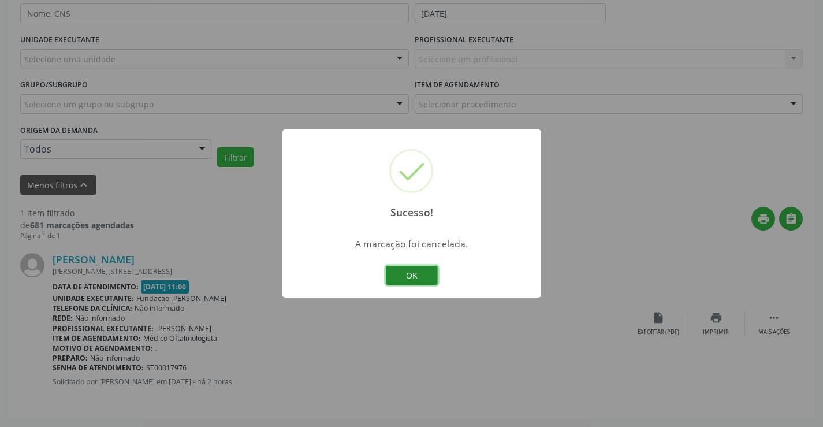
click at [416, 274] on button "OK" at bounding box center [412, 276] width 52 height 20
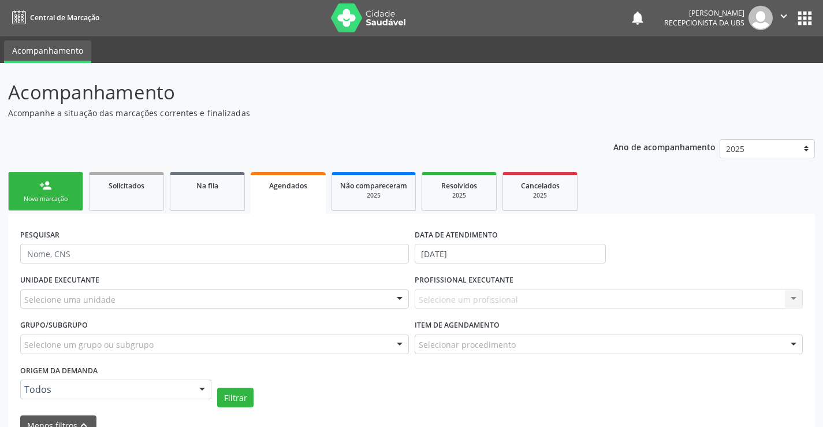
scroll to position [0, 0]
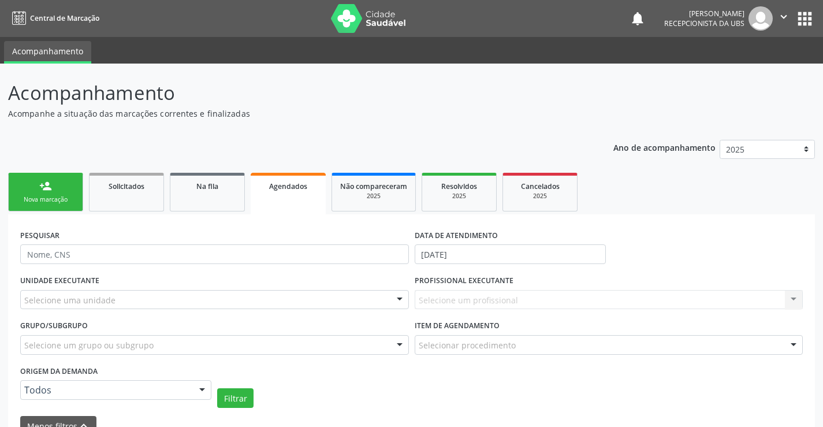
click at [51, 183] on div "person_add" at bounding box center [45, 186] width 13 height 13
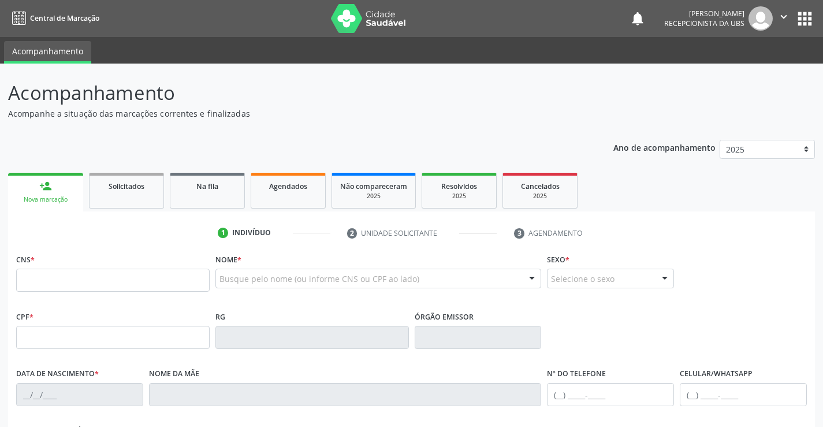
drag, startPoint x: 247, startPoint y: 276, endPoint x: 247, endPoint y: 263, distance: 12.7
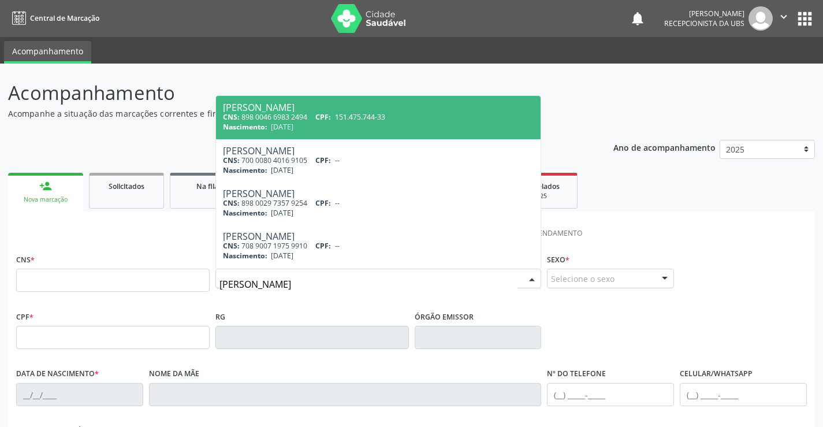
type input "angela maria gome"
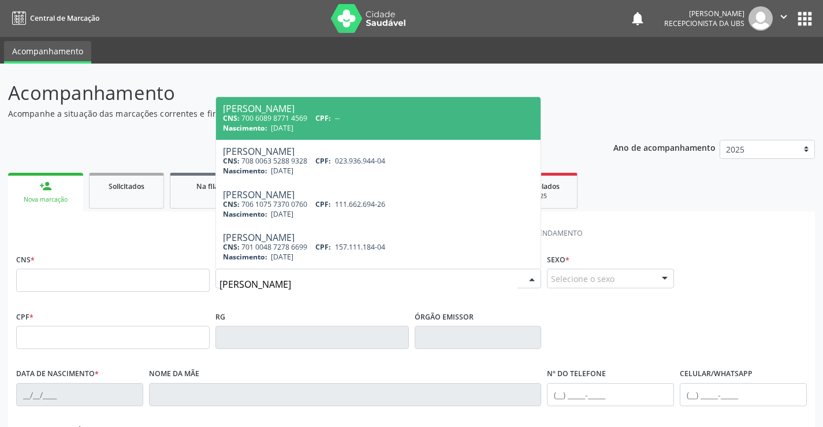
click at [297, 113] on div "Angela Maria Gomes Ferreira da Silva" at bounding box center [378, 108] width 311 height 9
type input "700 6089 8771 4569"
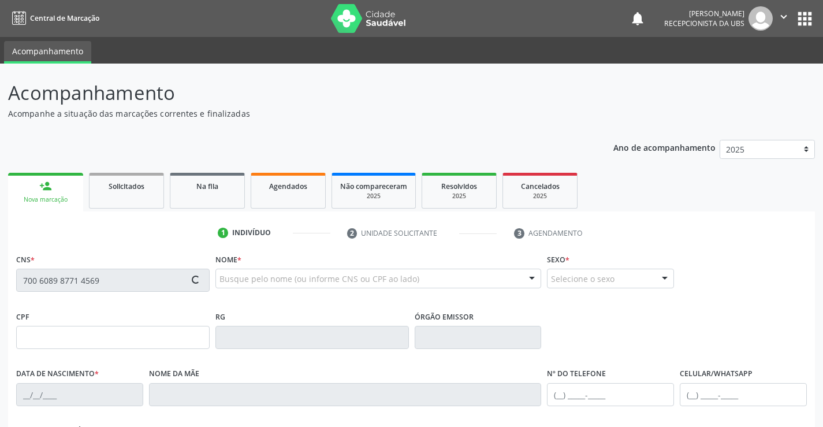
type input "14/06/1962"
type input "Altina Gomes Ferreira"
type input "(87) 99626-3875"
type input "453"
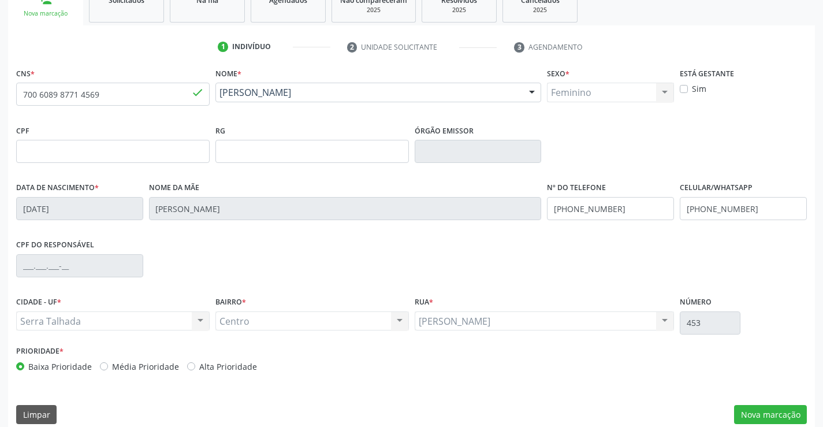
scroll to position [199, 0]
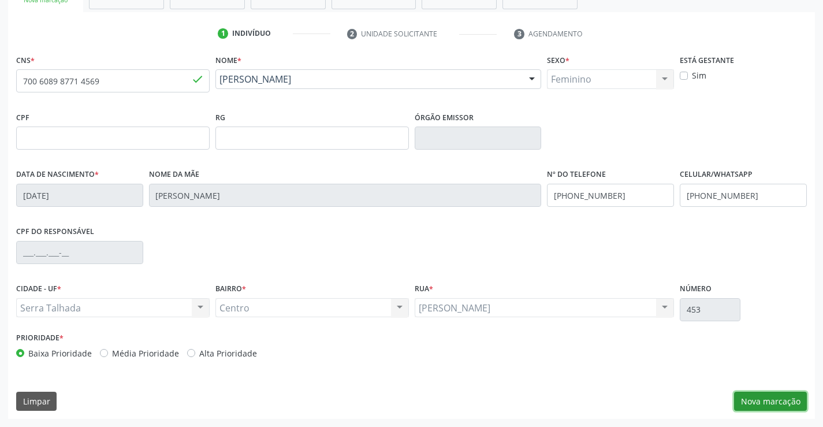
click at [773, 397] on button "Nova marcação" at bounding box center [770, 402] width 73 height 20
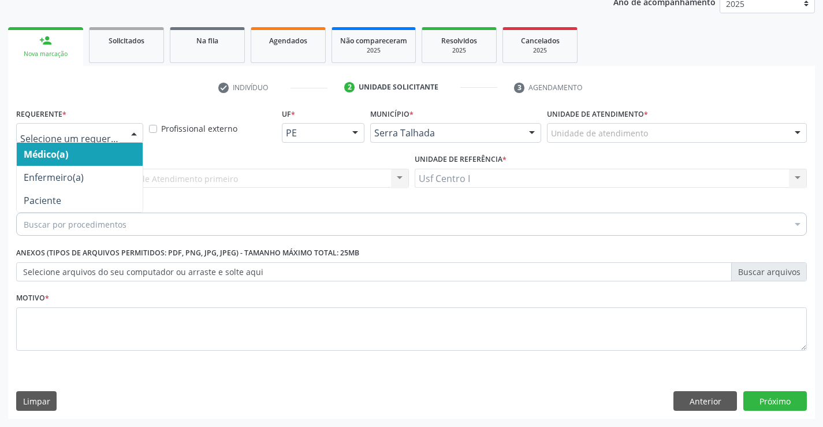
click at [137, 134] on div at bounding box center [133, 134] width 17 height 20
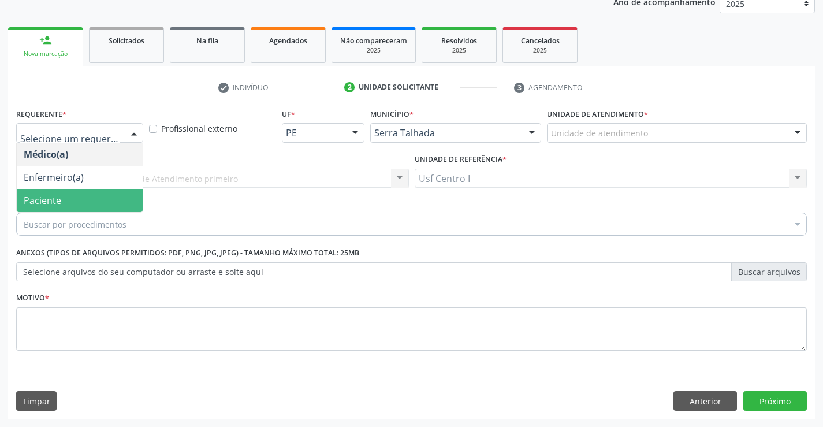
click at [60, 207] on span "Paciente" at bounding box center [80, 200] width 126 height 23
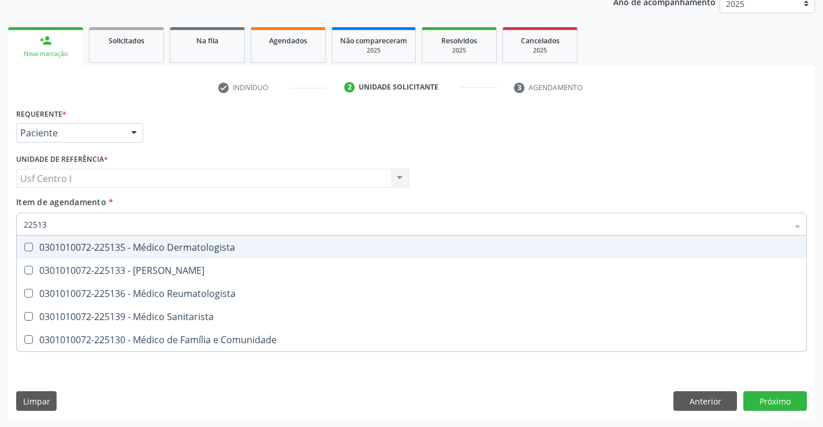
type input "225133"
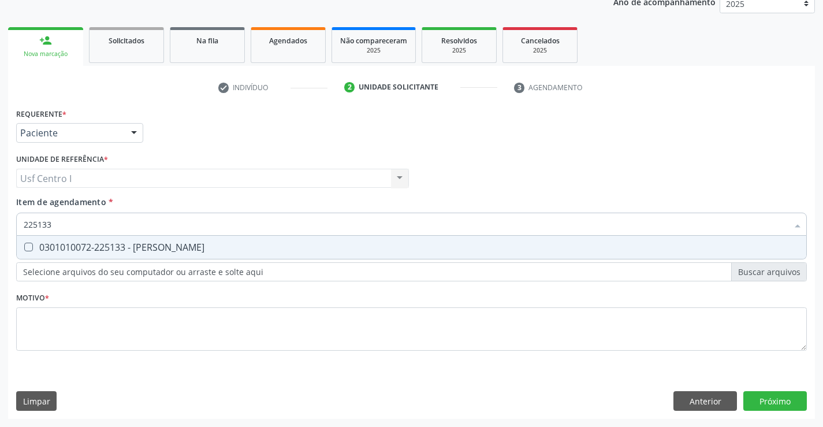
click at [23, 248] on div at bounding box center [21, 247] width 9 height 9
checkbox Psiquiatra "true"
click at [29, 315] on div "Requerente * Paciente Médico(a) Enfermeiro(a) Paciente Nenhum resultado encontr…" at bounding box center [411, 236] width 791 height 262
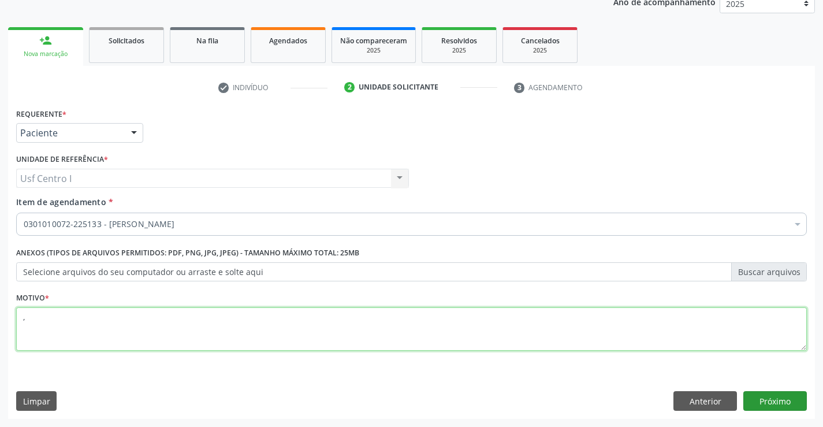
type textarea ","
click at [782, 398] on button "Próximo" at bounding box center [775, 401] width 64 height 20
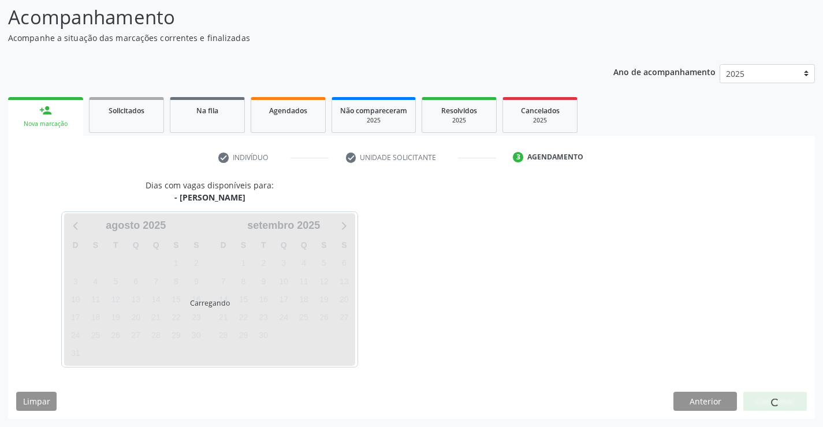
scroll to position [76, 0]
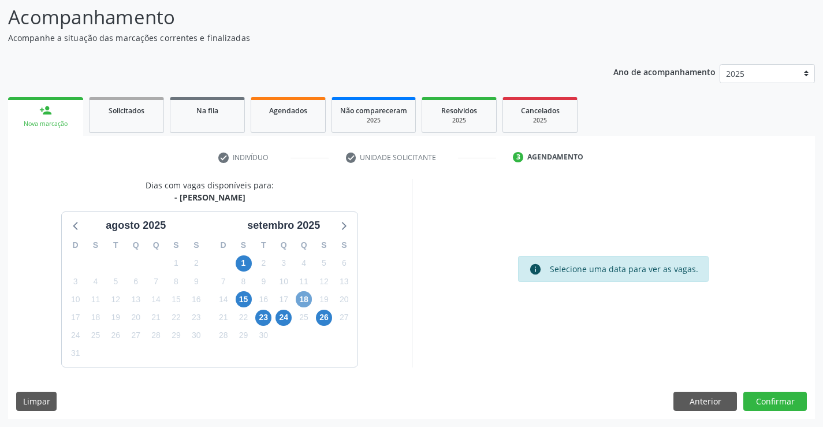
click at [306, 298] on span "18" at bounding box center [304, 299] width 16 height 16
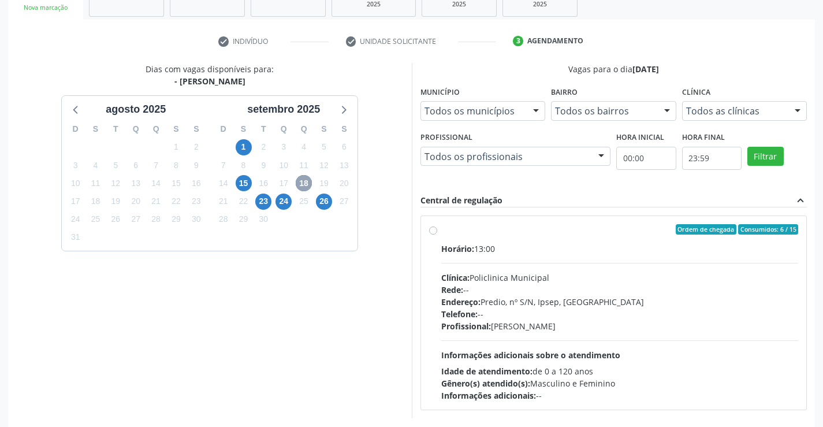
scroll to position [243, 0]
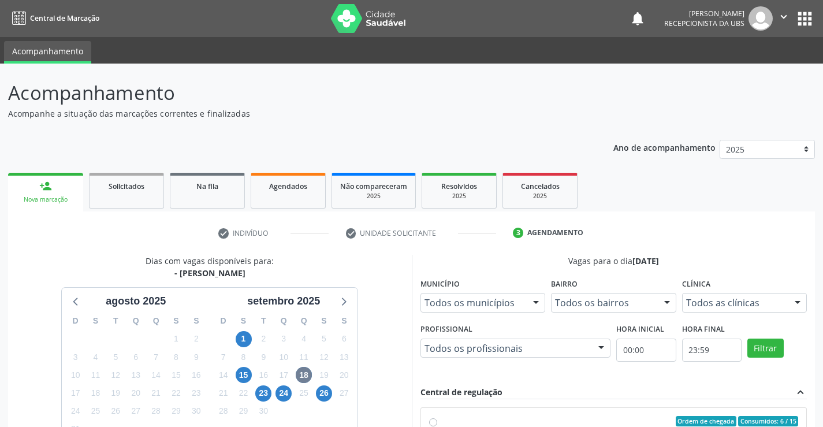
scroll to position [243, 0]
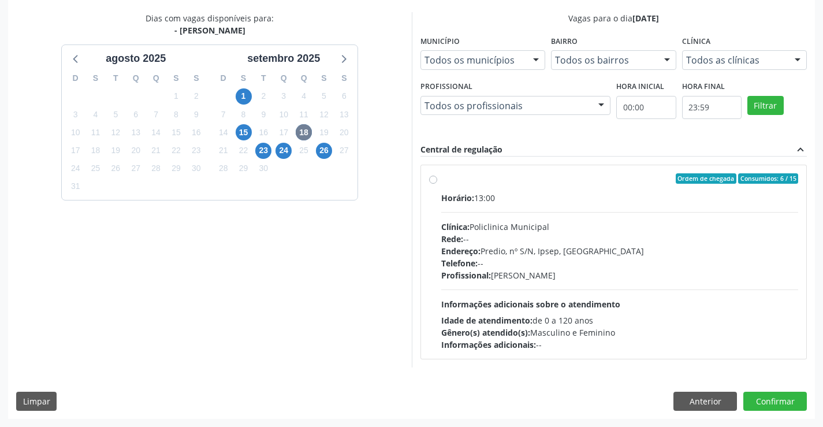
click at [441, 180] on label "Ordem de chegada Consumidos: 6 / 15 Horário: 13:00 Clínica: Policlinica Municip…" at bounding box center [620, 261] width 358 height 177
click at [433, 180] on input "Ordem de chegada Consumidos: 6 / 15 Horário: 13:00 Clínica: Policlinica Municip…" at bounding box center [433, 178] width 8 height 10
radio input "true"
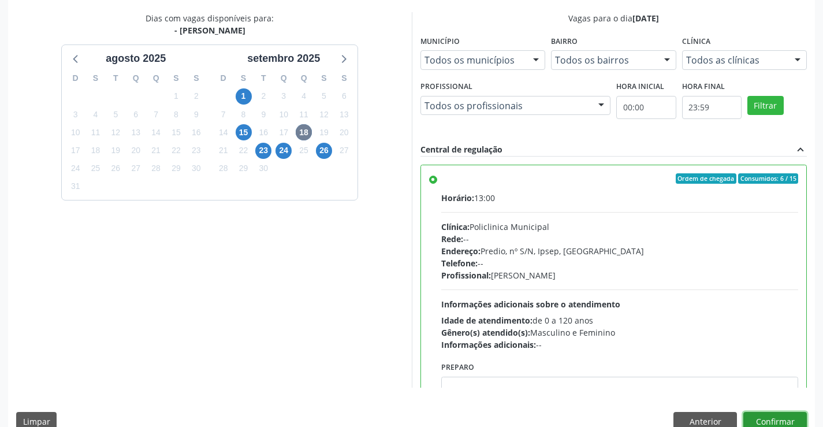
click at [776, 418] on button "Confirmar" at bounding box center [775, 422] width 64 height 20
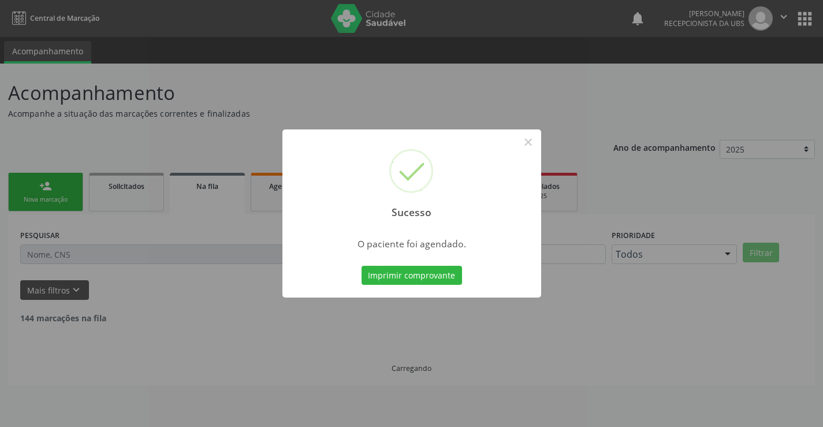
scroll to position [0, 0]
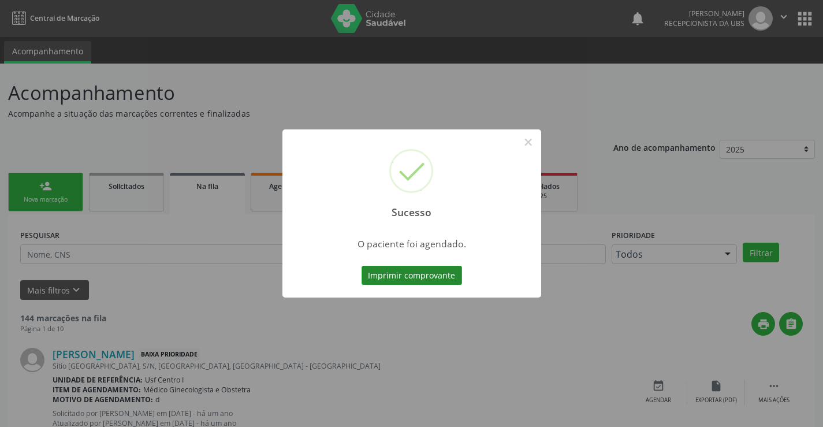
click at [432, 271] on button "Imprimir comprovante" at bounding box center [412, 276] width 101 height 20
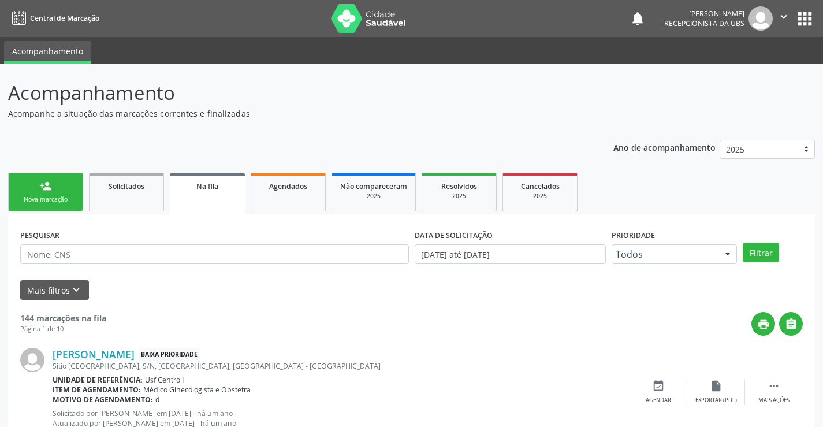
click at [30, 190] on link "person_add Nova marcação" at bounding box center [45, 192] width 75 height 39
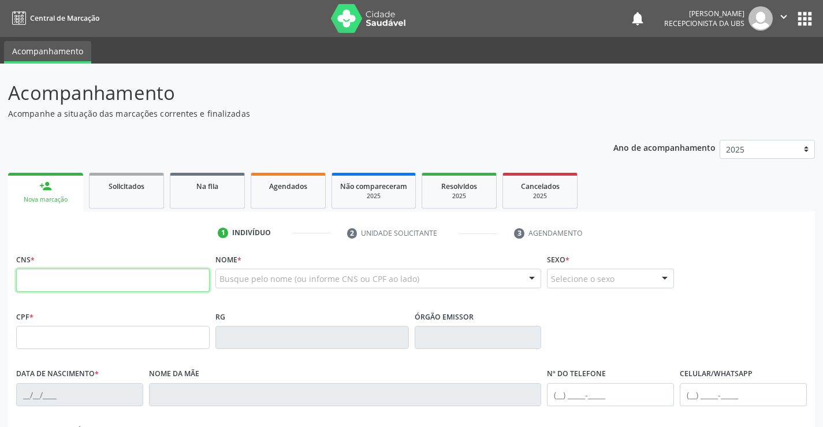
click at [85, 284] on input "text" at bounding box center [113, 280] width 194 height 23
paste input "707 0028 3518 8837"
type input "707 0028 3518 8837"
type input "[DATE]"
type input "[PERSON_NAME]"
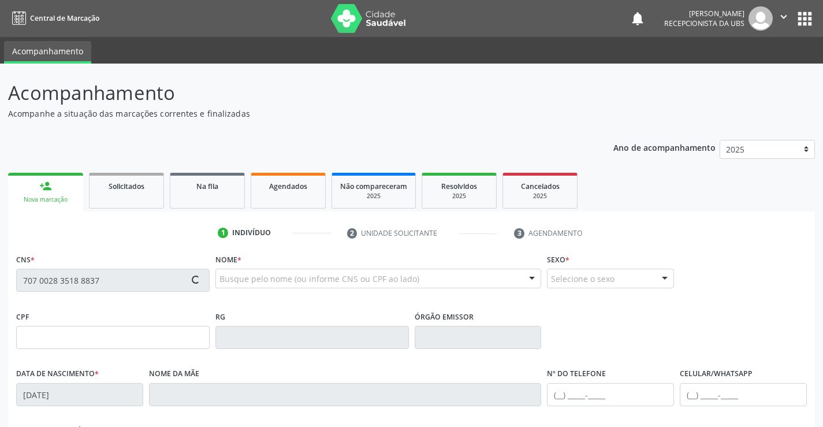
type input "[PHONE_NUMBER]"
type input "024.806.294-81"
type input "521"
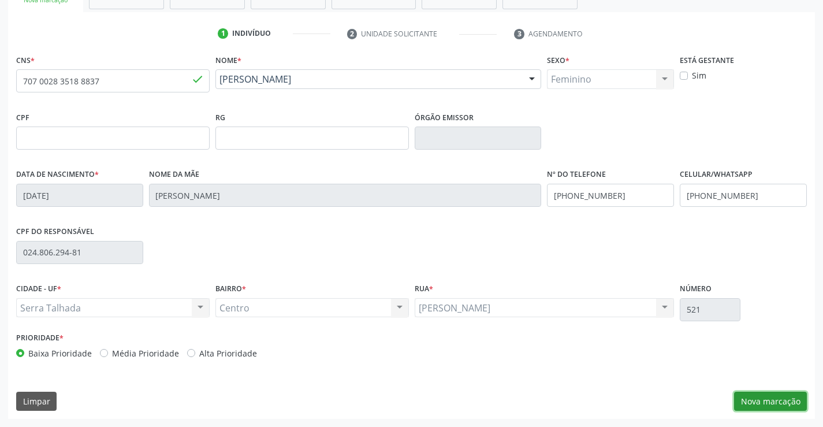
click at [762, 396] on button "Nova marcação" at bounding box center [770, 402] width 73 height 20
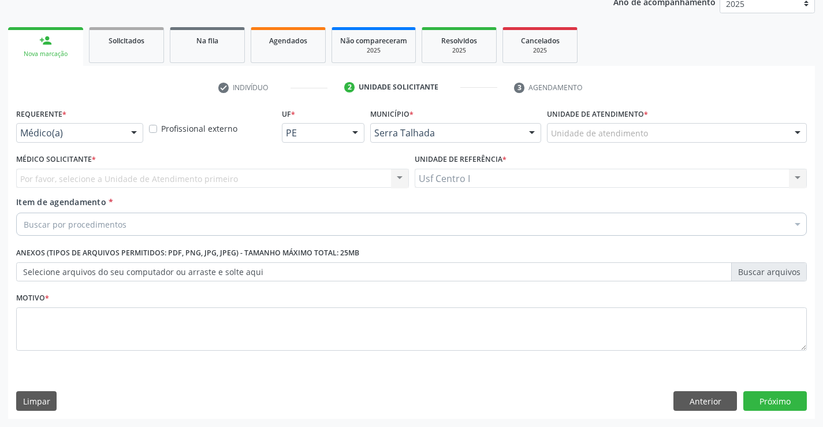
scroll to position [146, 0]
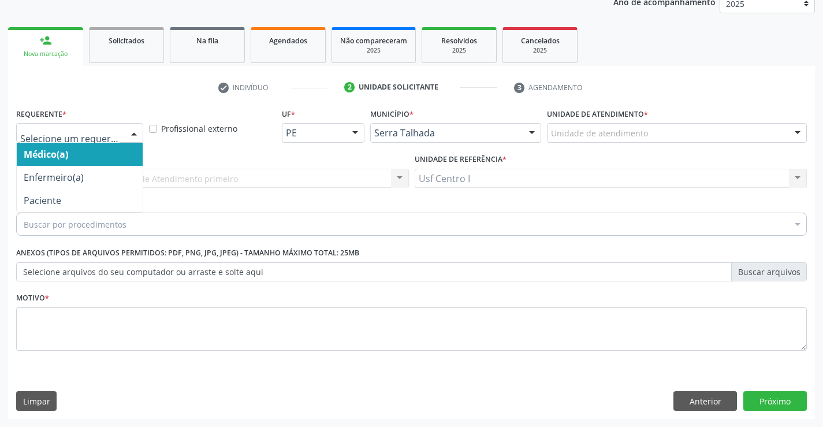
click at [129, 137] on div at bounding box center [133, 134] width 17 height 20
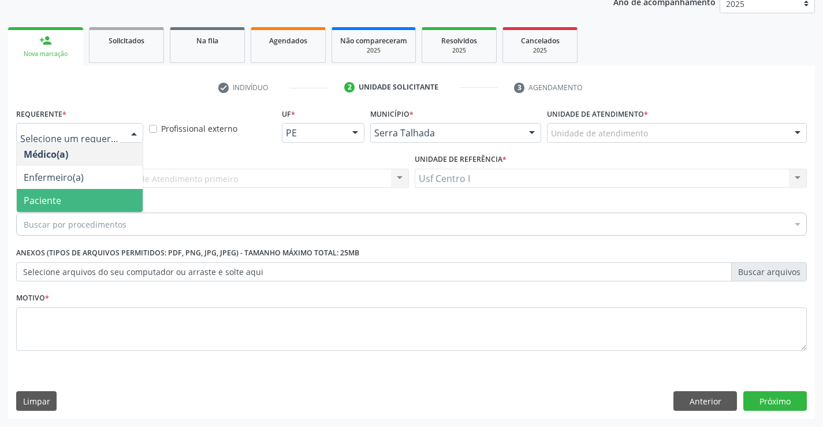
click at [99, 195] on span "Paciente" at bounding box center [80, 200] width 126 height 23
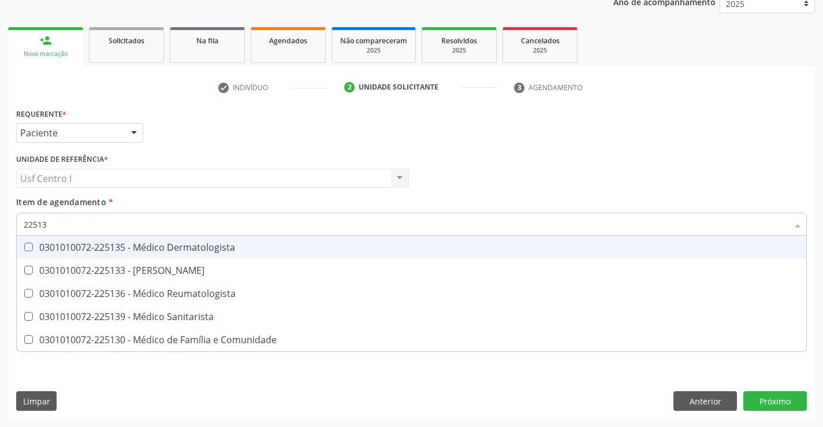
type input "225133"
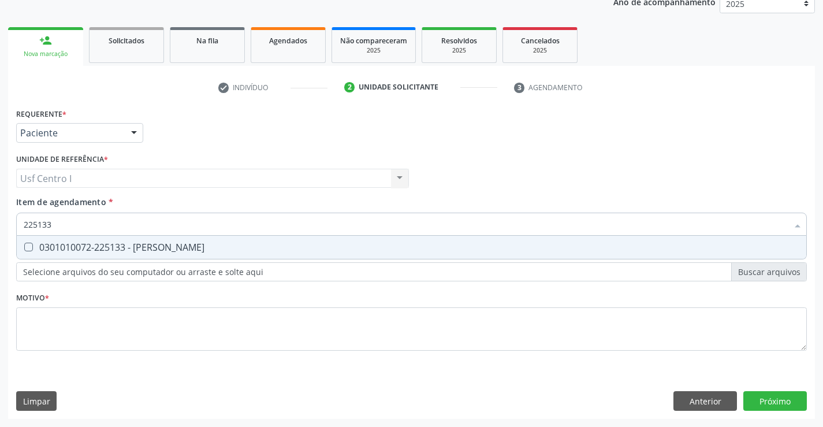
click at [29, 245] on Psiquiatra at bounding box center [28, 247] width 9 height 9
click at [24, 245] on Psiquiatra "checkbox" at bounding box center [21, 247] width 8 height 8
checkbox Psiquiatra "true"
click at [35, 310] on div "Requerente * Paciente Médico(a) Enfermeiro(a) Paciente Nenhum resultado encontr…" at bounding box center [411, 236] width 791 height 262
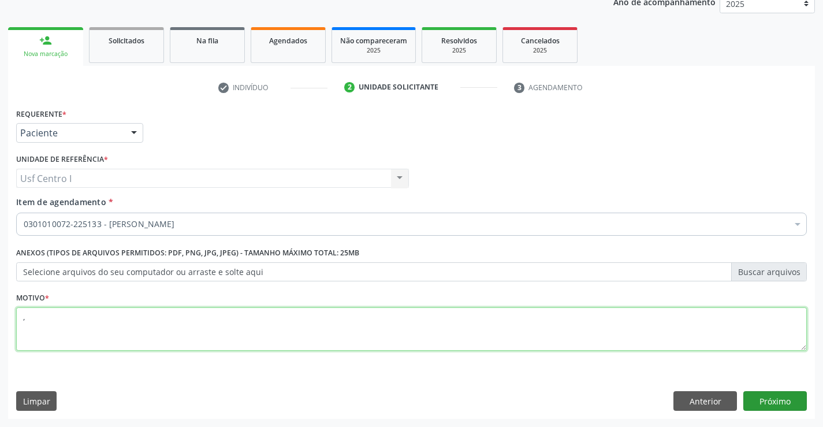
type textarea ","
click at [788, 400] on button "Próximo" at bounding box center [775, 401] width 64 height 20
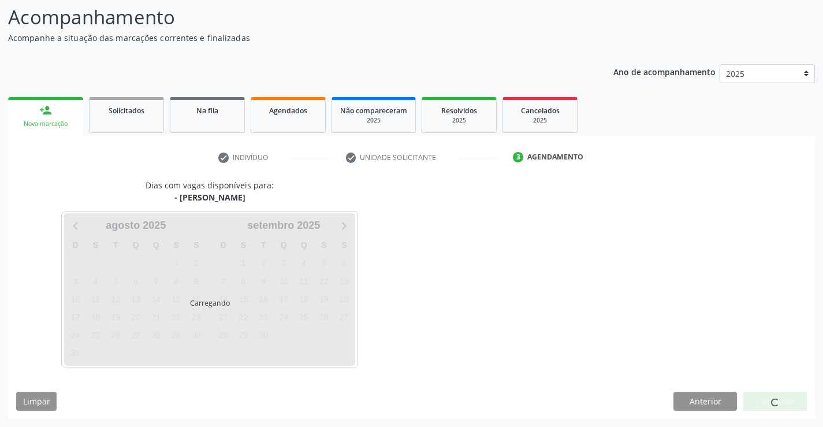
scroll to position [76, 0]
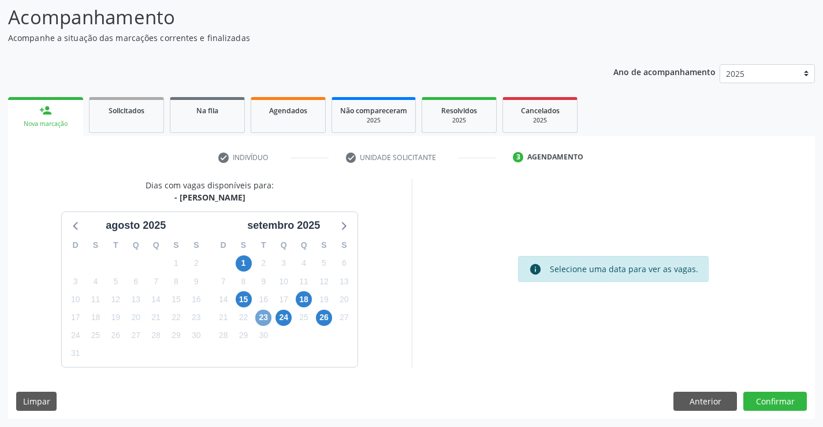
click at [262, 318] on span "23" at bounding box center [263, 318] width 16 height 16
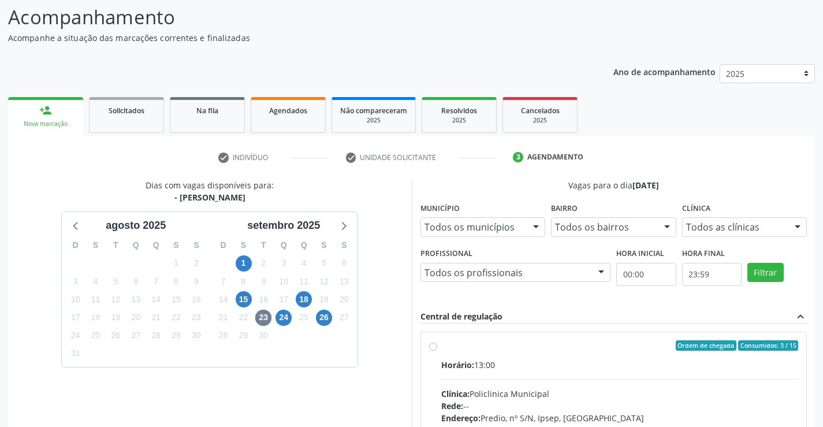
click at [441, 347] on label "Ordem de chegada Consumidos: 3 / 15 Horário: 13:00 Clínica: Policlinica Municip…" at bounding box center [620, 428] width 358 height 177
click at [433, 347] on input "Ordem de chegada Consumidos: 3 / 15 Horário: 13:00 Clínica: Policlinica Municip…" at bounding box center [433, 345] width 8 height 10
radio input "true"
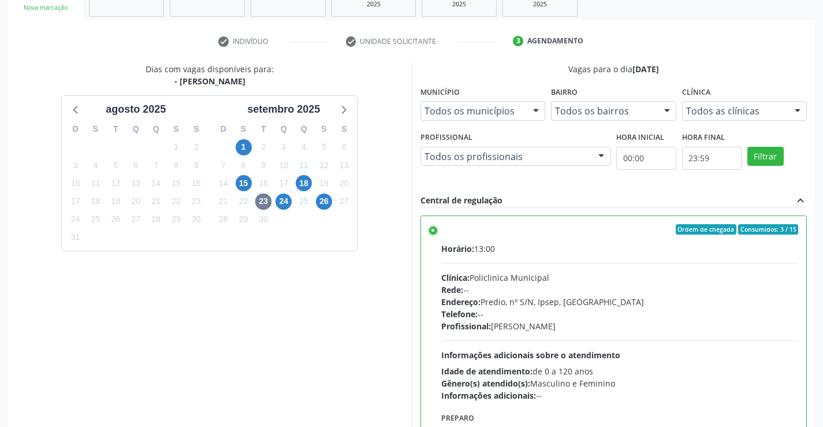
scroll to position [263, 0]
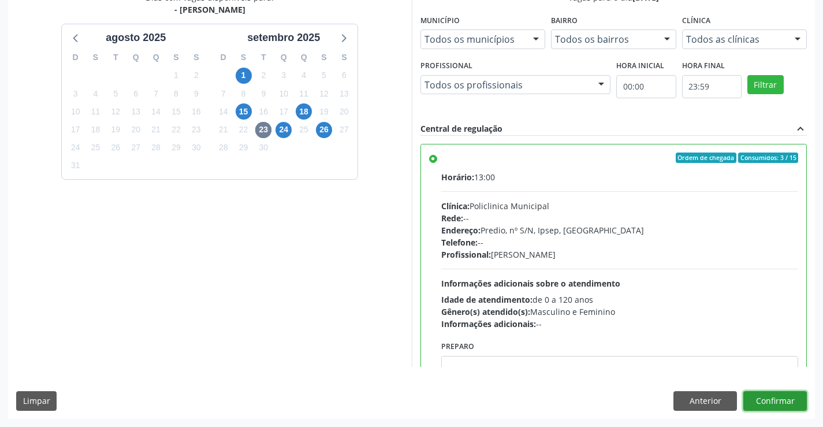
click at [775, 400] on button "Confirmar" at bounding box center [775, 401] width 64 height 20
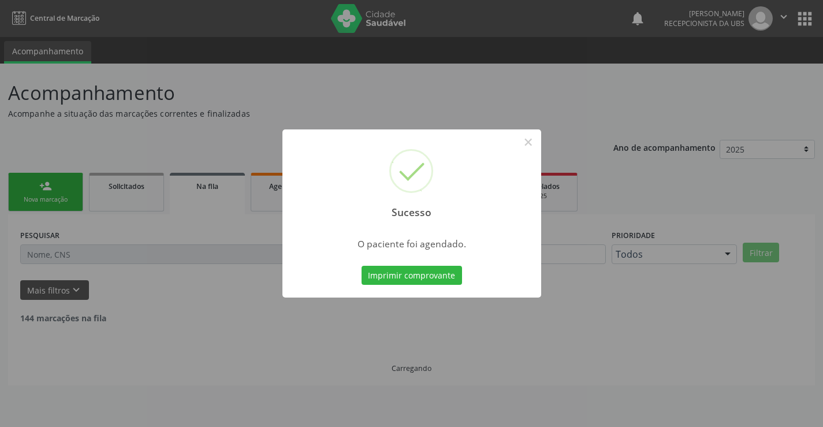
scroll to position [0, 0]
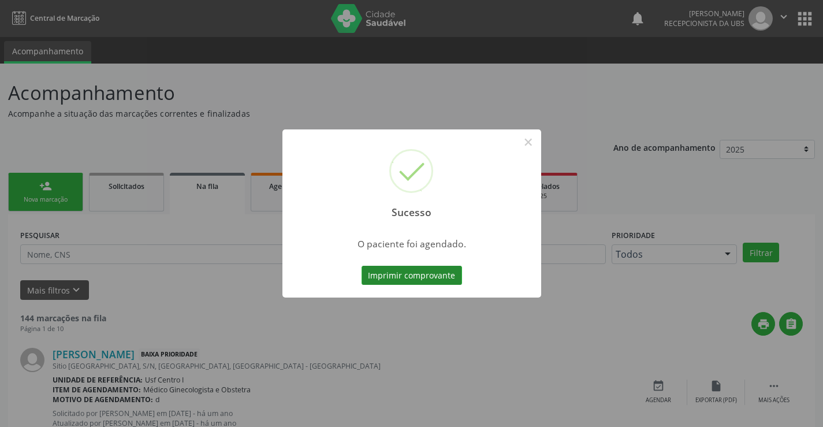
click at [412, 277] on button "Imprimir comprovante" at bounding box center [412, 276] width 101 height 20
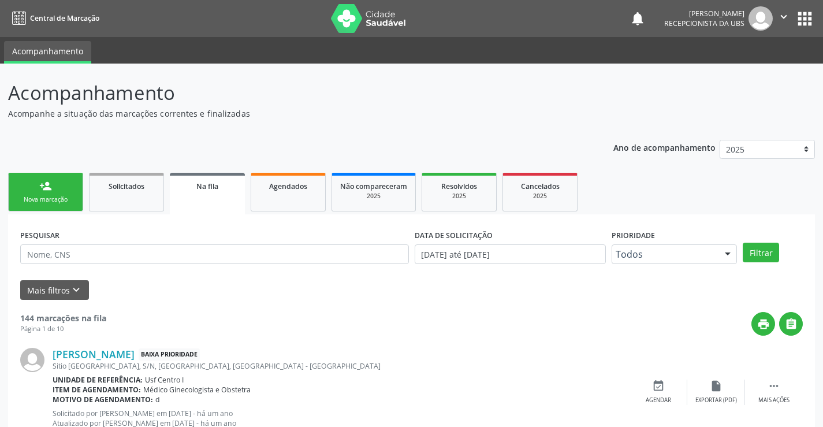
click at [55, 199] on div "Nova marcação" at bounding box center [46, 199] width 58 height 9
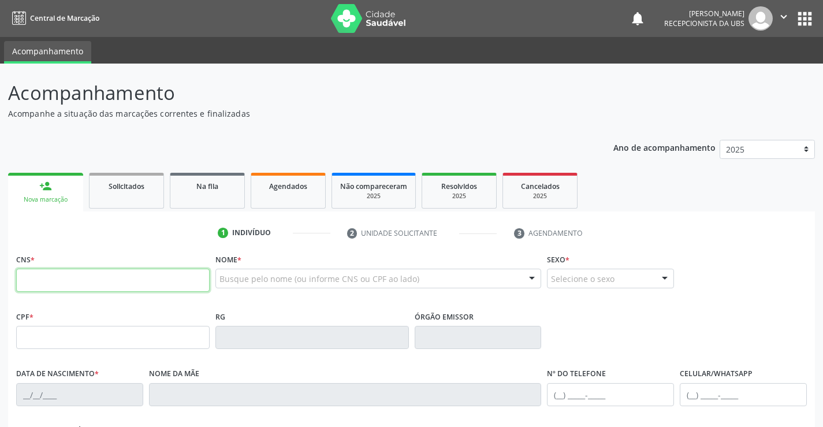
click at [64, 278] on input "text" at bounding box center [113, 280] width 194 height 23
paste input "704 5043 0910 3912"
type input "704 5043 0910 3912"
type input "418.357.514-15"
type input "[DATE]"
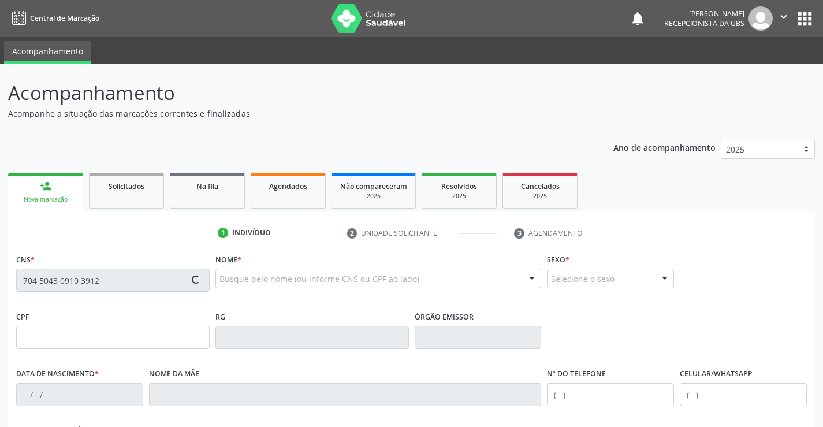
type input "[PERSON_NAME]"
type input "[PHONE_NUMBER]"
type input "148.412.584-34"
type input "1035"
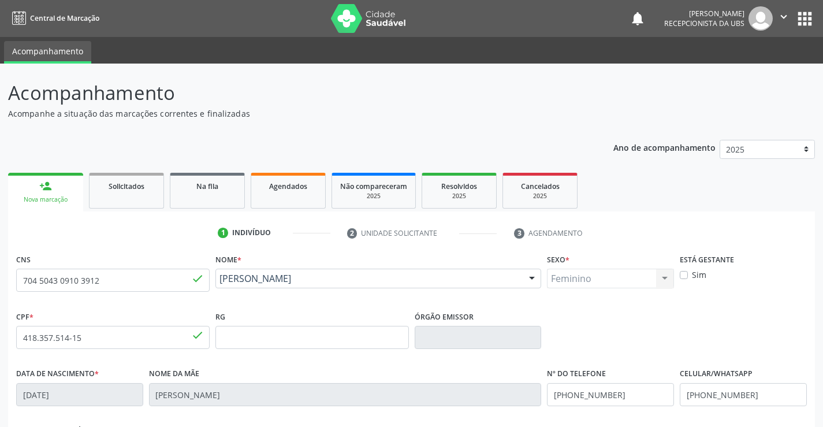
click at [822, 419] on div "Acompanhamento Acompanhe a situação das marcações correntes e finalizadas Relat…" at bounding box center [411, 345] width 823 height 563
drag, startPoint x: 751, startPoint y: 392, endPoint x: 747, endPoint y: 385, distance: 8.5
click at [749, 387] on input "[PHONE_NUMBER]" at bounding box center [743, 394] width 127 height 23
type input "("
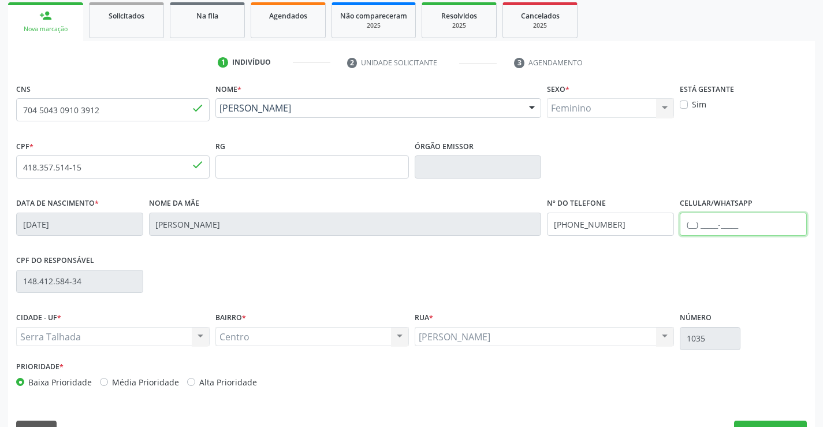
scroll to position [199, 0]
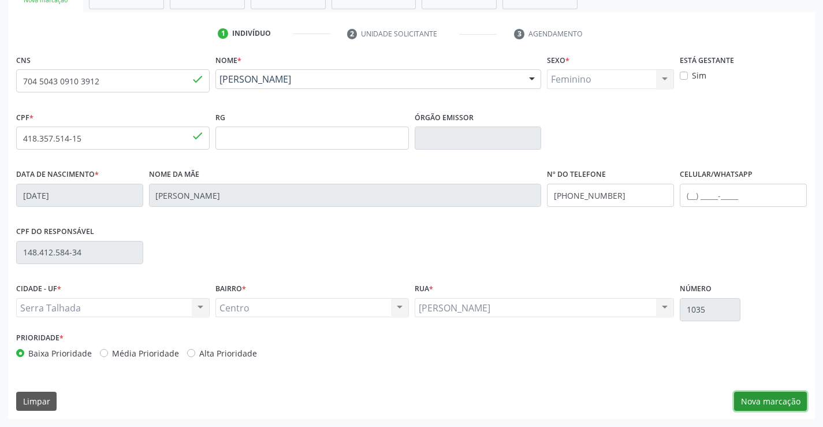
click at [779, 401] on button "Nova marcação" at bounding box center [770, 402] width 73 height 20
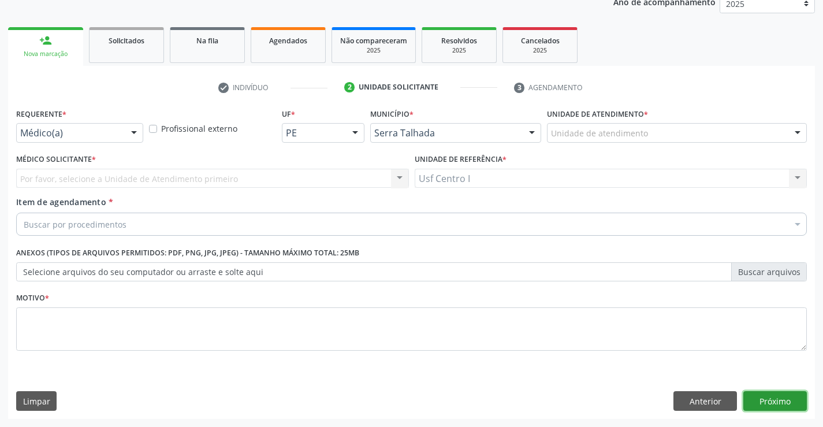
click at [771, 399] on button "Próximo" at bounding box center [775, 401] width 64 height 20
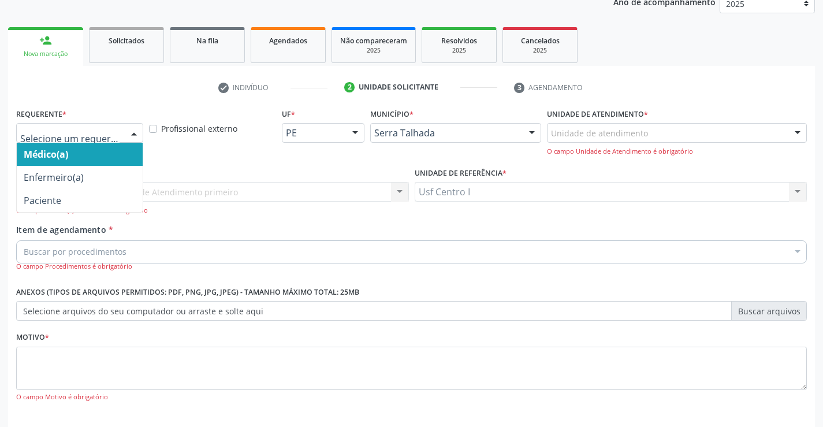
click at [124, 130] on div at bounding box center [79, 133] width 127 height 20
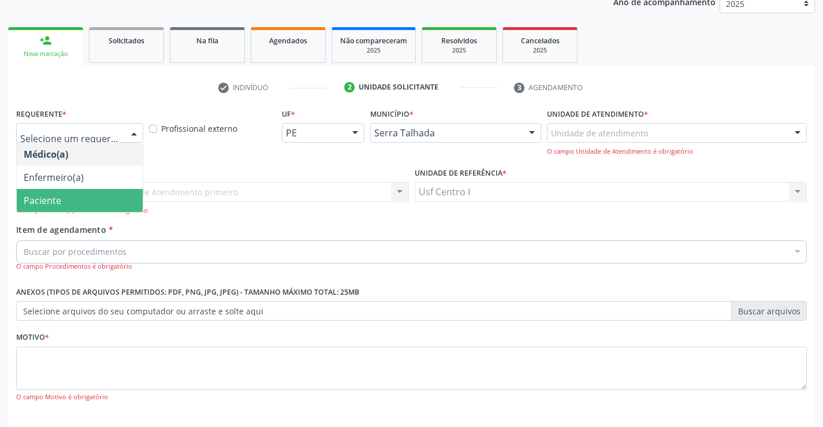
click at [97, 198] on span "Paciente" at bounding box center [80, 200] width 126 height 23
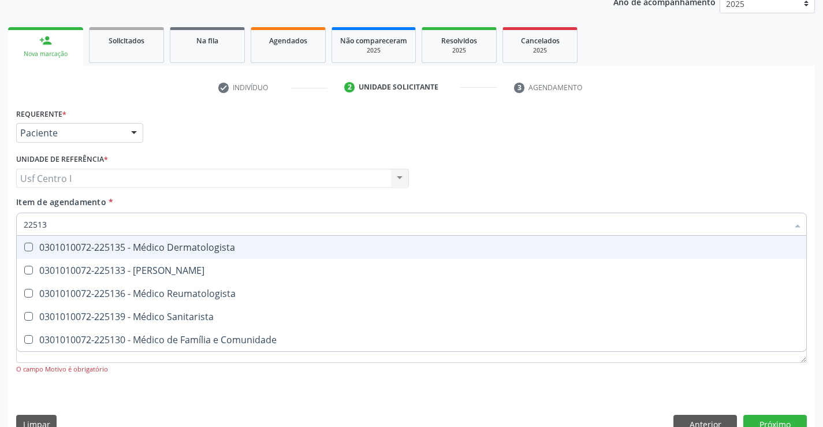
type input "225133"
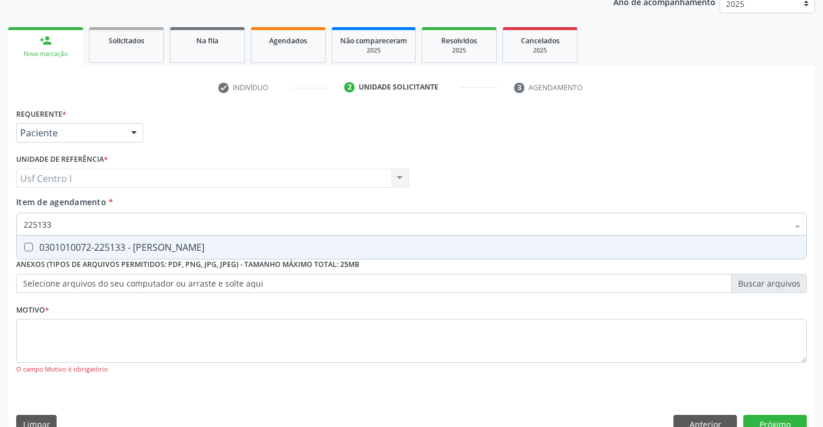
click at [27, 246] on Psiquiatra at bounding box center [28, 247] width 9 height 9
click at [24, 246] on Psiquiatra "checkbox" at bounding box center [21, 247] width 8 height 8
checkbox Psiquiatra "true"
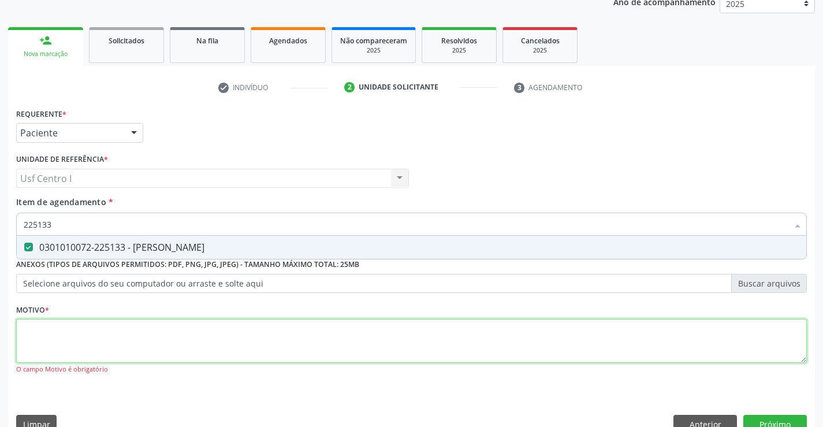
click at [38, 323] on div "Requerente * Paciente Médico(a) Enfermeiro(a) Paciente Nenhum resultado encontr…" at bounding box center [411, 247] width 791 height 285
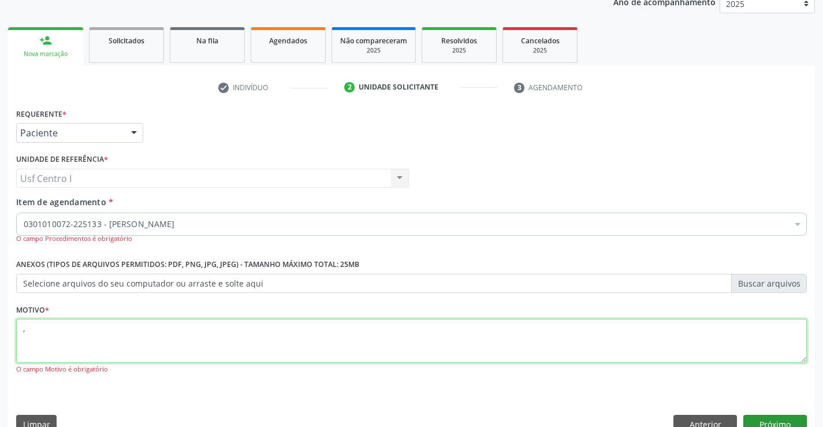
type textarea ","
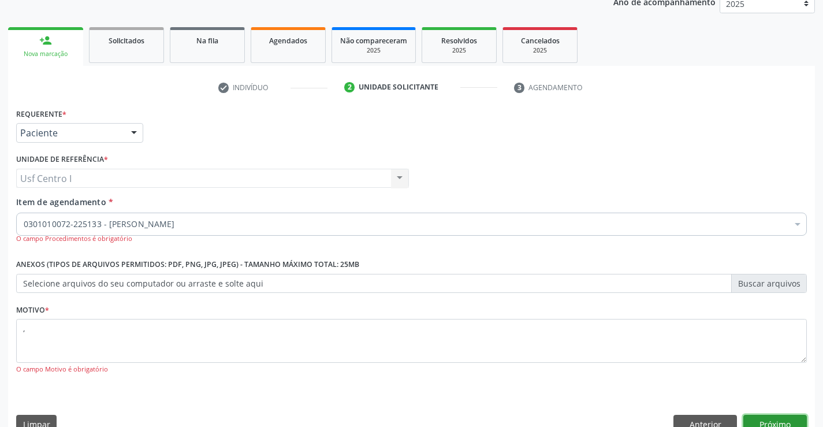
click at [793, 420] on button "Próximo" at bounding box center [775, 425] width 64 height 20
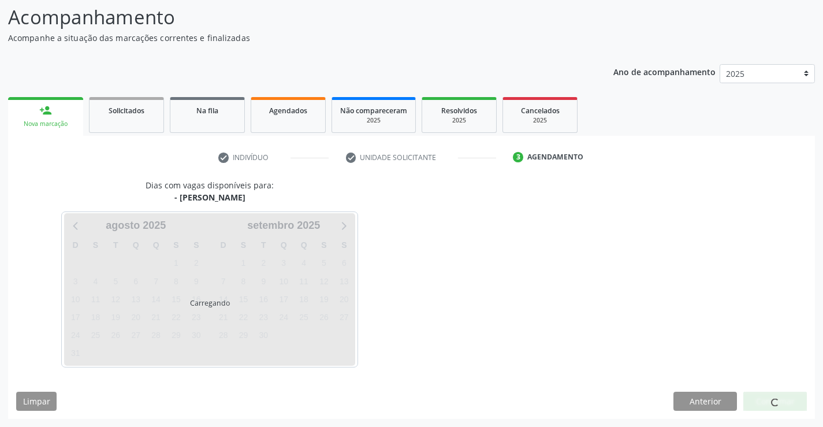
scroll to position [76, 0]
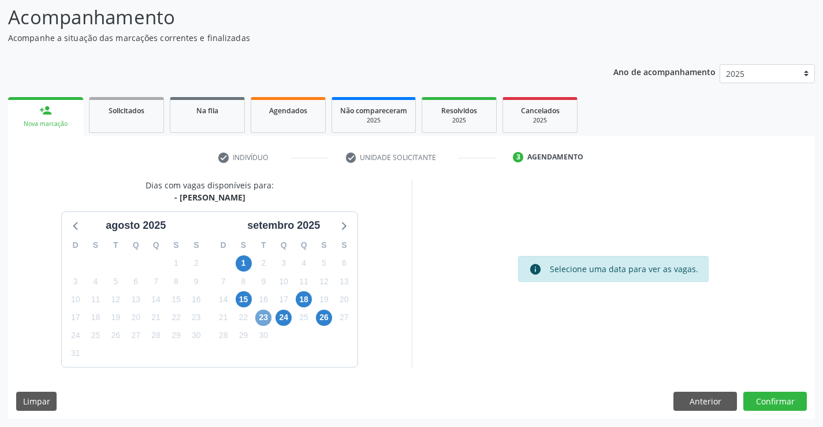
click at [265, 317] on span "23" at bounding box center [263, 318] width 16 height 16
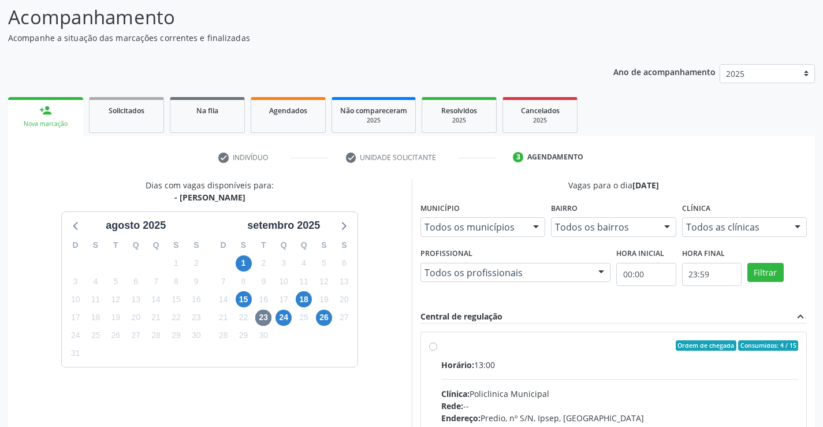
click at [441, 348] on label "Ordem de chegada Consumidos: 4 / 15 Horário: 13:00 Clínica: Policlinica Municip…" at bounding box center [620, 428] width 358 height 177
click at [431, 348] on input "Ordem de chegada Consumidos: 4 / 15 Horário: 13:00 Clínica: Policlinica Municip…" at bounding box center [433, 345] width 8 height 10
radio input "true"
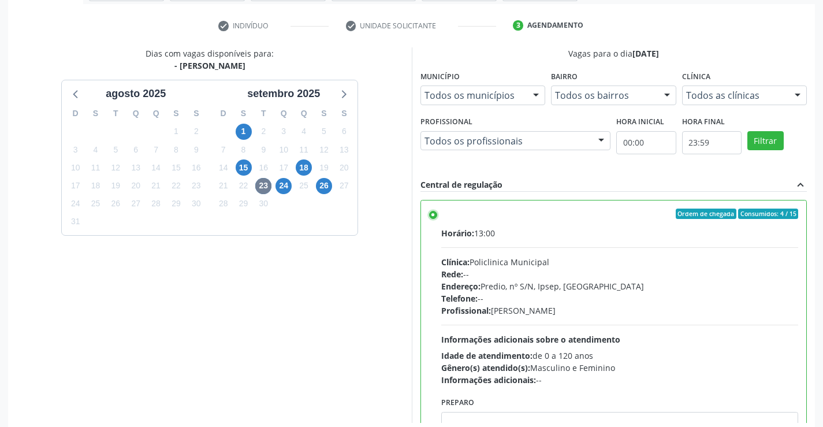
scroll to position [263, 0]
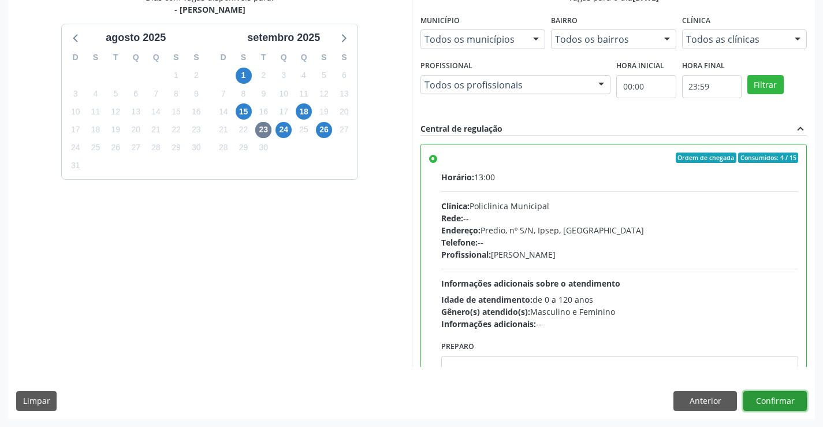
click at [782, 399] on button "Confirmar" at bounding box center [775, 401] width 64 height 20
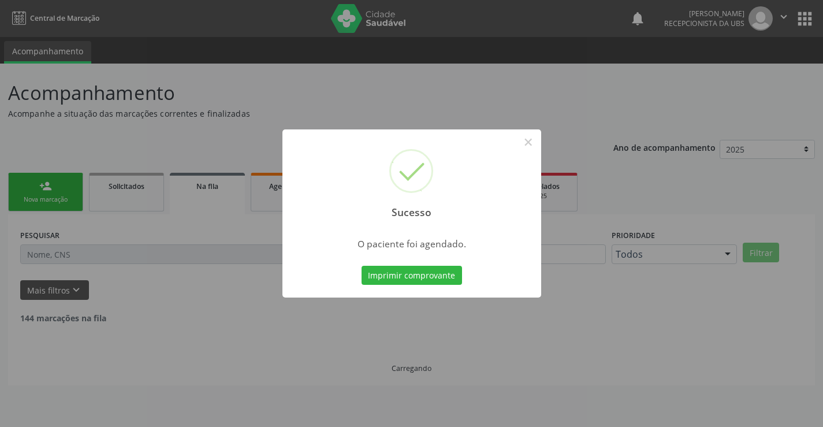
scroll to position [0, 0]
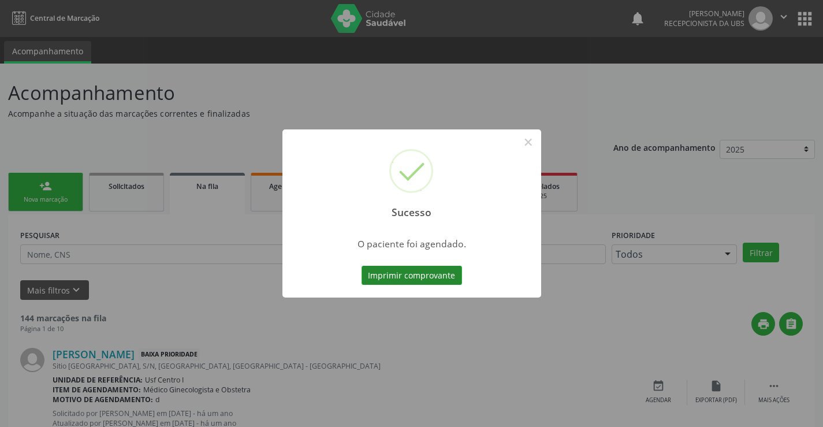
click at [423, 274] on button "Imprimir comprovante" at bounding box center [412, 276] width 101 height 20
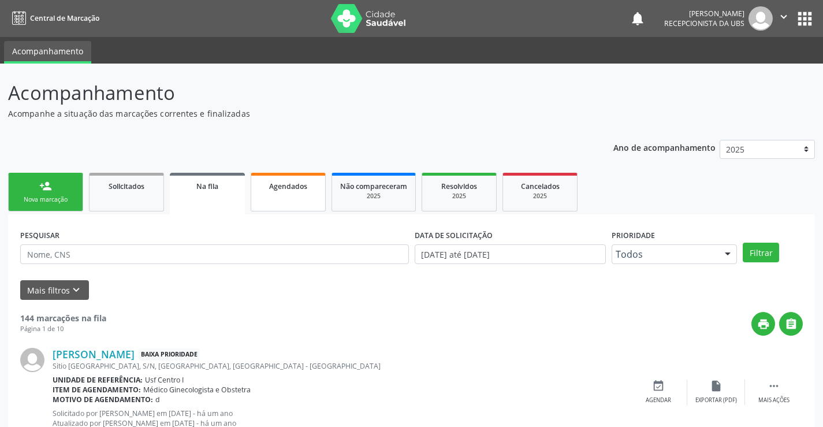
click at [299, 188] on span "Agendados" at bounding box center [288, 186] width 38 height 10
select select "7"
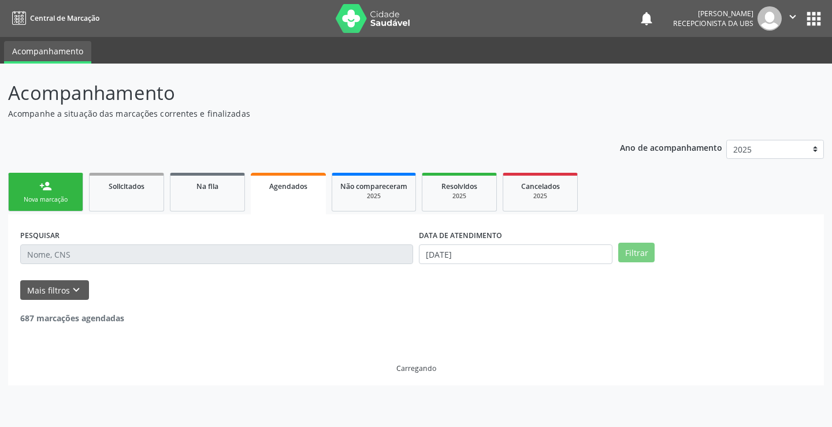
click at [299, 188] on span "Agendados" at bounding box center [288, 186] width 38 height 10
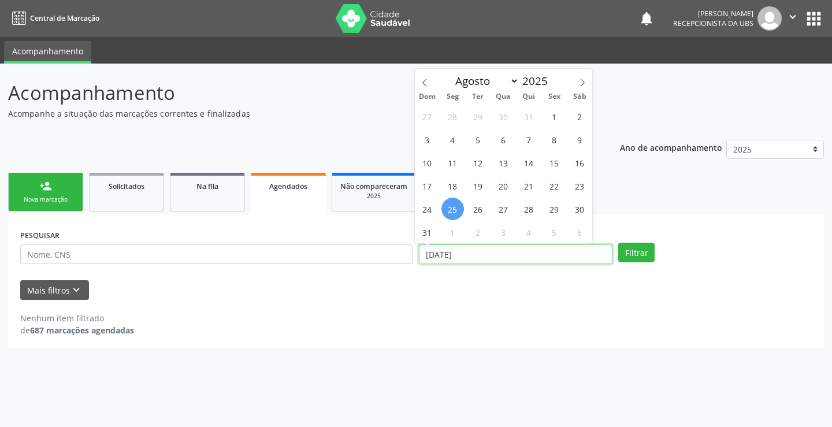
click at [492, 261] on input "[DATE]" at bounding box center [516, 254] width 194 height 20
click at [456, 165] on span "11" at bounding box center [452, 162] width 23 height 23
type input "[DATE]"
click at [456, 165] on span "11" at bounding box center [452, 162] width 23 height 23
click at [474, 256] on input "[DATE]" at bounding box center [516, 254] width 194 height 20
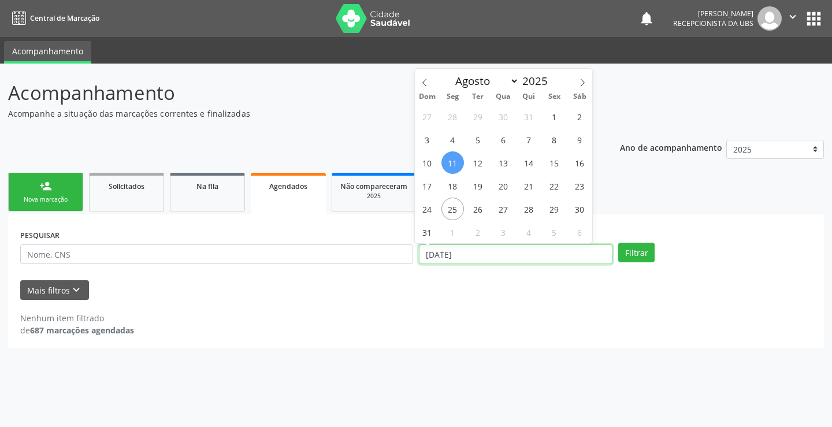
click at [474, 256] on input "[DATE]" at bounding box center [516, 254] width 194 height 20
click at [587, 84] on span at bounding box center [582, 79] width 20 height 20
select select "8"
click at [527, 139] on span "11" at bounding box center [529, 139] width 23 height 23
type input "11/09/2025"
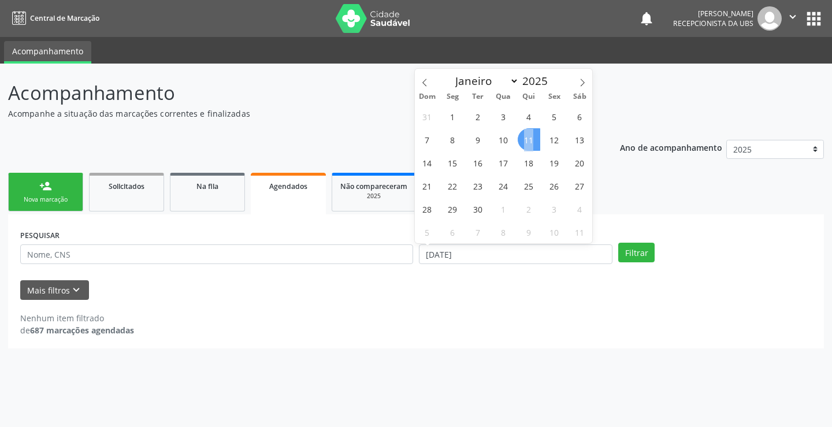
click at [527, 139] on span "11" at bounding box center [529, 139] width 23 height 23
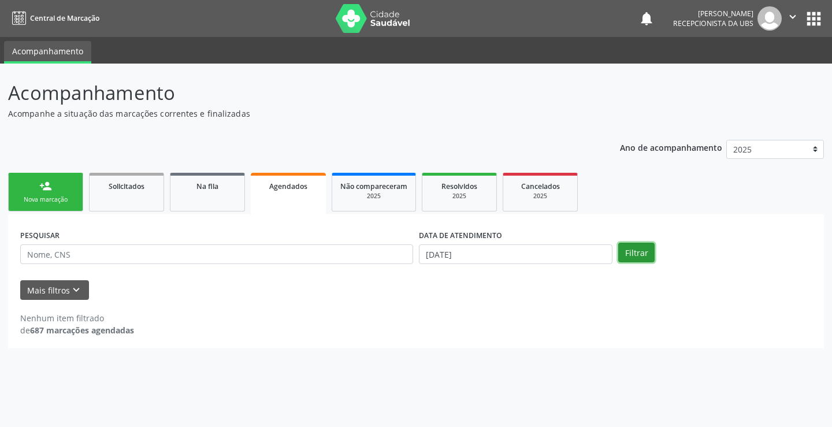
click at [634, 251] on button "Filtrar" at bounding box center [636, 253] width 36 height 20
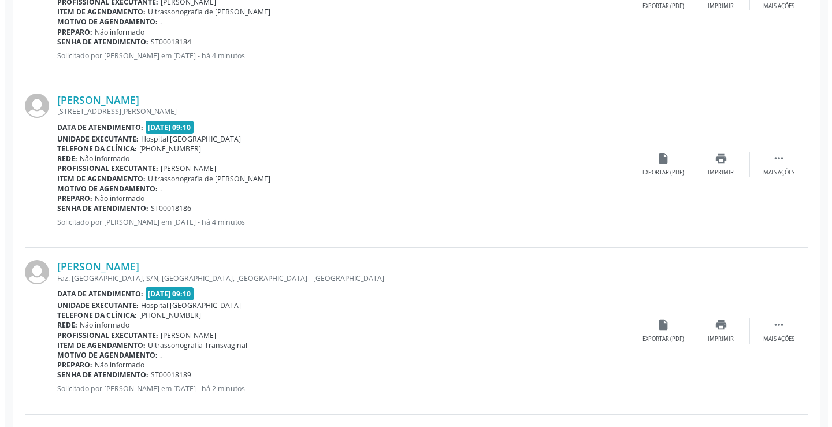
scroll to position [1620, 0]
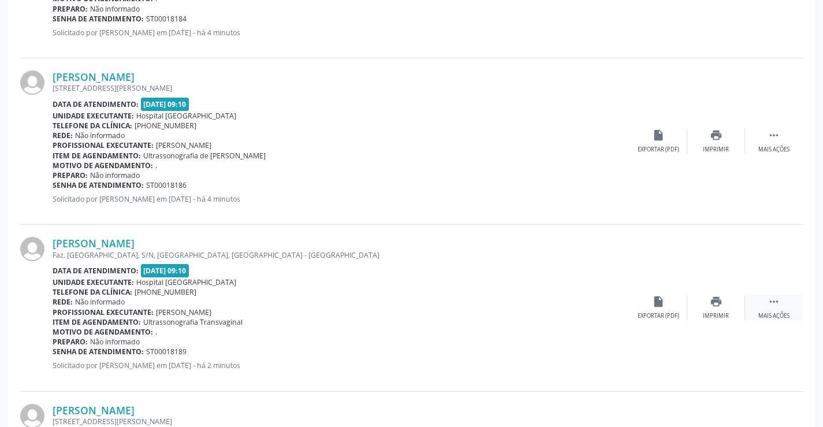
click at [774, 305] on icon "" at bounding box center [774, 301] width 13 height 13
click at [654, 297] on icon "cancel" at bounding box center [658, 301] width 13 height 13
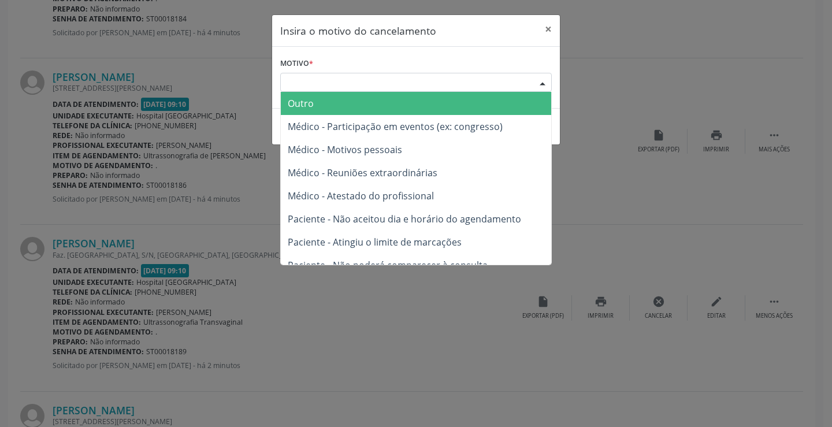
click at [358, 83] on div "Escolha o motivo" at bounding box center [415, 83] width 271 height 20
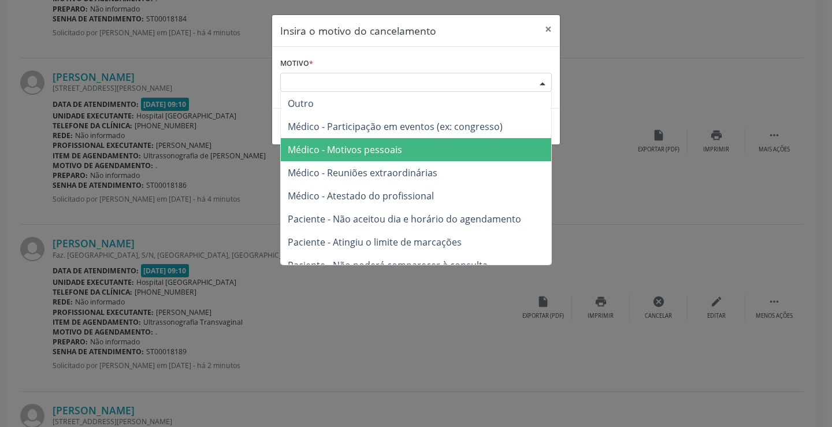
click at [384, 152] on span "Médico - Motivos pessoais" at bounding box center [345, 149] width 114 height 13
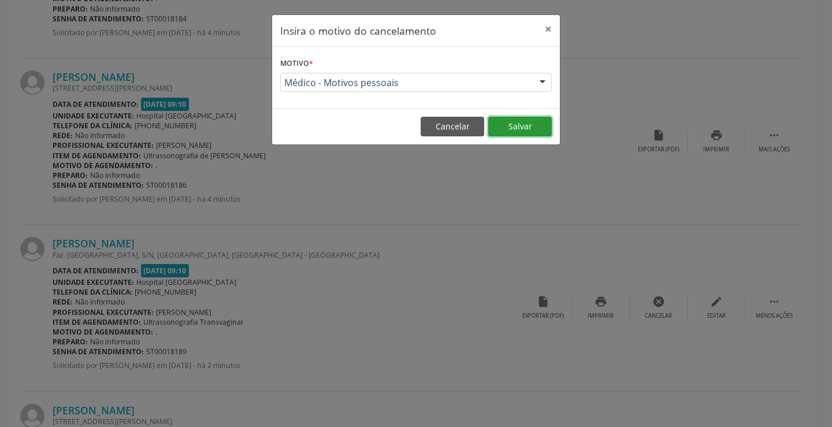
click at [523, 125] on button "Salvar" at bounding box center [520, 127] width 64 height 20
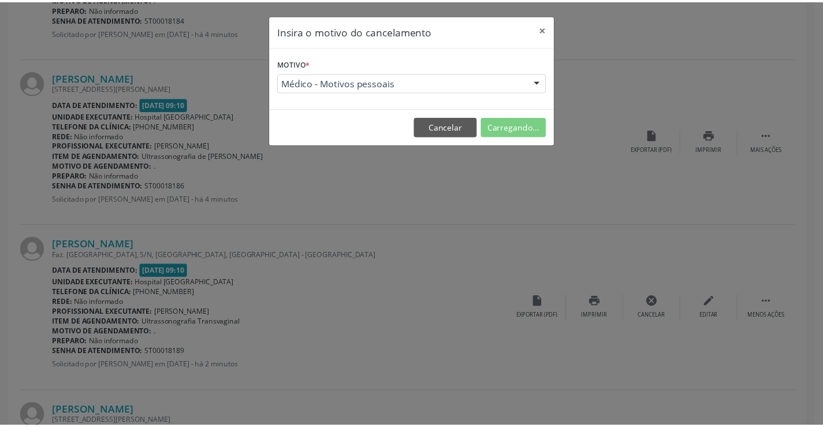
scroll to position [0, 0]
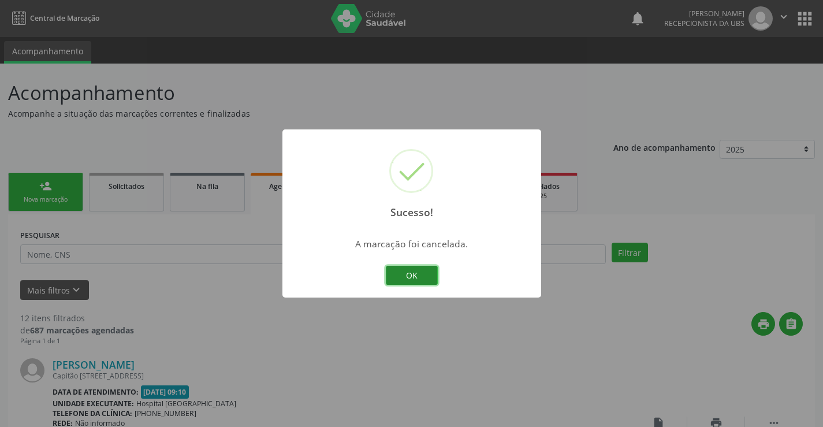
click at [412, 274] on button "OK" at bounding box center [412, 276] width 52 height 20
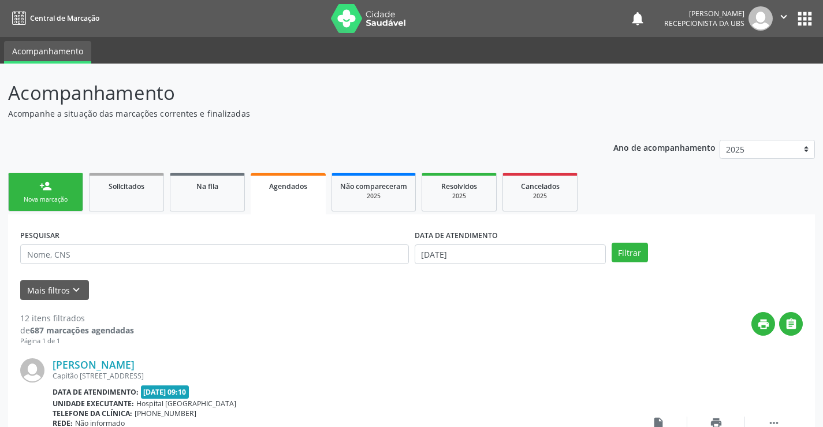
click at [51, 189] on div "person_add" at bounding box center [45, 186] width 13 height 13
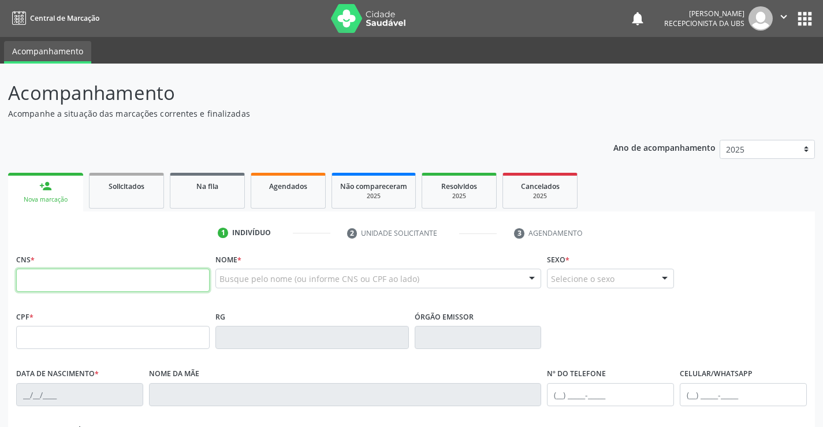
drag, startPoint x: 45, startPoint y: 280, endPoint x: 77, endPoint y: 304, distance: 40.0
click at [47, 282] on input "text" at bounding box center [113, 280] width 194 height 23
type input "705 2004 9121 6975"
type input "03/11/1975"
type input "Luzia Enedina de Souza Oliveira"
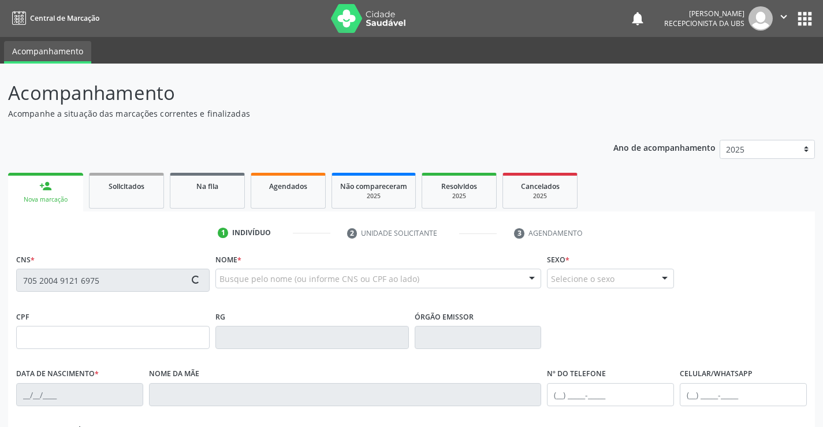
type input "(87) 99963-8245"
type input "507"
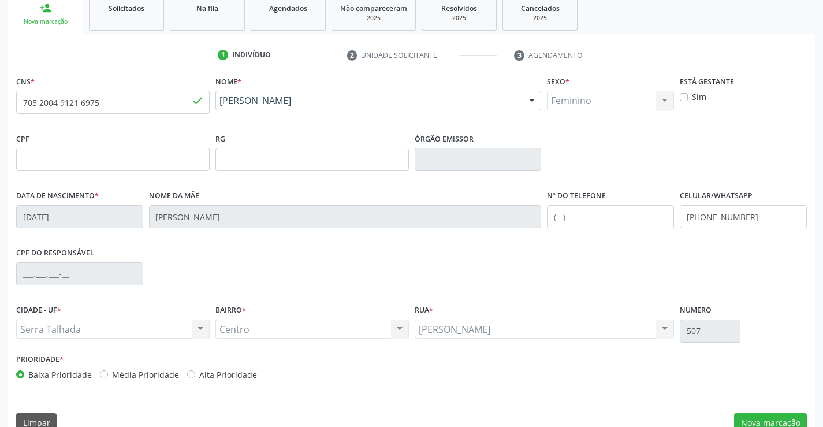
scroll to position [199, 0]
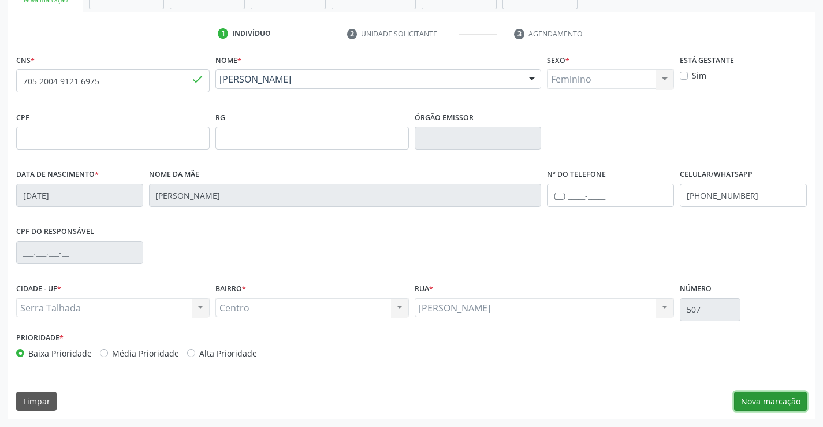
click at [775, 400] on button "Nova marcação" at bounding box center [770, 402] width 73 height 20
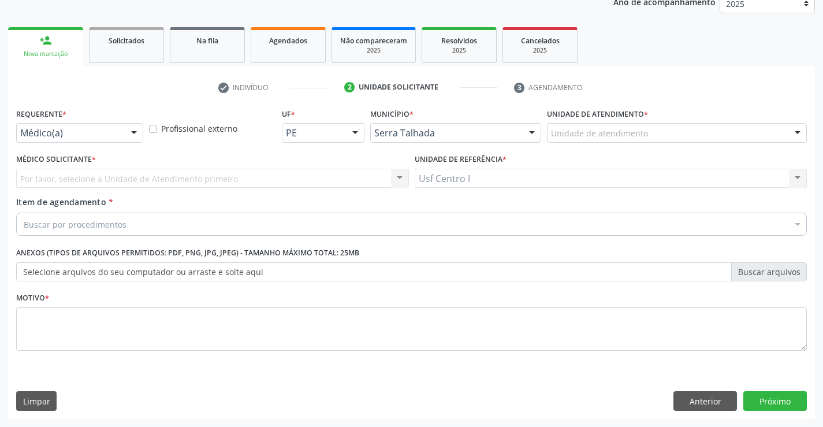
click at [132, 134] on div at bounding box center [133, 134] width 17 height 20
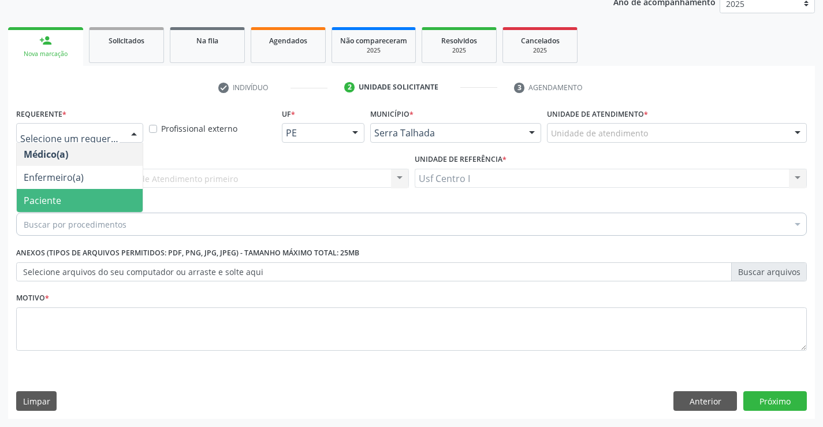
click at [121, 200] on span "Paciente" at bounding box center [80, 200] width 126 height 23
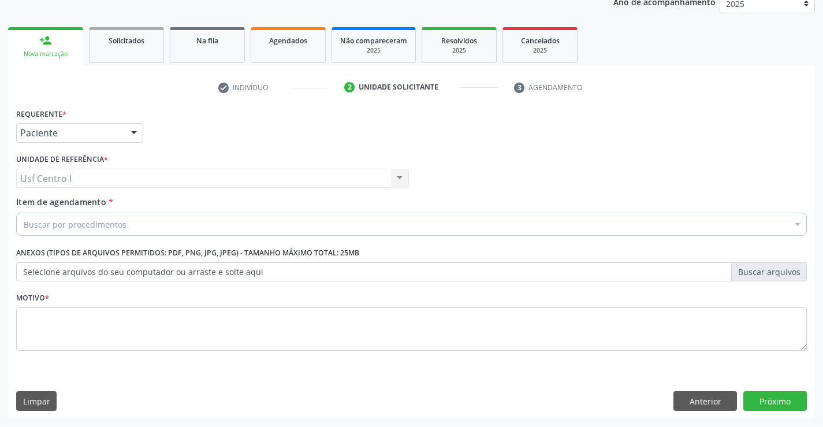
drag, startPoint x: 57, startPoint y: 224, endPoint x: 61, endPoint y: 246, distance: 22.3
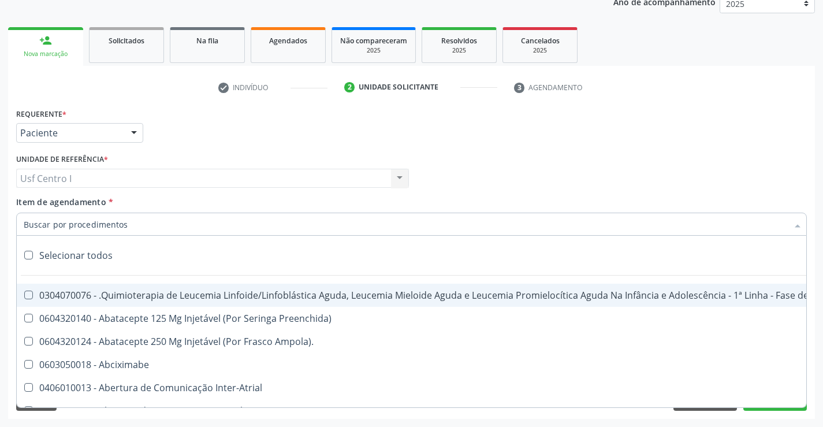
click at [33, 223] on input "Item de agendamento *" at bounding box center [406, 224] width 764 height 23
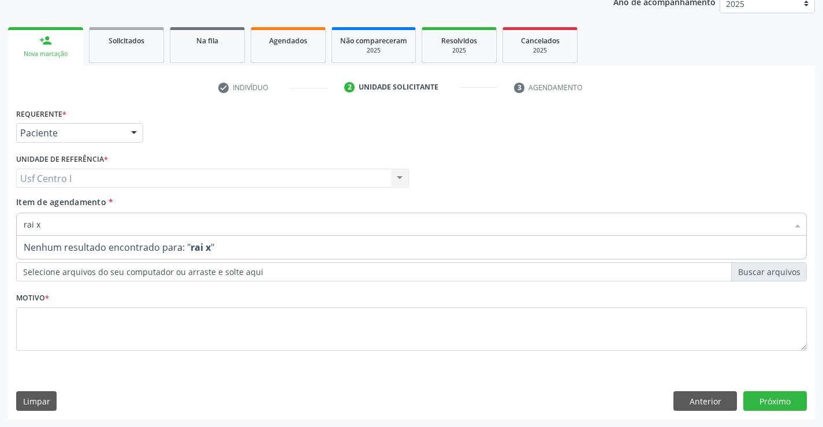
drag, startPoint x: 44, startPoint y: 221, endPoint x: 53, endPoint y: 223, distance: 9.5
click at [49, 220] on input "rai x" at bounding box center [406, 224] width 764 height 23
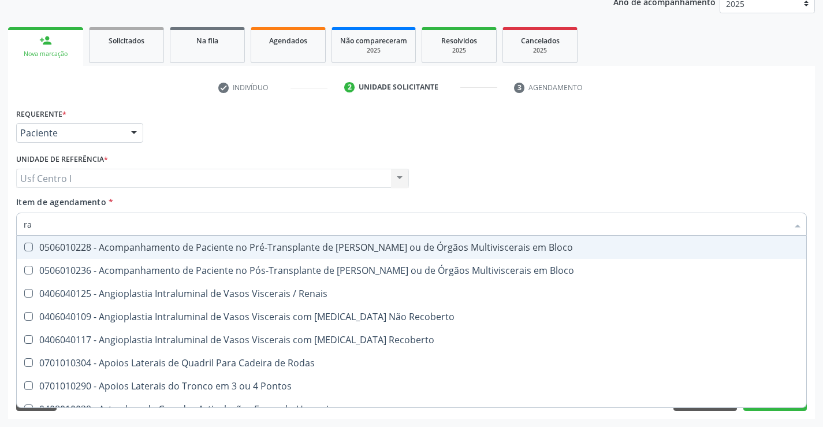
type input "r"
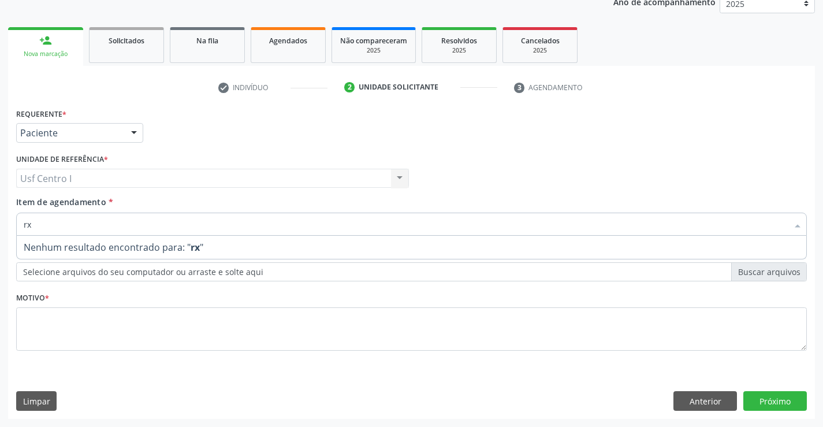
type input "r"
type input "radiogra"
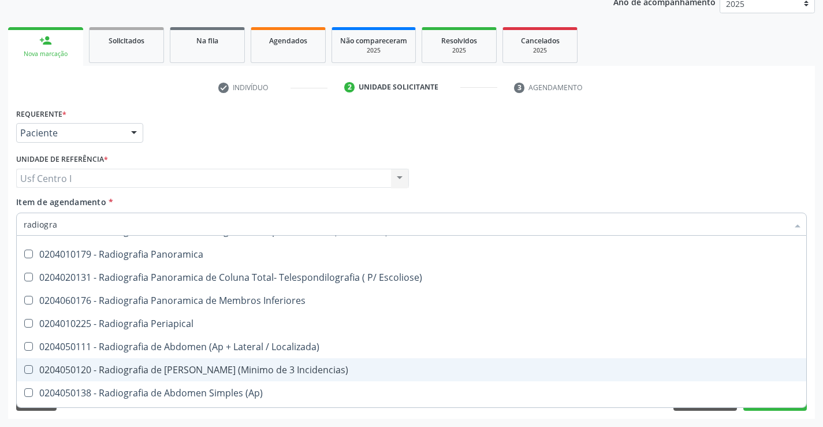
scroll to position [0, 0]
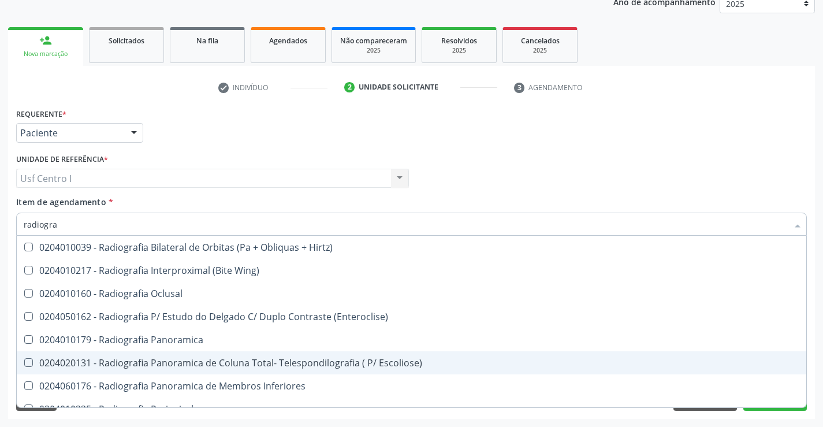
click at [27, 364] on Escoliose\) at bounding box center [28, 362] width 9 height 9
click at [24, 364] on Escoliose\) "checkbox" at bounding box center [21, 363] width 8 height 8
checkbox Escoliose\) "true"
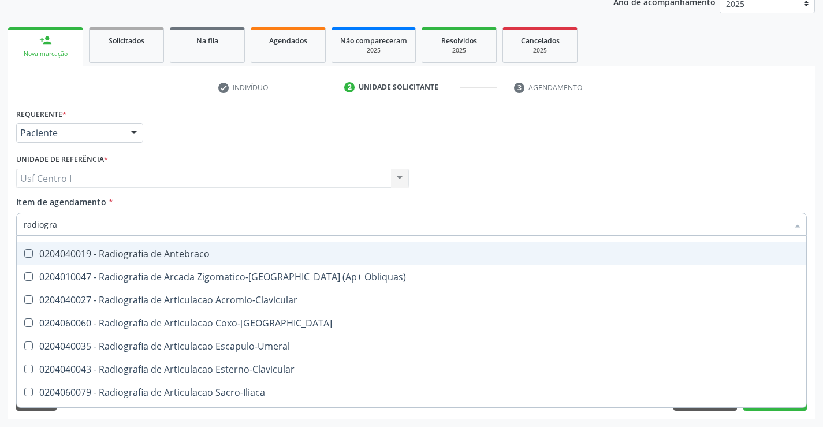
scroll to position [178, 0]
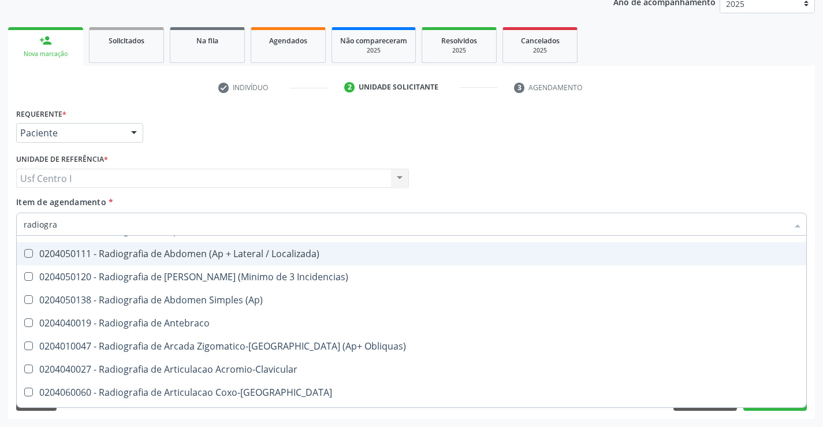
click at [27, 250] on Localizada\) at bounding box center [28, 253] width 9 height 9
click at [24, 250] on Localizada\) "checkbox" at bounding box center [21, 254] width 8 height 8
checkbox Localizada\) "true"
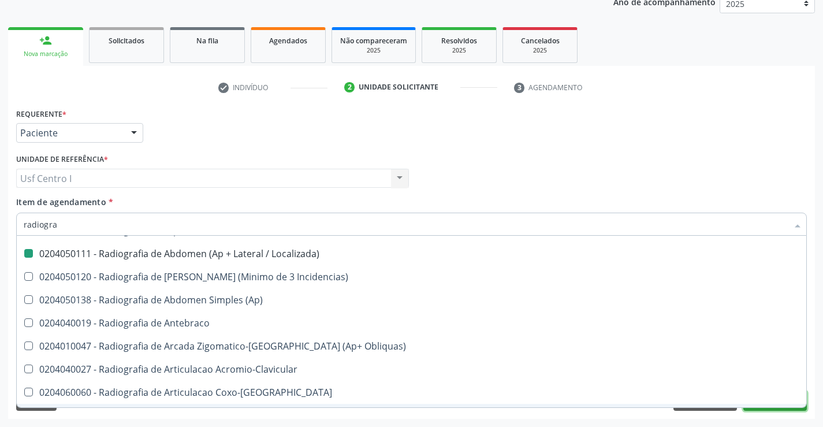
click at [787, 410] on button "Próximo" at bounding box center [775, 401] width 64 height 20
checkbox Wing\) "true"
checkbox Oclusal "true"
checkbox Escoliose\) "false"
checkbox Localizada\) "false"
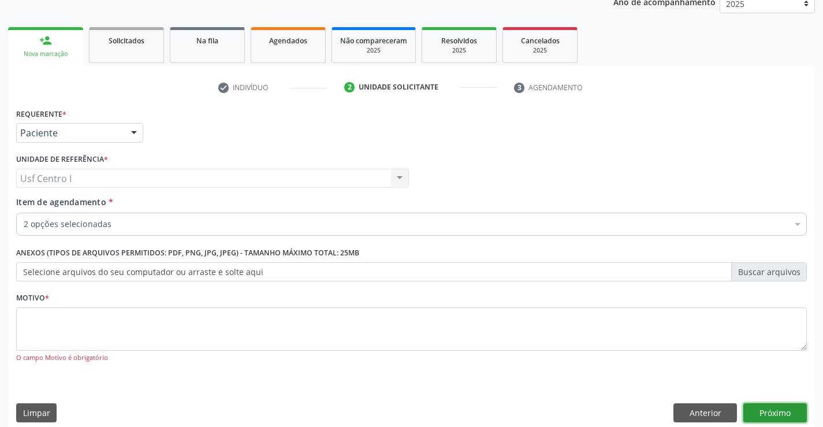
scroll to position [0, 0]
click at [129, 131] on div at bounding box center [133, 134] width 17 height 20
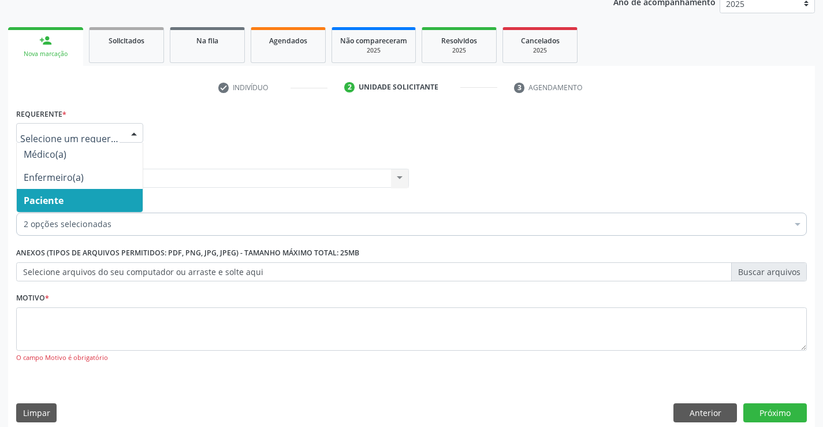
click at [103, 206] on span "Paciente" at bounding box center [80, 200] width 126 height 23
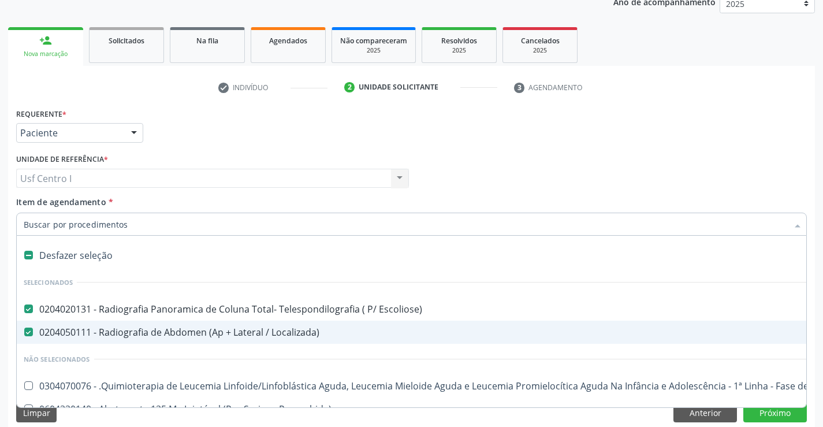
click at [723, 136] on div "Requerente * Paciente Médico(a) Enfermeiro(a) Paciente Nenhum resultado encontr…" at bounding box center [411, 127] width 797 height 45
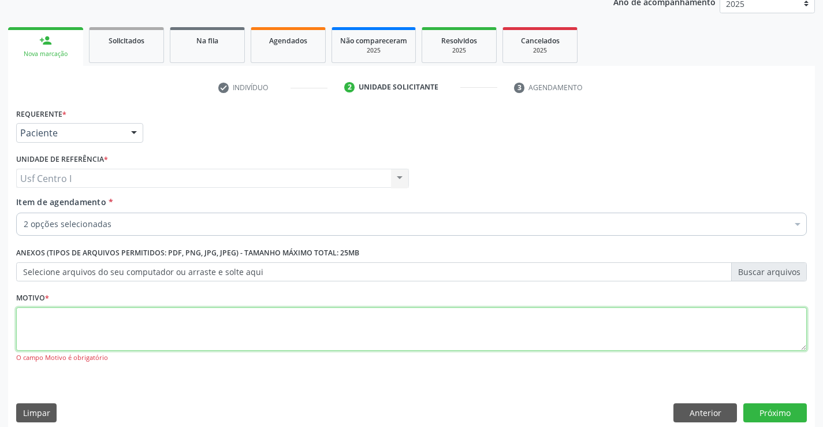
click at [29, 315] on textarea at bounding box center [411, 329] width 791 height 44
type textarea ";"
click at [773, 410] on button "Próximo" at bounding box center [775, 413] width 64 height 20
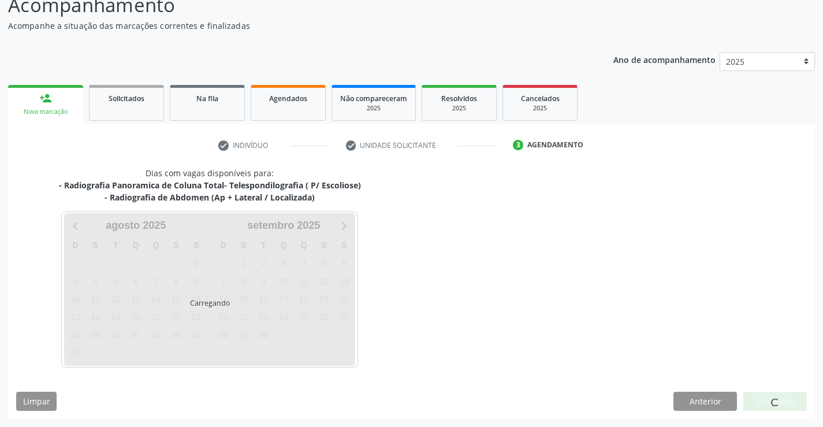
scroll to position [122, 0]
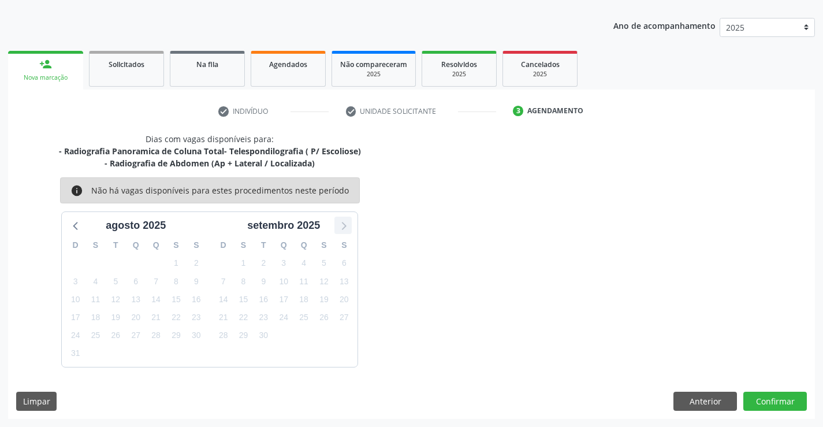
click at [348, 228] on icon at bounding box center [343, 225] width 15 height 15
click at [80, 232] on icon at bounding box center [76, 225] width 15 height 15
click at [779, 402] on button "Confirmar" at bounding box center [775, 402] width 64 height 20
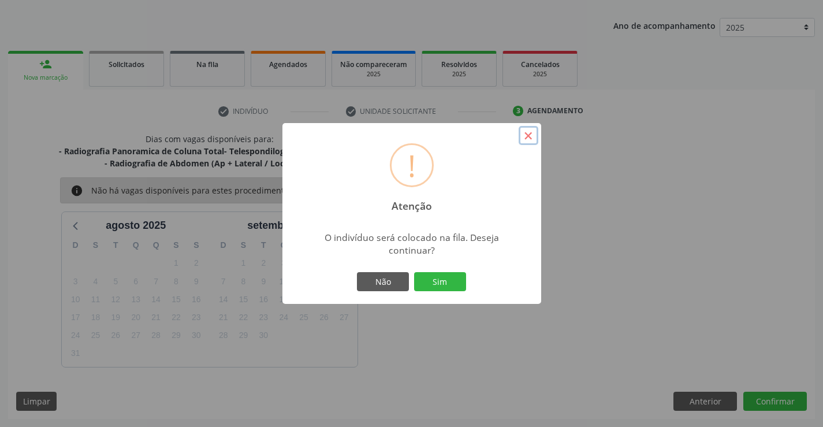
click at [529, 139] on button "×" at bounding box center [529, 136] width 20 height 20
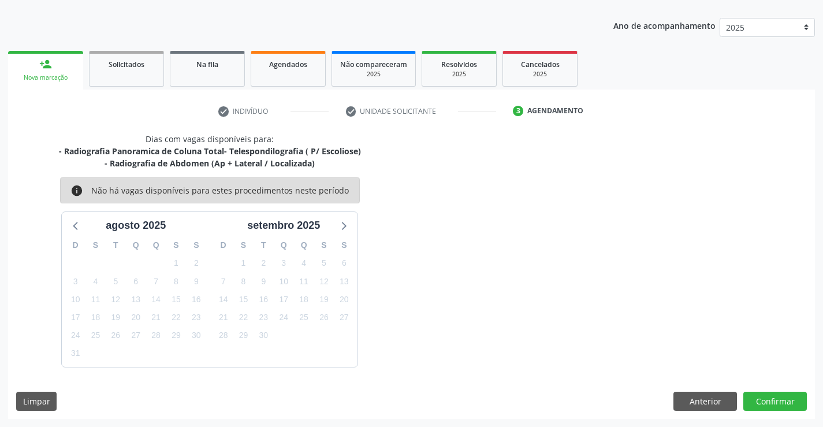
click at [351, 109] on li "check Unidade solicitante" at bounding box center [421, 112] width 168 height 20
click at [221, 111] on li "check Indivíduo" at bounding box center [274, 112] width 128 height 20
click at [556, 109] on div "Agendamento" at bounding box center [555, 111] width 56 height 10
click at [523, 111] on div "3 Agendamento" at bounding box center [559, 111] width 92 height 10
click at [710, 397] on button "Anterior" at bounding box center [706, 402] width 64 height 20
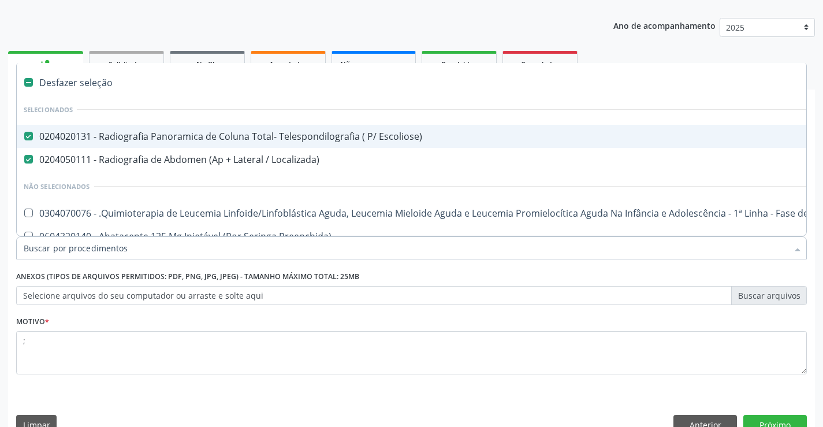
click at [29, 136] on Escoliose\) at bounding box center [28, 136] width 9 height 9
click at [24, 136] on Escoliose\) "checkbox" at bounding box center [21, 136] width 8 height 8
checkbox Escoliose\) "false"
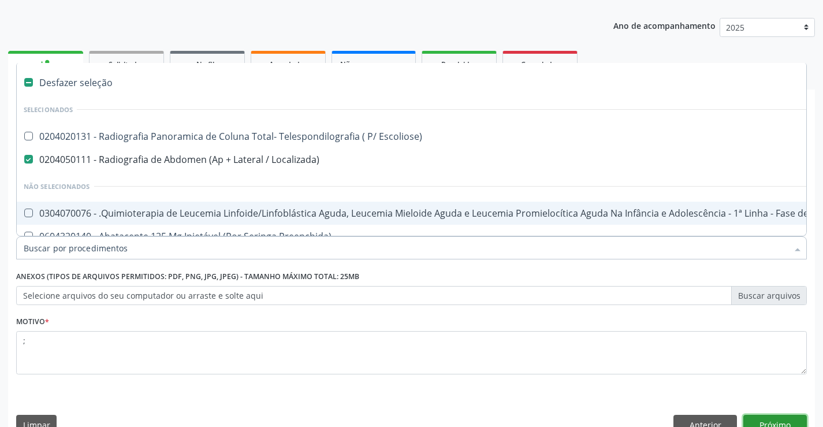
click at [778, 423] on button "Próximo" at bounding box center [775, 425] width 64 height 20
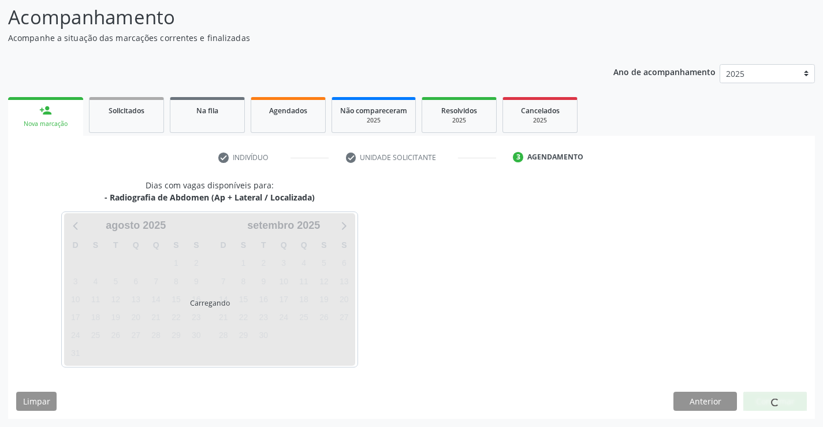
scroll to position [110, 0]
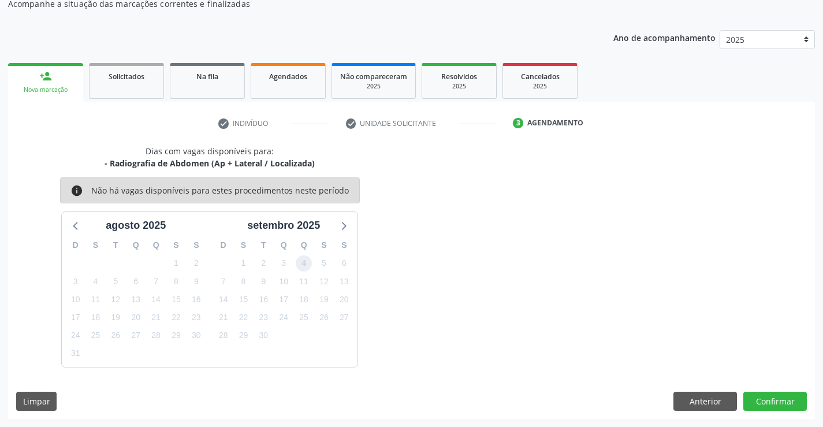
click at [305, 265] on span "4" at bounding box center [304, 263] width 16 height 16
click at [784, 403] on button "Confirmar" at bounding box center [775, 402] width 64 height 20
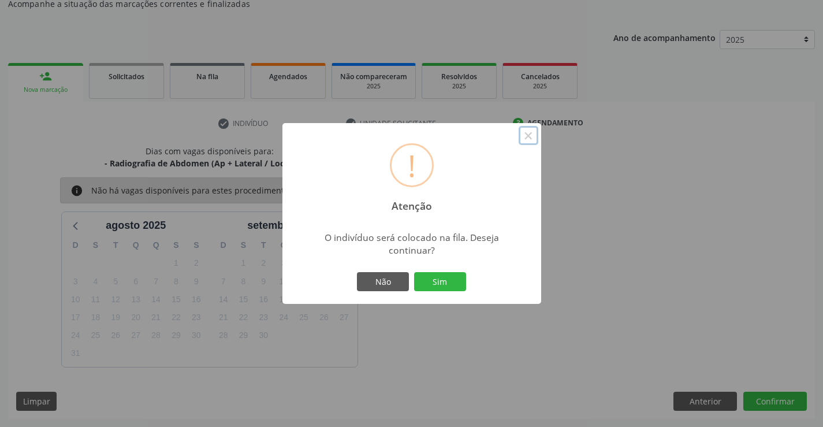
click at [527, 136] on button "×" at bounding box center [529, 136] width 20 height 20
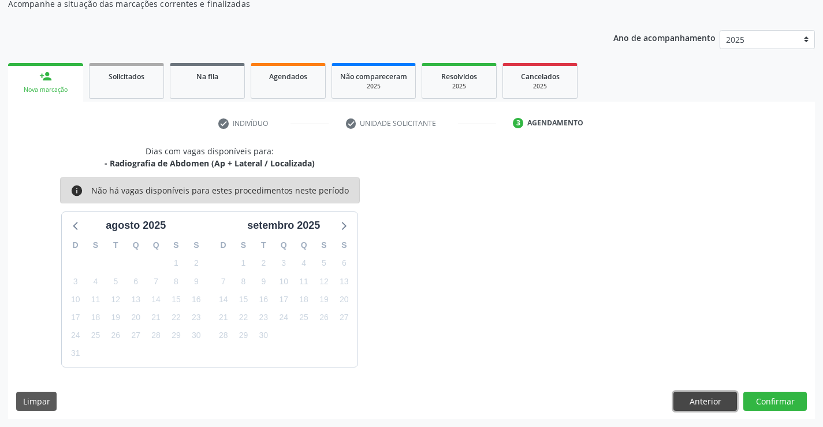
click at [709, 397] on button "Anterior" at bounding box center [706, 402] width 64 height 20
